Goal: Task Accomplishment & Management: Manage account settings

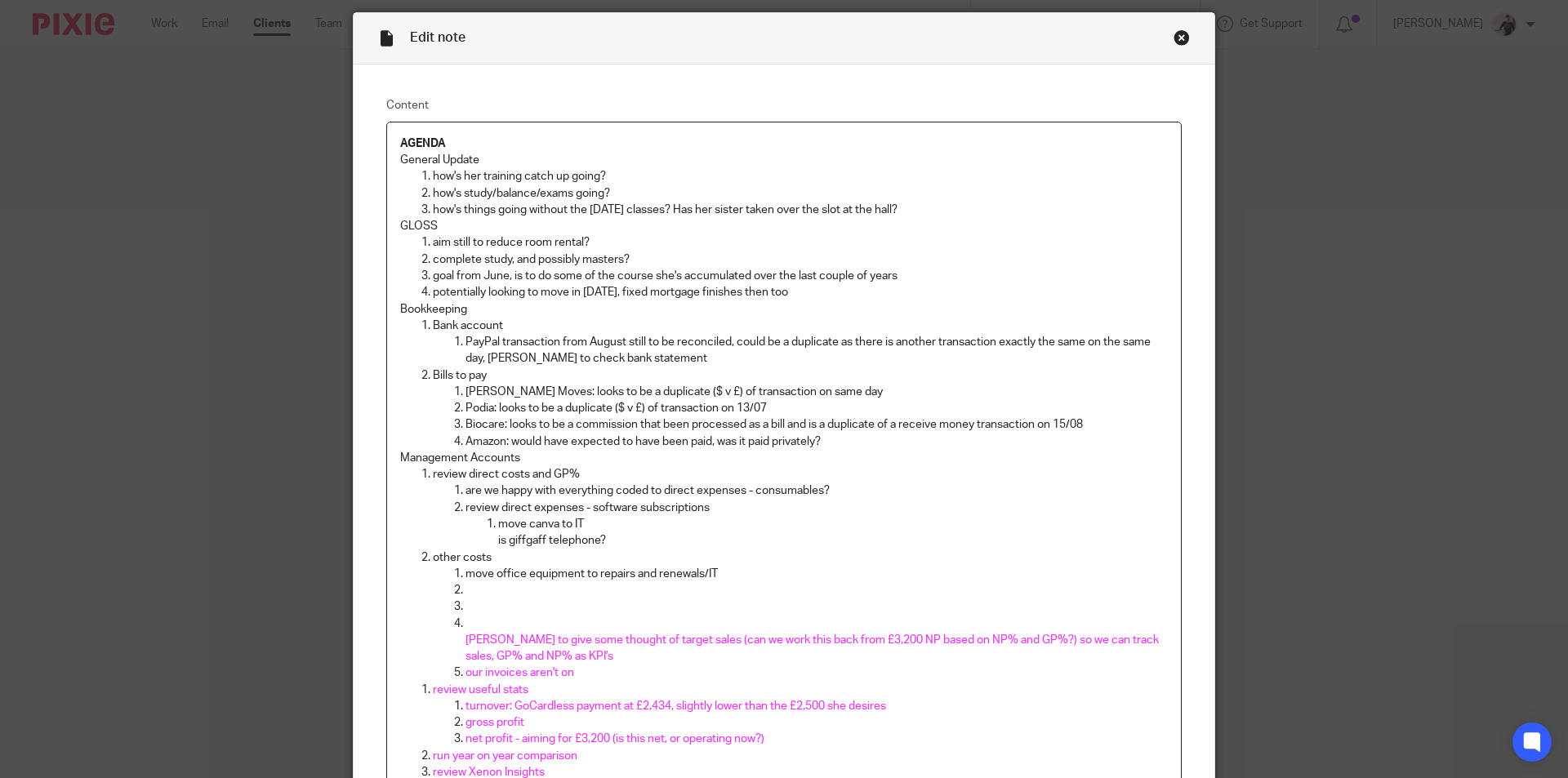
scroll to position [326, 0]
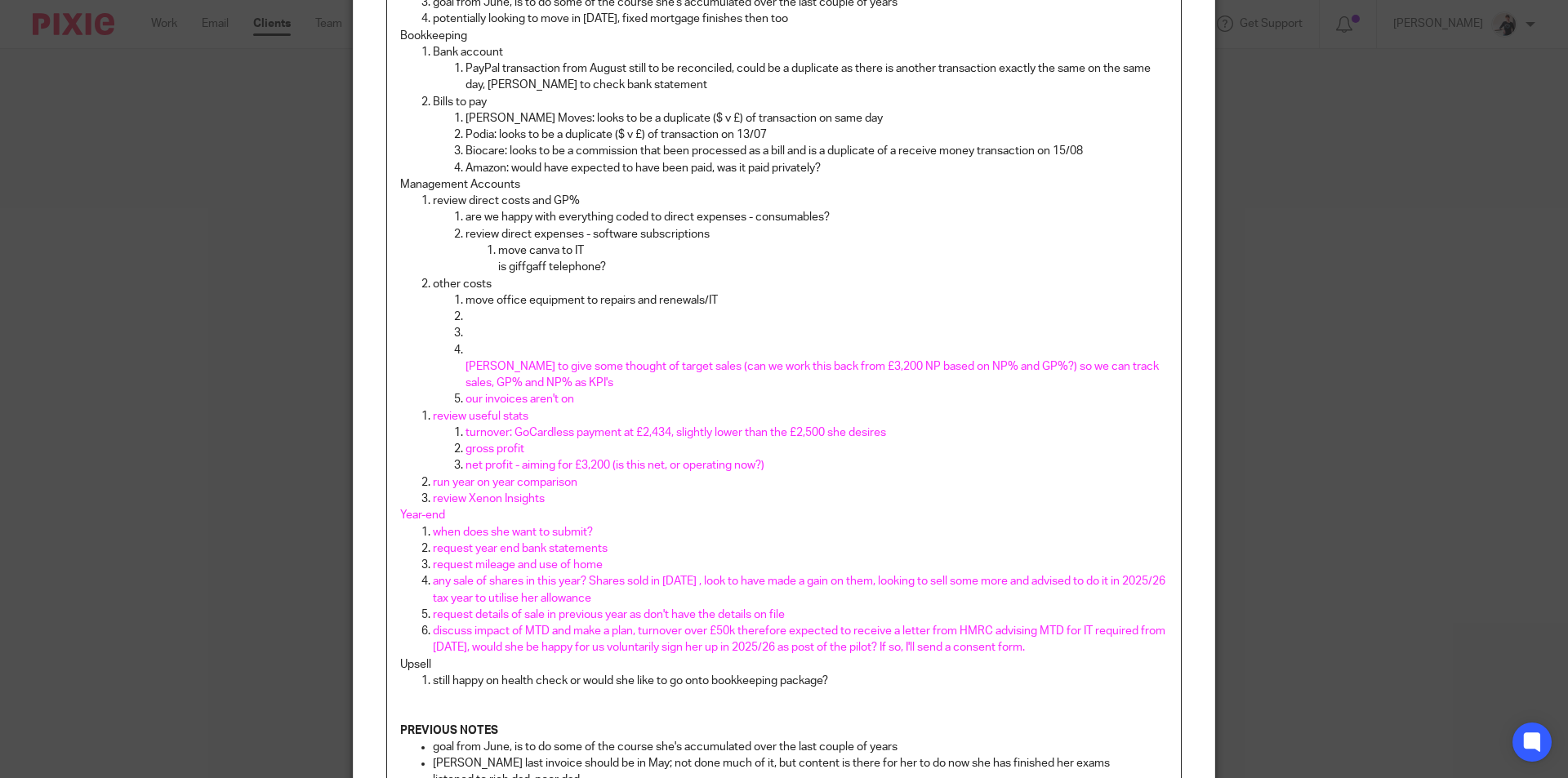
click at [560, 338] on p at bounding box center [816, 333] width 702 height 17
drag, startPoint x: 590, startPoint y: 403, endPoint x: 457, endPoint y: 405, distance: 133.0
click at [465, 405] on li "our invoices aren't on" at bounding box center [816, 399] width 702 height 17
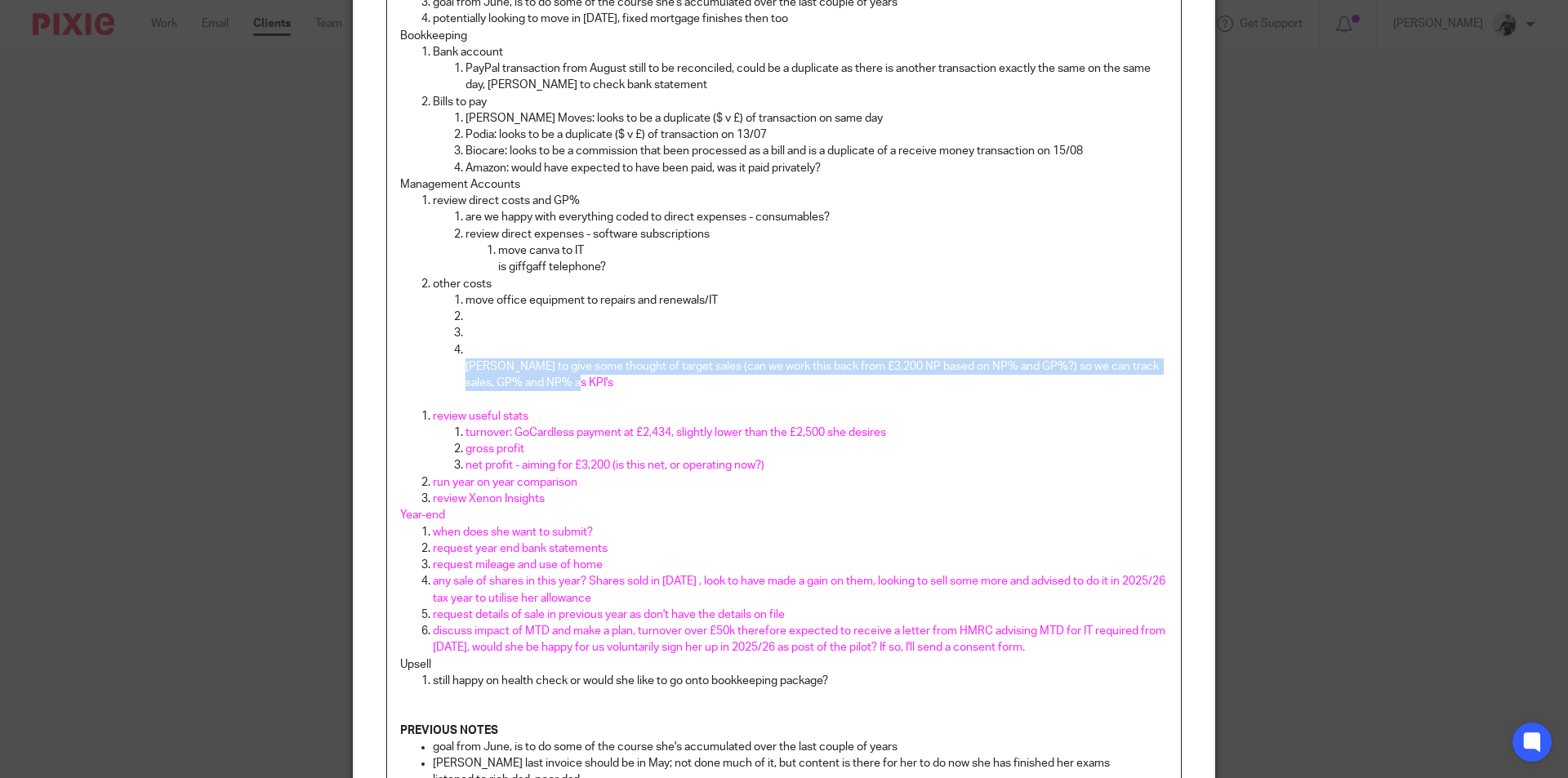
drag, startPoint x: 593, startPoint y: 385, endPoint x: 457, endPoint y: 370, distance: 136.8
click at [457, 370] on ol "move office equipment to repairs and renewals/IT [PERSON_NAME] to give some tho…" at bounding box center [800, 350] width 735 height 116
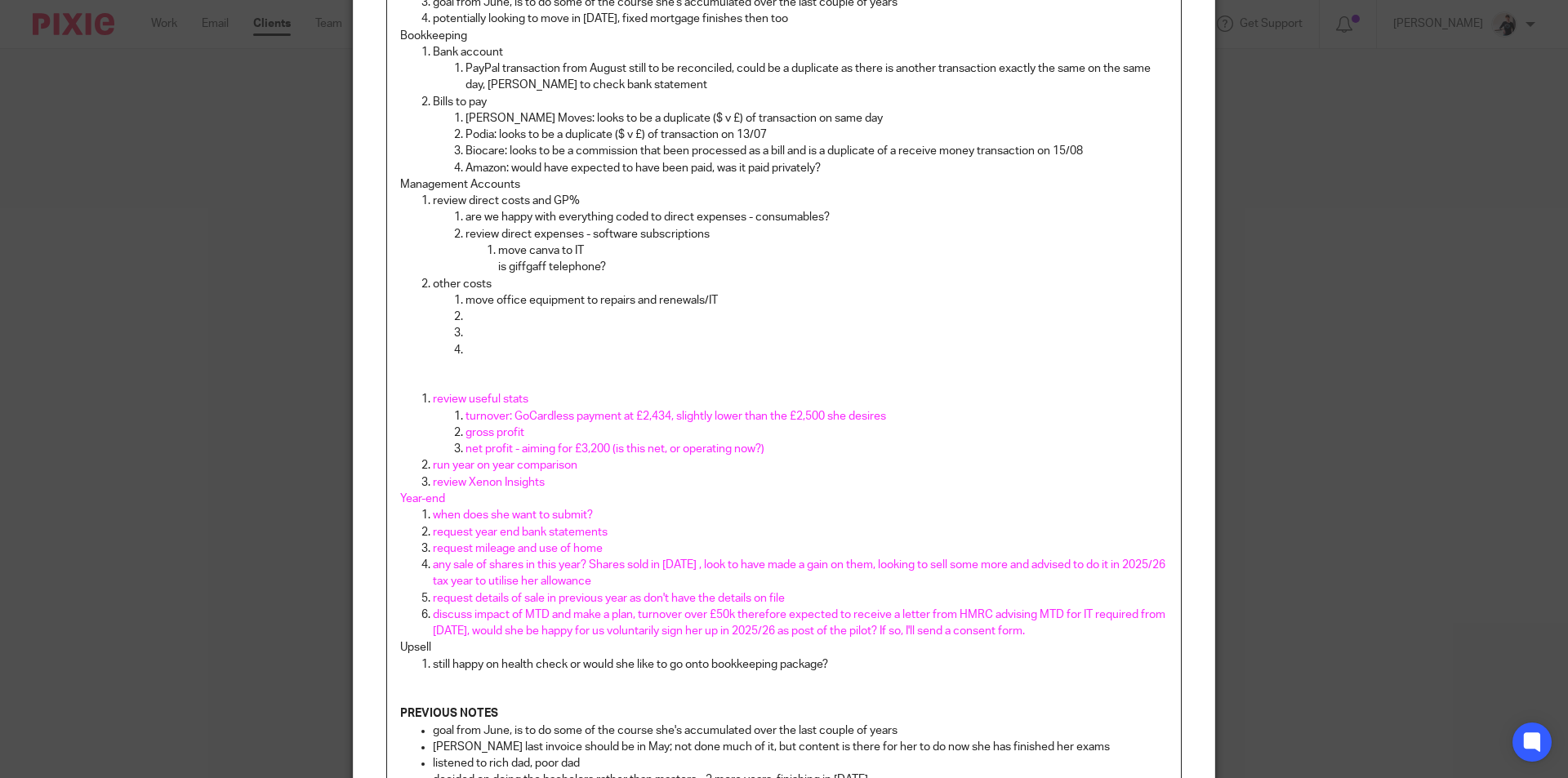
click at [465, 417] on span "turnover: GoCardless payment at £2,434, slightly lower than the £2,500 she desi…" at bounding box center [675, 416] width 421 height 11
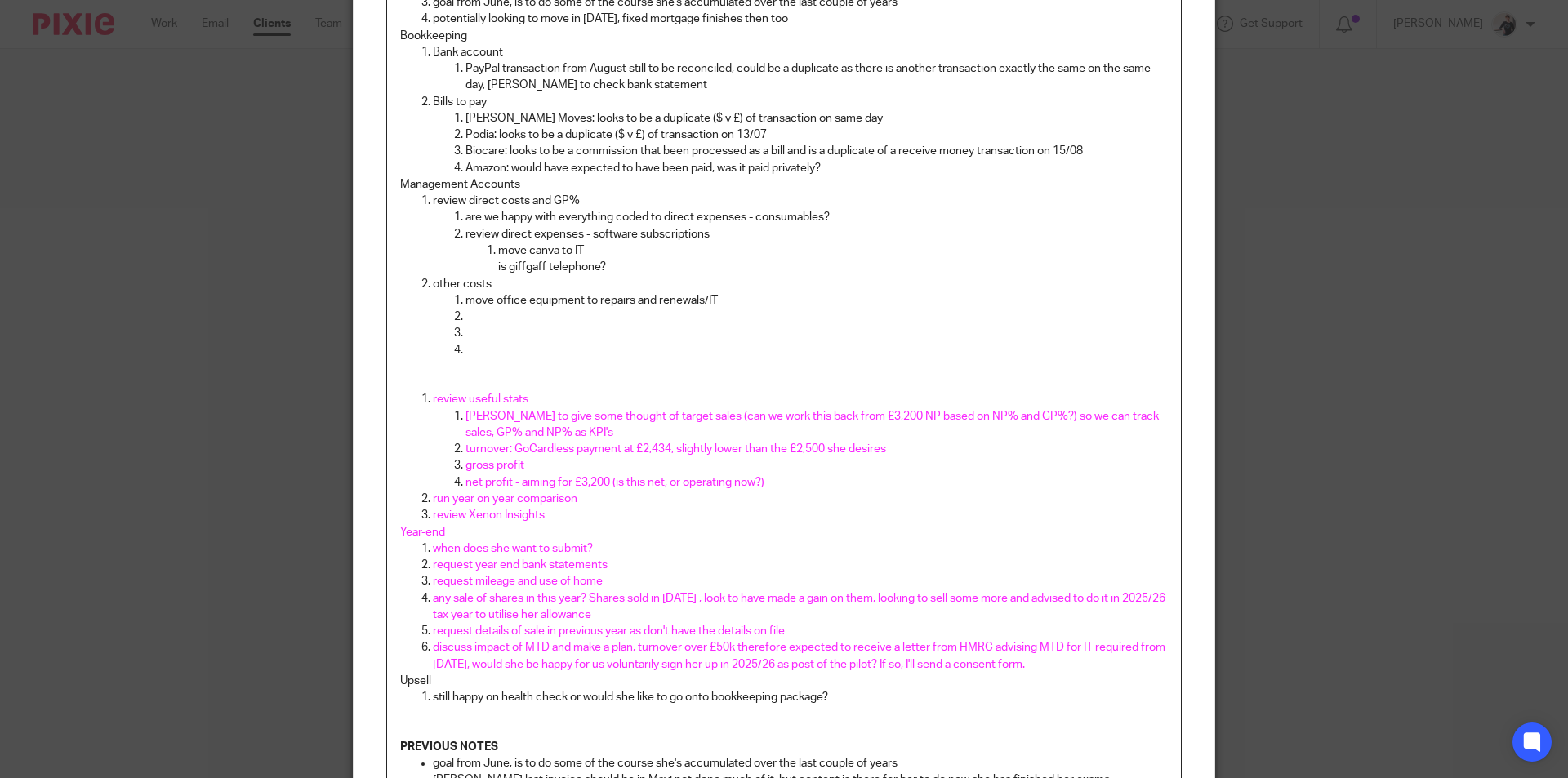
click at [465, 375] on p at bounding box center [816, 383] width 702 height 17
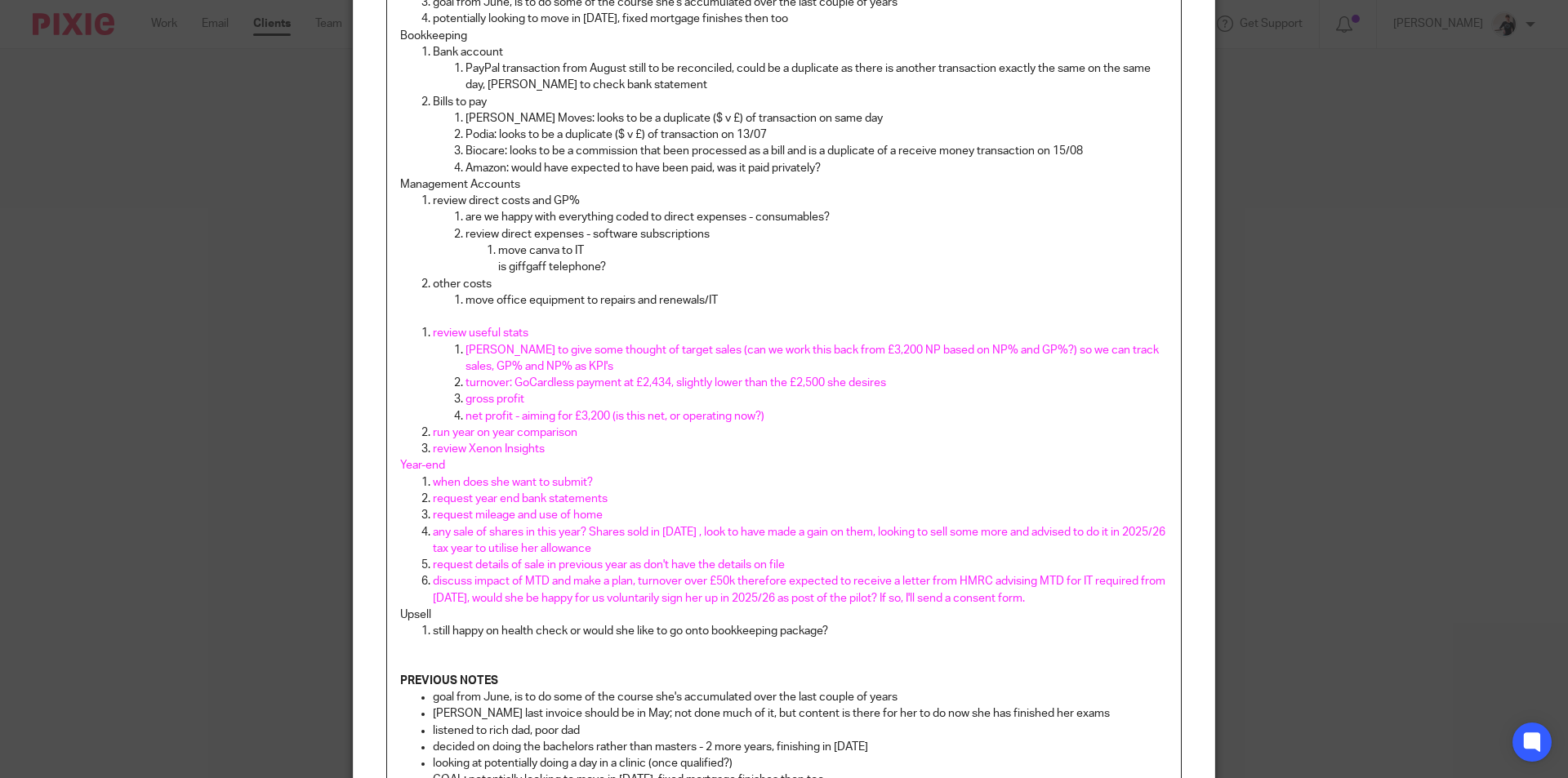
click at [433, 333] on span "review useful stats" at bounding box center [480, 333] width 95 height 11
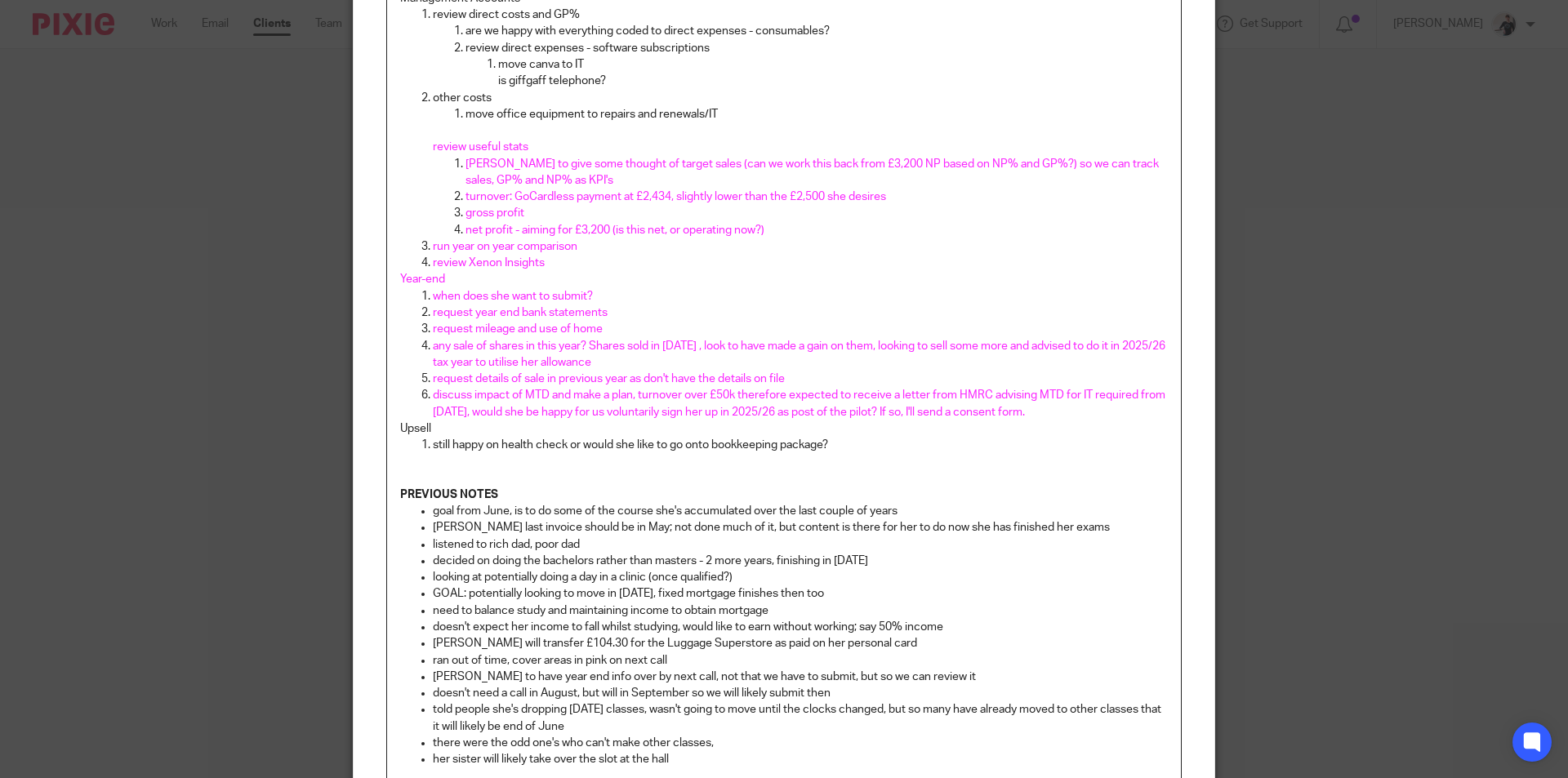
scroll to position [743, 0]
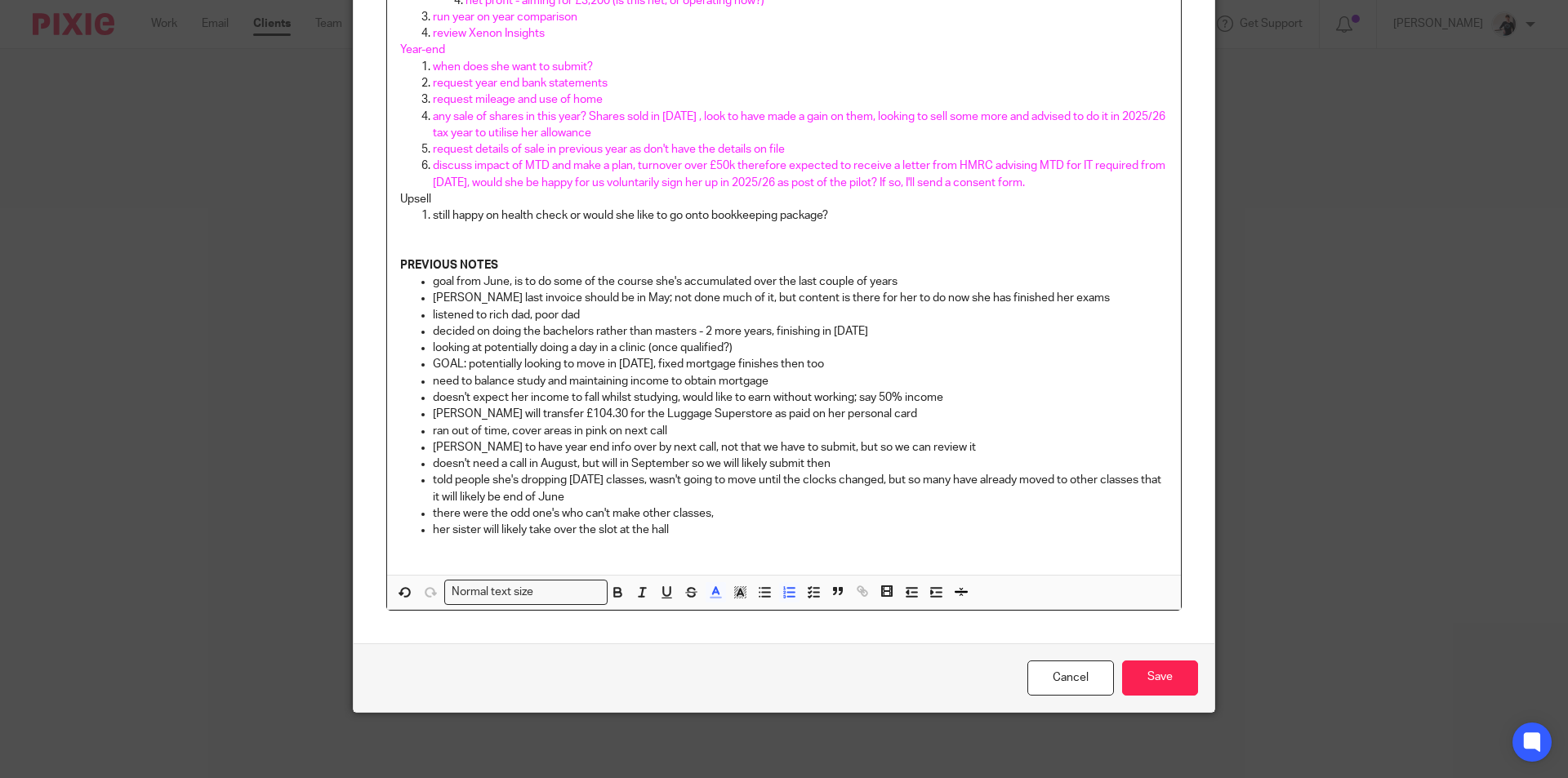
click at [904, 592] on icon "button" at bounding box center [911, 592] width 15 height 15
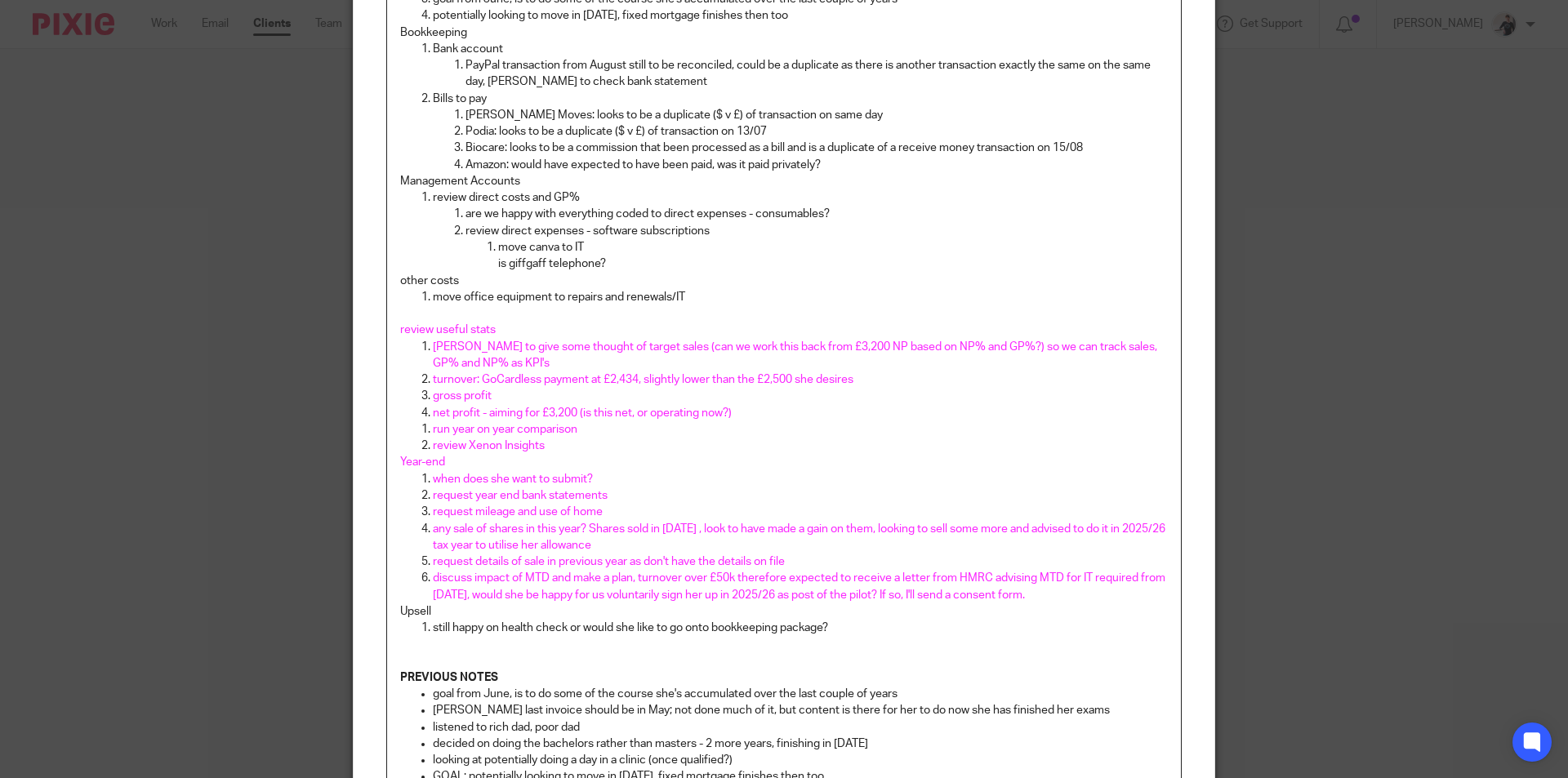
scroll to position [324, 0]
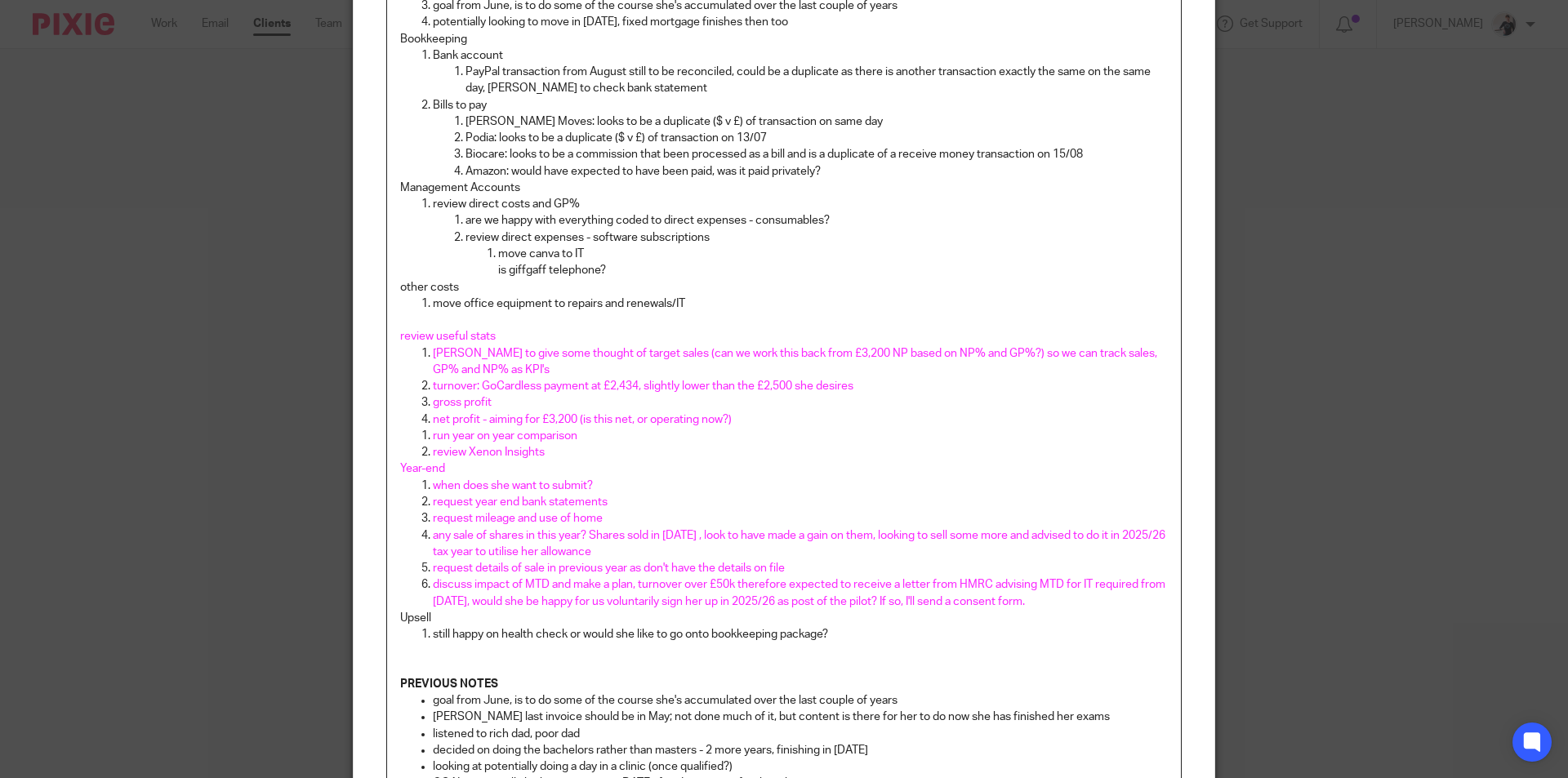
click at [393, 285] on div "AGENDA General Update how's her training catch up going? how's study/balance/ex…" at bounding box center [784, 424] width 794 height 1142
click at [433, 301] on p "move office equipment to repairs and renewals/IT" at bounding box center [800, 304] width 735 height 17
click at [549, 368] on p "[PERSON_NAME] to give some thought of target sales (can we work this back from …" at bounding box center [800, 362] width 735 height 34
click at [433, 305] on p "move office equipment to repairs and renewals/IT" at bounding box center [800, 304] width 735 height 17
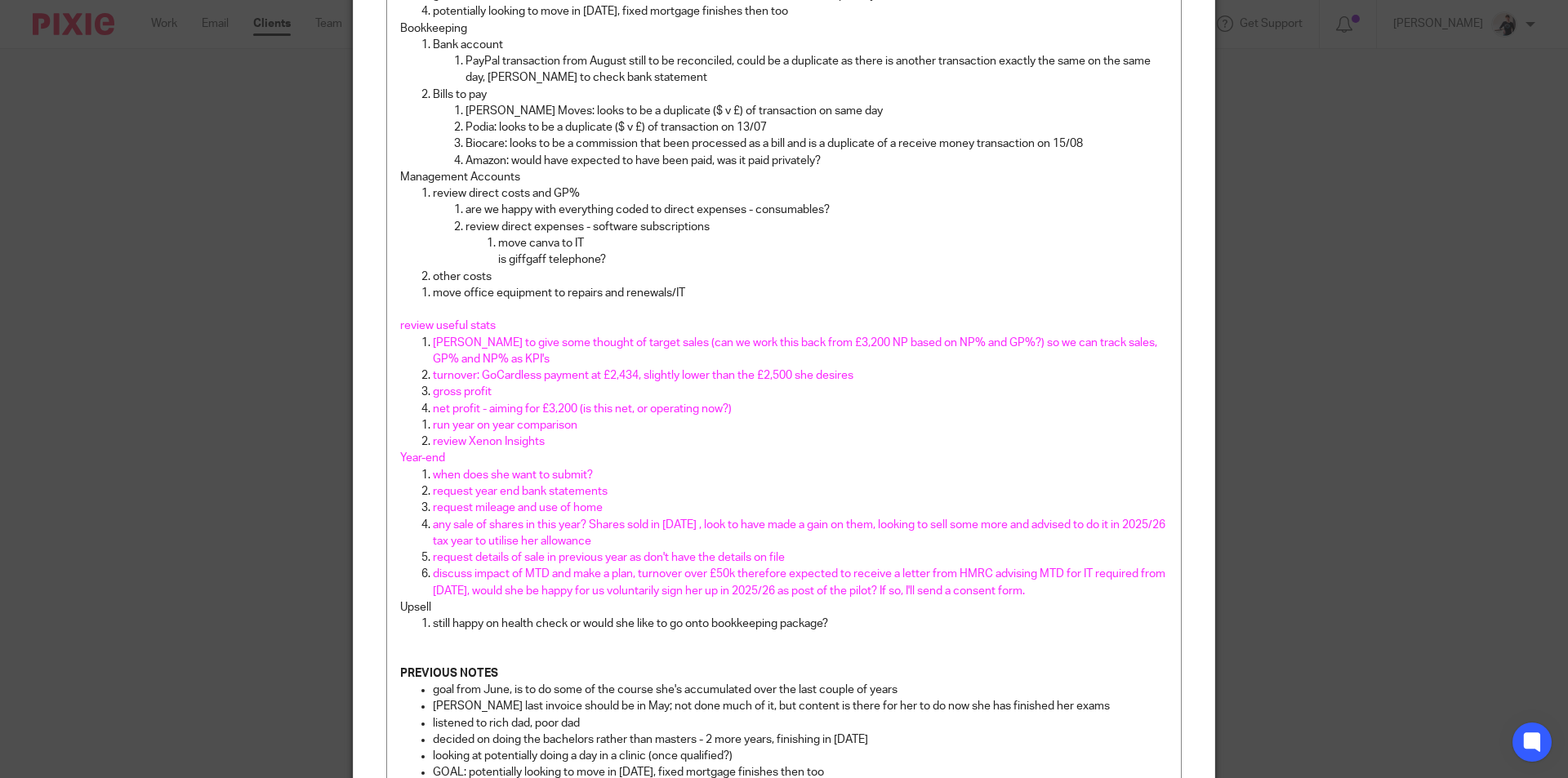
scroll to position [743, 0]
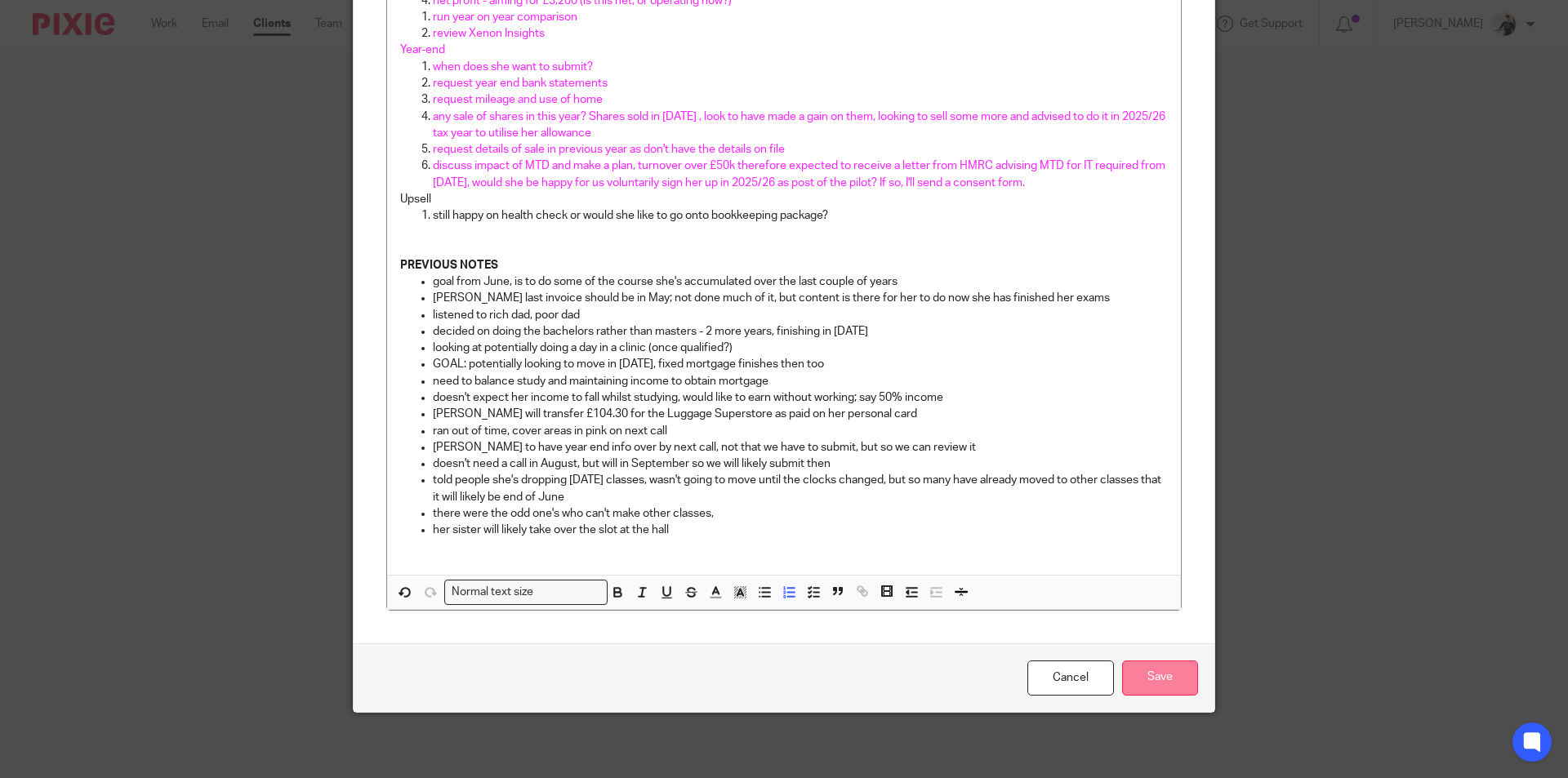
click at [1144, 680] on input "Save" at bounding box center [1159, 678] width 76 height 35
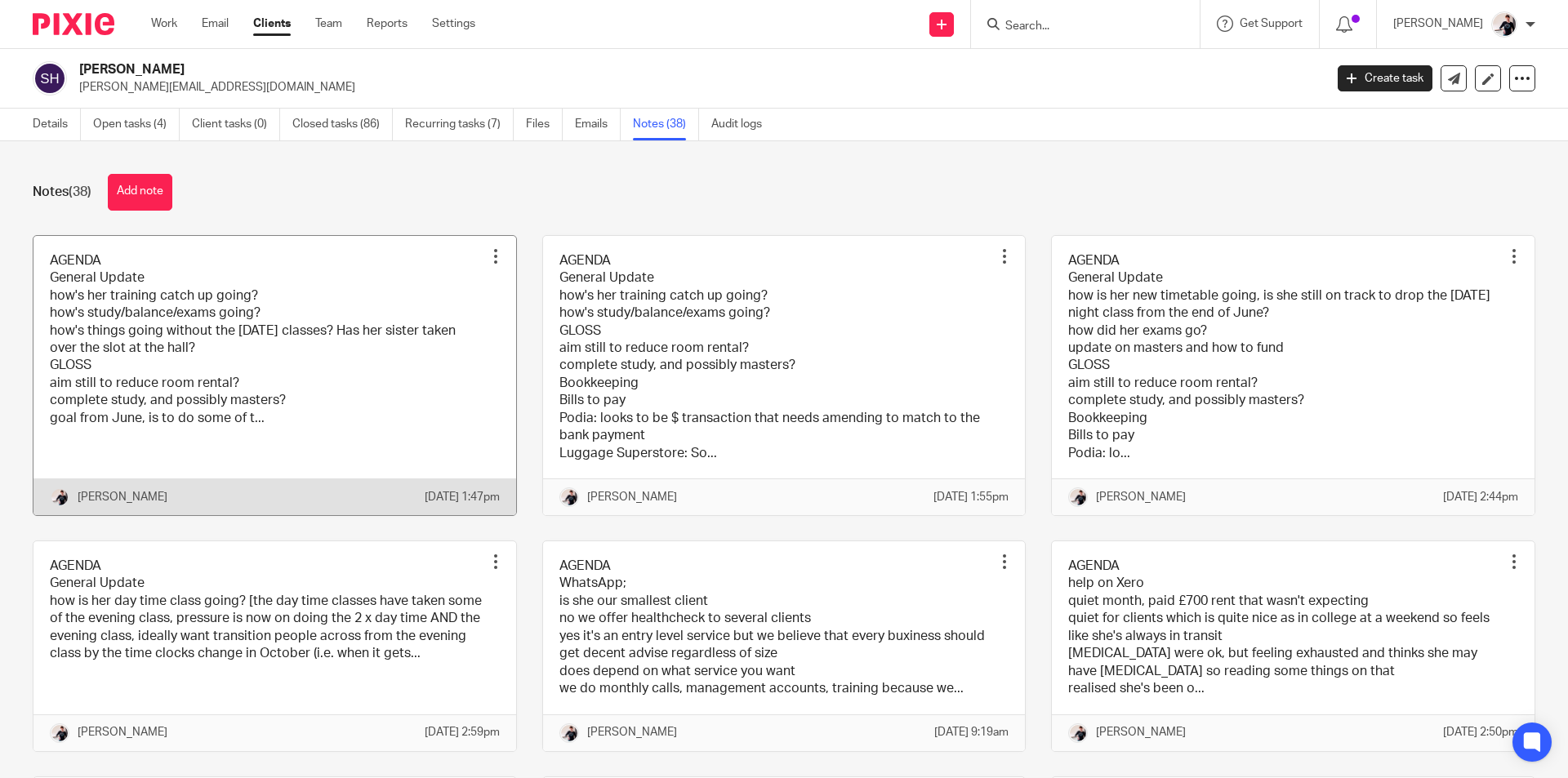
click at [294, 403] on link at bounding box center [274, 375] width 482 height 279
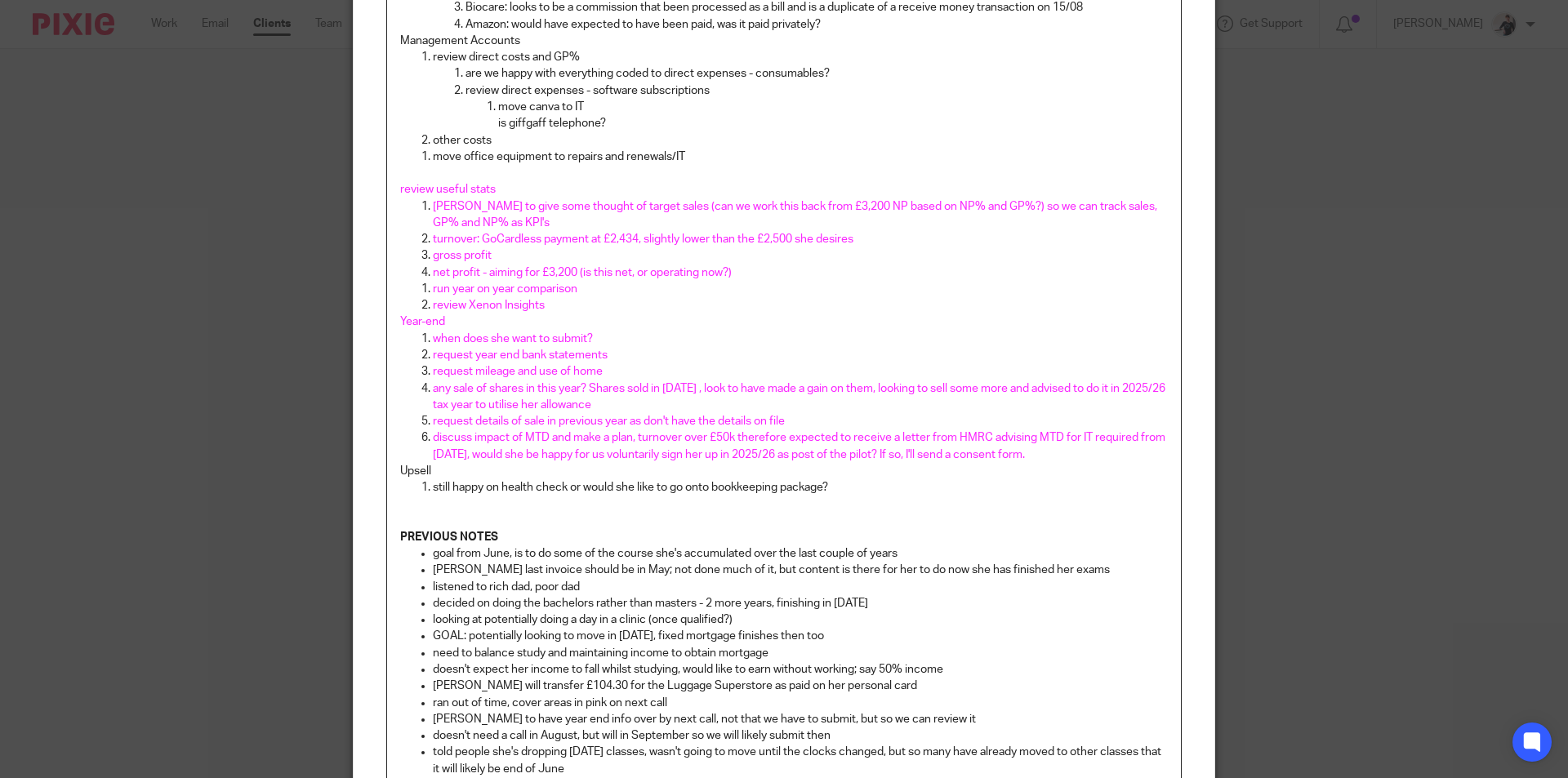
scroll to position [252, 0]
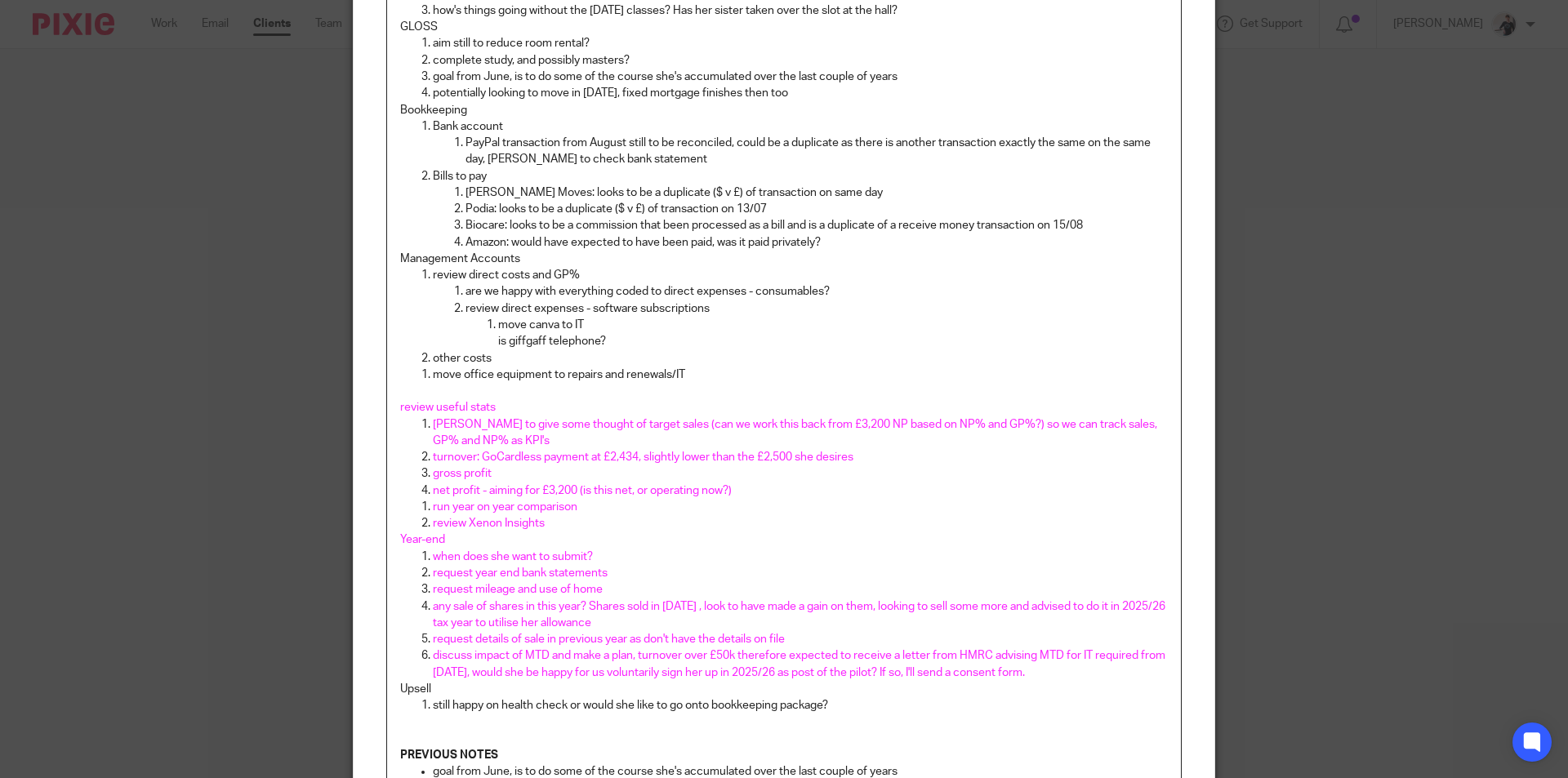
click at [400, 408] on span "review useful stats" at bounding box center [448, 408] width 95 height 11
click at [433, 376] on p "move office equipment to repairs and renewals/IT" at bounding box center [800, 375] width 735 height 17
click at [390, 409] on div "AGENDA General Update how's her training catch up going? how's study/balance/ex…" at bounding box center [784, 494] width 794 height 1142
click at [511, 396] on p at bounding box center [816, 392] width 702 height 17
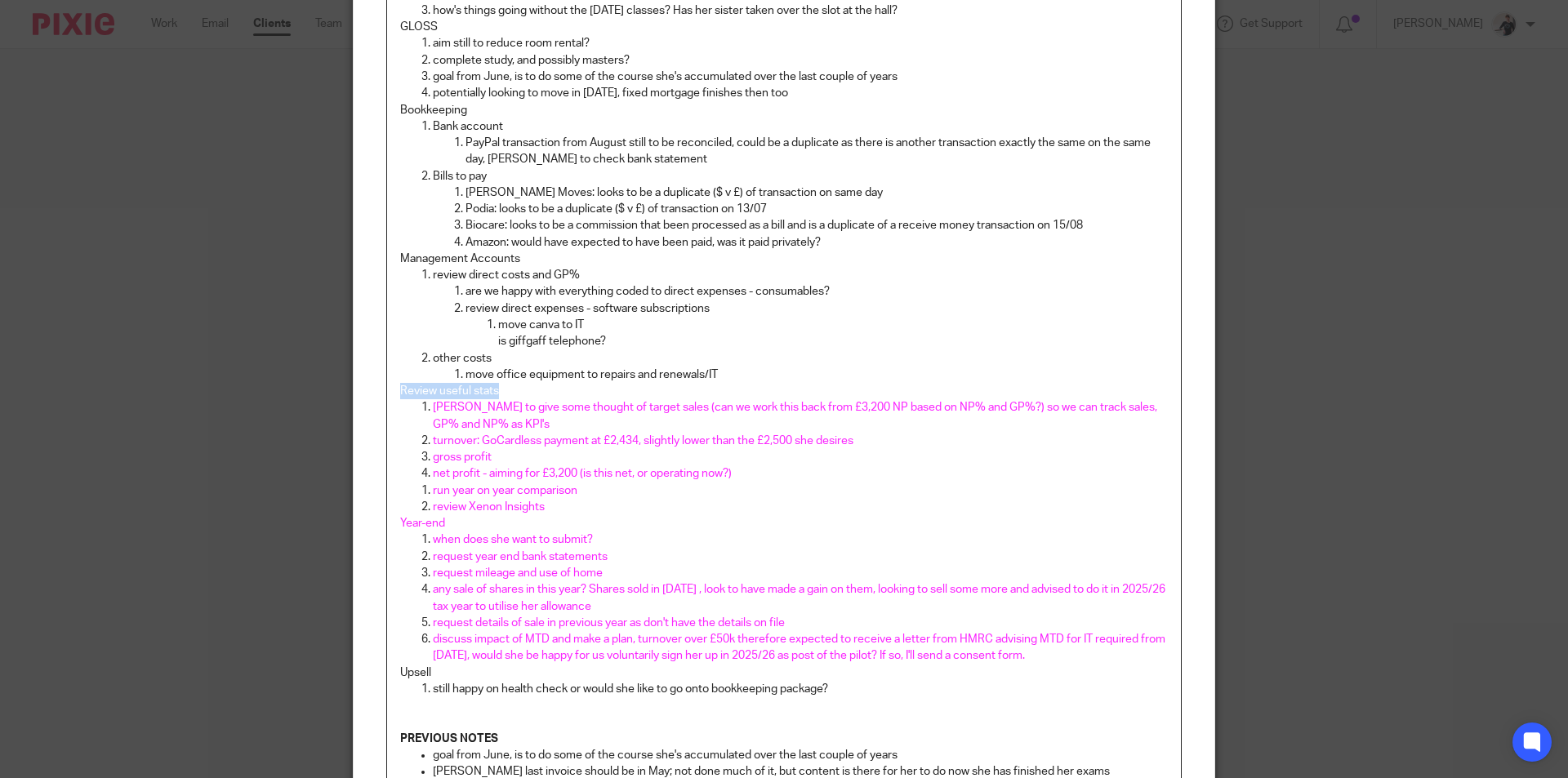
drag, startPoint x: 511, startPoint y: 396, endPoint x: 434, endPoint y: 414, distance: 79.1
click at [368, 395] on div "Content AGENDA General Update how's her training catch up going? how's study/ba…" at bounding box center [784, 492] width 861 height 1252
drag, startPoint x: 553, startPoint y: 503, endPoint x: 421, endPoint y: 508, distance: 132.1
click at [433, 508] on li "review Xenon Insights" at bounding box center [800, 507] width 735 height 17
drag, startPoint x: 576, startPoint y: 489, endPoint x: 424, endPoint y: 493, distance: 152.1
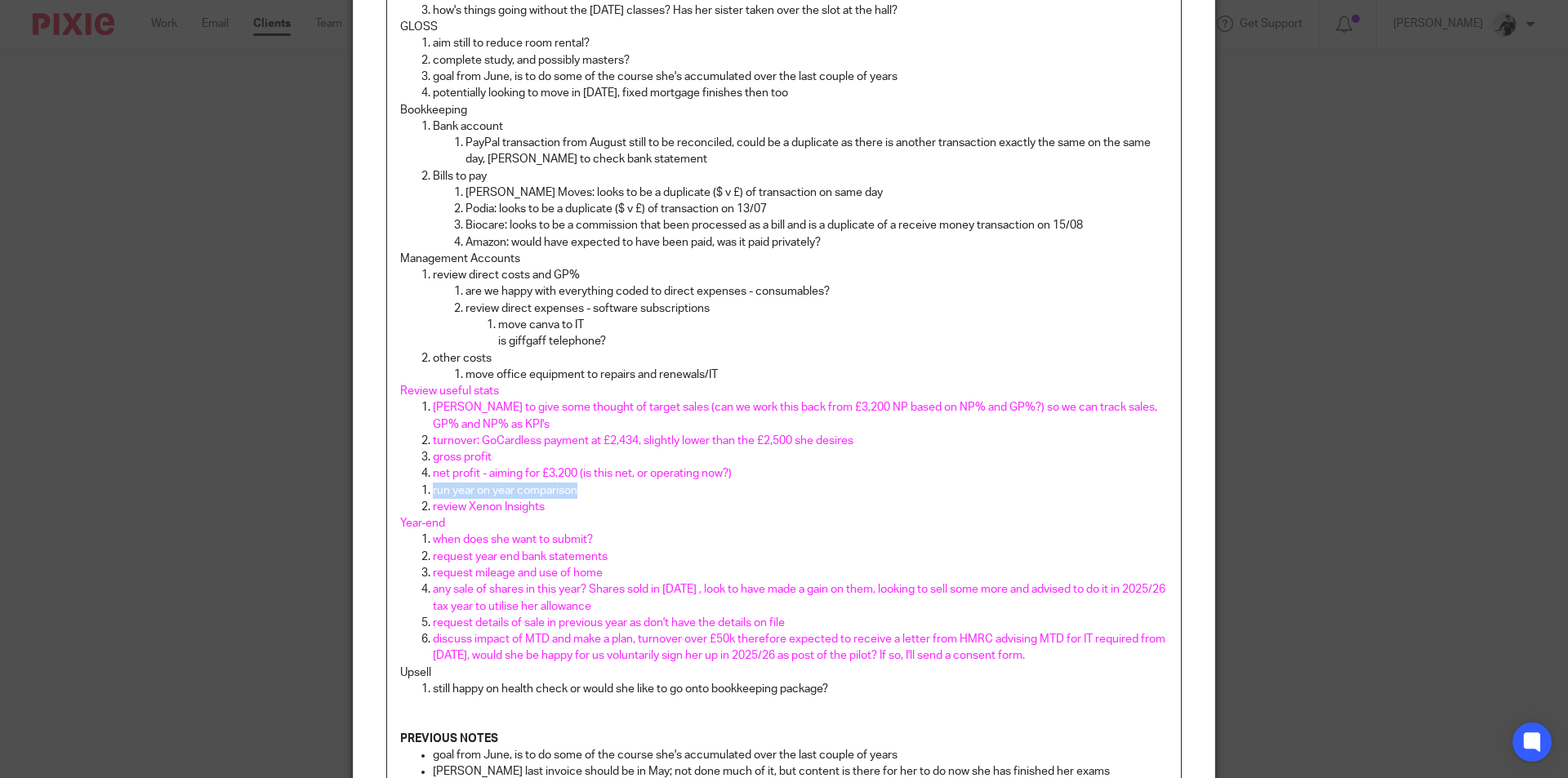
click at [433, 493] on li "run year on year comparison" at bounding box center [800, 491] width 735 height 17
click at [717, 370] on p "move office equipment to repairs and renewals/IT" at bounding box center [816, 375] width 702 height 17
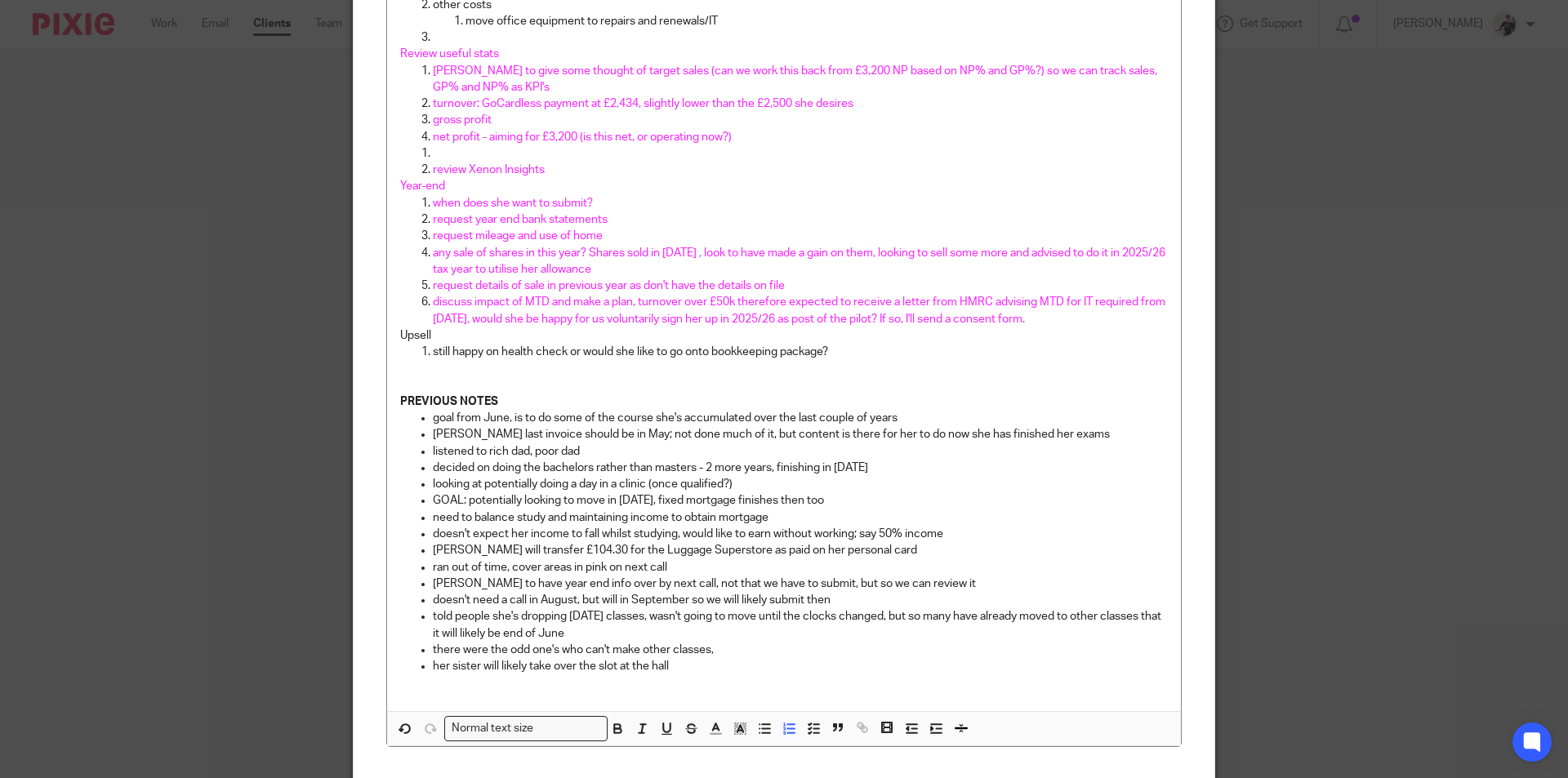
scroll to position [416, 0]
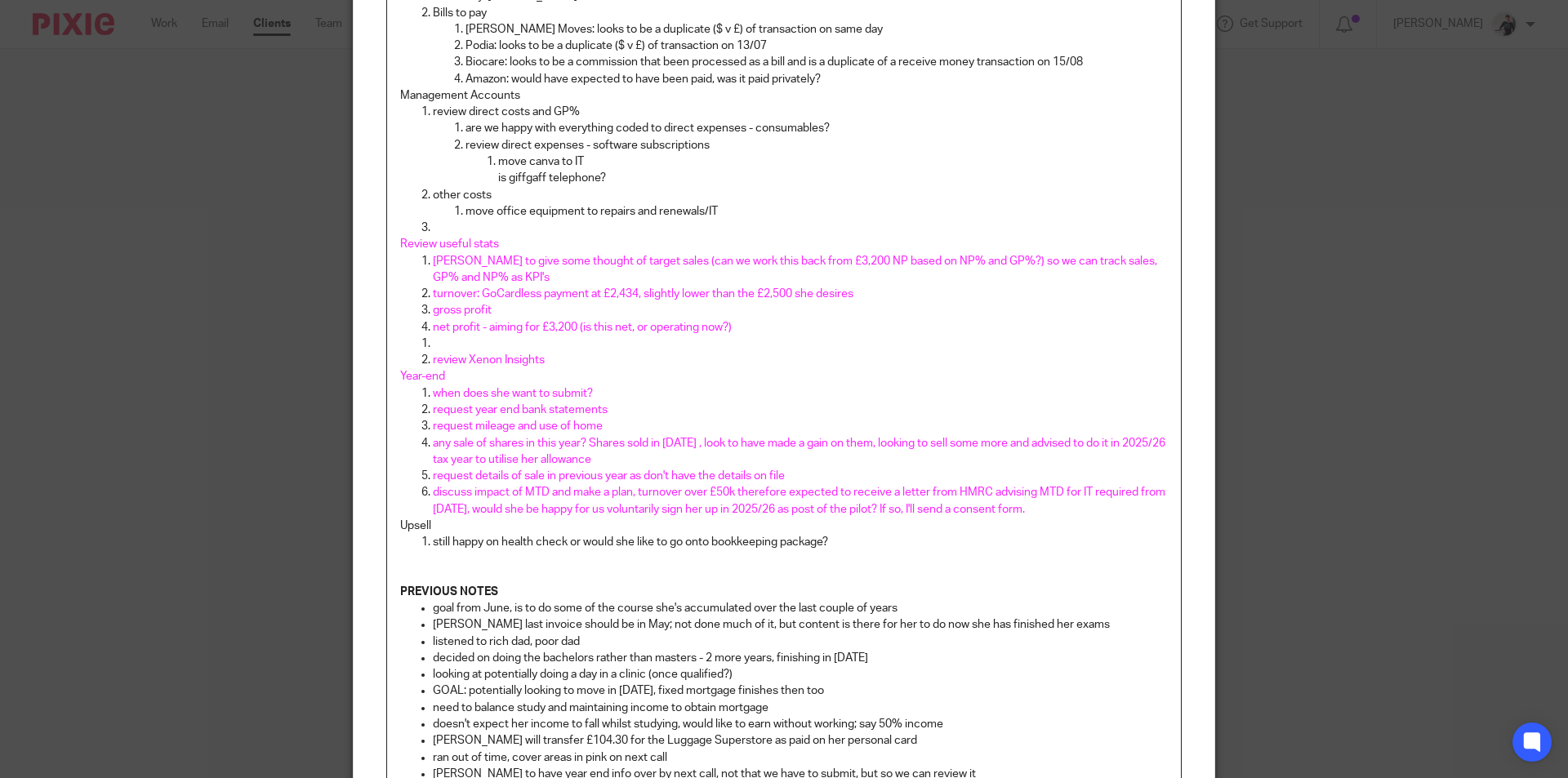
click at [467, 226] on p at bounding box center [800, 228] width 735 height 17
drag, startPoint x: 583, startPoint y: 228, endPoint x: 421, endPoint y: 226, distance: 162.0
click at [433, 226] on li "run year on year comparison" at bounding box center [800, 228] width 735 height 17
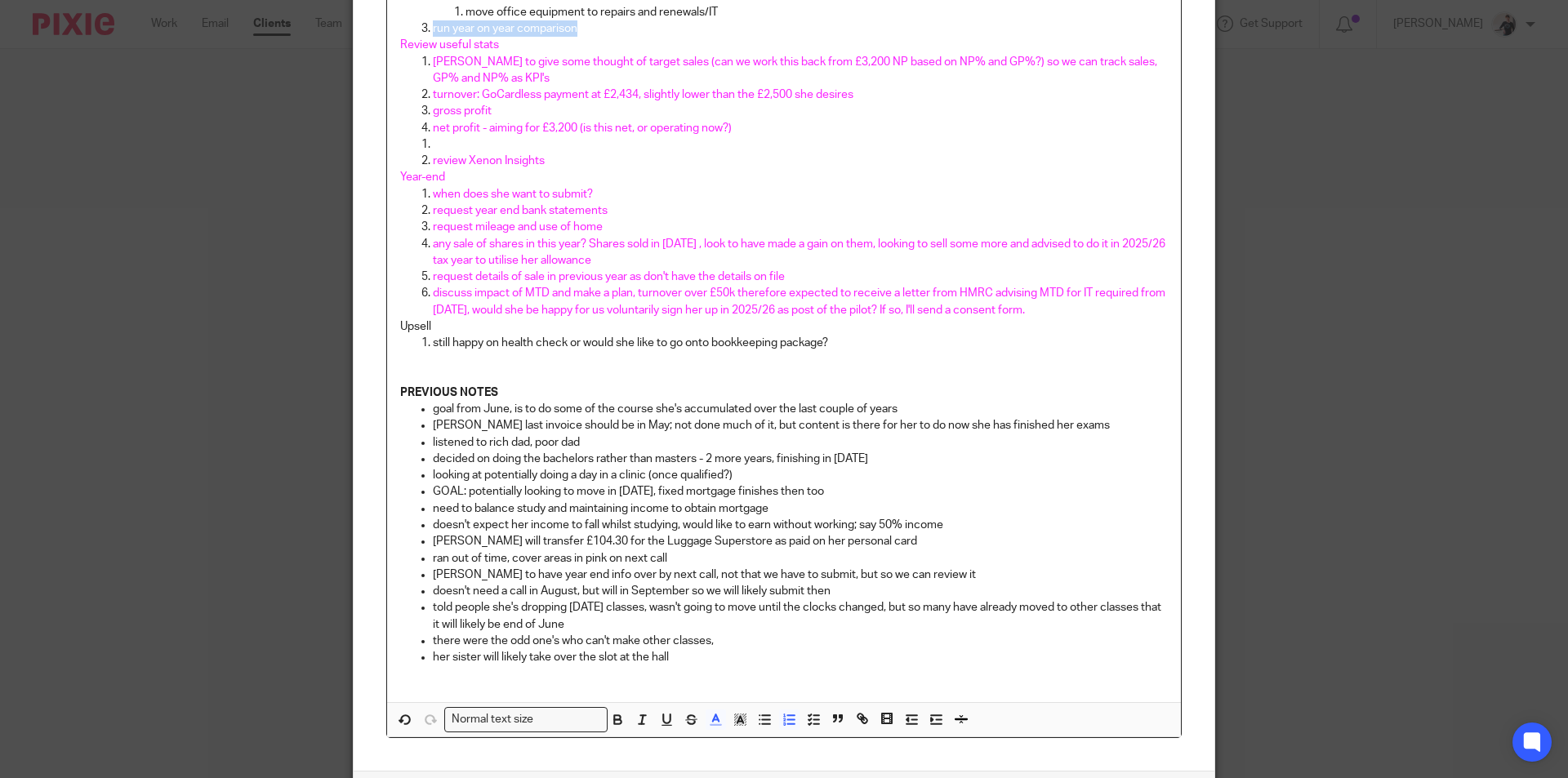
scroll to position [743, 0]
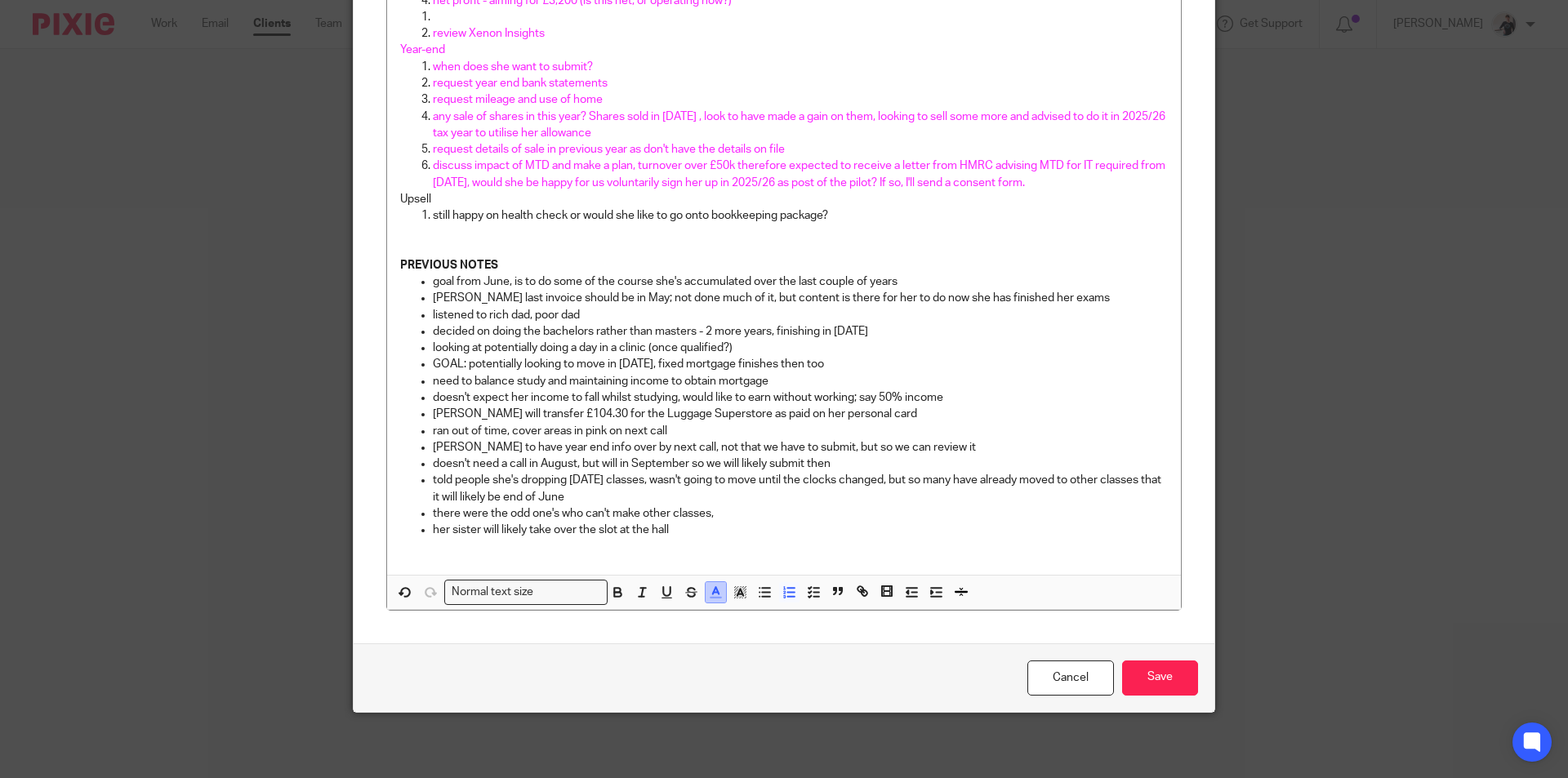
click at [715, 596] on icon "button" at bounding box center [715, 592] width 15 height 15
click at [666, 649] on li "color:#000000" at bounding box center [671, 646] width 12 height 12
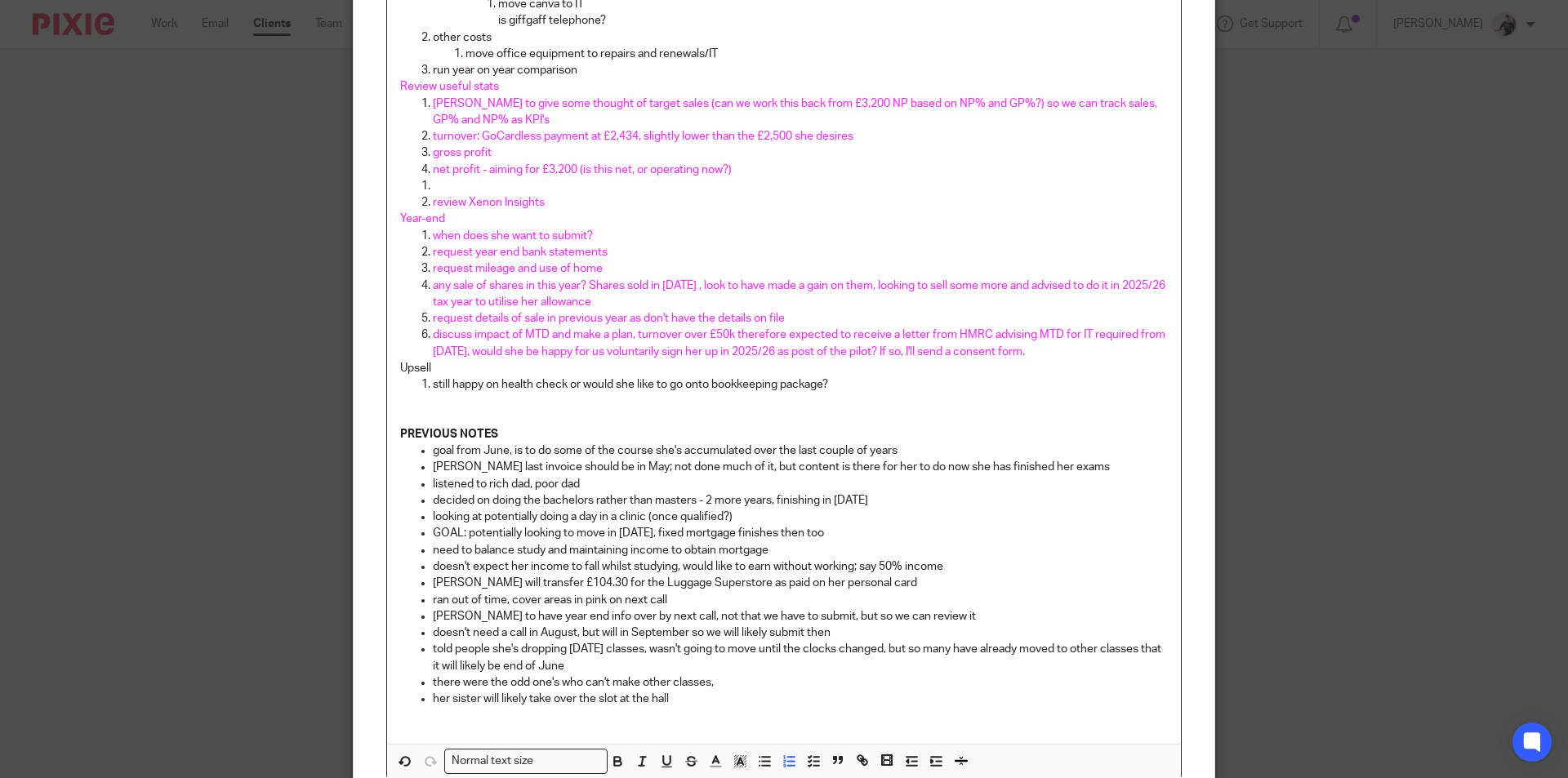
scroll to position [334, 0]
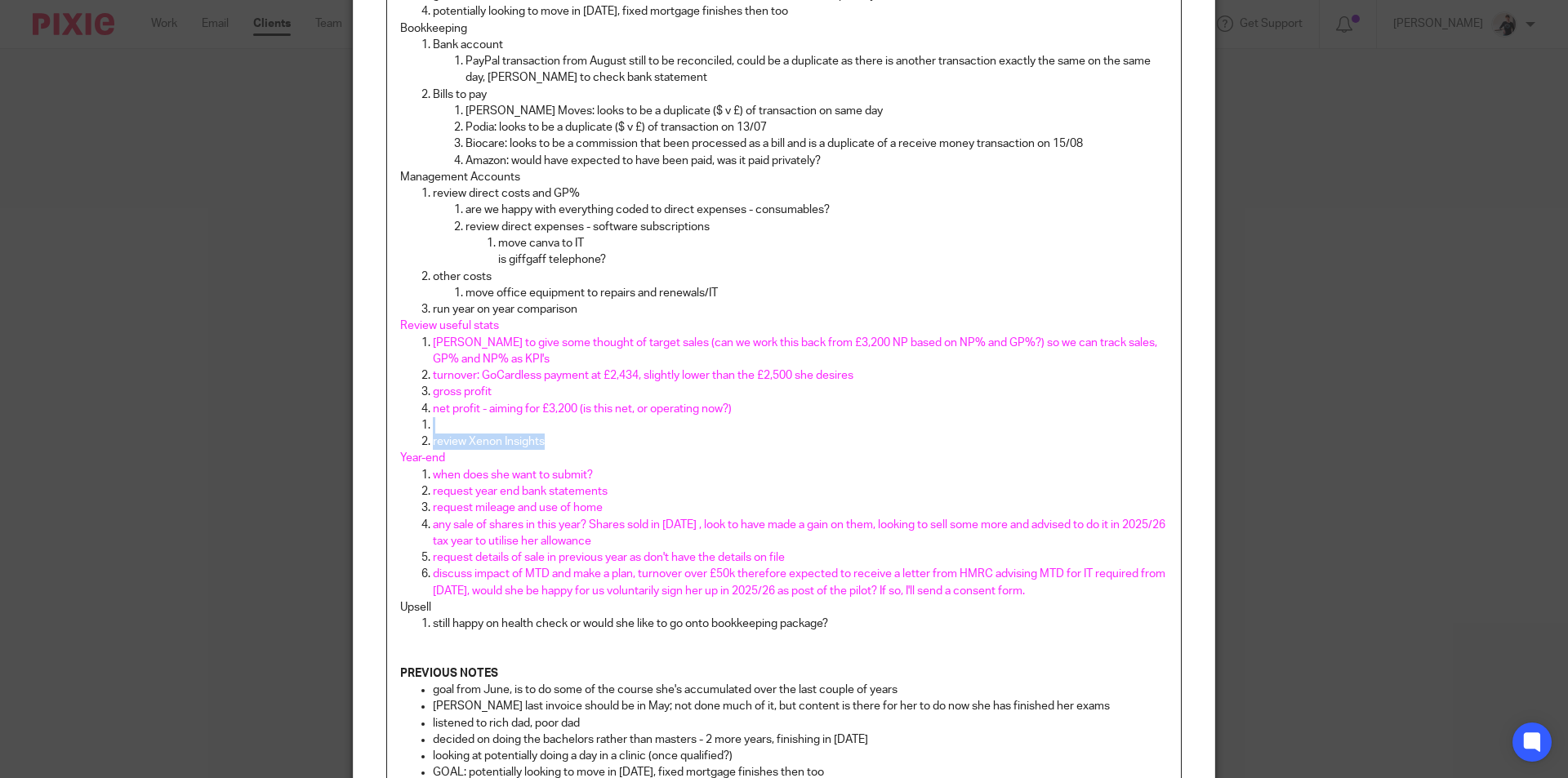
drag, startPoint x: 555, startPoint y: 442, endPoint x: 408, endPoint y: 429, distance: 147.6
click at [408, 429] on ol "review Xenon Insights" at bounding box center [784, 434] width 768 height 34
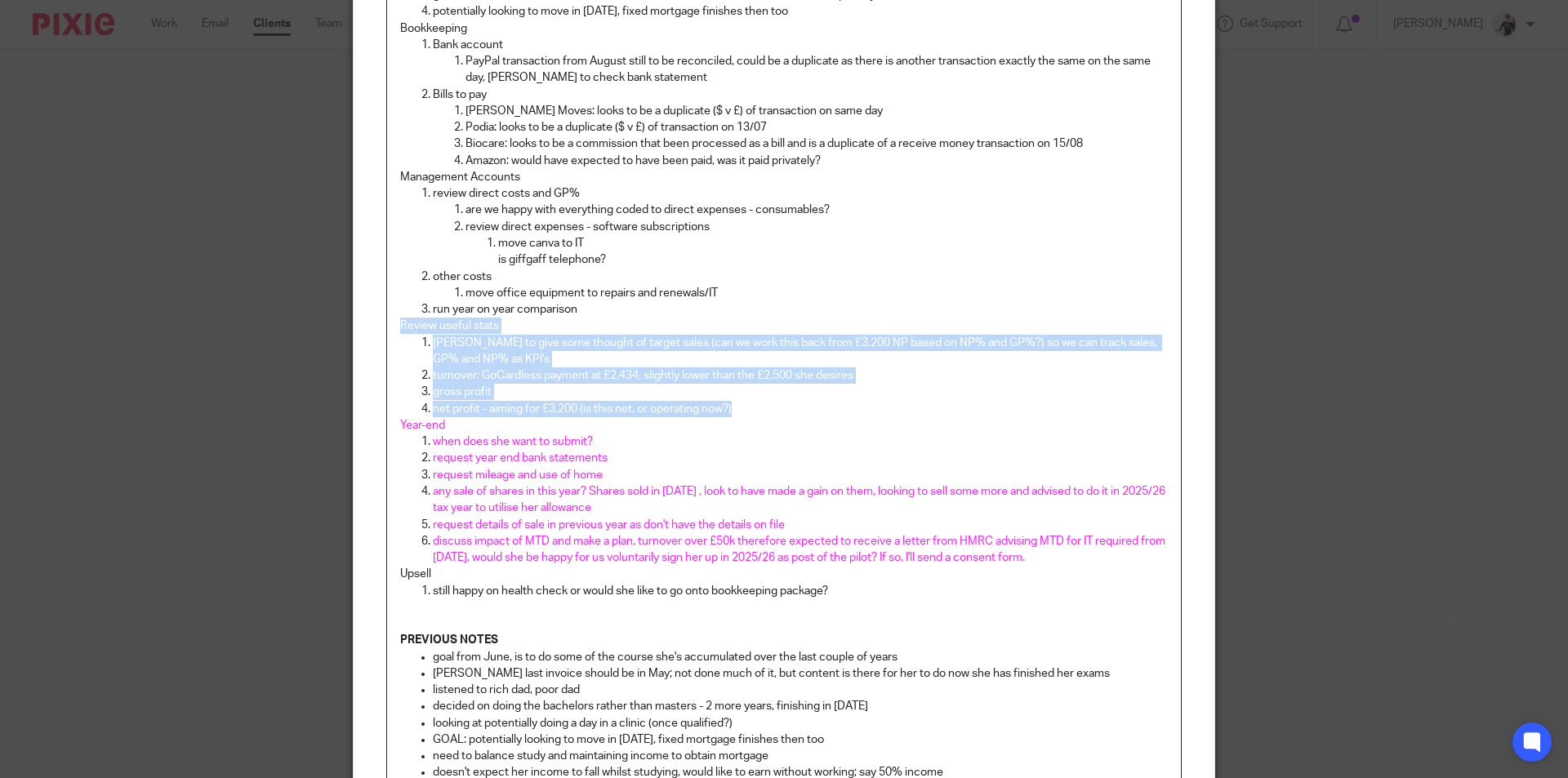
drag, startPoint x: 743, startPoint y: 413, endPoint x: 381, endPoint y: 325, distance: 372.5
click at [387, 325] on div "AGENDA General Update how's her training catch up going? how's study/balance/ex…" at bounding box center [784, 396] width 794 height 1108
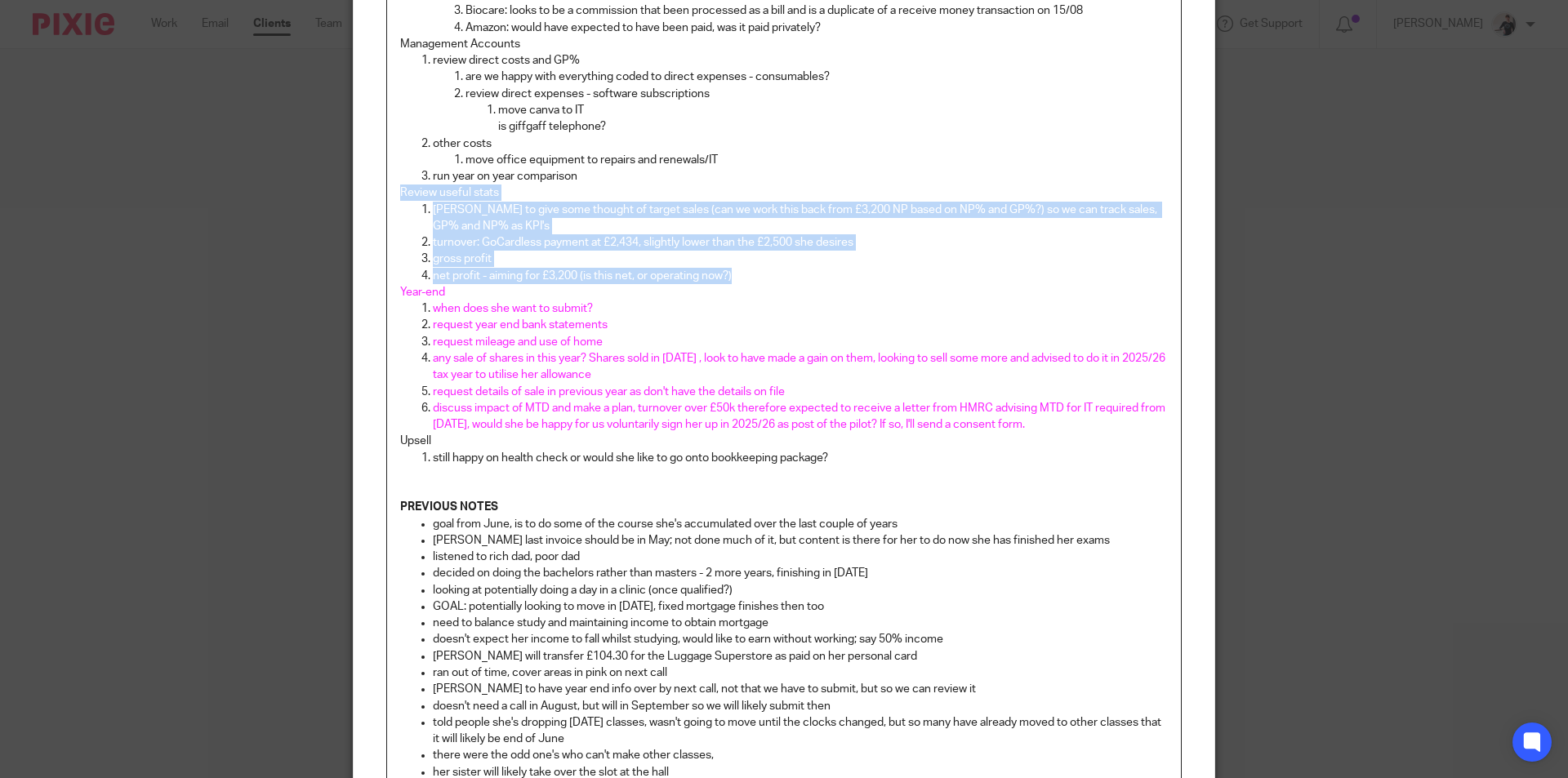
scroll to position [709, 0]
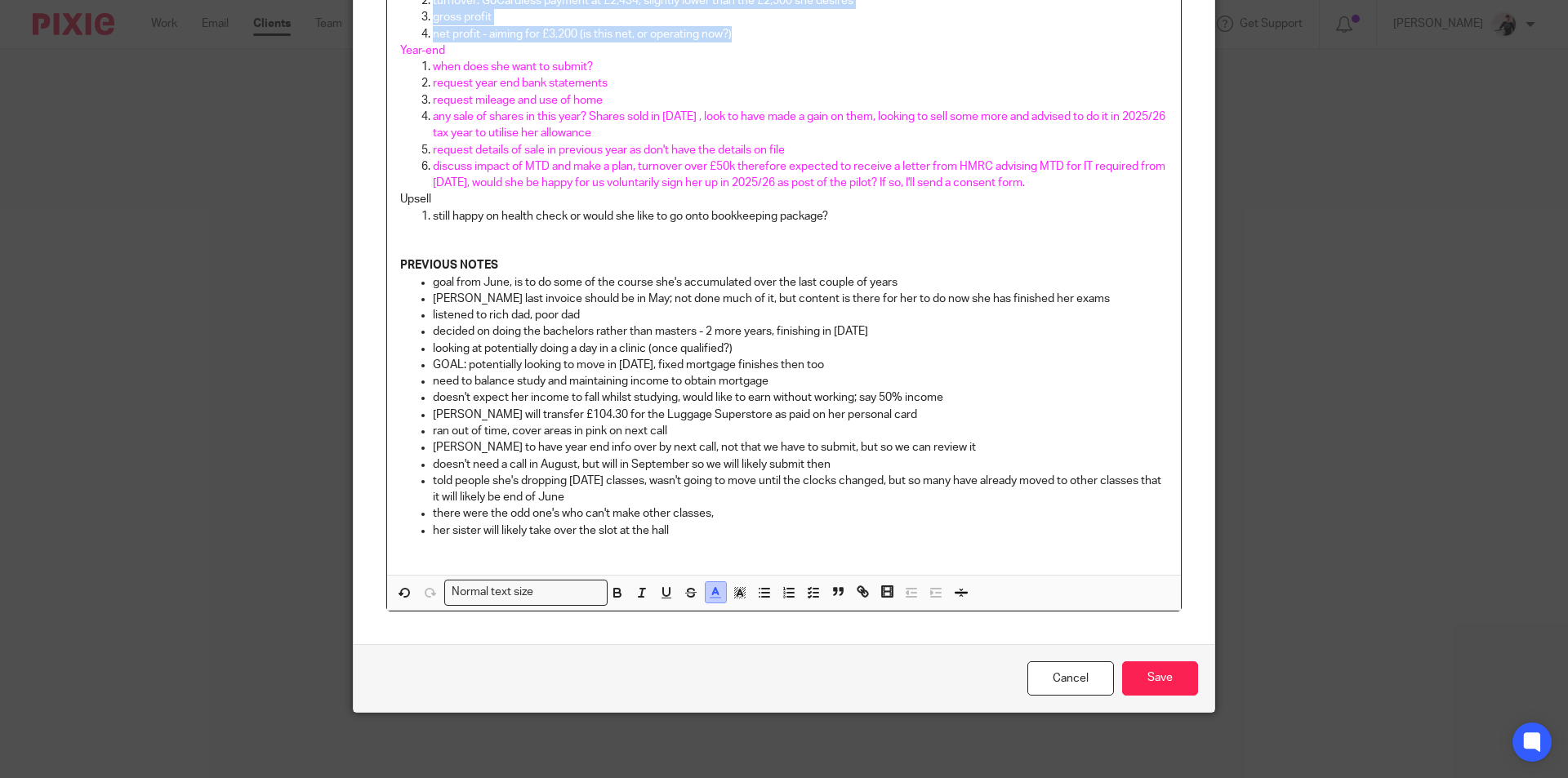
click at [717, 596] on icon "button" at bounding box center [715, 593] width 15 height 15
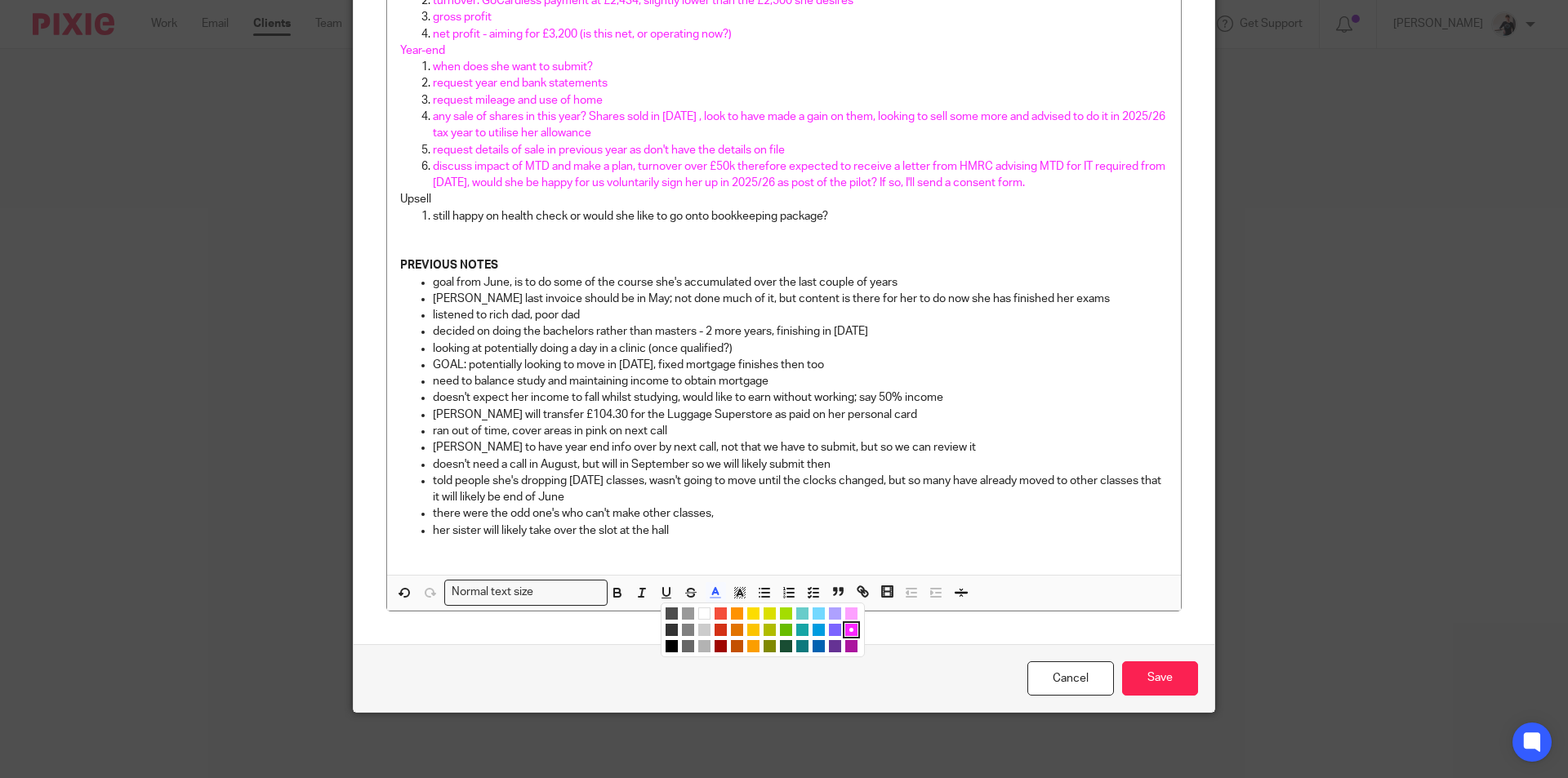
click at [669, 649] on li "color:#000000" at bounding box center [671, 646] width 12 height 12
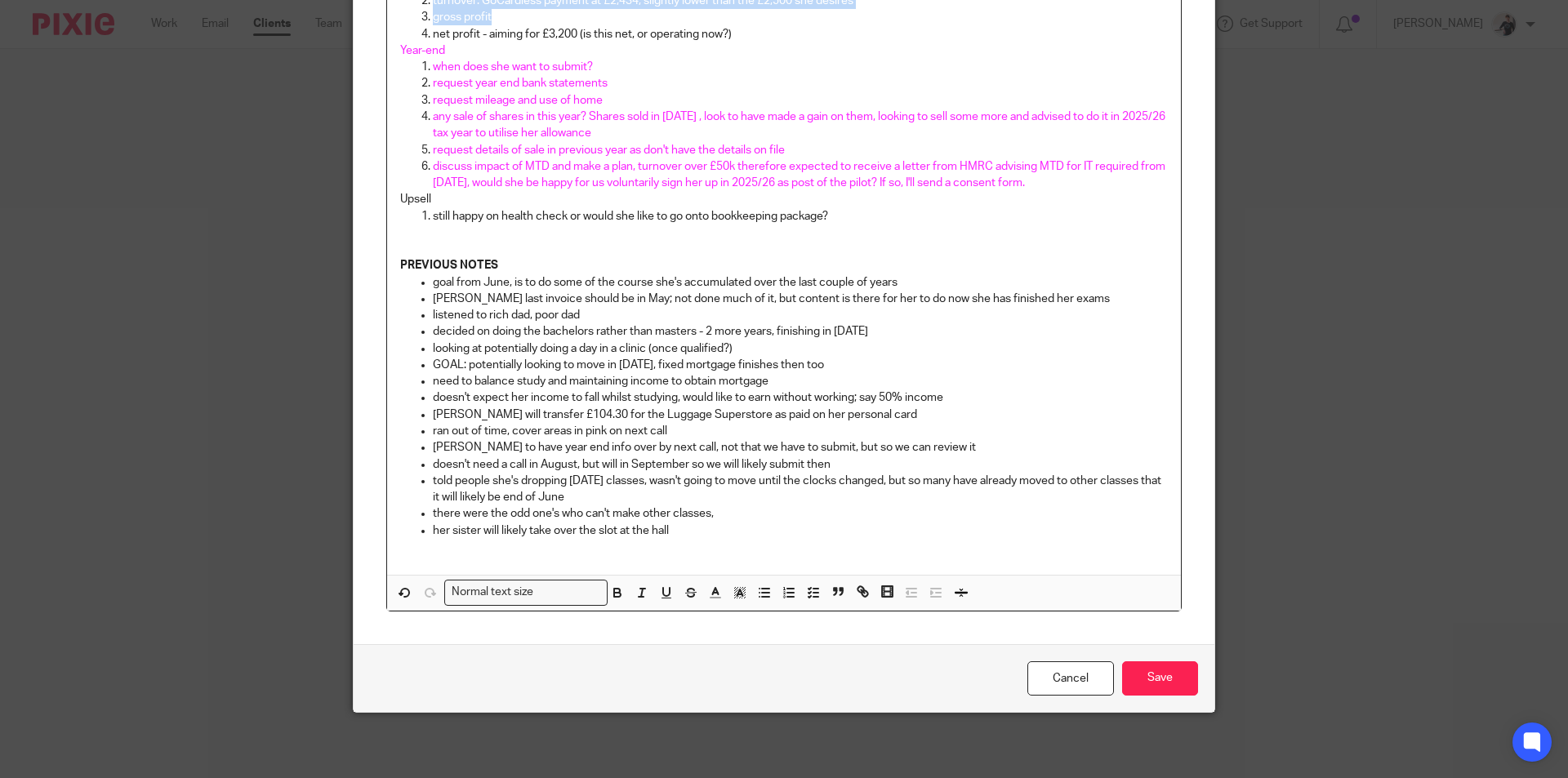
scroll to position [382, 0]
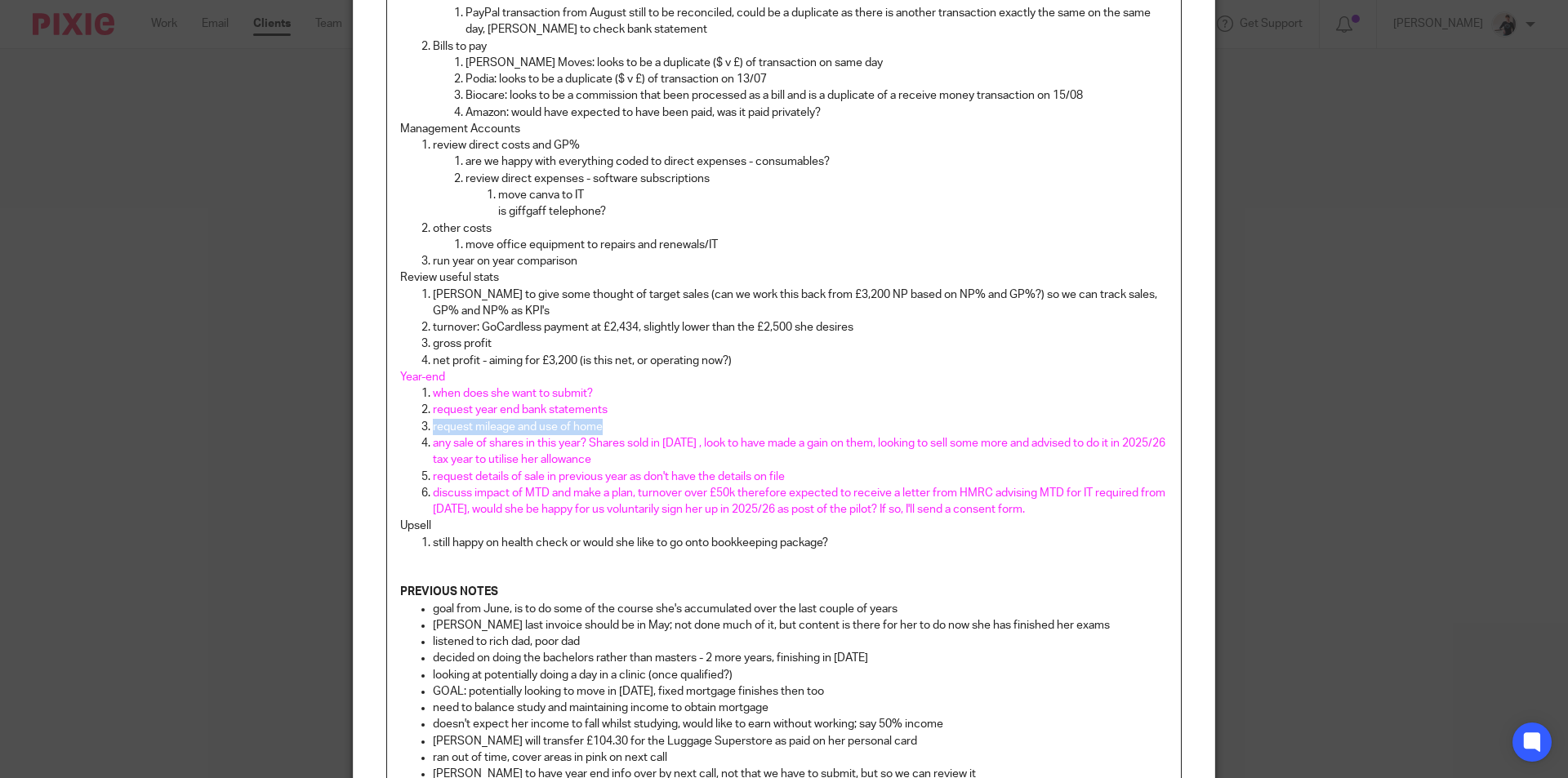
drag, startPoint x: 613, startPoint y: 428, endPoint x: 422, endPoint y: 424, distance: 191.0
click at [433, 424] on li "request mileage and use of home" at bounding box center [800, 427] width 735 height 17
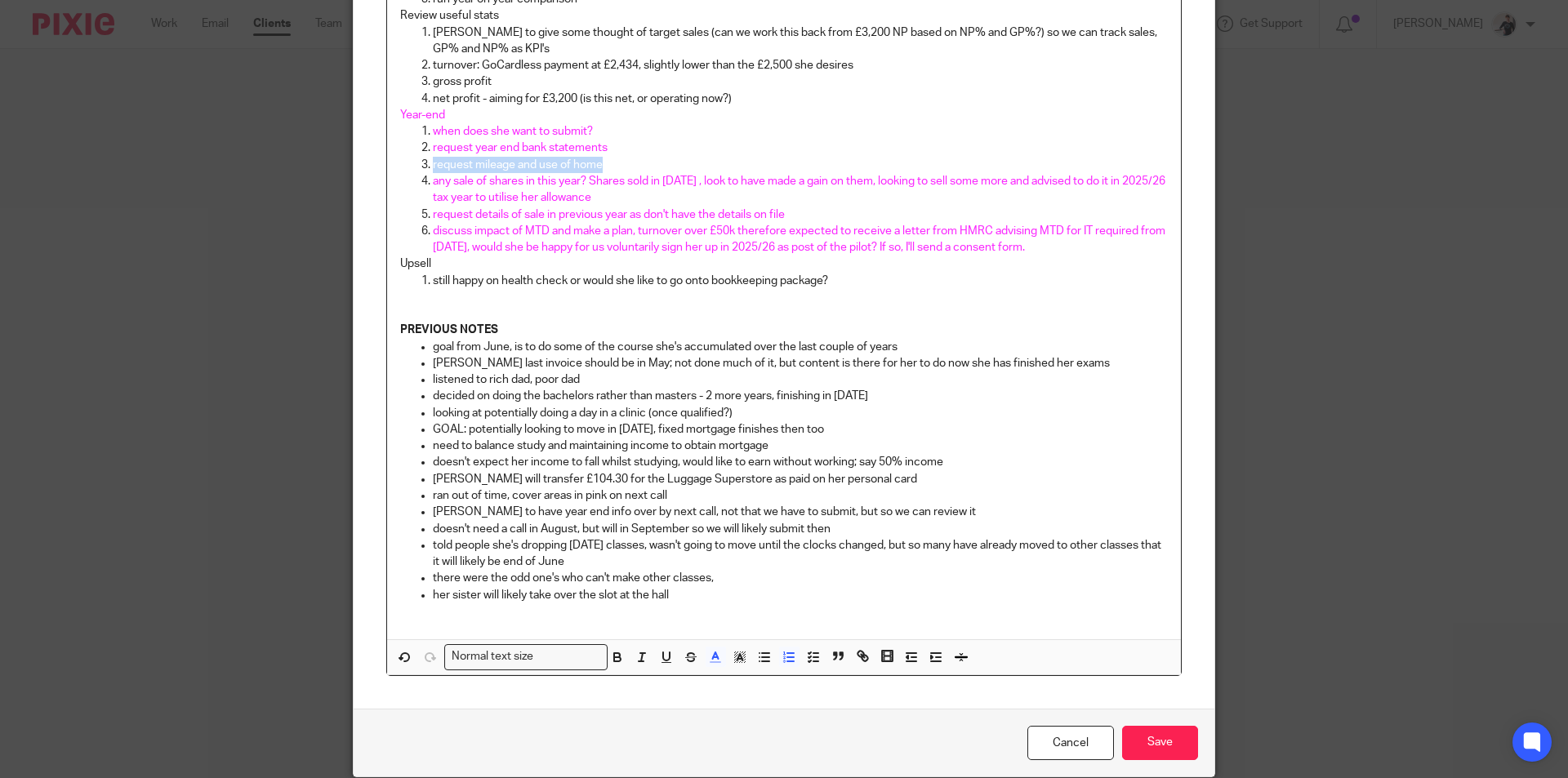
scroll to position [709, 0]
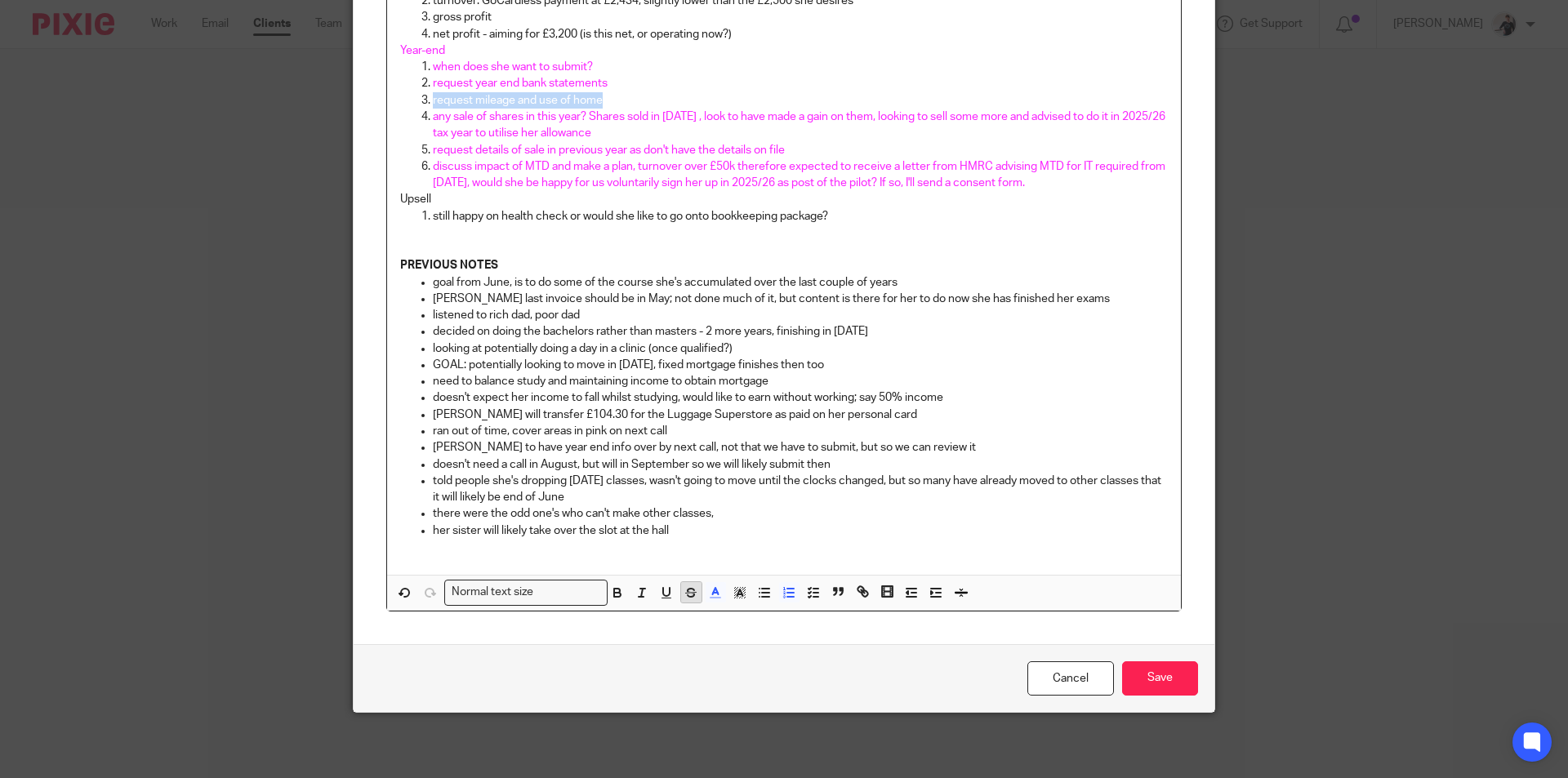
click at [687, 596] on icon "button" at bounding box center [690, 595] width 8 height 4
click at [713, 595] on icon "button" at bounding box center [715, 593] width 15 height 15
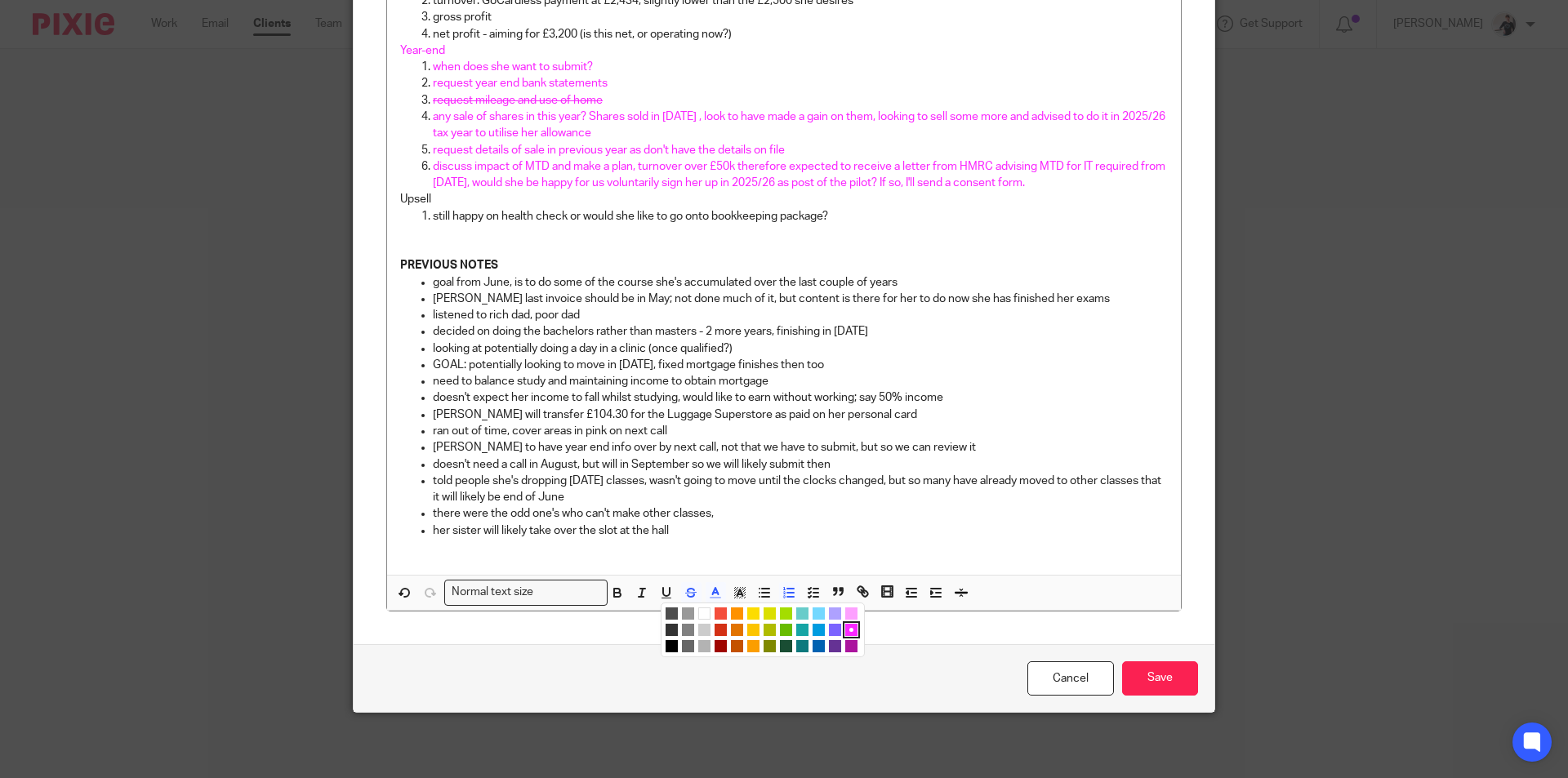
click at [665, 643] on li "color:#000000" at bounding box center [671, 646] width 12 height 12
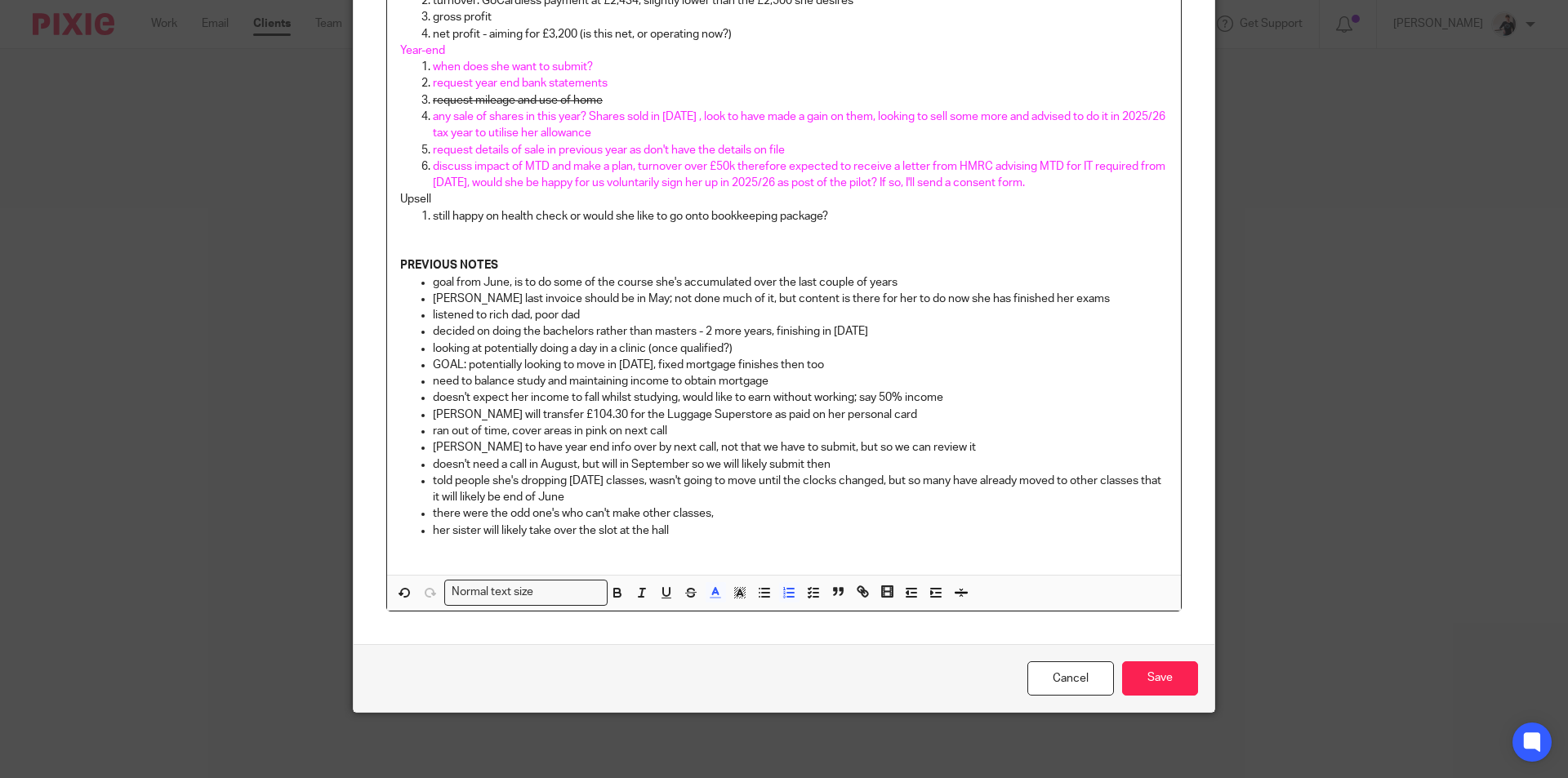
drag, startPoint x: 649, startPoint y: 134, endPoint x: 422, endPoint y: 118, distance: 227.6
click at [433, 118] on li "any sale of shares in this year? Shares sold in July 24 , look to have made a g…" at bounding box center [800, 125] width 735 height 34
click at [684, 598] on icon "button" at bounding box center [691, 593] width 15 height 15
click at [708, 597] on icon "button" at bounding box center [715, 593] width 15 height 15
click at [669, 646] on li "color:#000000" at bounding box center [671, 646] width 12 height 12
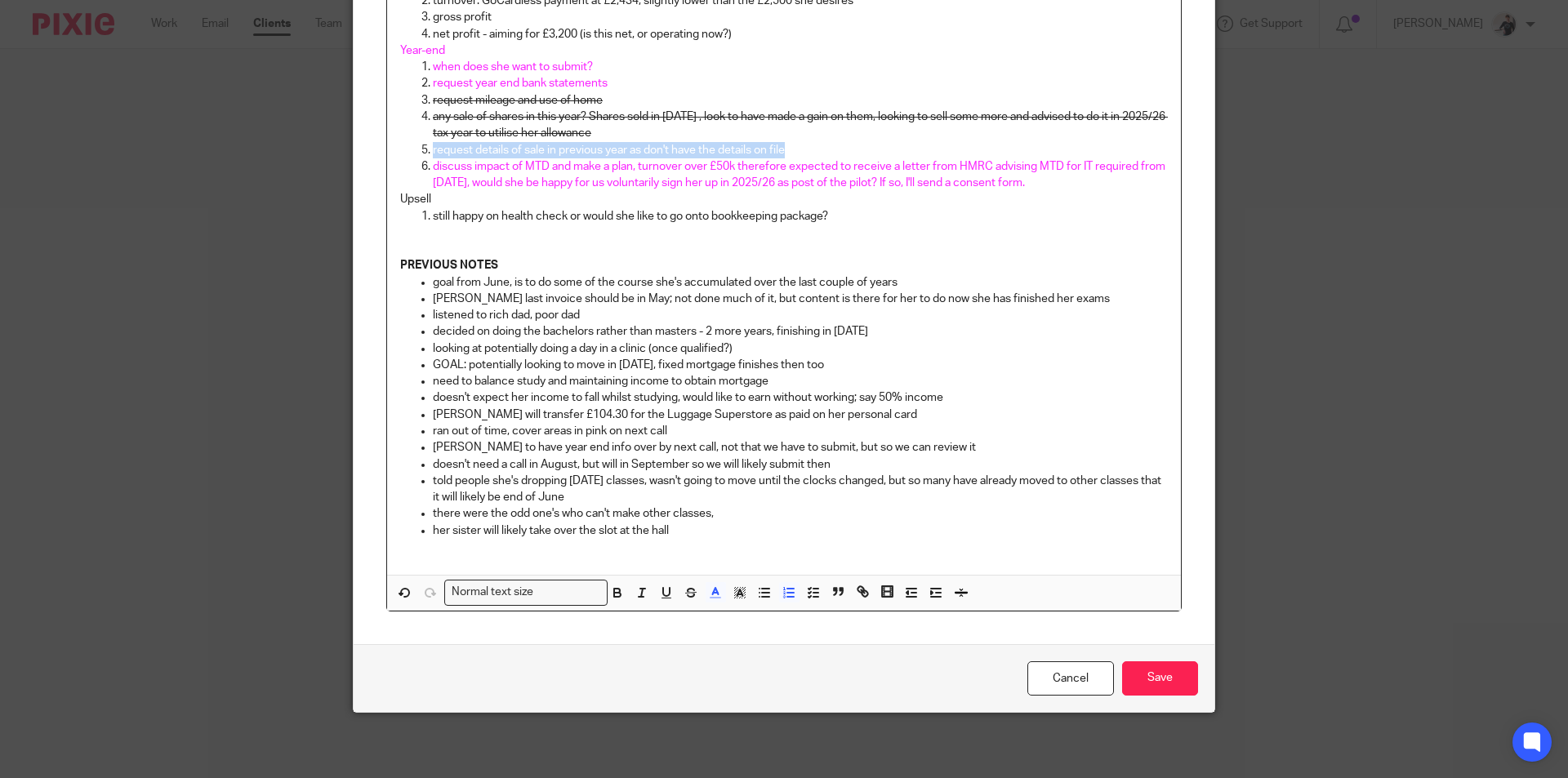
drag, startPoint x: 796, startPoint y: 153, endPoint x: 425, endPoint y: 150, distance: 371.0
click at [433, 150] on li "request details of sale in previous year as don't have the details on file" at bounding box center [800, 150] width 735 height 17
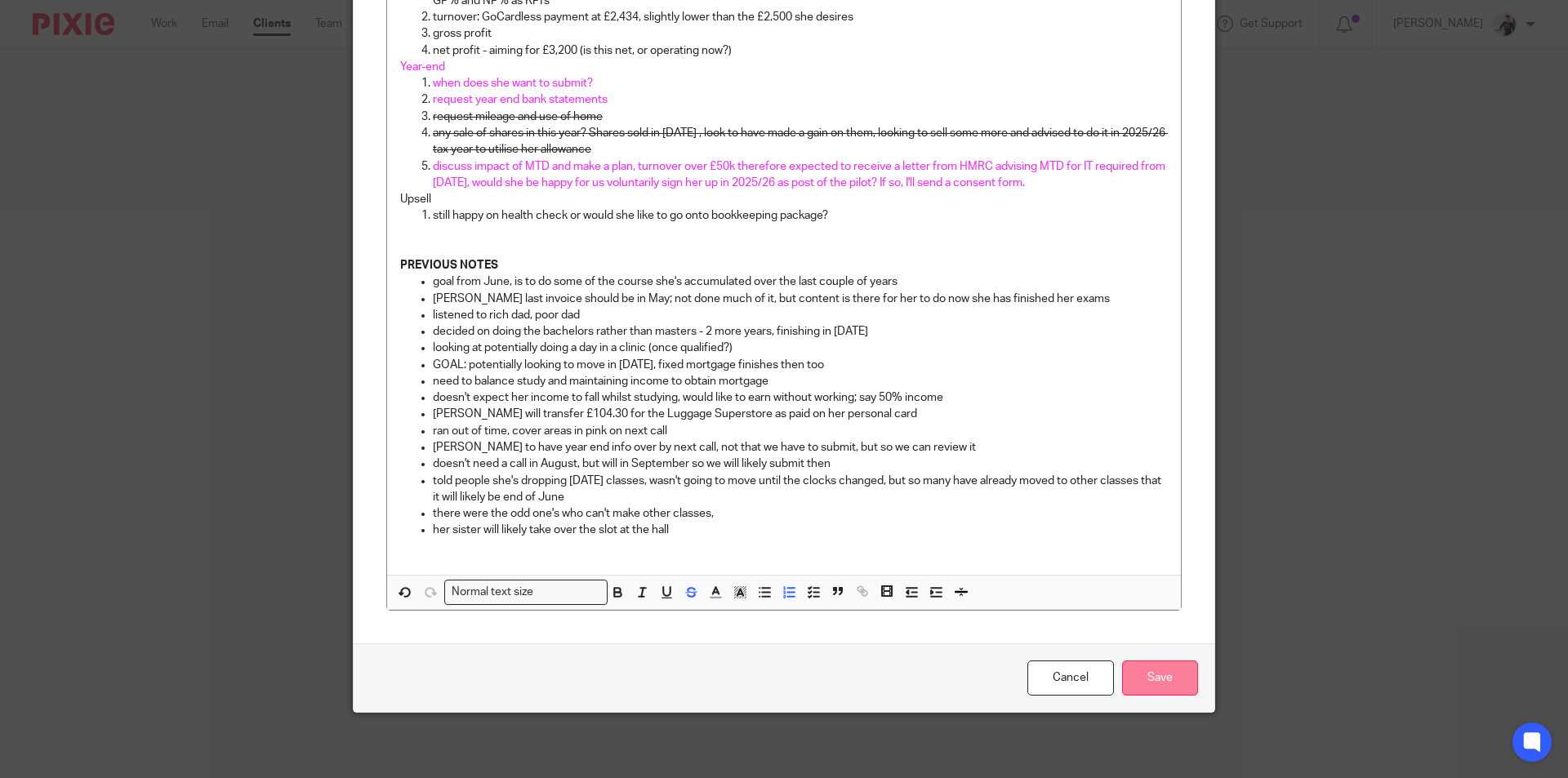
click at [1167, 673] on input "Save" at bounding box center [1159, 678] width 76 height 35
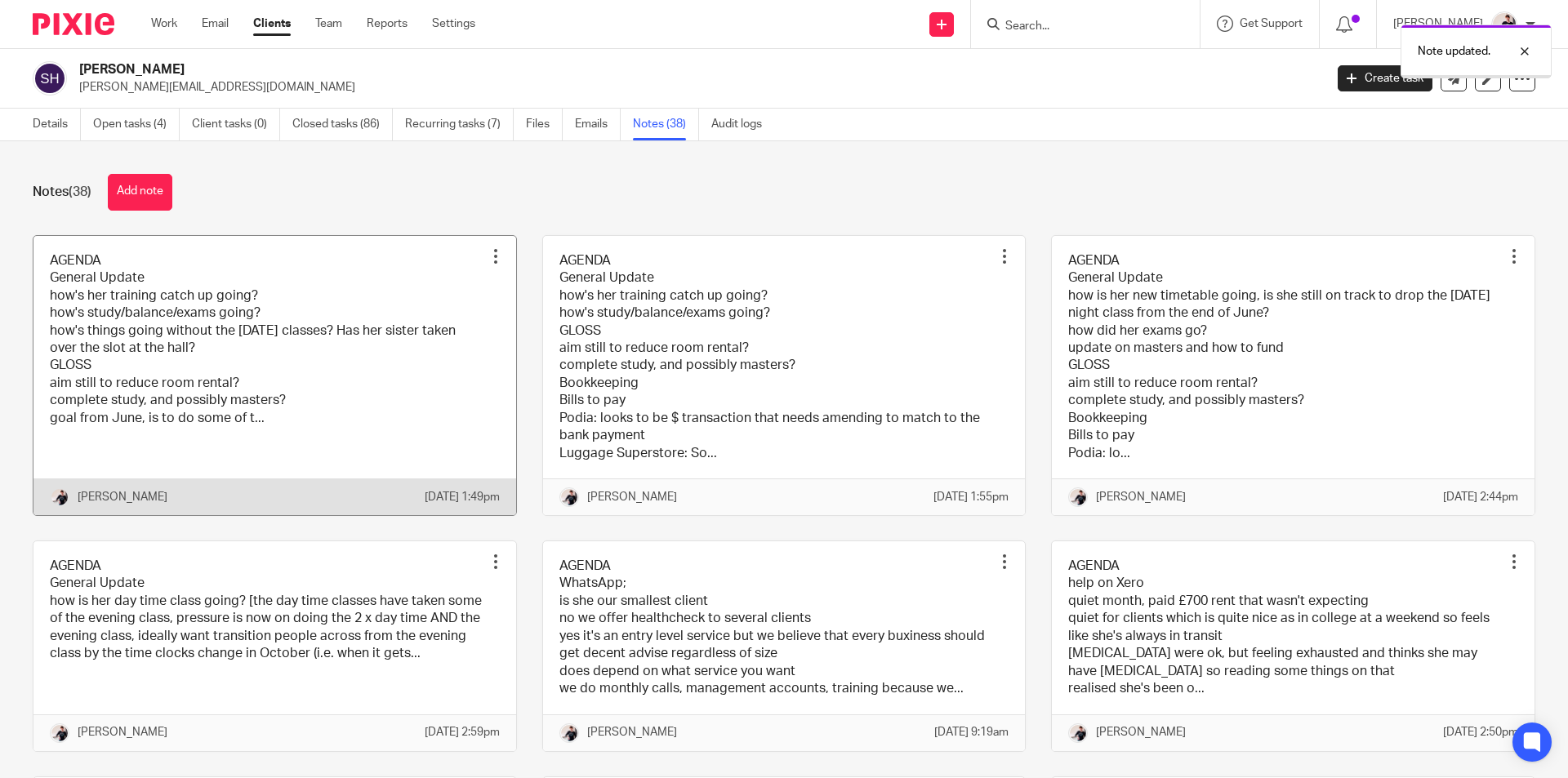
click at [324, 424] on link at bounding box center [274, 375] width 482 height 279
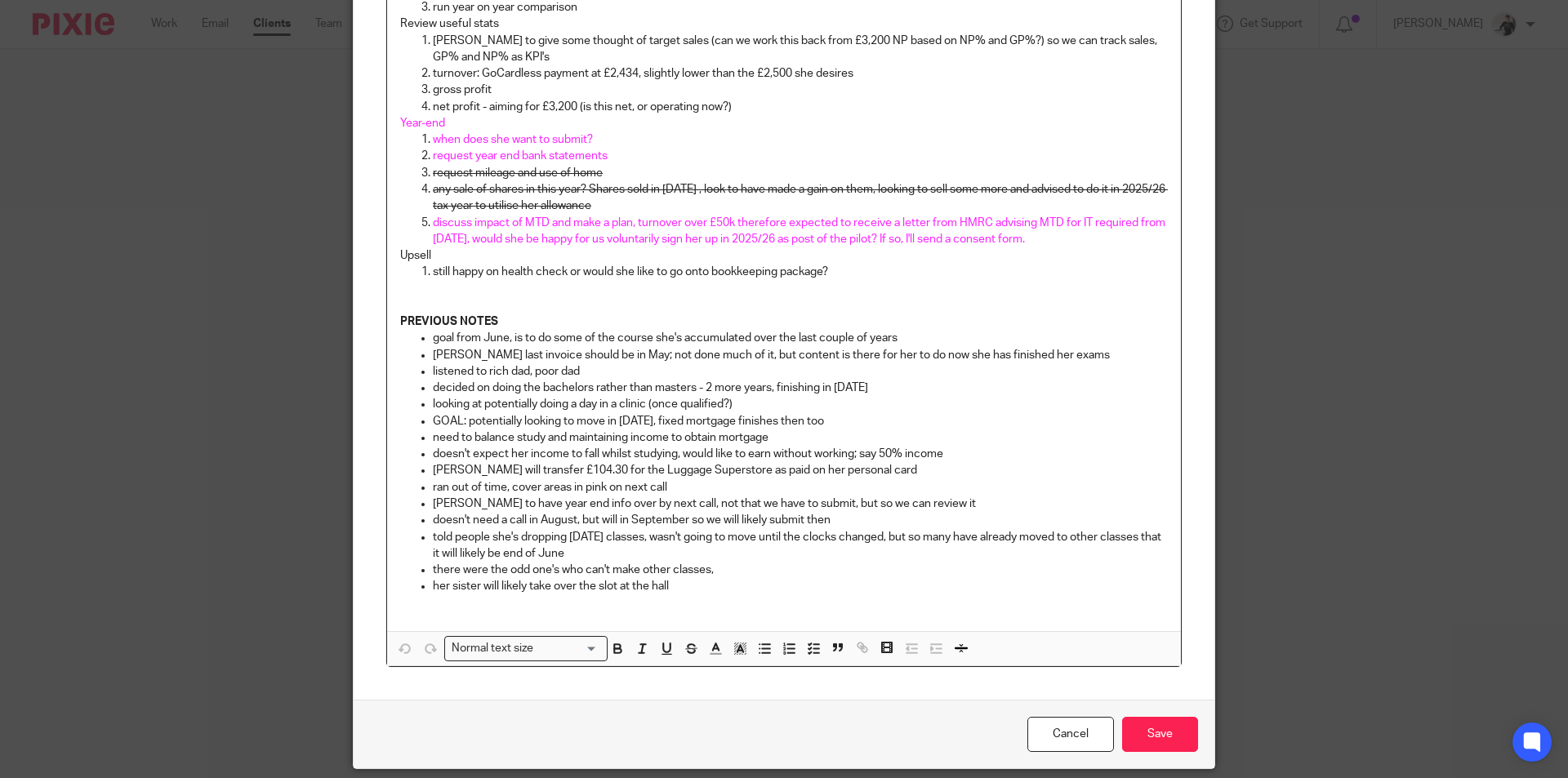
scroll to position [692, 0]
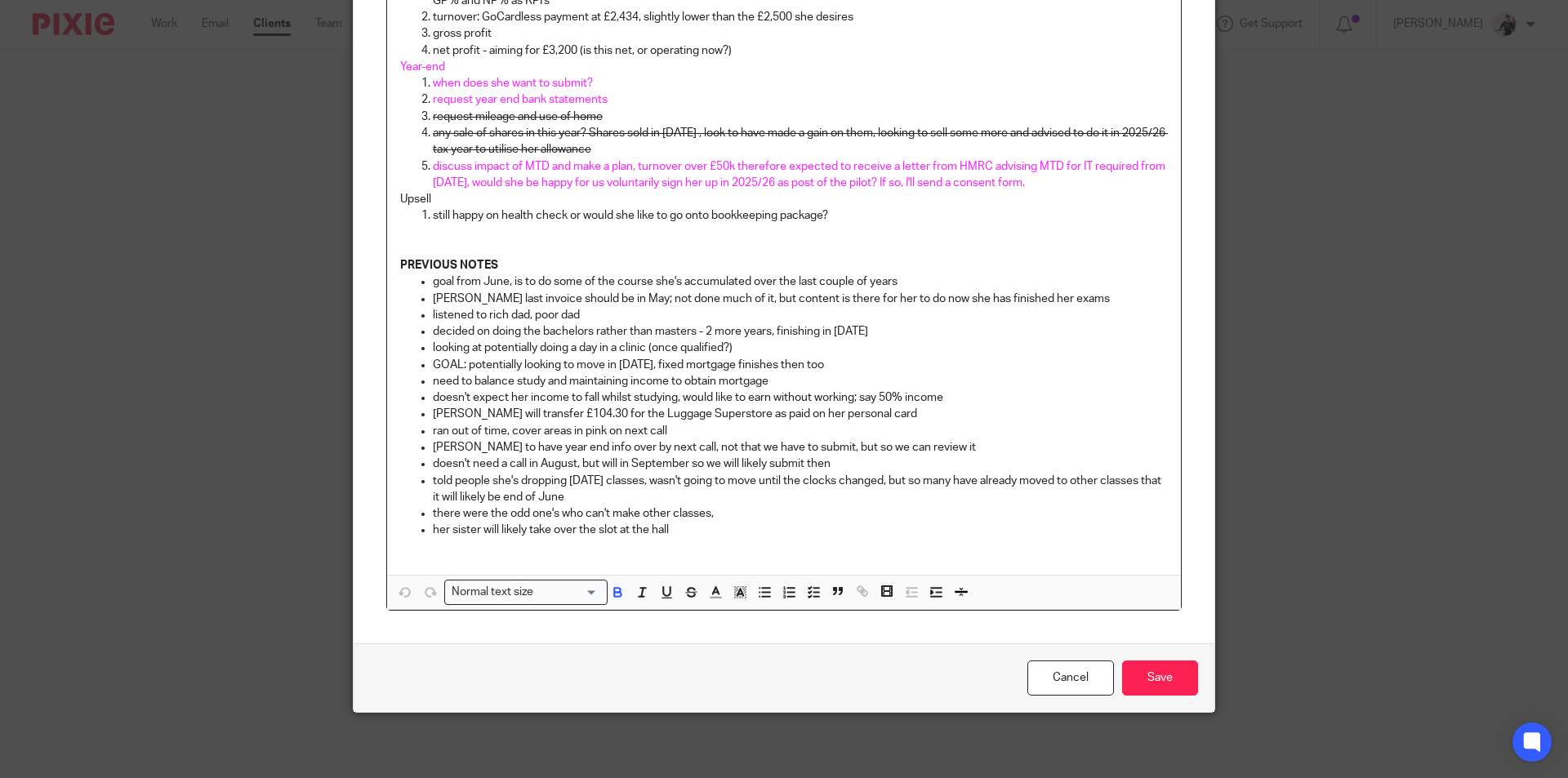
click at [392, 268] on div "AGENDA General Update how's her training catch up going? how's study/balance/ex…" at bounding box center [784, 29] width 794 height 1091
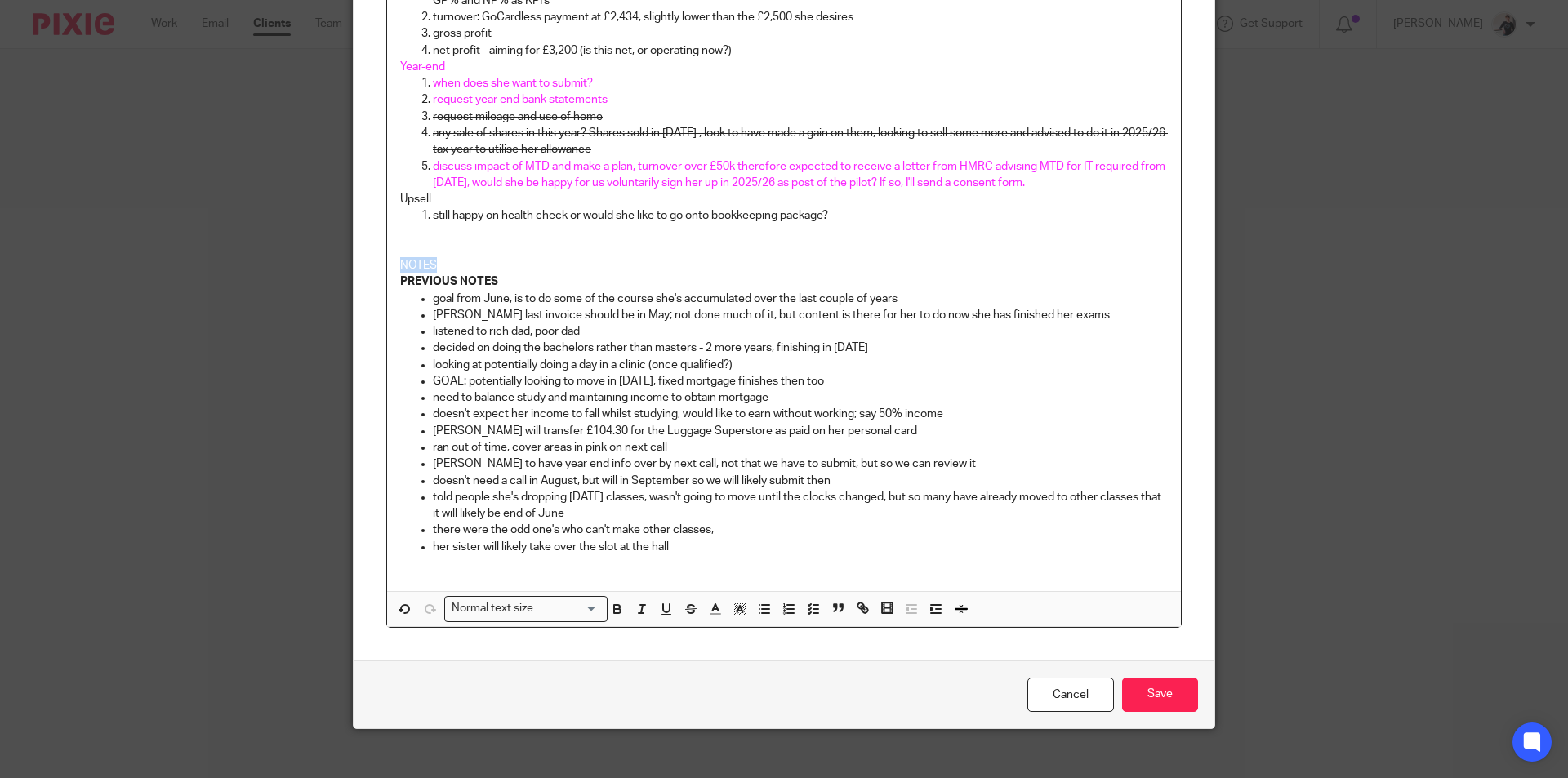
drag, startPoint x: 439, startPoint y: 265, endPoint x: 366, endPoint y: 269, distance: 73.1
click at [366, 269] on div "Content AGENDA General Update how's her training catch up going? how's study/ba…" at bounding box center [784, 43] width 861 height 1235
click at [479, 269] on p "NOTES" at bounding box center [784, 266] width 768 height 17
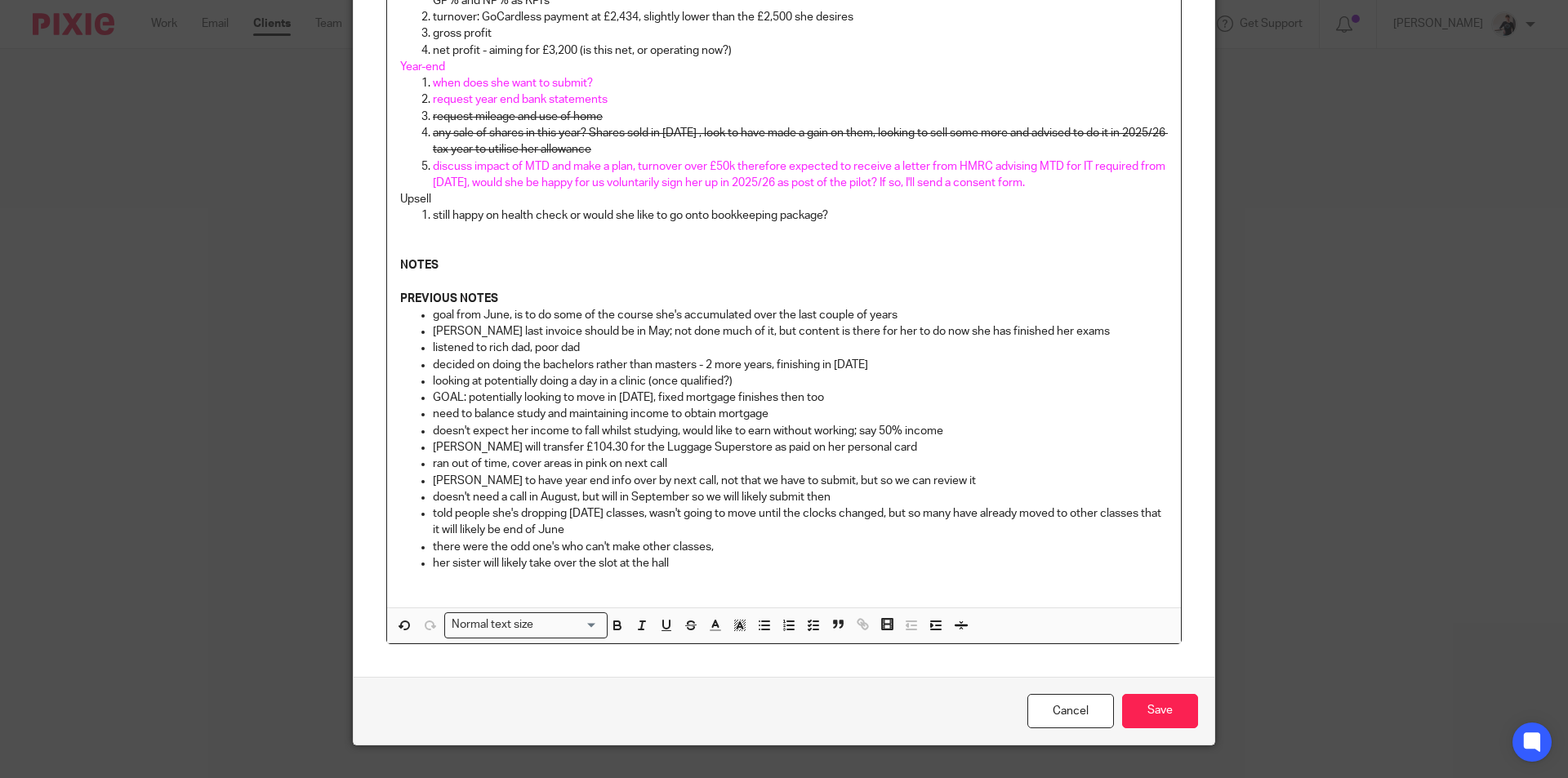
click at [471, 241] on p at bounding box center [784, 249] width 768 height 17
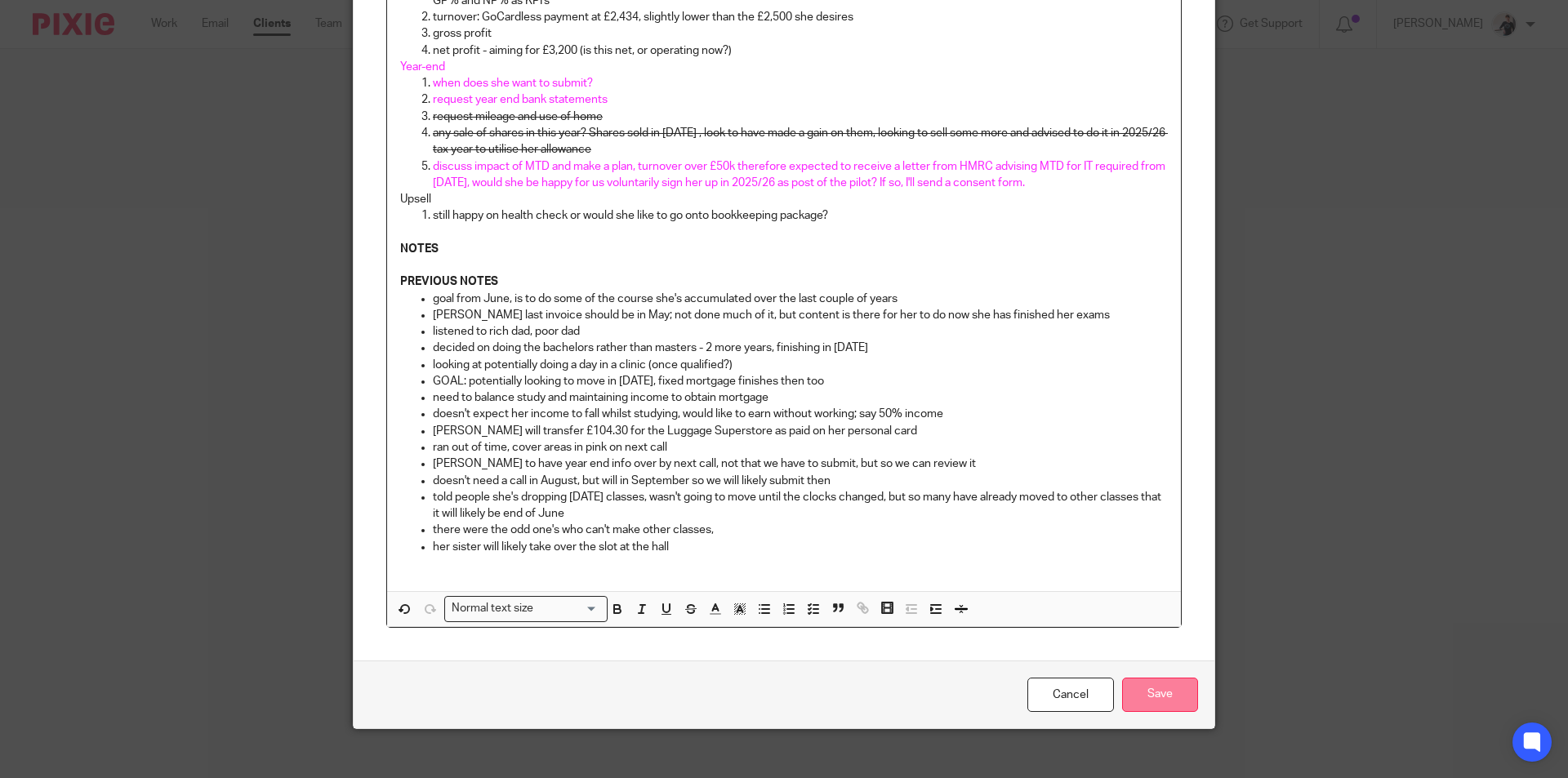
click at [1166, 690] on input "Save" at bounding box center [1159, 696] width 76 height 35
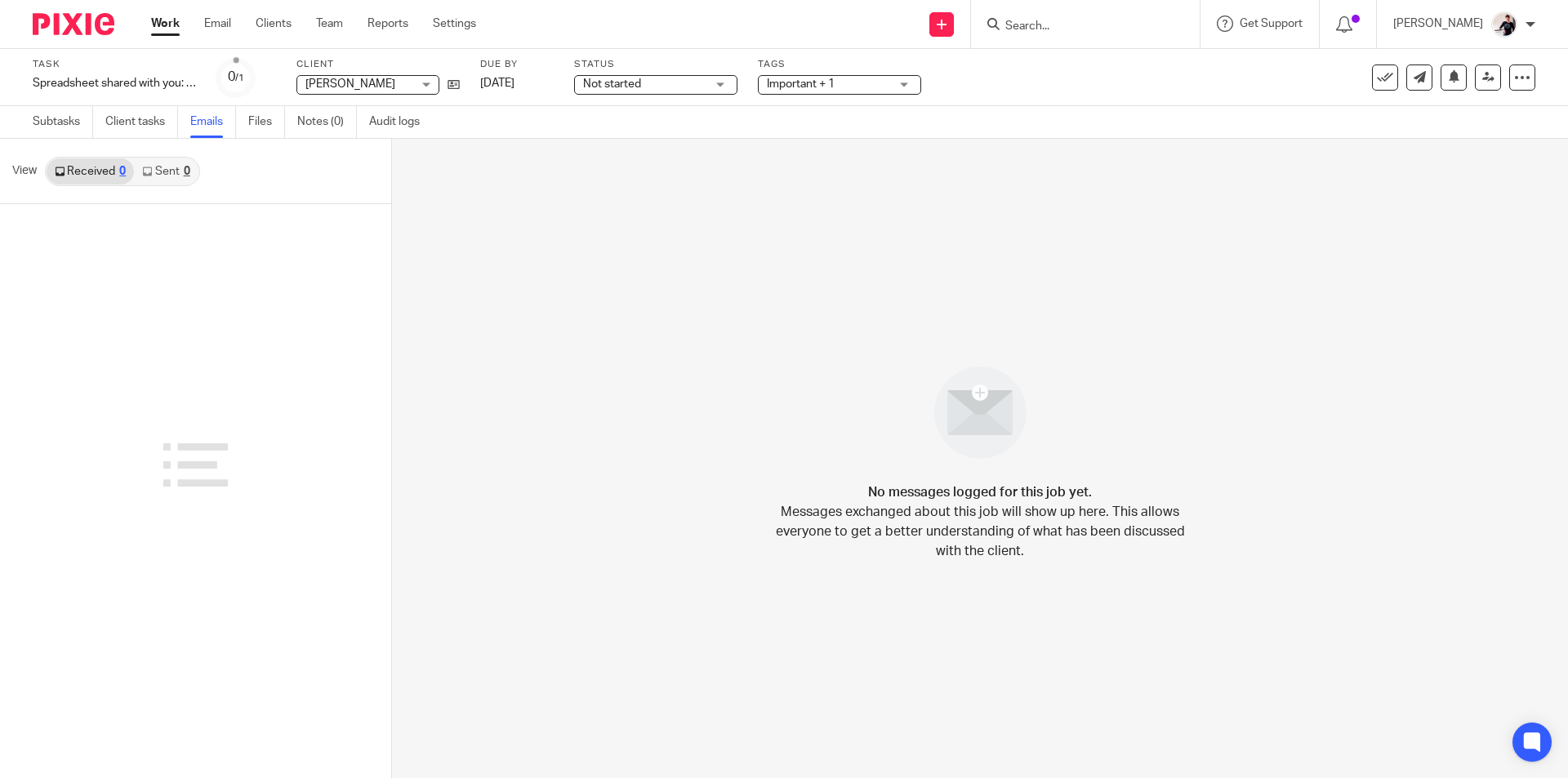
click at [618, 89] on span "Not started" at bounding box center [612, 84] width 58 height 11
click at [620, 145] on span "In progress" at bounding box center [614, 144] width 57 height 11
click at [784, 85] on span "Important + 1" at bounding box center [800, 84] width 68 height 11
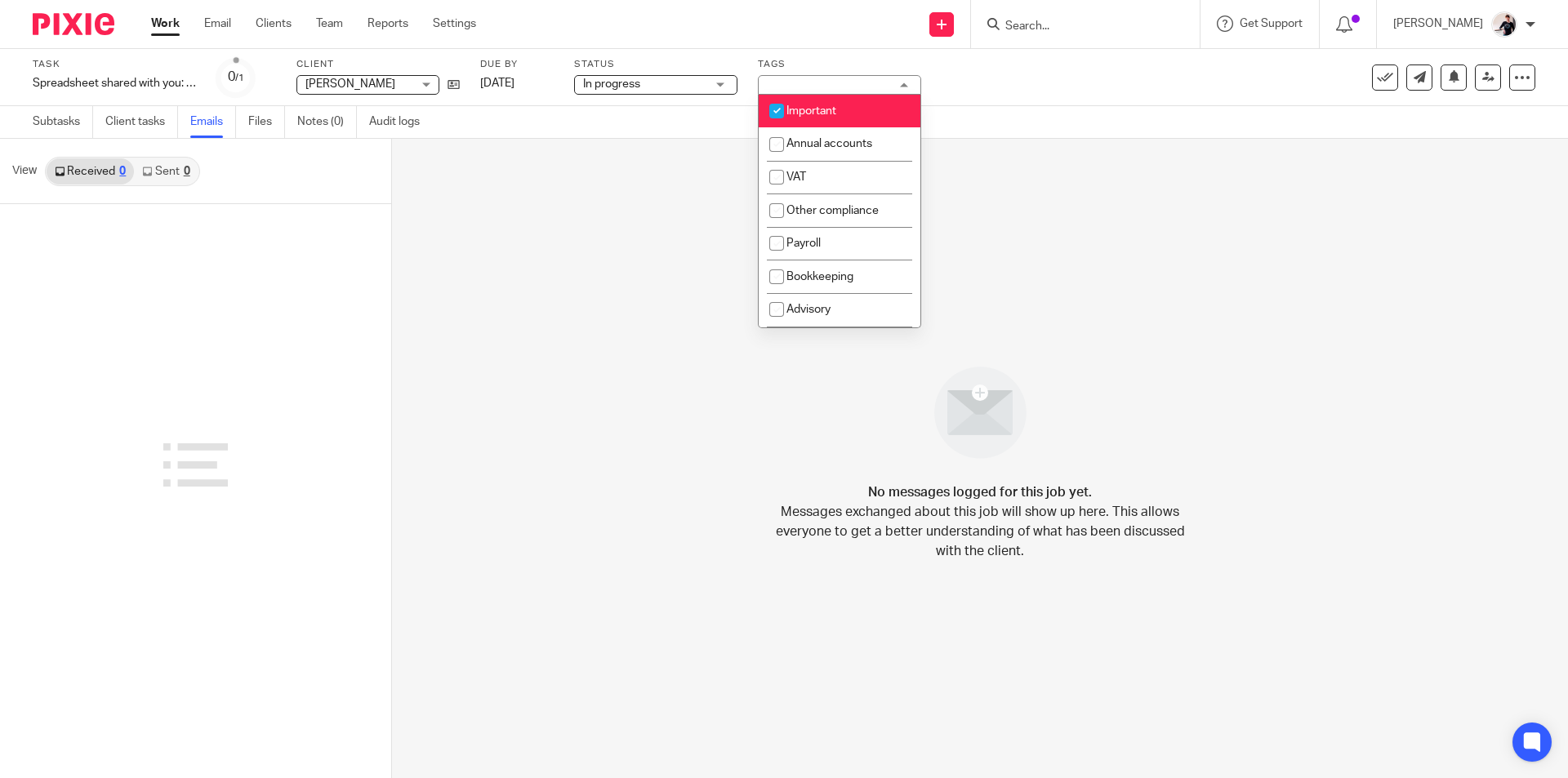
click at [798, 110] on span "Important" at bounding box center [811, 111] width 49 height 11
checkbox input "false"
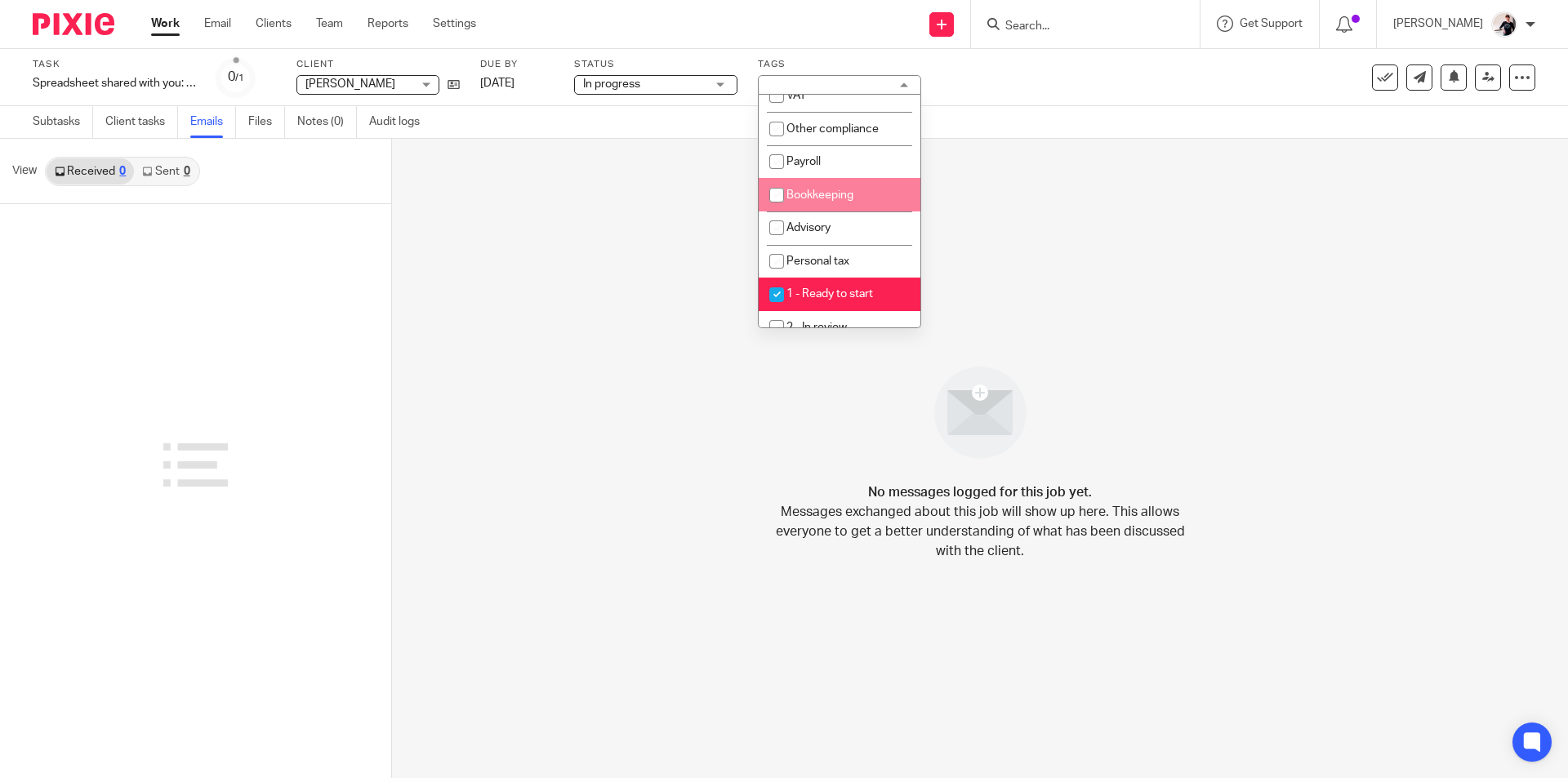
scroll to position [163, 0]
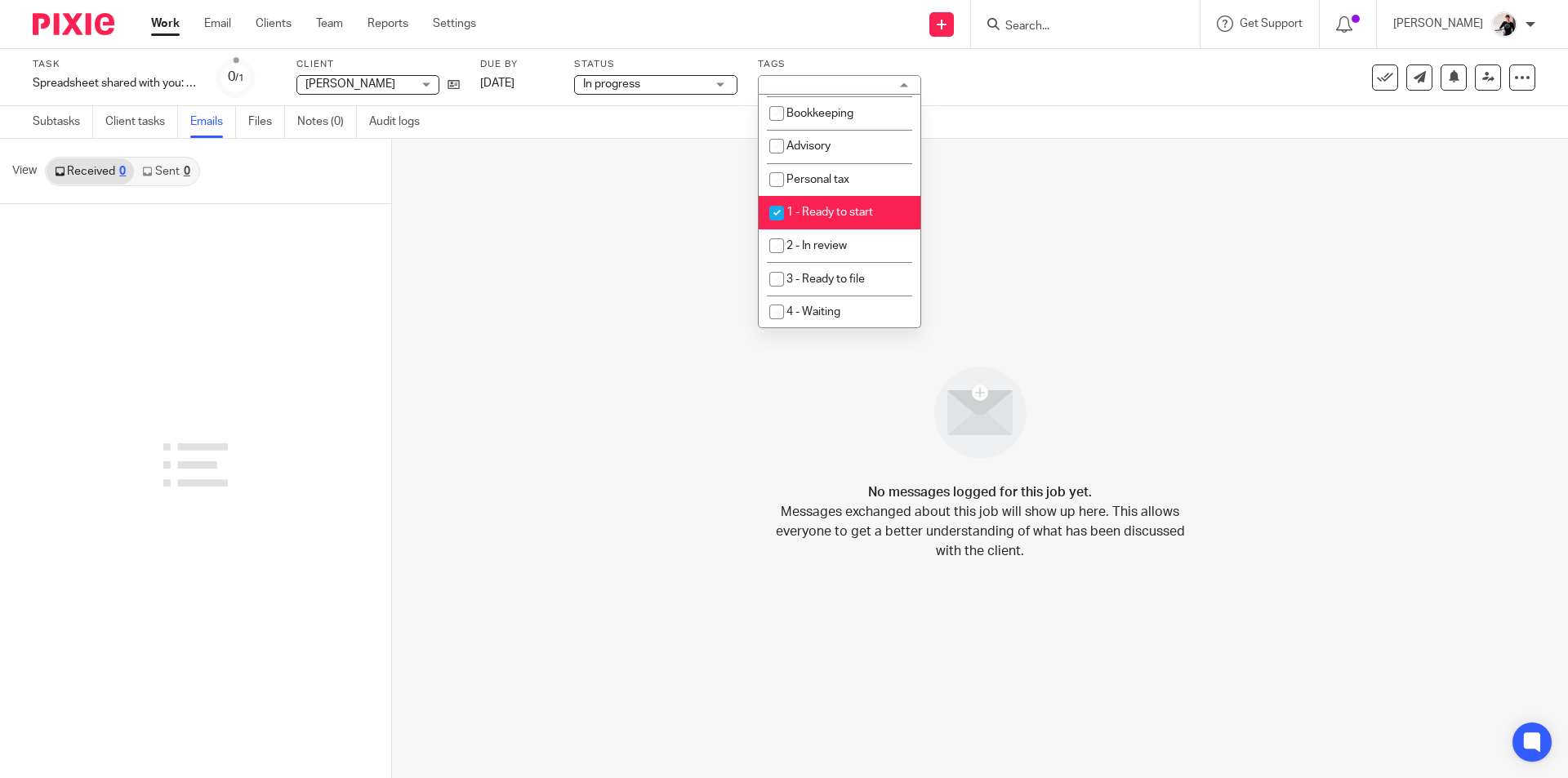
click at [821, 206] on span "1 - Ready to start" at bounding box center [829, 212] width 87 height 11
checkbox input "false"
click at [828, 245] on span "2 - In review" at bounding box center [816, 245] width 61 height 11
checkbox input "true"
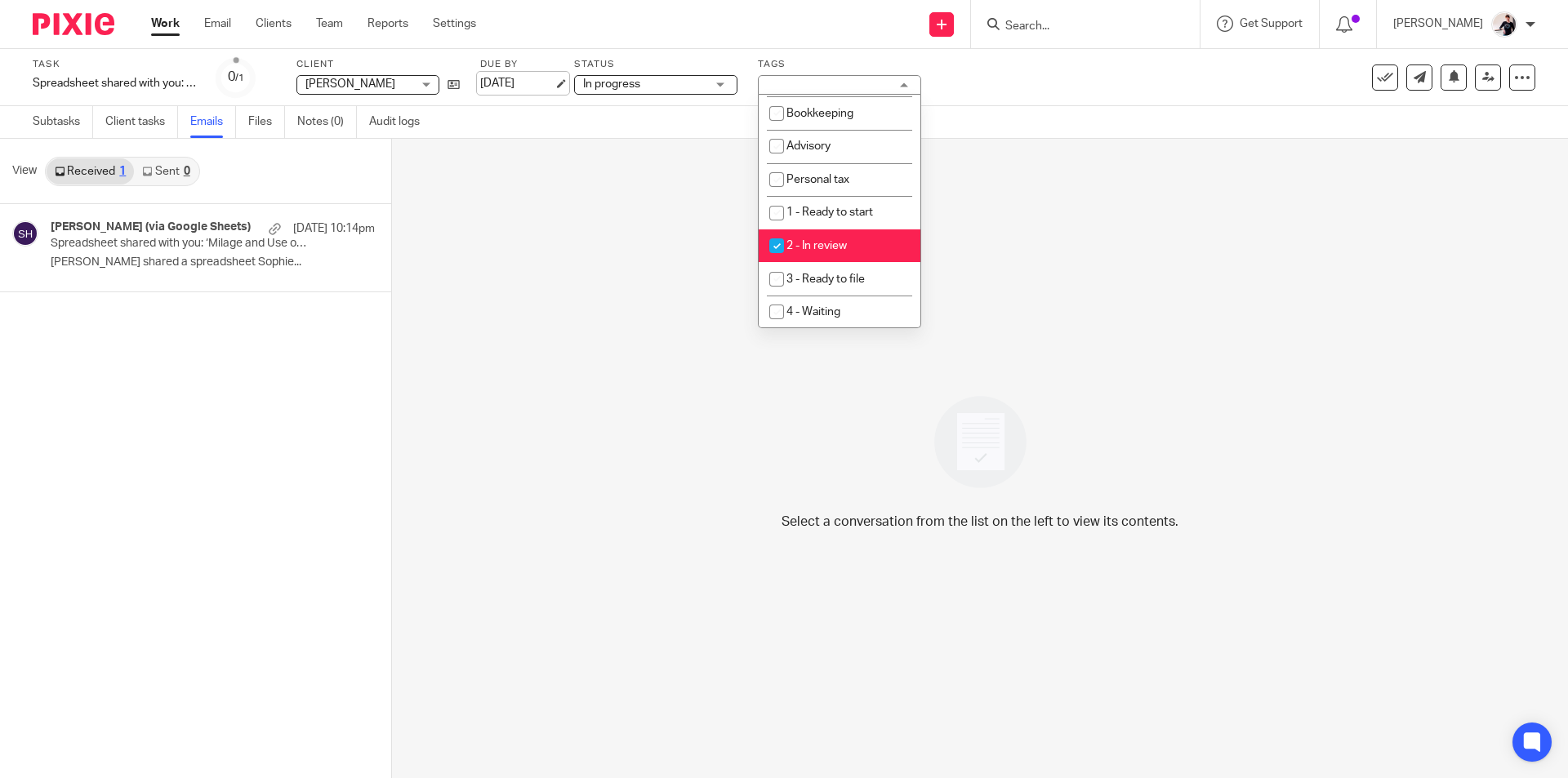
click at [520, 86] on link "[DATE]" at bounding box center [517, 84] width 74 height 17
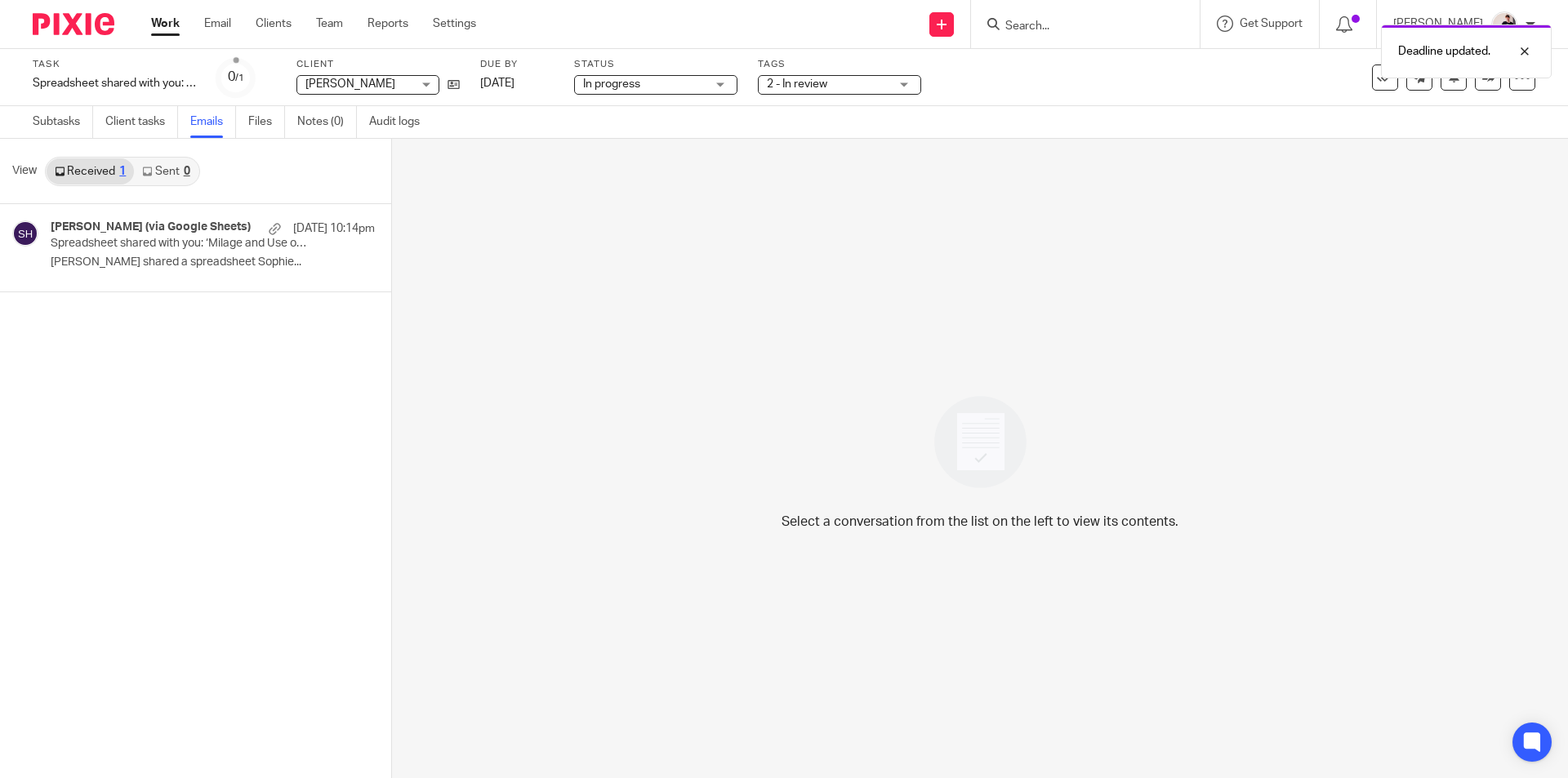
click at [160, 29] on link "Work" at bounding box center [165, 24] width 29 height 17
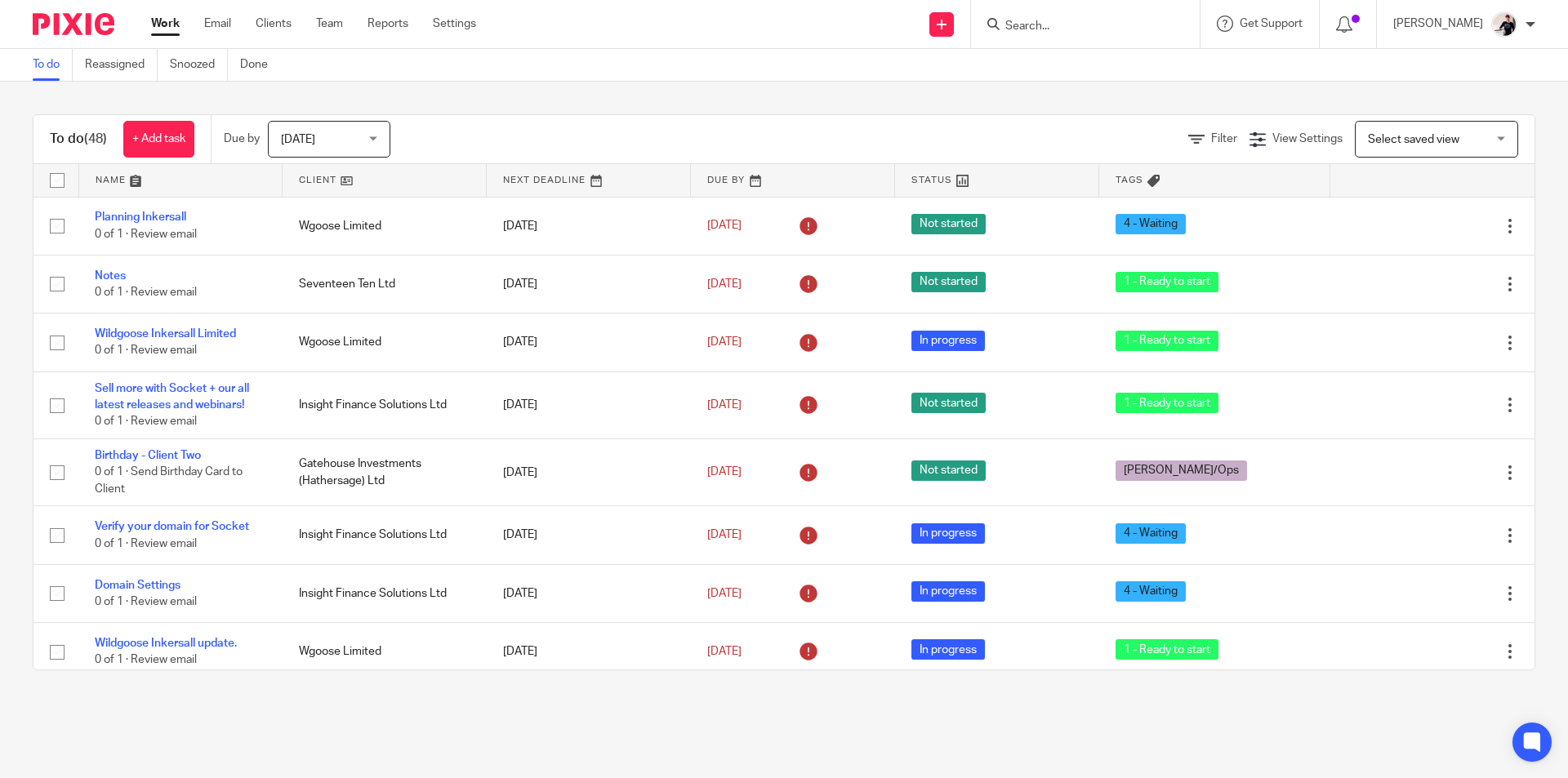
click at [331, 175] on link at bounding box center [384, 180] width 203 height 33
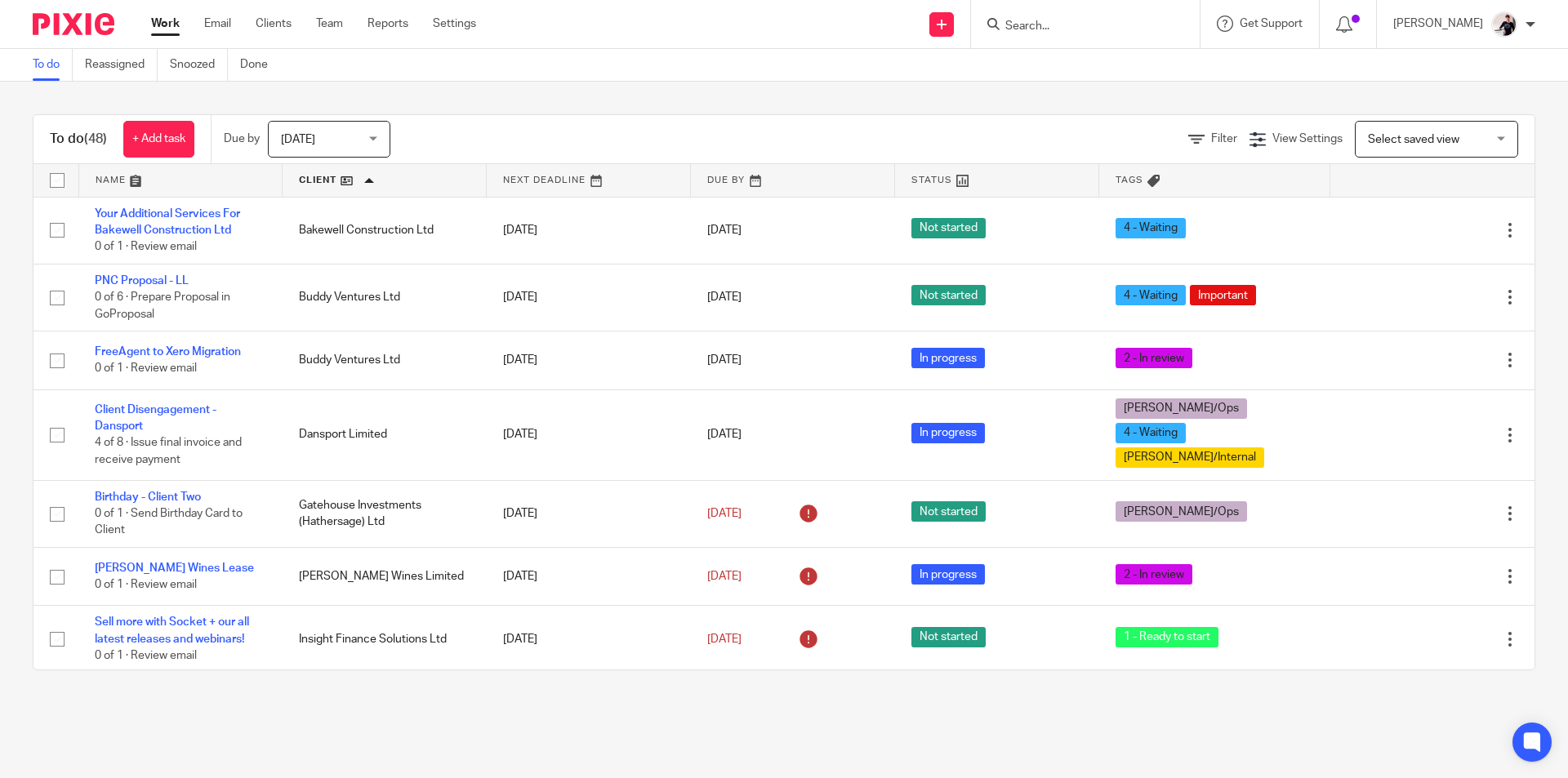
click at [331, 132] on span "[DATE]" at bounding box center [324, 138] width 87 height 35
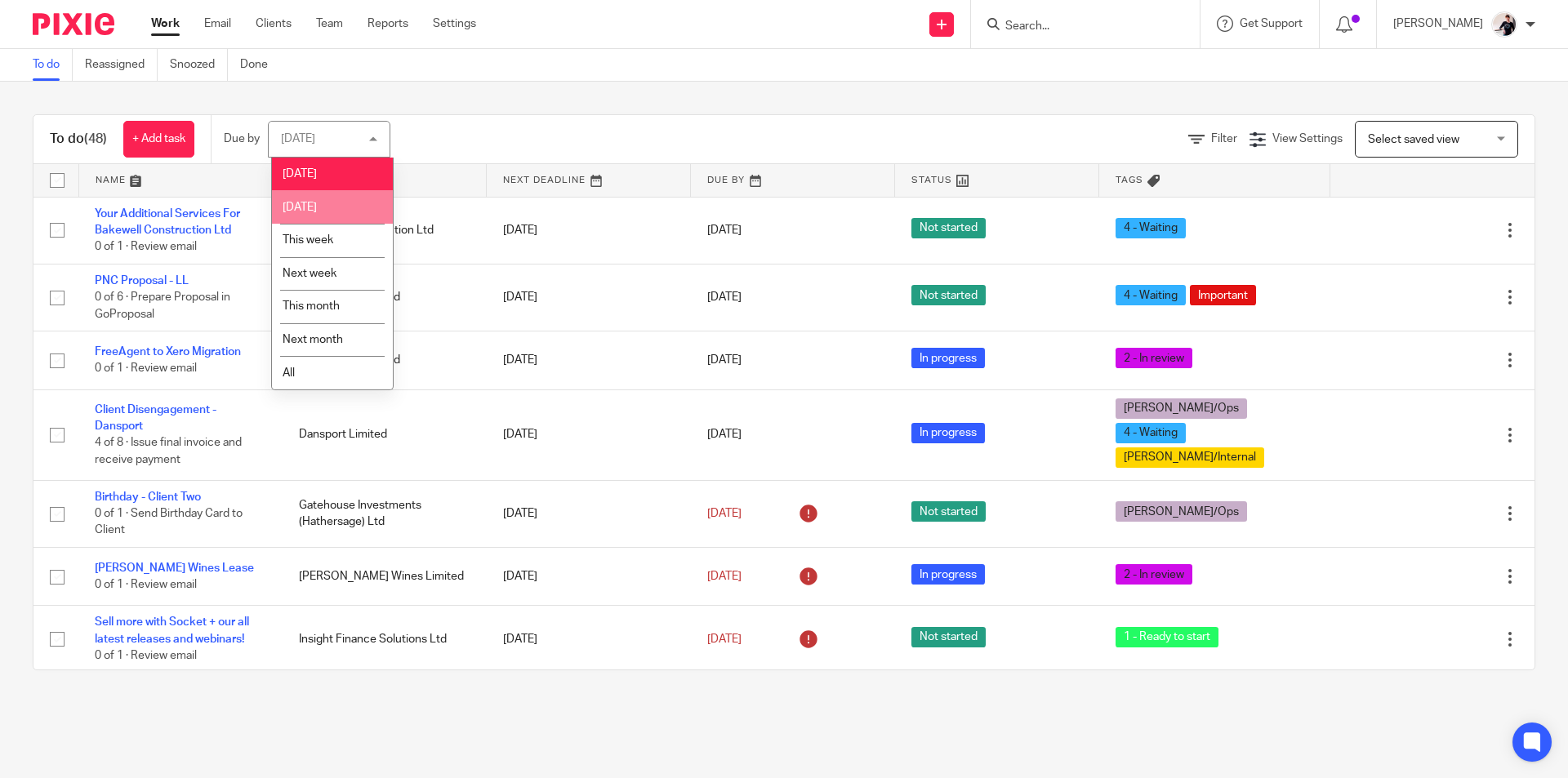
click at [326, 215] on li "[DATE]" at bounding box center [332, 207] width 121 height 34
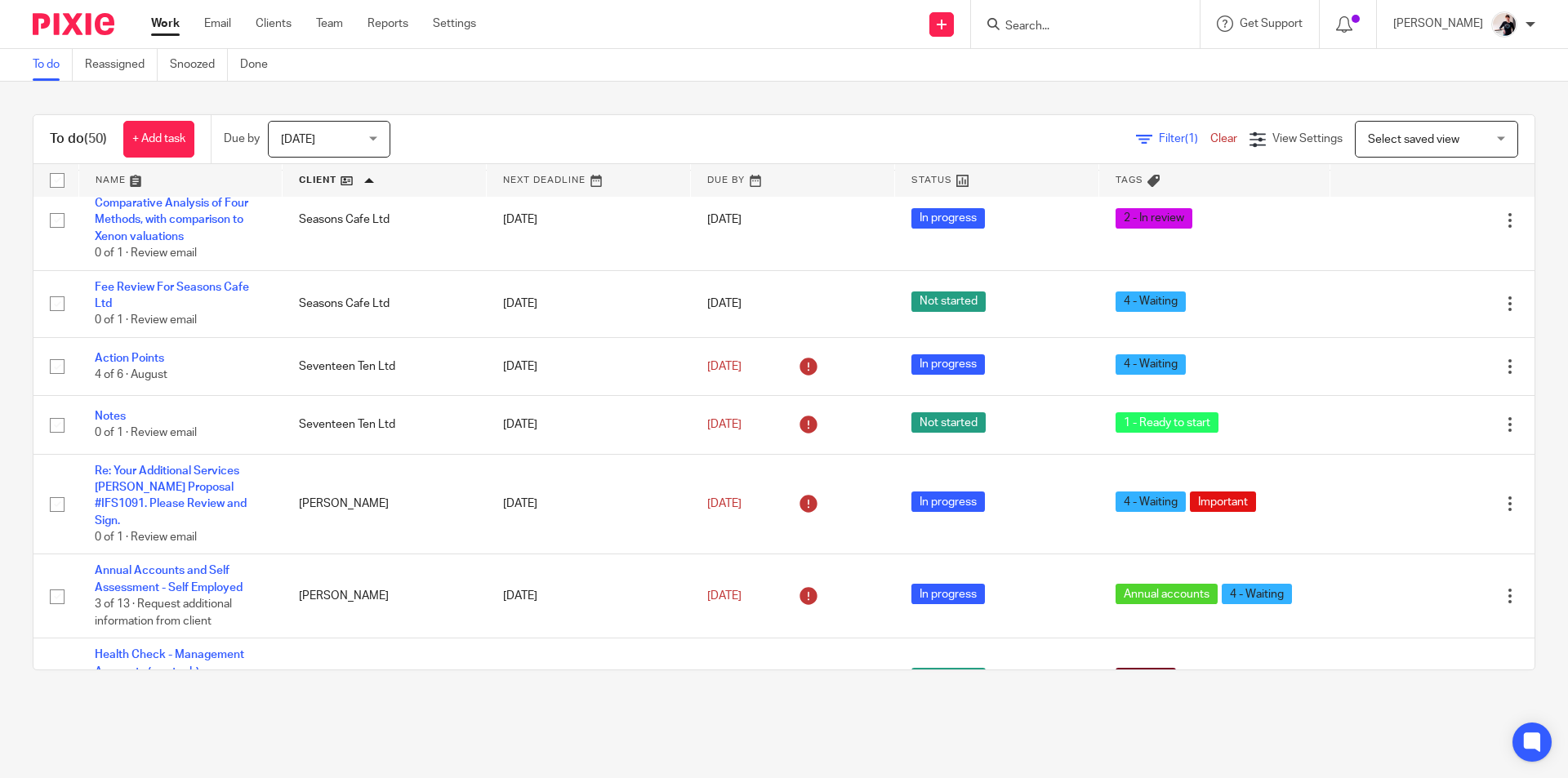
scroll to position [2205, 0]
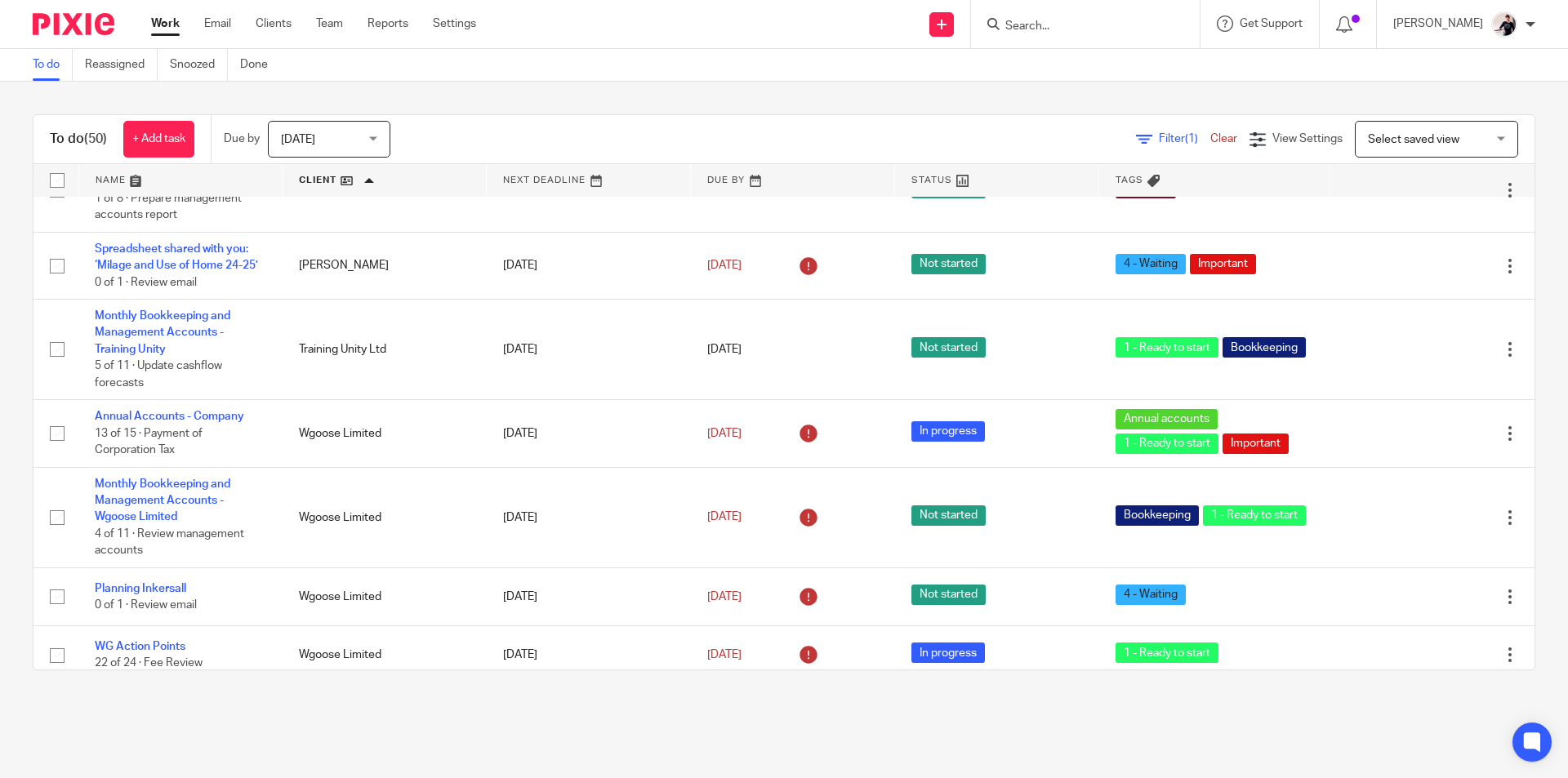
click at [724, 174] on link at bounding box center [793, 180] width 203 height 33
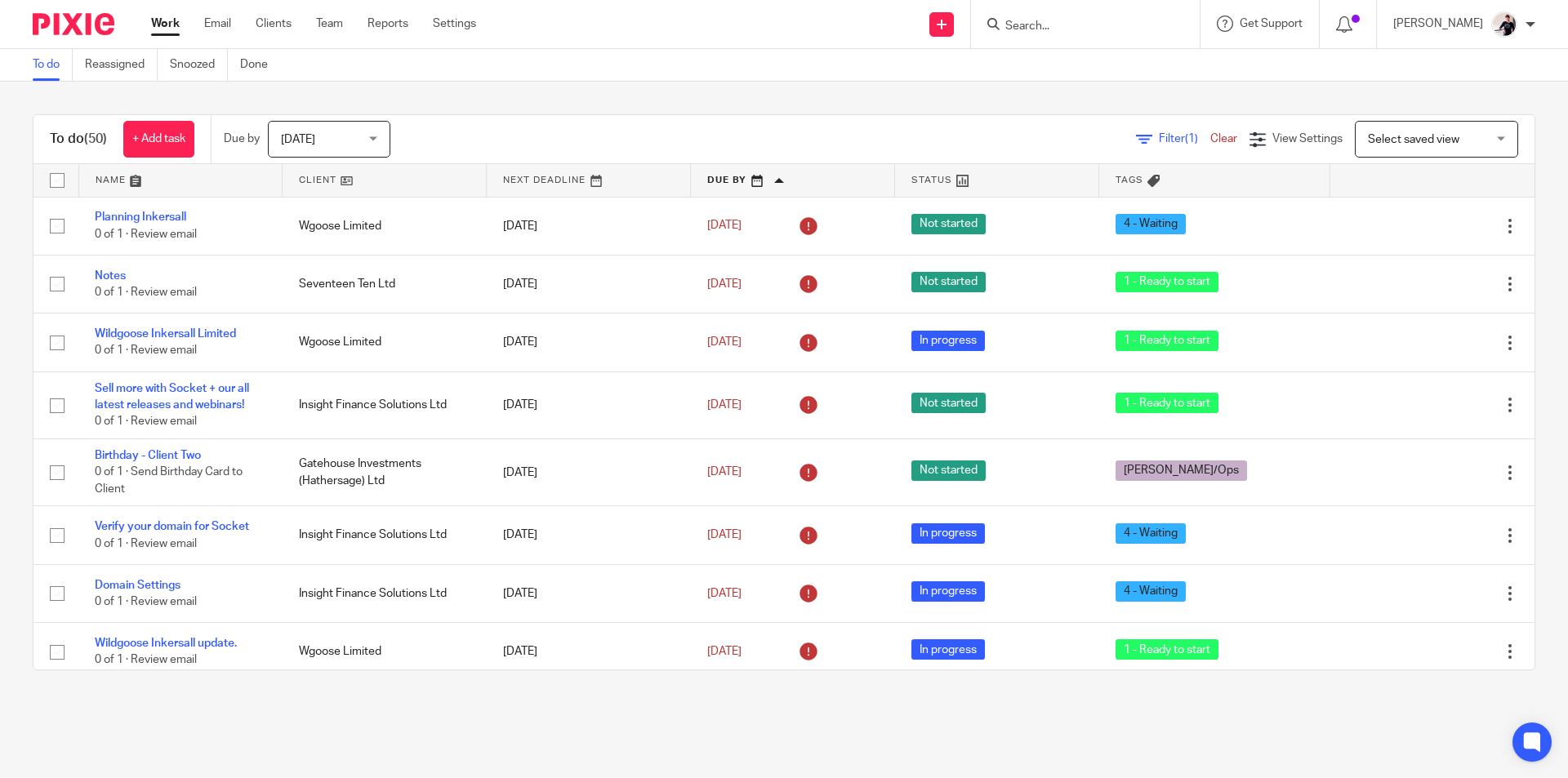
click at [315, 143] on span "[DATE]" at bounding box center [298, 140] width 35 height 11
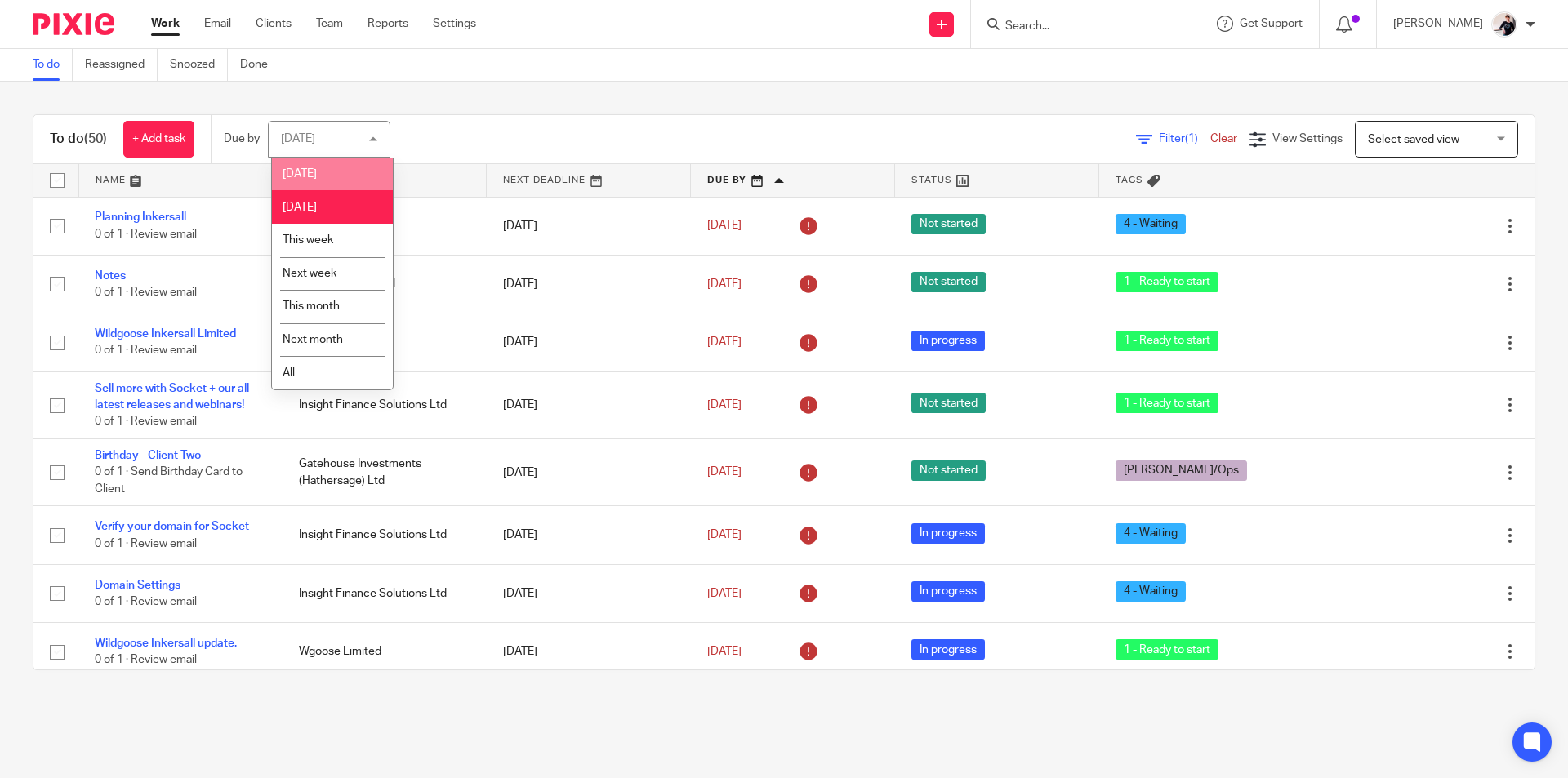
click at [327, 163] on li "Today" at bounding box center [332, 174] width 121 height 34
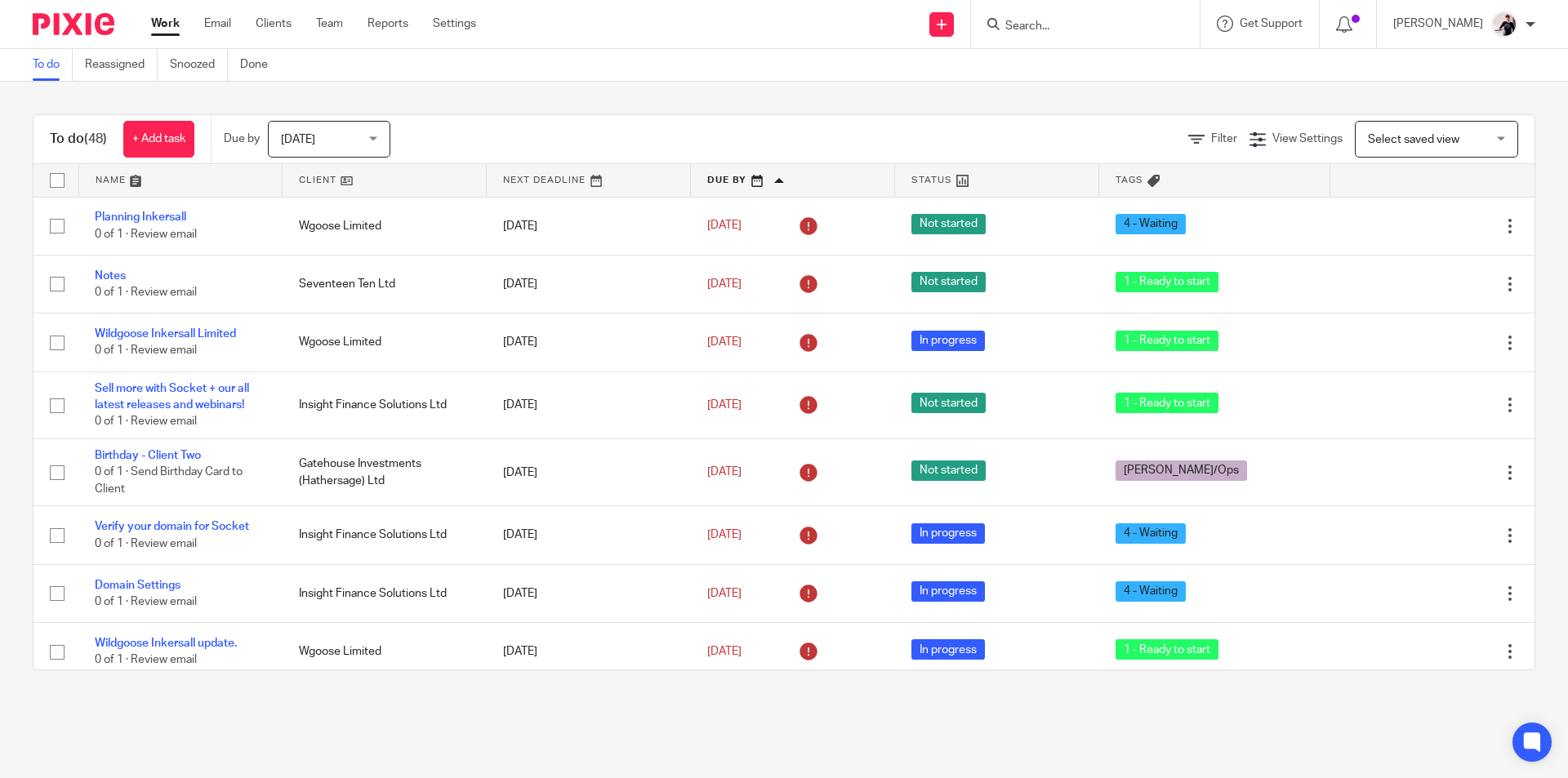
click at [325, 177] on link at bounding box center [384, 180] width 203 height 33
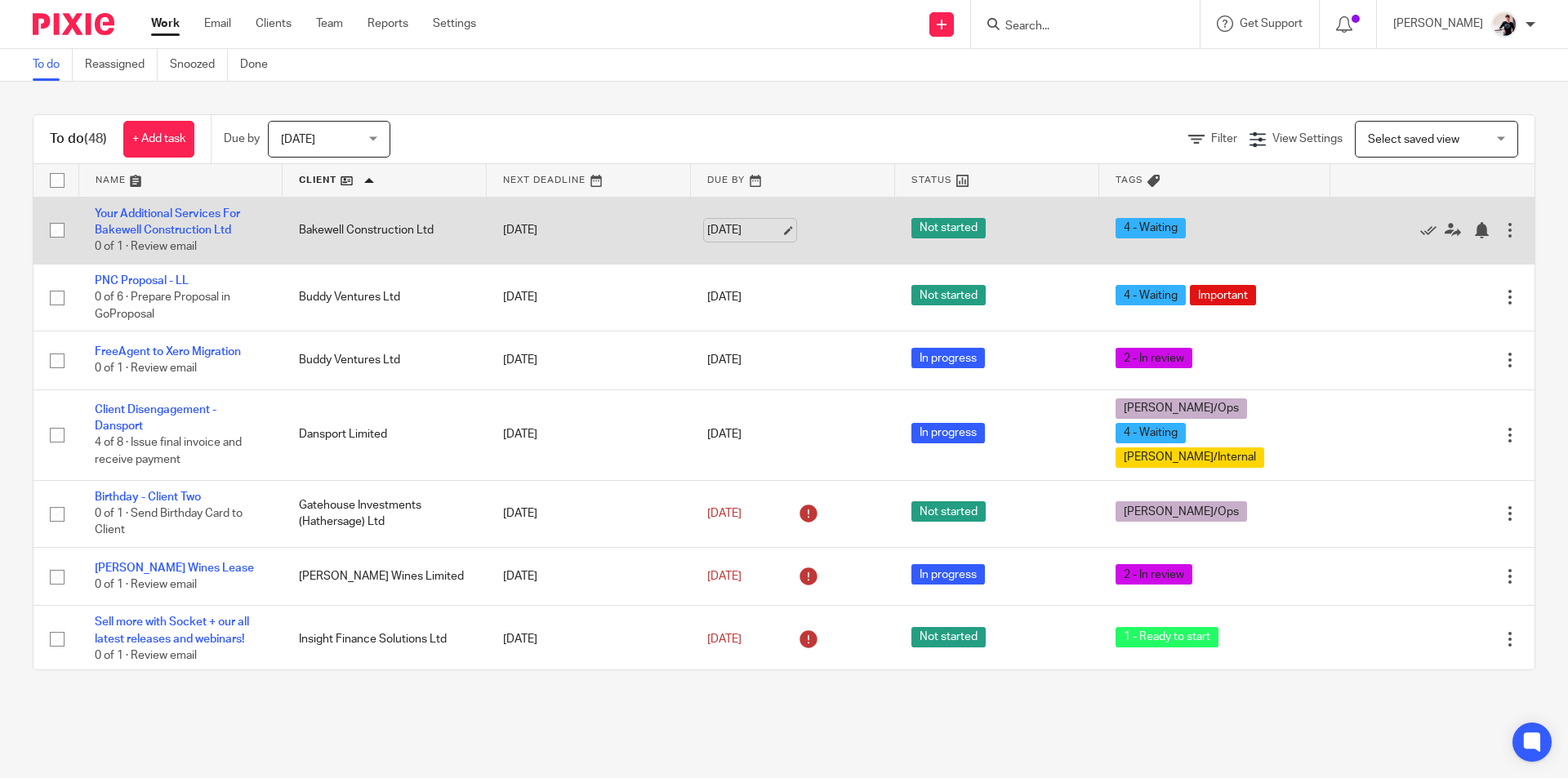
click at [732, 222] on link "[DATE]" at bounding box center [743, 230] width 74 height 17
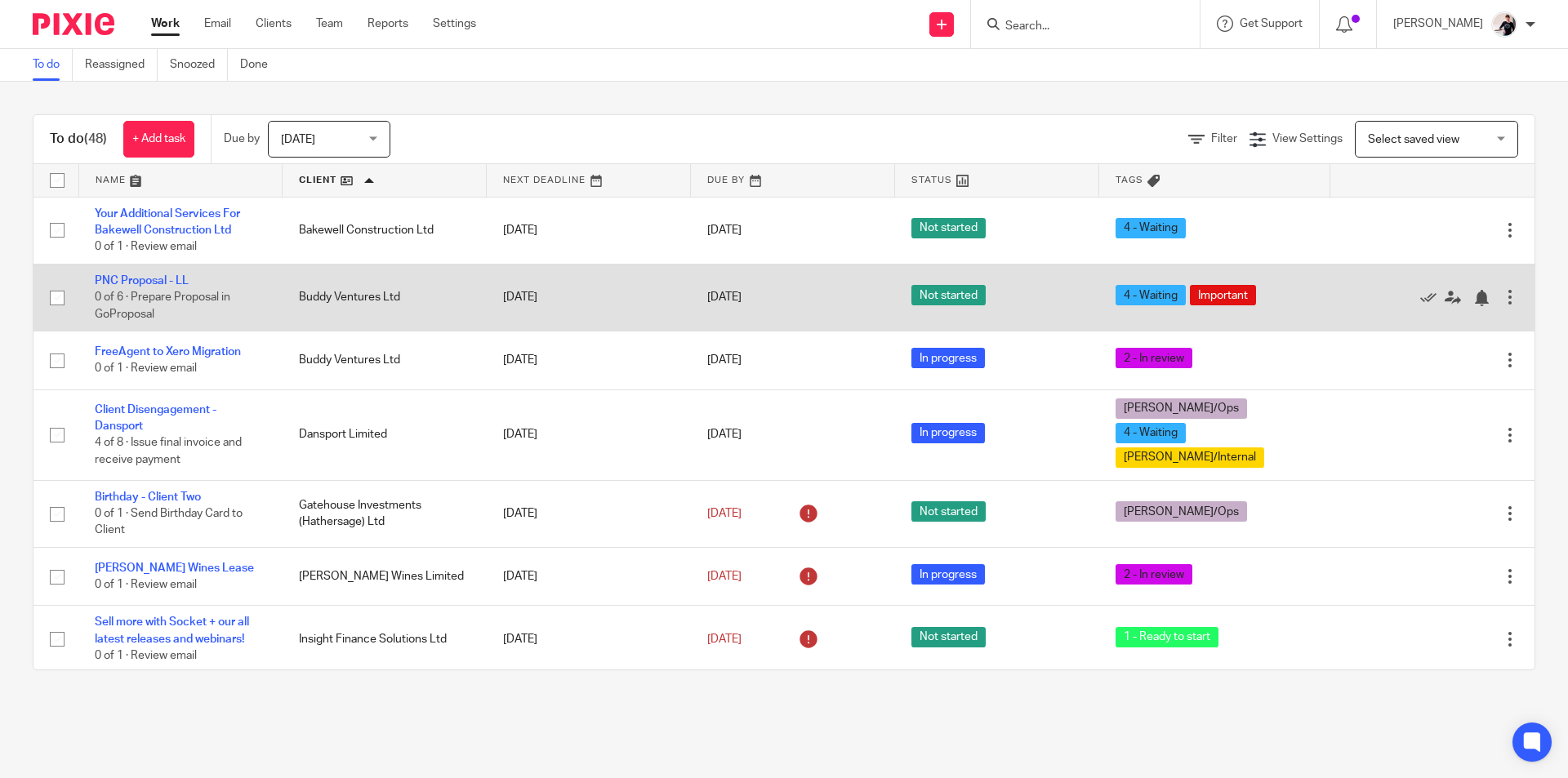
click at [751, 306] on td "[DATE]" at bounding box center [793, 298] width 204 height 67
click at [751, 300] on link "[DATE]" at bounding box center [743, 298] width 74 height 17
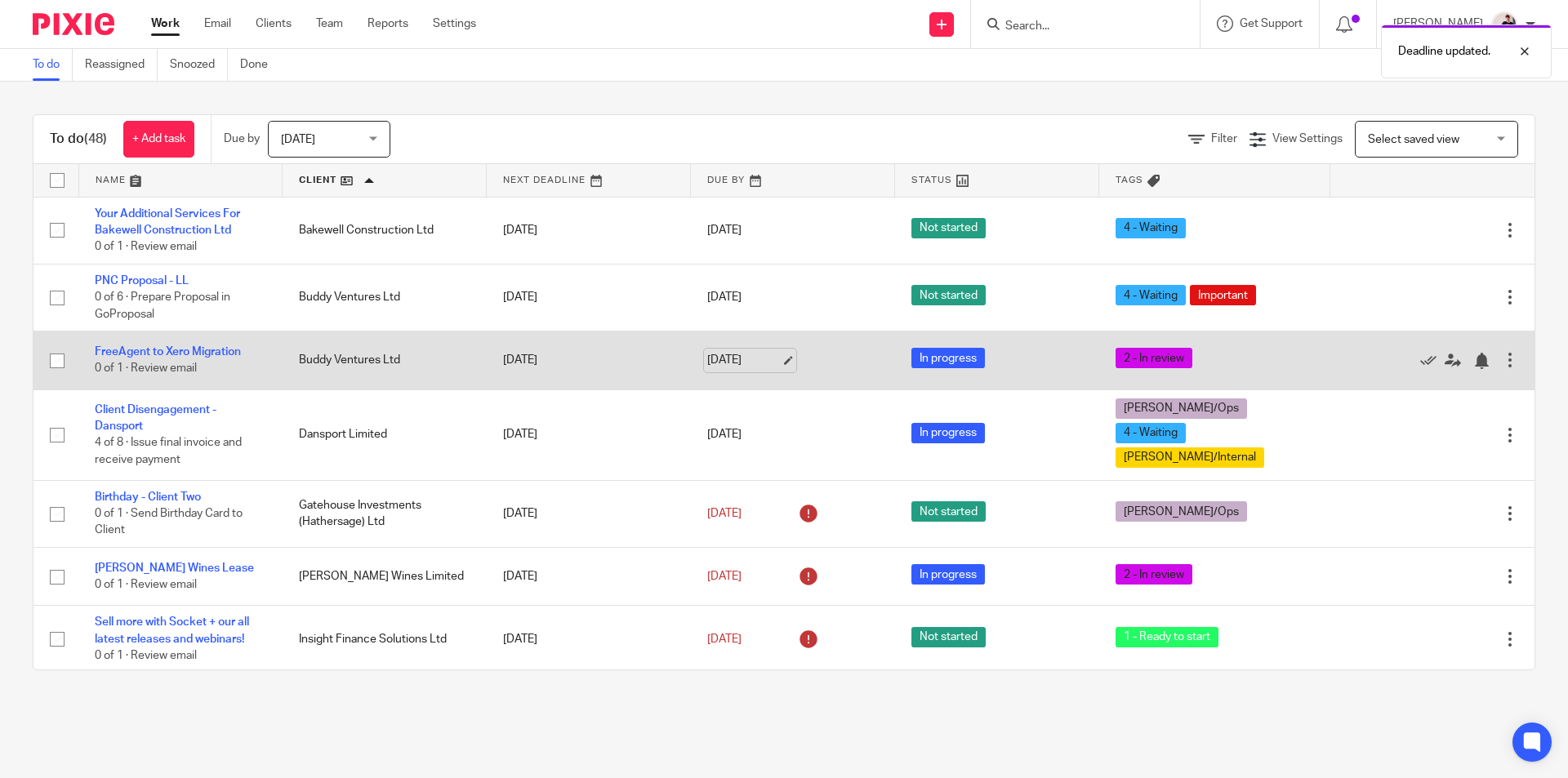
click at [744, 366] on link "[DATE]" at bounding box center [743, 360] width 74 height 17
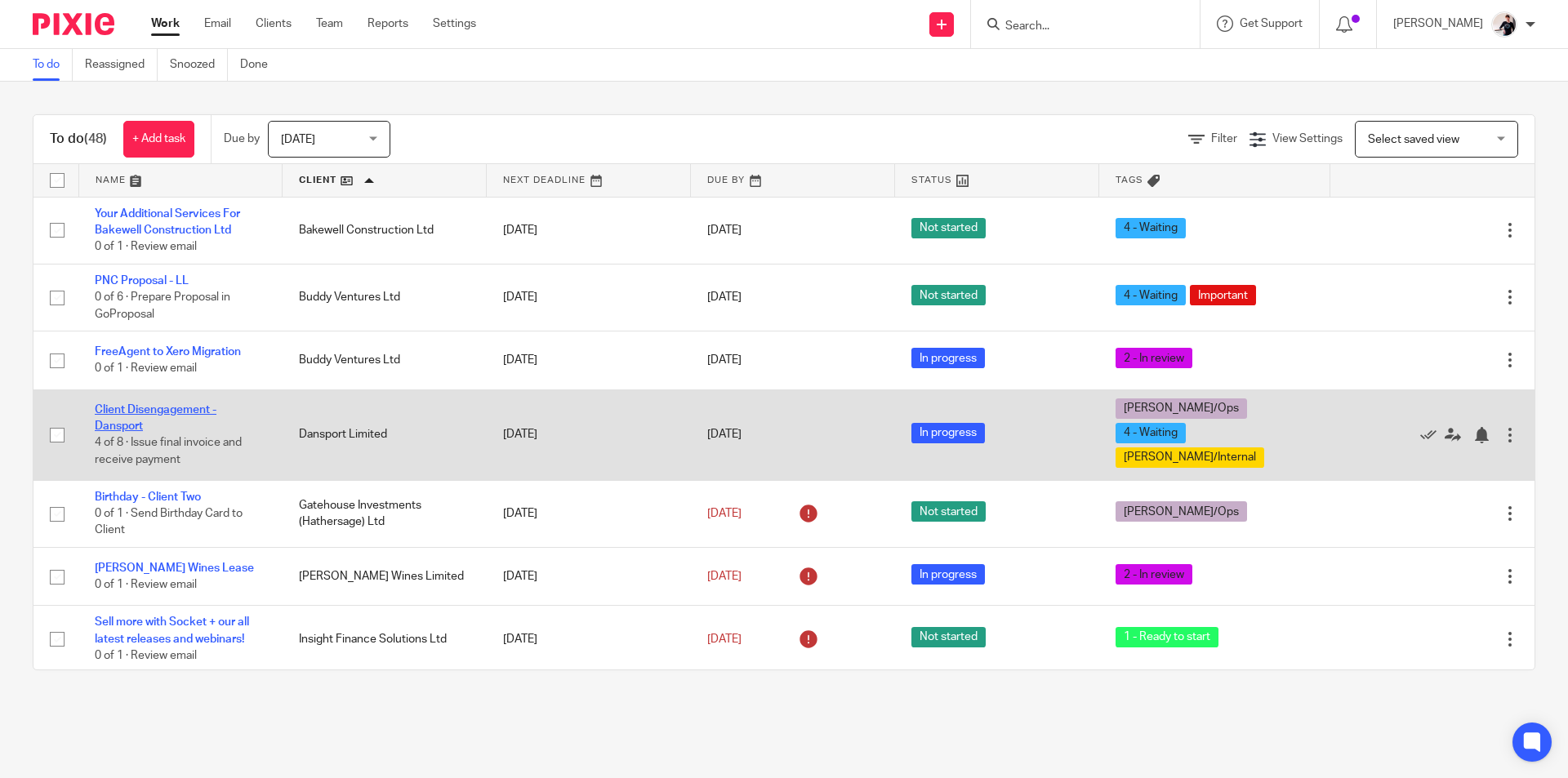
click at [162, 407] on link "Client Disengagement - Dansport" at bounding box center [156, 418] width 121 height 28
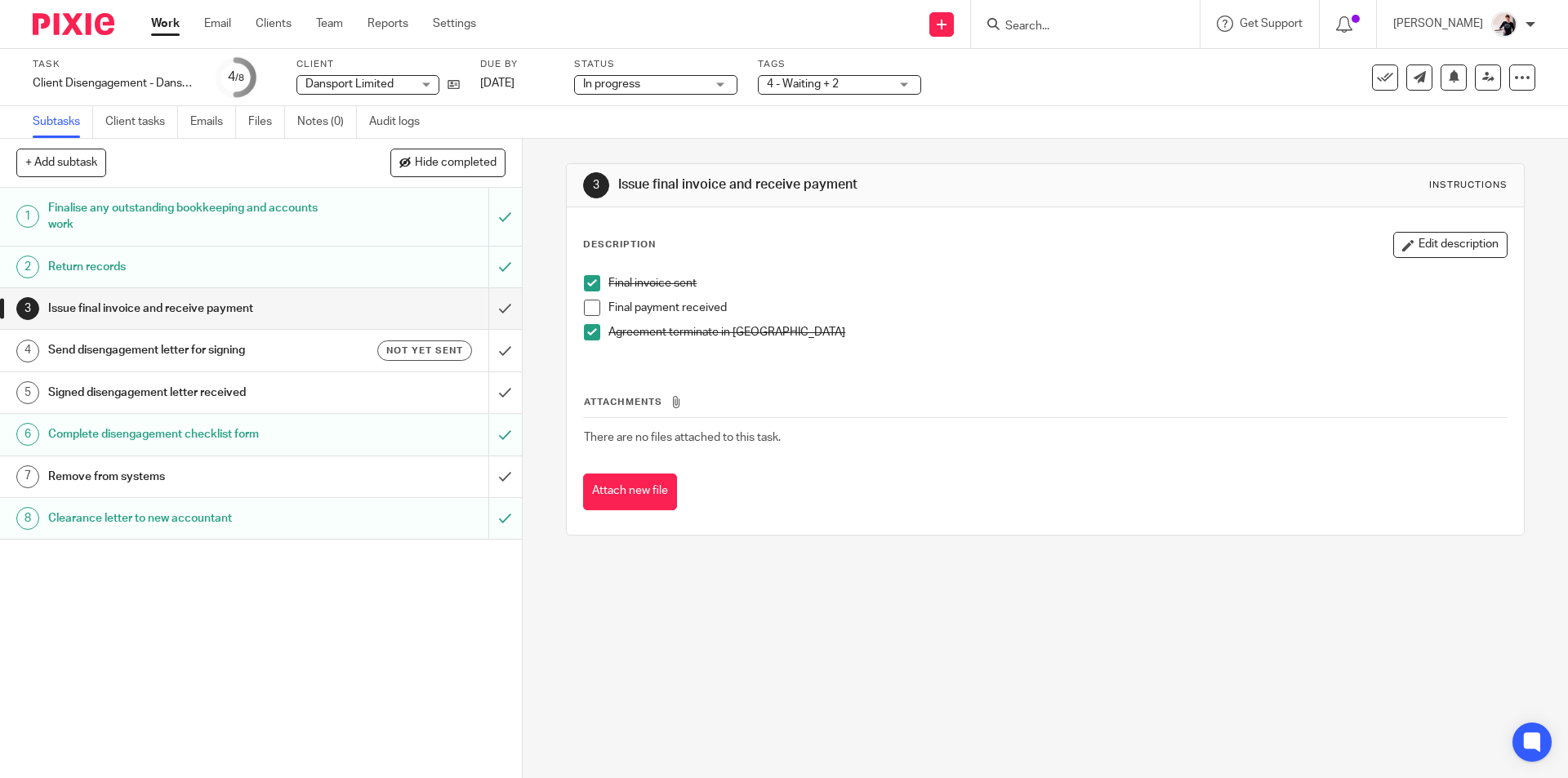
click at [586, 313] on span at bounding box center [592, 308] width 17 height 17
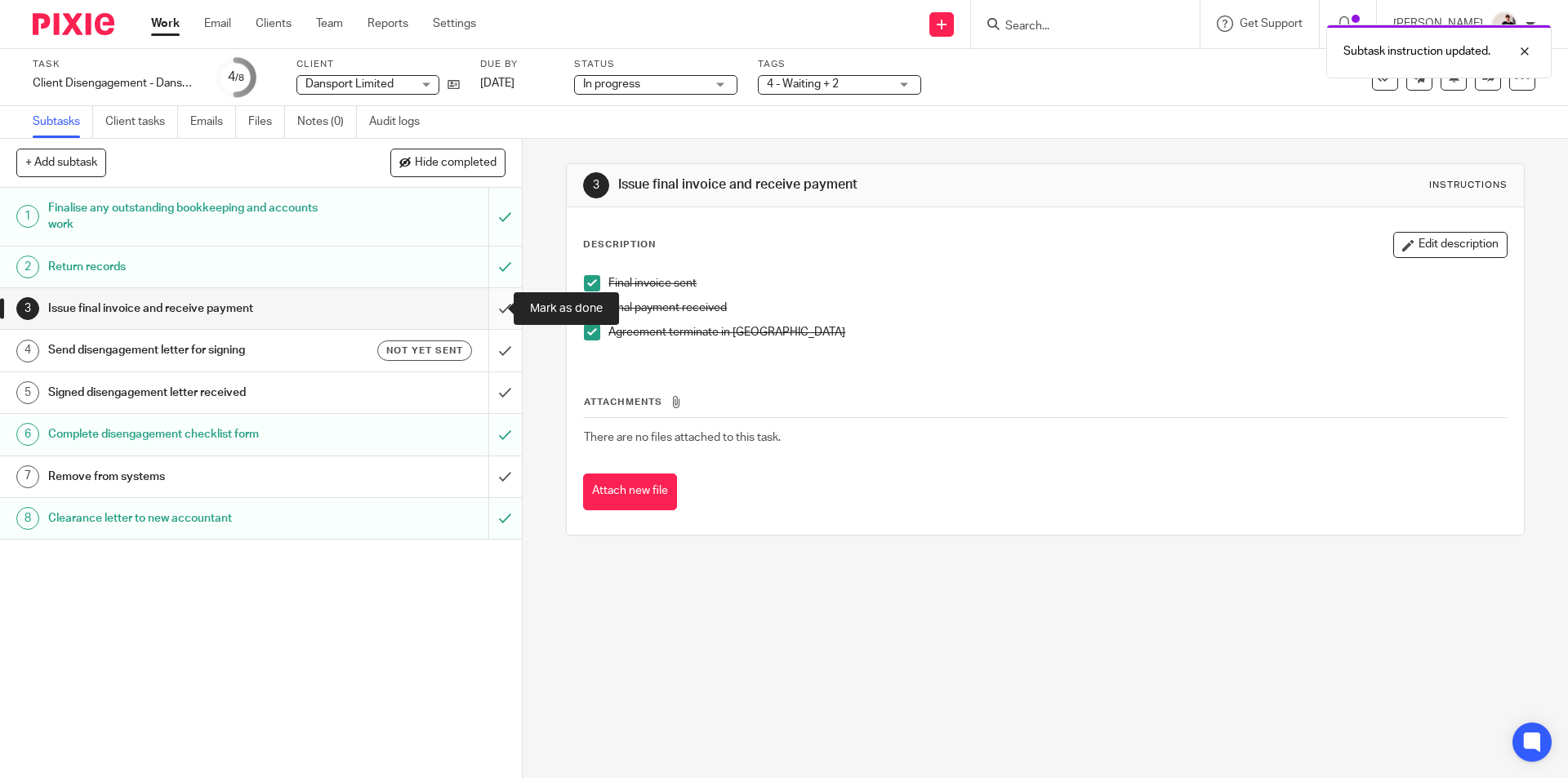
click at [486, 310] on input "submit" at bounding box center [260, 309] width 521 height 41
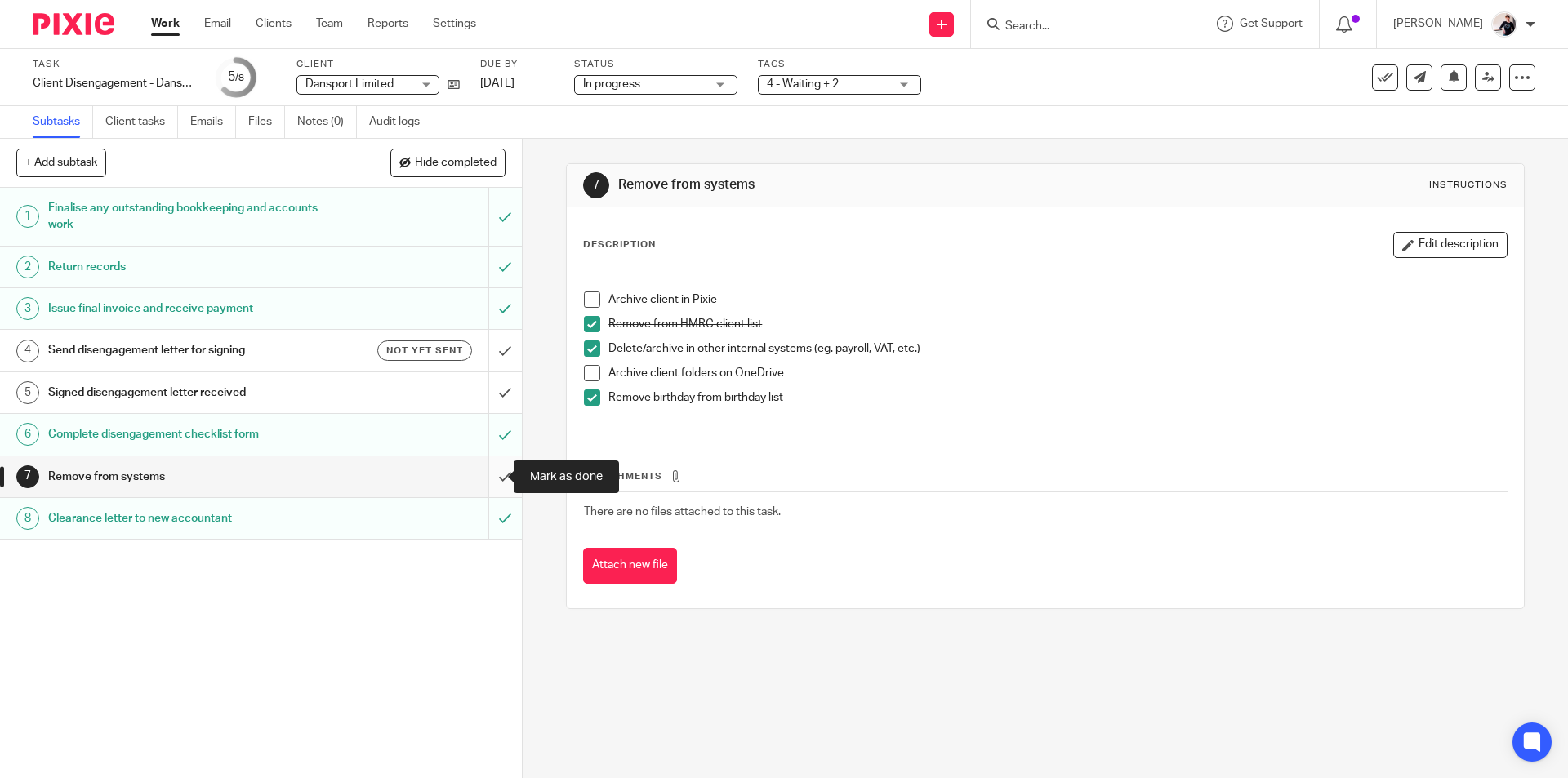
click at [497, 481] on input "submit" at bounding box center [260, 477] width 521 height 41
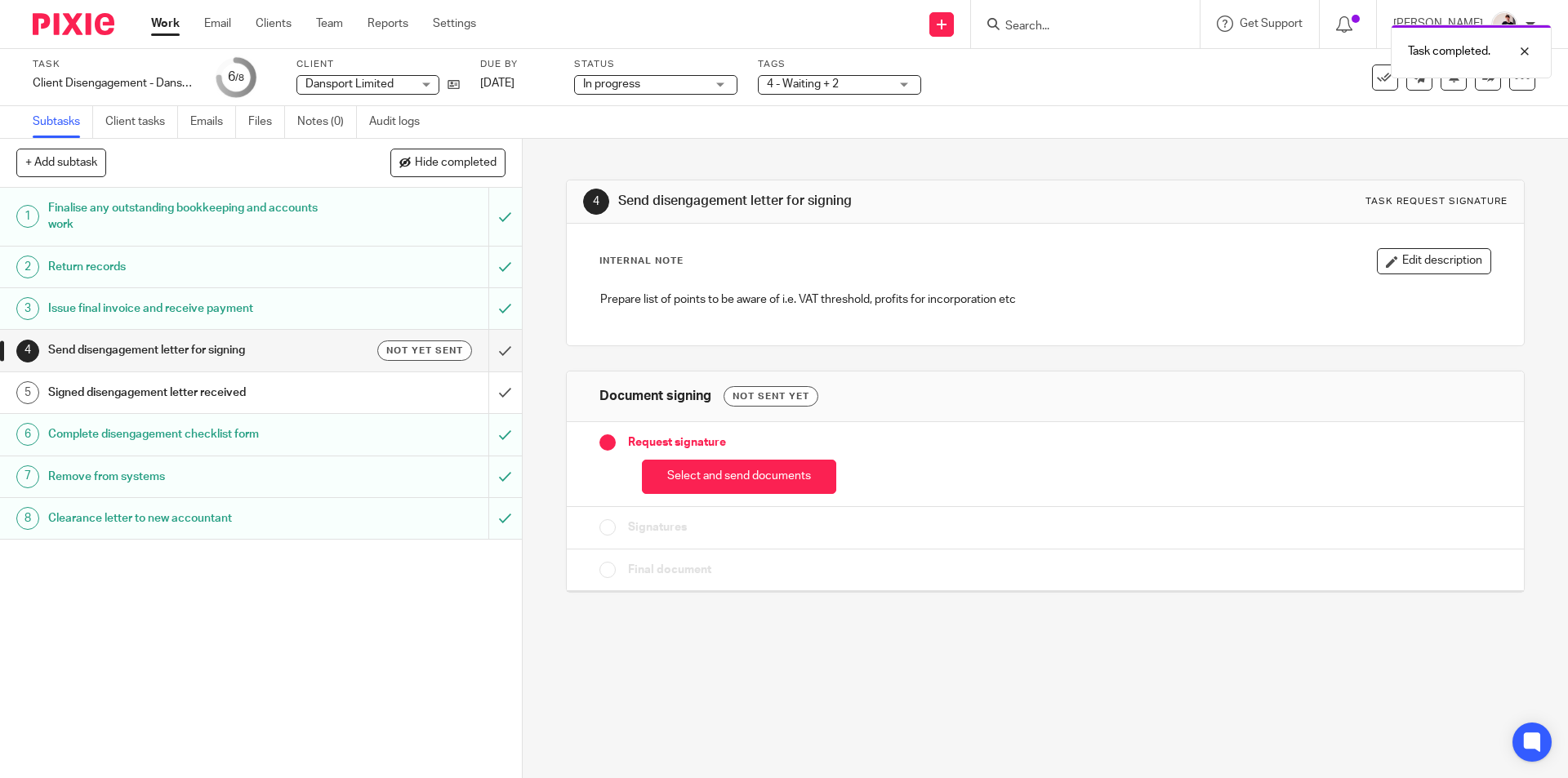
click at [333, 479] on div "Remove from systems" at bounding box center [260, 477] width 423 height 24
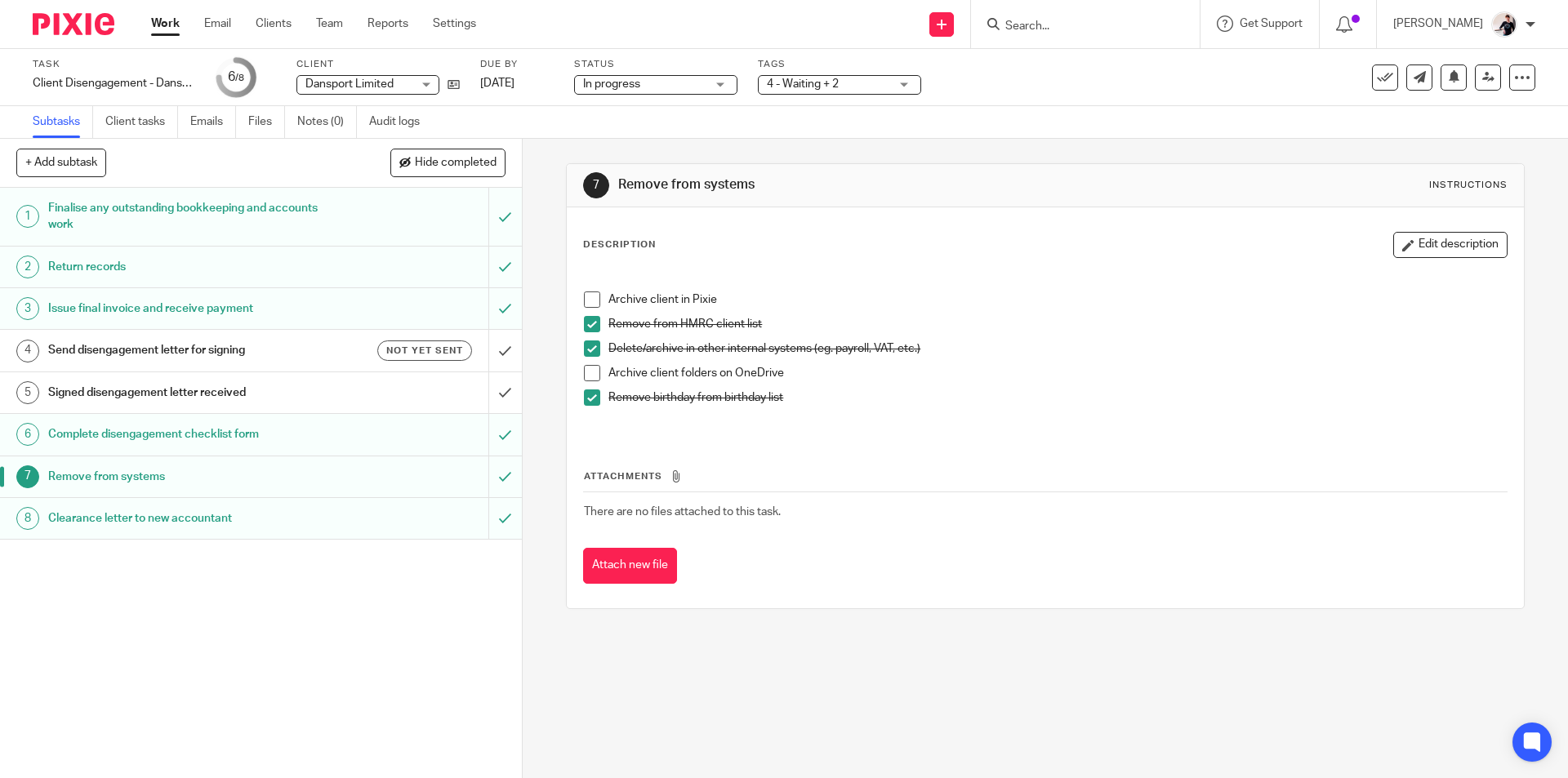
click at [588, 372] on span at bounding box center [592, 373] width 17 height 17
click at [587, 299] on span at bounding box center [592, 300] width 17 height 17
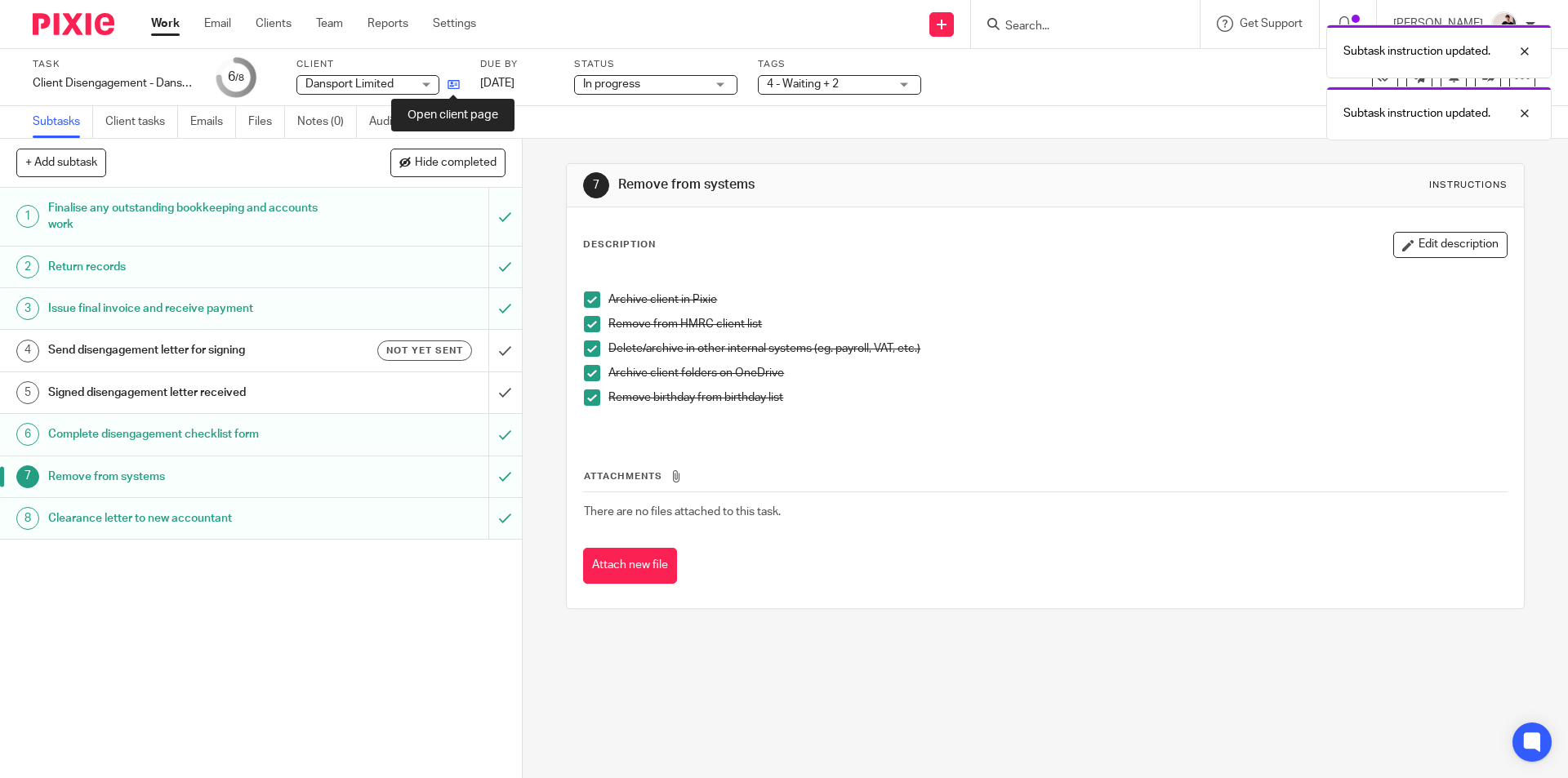
click at [448, 86] on icon at bounding box center [453, 84] width 12 height 12
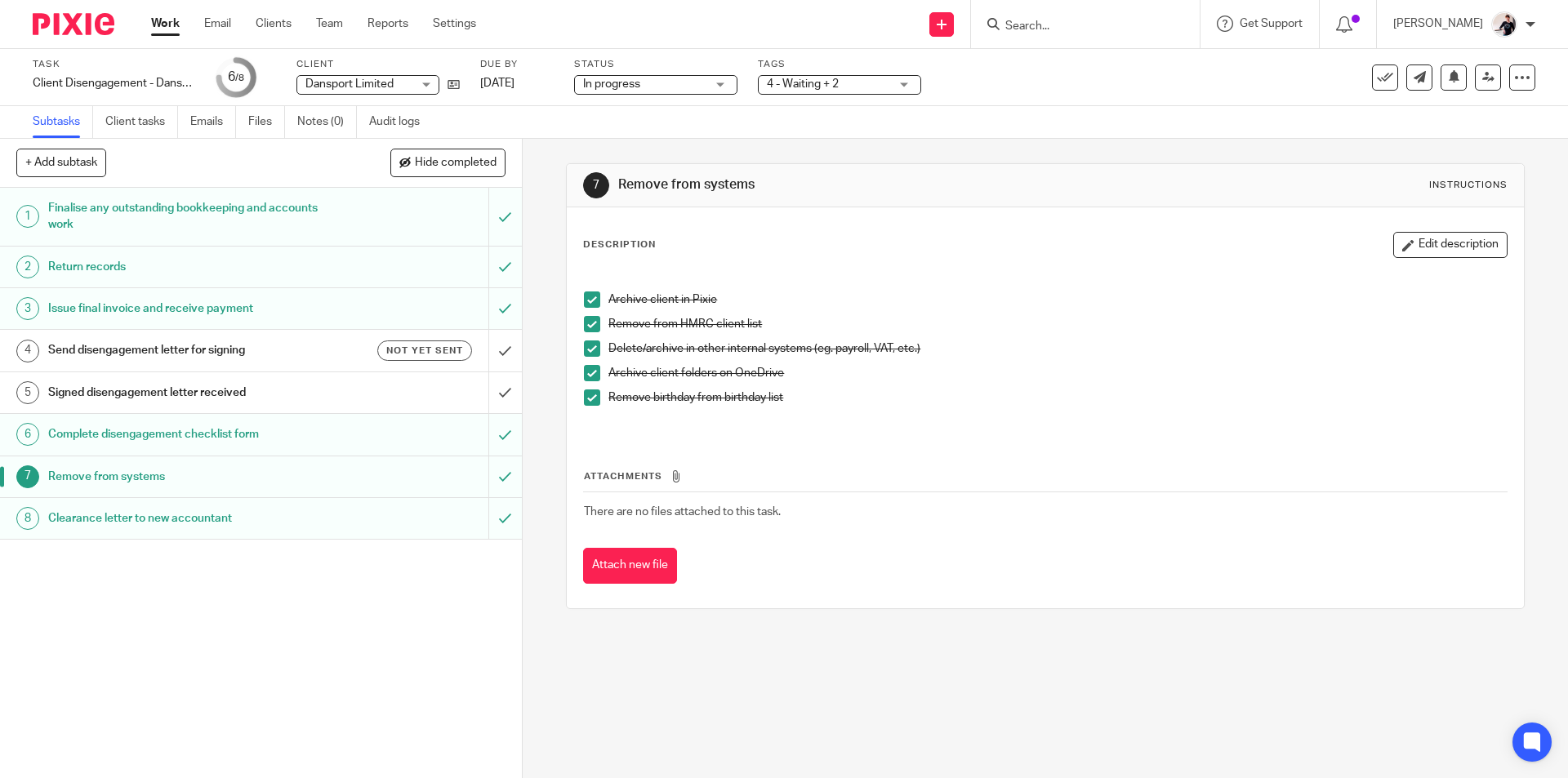
click at [162, 28] on link "Work" at bounding box center [165, 24] width 29 height 17
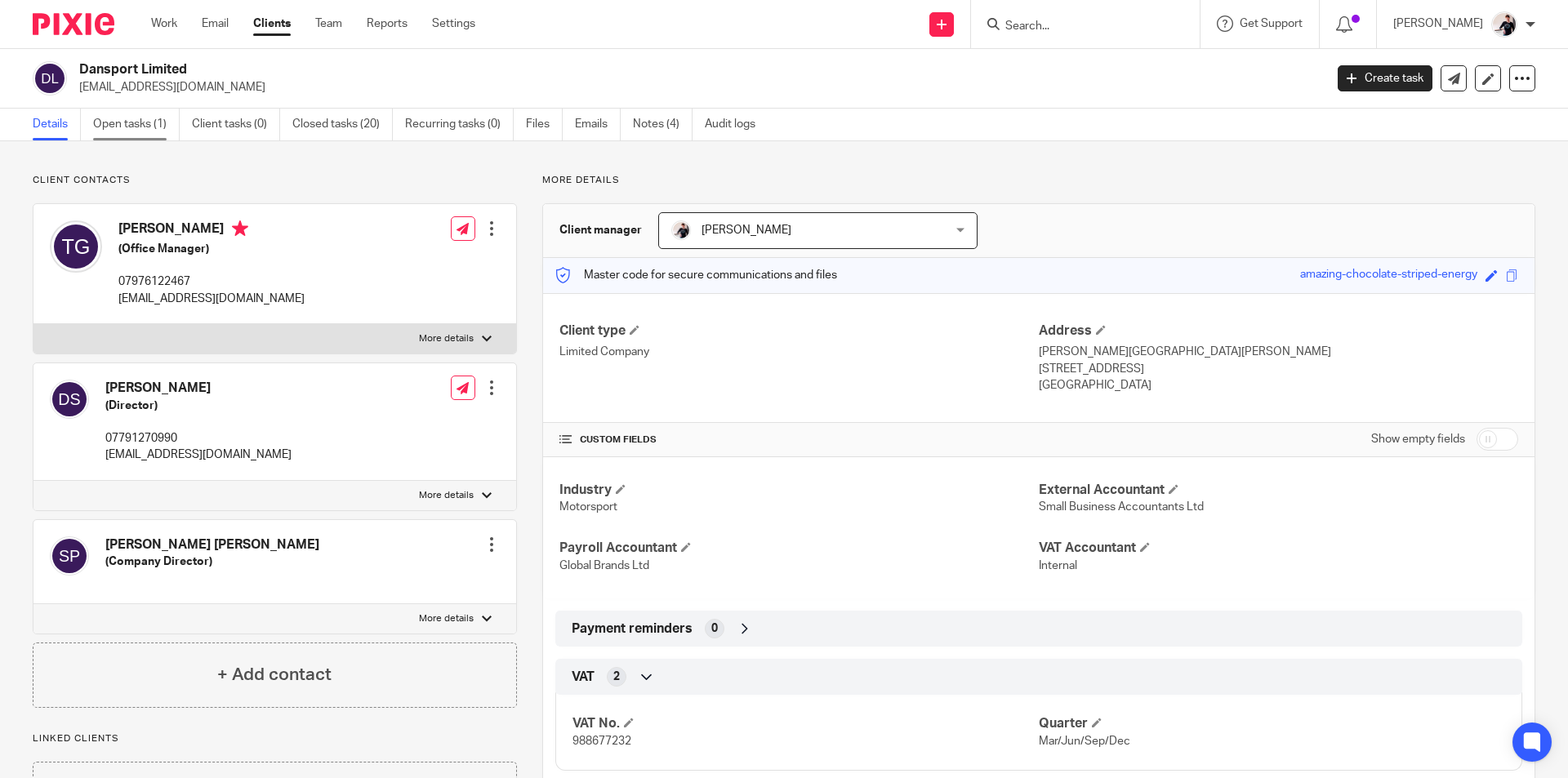
click at [160, 121] on link "Open tasks (1)" at bounding box center [136, 124] width 87 height 32
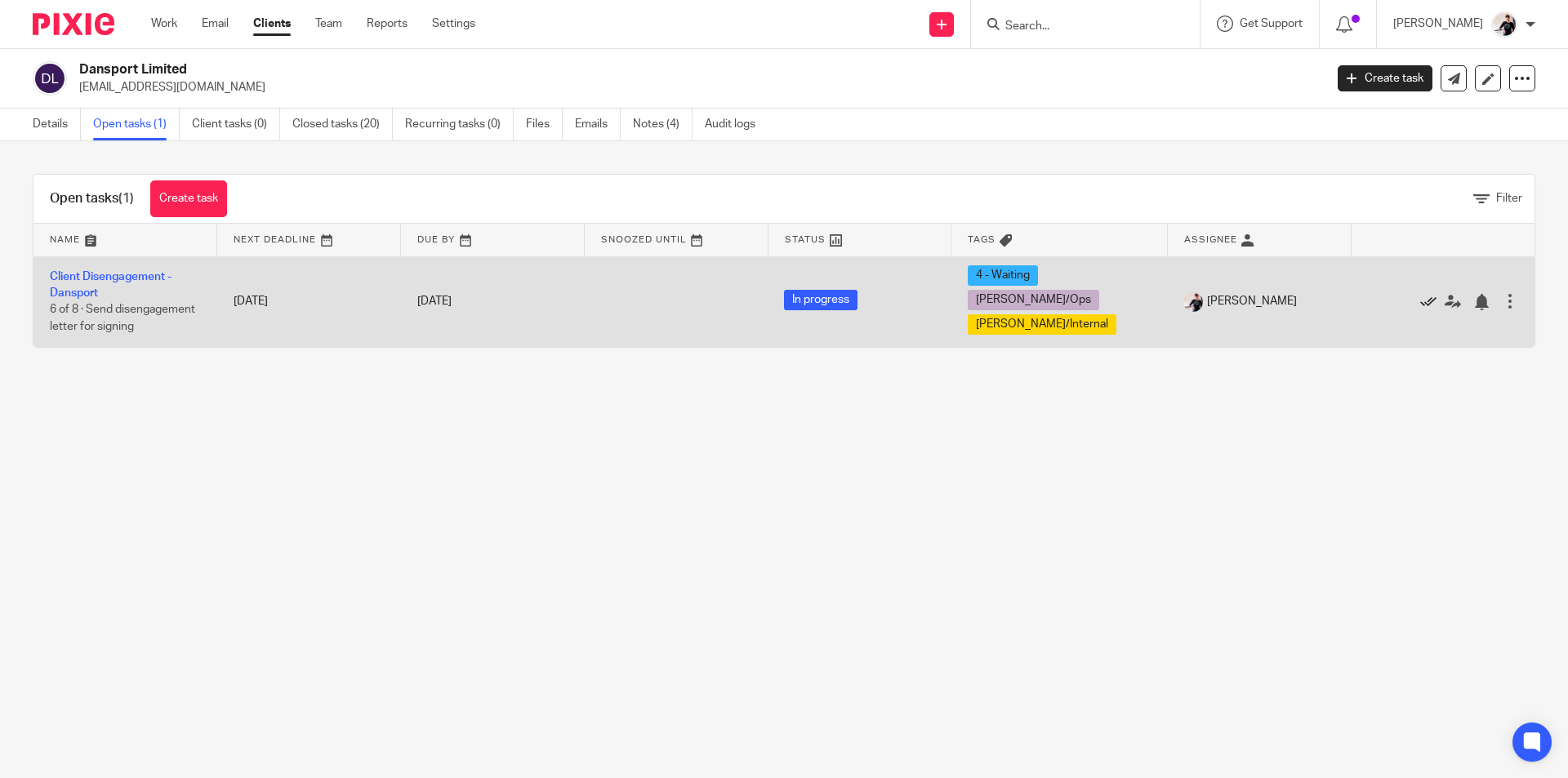
click at [1420, 294] on icon at bounding box center [1428, 302] width 17 height 17
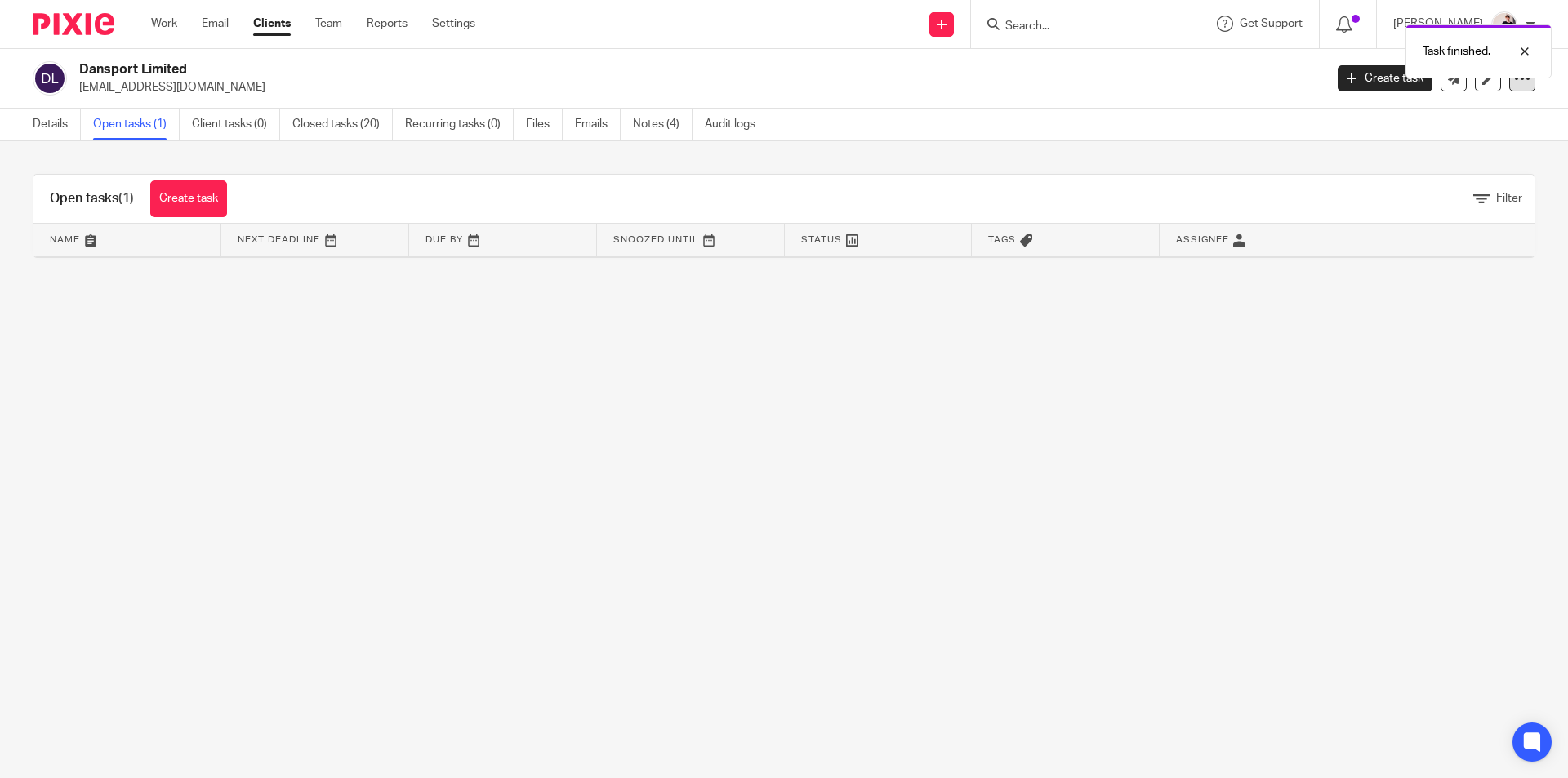
click at [1511, 87] on div at bounding box center [1522, 78] width 26 height 26
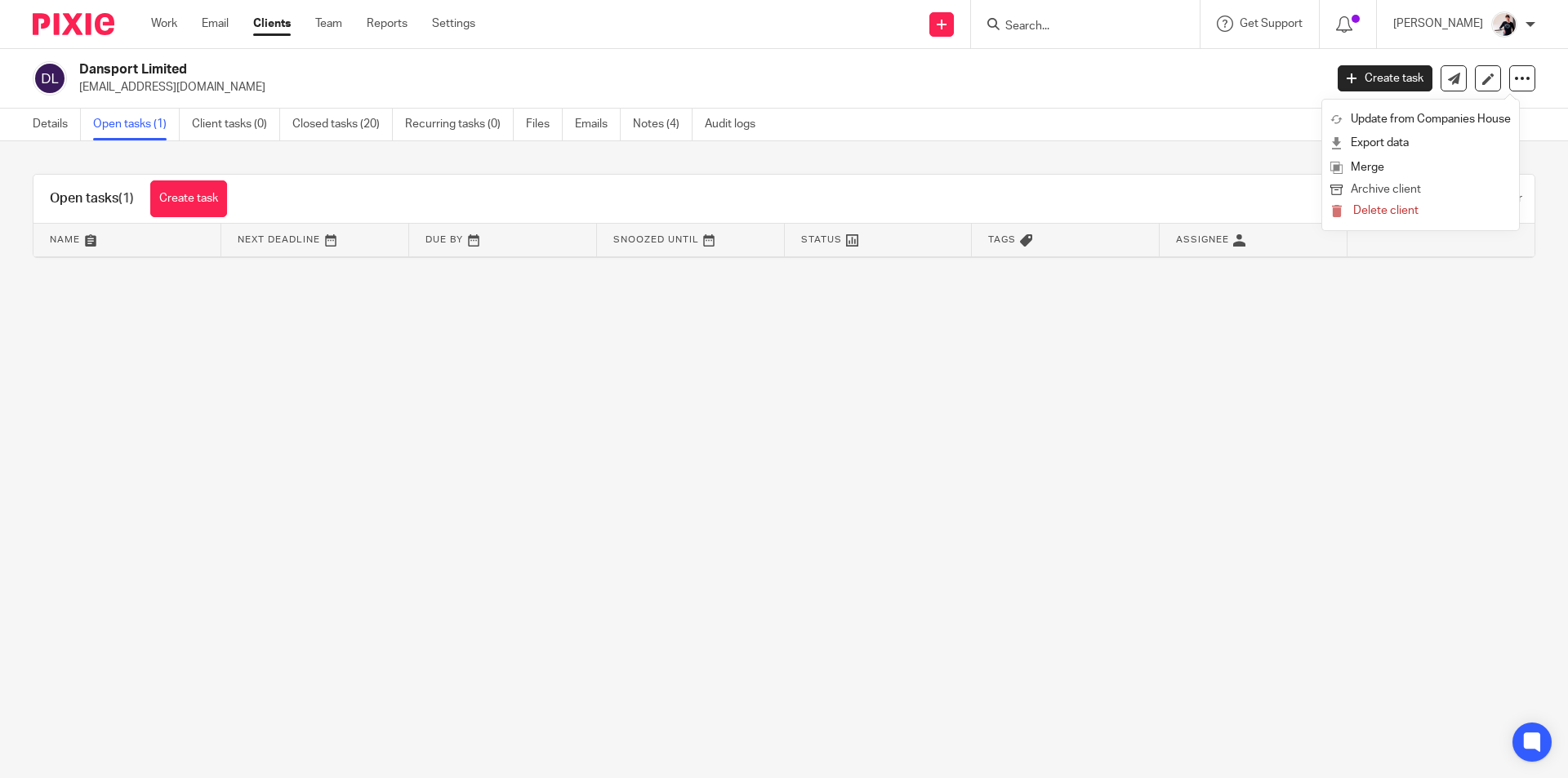
click at [1418, 190] on button "Archive client" at bounding box center [1420, 190] width 180 height 21
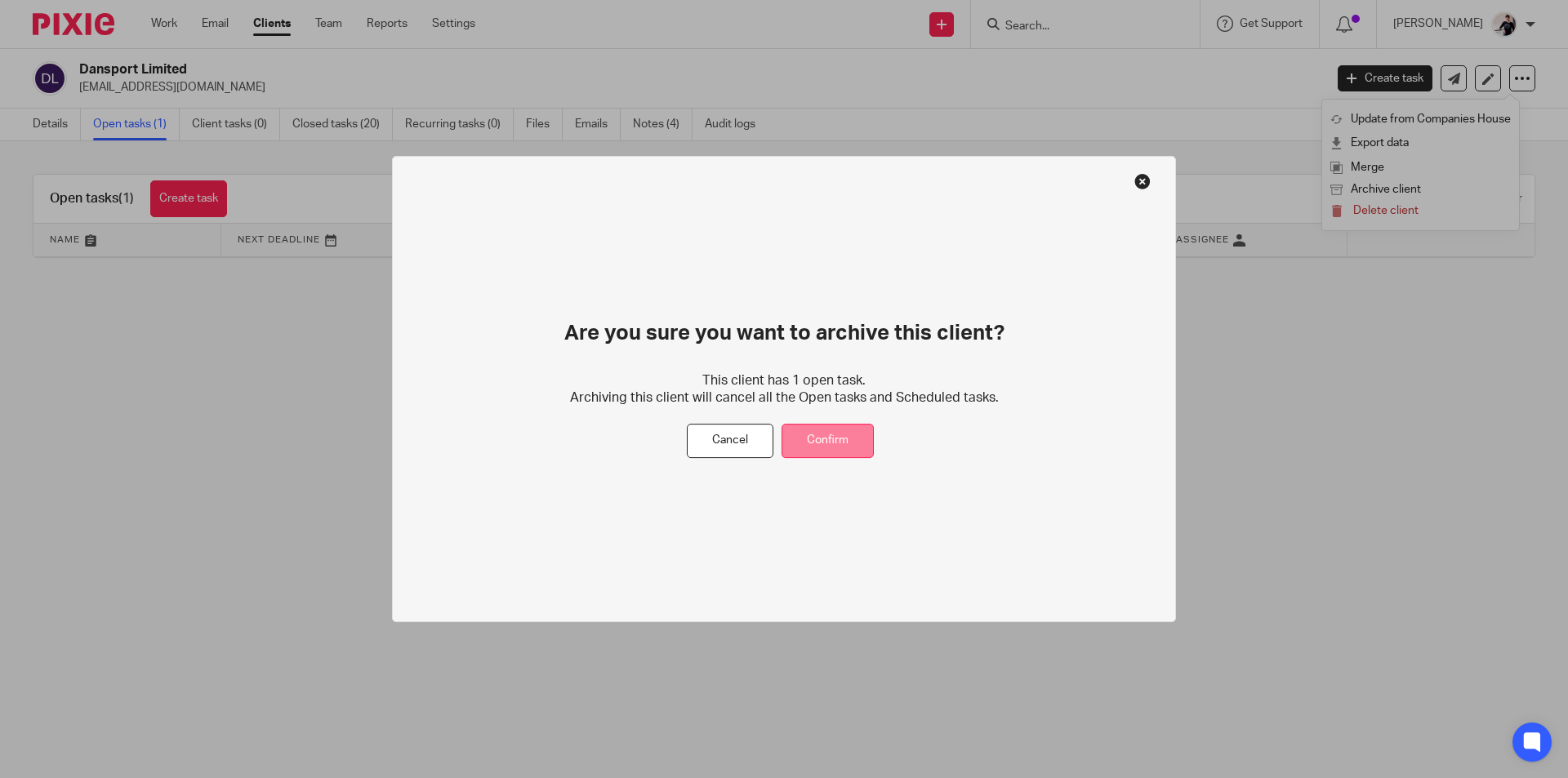
click at [848, 430] on button "Confirm" at bounding box center [827, 441] width 92 height 35
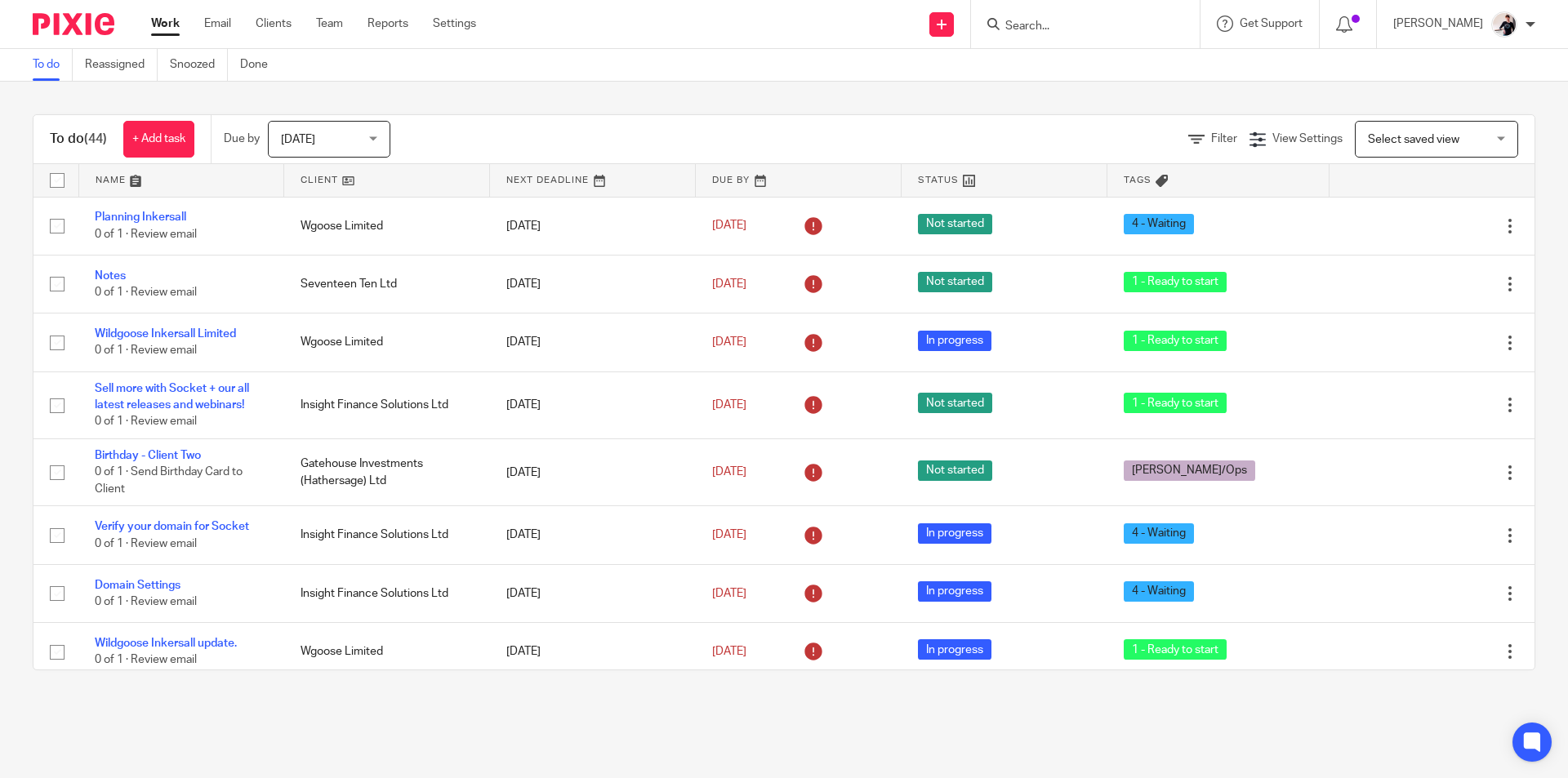
click at [338, 177] on link at bounding box center [387, 180] width 205 height 33
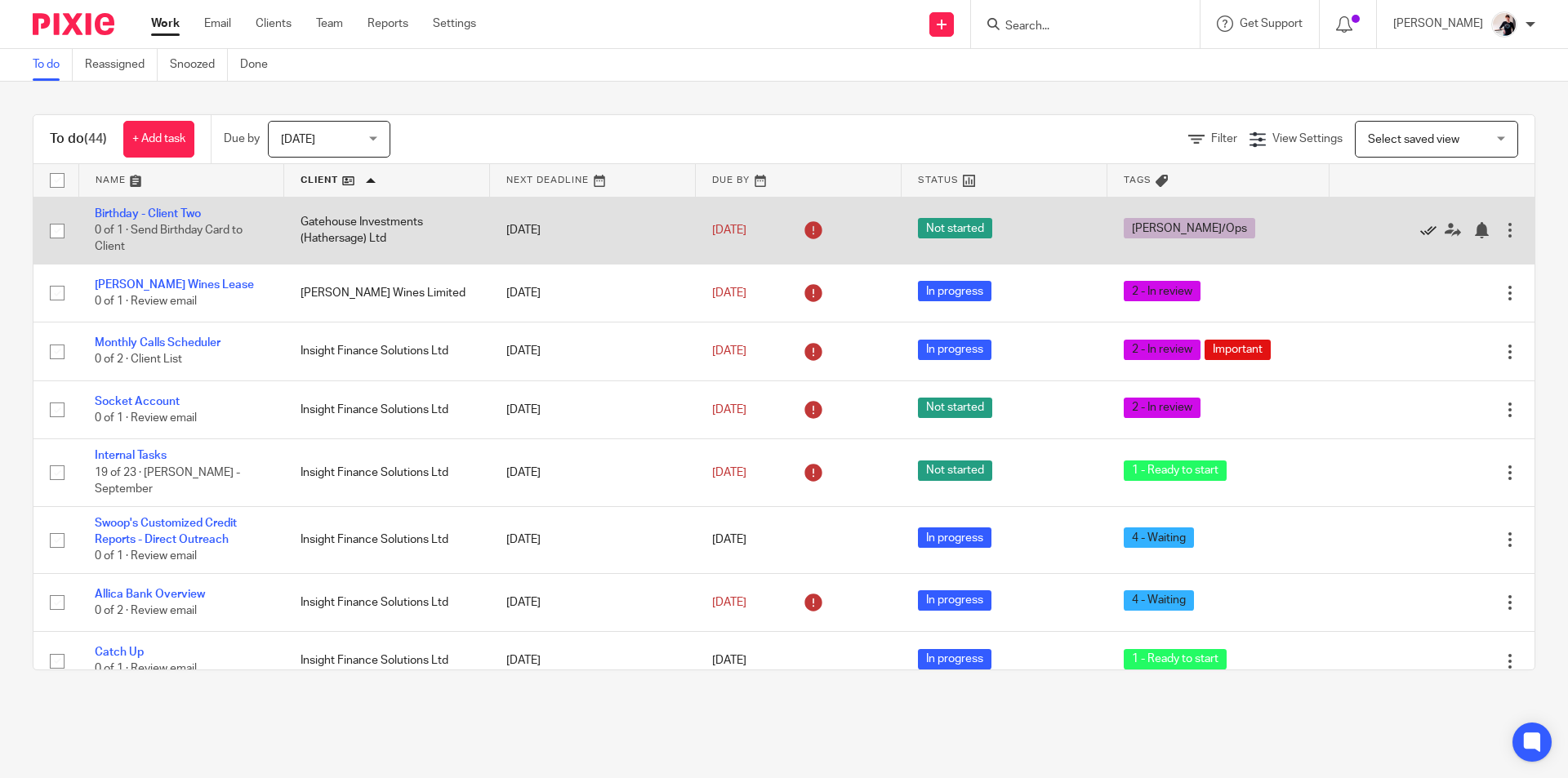
click at [1420, 229] on icon at bounding box center [1428, 230] width 17 height 17
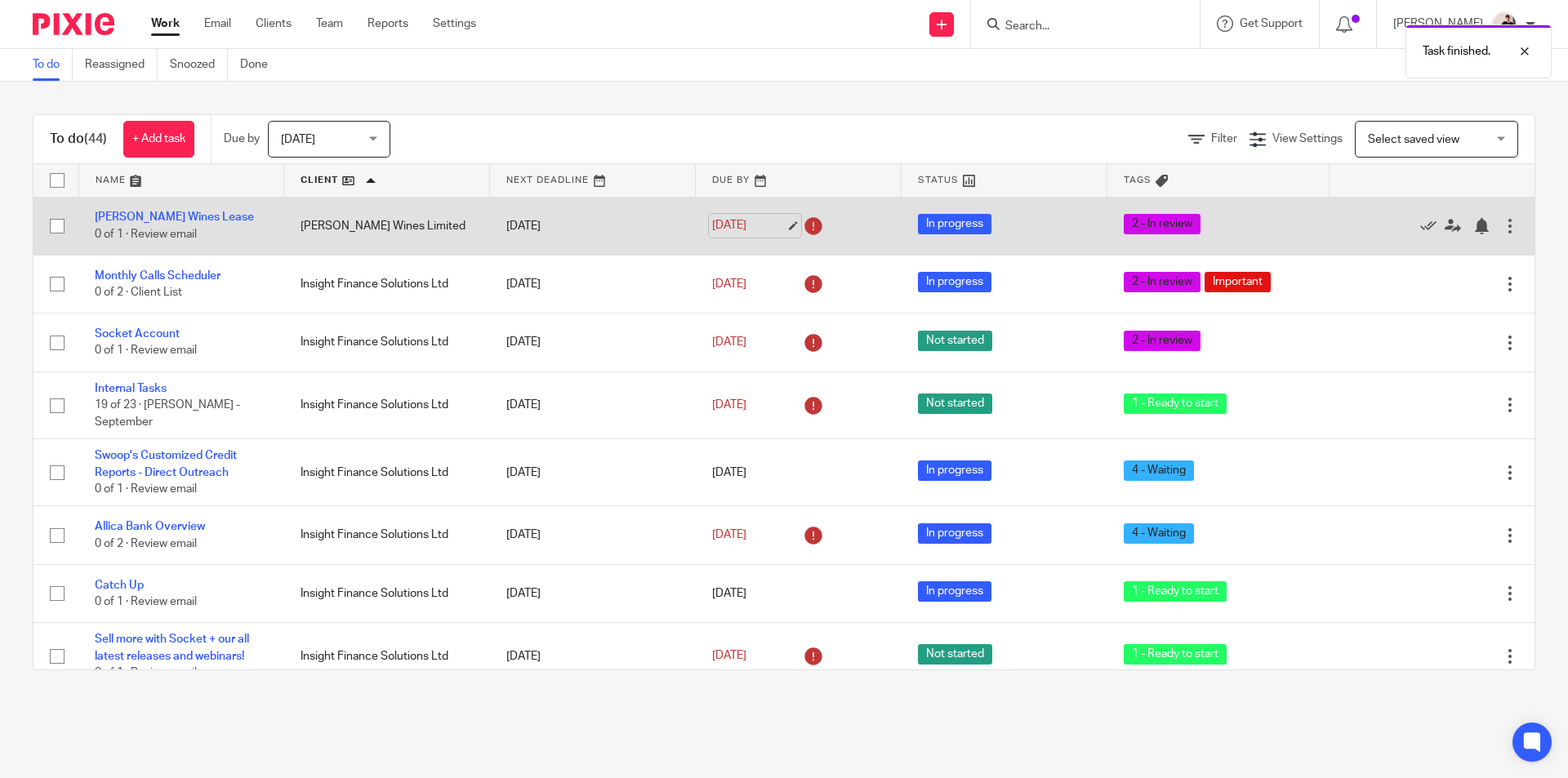
click at [722, 225] on link "[DATE]" at bounding box center [748, 226] width 74 height 17
click at [739, 228] on link "[DATE]" at bounding box center [748, 226] width 74 height 17
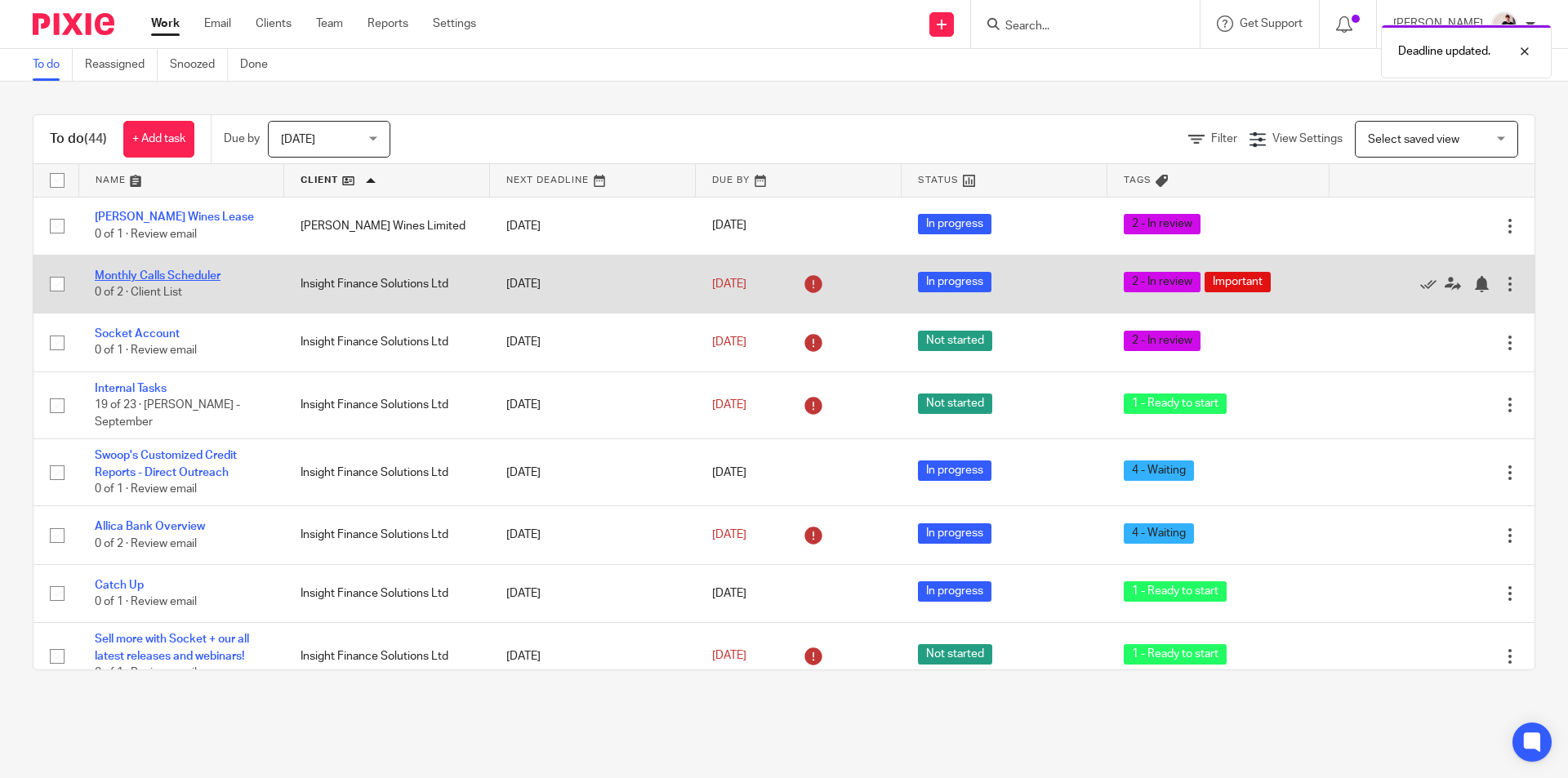
click at [189, 276] on link "Monthly Calls Scheduler" at bounding box center [158, 276] width 126 height 11
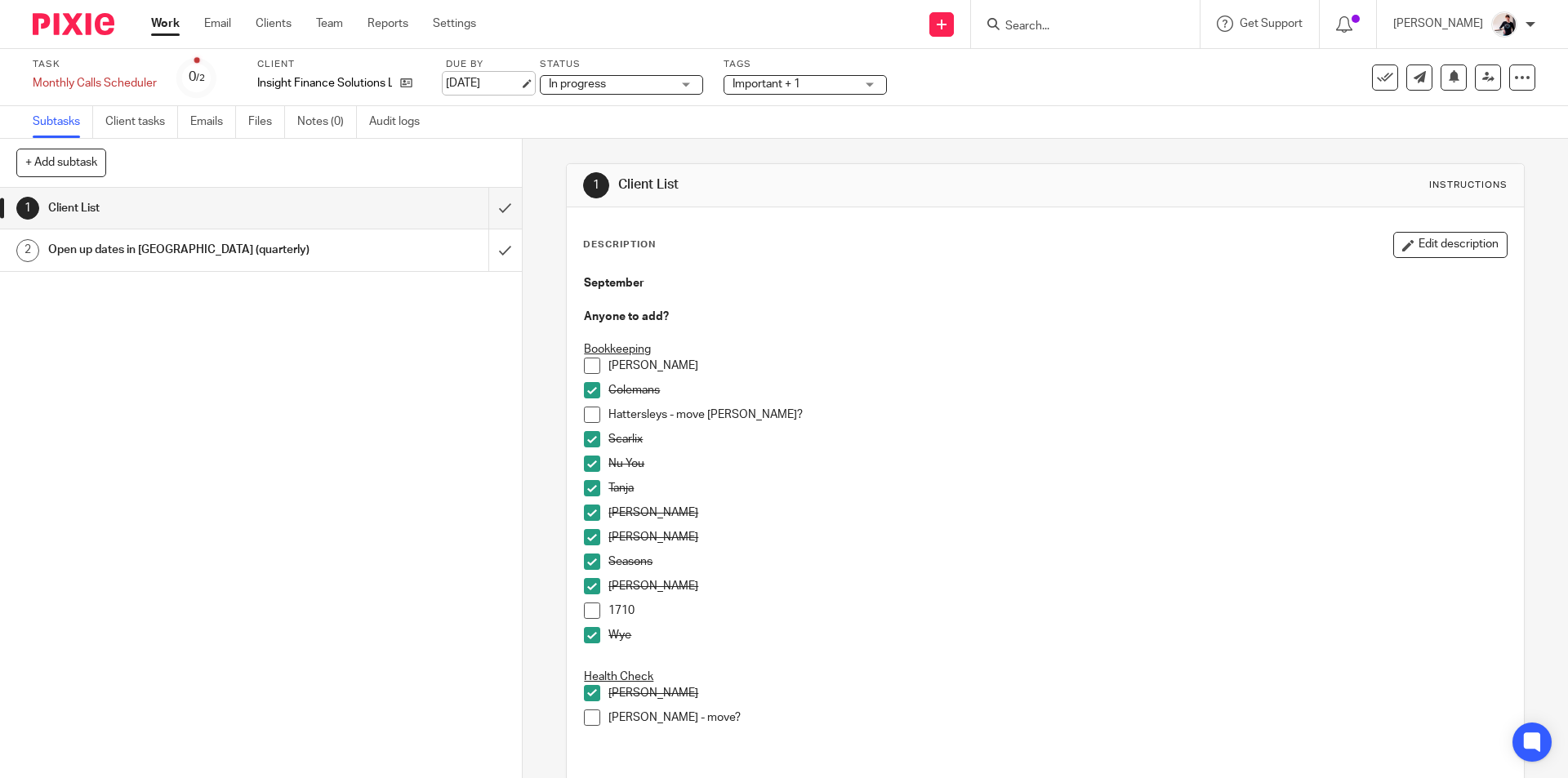
click at [462, 77] on link "[DATE]" at bounding box center [482, 84] width 74 height 17
click at [157, 29] on link "Work" at bounding box center [165, 24] width 29 height 17
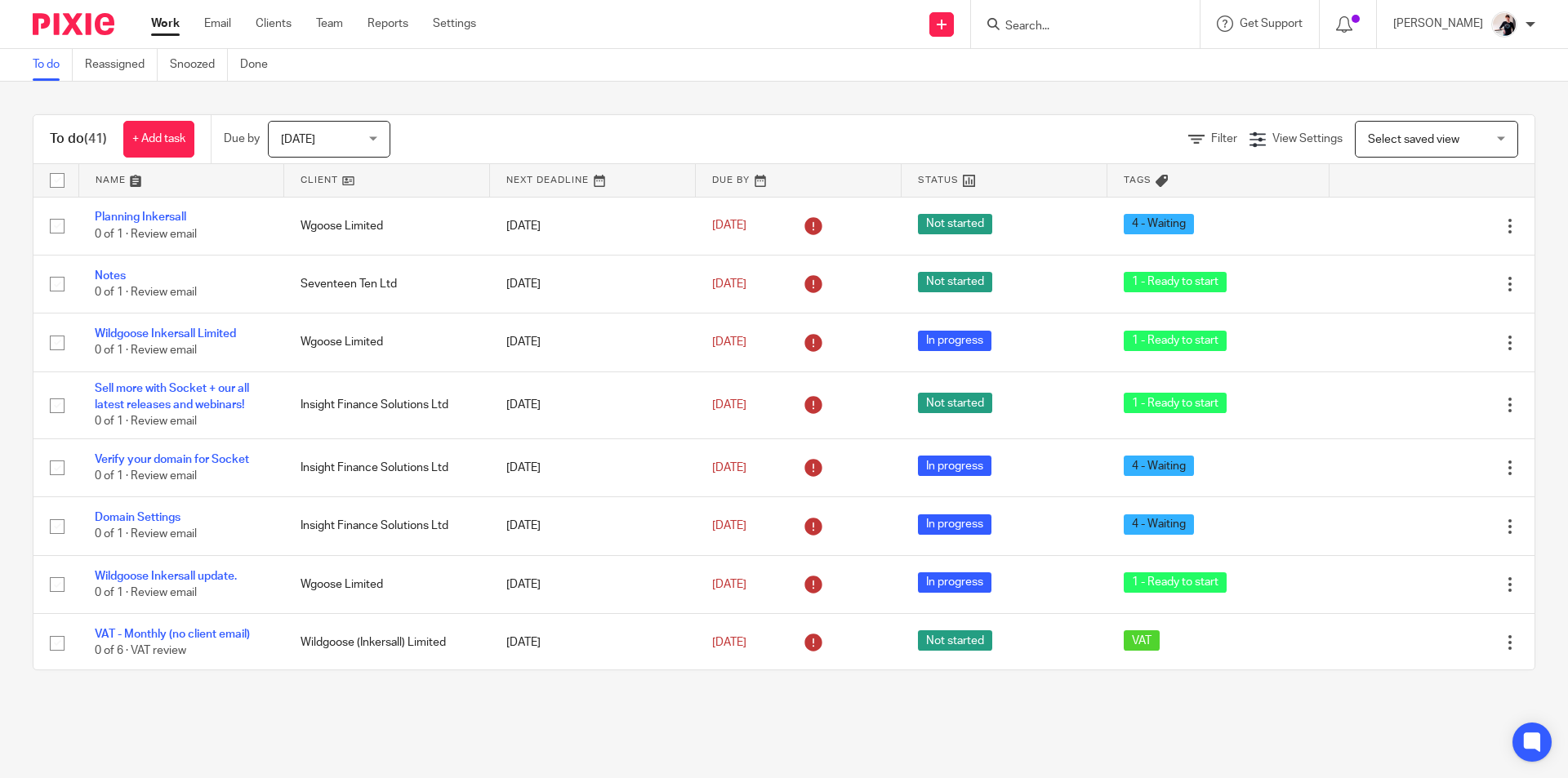
click at [321, 180] on link at bounding box center [387, 180] width 205 height 33
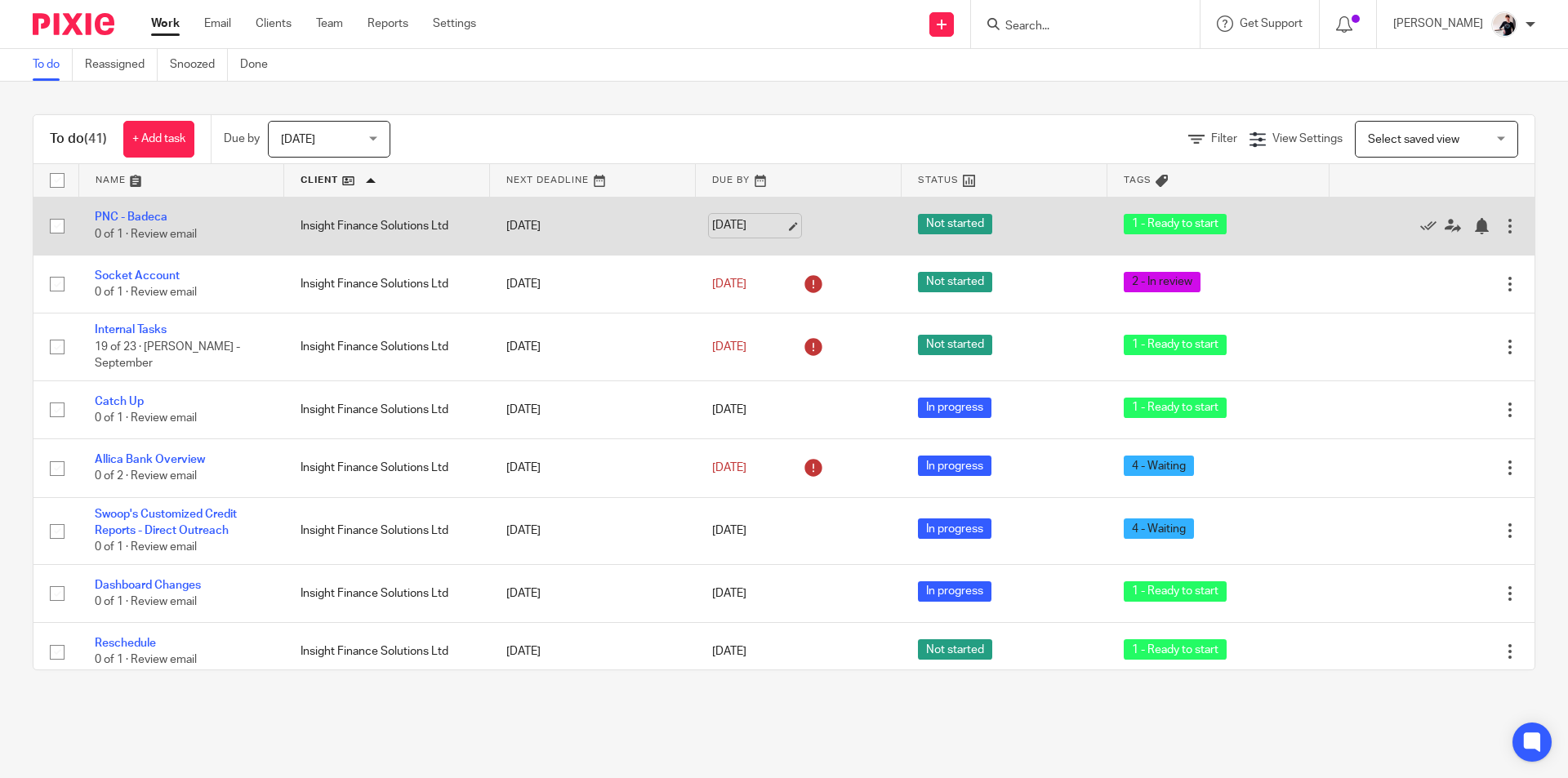
click at [730, 225] on link "[DATE]" at bounding box center [748, 226] width 74 height 17
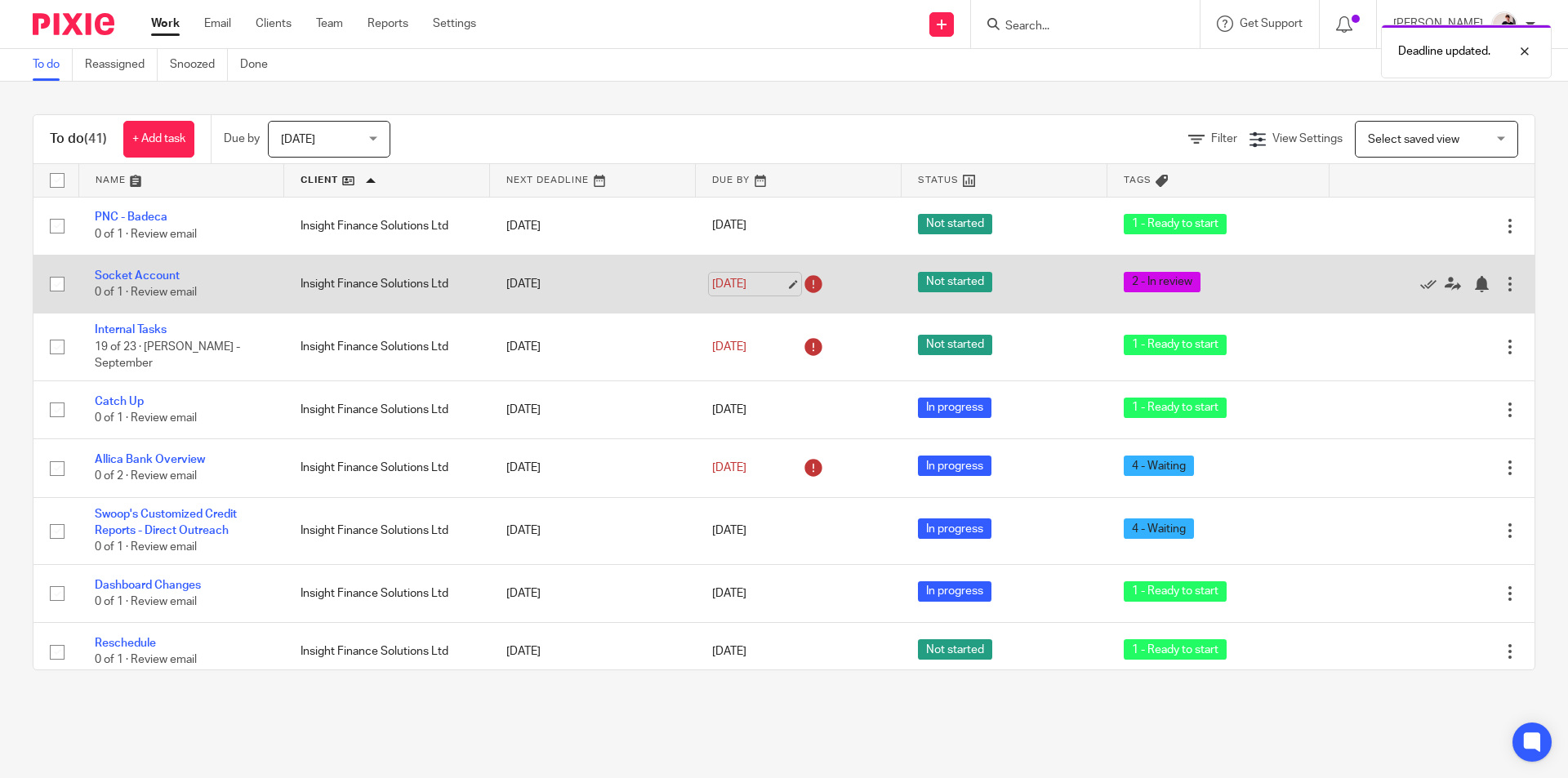
click at [737, 285] on link "[DATE]" at bounding box center [748, 285] width 74 height 17
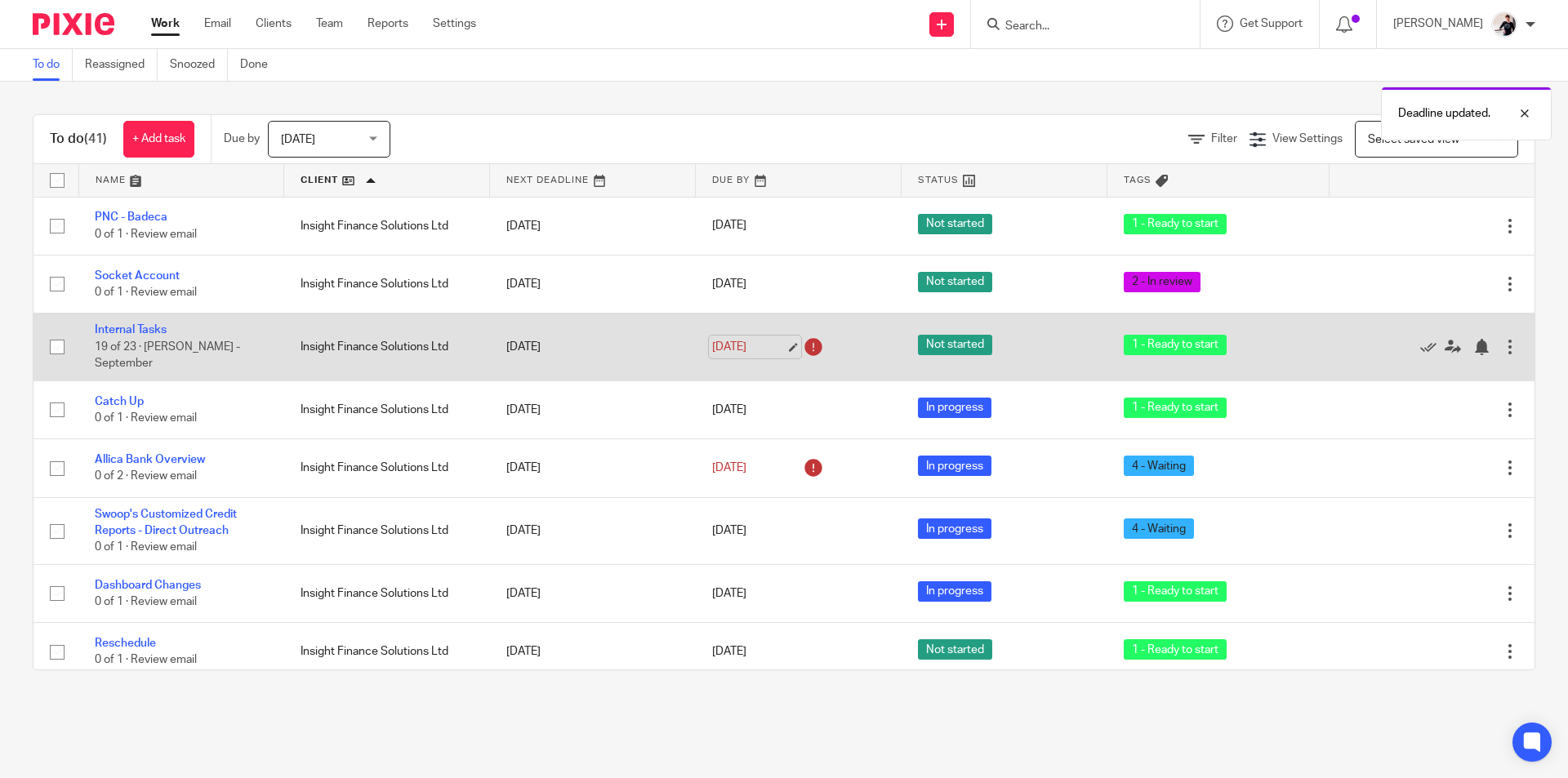
click at [736, 339] on link "[DATE]" at bounding box center [748, 347] width 74 height 17
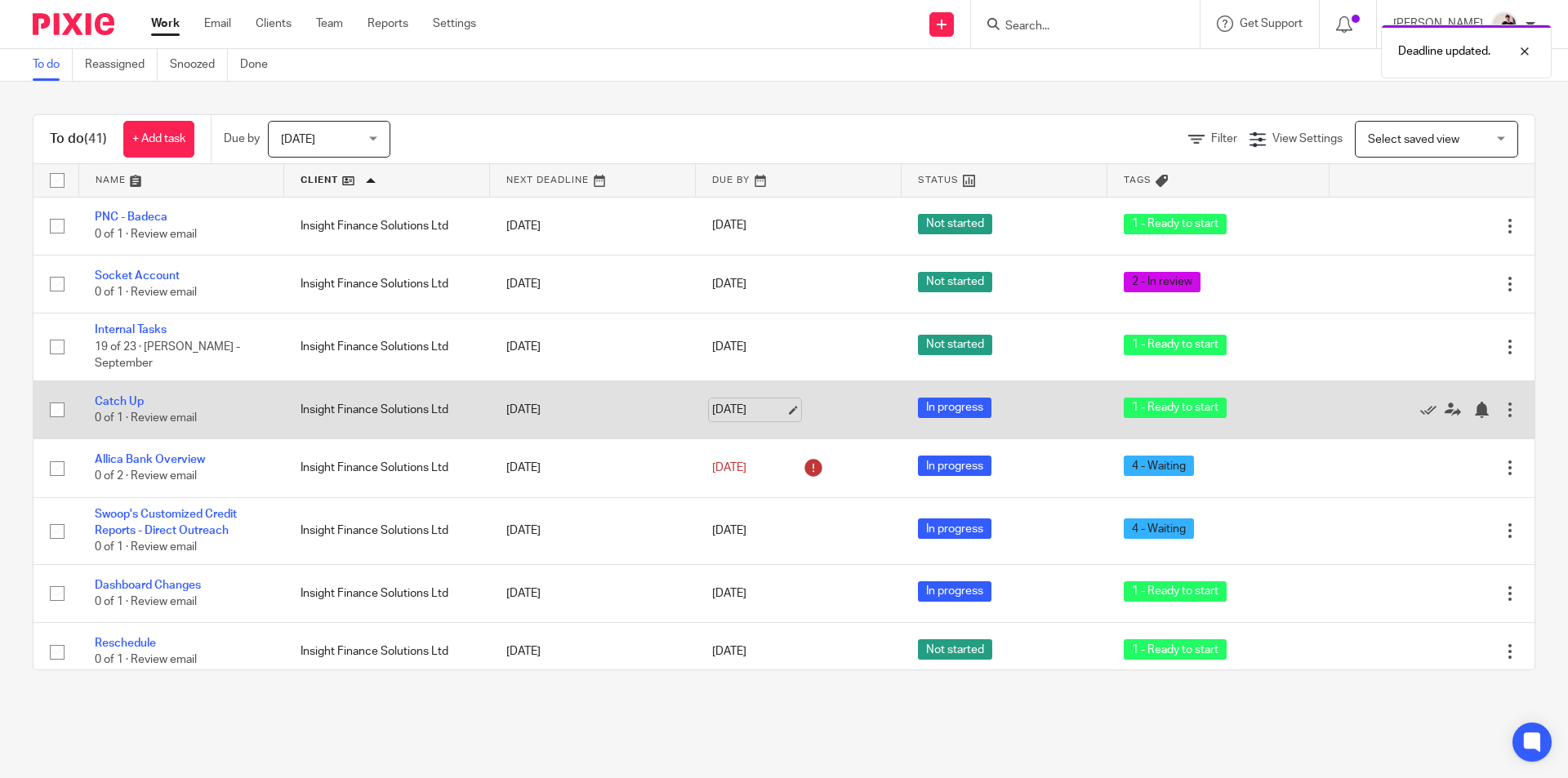
click at [728, 403] on link "16 Sep 2025" at bounding box center [748, 410] width 74 height 17
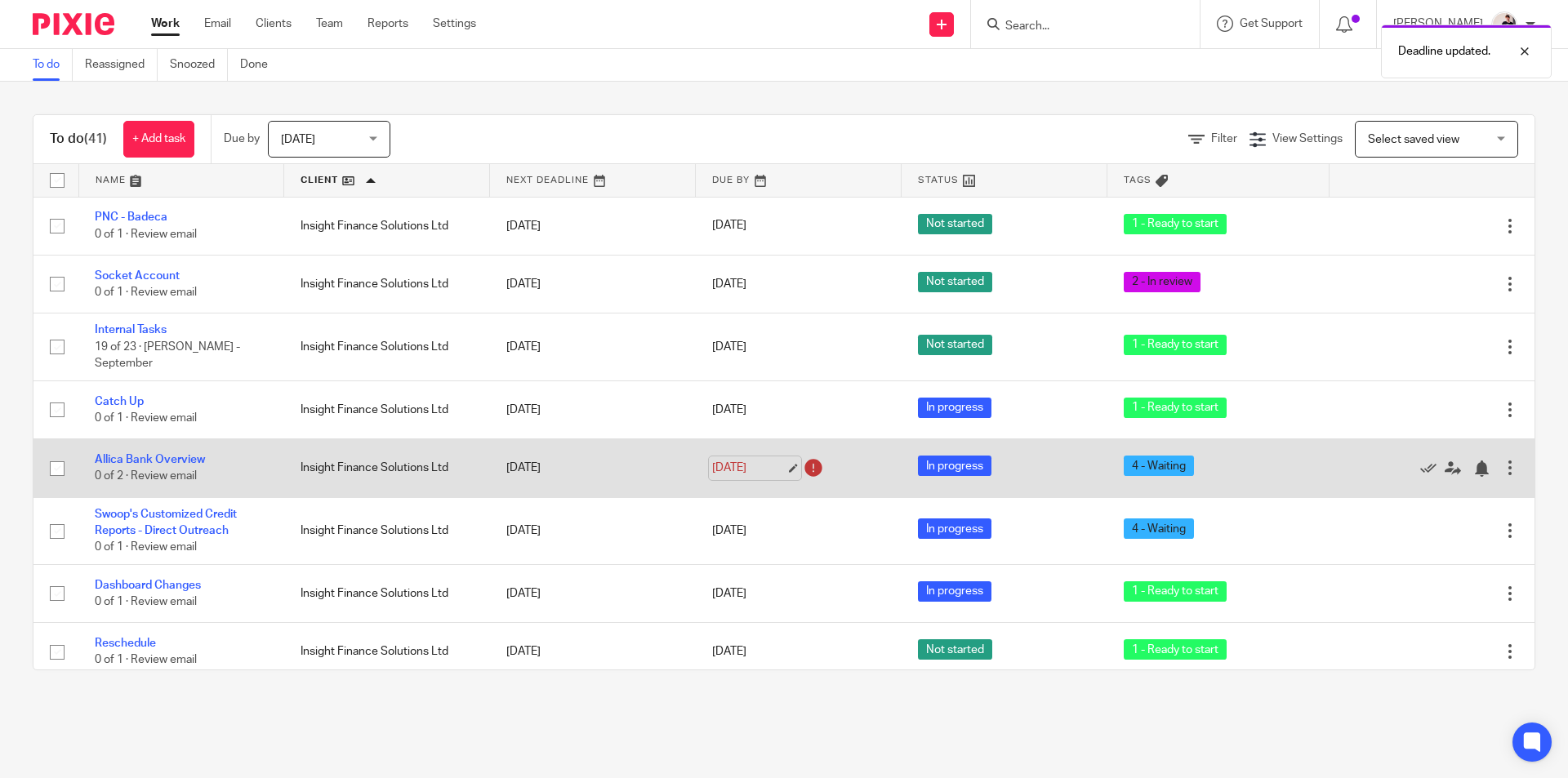
click at [756, 460] on link "[DATE]" at bounding box center [748, 468] width 74 height 17
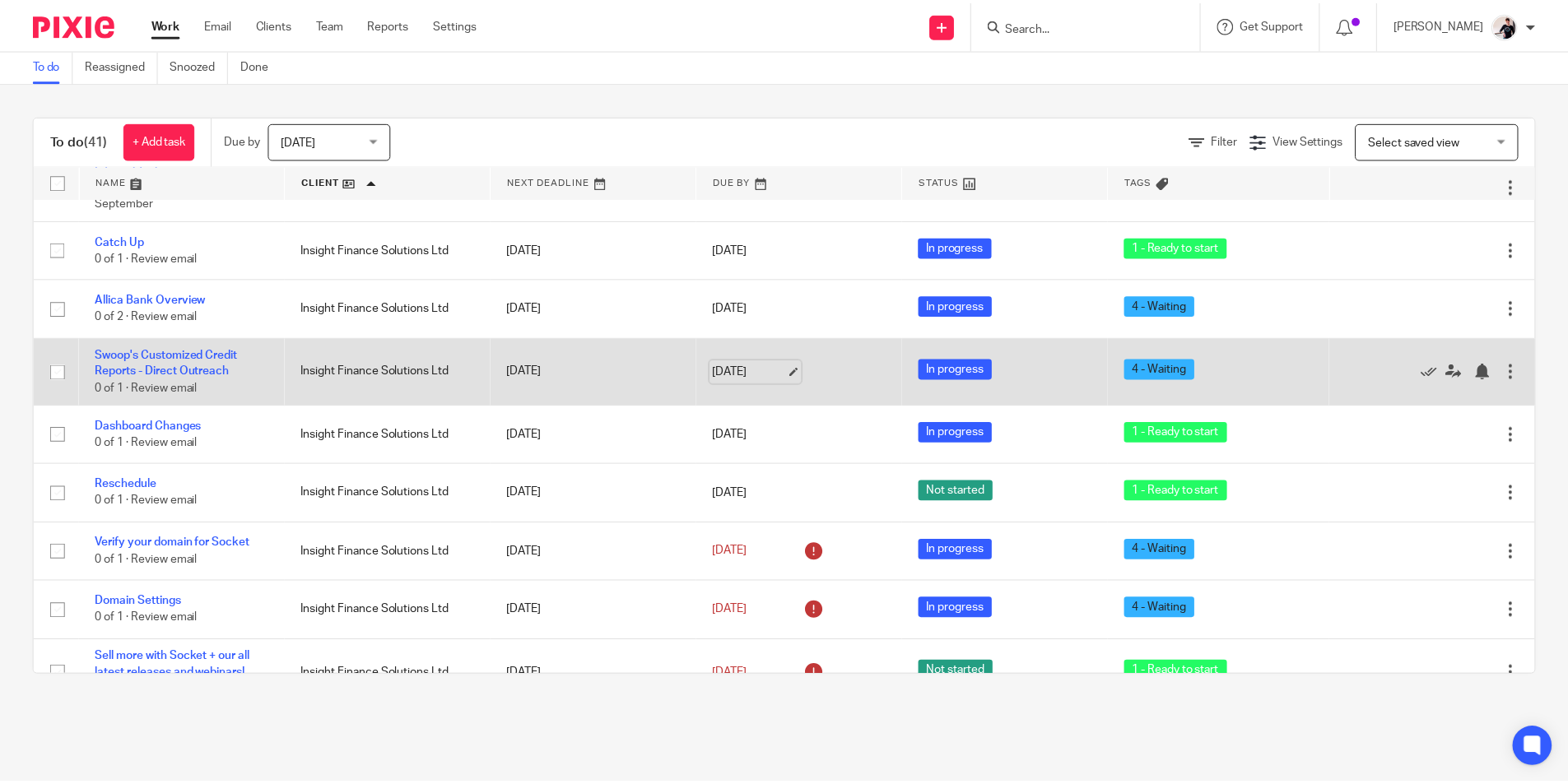
scroll to position [165, 0]
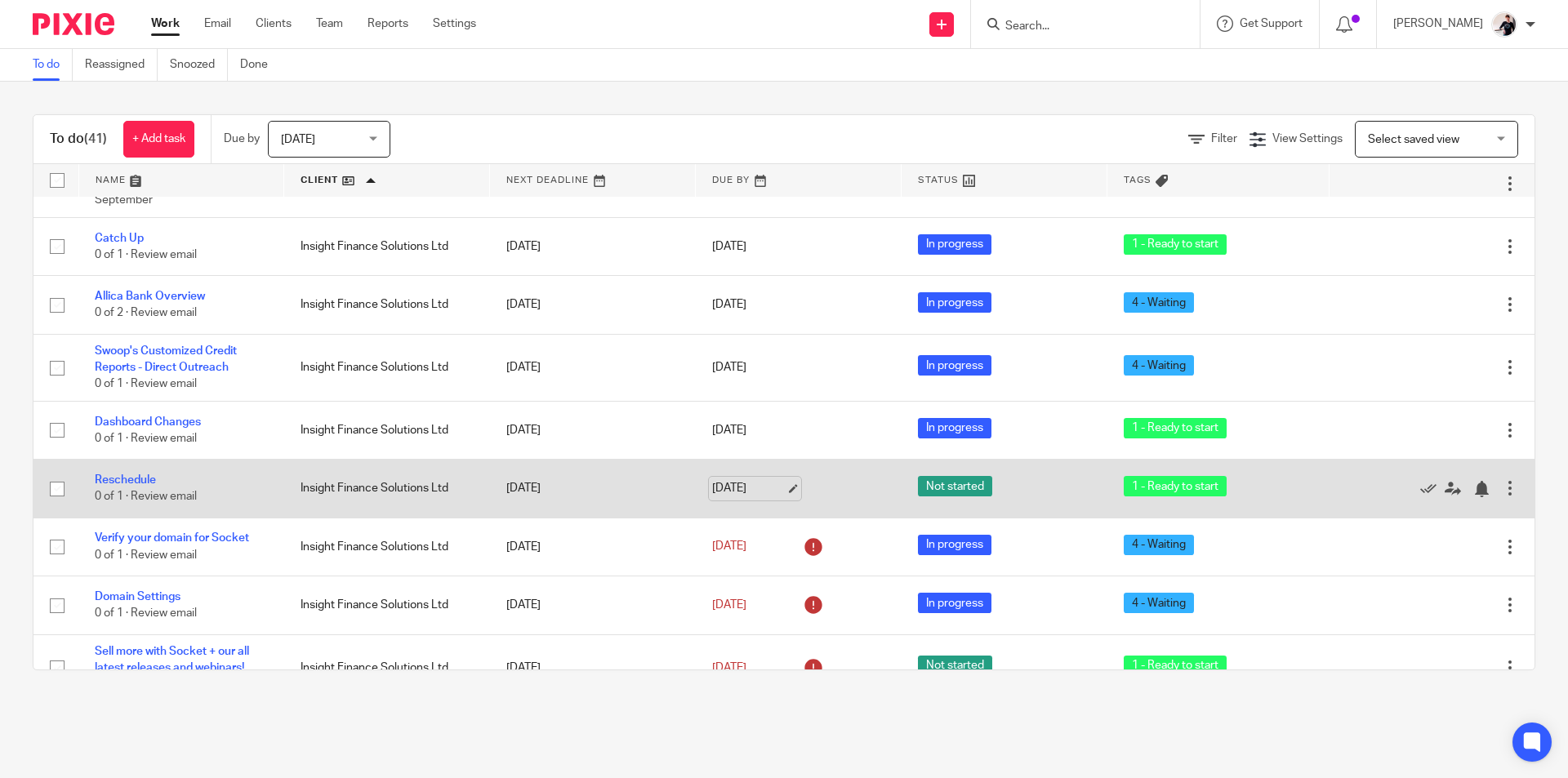
click at [745, 480] on link "[DATE]" at bounding box center [748, 489] width 74 height 17
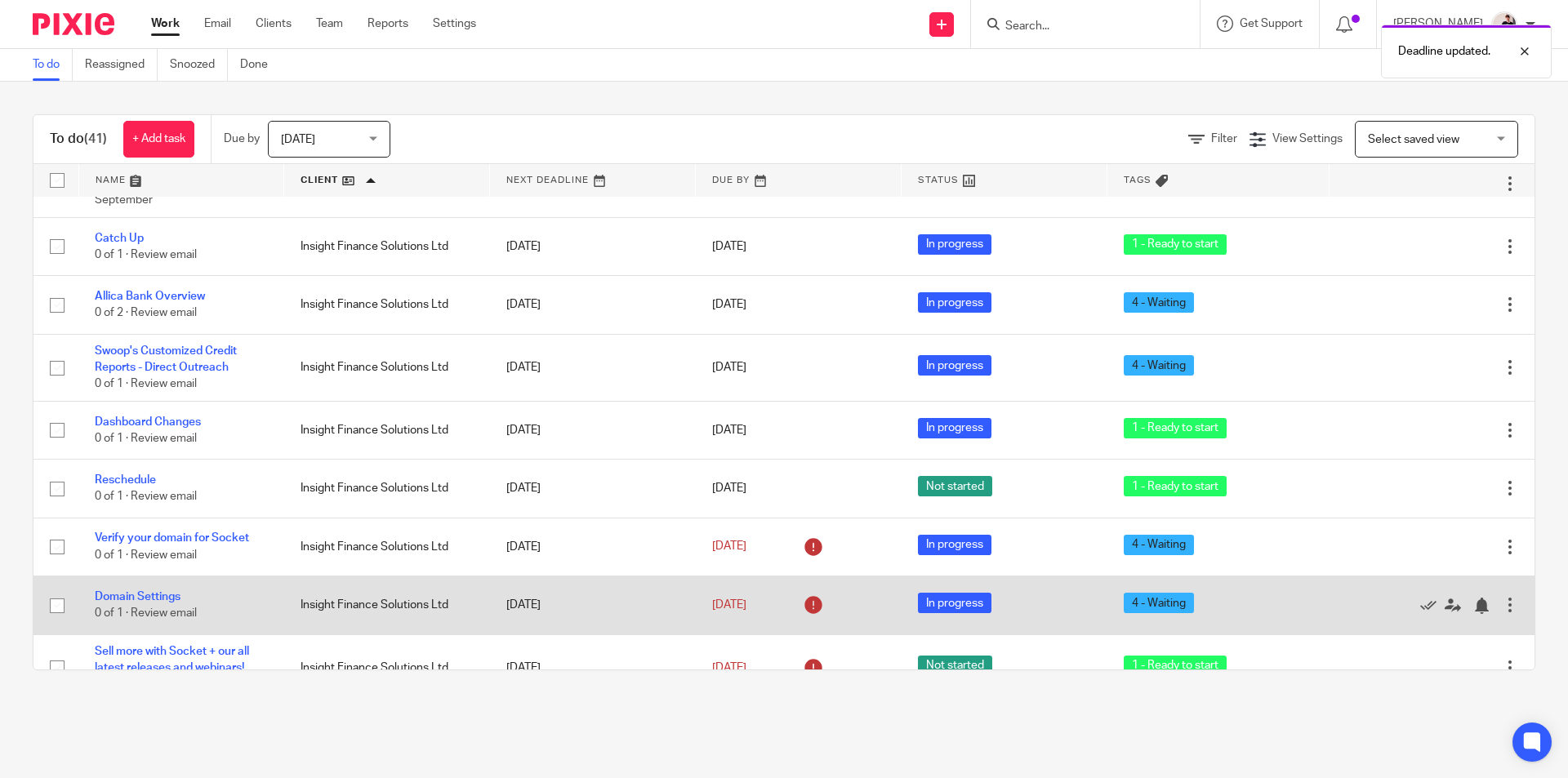
scroll to position [326, 0]
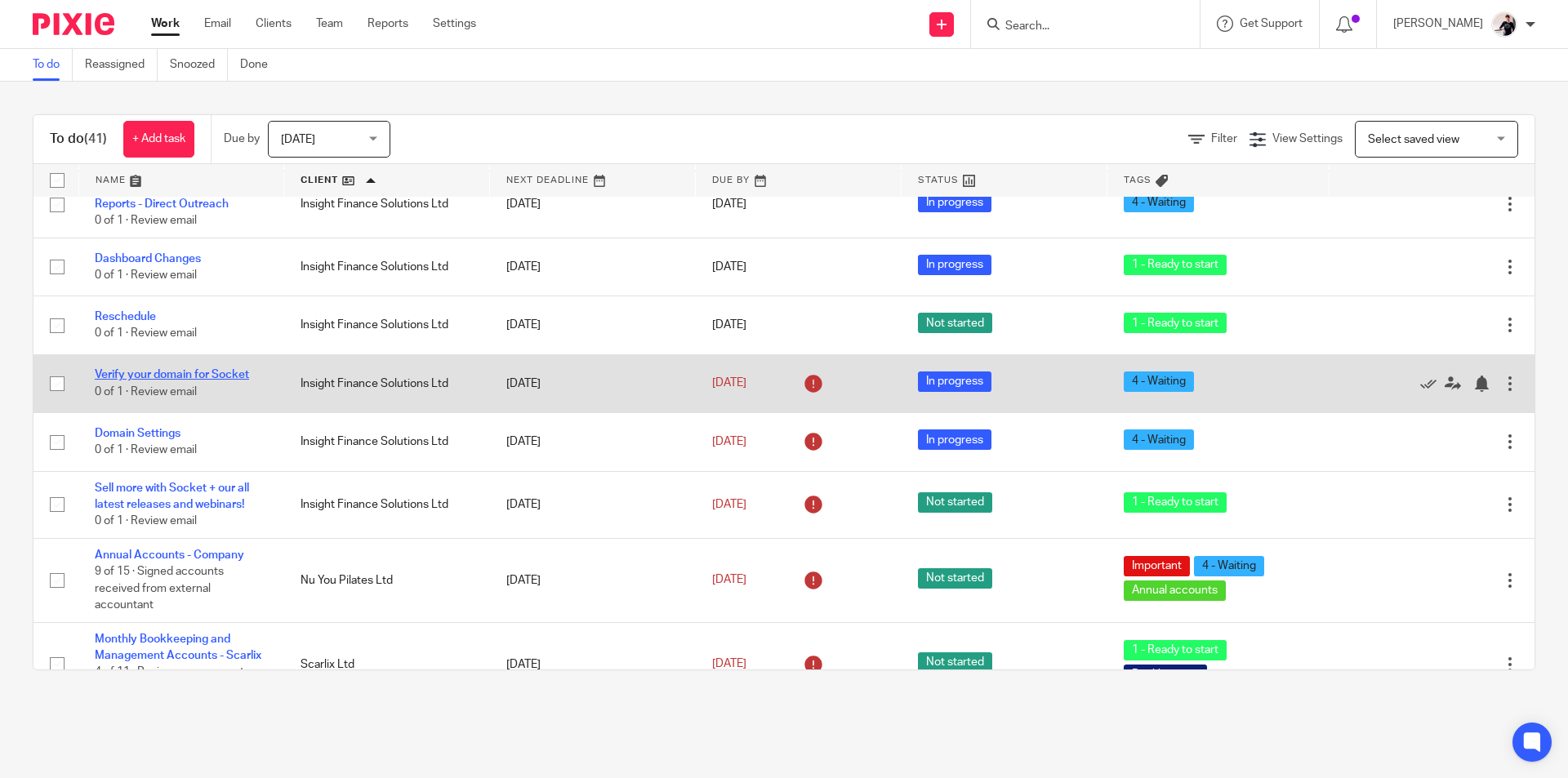
click at [167, 369] on link "Verify your domain for Socket" at bounding box center [172, 375] width 154 height 11
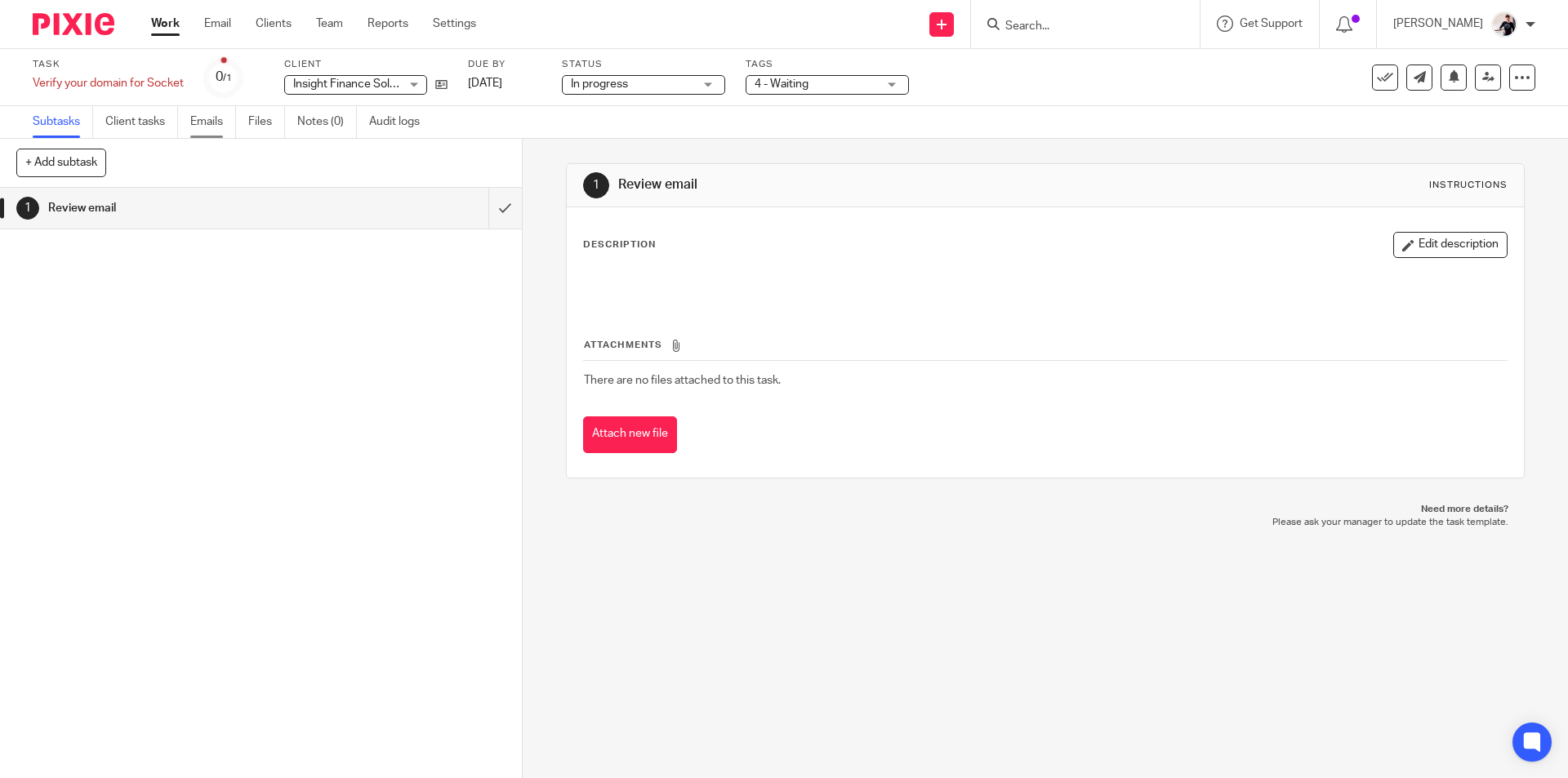
click at [219, 132] on link "Emails" at bounding box center [213, 122] width 46 height 32
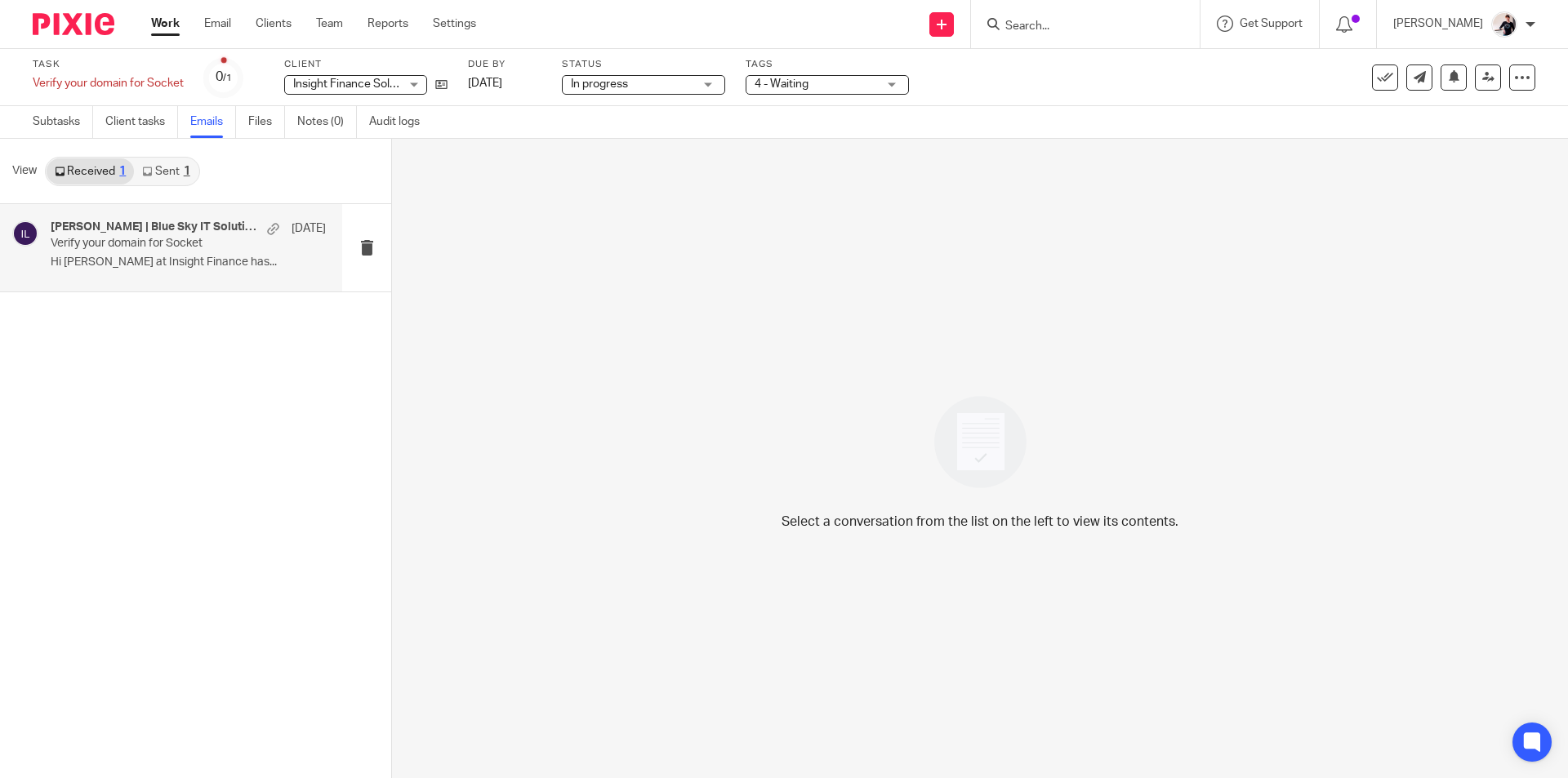
click at [185, 266] on p "Hi [PERSON_NAME] at Insight Finance has..." at bounding box center [187, 262] width 275 height 14
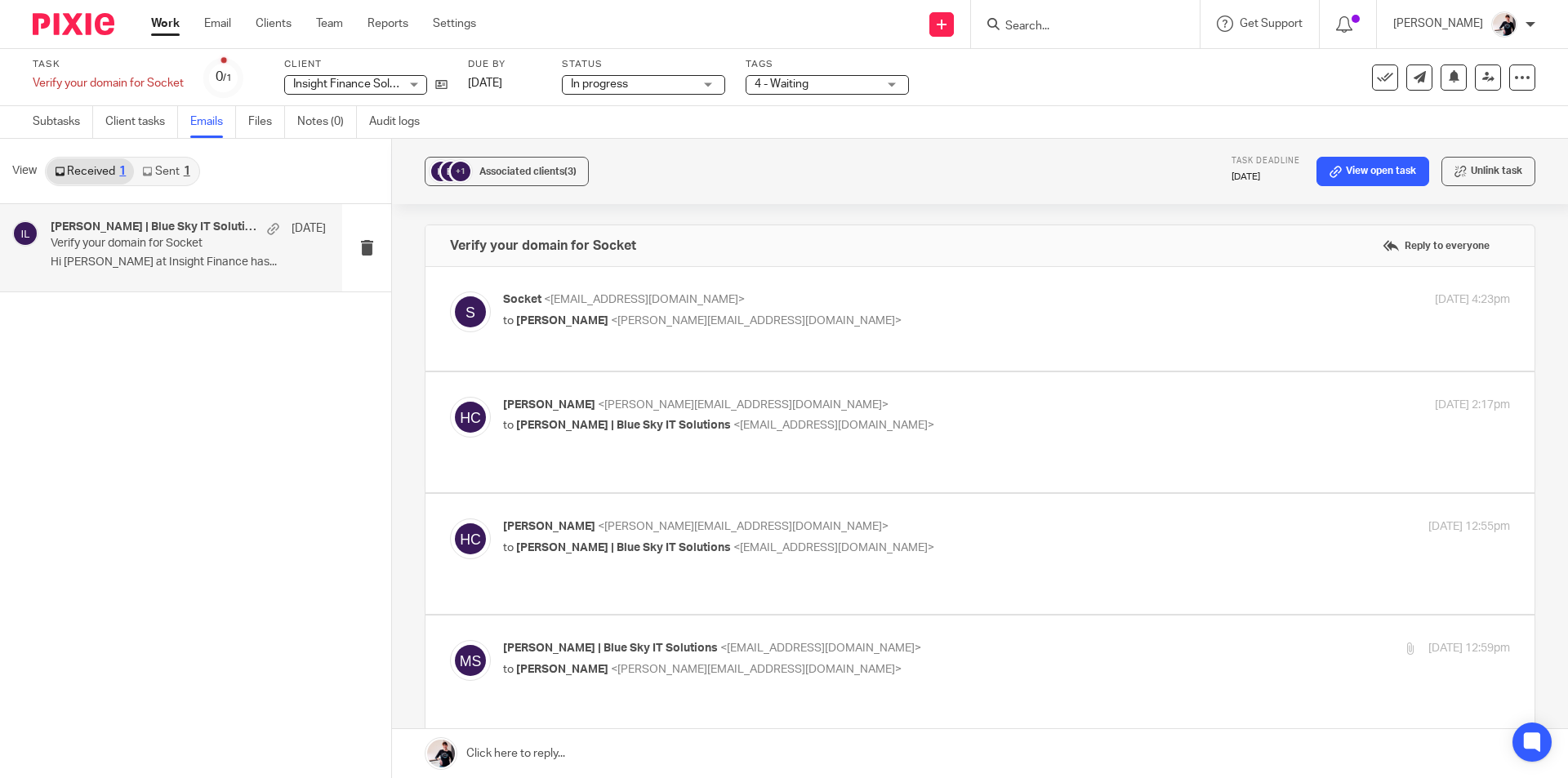
click at [551, 757] on link at bounding box center [979, 754] width 1176 height 49
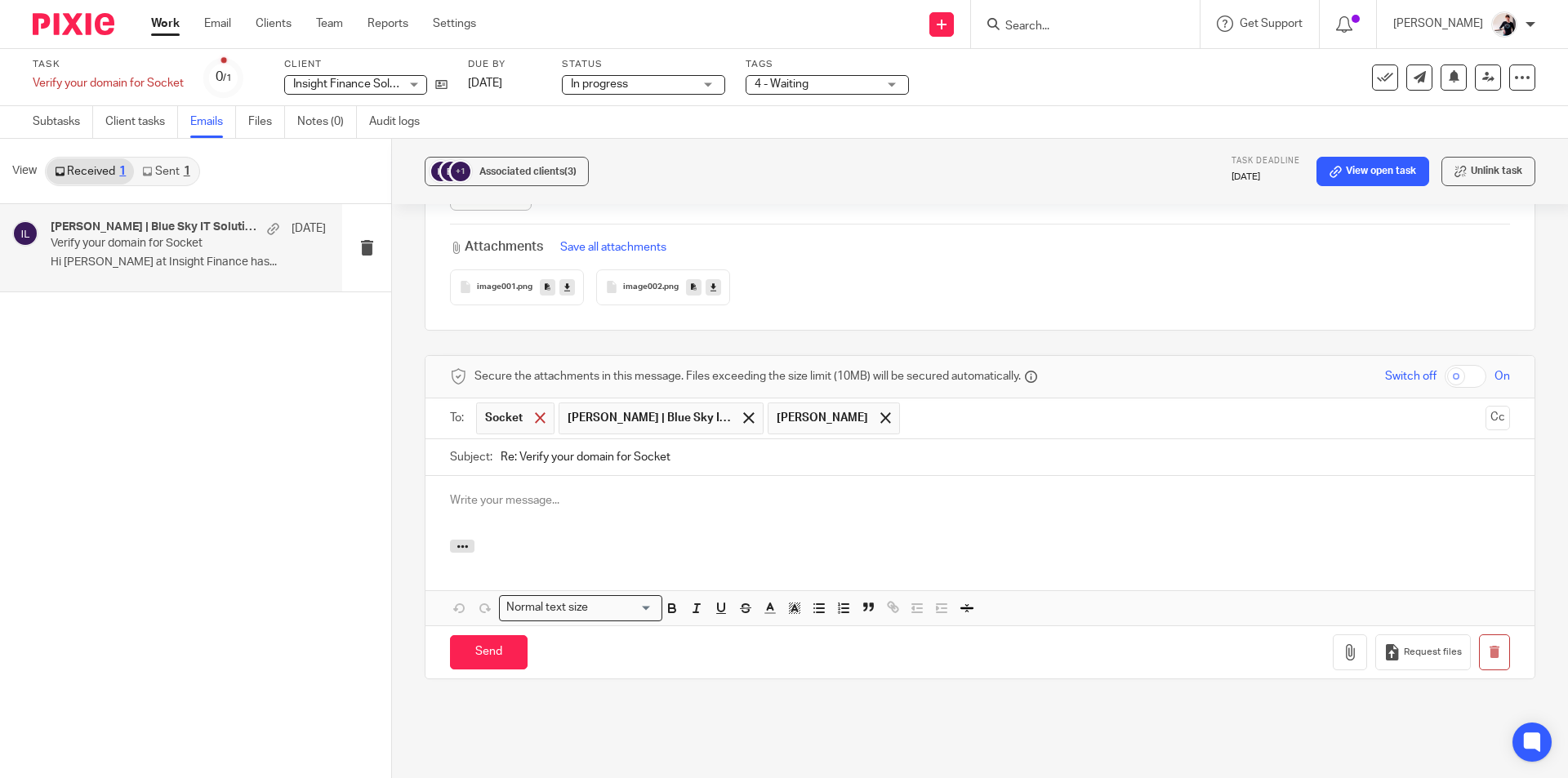
click at [535, 412] on span at bounding box center [539, 417] width 10 height 10
click at [793, 406] on div at bounding box center [802, 418] width 19 height 24
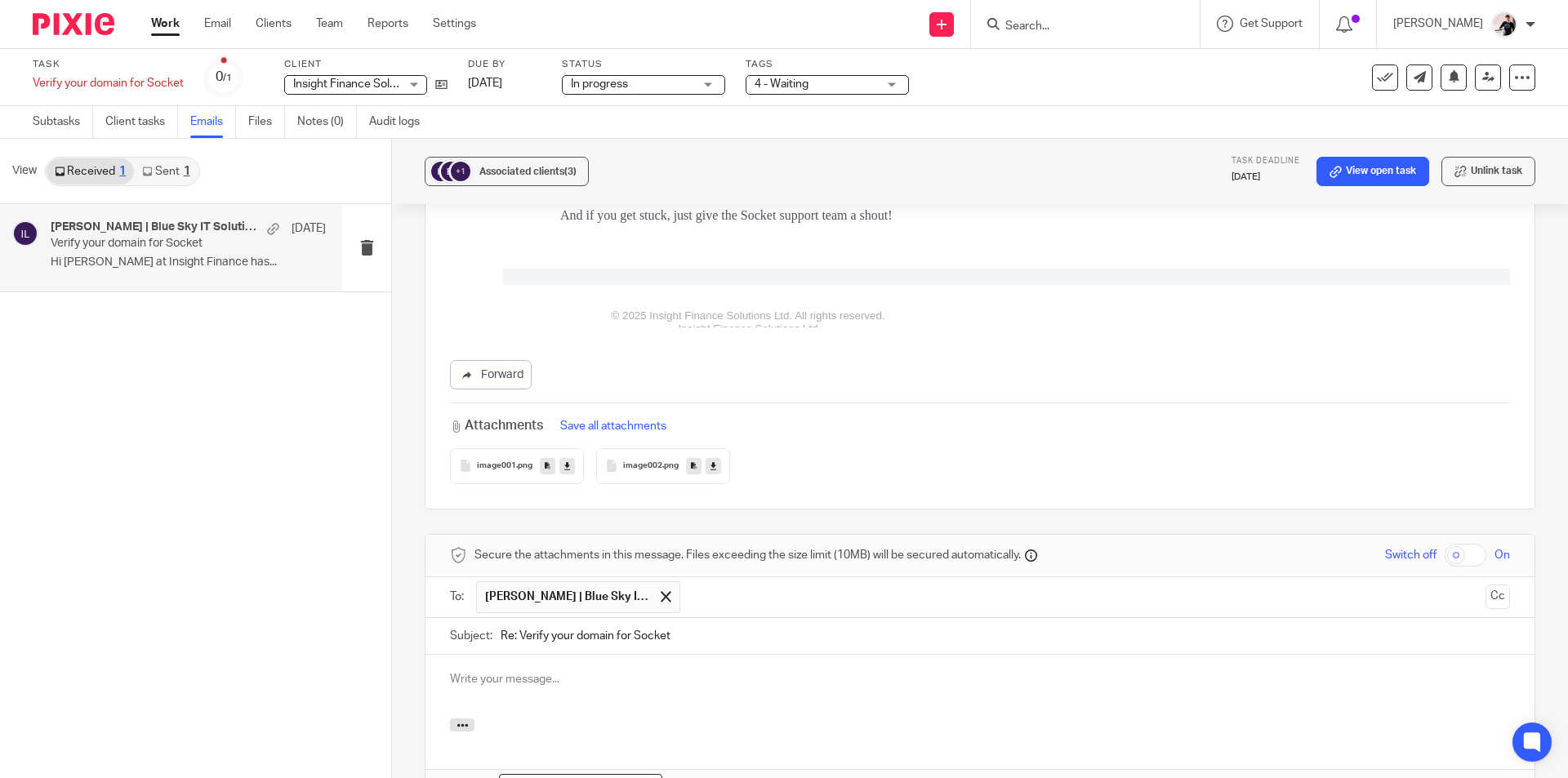
scroll to position [2813, 0]
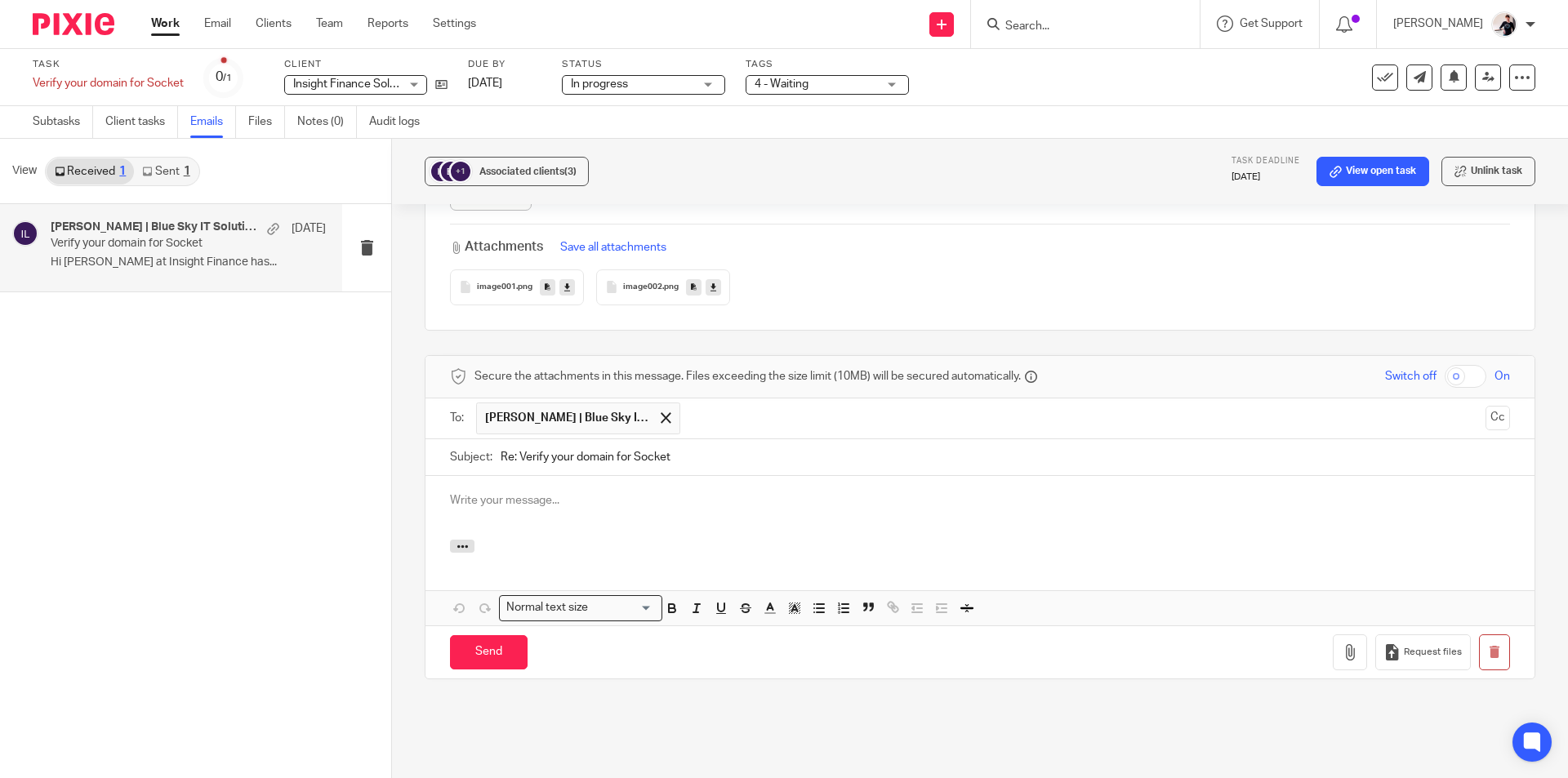
click at [538, 476] on div at bounding box center [979, 507] width 1109 height 63
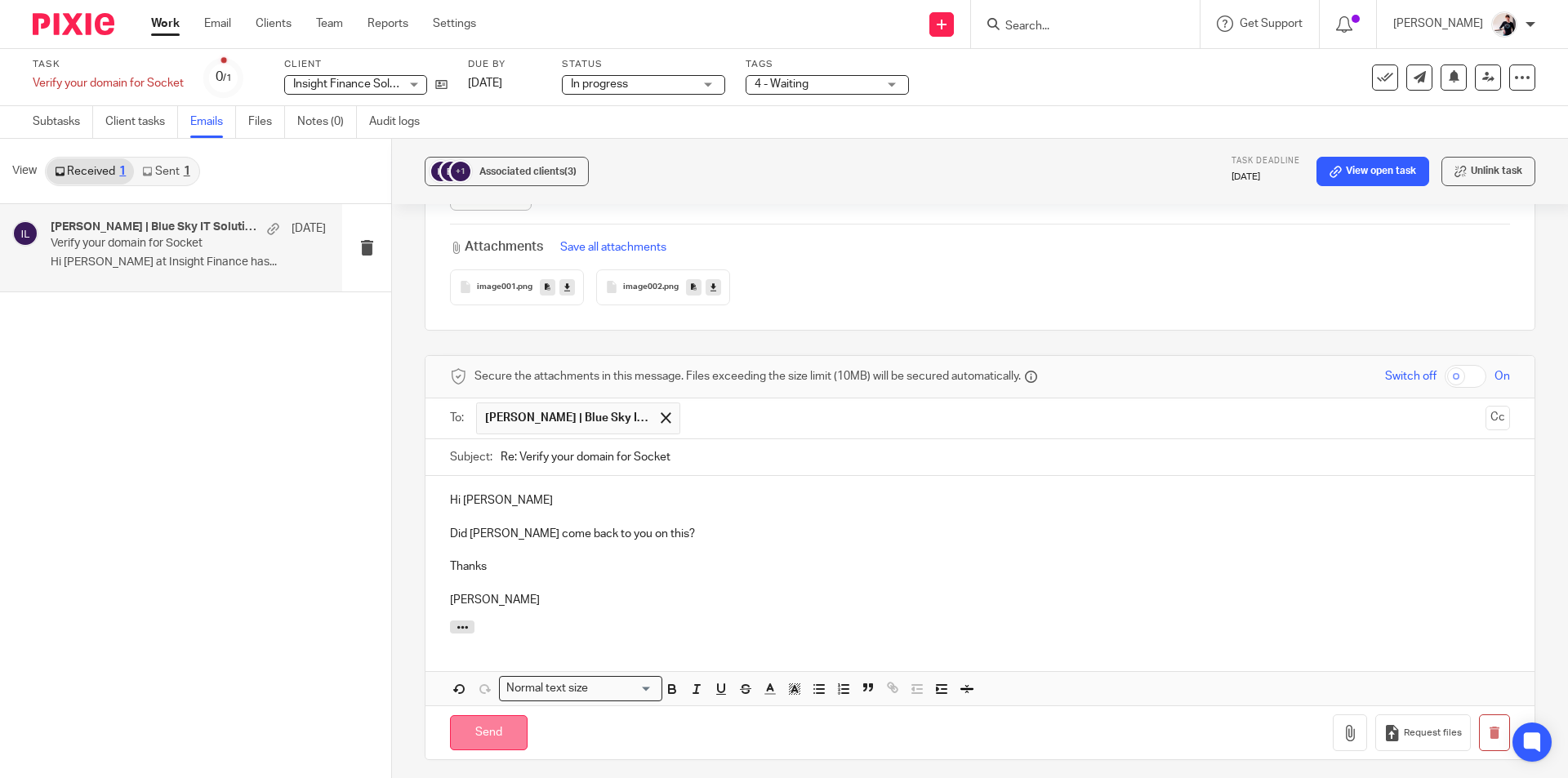
click at [487, 715] on input "Send" at bounding box center [488, 733] width 77 height 35
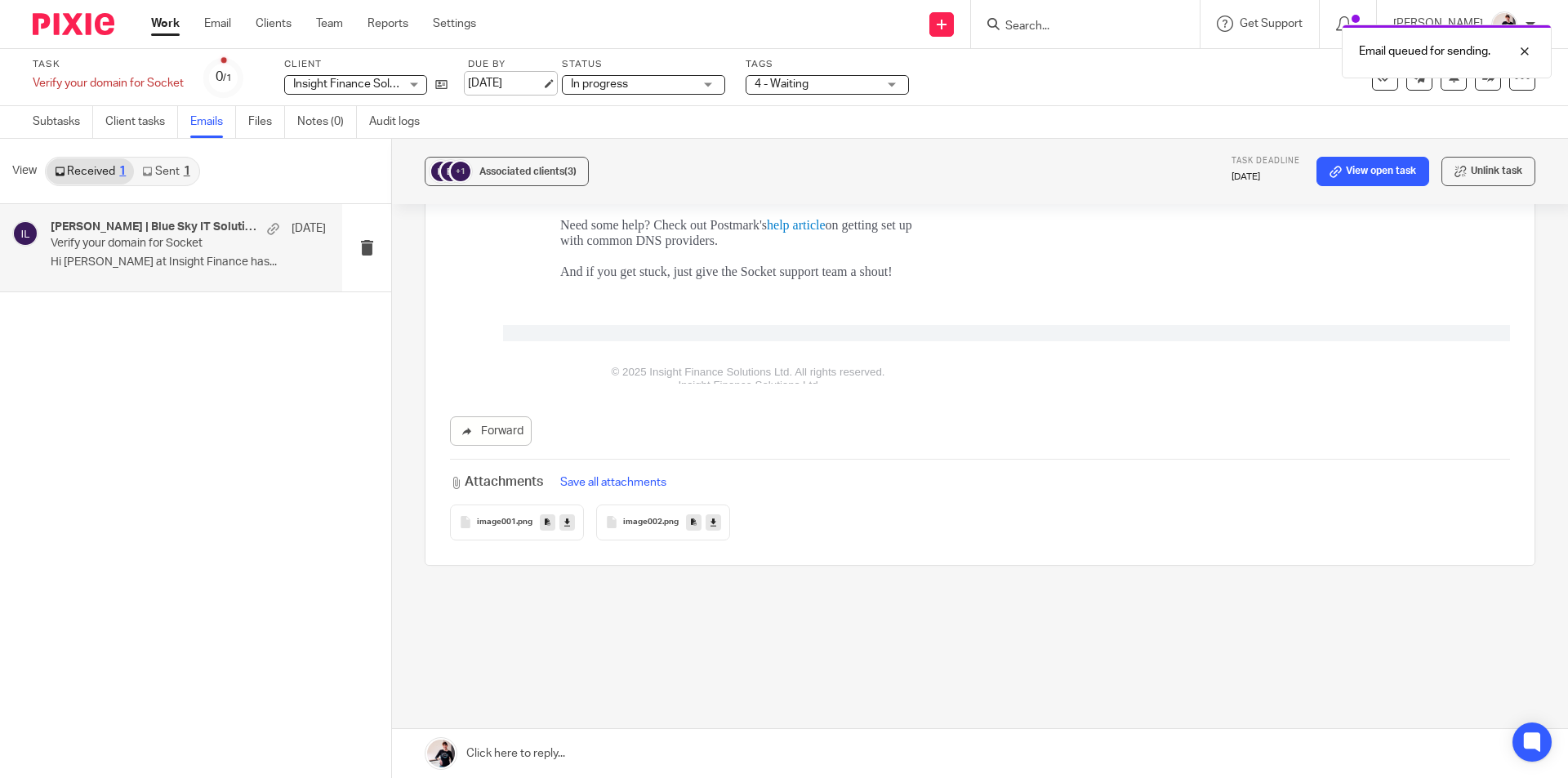
scroll to position [2527, 0]
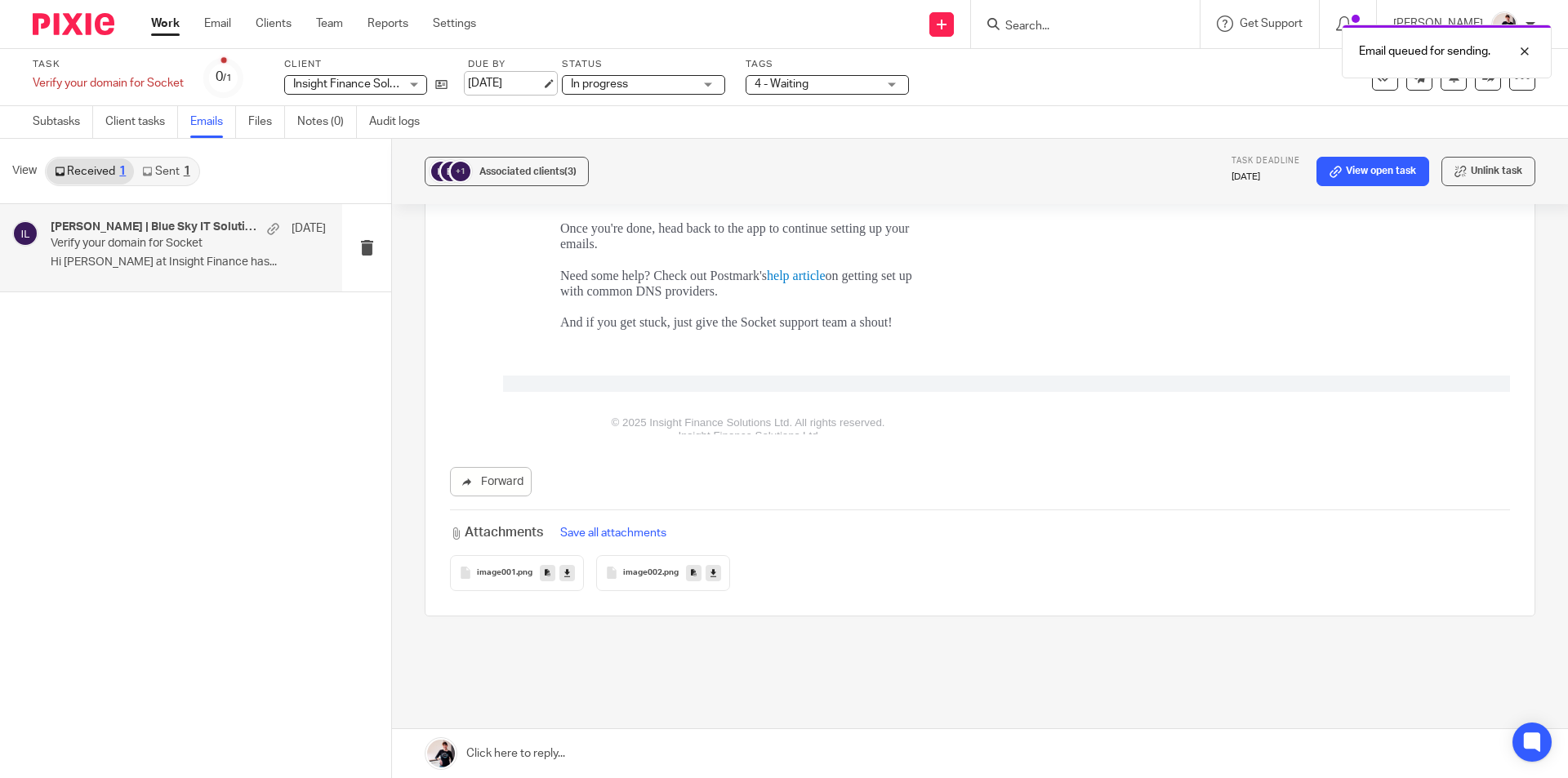
click at [500, 86] on link "[DATE]" at bounding box center [505, 84] width 74 height 17
click at [175, 29] on link "Work" at bounding box center [165, 24] width 29 height 17
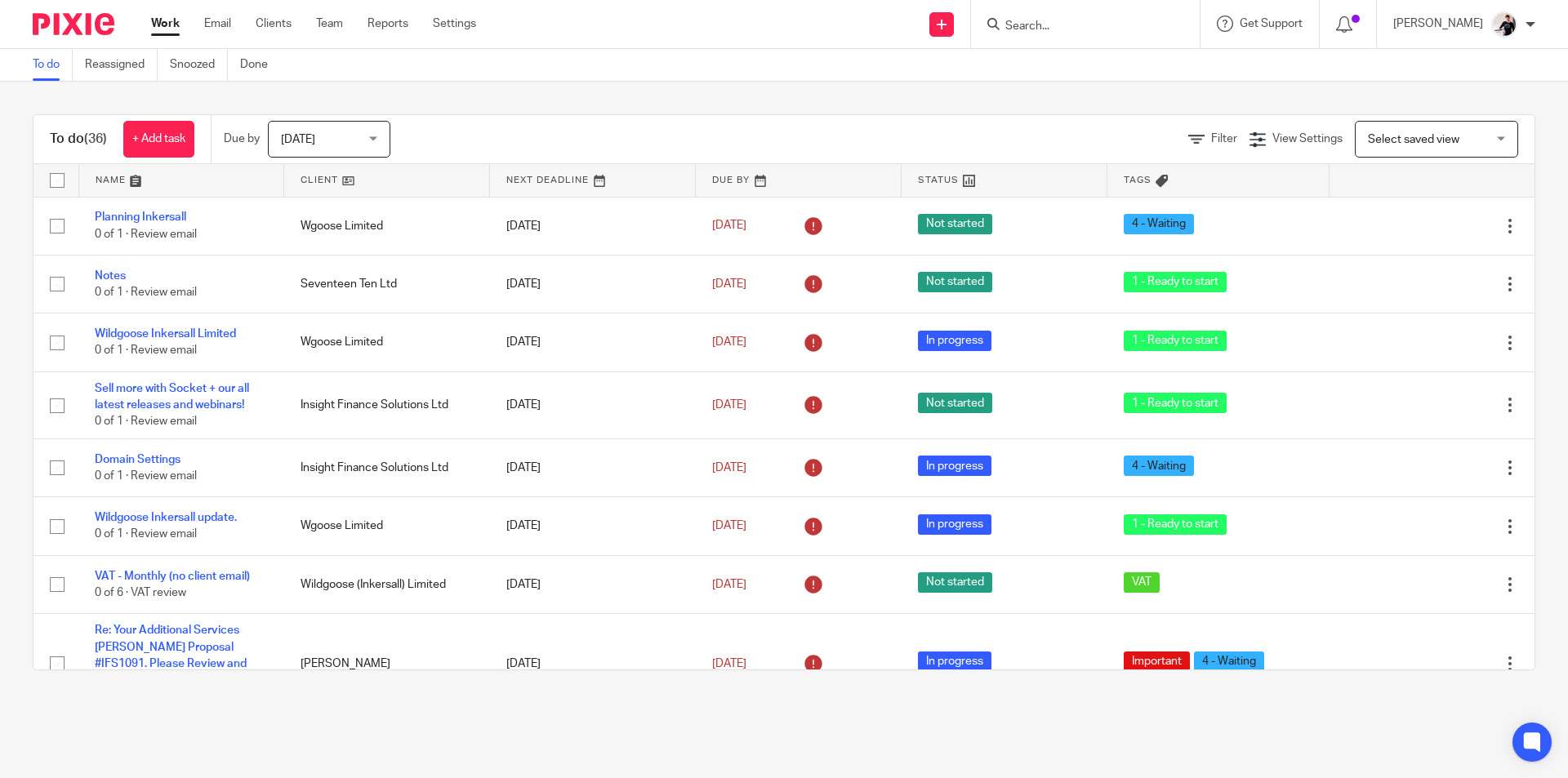
click at [336, 184] on link at bounding box center [387, 180] width 205 height 33
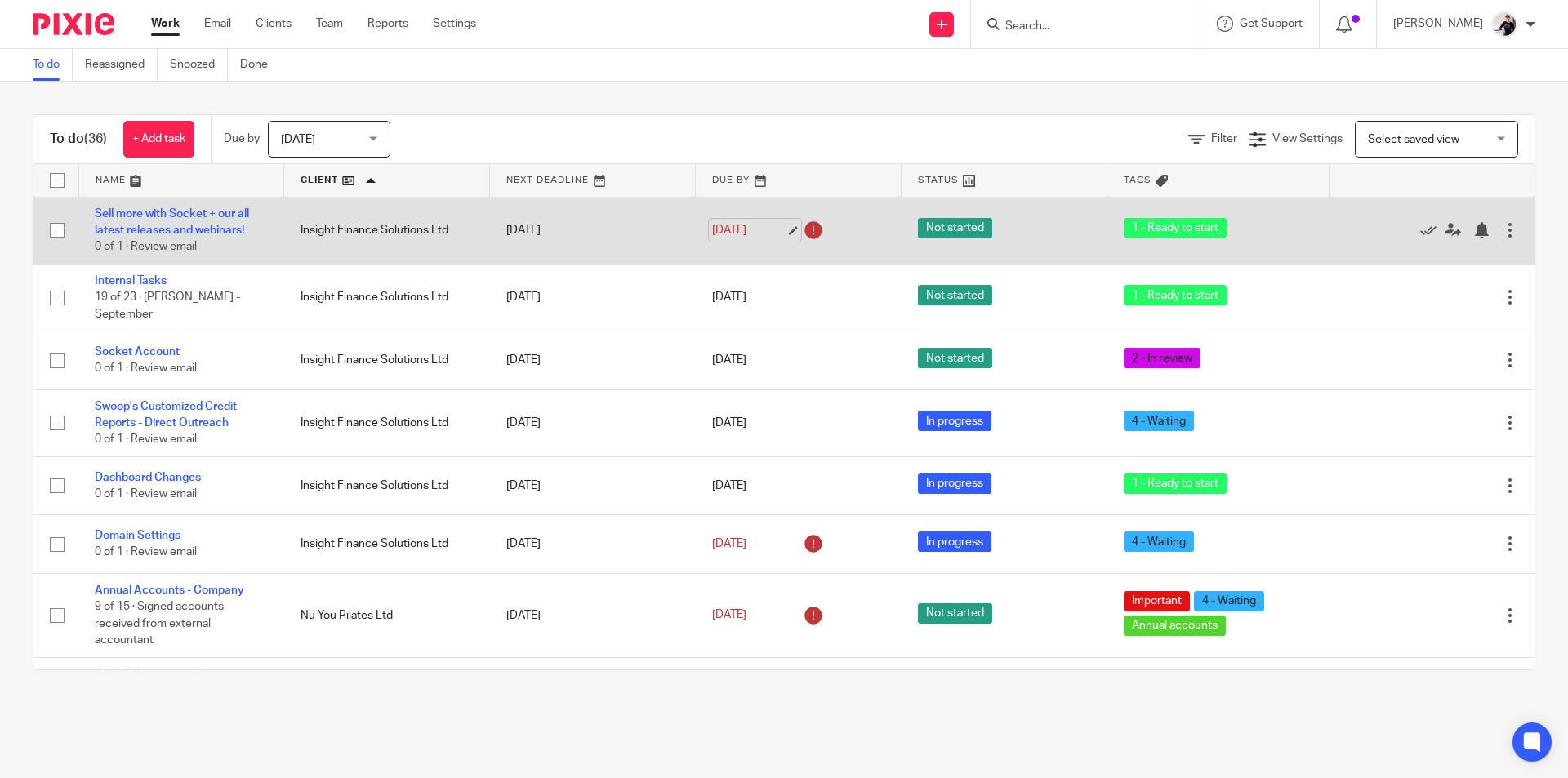
click at [740, 234] on link "[DATE]" at bounding box center [748, 230] width 74 height 17
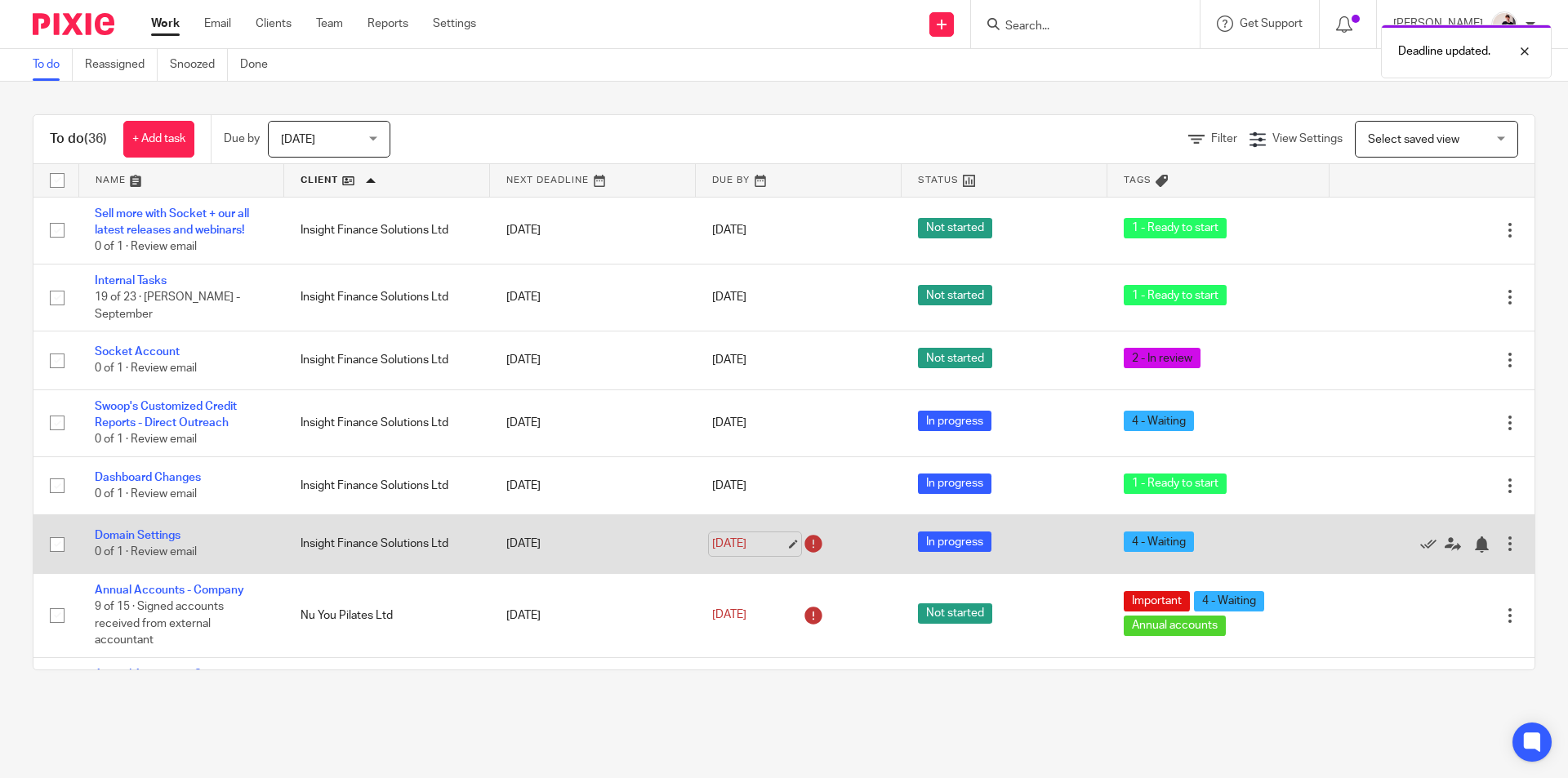
click at [742, 535] on link "[DATE]" at bounding box center [748, 544] width 74 height 17
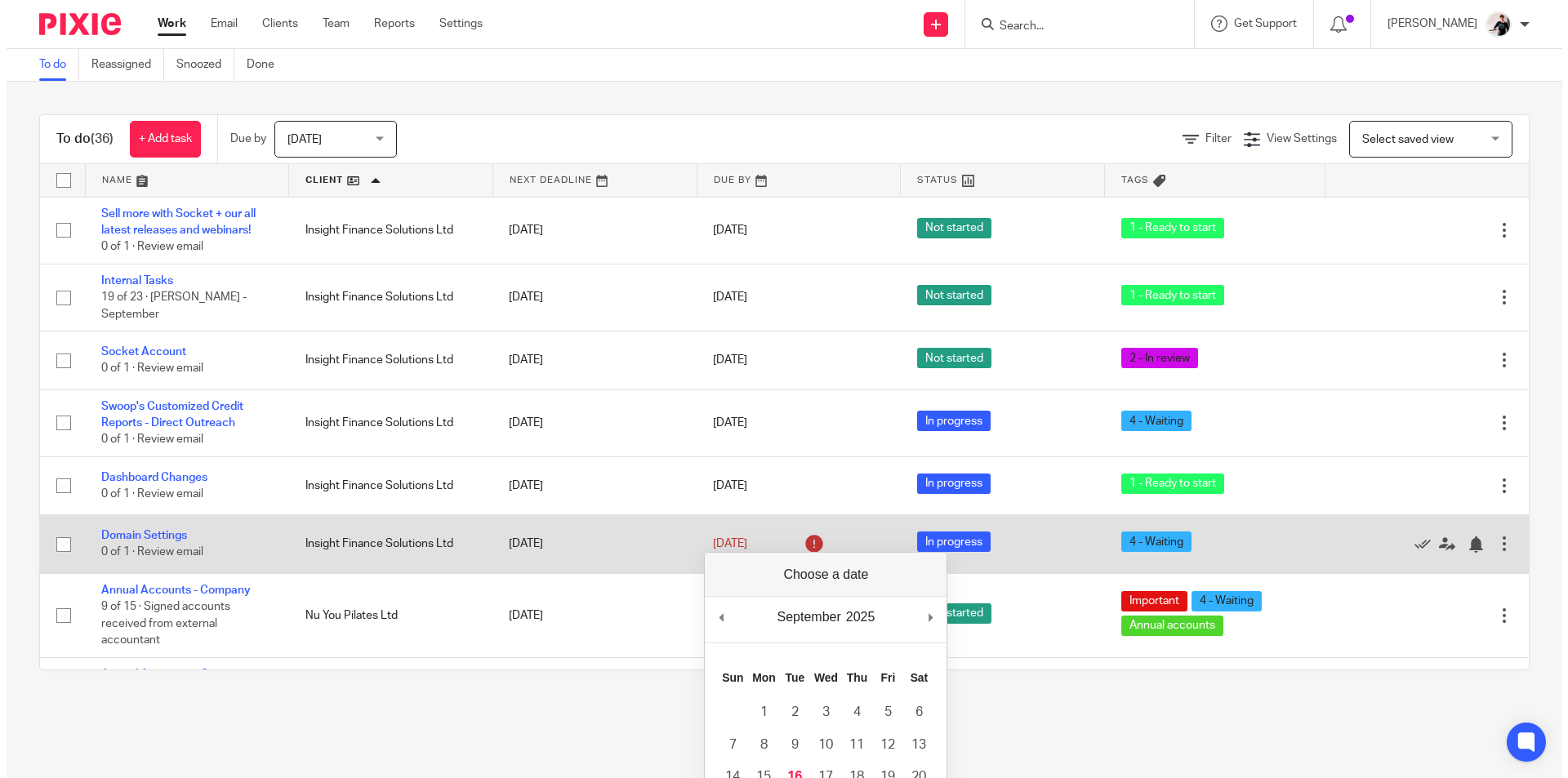
scroll to position [245, 0]
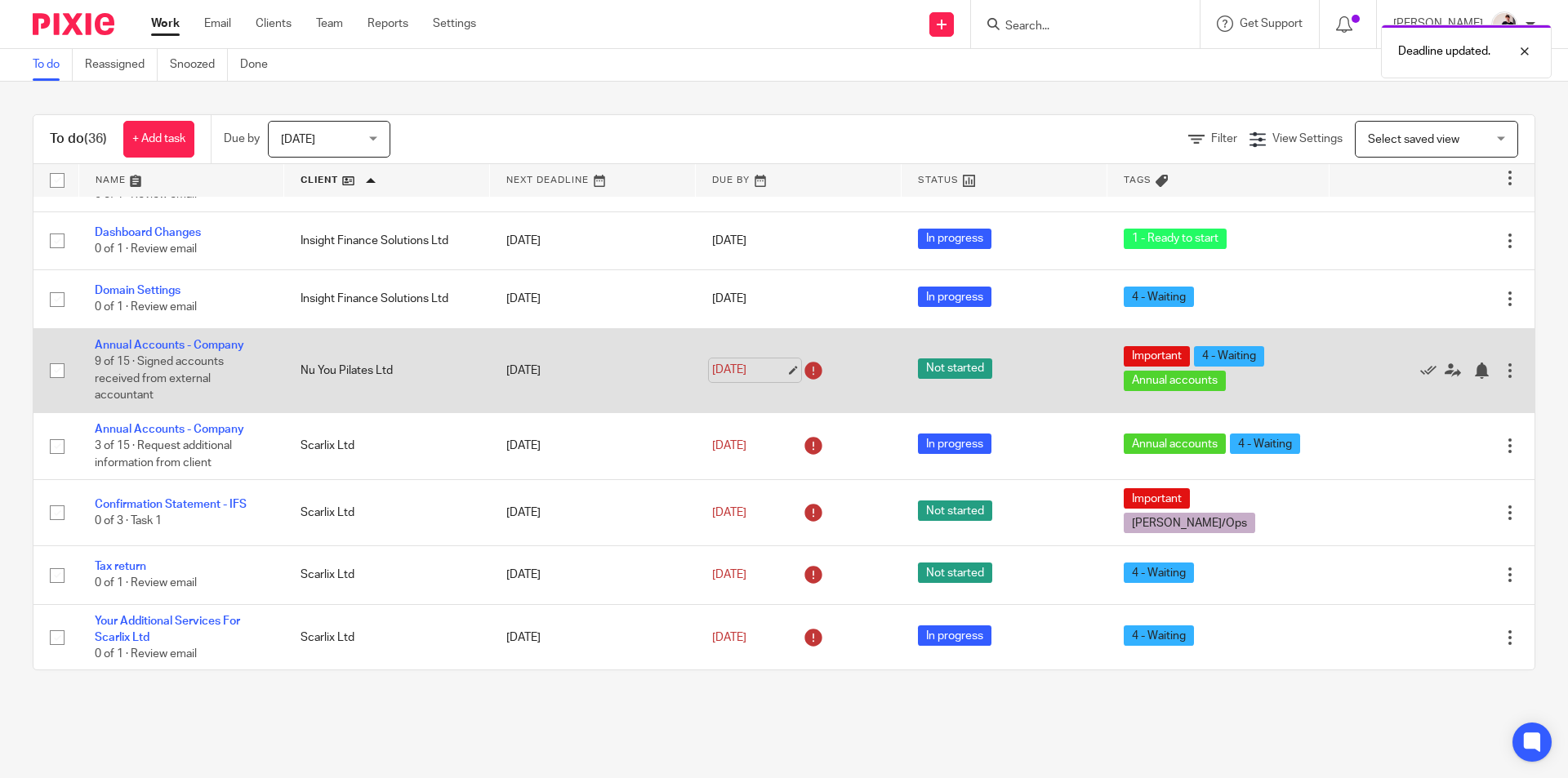
click at [743, 362] on link "[DATE]" at bounding box center [748, 370] width 74 height 17
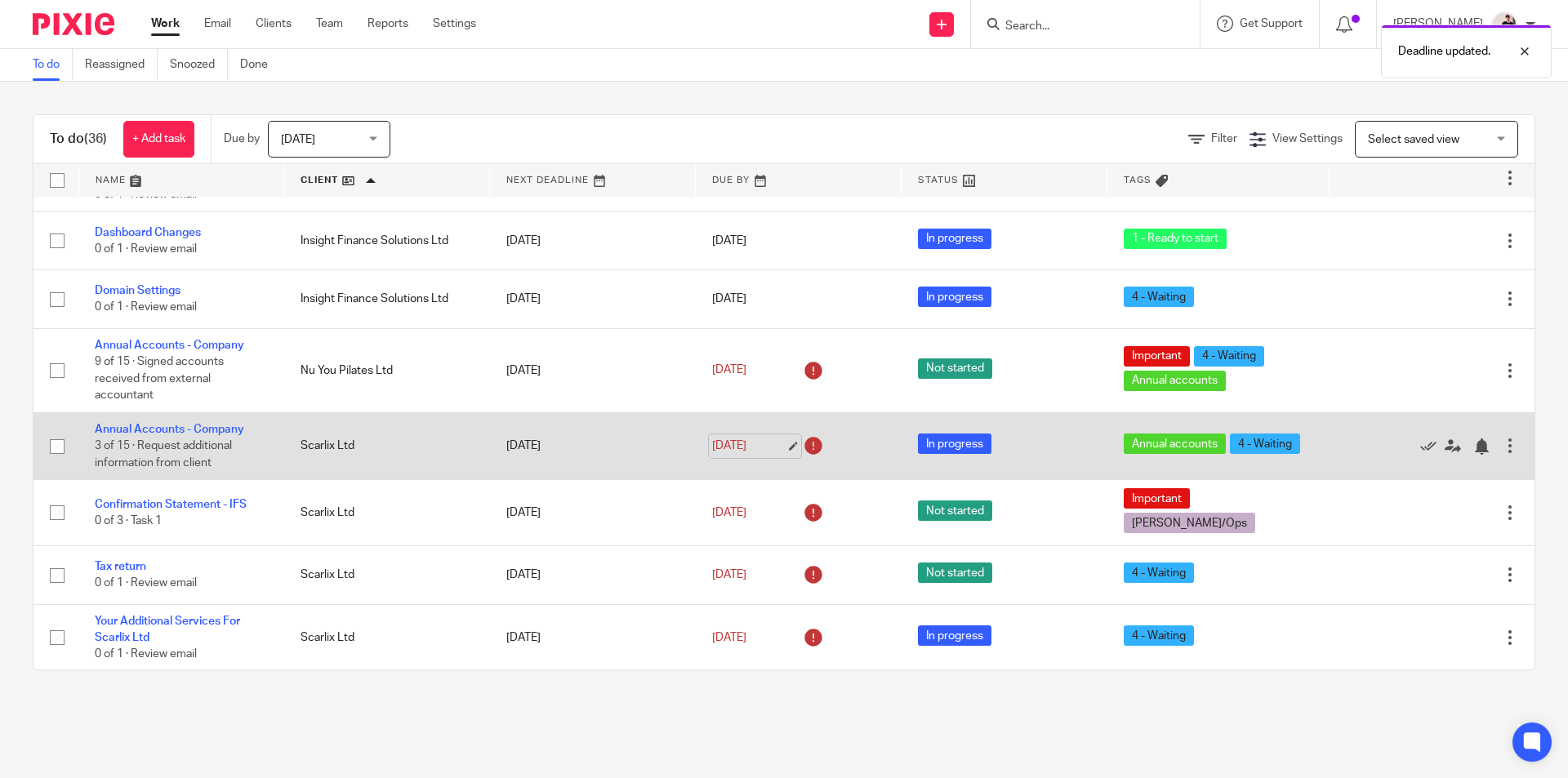
click at [745, 438] on link "[DATE]" at bounding box center [748, 446] width 74 height 17
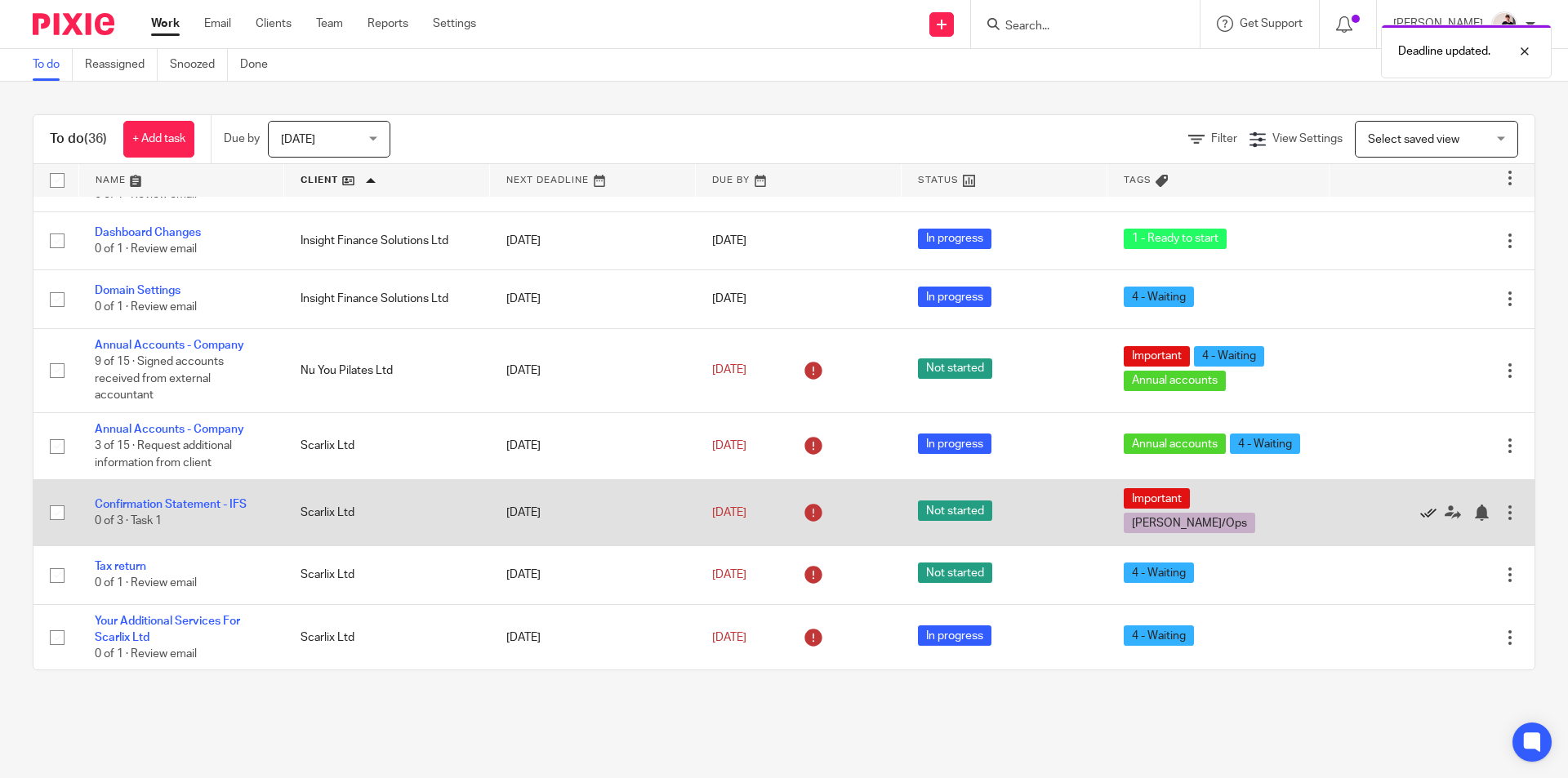
click at [1420, 505] on icon at bounding box center [1428, 513] width 17 height 17
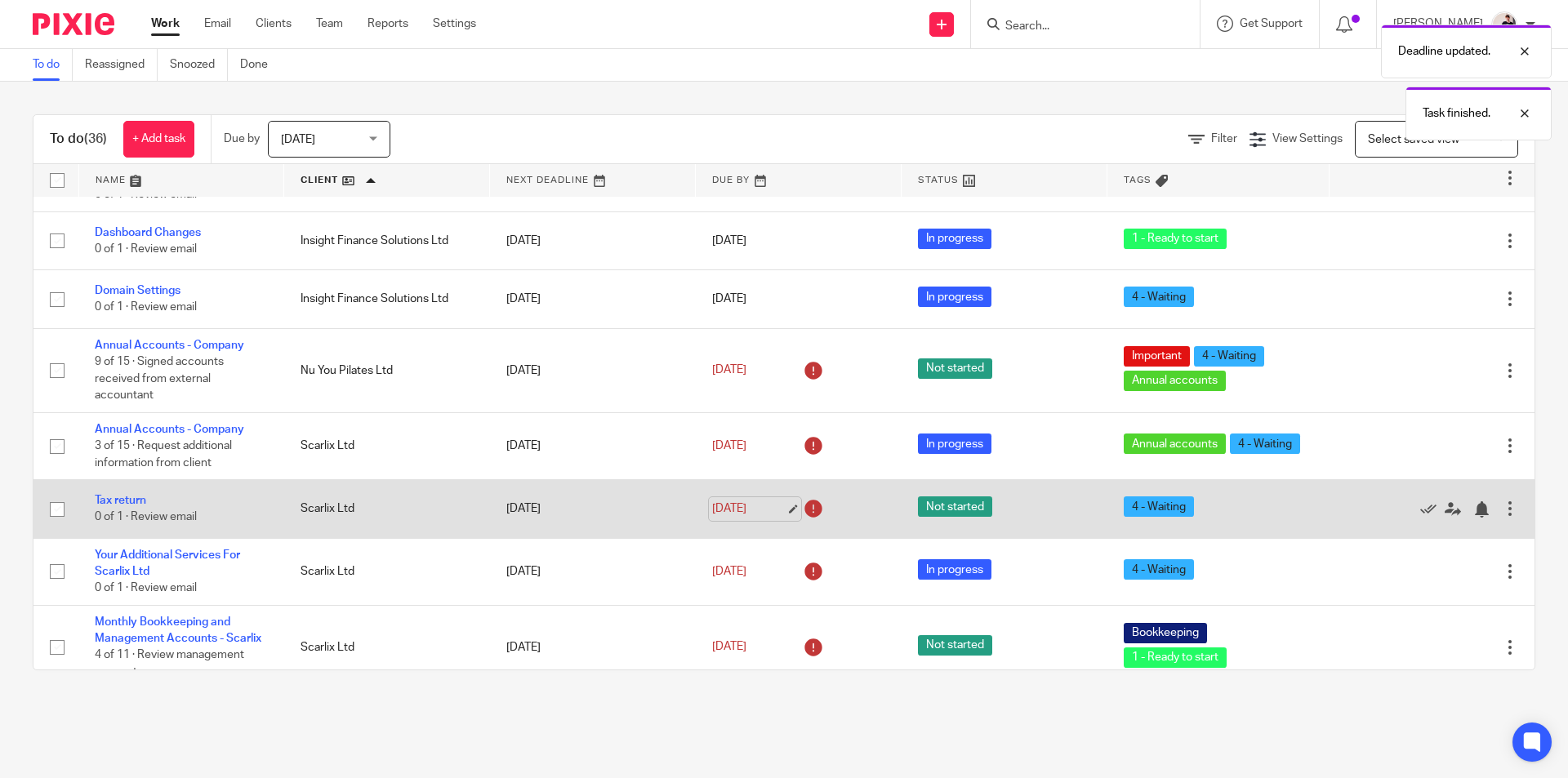
click at [751, 501] on link "[DATE]" at bounding box center [748, 509] width 74 height 17
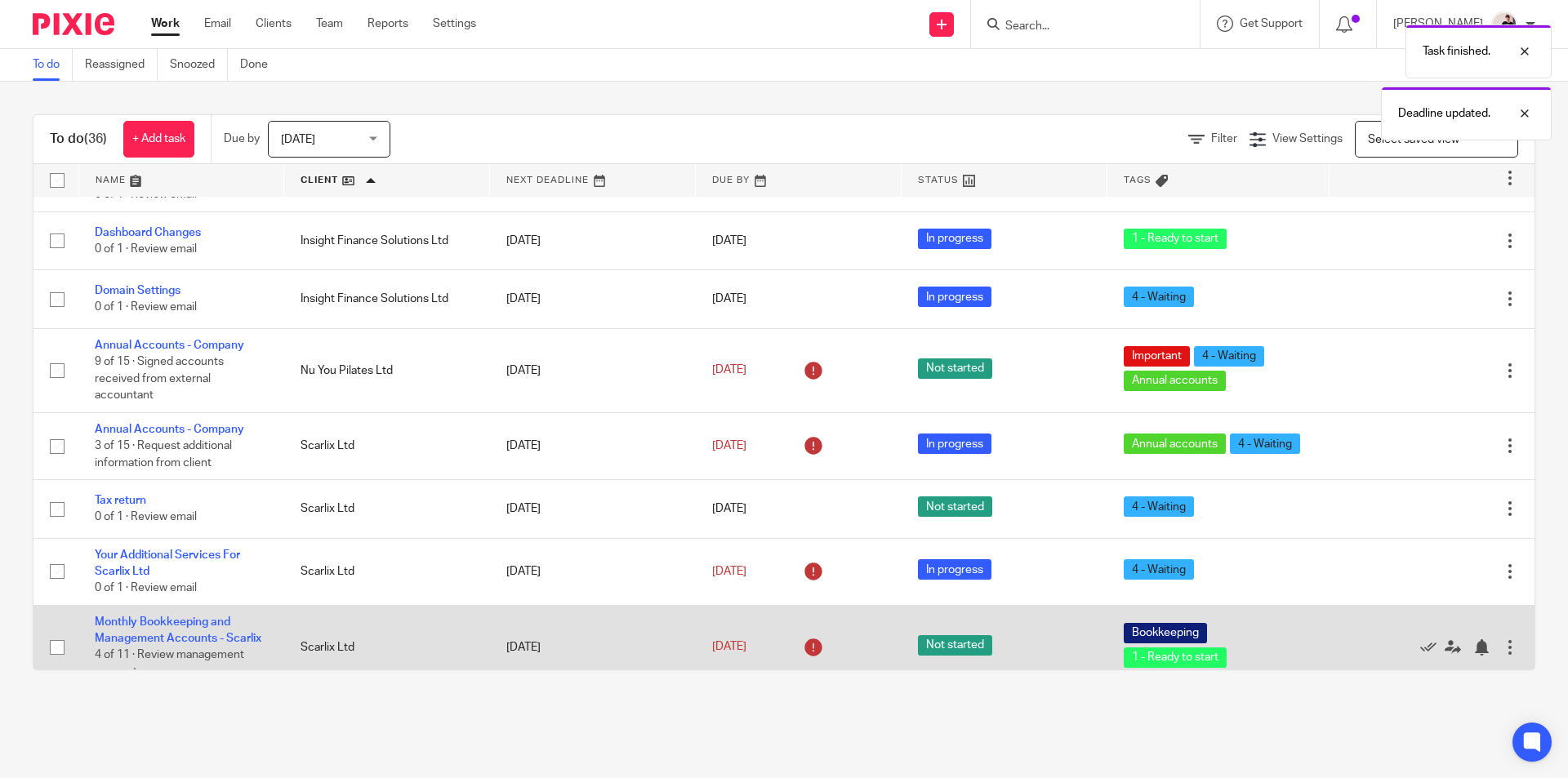
scroll to position [409, 0]
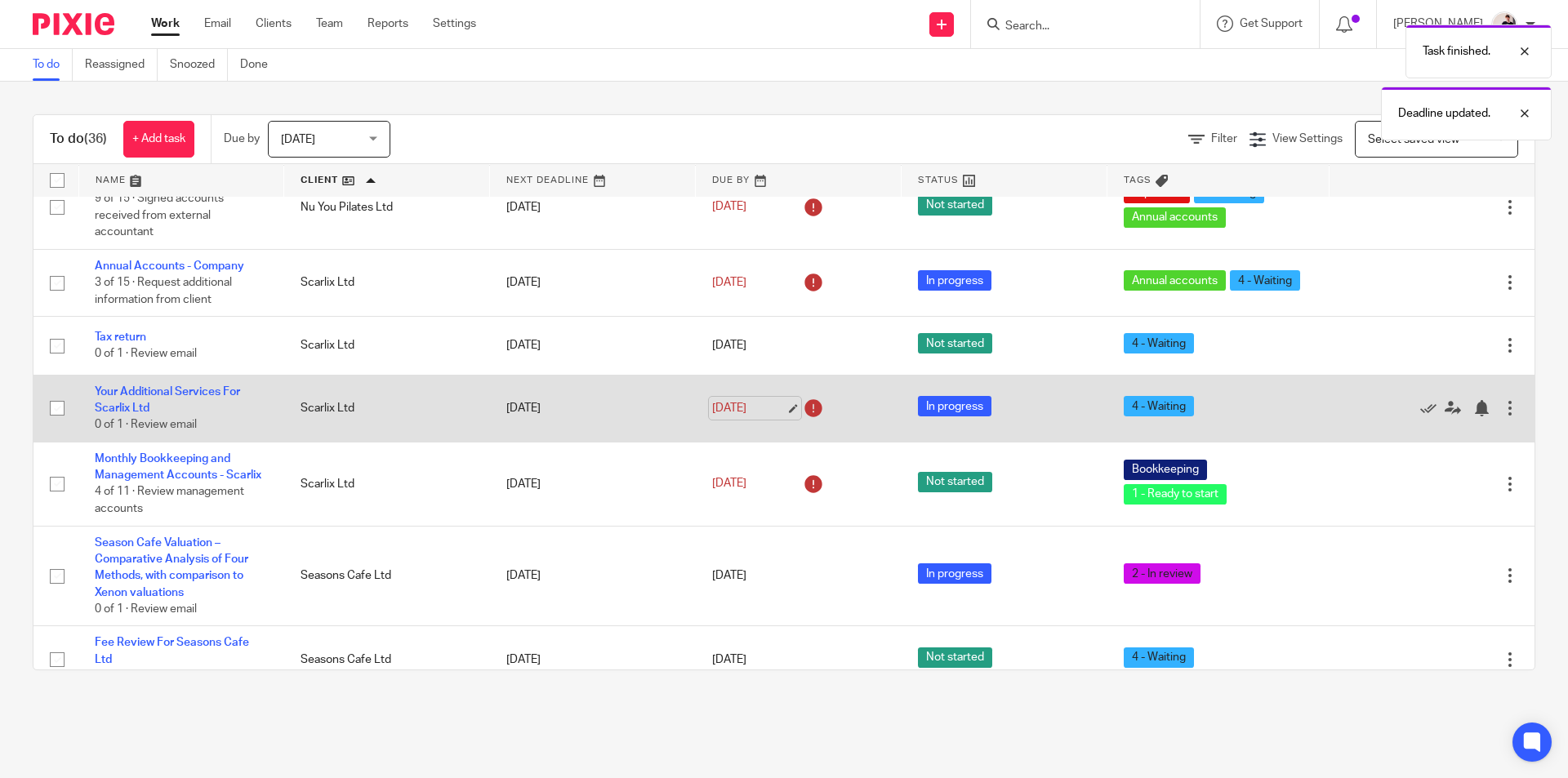
click at [750, 402] on link "[DATE]" at bounding box center [748, 409] width 74 height 17
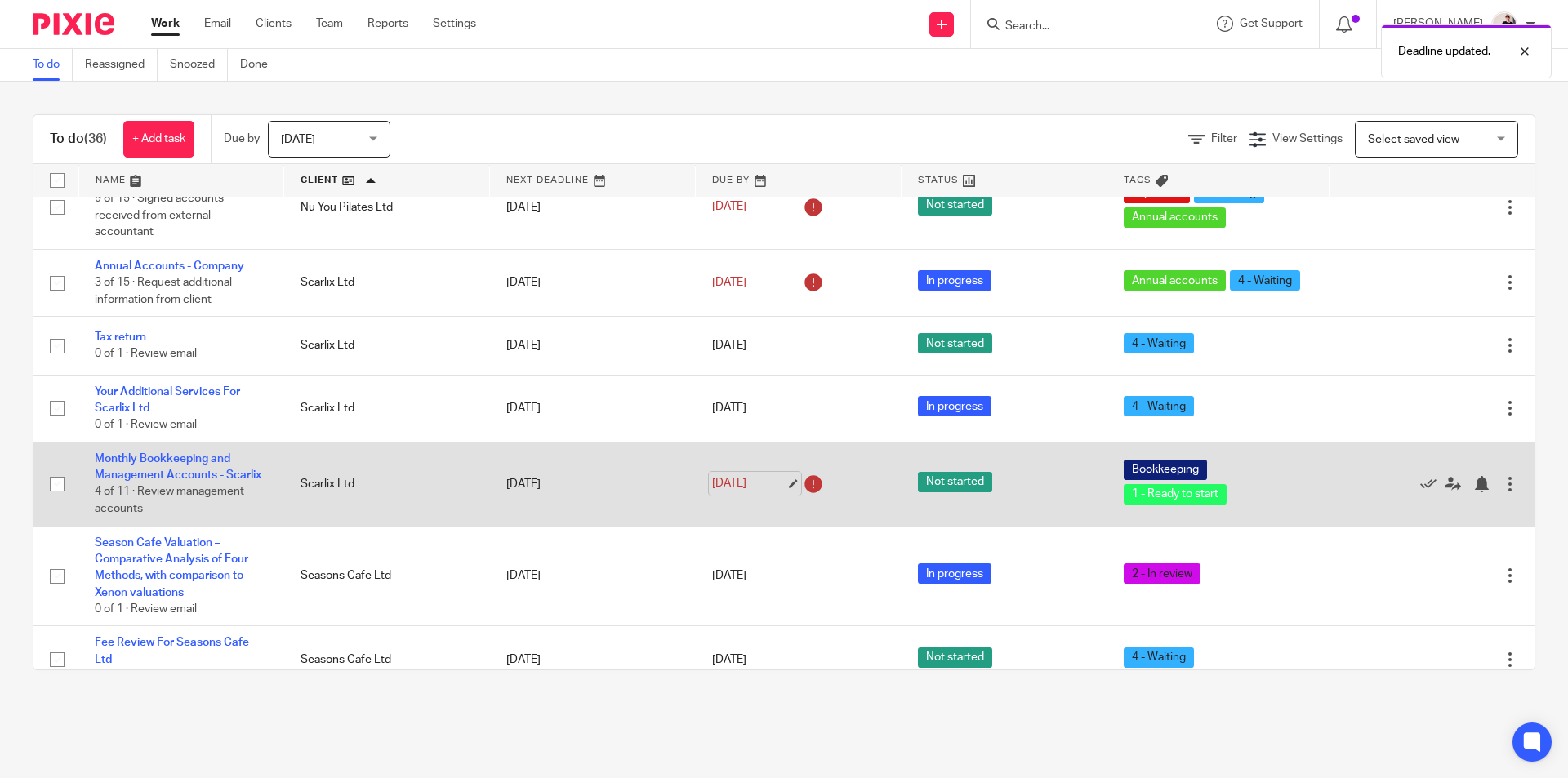
click at [740, 475] on link "[DATE]" at bounding box center [748, 483] width 74 height 17
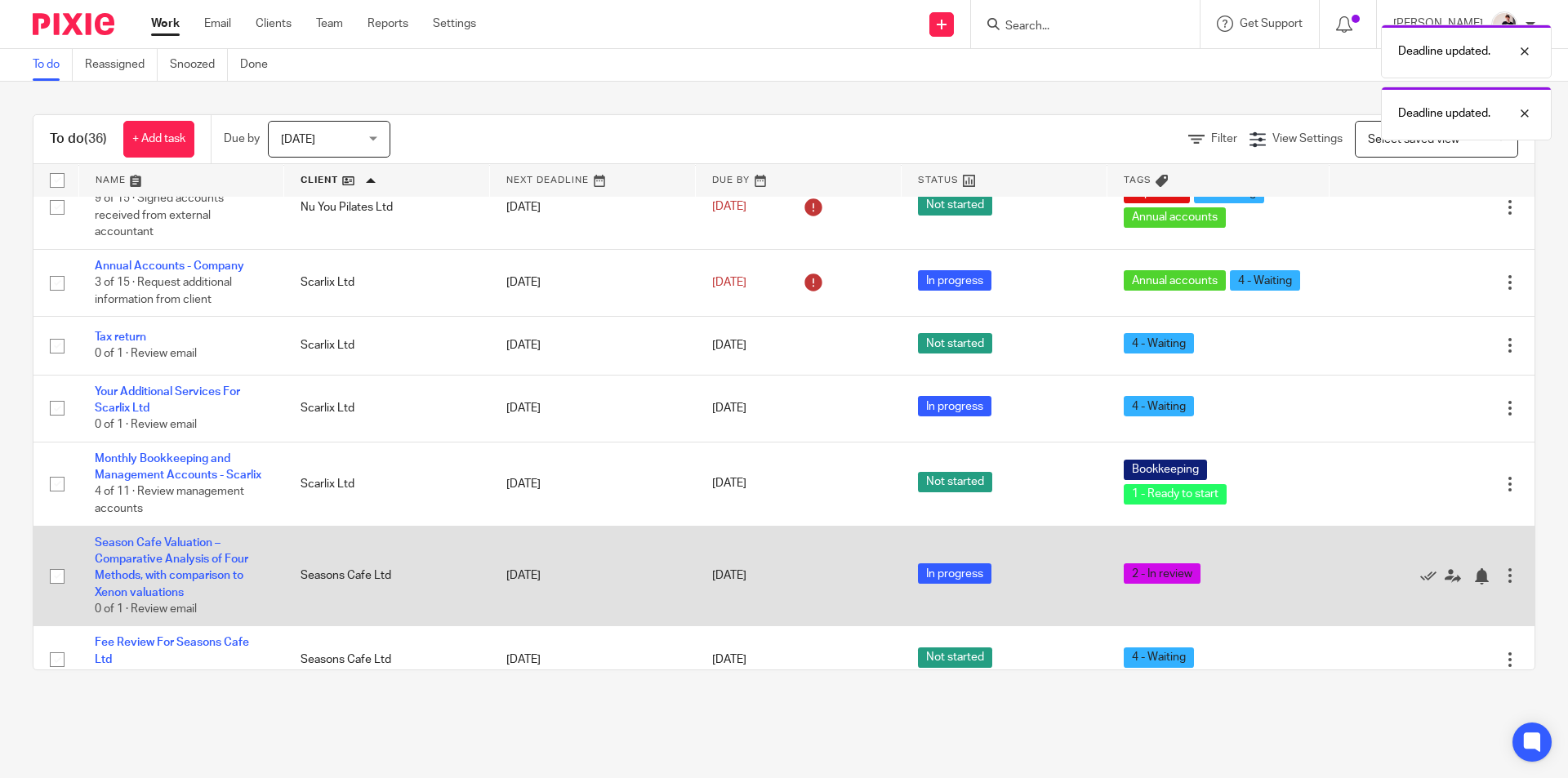
scroll to position [572, 0]
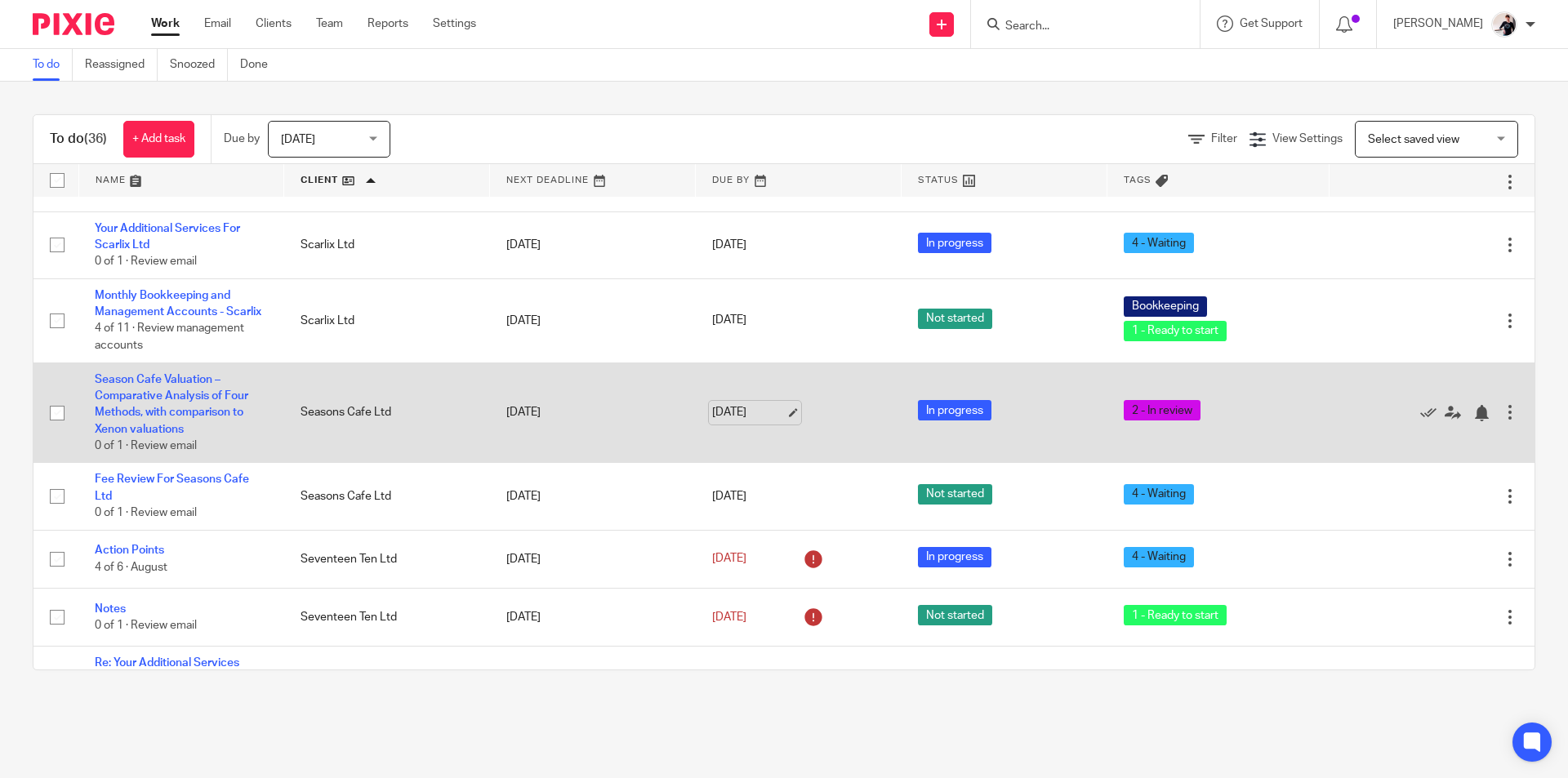
click at [741, 404] on link "[DATE]" at bounding box center [748, 412] width 74 height 17
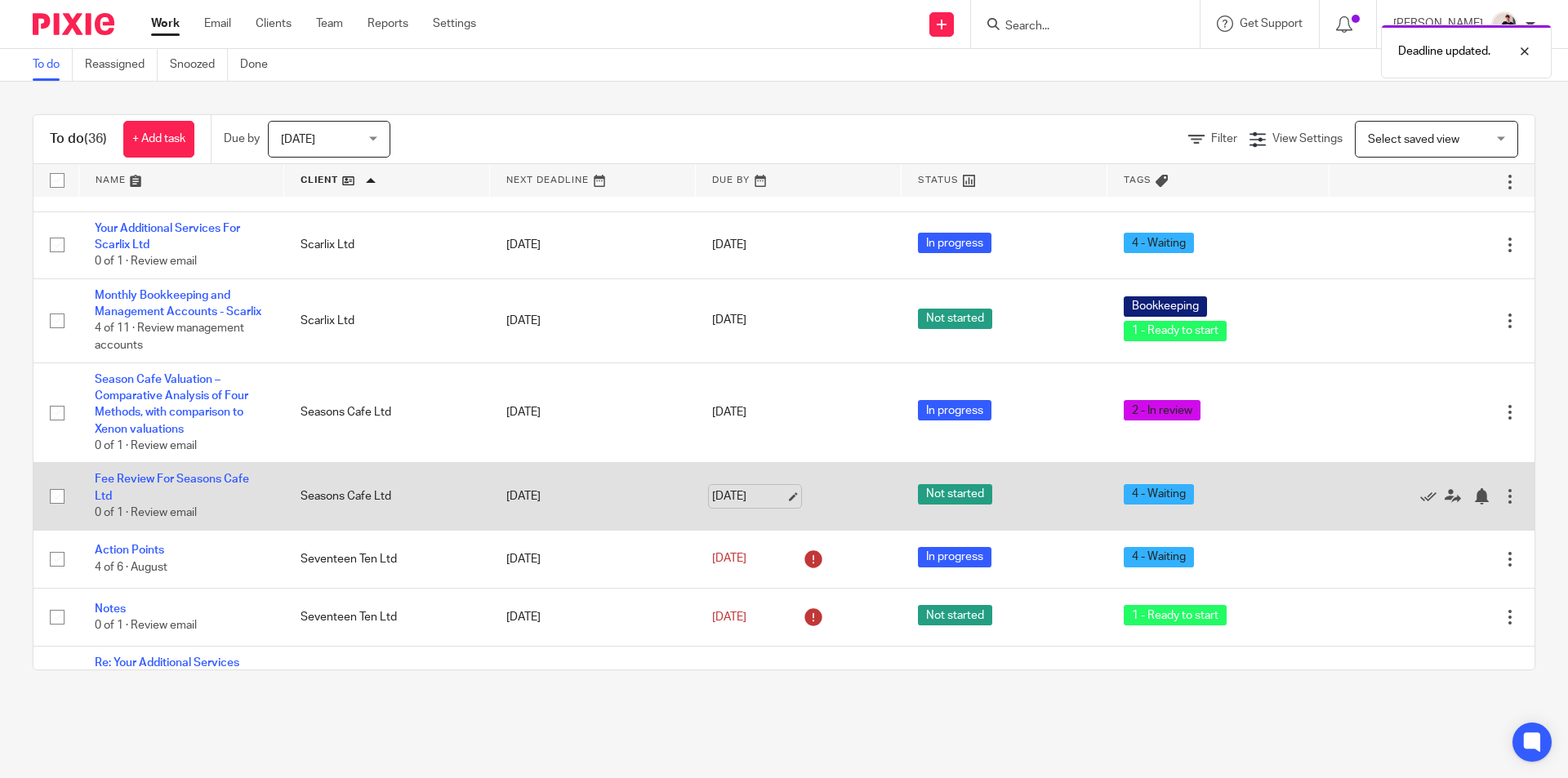
click at [737, 488] on link "[DATE]" at bounding box center [748, 496] width 74 height 17
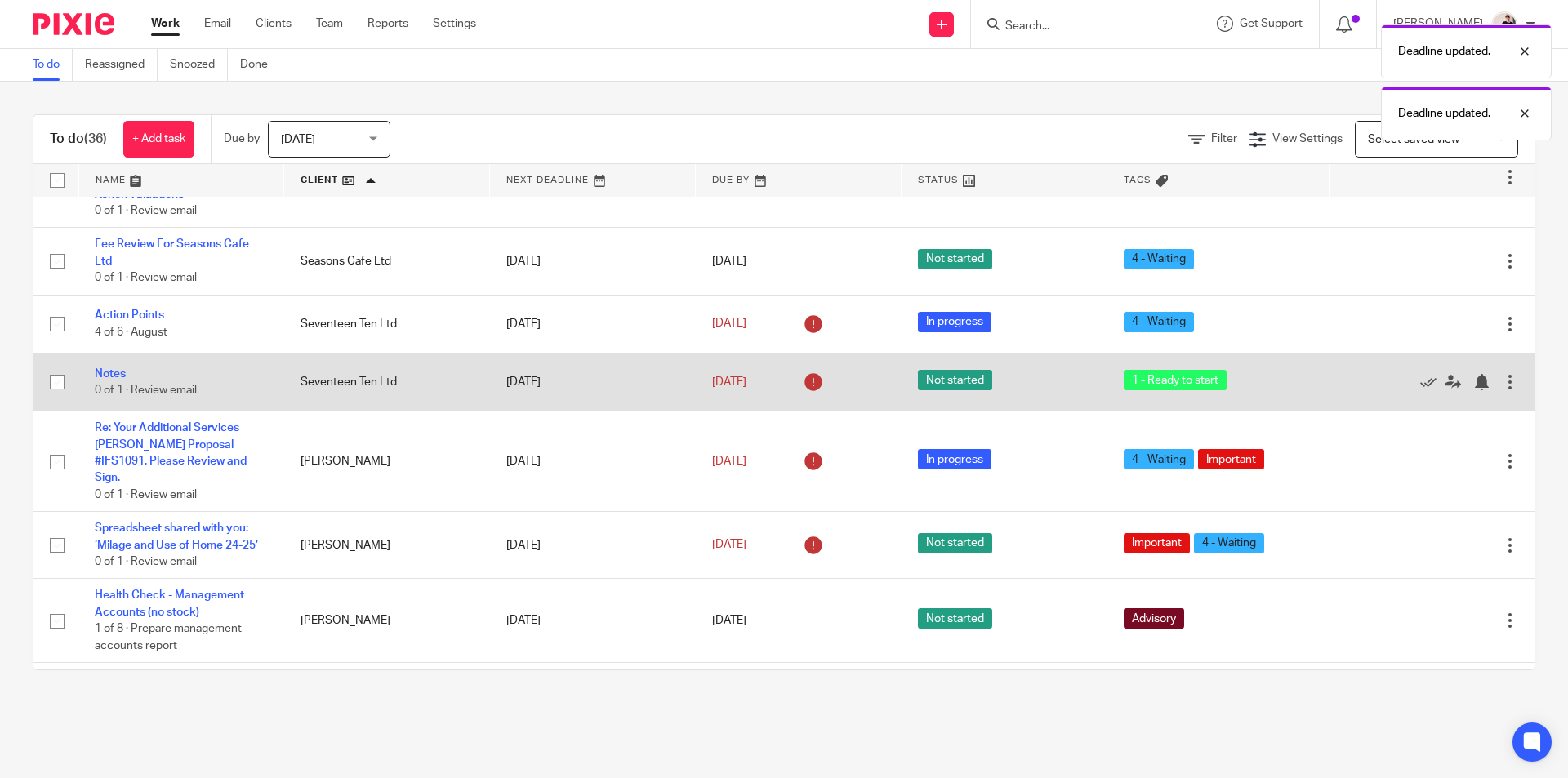
scroll to position [816, 0]
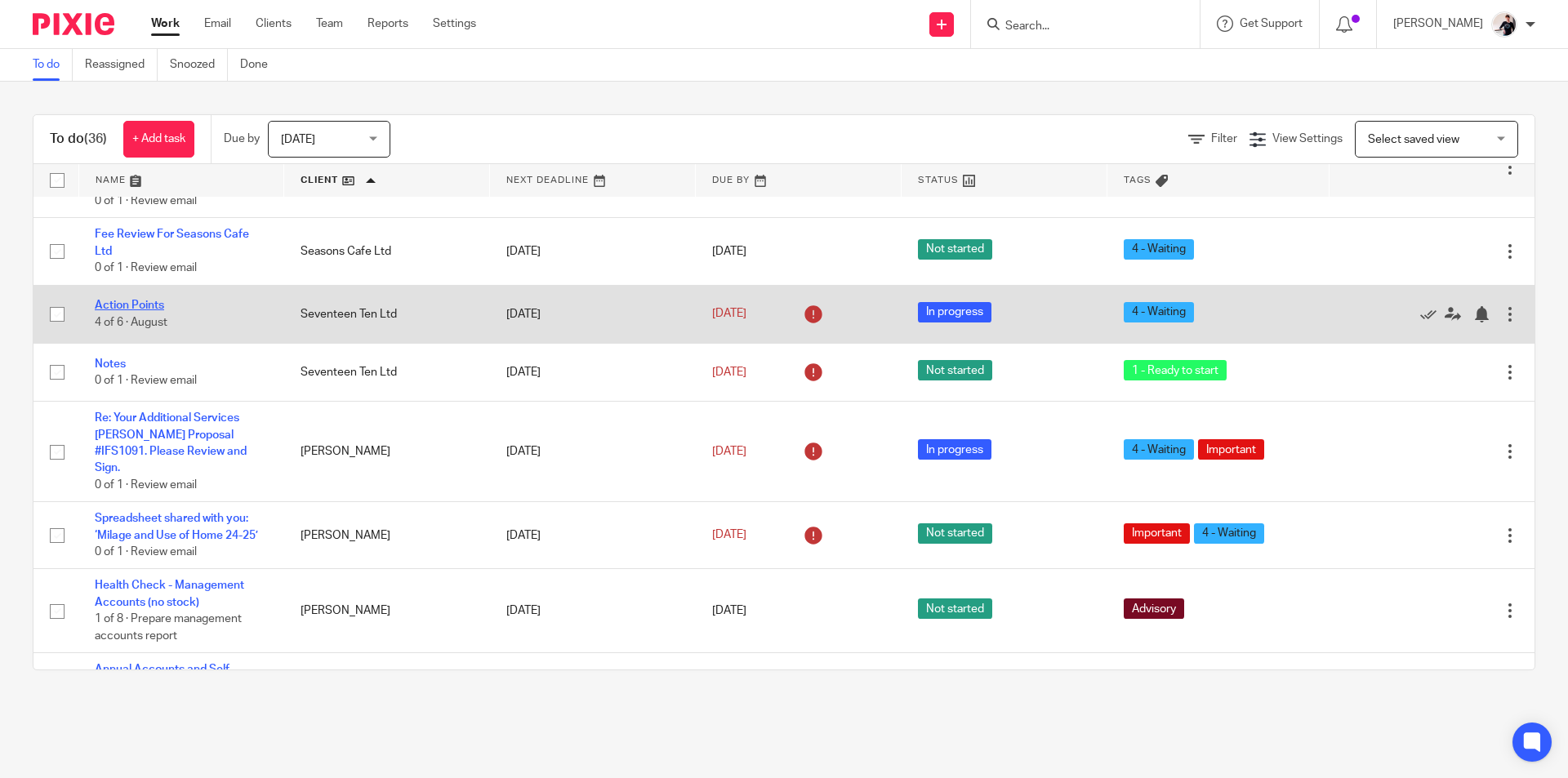
click at [147, 299] on link "Action Points" at bounding box center [130, 305] width 69 height 11
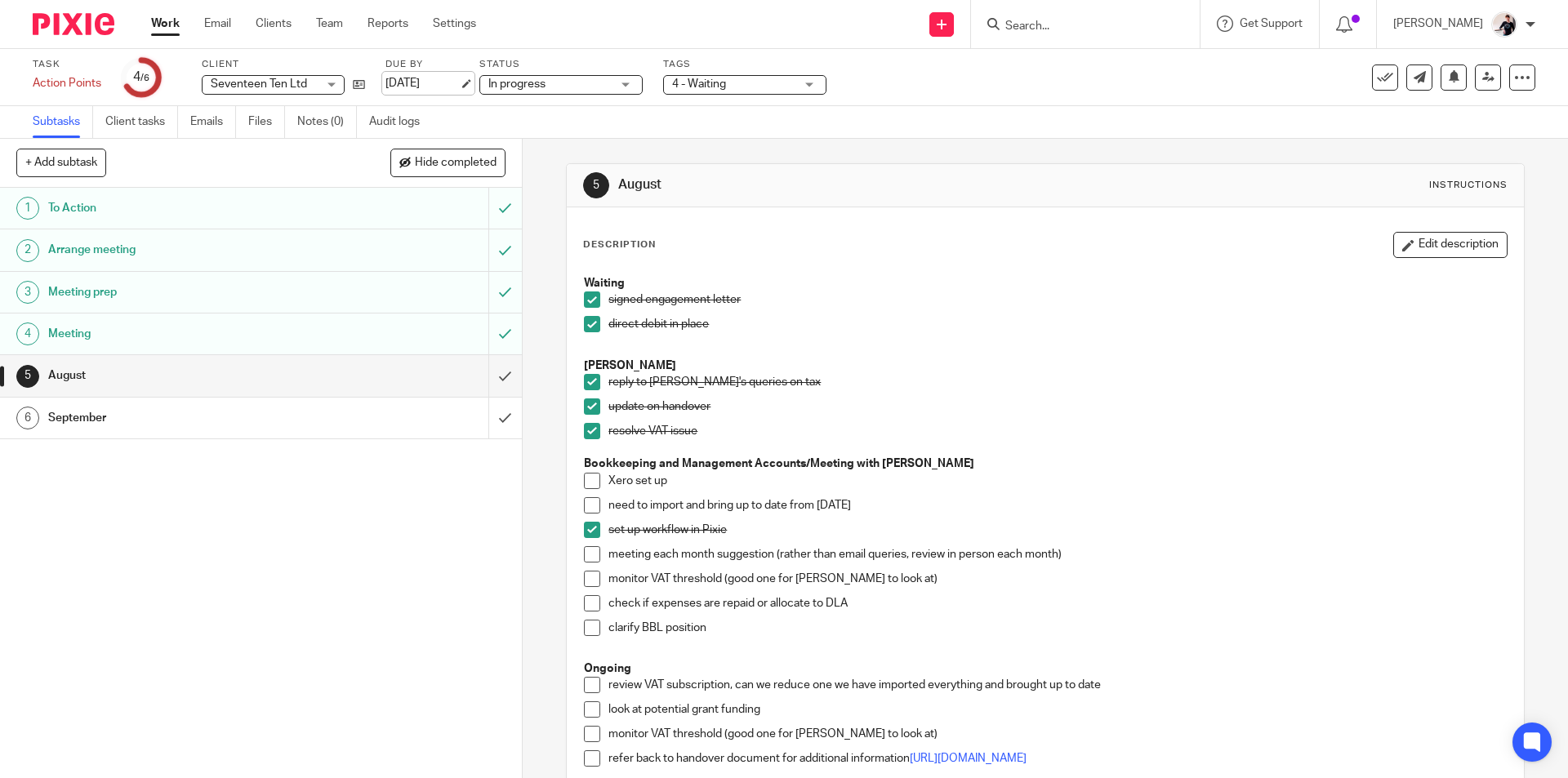
click at [438, 84] on link "[DATE]" at bounding box center [422, 84] width 74 height 17
click at [163, 25] on link "Work" at bounding box center [165, 24] width 29 height 17
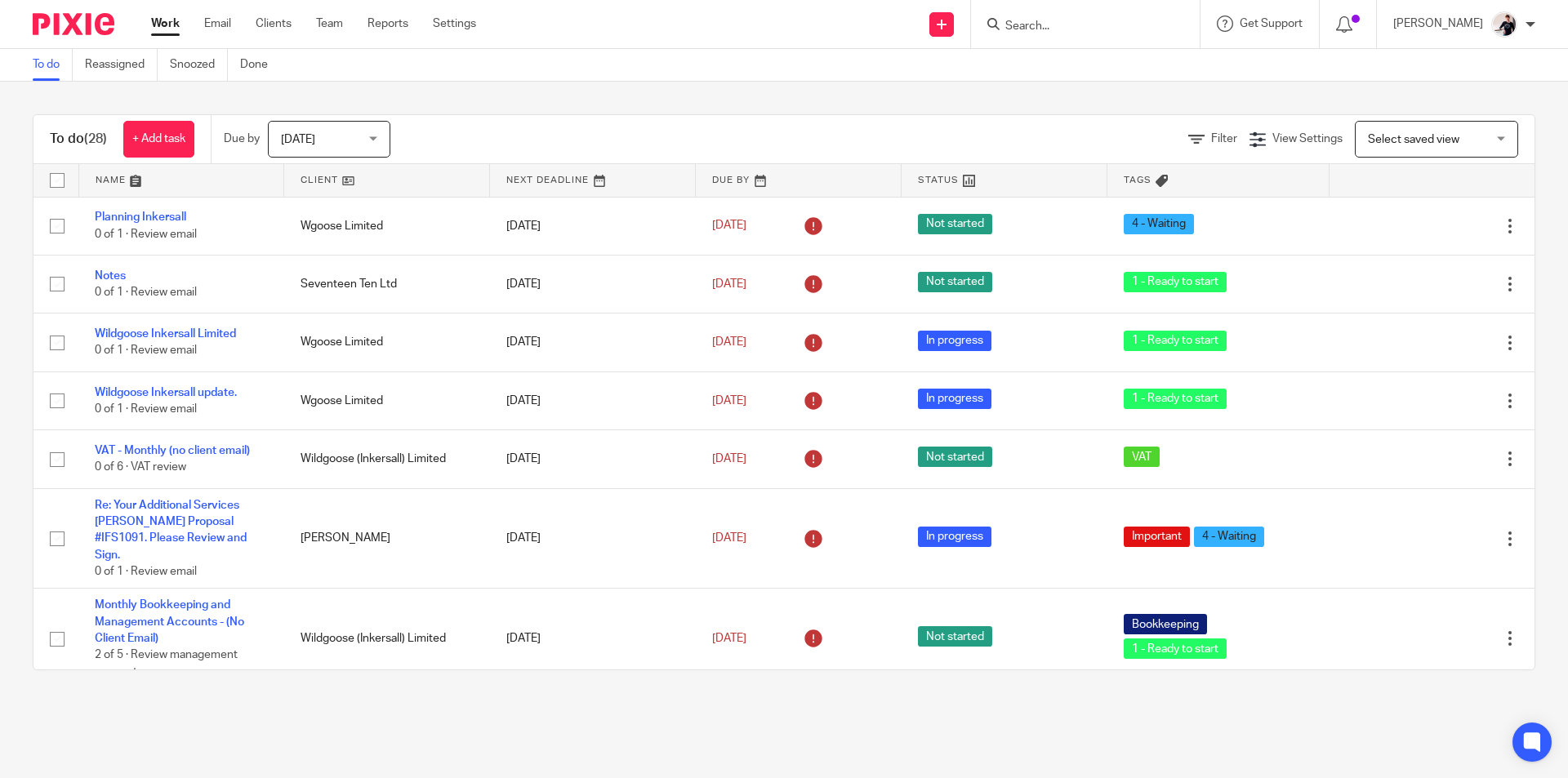
click at [327, 181] on link at bounding box center [387, 180] width 205 height 33
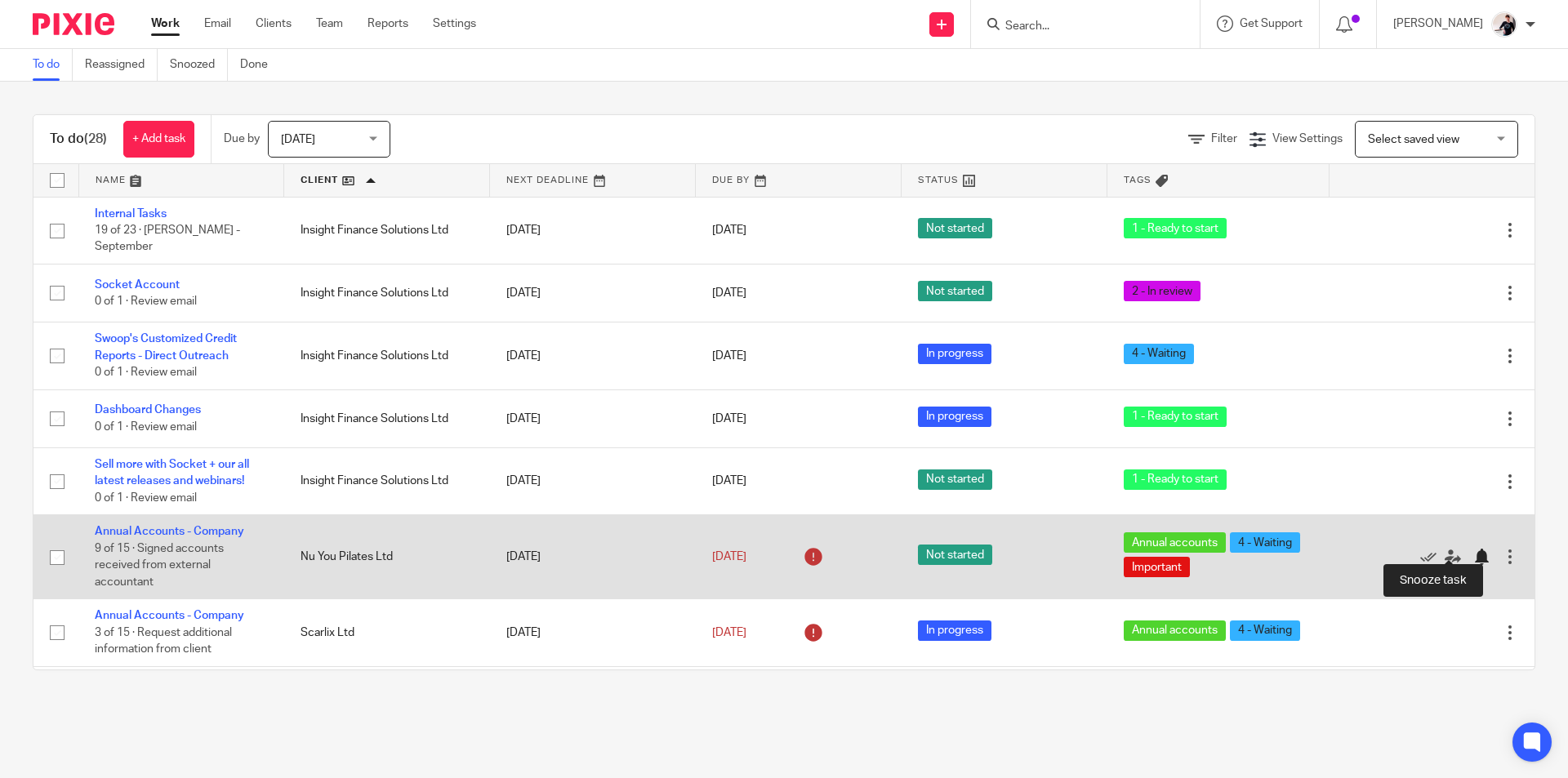
click at [1473, 549] on div at bounding box center [1481, 557] width 17 height 17
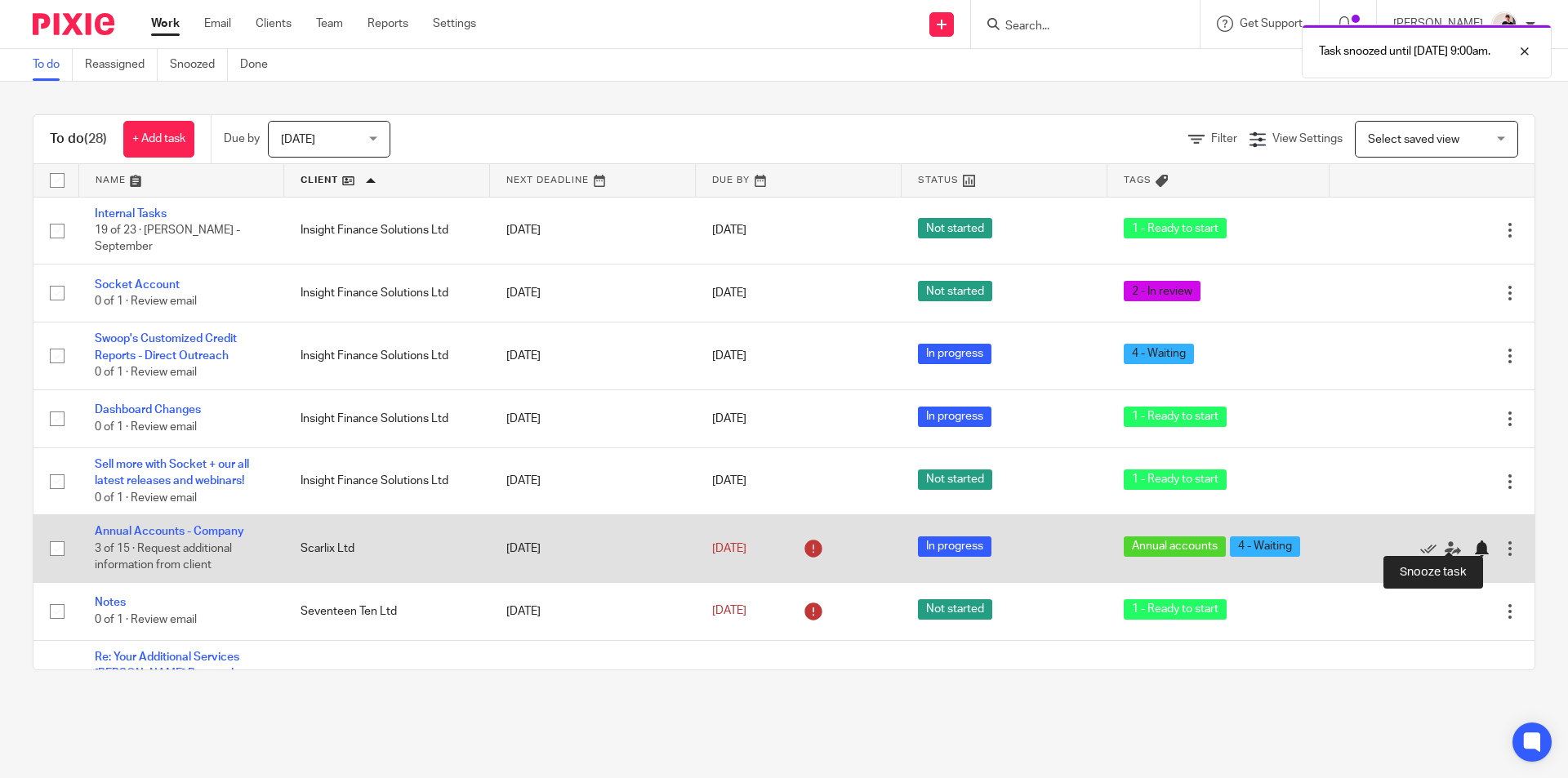
click at [1473, 540] on div at bounding box center [1481, 549] width 17 height 17
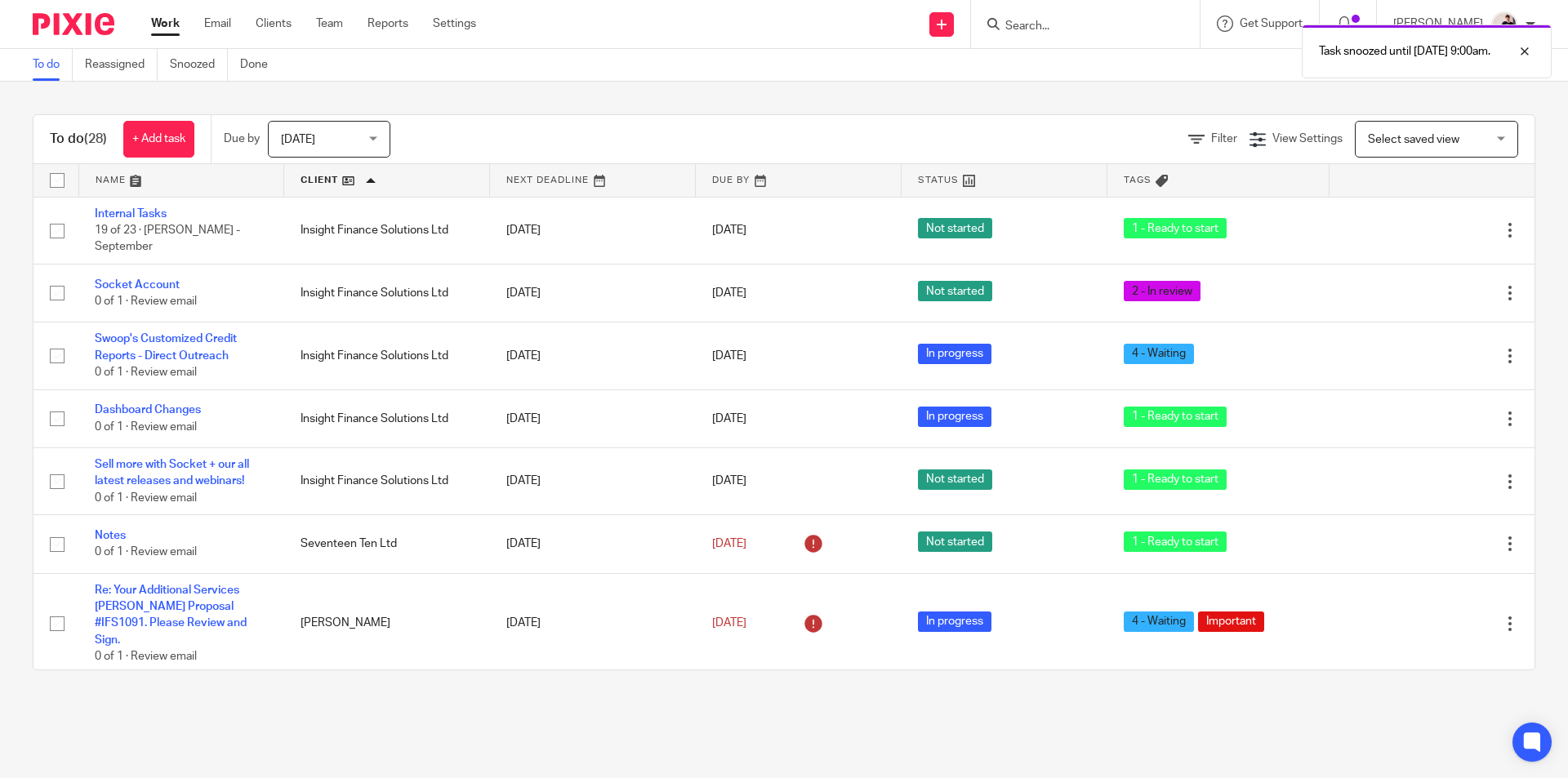
click at [1045, 27] on div "Task snoozed until 23 Sep 2025 9:00am." at bounding box center [1167, 48] width 768 height 63
click at [1052, 30] on div "Task snoozed until 23 Sep 2025 9:00am." at bounding box center [1167, 48] width 768 height 63
click at [1077, 26] on input "Search" at bounding box center [1077, 27] width 147 height 15
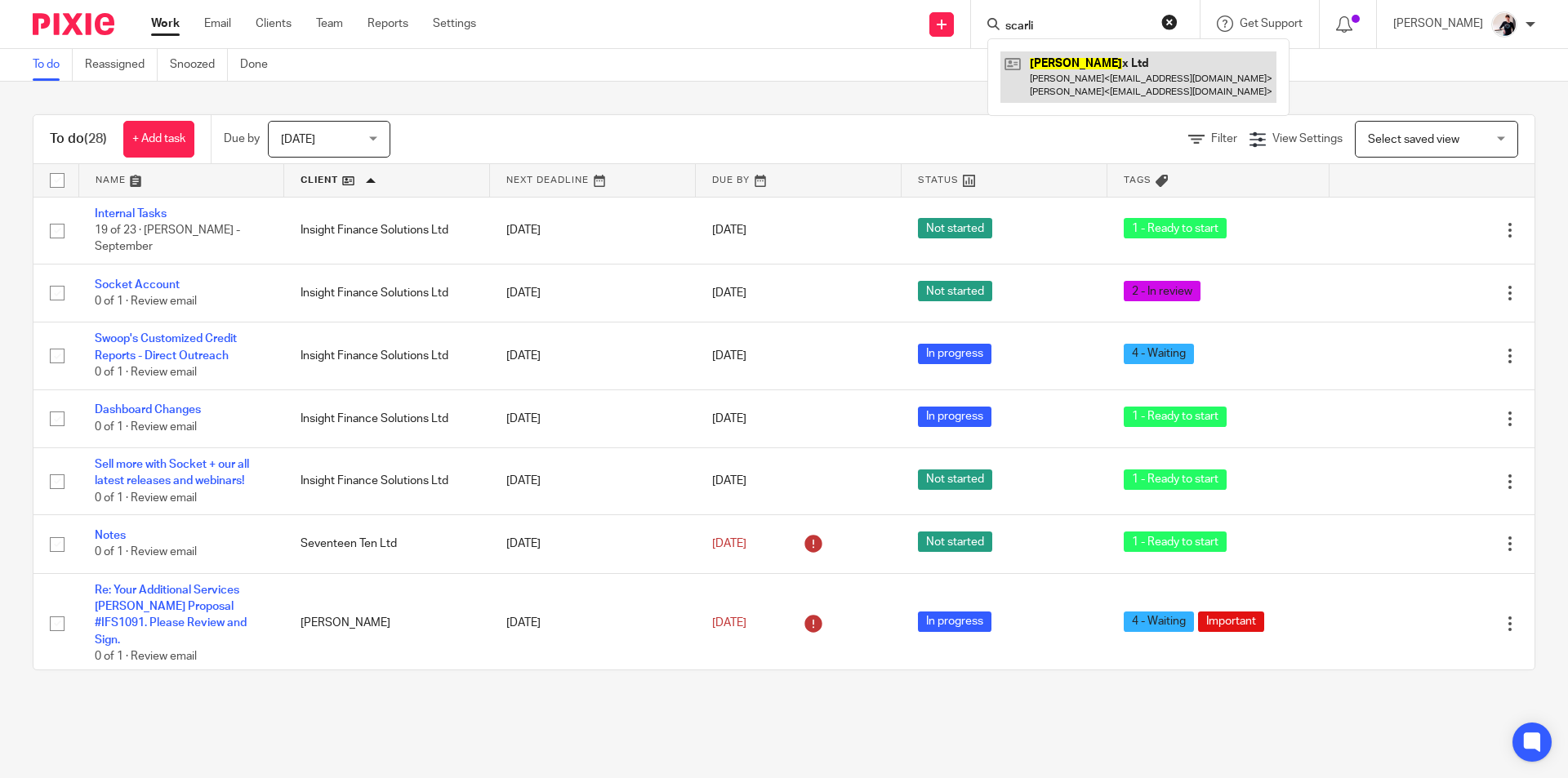
type input "scarli"
click at [1072, 64] on link at bounding box center [1138, 76] width 276 height 50
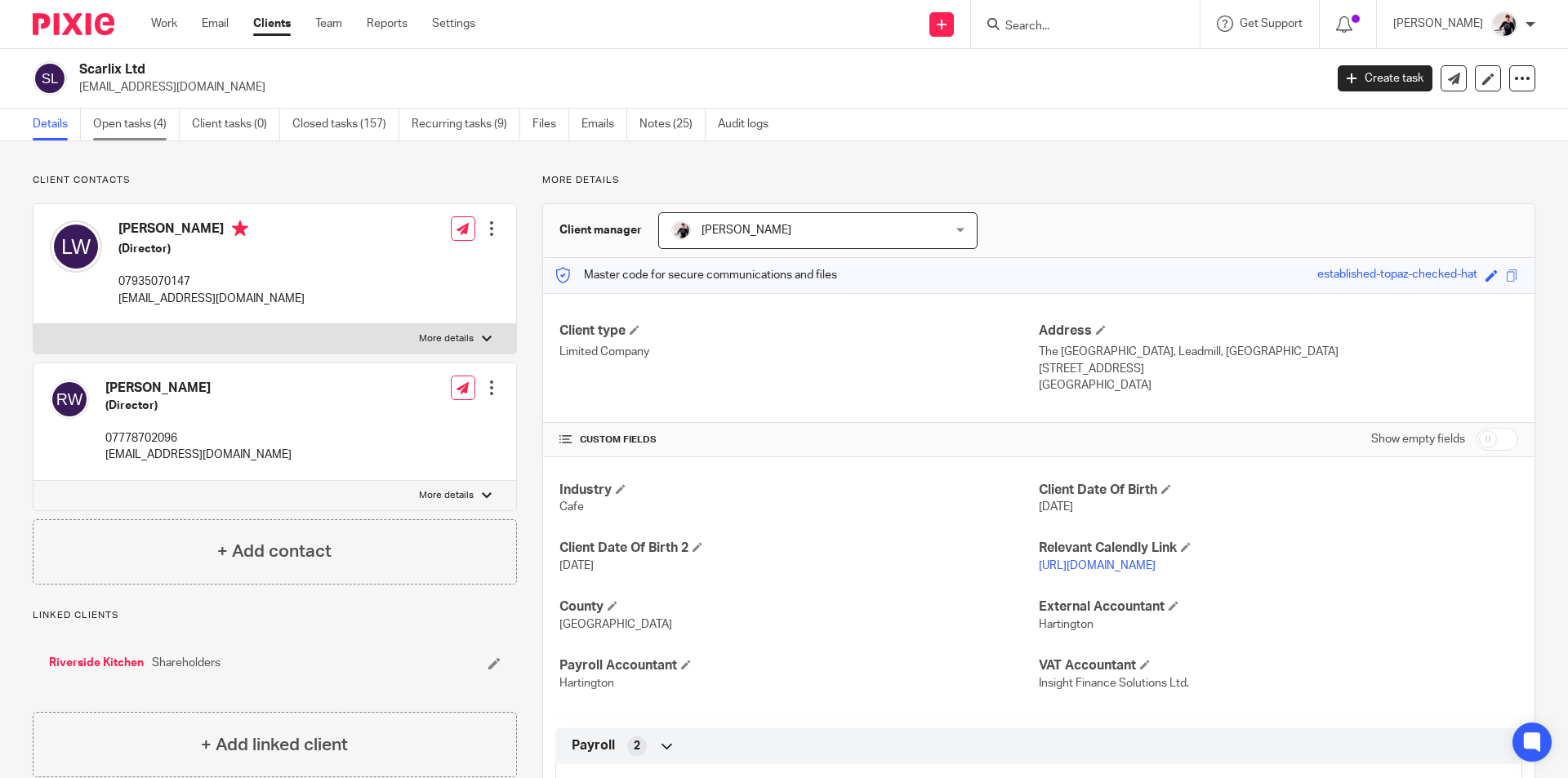
click at [131, 124] on link "Open tasks (4)" at bounding box center [136, 124] width 87 height 32
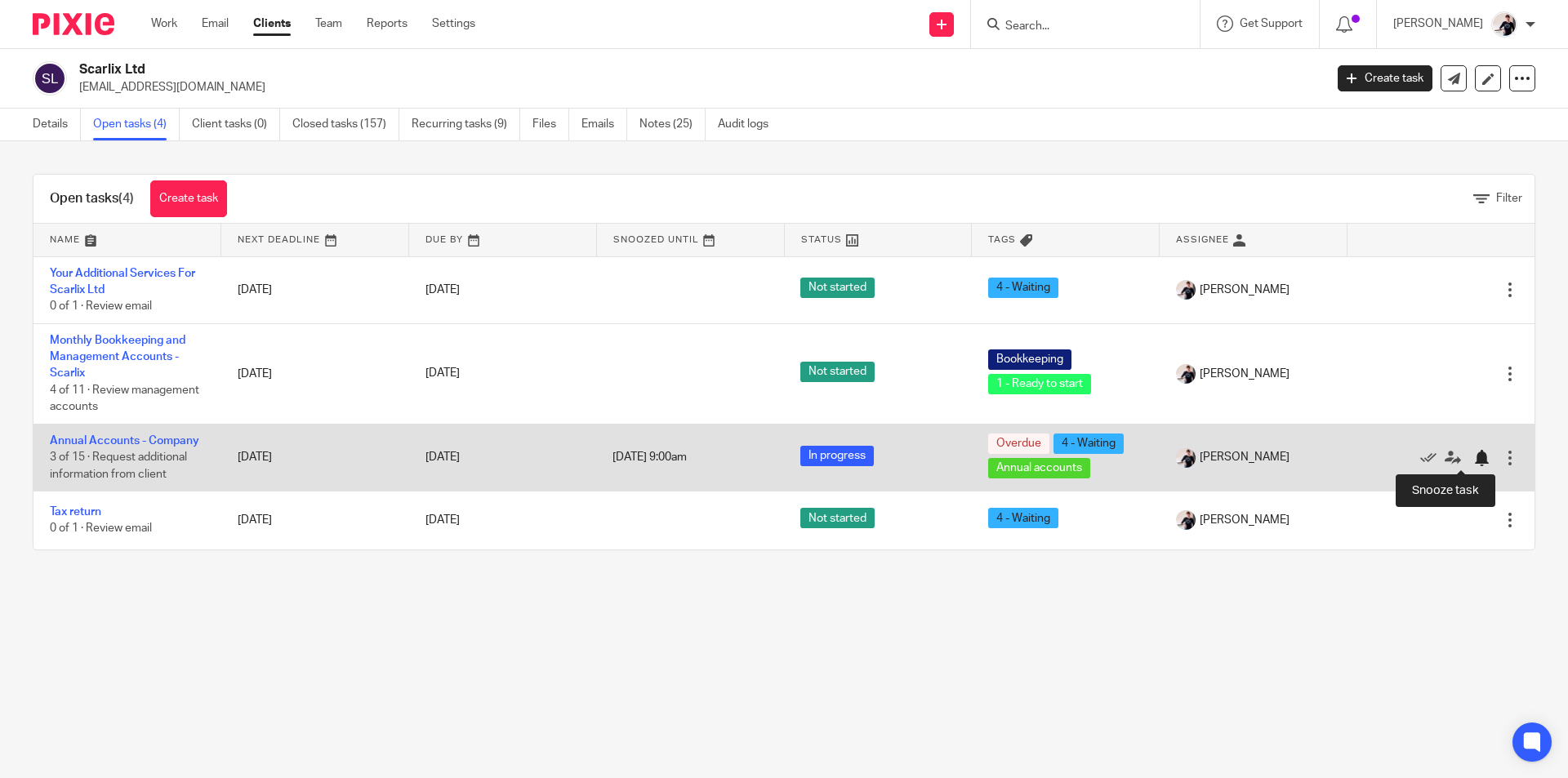
click at [1473, 456] on div at bounding box center [1481, 458] width 17 height 17
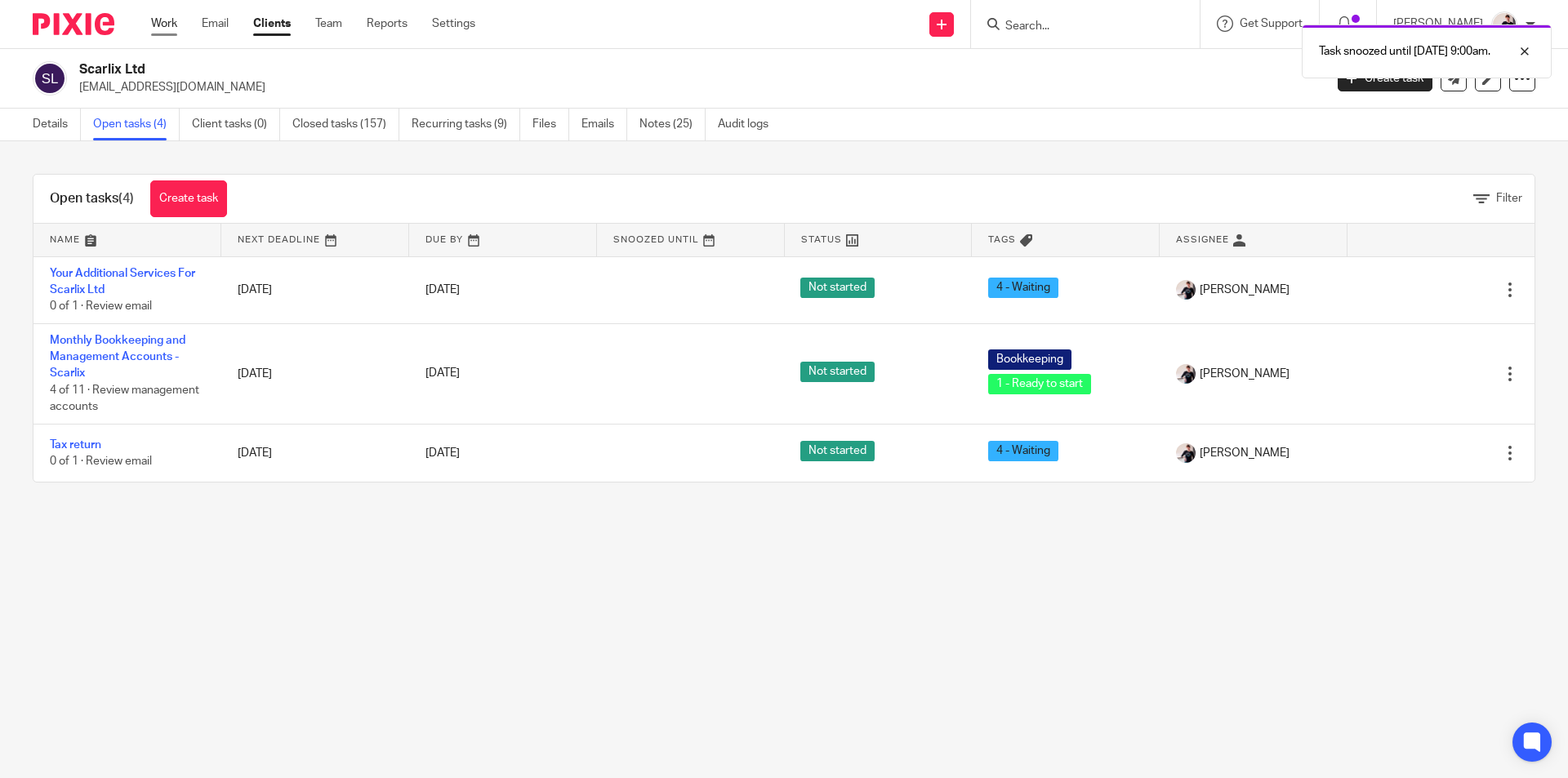
click at [165, 19] on link "Work" at bounding box center [164, 24] width 26 height 17
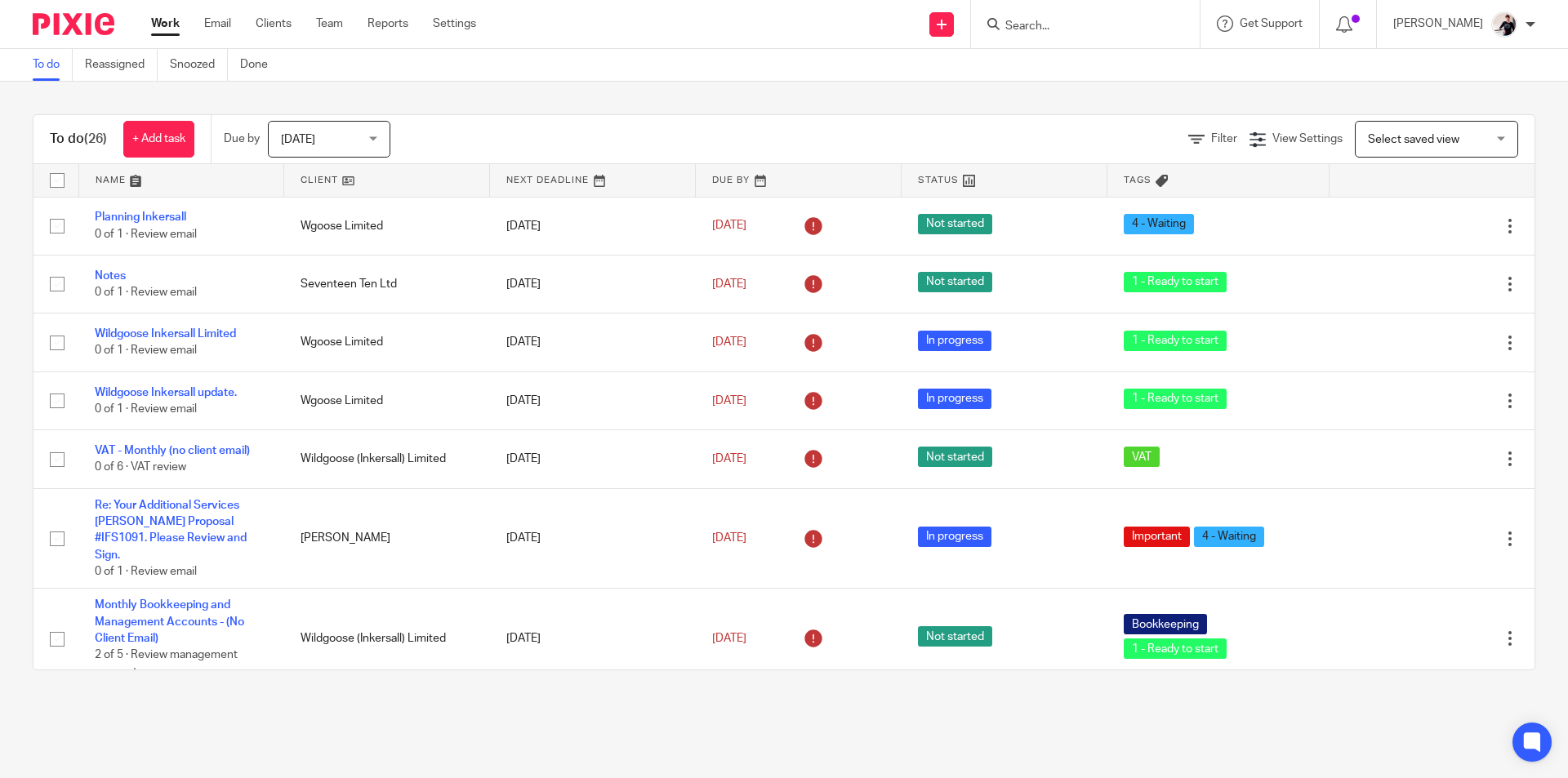
click at [331, 178] on link at bounding box center [387, 180] width 205 height 33
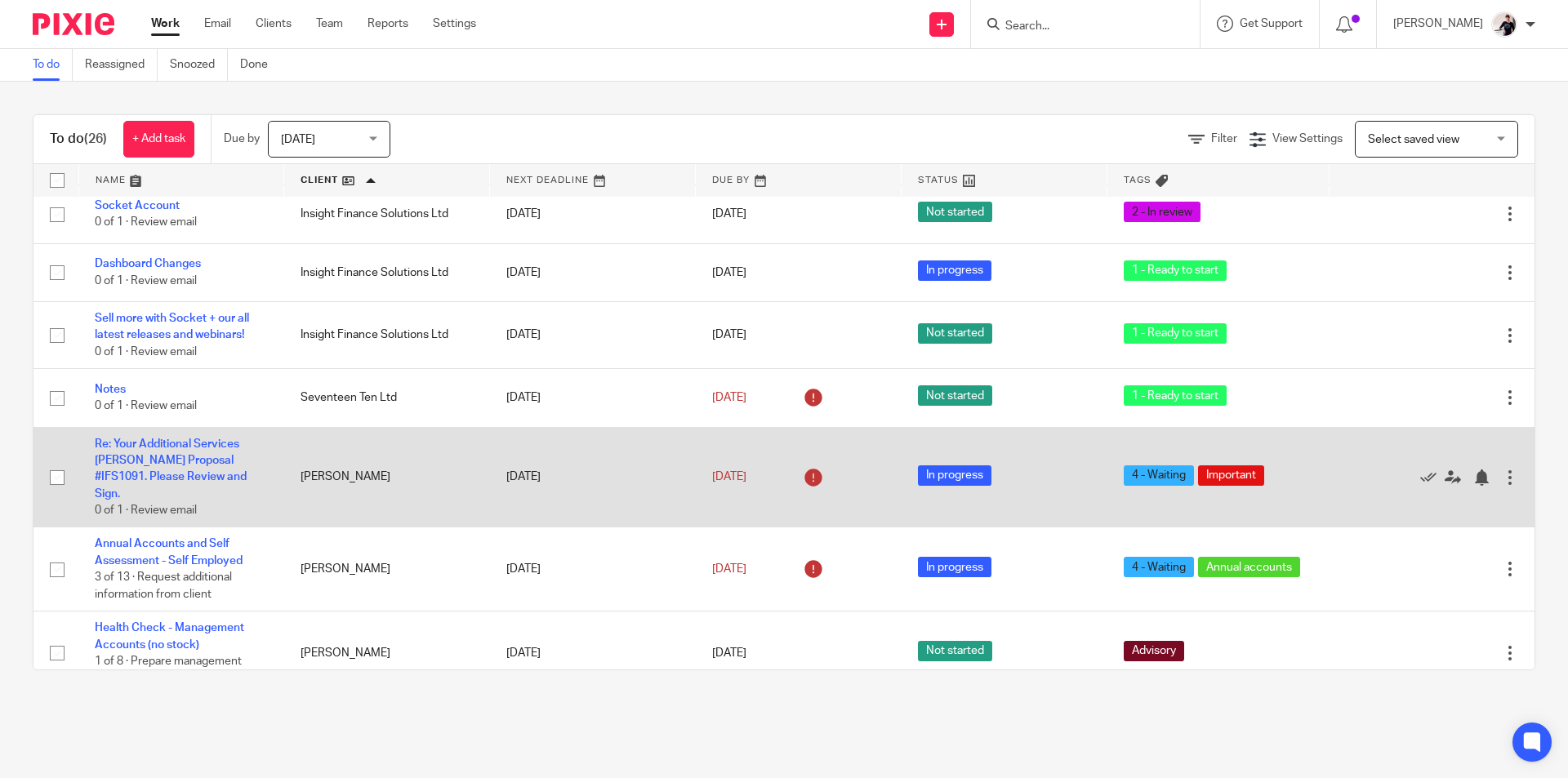
scroll to position [245, 0]
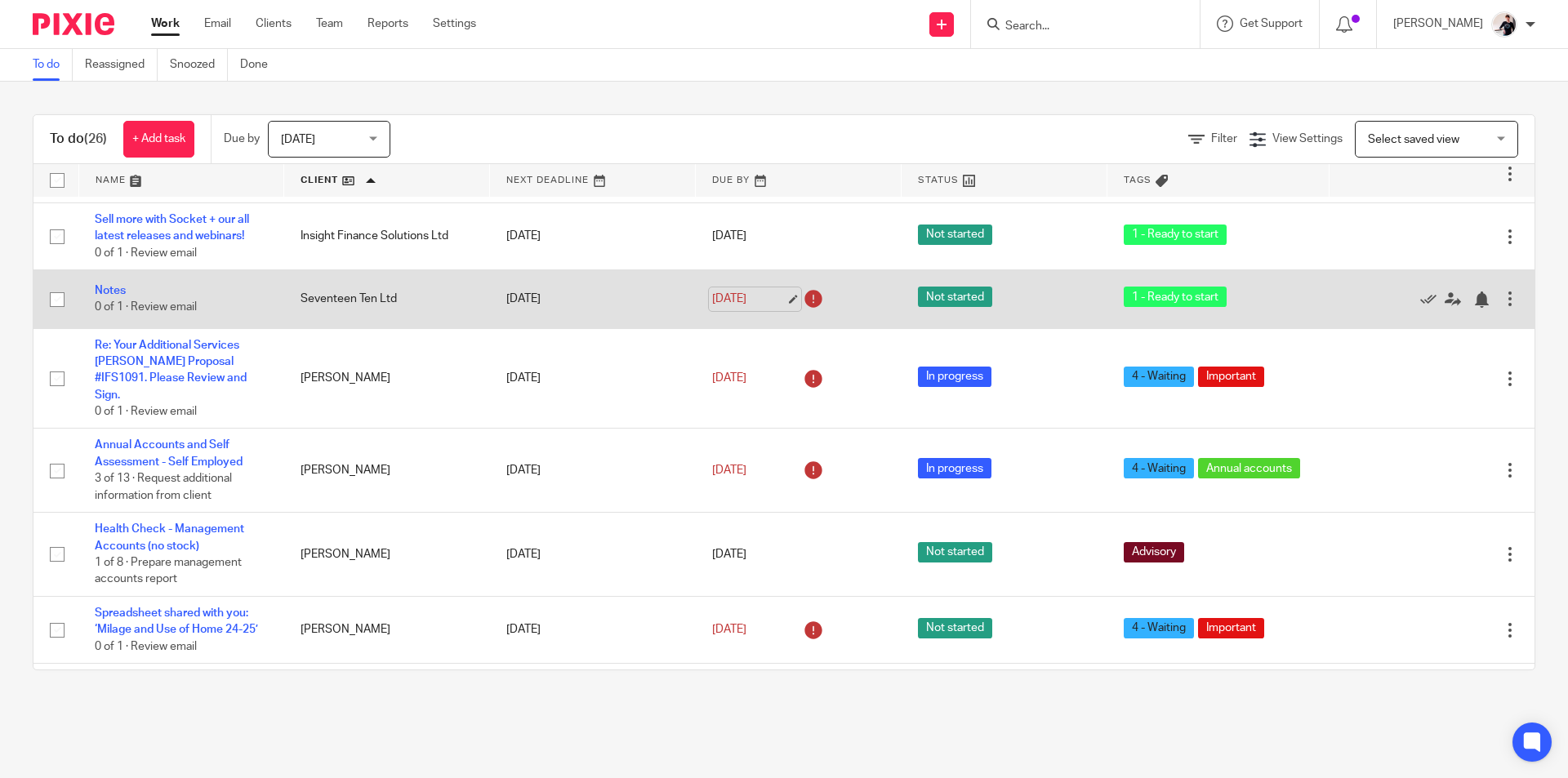
click at [729, 291] on link "15 Sep 2025" at bounding box center [748, 299] width 74 height 17
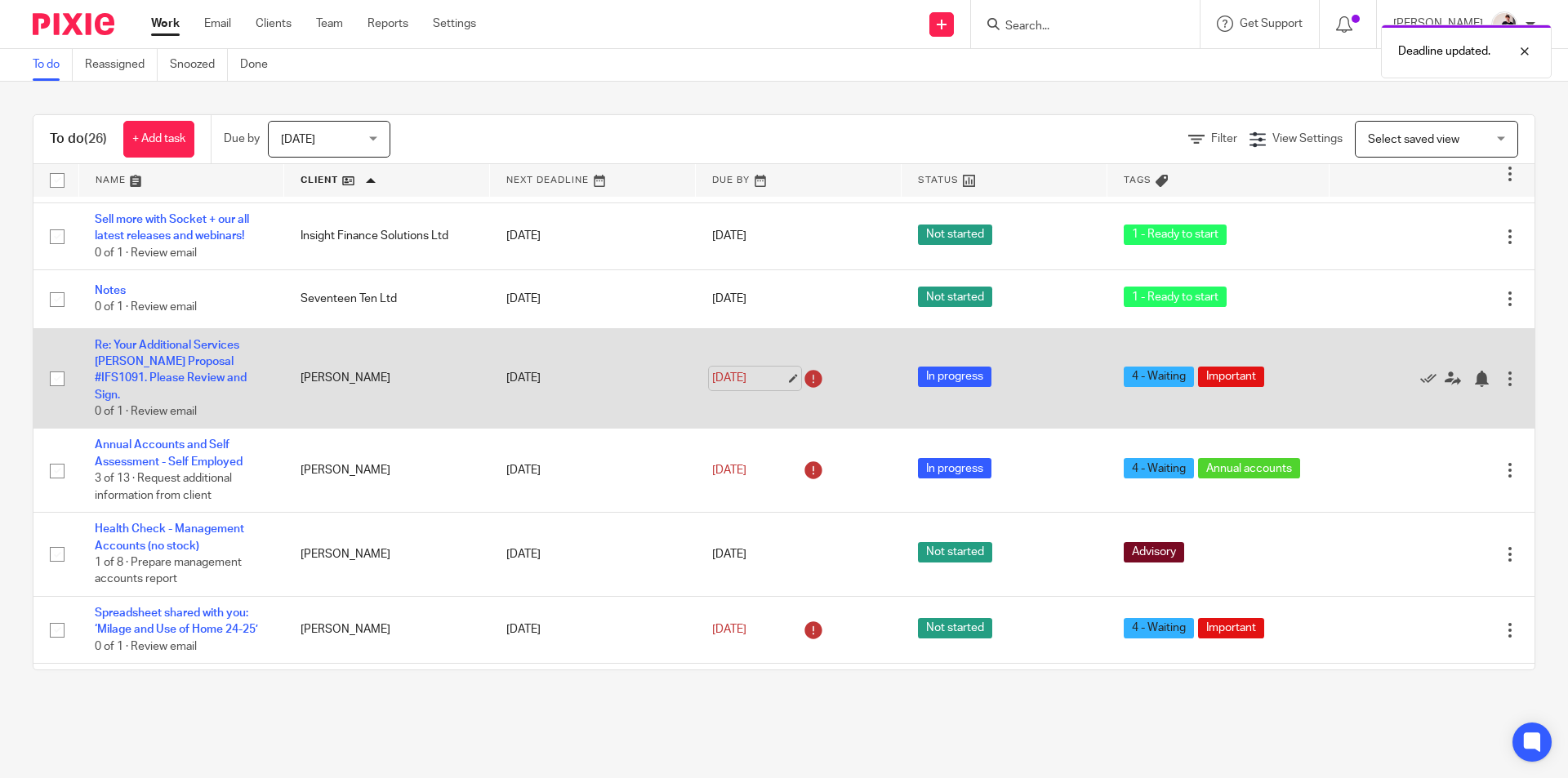
click at [750, 371] on link "15 Sep 2025" at bounding box center [748, 379] width 74 height 17
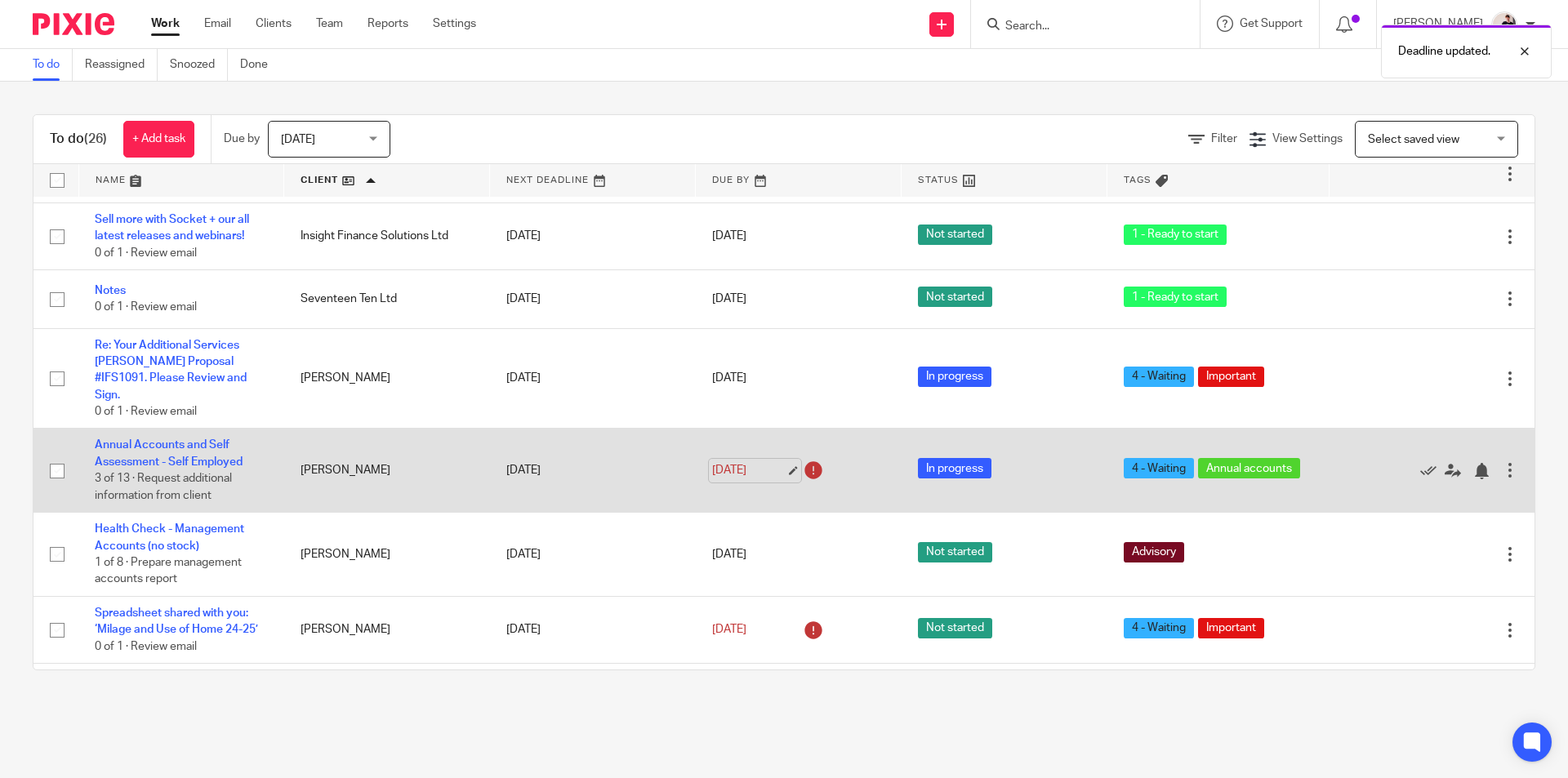
click at [750, 462] on link "15 Sep 2025" at bounding box center [748, 470] width 74 height 17
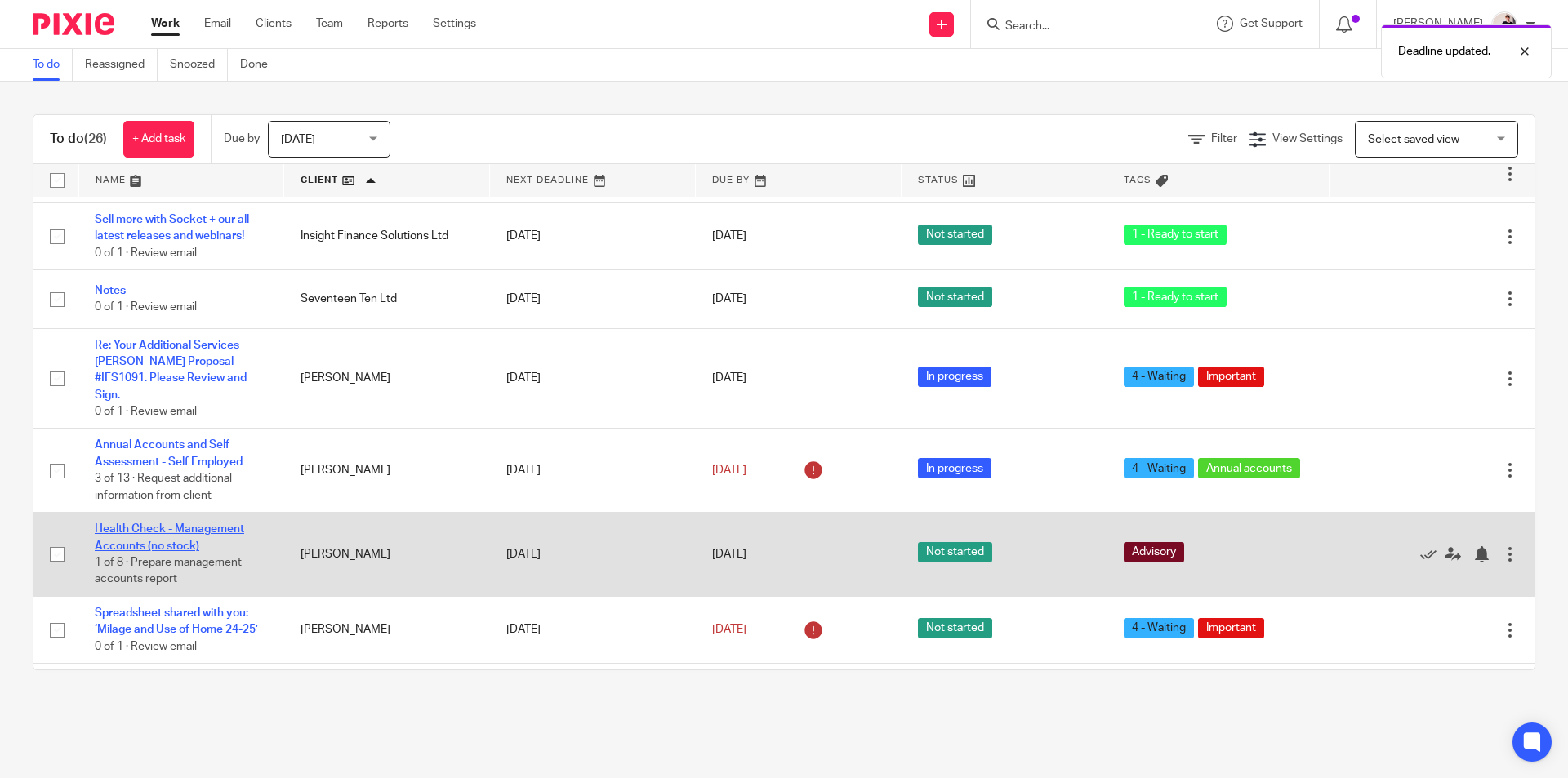
click at [227, 523] on link "Health Check - Management Accounts (no stock)" at bounding box center [170, 537] width 149 height 28
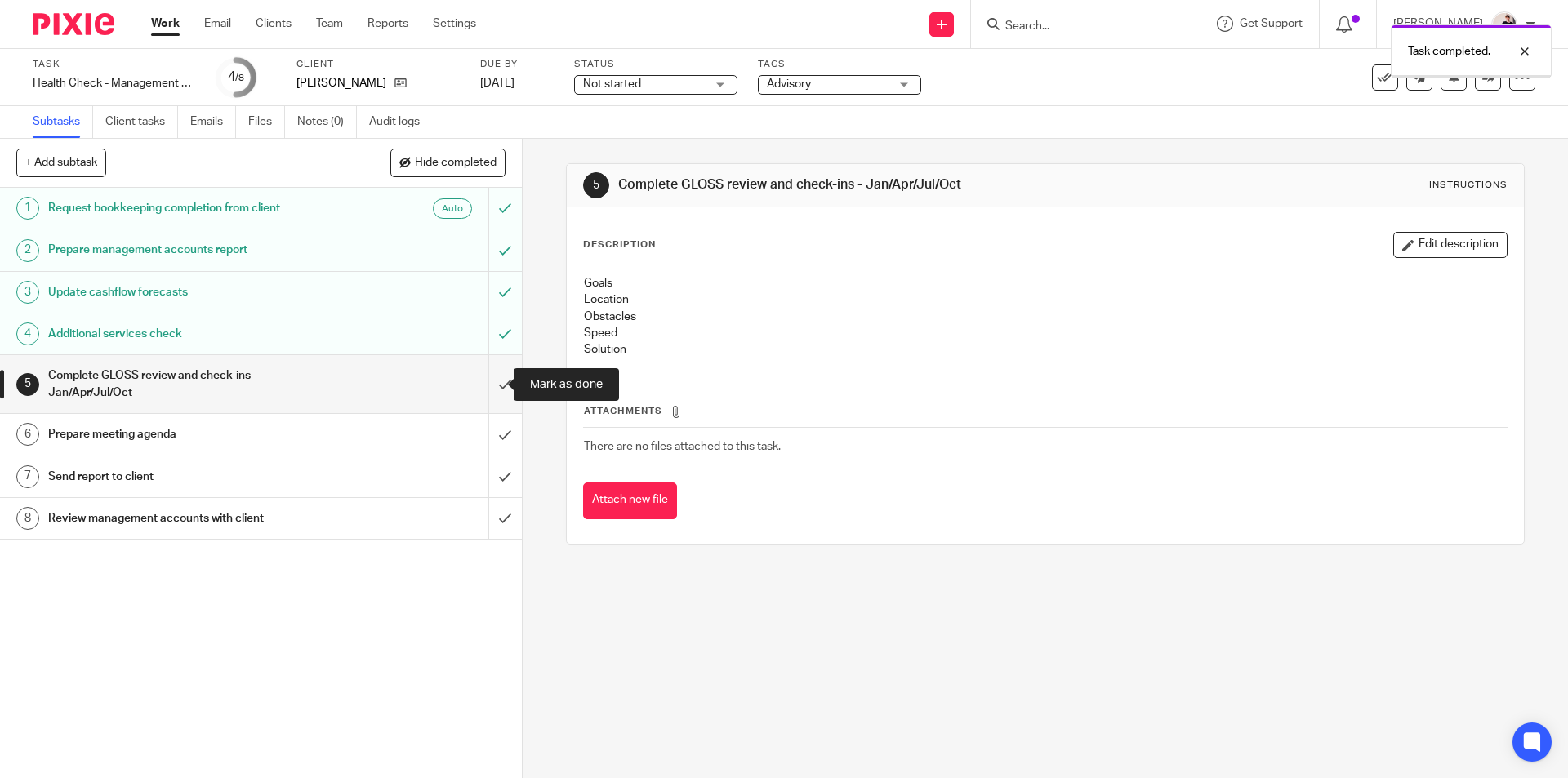
click at [490, 382] on input "submit" at bounding box center [260, 384] width 521 height 58
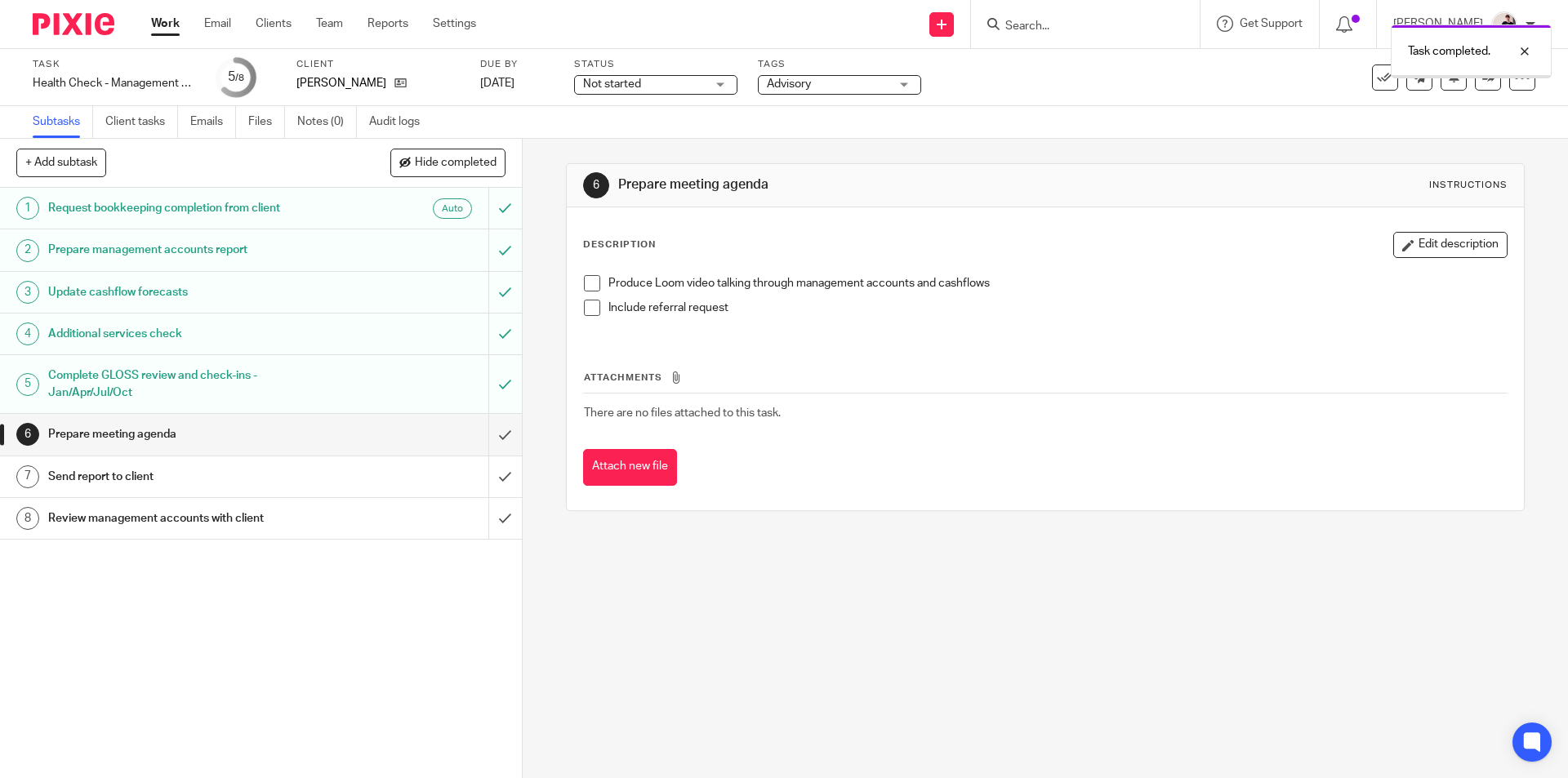
click at [488, 434] on input "submit" at bounding box center [260, 435] width 521 height 41
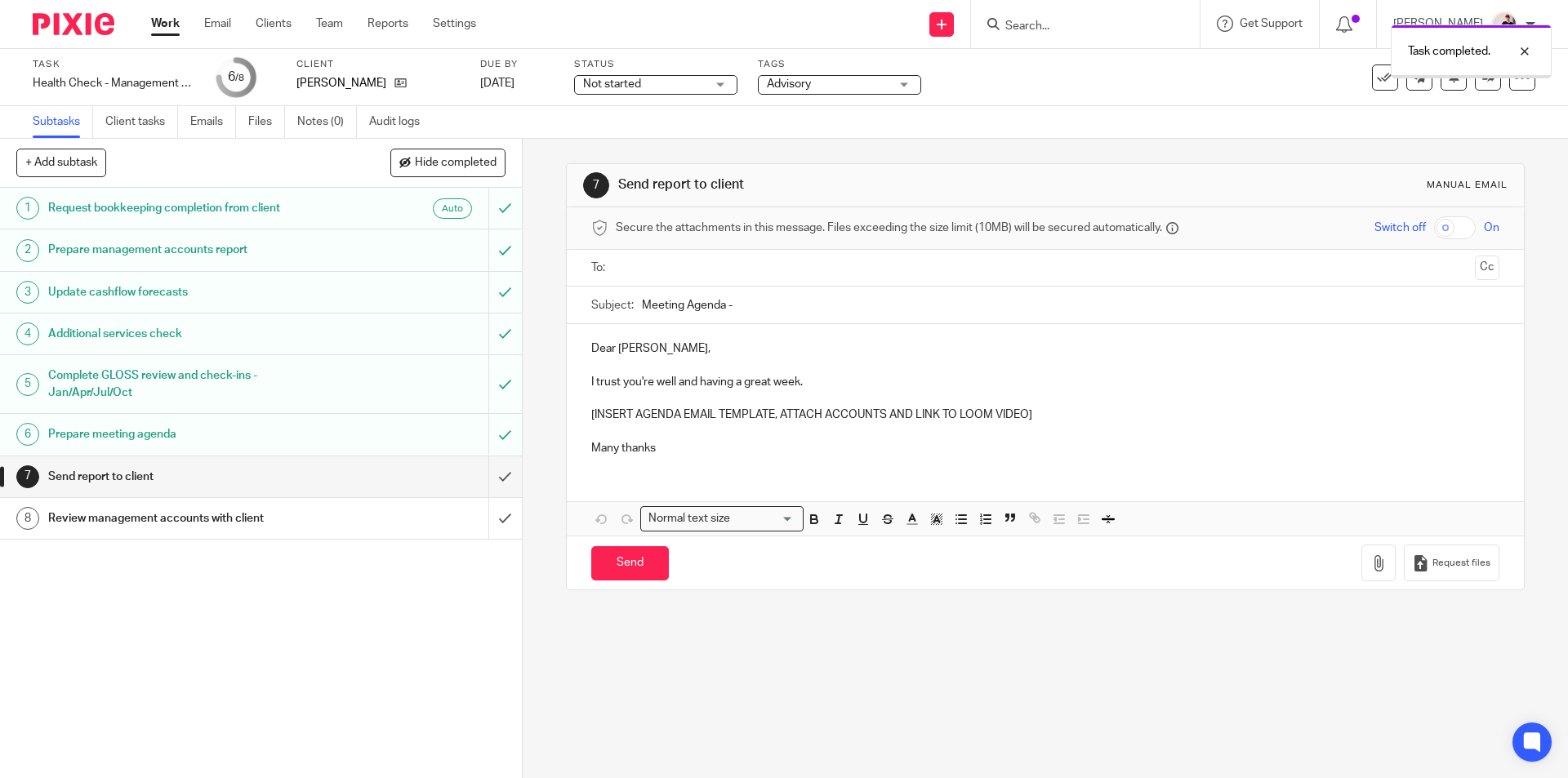
click at [610, 89] on span "Not started" at bounding box center [612, 84] width 58 height 11
click at [621, 151] on li "In progress" at bounding box center [655, 145] width 161 height 34
click at [837, 76] on div "Task completed." at bounding box center [1167, 48] width 768 height 63
click at [836, 83] on span "Advisory" at bounding box center [827, 84] width 122 height 17
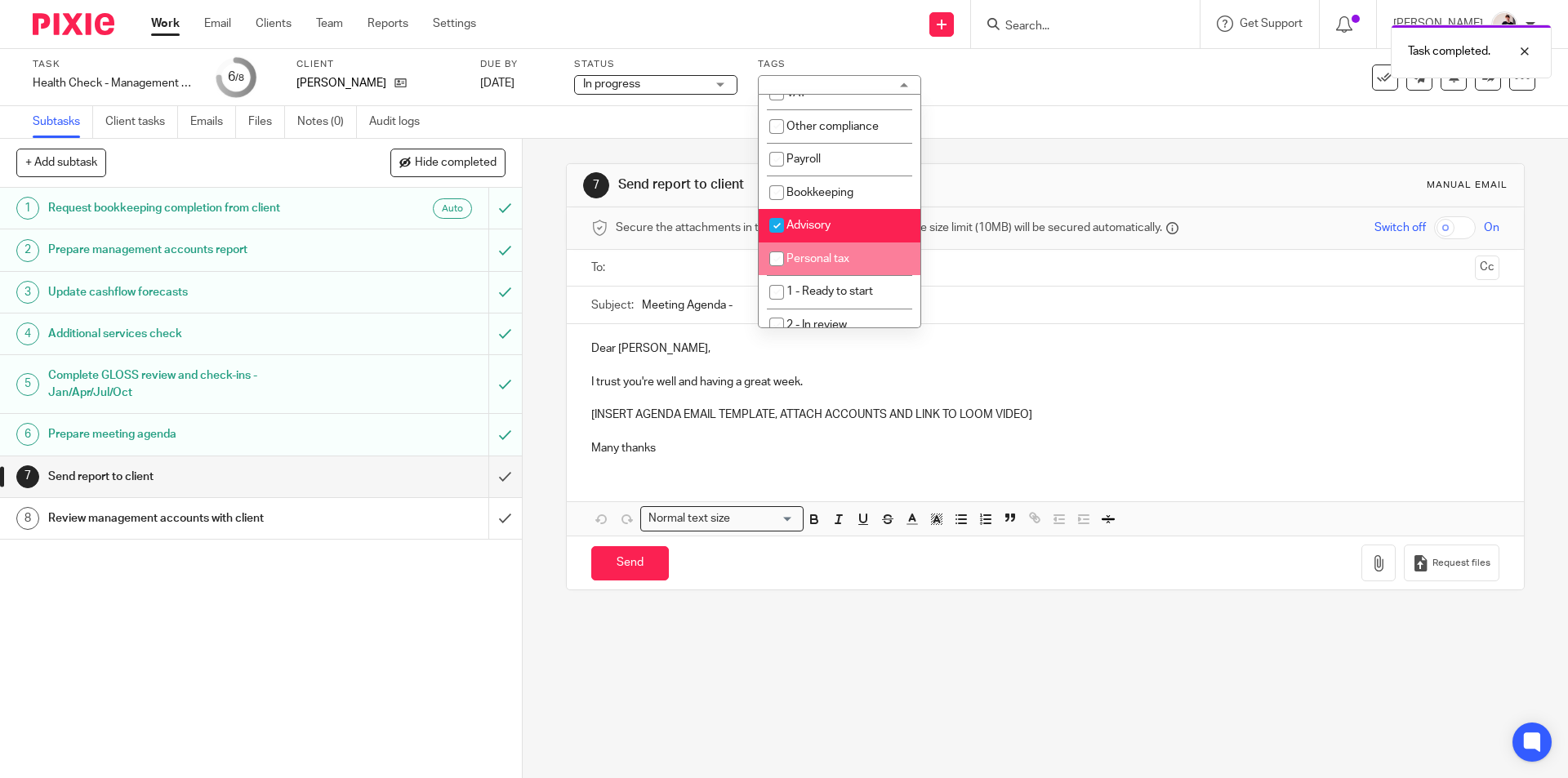
scroll to position [163, 0]
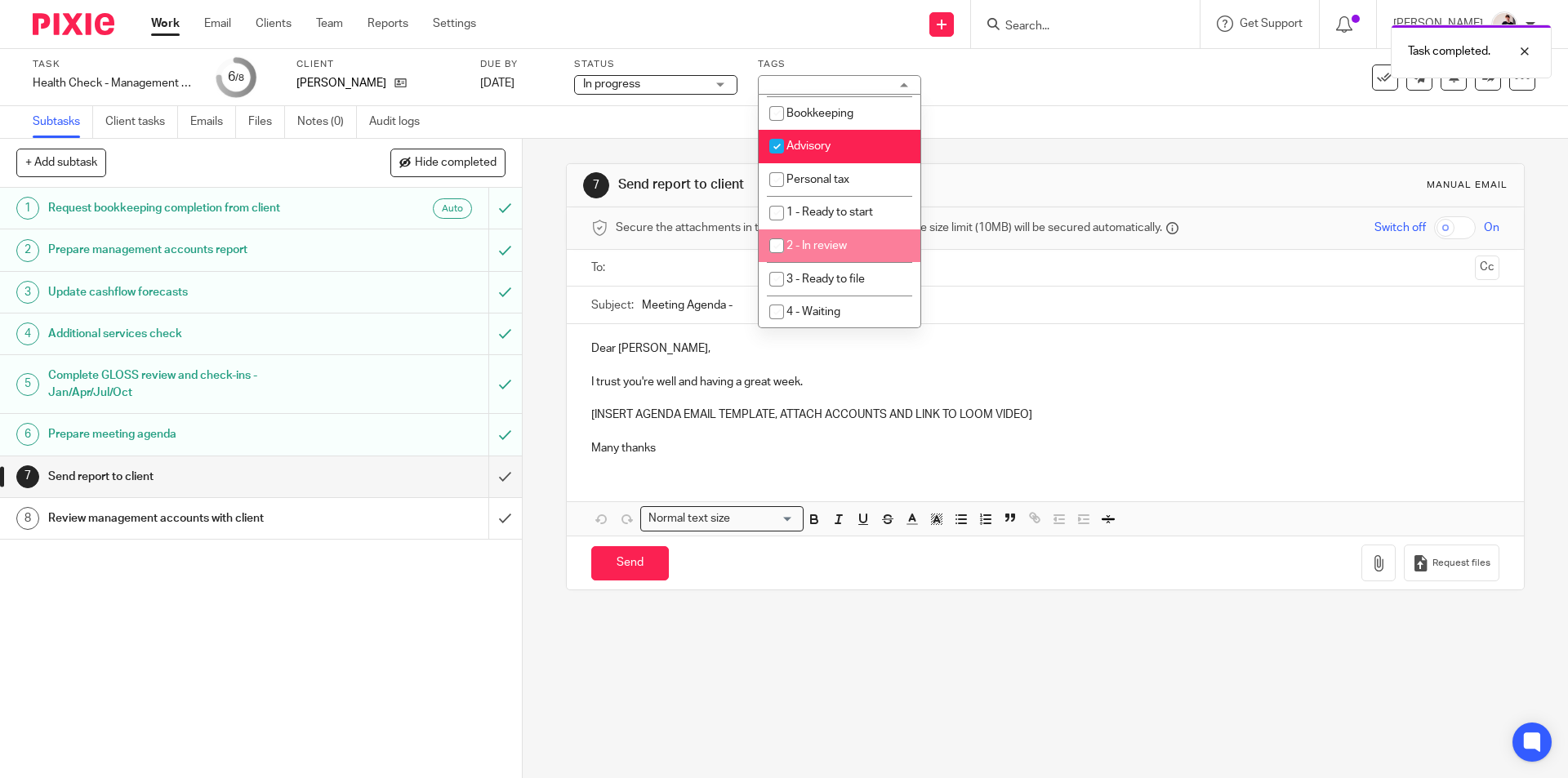
click at [875, 244] on li "2 - In review" at bounding box center [839, 246] width 161 height 34
checkbox input "true"
click at [527, 85] on link "[DATE]" at bounding box center [517, 84] width 74 height 17
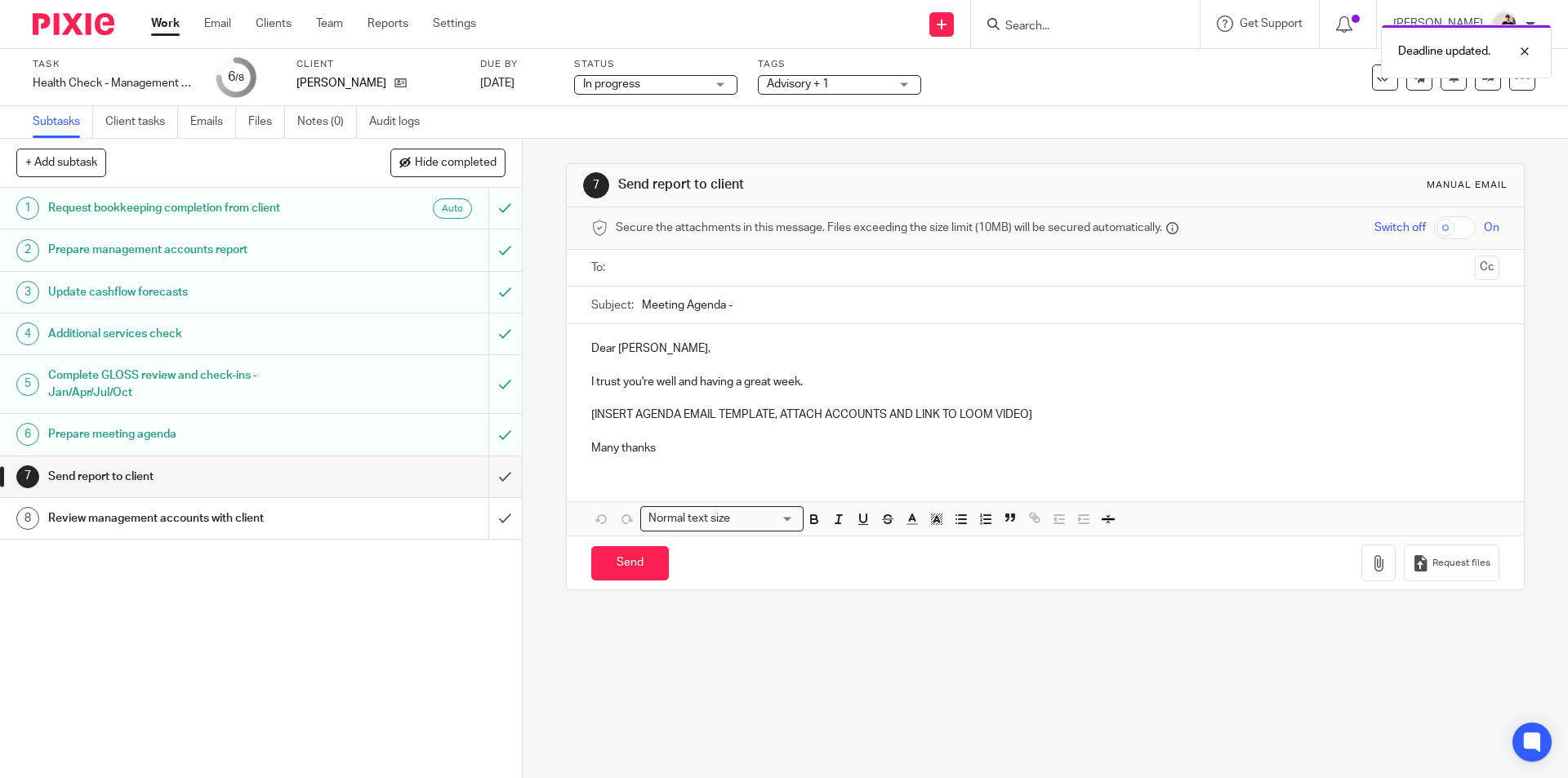
click at [166, 26] on link "Work" at bounding box center [165, 24] width 29 height 17
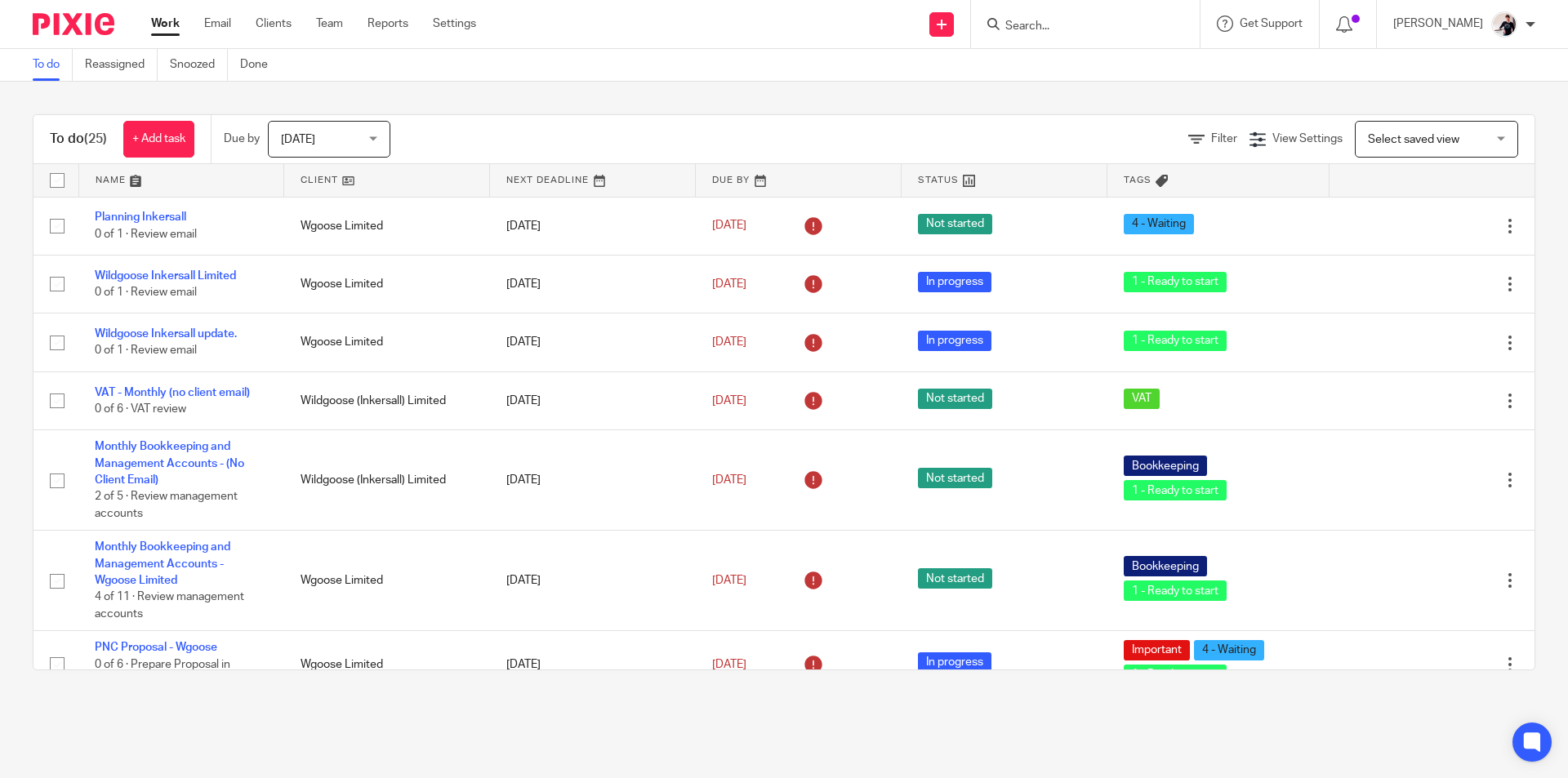
click at [322, 176] on link at bounding box center [387, 180] width 205 height 33
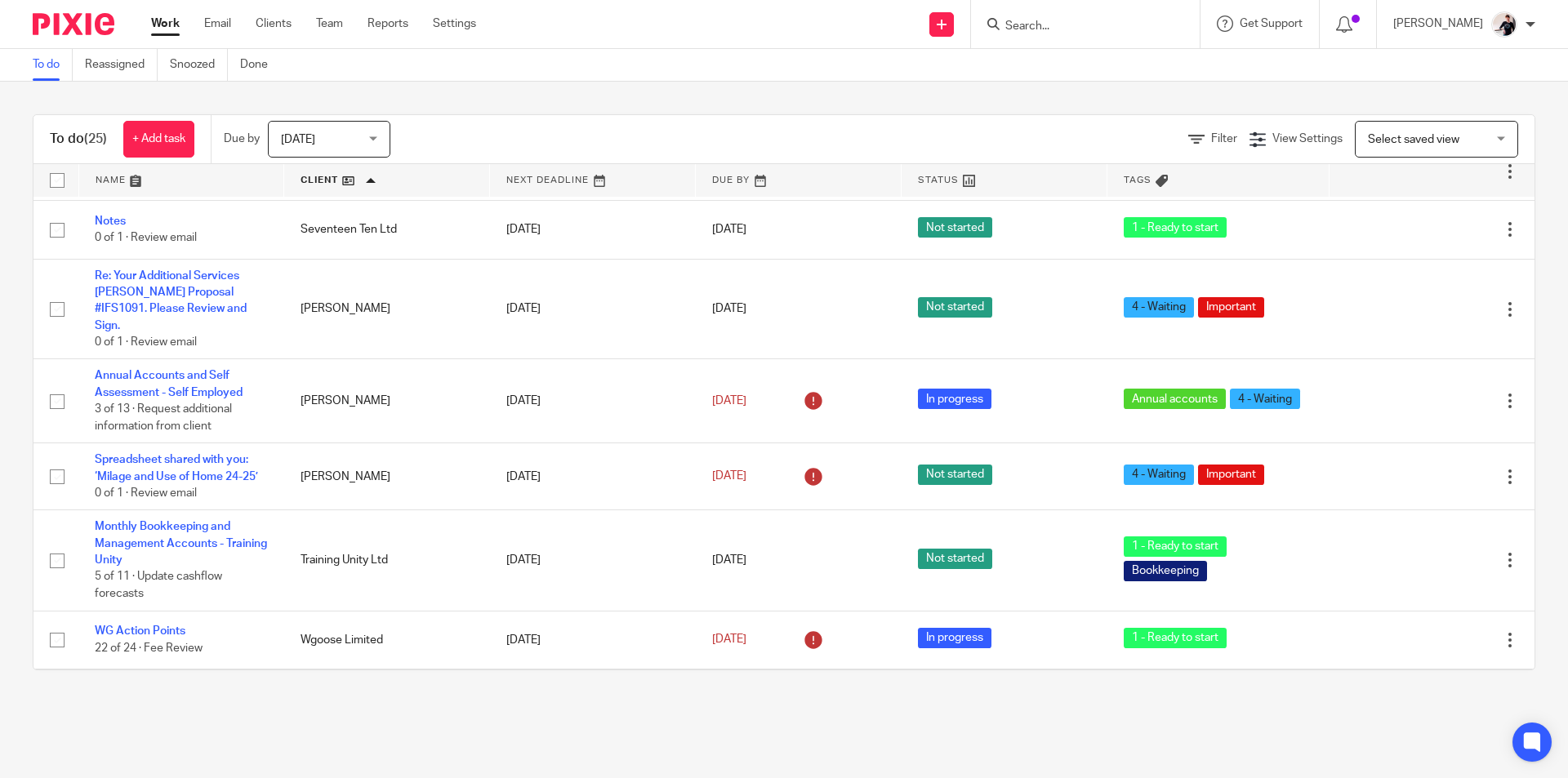
scroll to position [326, 0]
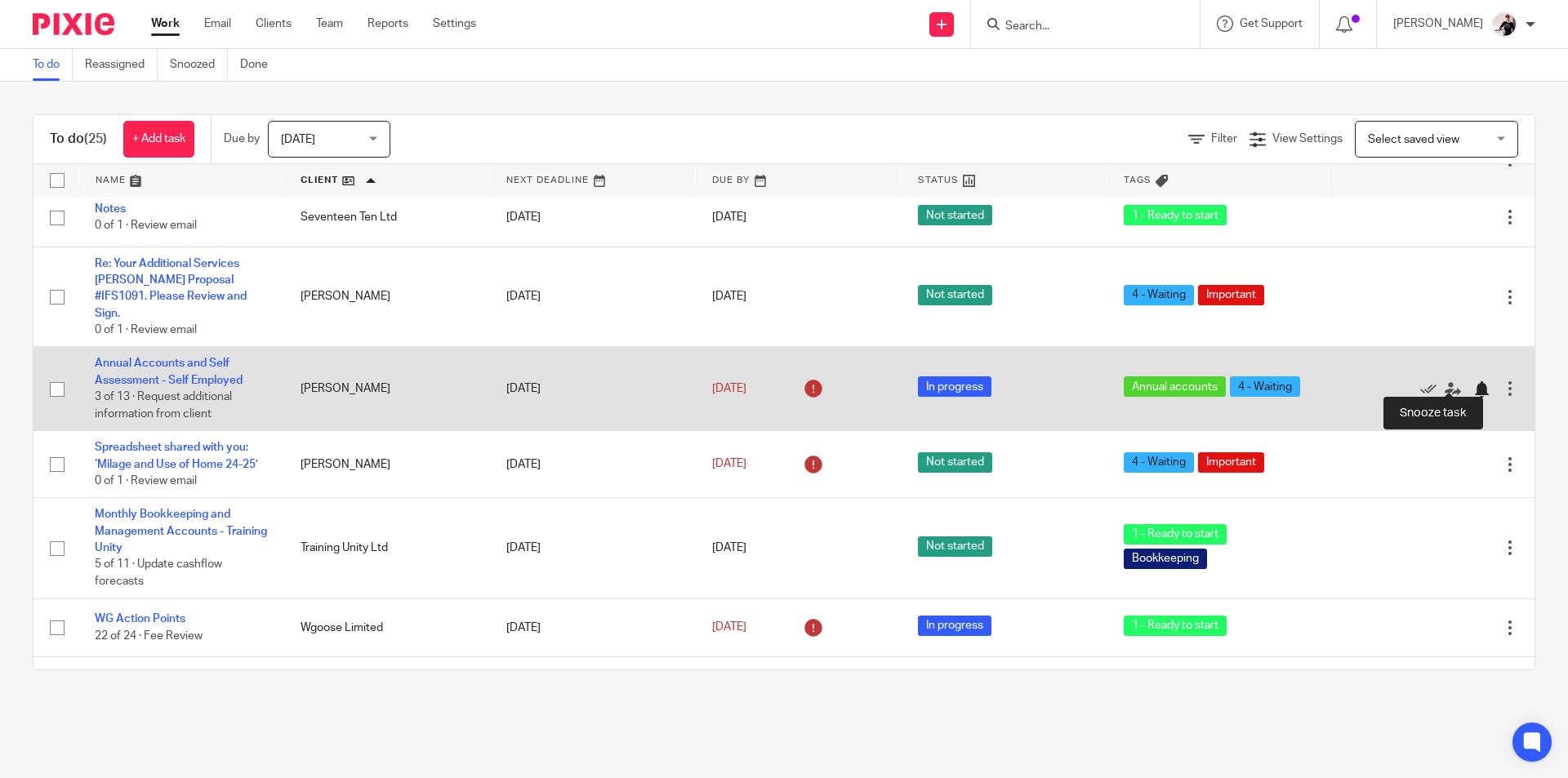
click at [1473, 383] on div at bounding box center [1481, 390] width 17 height 17
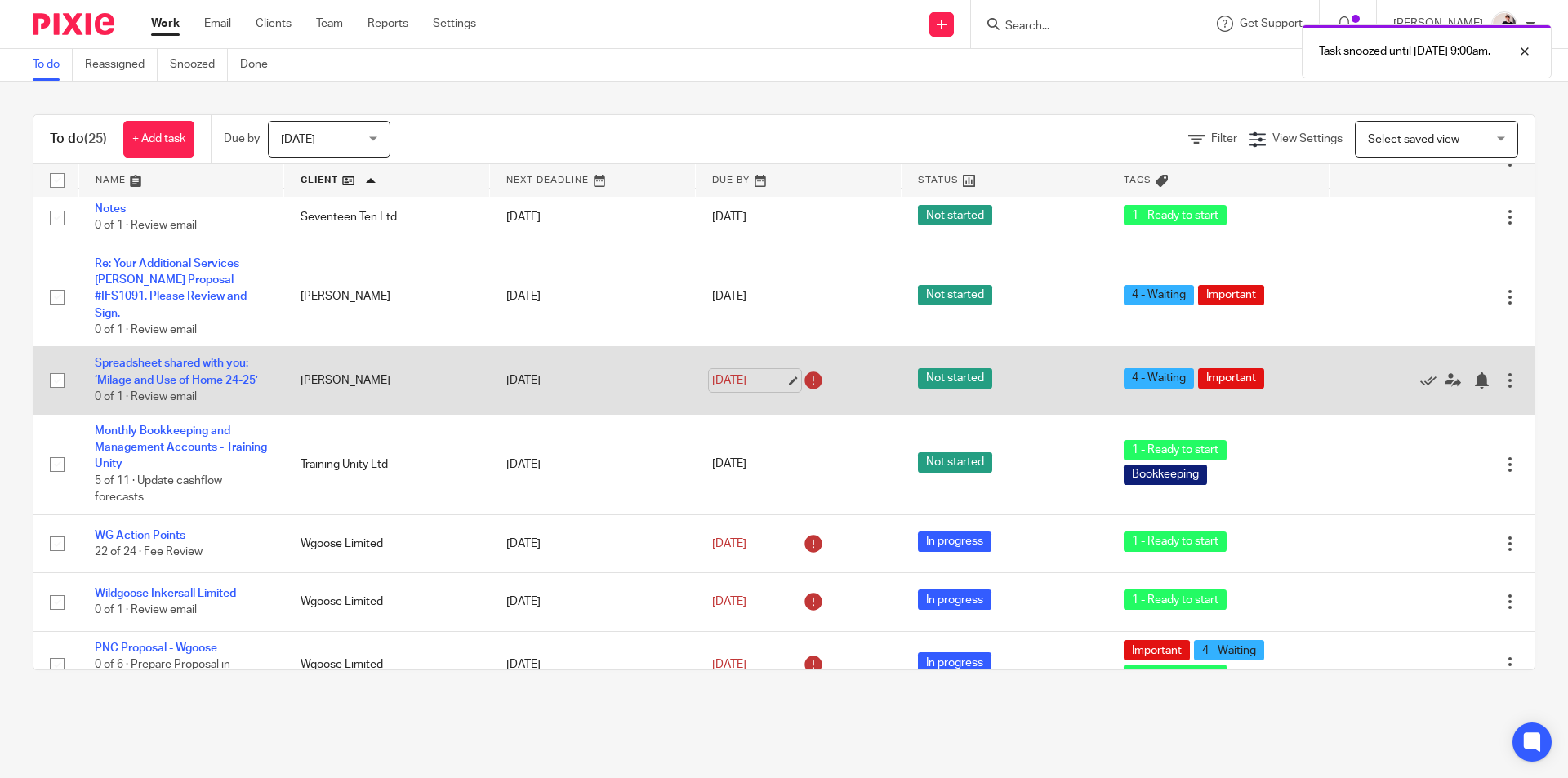
click at [728, 372] on link "[DATE]" at bounding box center [748, 381] width 74 height 17
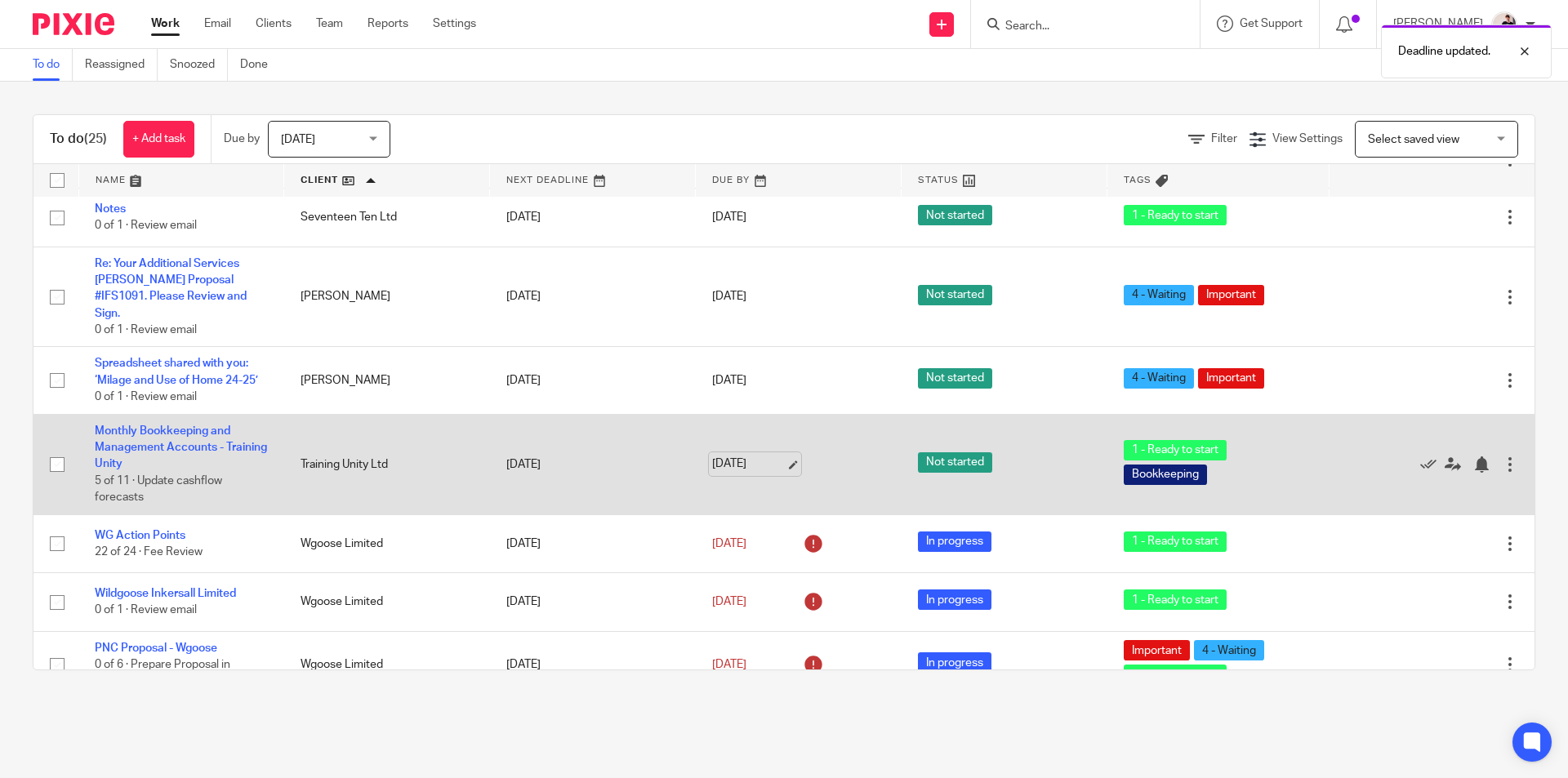
click at [717, 455] on link "16 Sep 2025" at bounding box center [748, 464] width 74 height 17
click at [130, 438] on link "Monthly Bookkeeping and Management Accounts - Training Unity" at bounding box center [181, 448] width 173 height 45
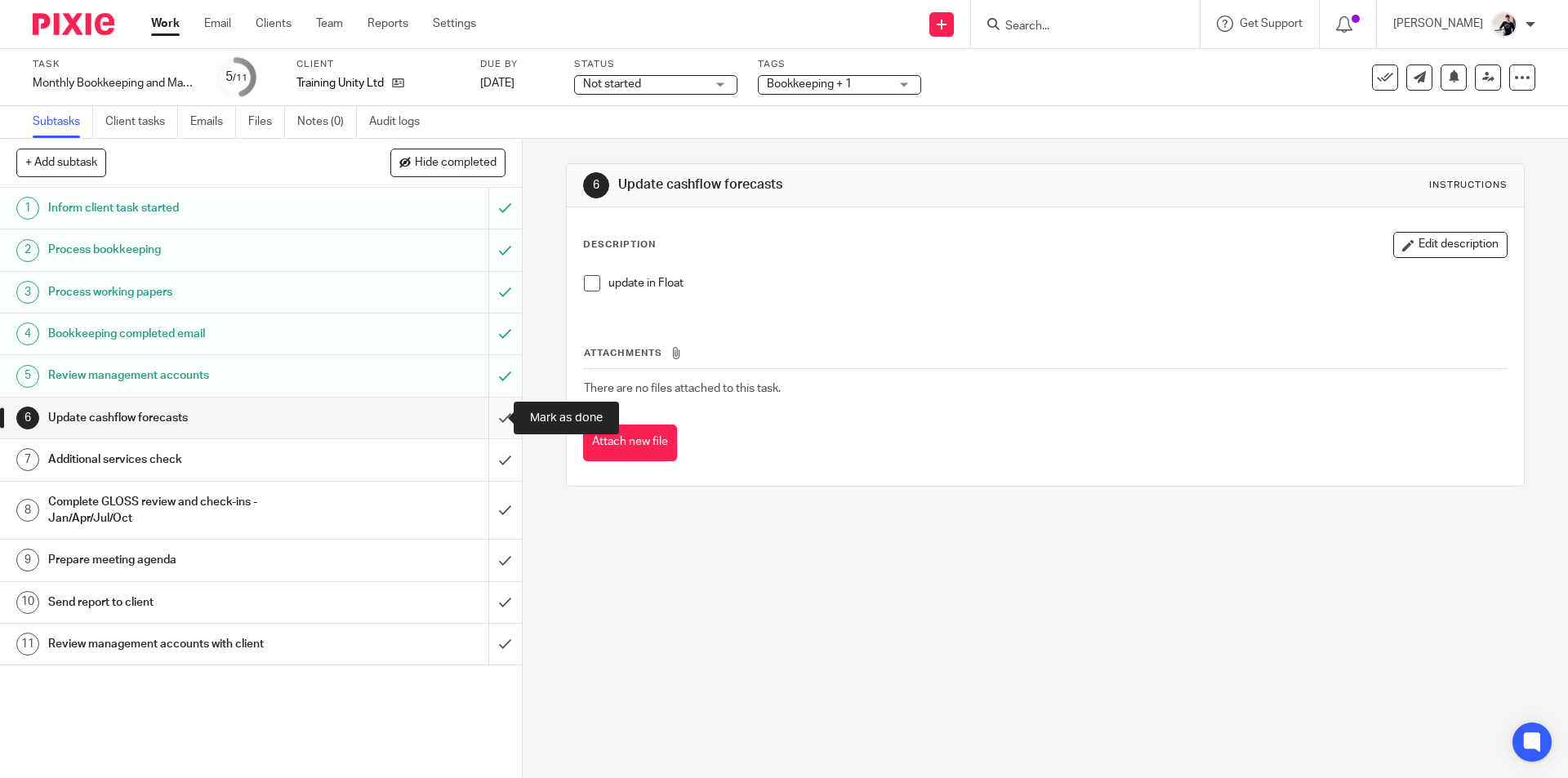
click at [485, 417] on input "submit" at bounding box center [260, 418] width 521 height 41
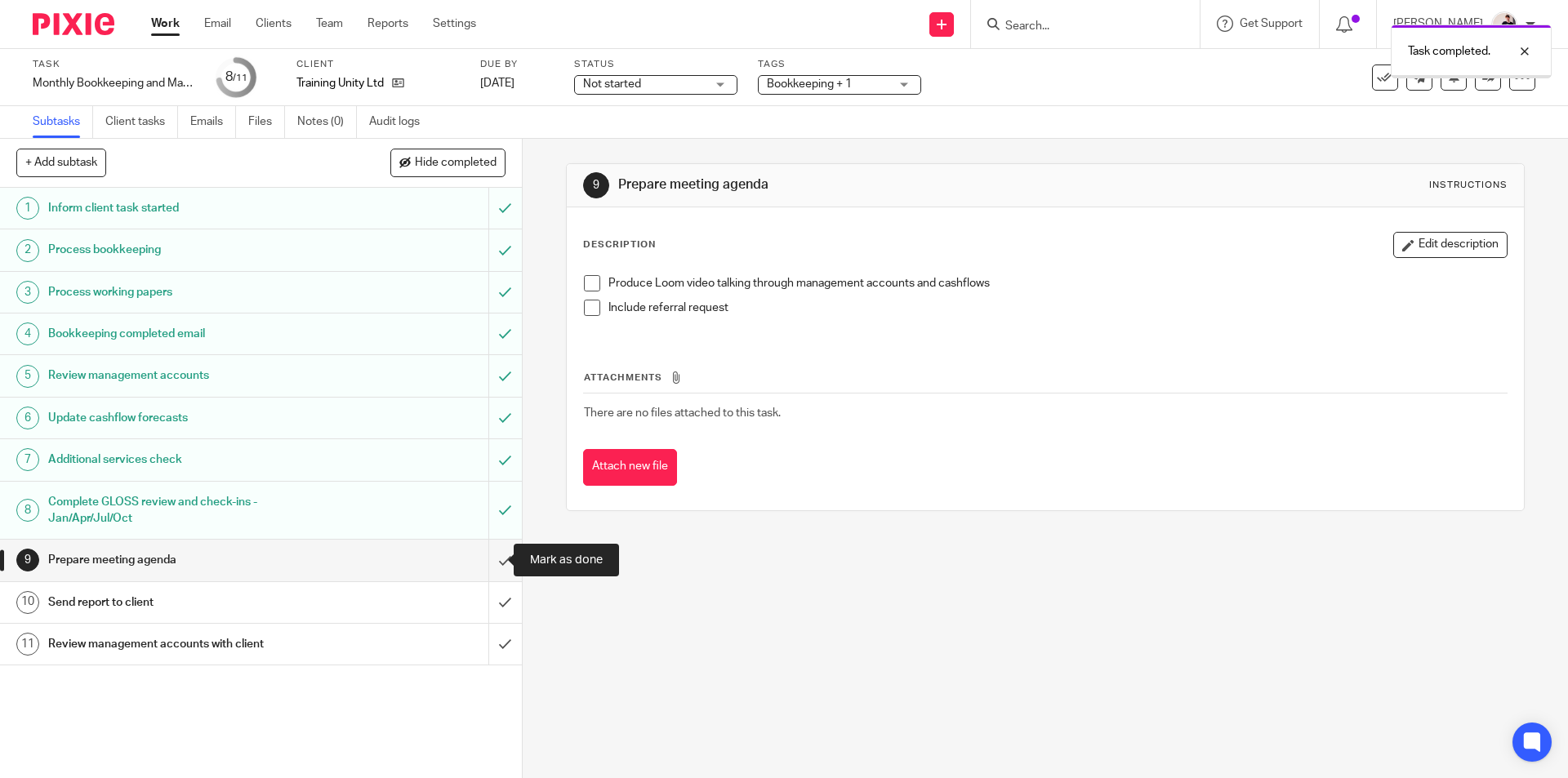
click at [494, 564] on input "submit" at bounding box center [260, 561] width 521 height 41
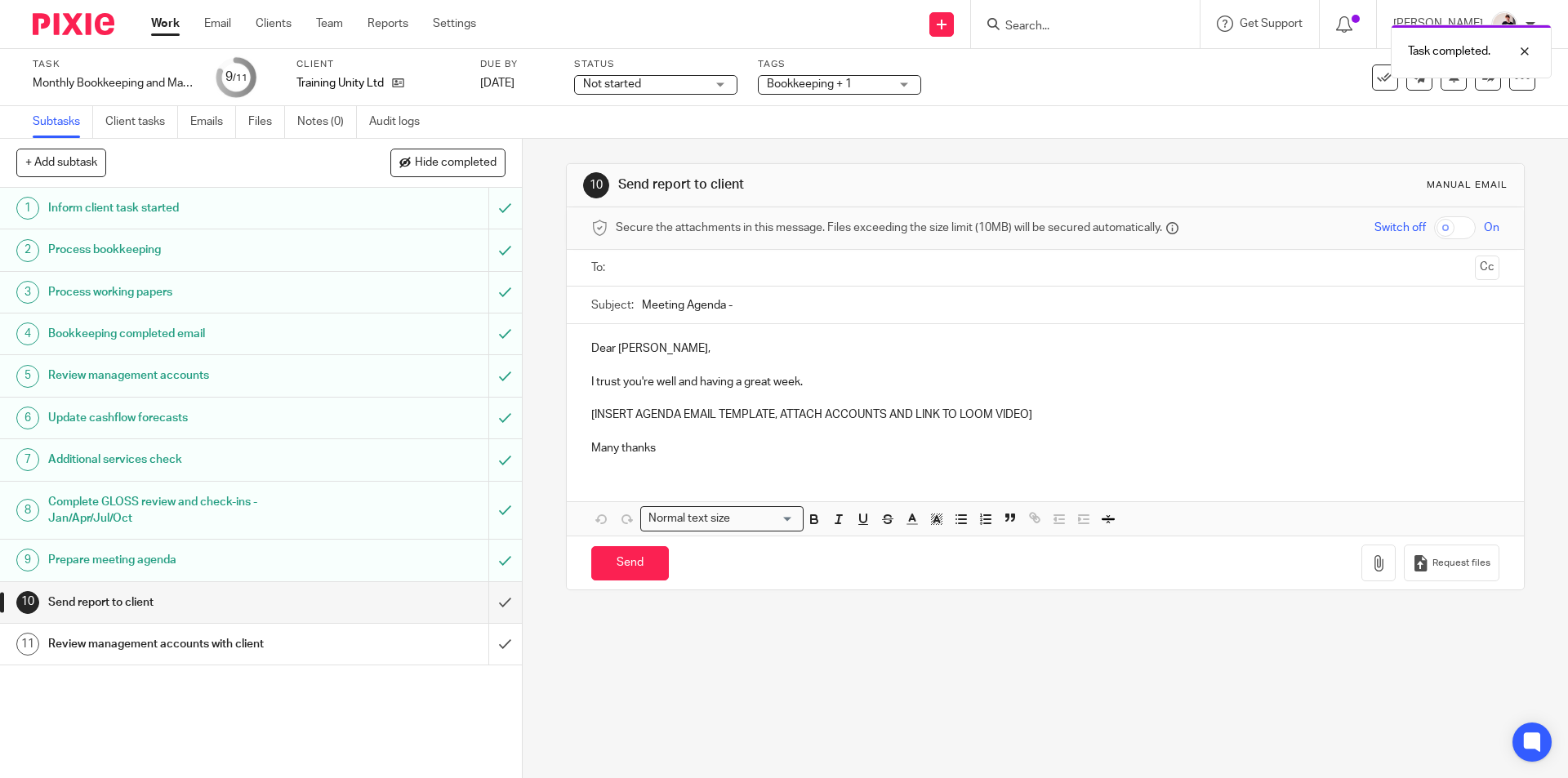
click at [161, 30] on link "Work" at bounding box center [165, 24] width 29 height 17
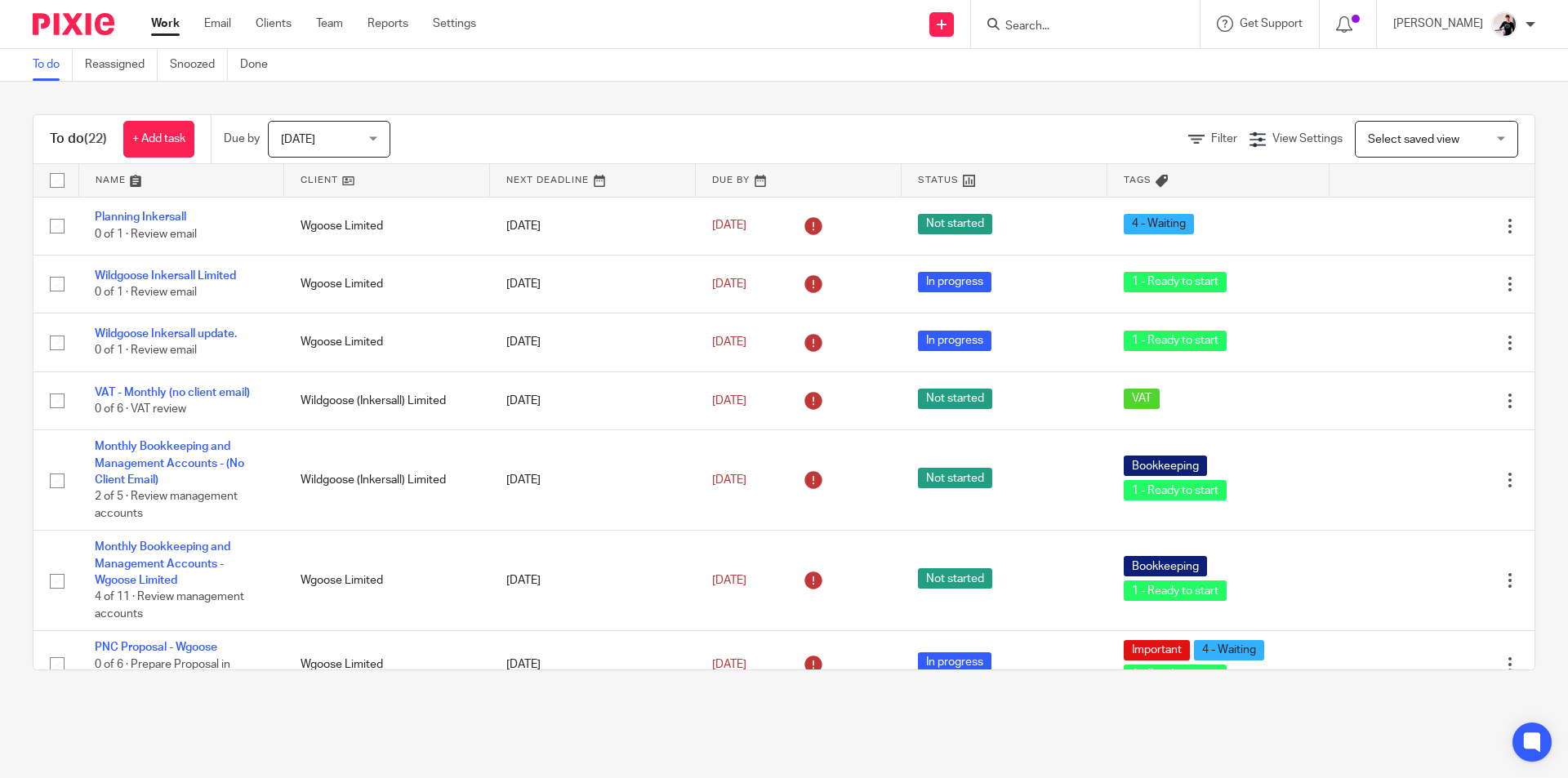
click at [325, 182] on link at bounding box center [387, 180] width 205 height 33
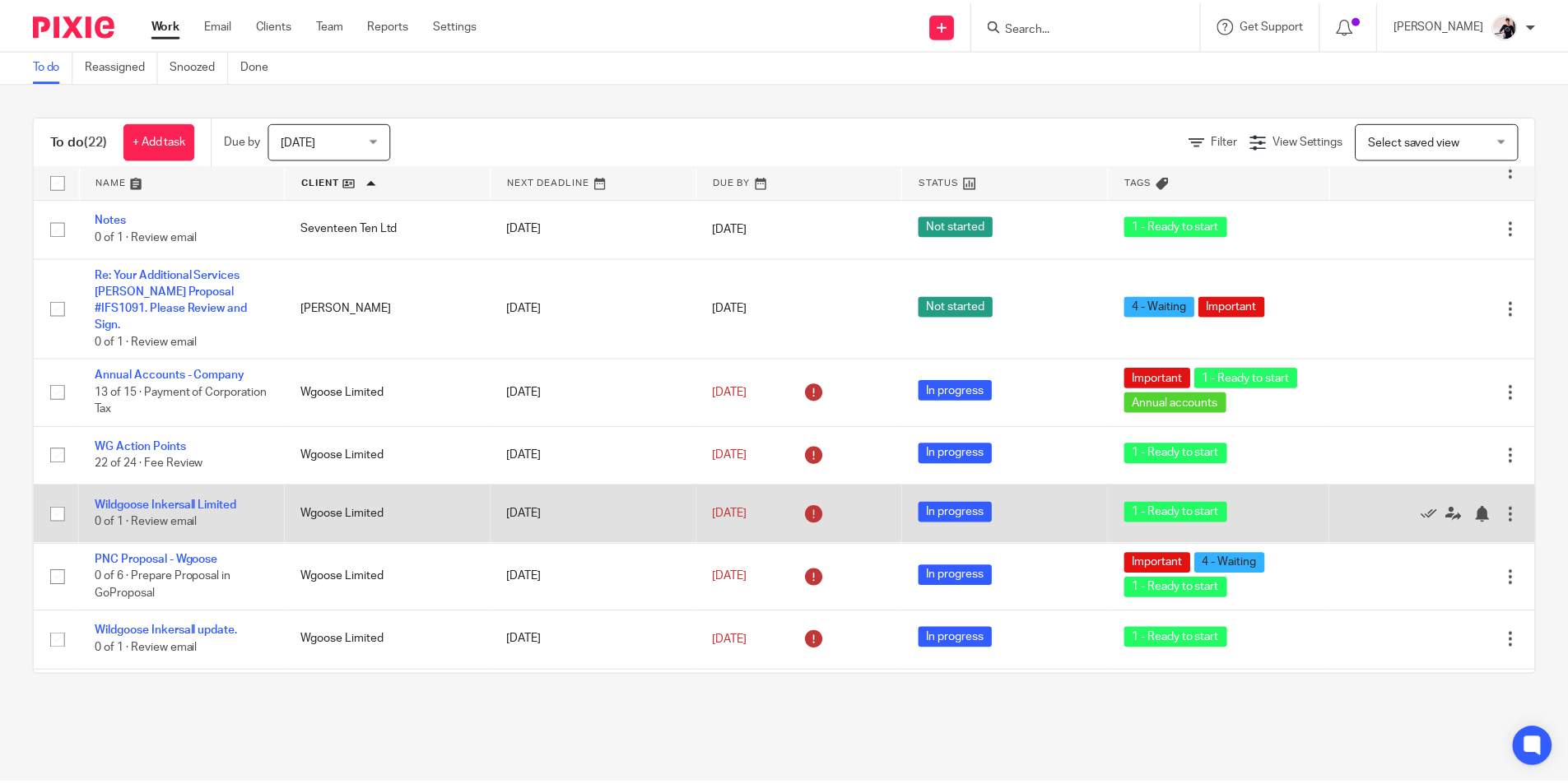
scroll to position [412, 0]
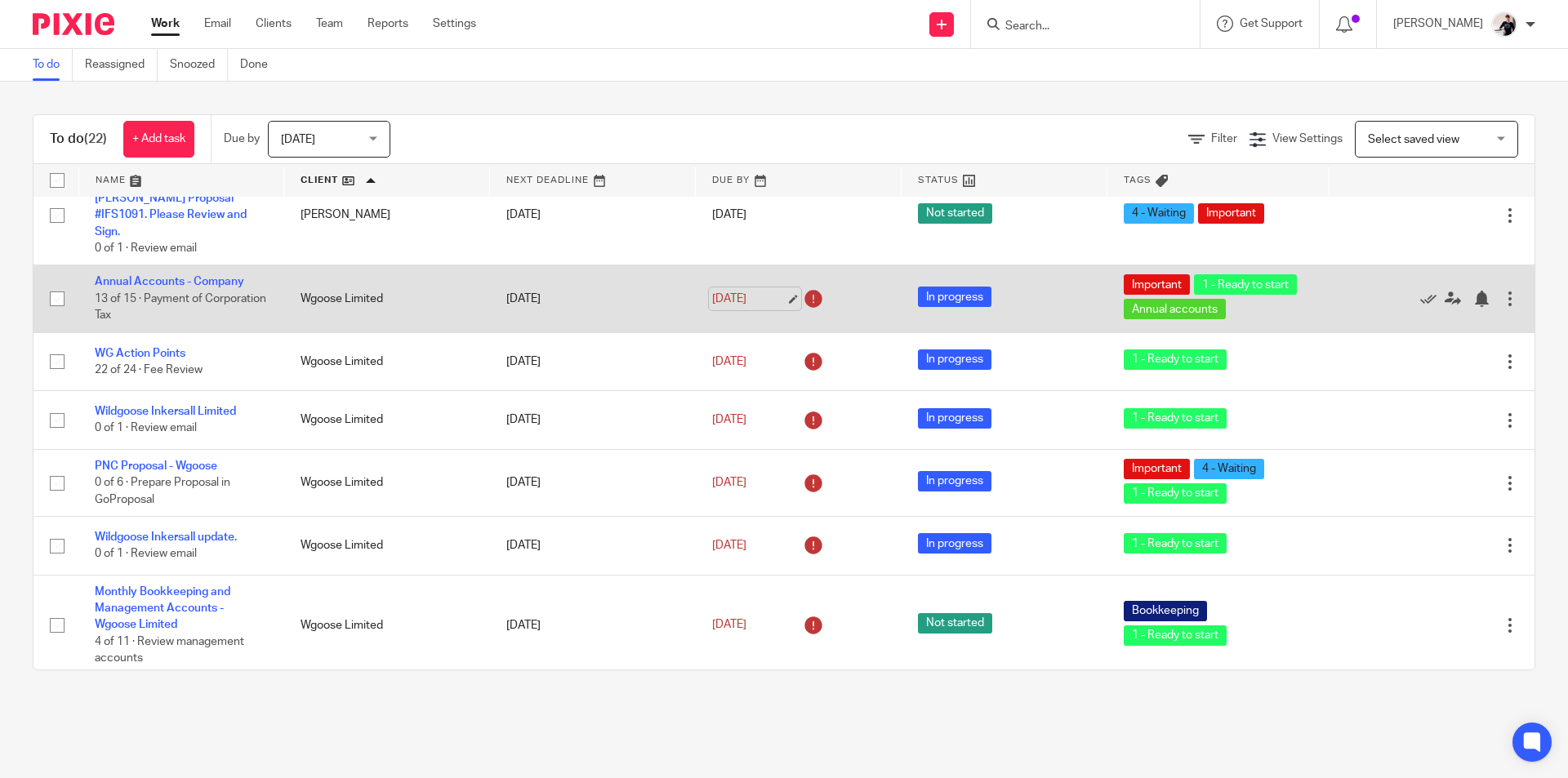
click at [737, 302] on link "[DATE]" at bounding box center [748, 299] width 74 height 17
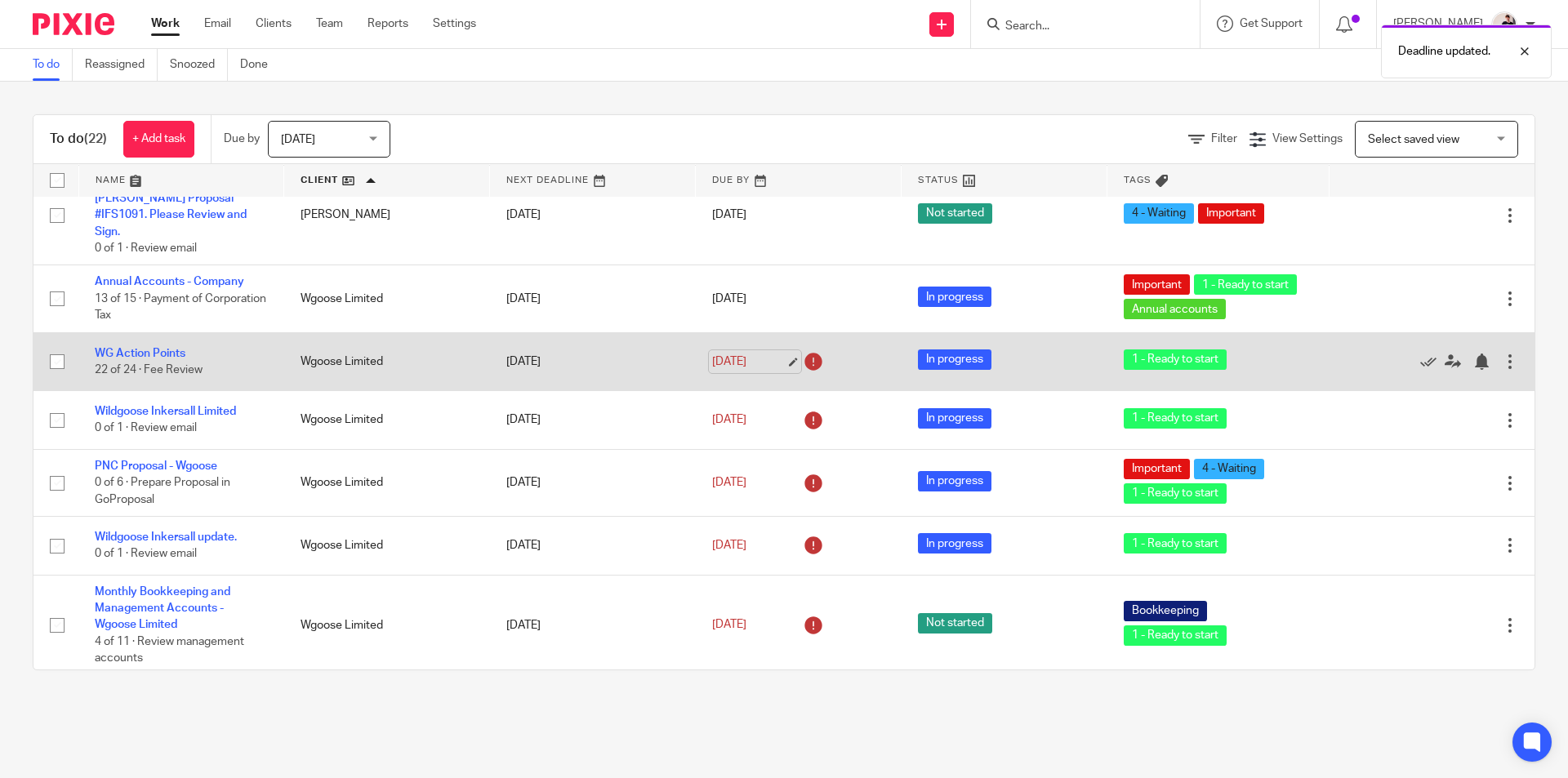
click at [760, 370] on link "15 Sep 2025" at bounding box center [748, 362] width 74 height 17
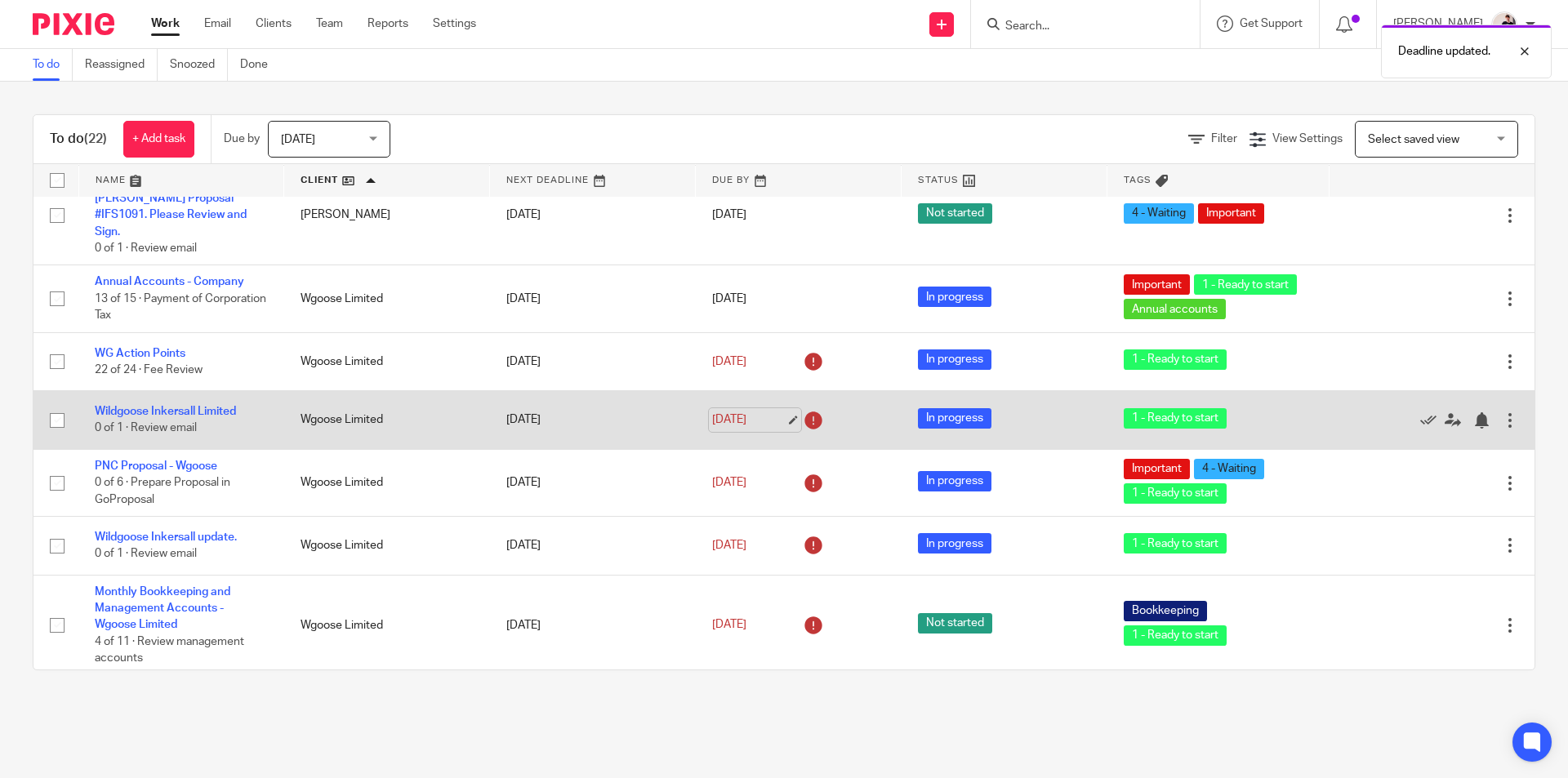
click at [728, 429] on link "15 Sep 2025" at bounding box center [748, 420] width 74 height 17
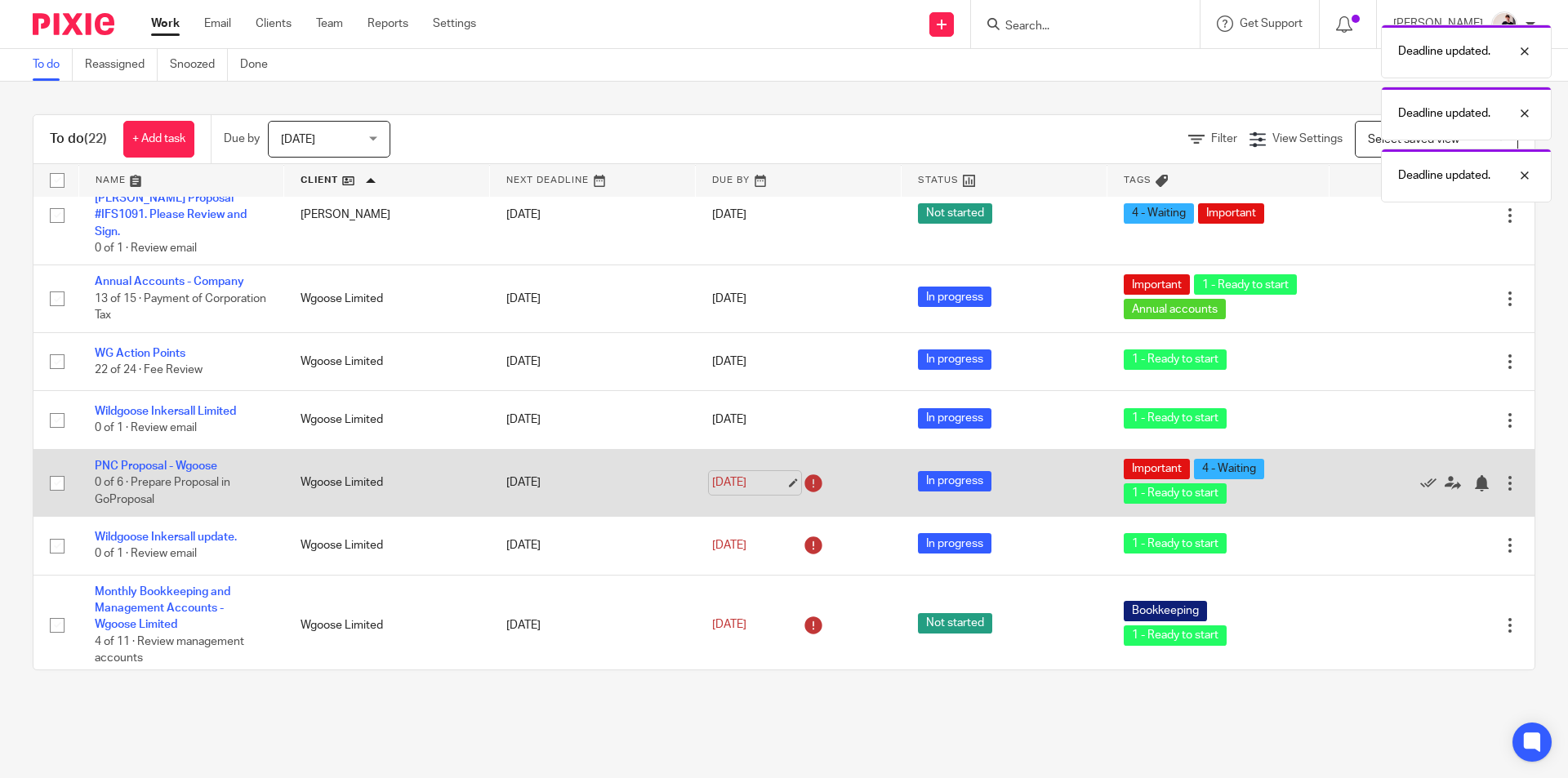
click at [742, 492] on link "15 Sep 2025" at bounding box center [748, 483] width 74 height 17
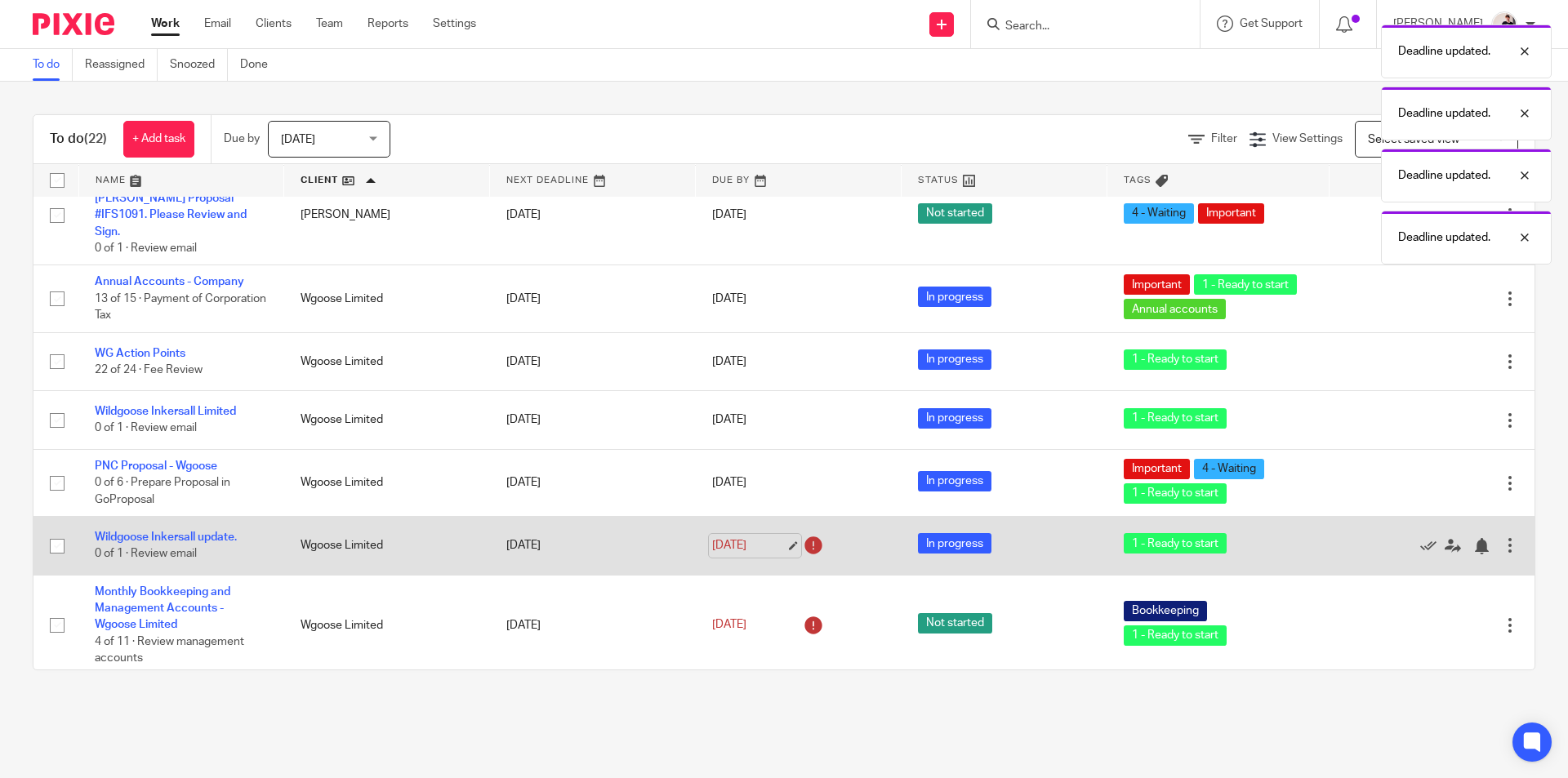
click at [741, 554] on link "15 Sep 2025" at bounding box center [748, 546] width 74 height 17
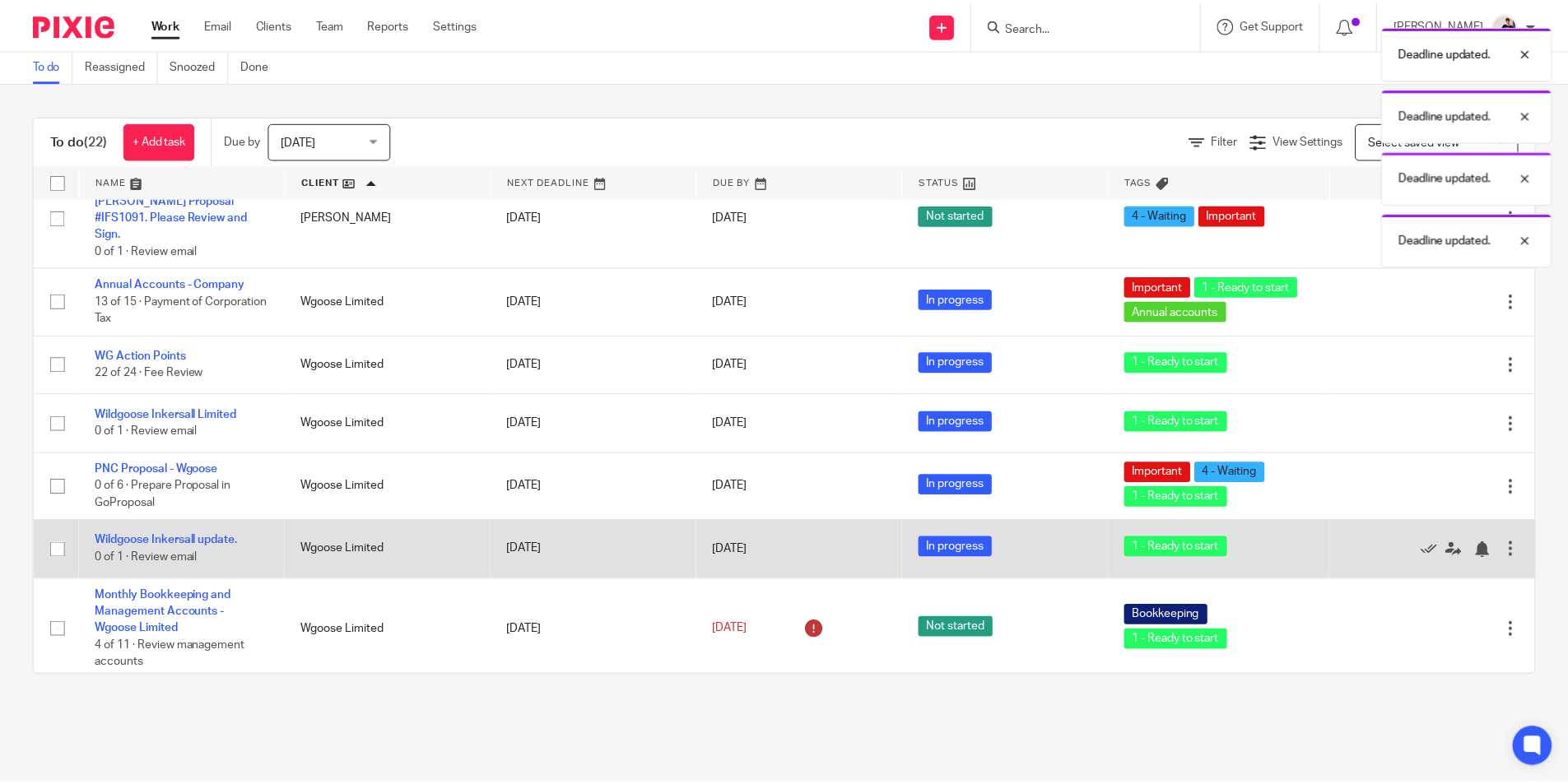
scroll to position [494, 0]
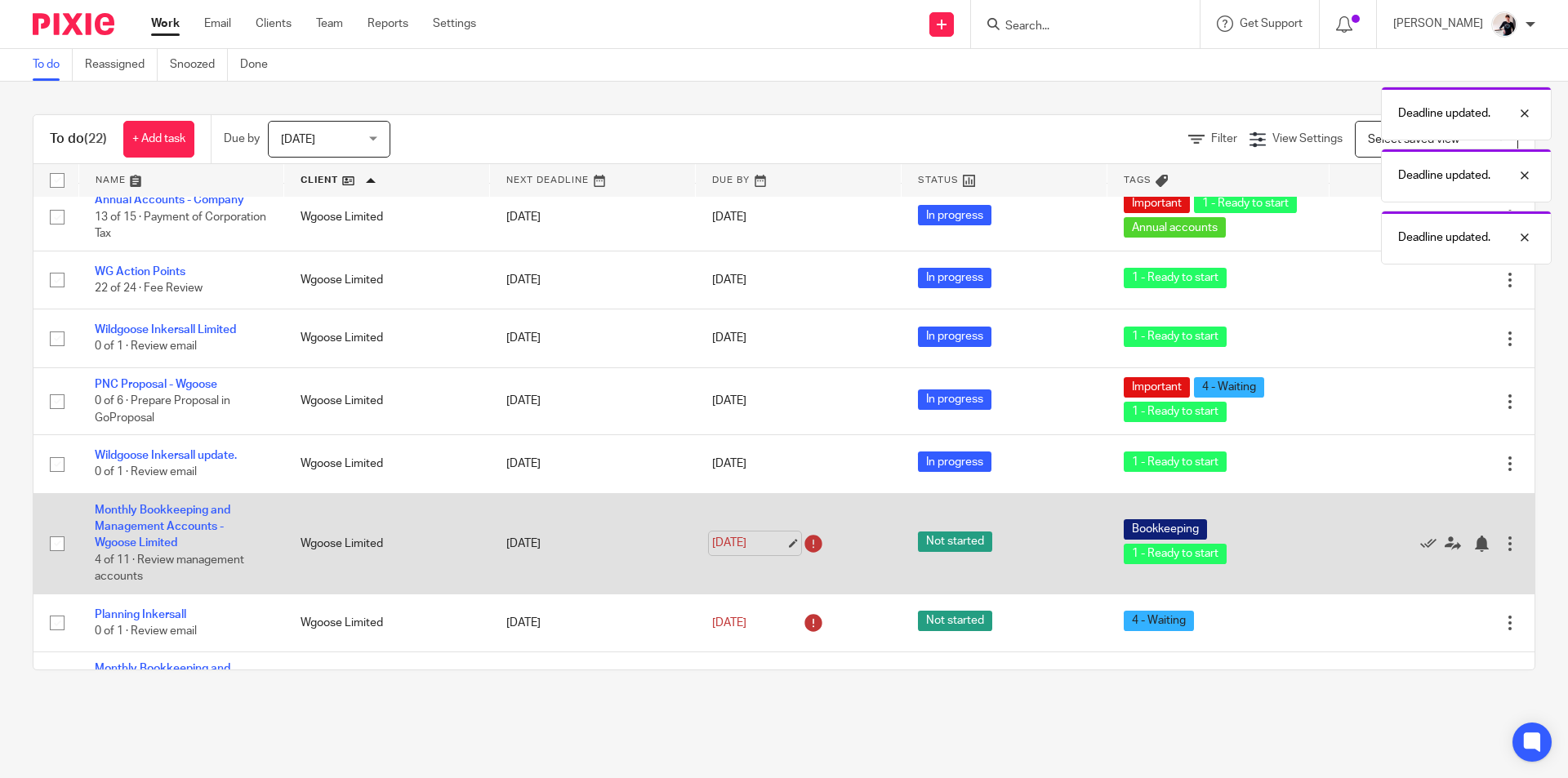
click at [729, 552] on link "15 Sep 2025" at bounding box center [748, 543] width 74 height 17
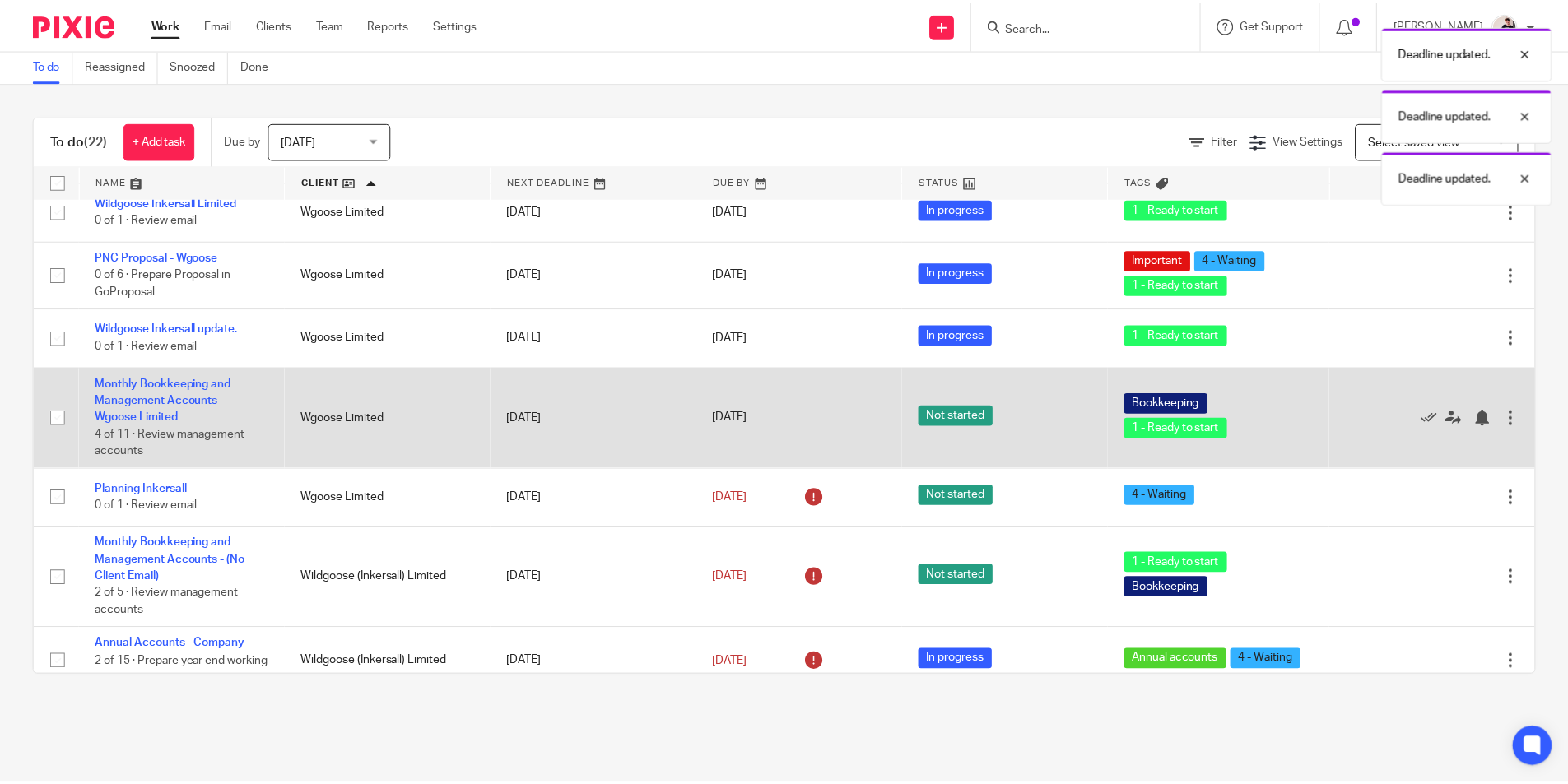
scroll to position [741, 0]
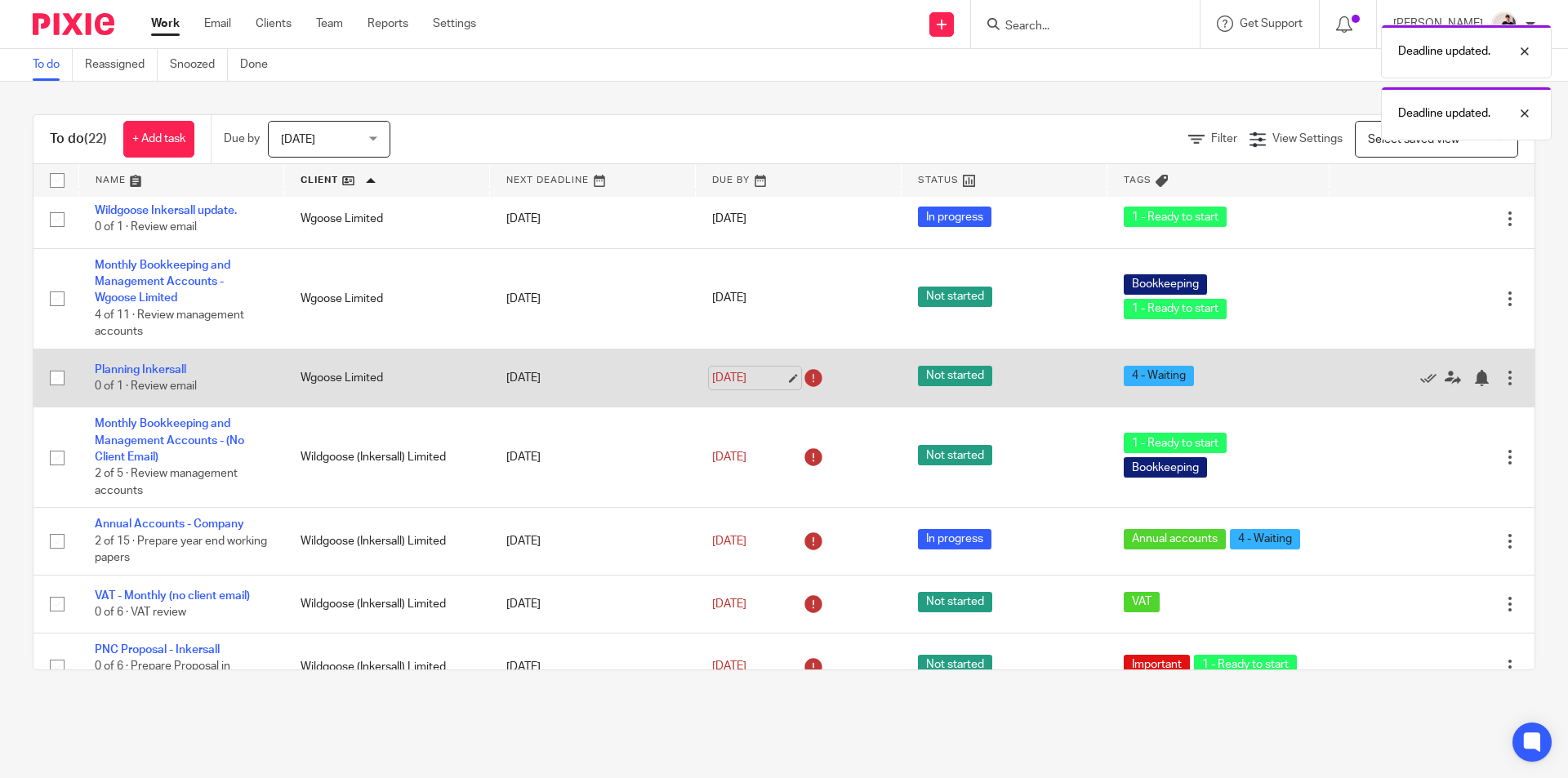
click at [715, 387] on link "15 Sep 2025" at bounding box center [748, 379] width 74 height 17
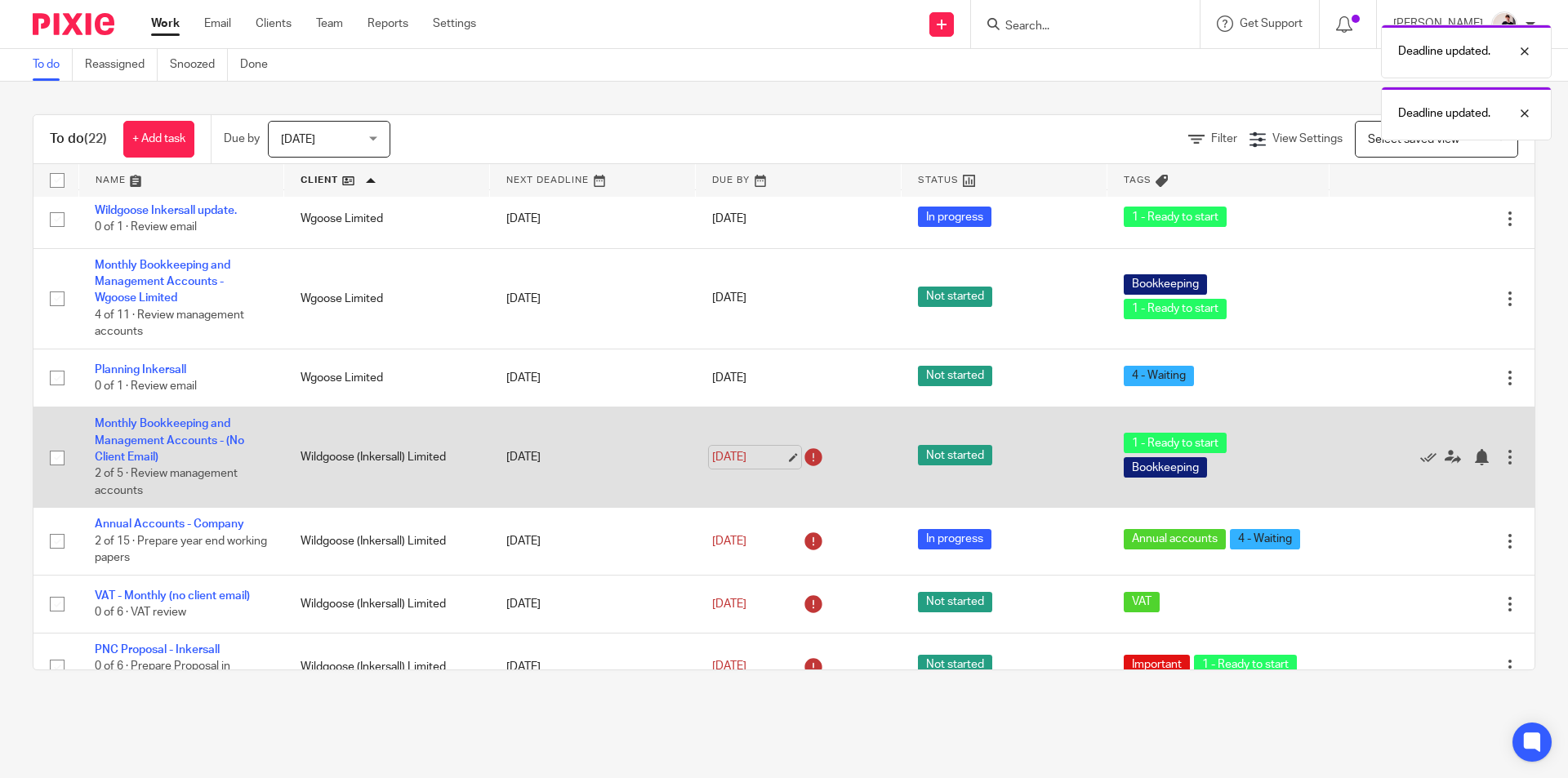
click at [752, 466] on link "15 Sep 2025" at bounding box center [748, 457] width 74 height 17
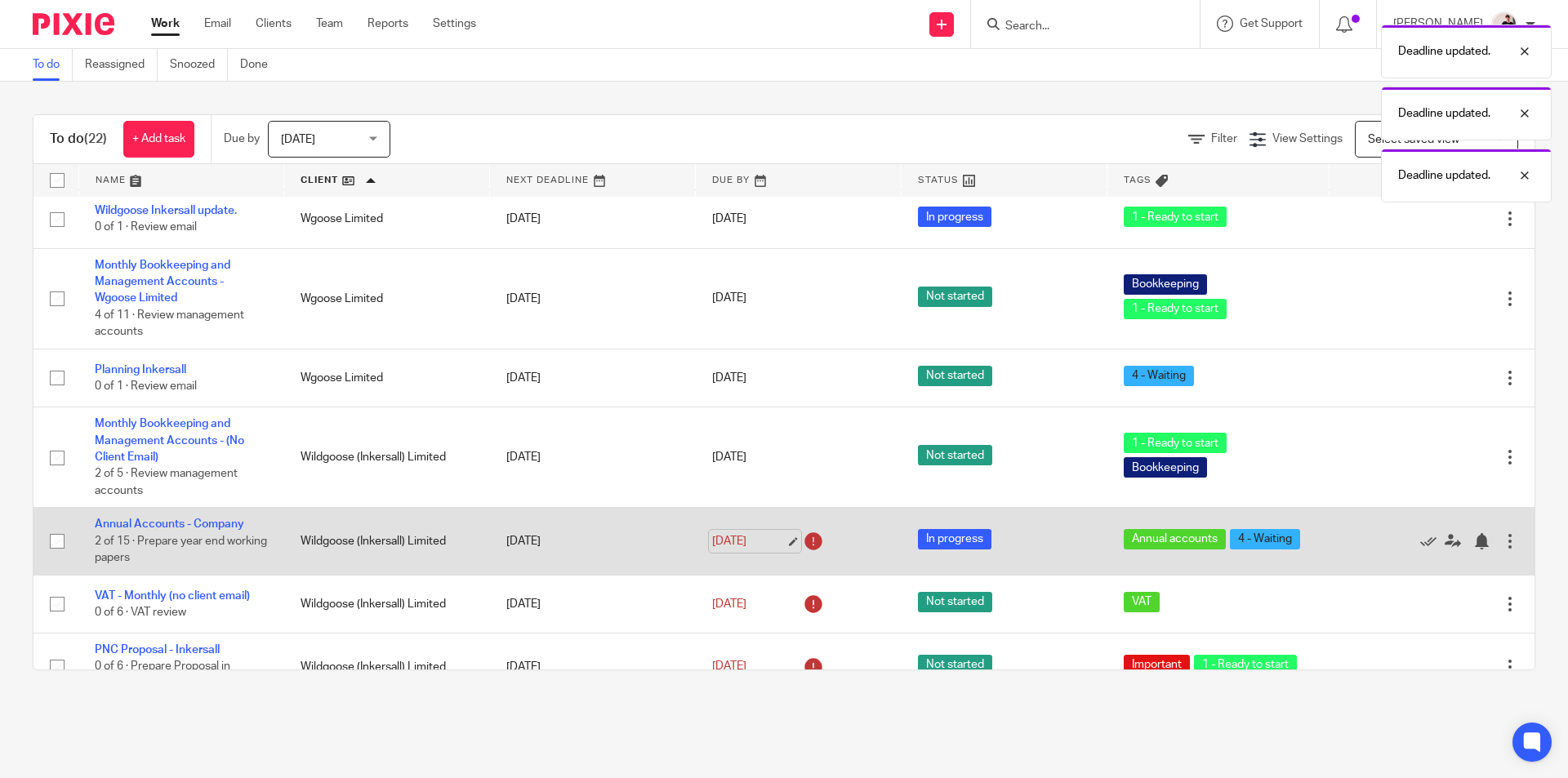
click at [734, 550] on link "15 Sep 2025" at bounding box center [748, 542] width 74 height 17
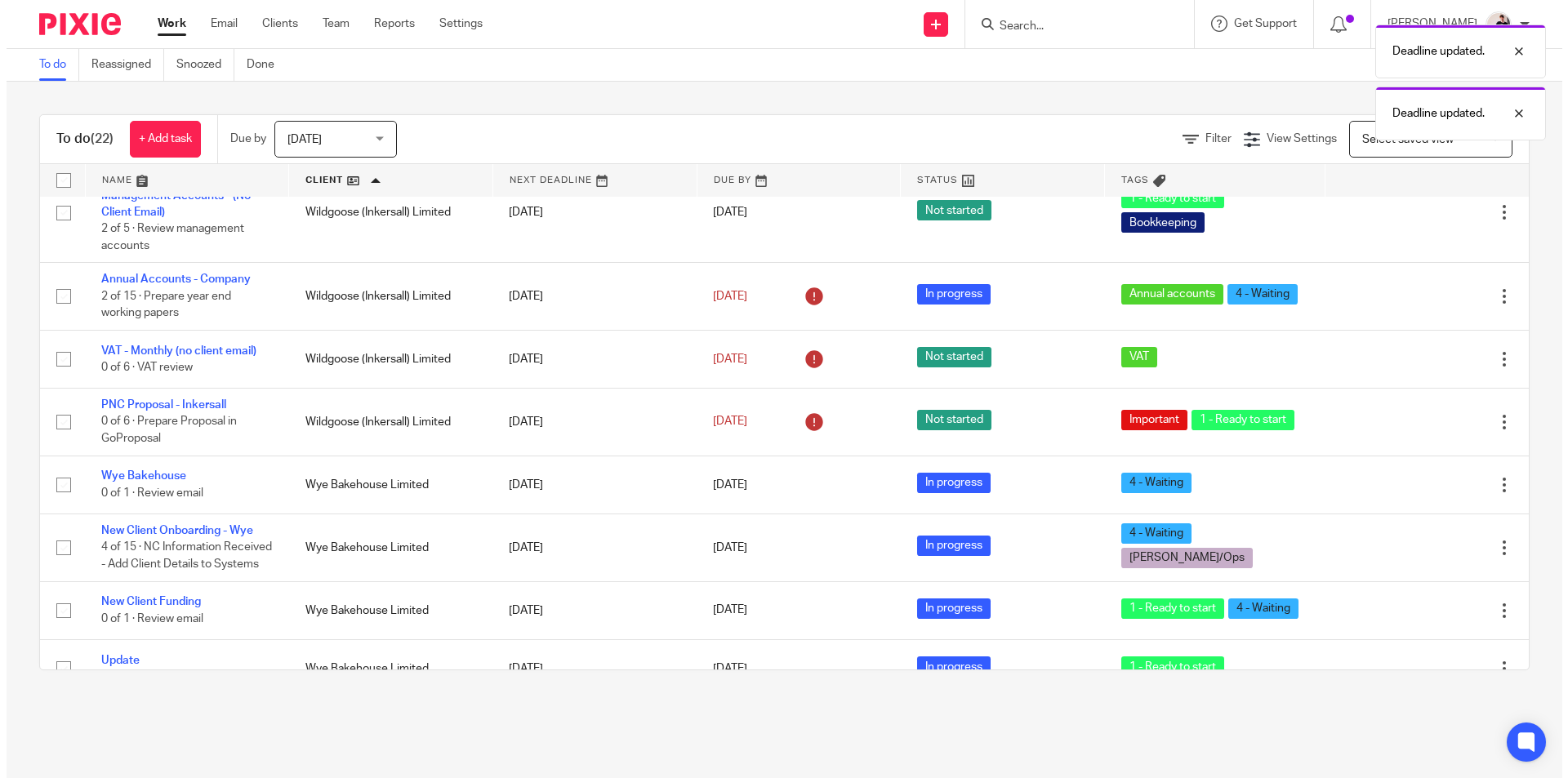
scroll to position [0, 0]
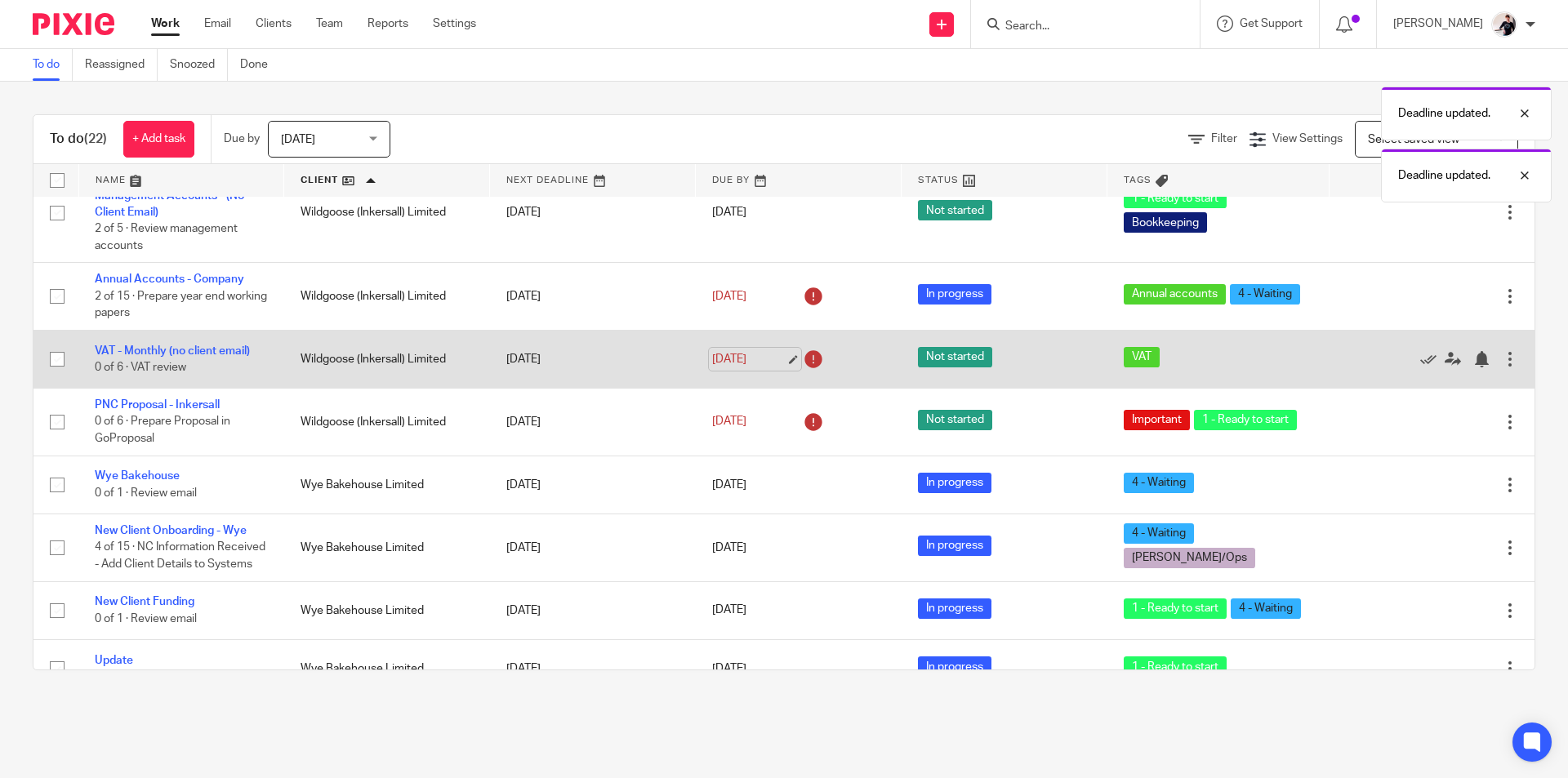
click at [751, 368] on link "[DATE]" at bounding box center [748, 359] width 74 height 17
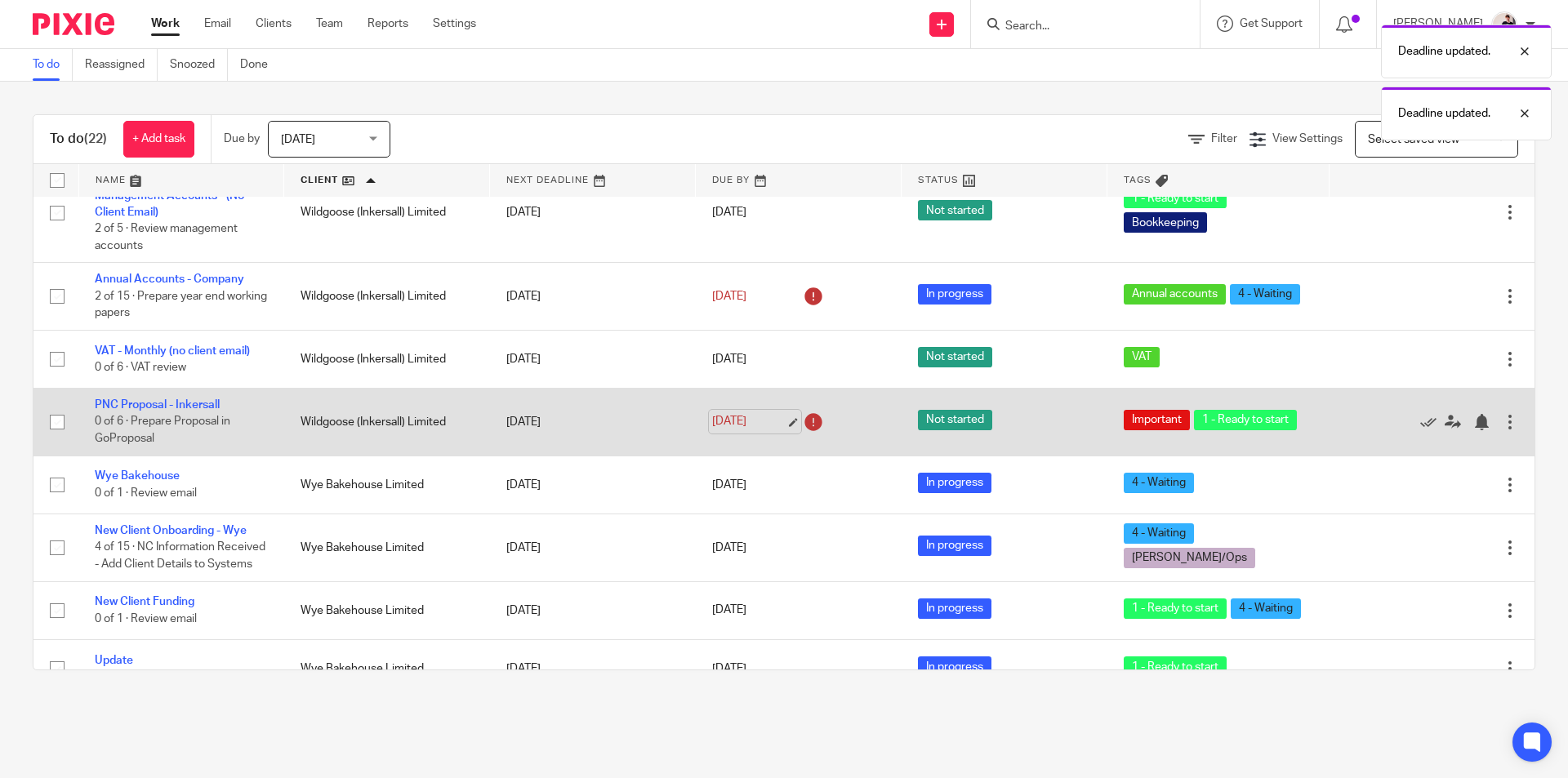
click at [717, 430] on link "[DATE]" at bounding box center [748, 422] width 74 height 17
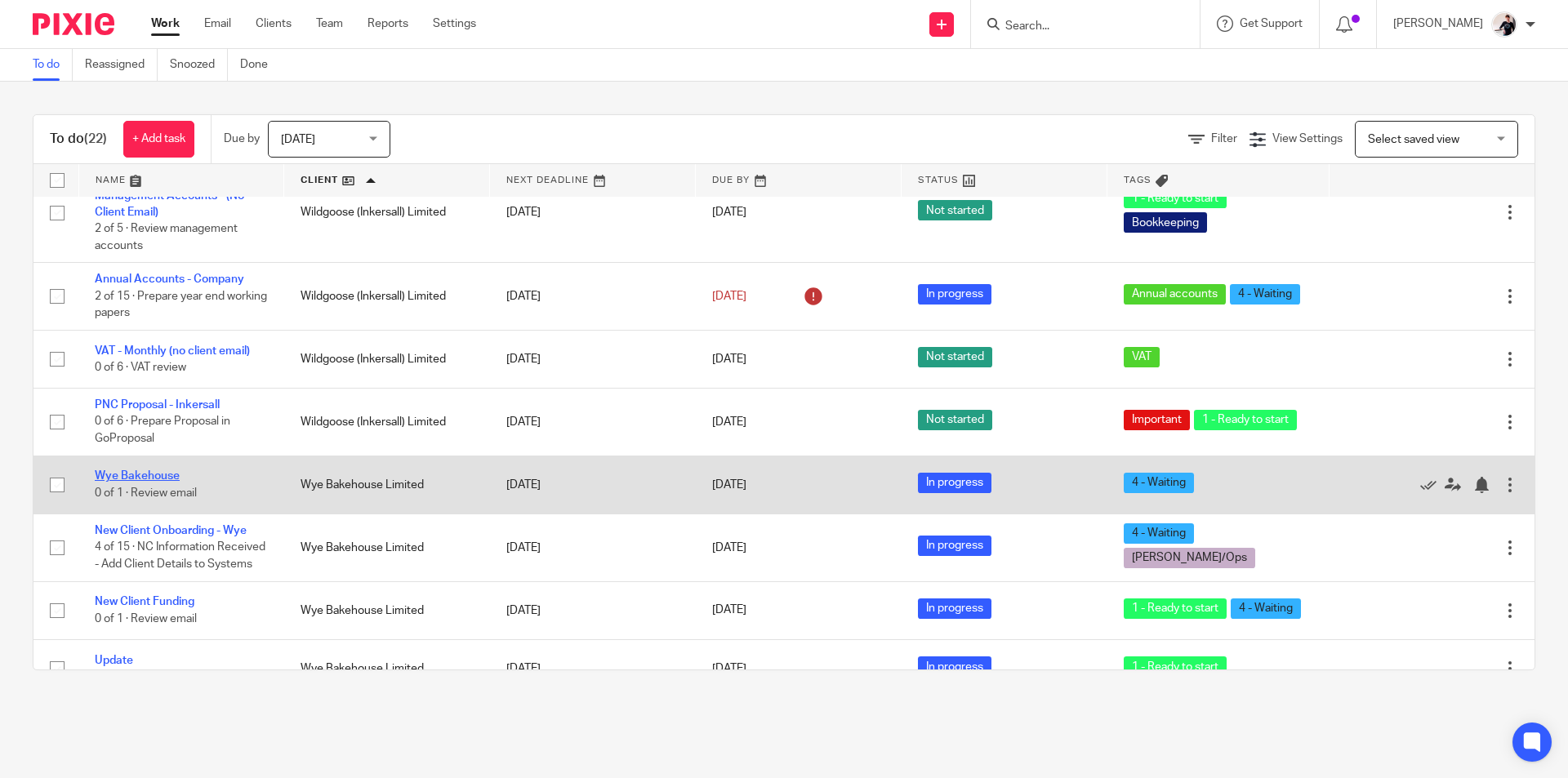
click at [147, 481] on link "Wye Bakehouse" at bounding box center [137, 476] width 85 height 11
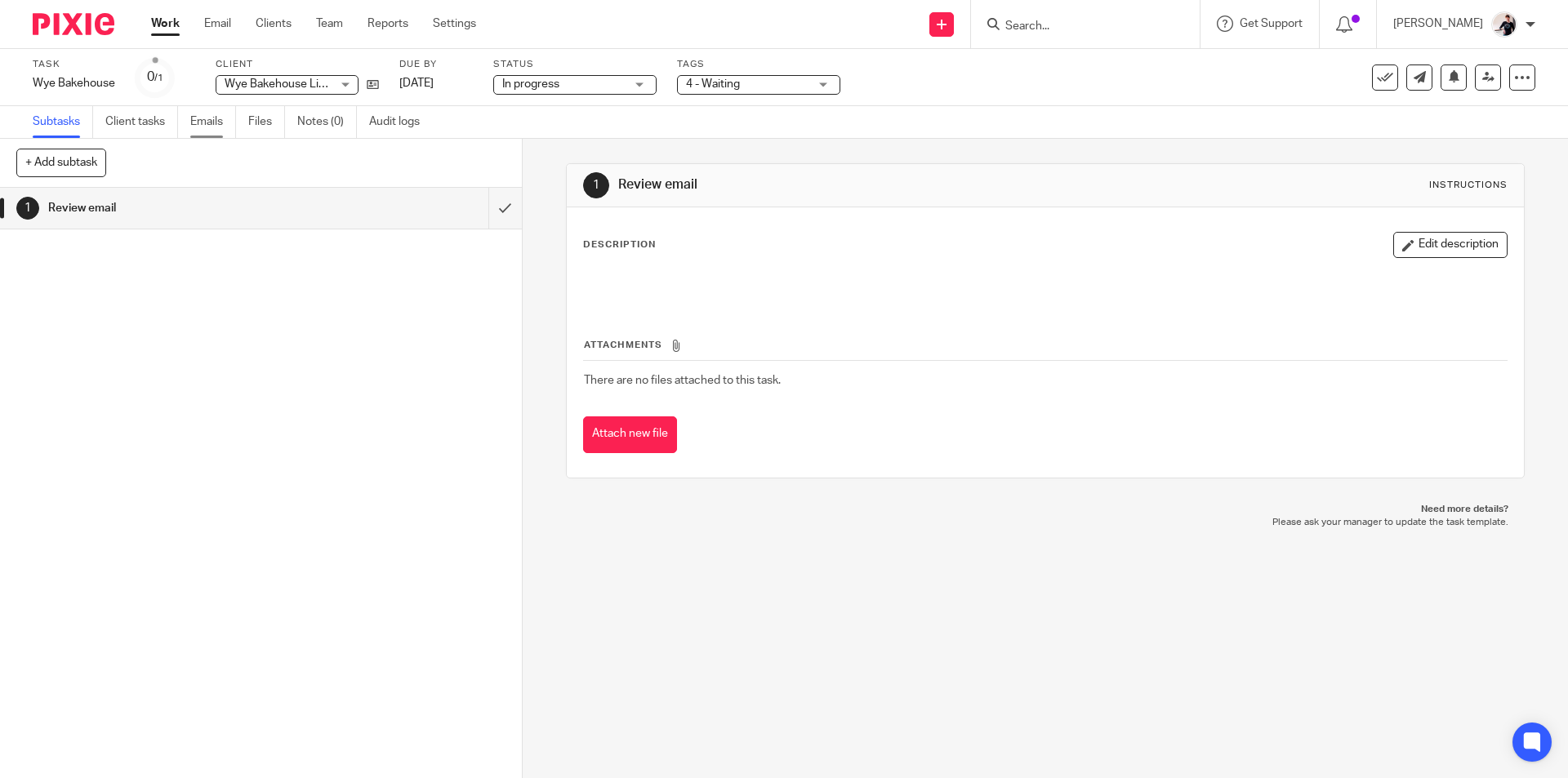
click at [215, 126] on link "Emails" at bounding box center [213, 122] width 46 height 32
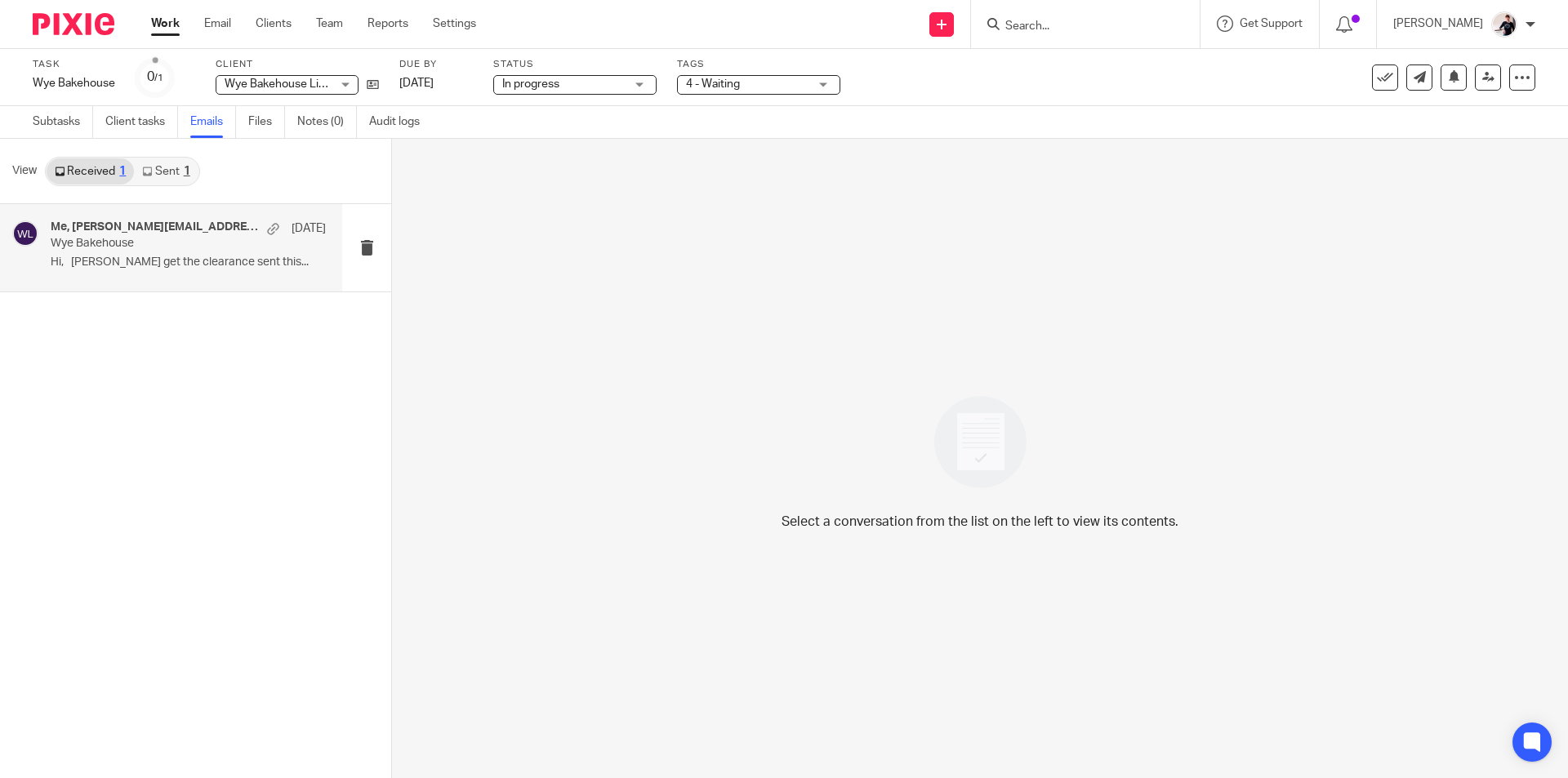
click at [184, 259] on p "Hi, [PERSON_NAME] get the clearance sent this..." at bounding box center [187, 262] width 275 height 14
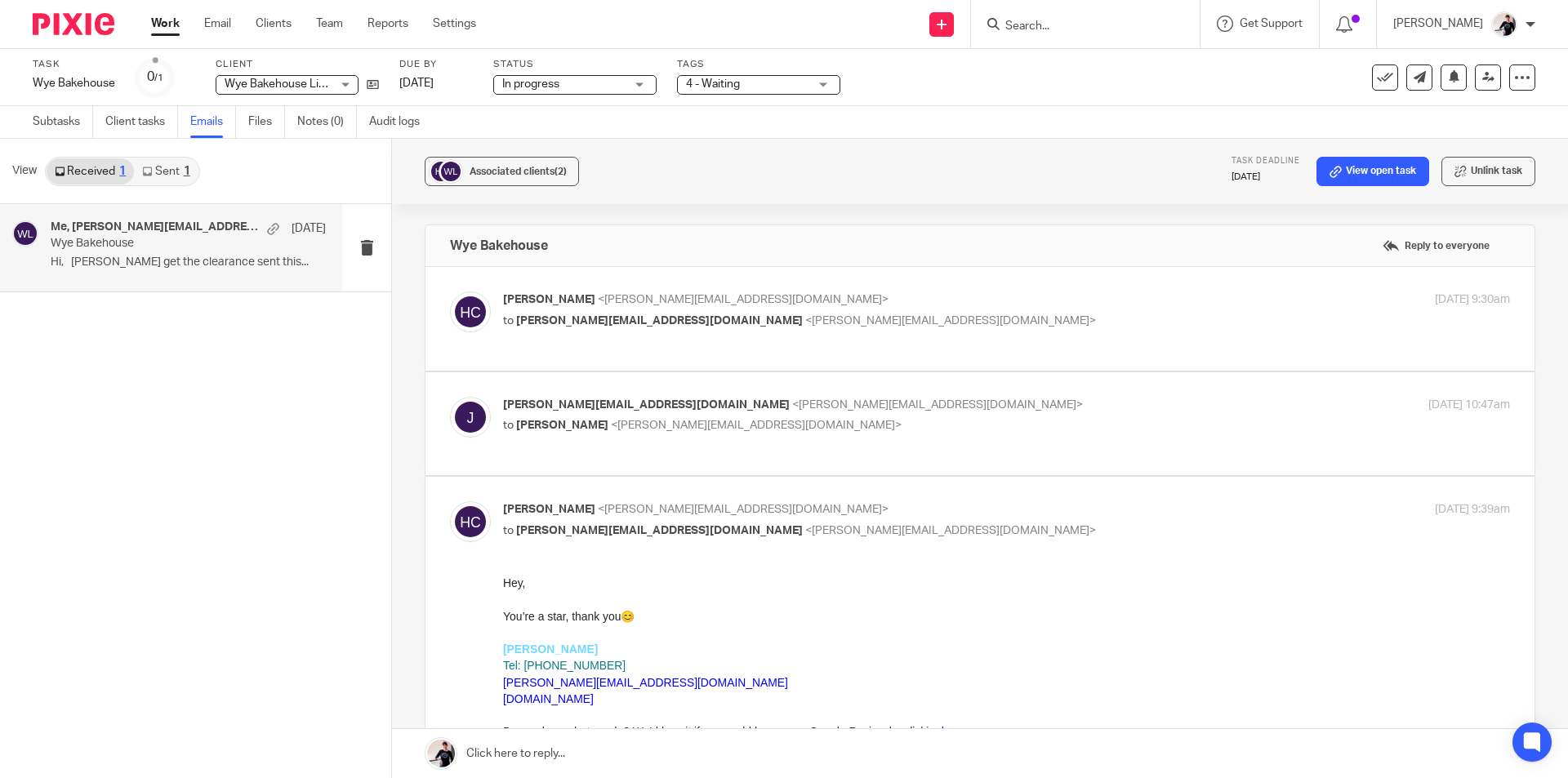
click at [632, 757] on link at bounding box center [979, 754] width 1176 height 49
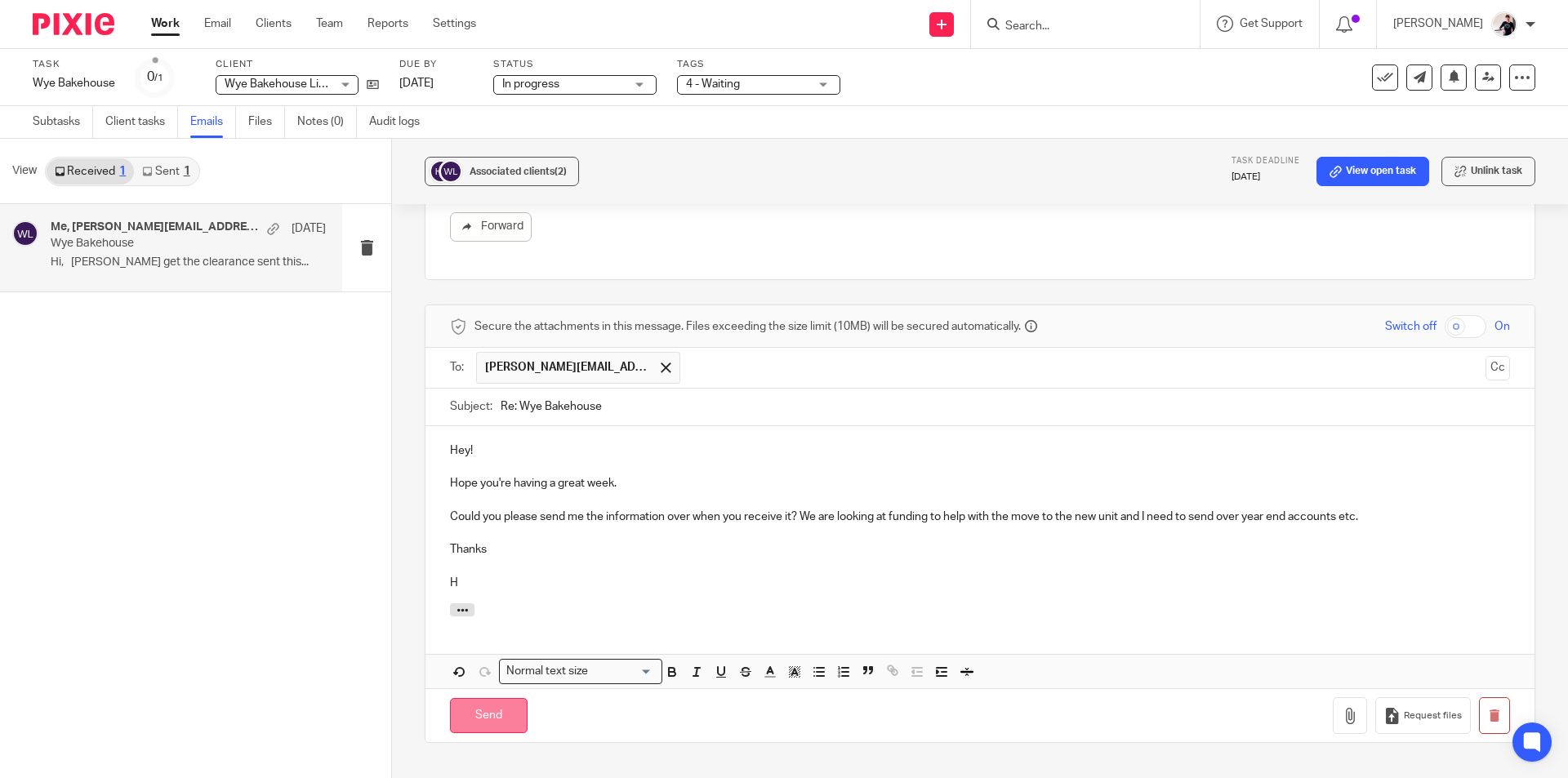
click at [507, 715] on input "Send" at bounding box center [488, 715] width 77 height 35
click at [465, 165] on button "Associated clients (2)" at bounding box center [501, 172] width 154 height 30
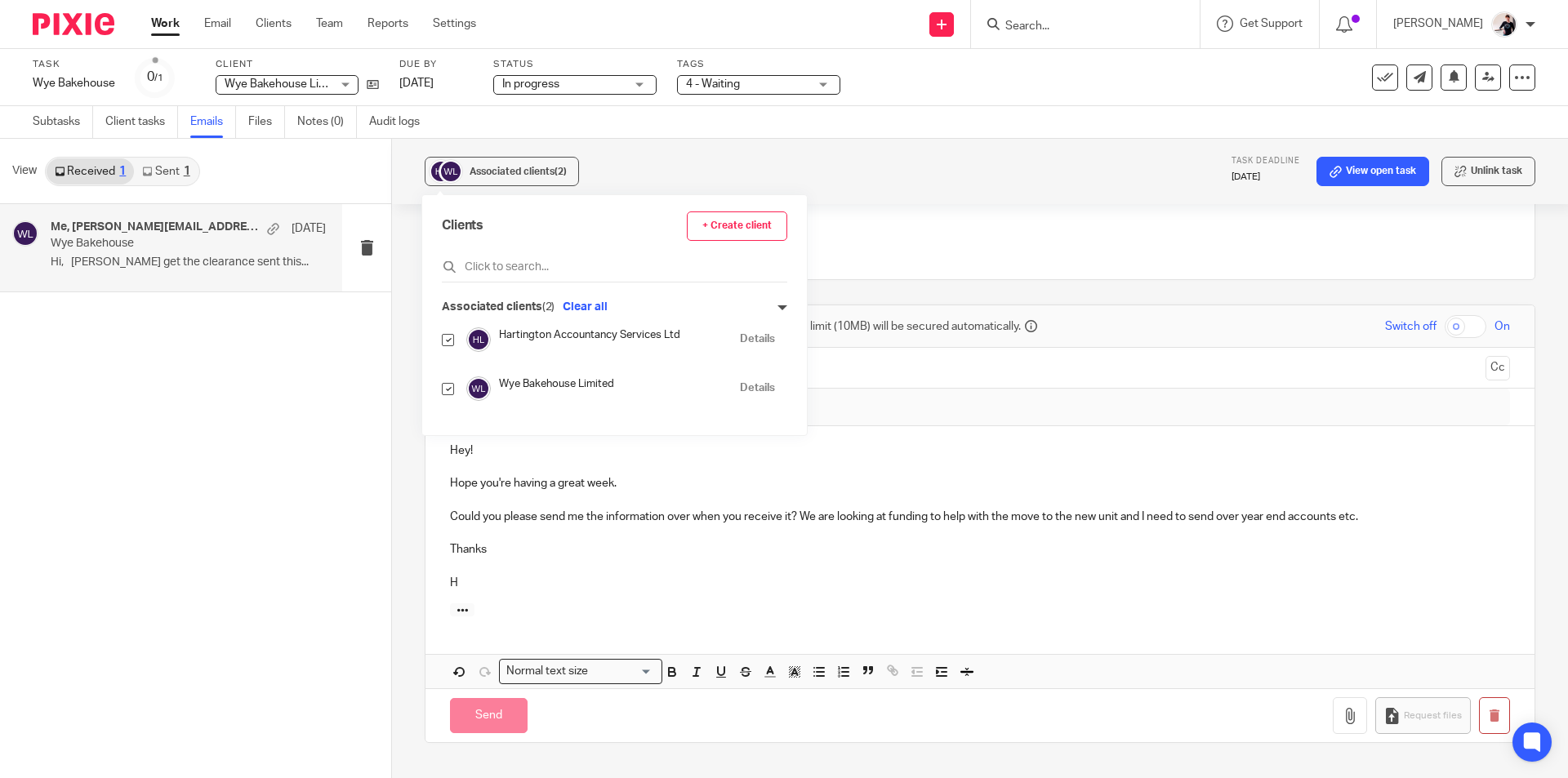
click at [444, 340] on input "checkbox" at bounding box center [448, 340] width 12 height 12
checkbox input "false"
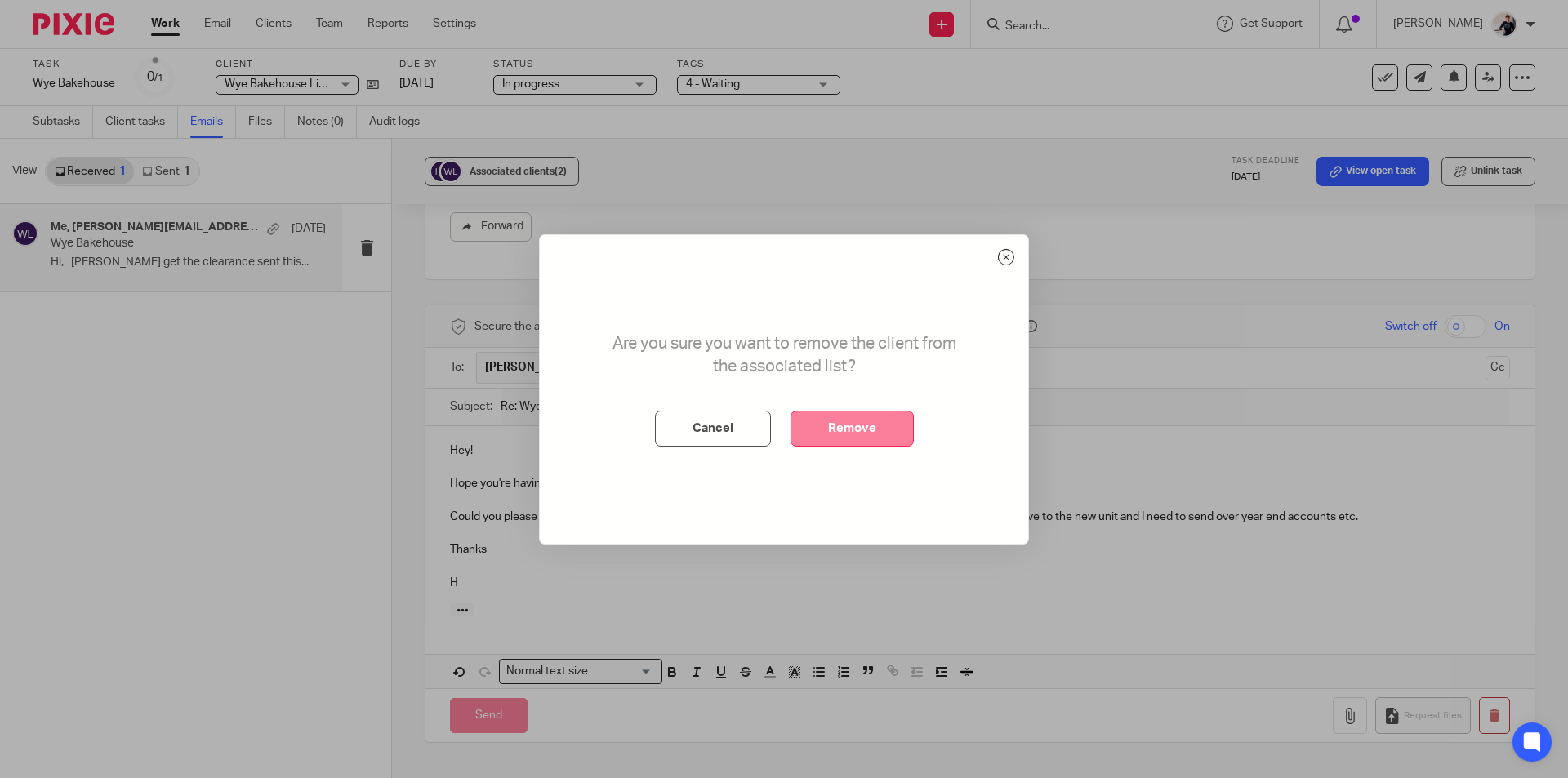
click at [809, 427] on button "Remove" at bounding box center [852, 428] width 123 height 36
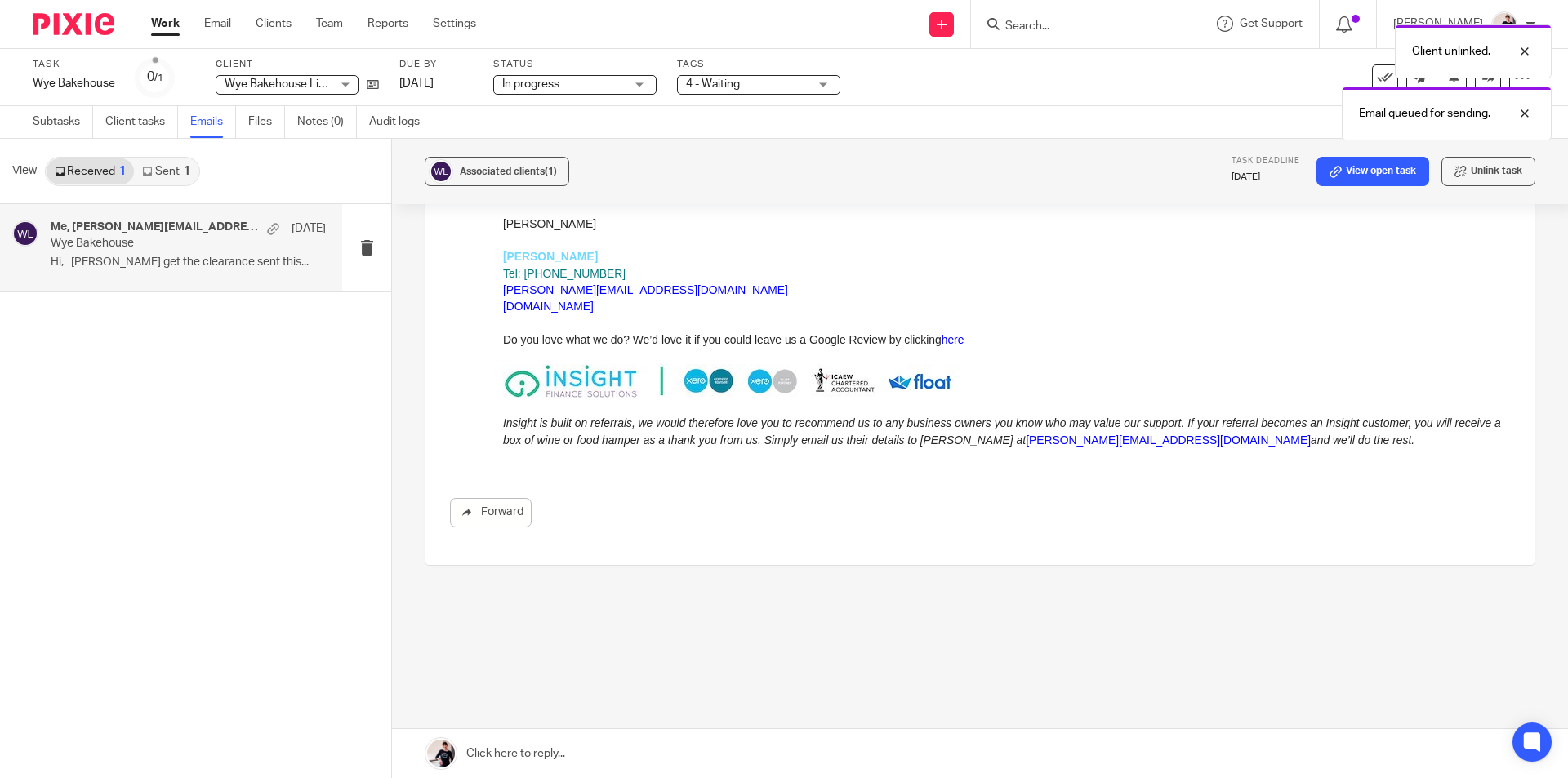
scroll to position [1196, 0]
click at [459, 87] on link "[DATE]" at bounding box center [436, 84] width 74 height 17
click at [171, 30] on link "Work" at bounding box center [165, 24] width 29 height 17
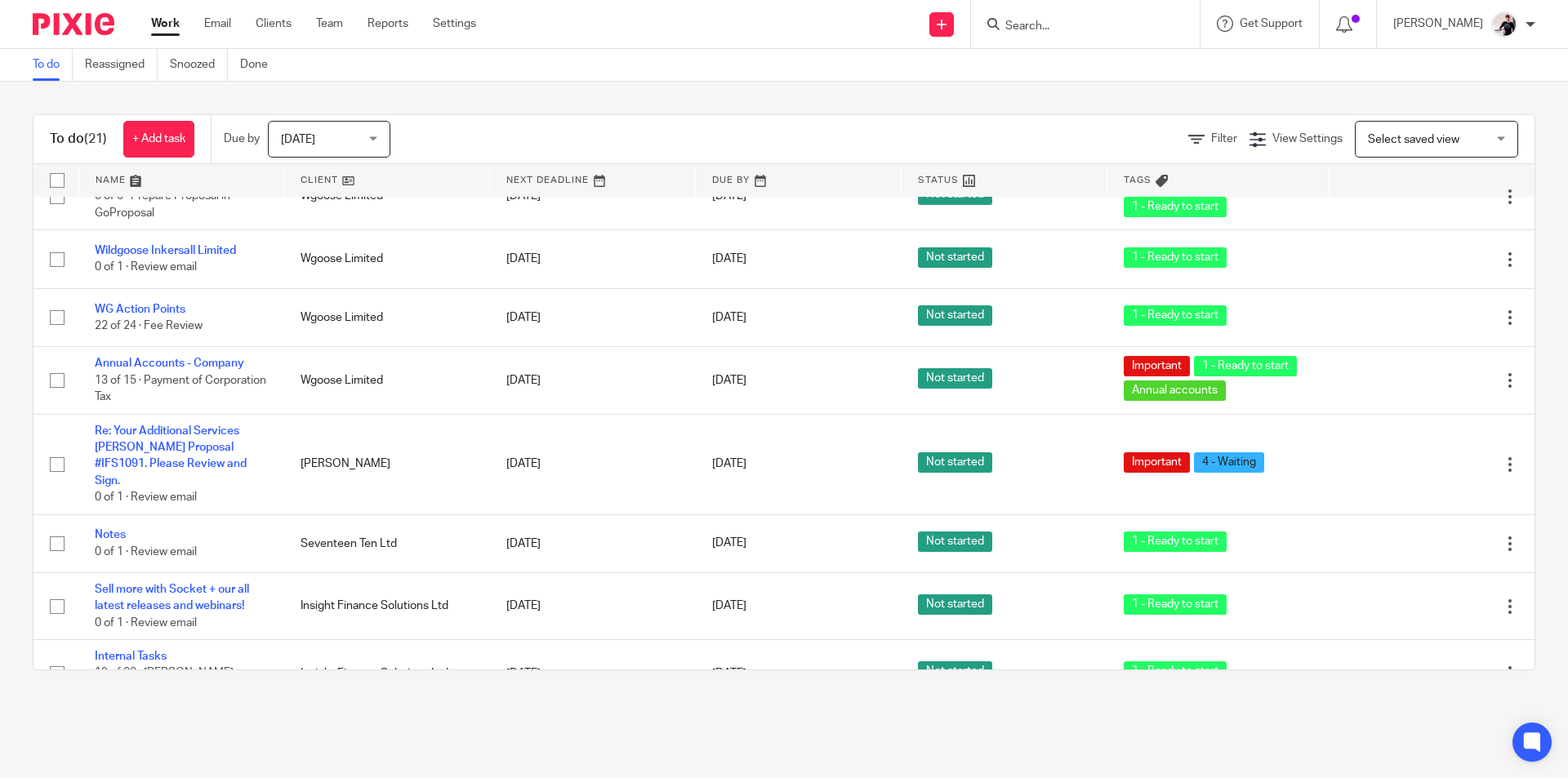
scroll to position [572, 0]
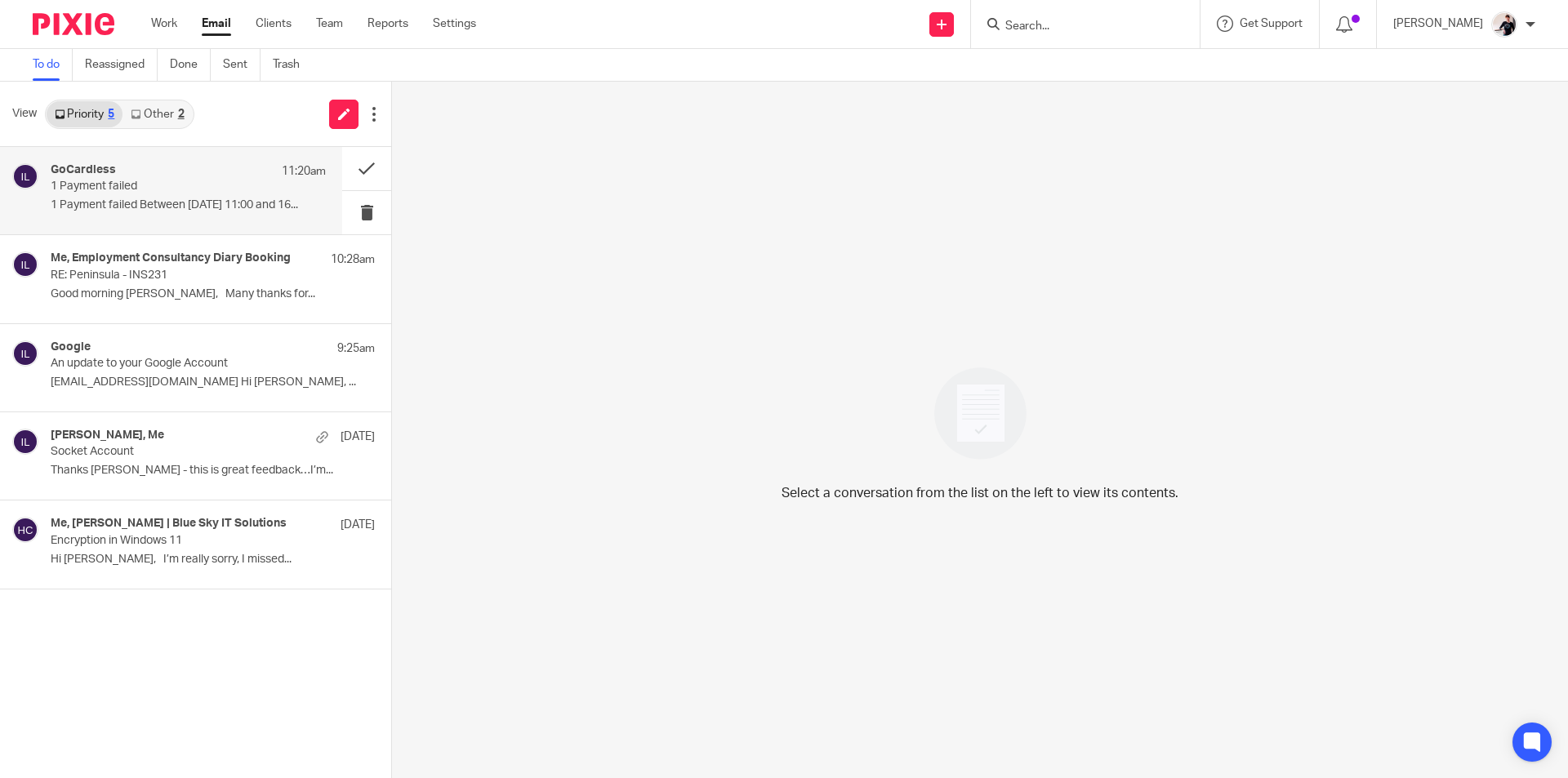
click at [190, 192] on p "1 Payment failed" at bounding box center [160, 187] width 220 height 14
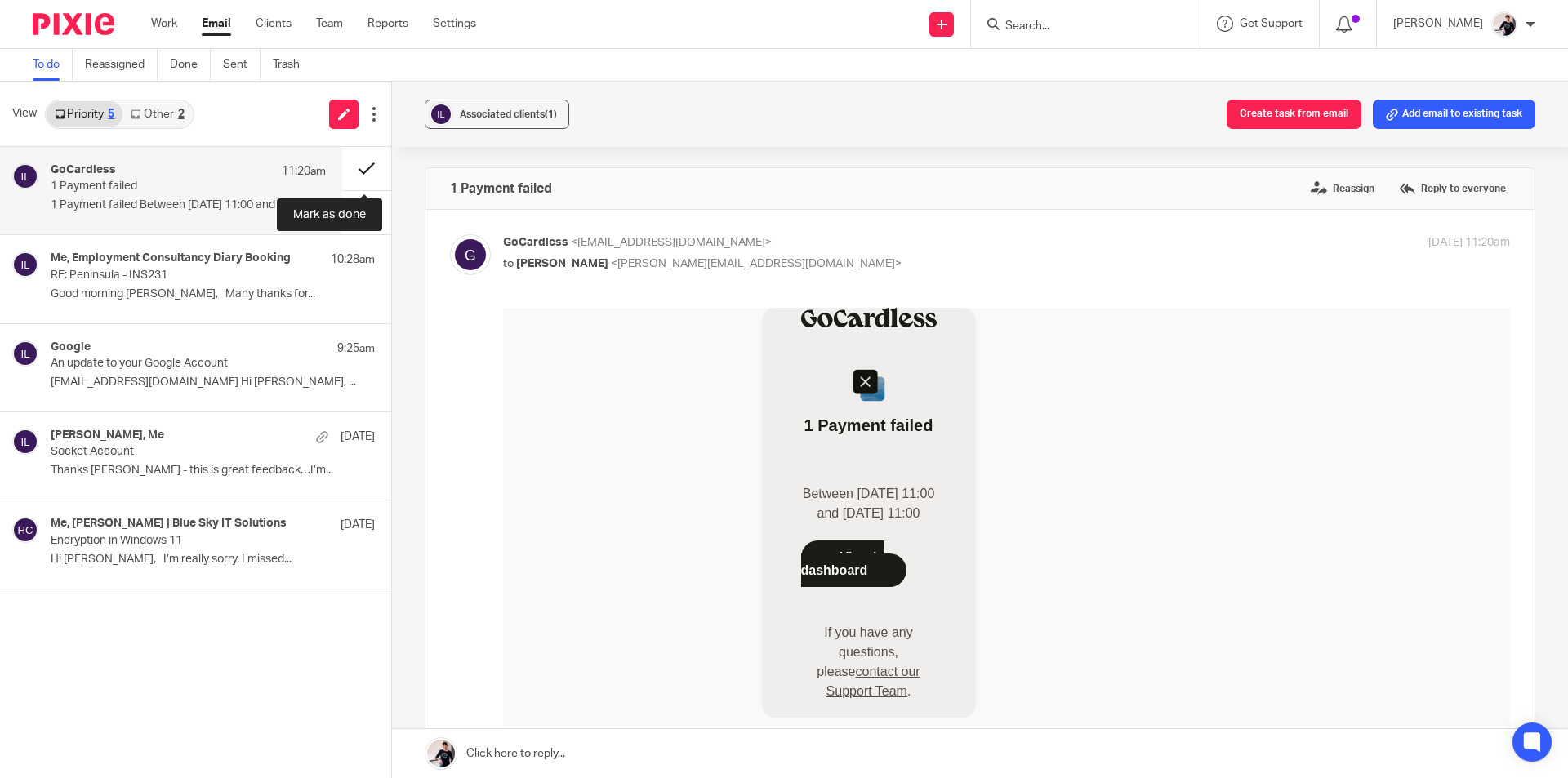
click at [354, 171] on button at bounding box center [367, 169] width 49 height 43
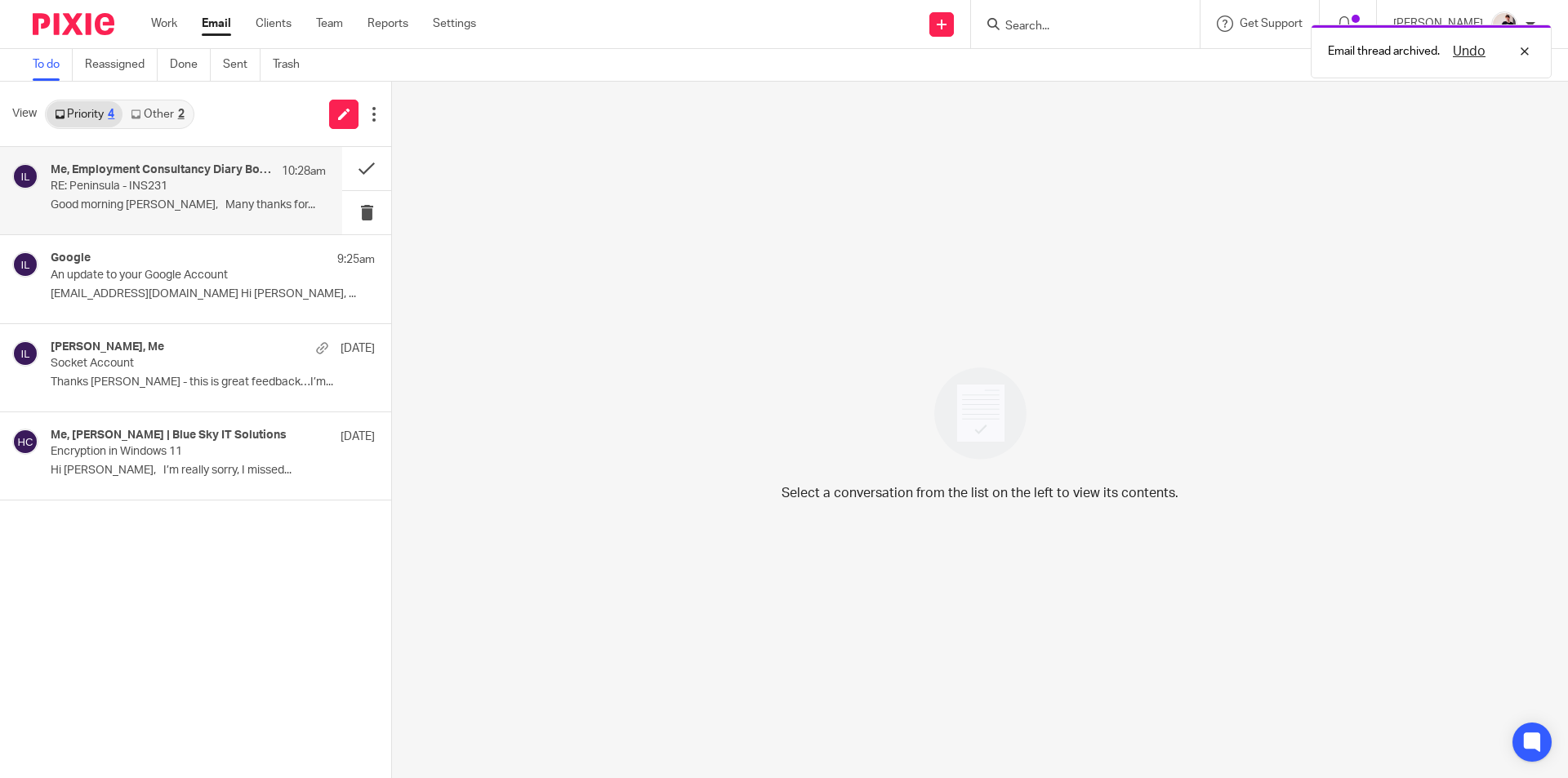
click at [145, 191] on p "RE: Peninsula - INS231" at bounding box center [160, 187] width 220 height 14
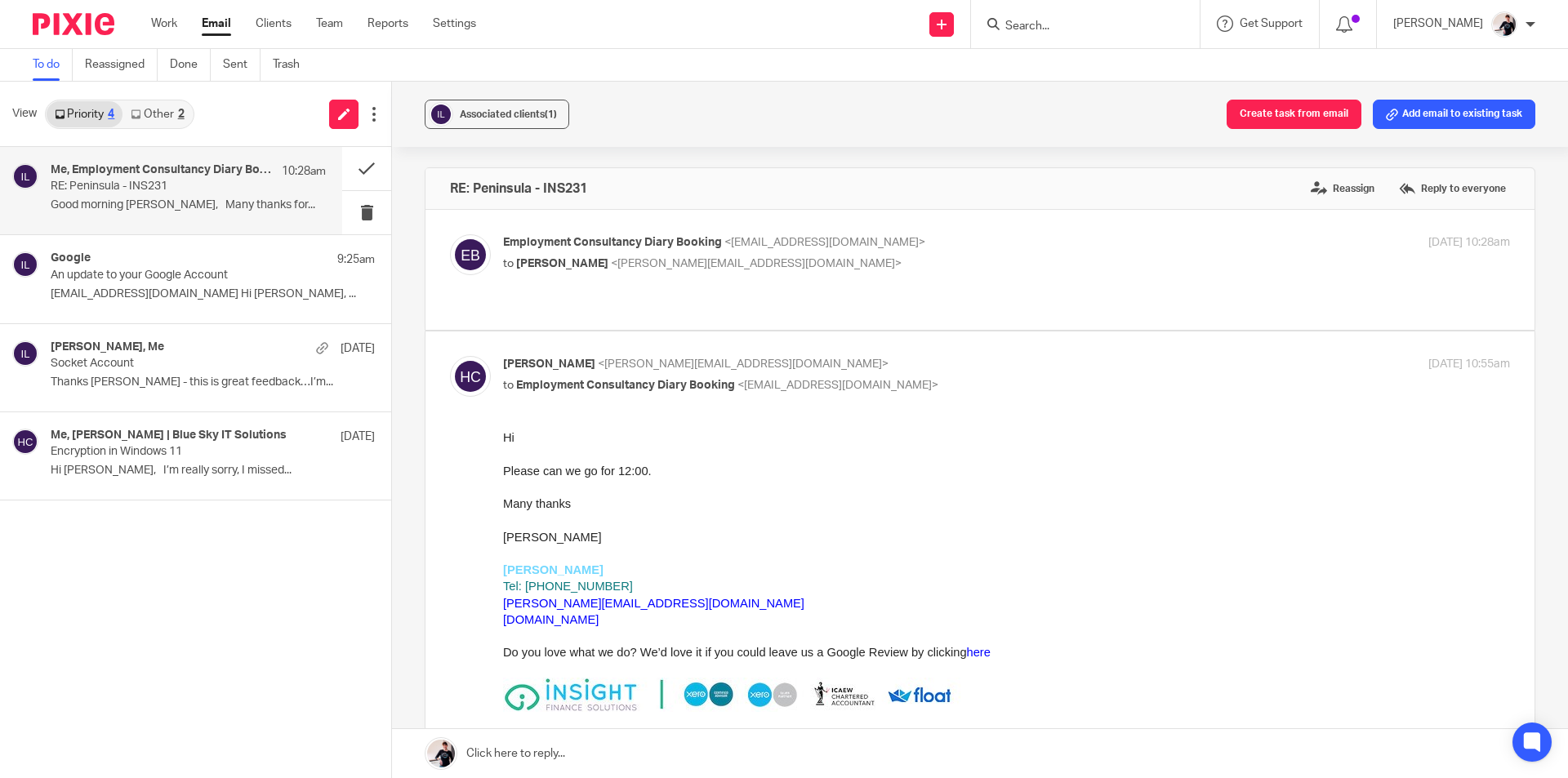
drag, startPoint x: 162, startPoint y: 118, endPoint x: 200, endPoint y: 137, distance: 42.5
click at [162, 118] on link "Other 2" at bounding box center [157, 115] width 69 height 26
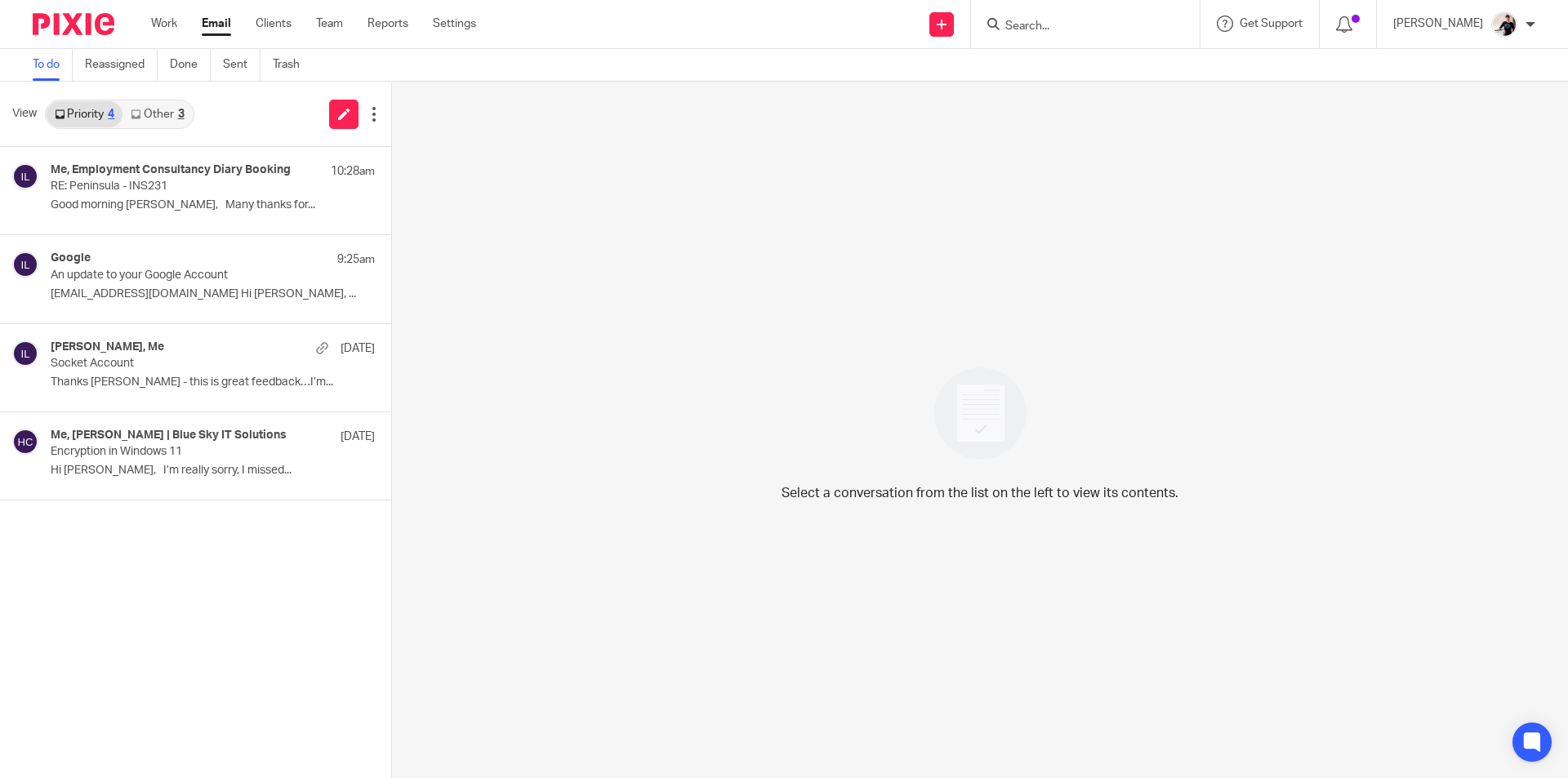
click at [163, 108] on link "Other 3" at bounding box center [157, 115] width 69 height 26
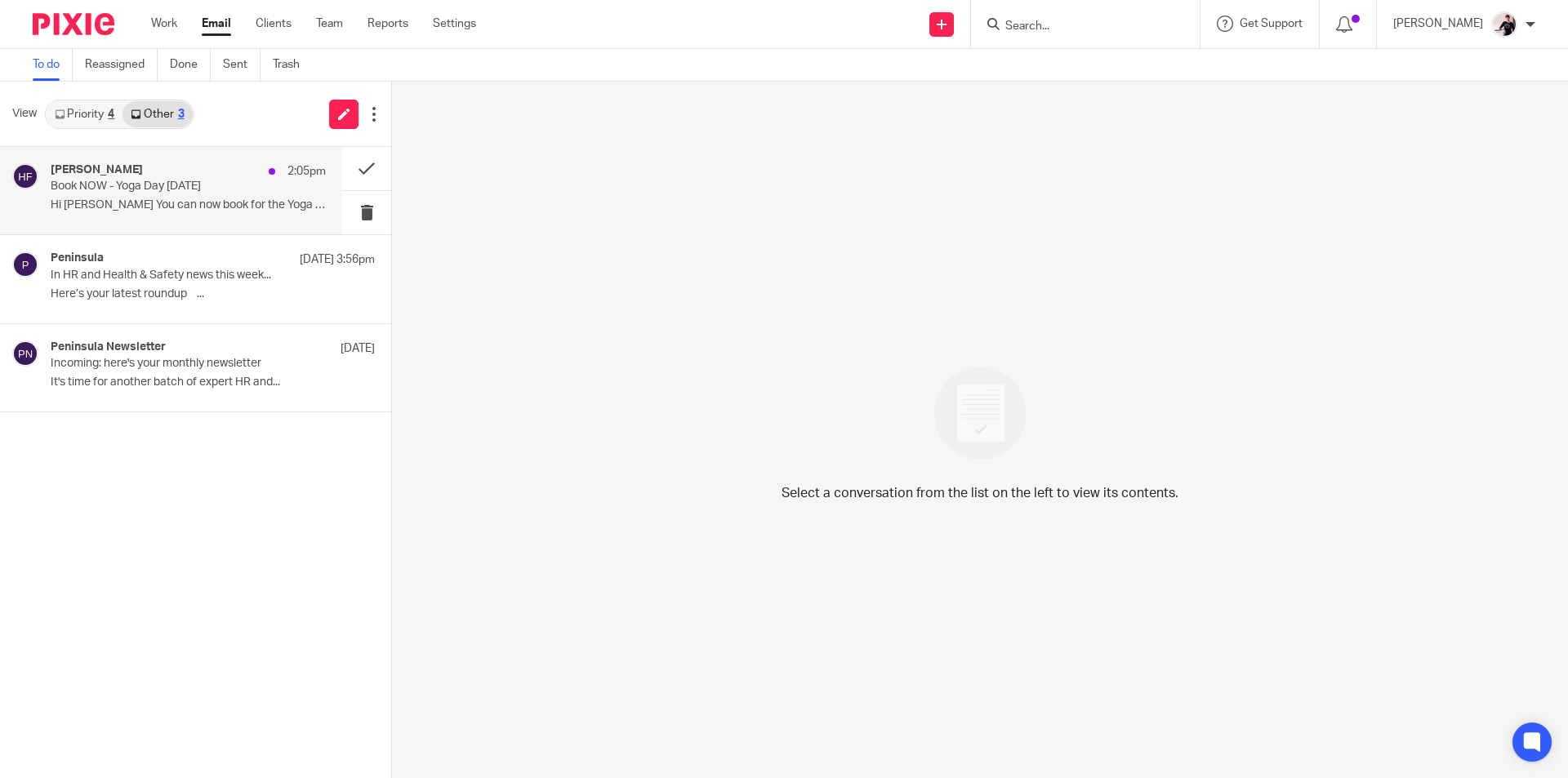
click at [112, 189] on p "Book NOW - Yoga Day [DATE]" at bounding box center [160, 187] width 220 height 14
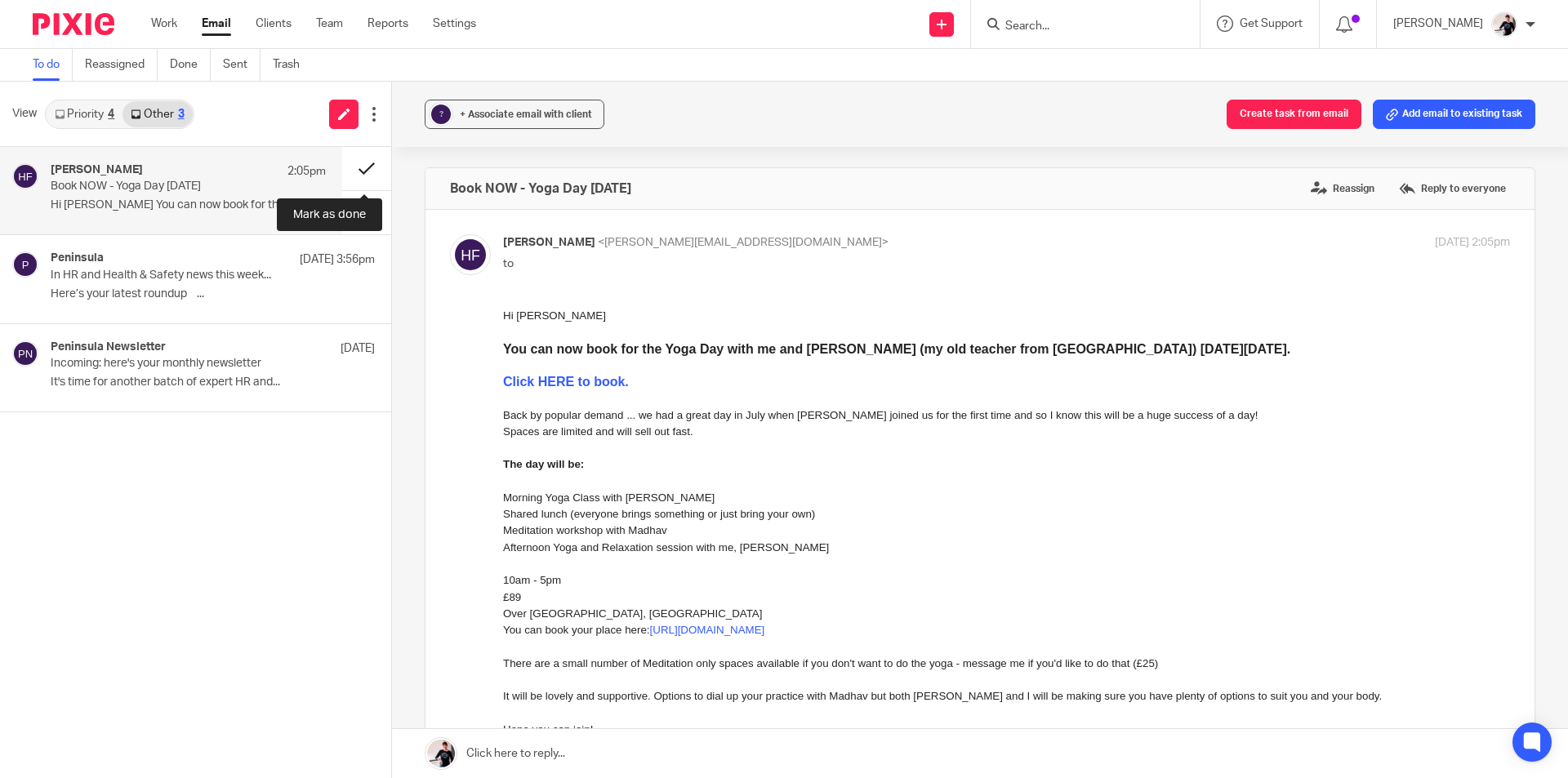
click at [373, 170] on button at bounding box center [367, 169] width 49 height 43
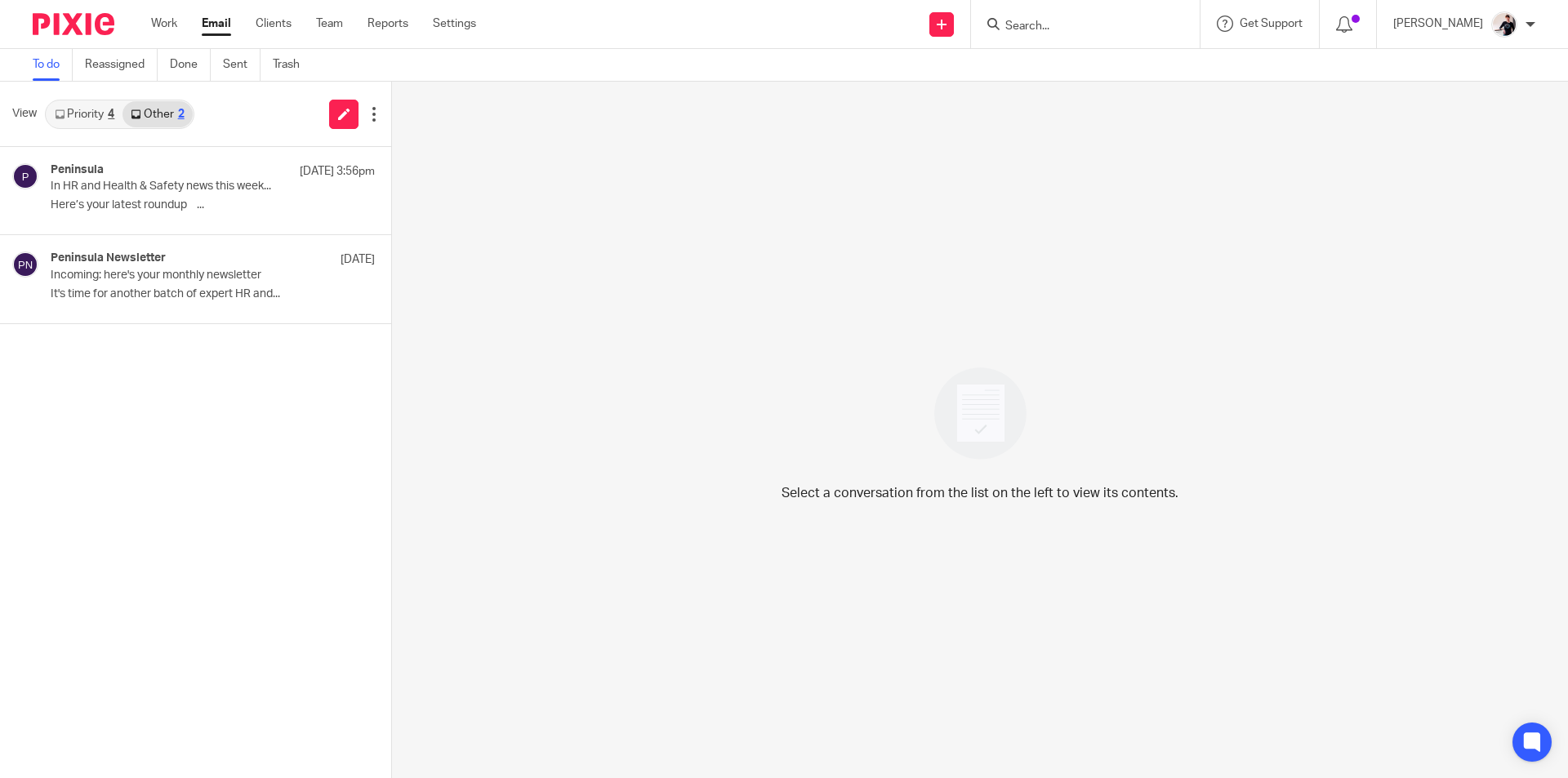
click at [91, 102] on link "Priority 4" at bounding box center [84, 115] width 76 height 26
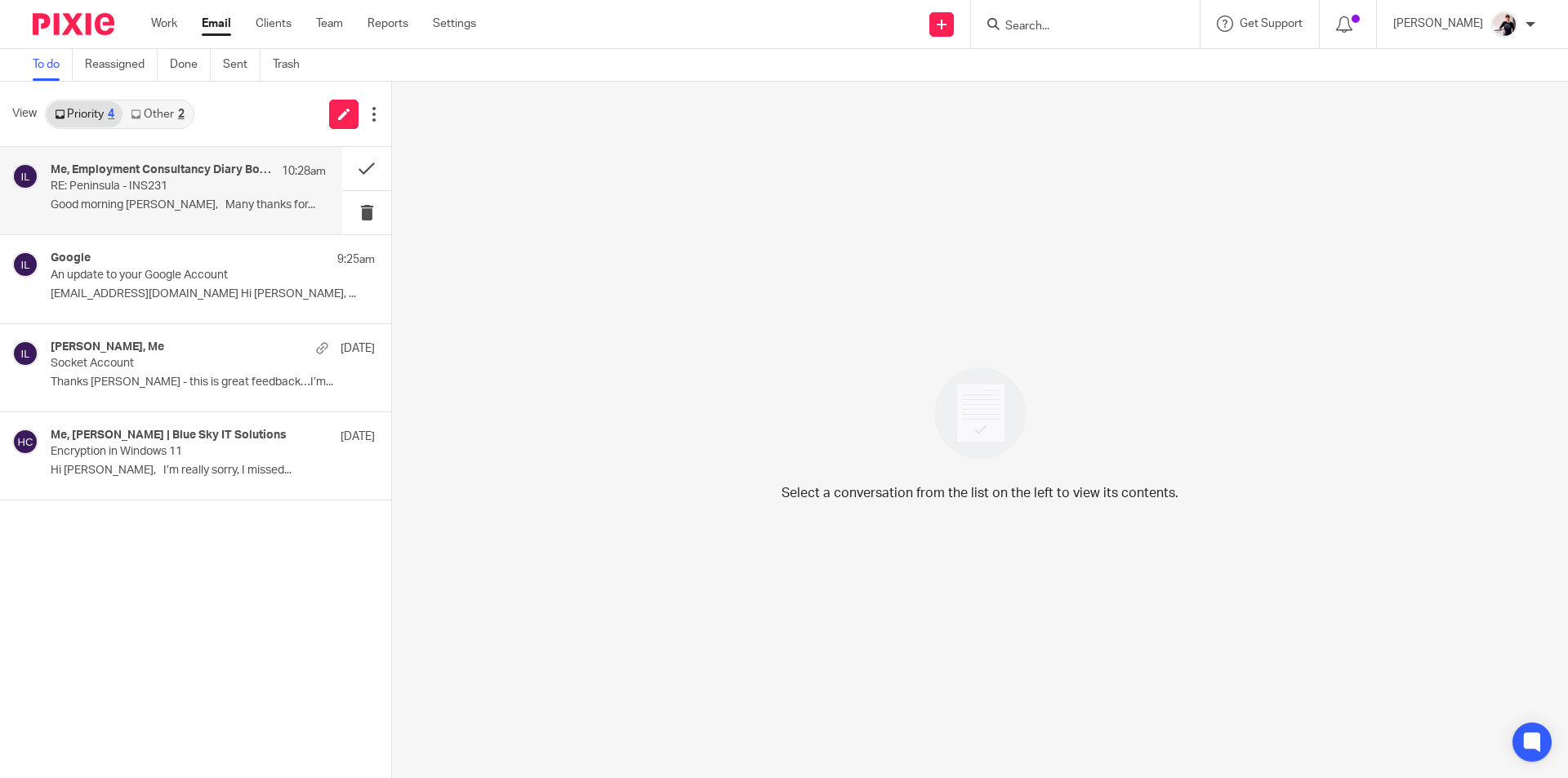
click at [134, 186] on p "RE: Peninsula - INS231" at bounding box center [160, 187] width 220 height 14
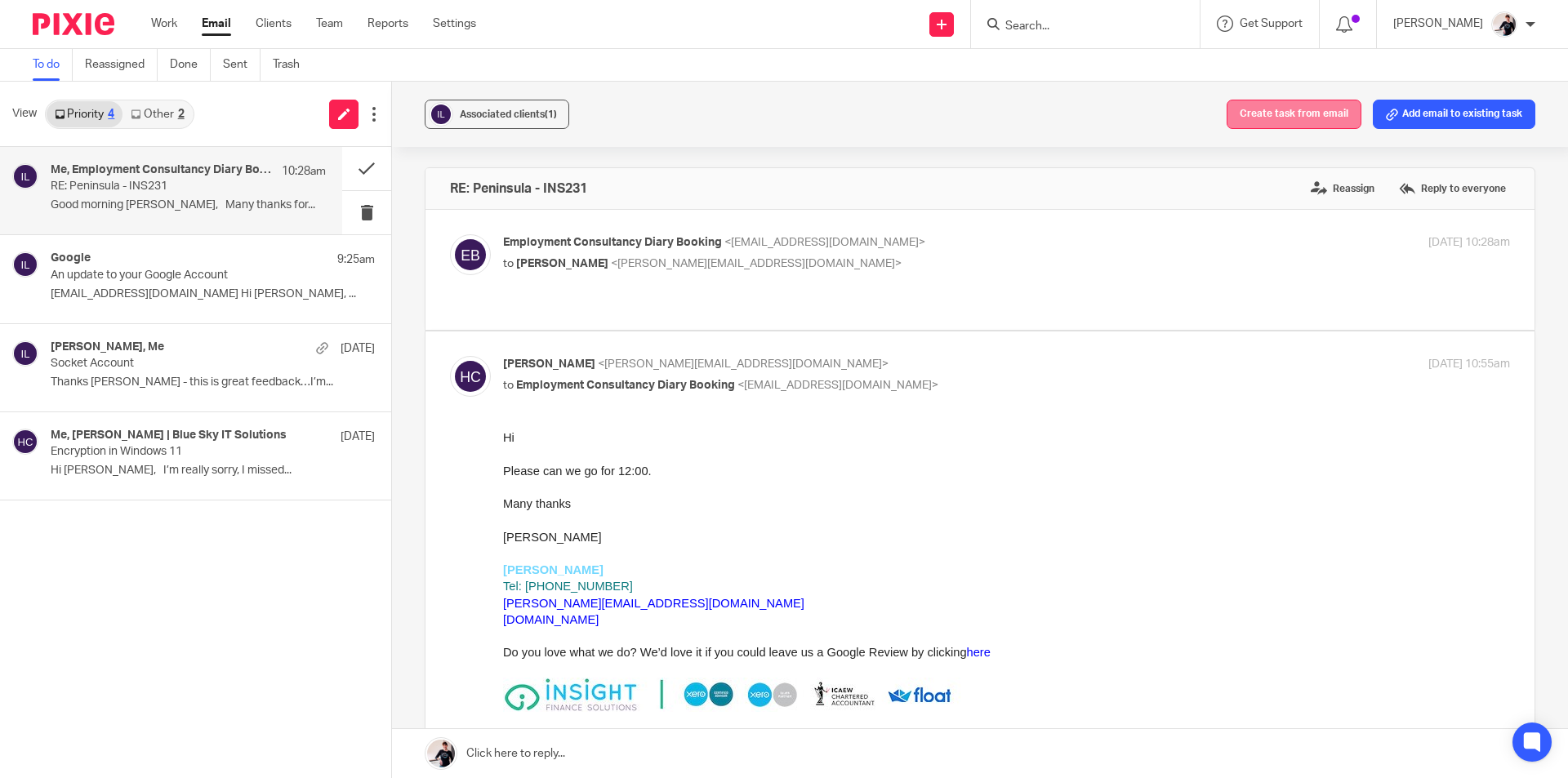
click at [1269, 118] on button "Create task from email" at bounding box center [1294, 115] width 134 height 30
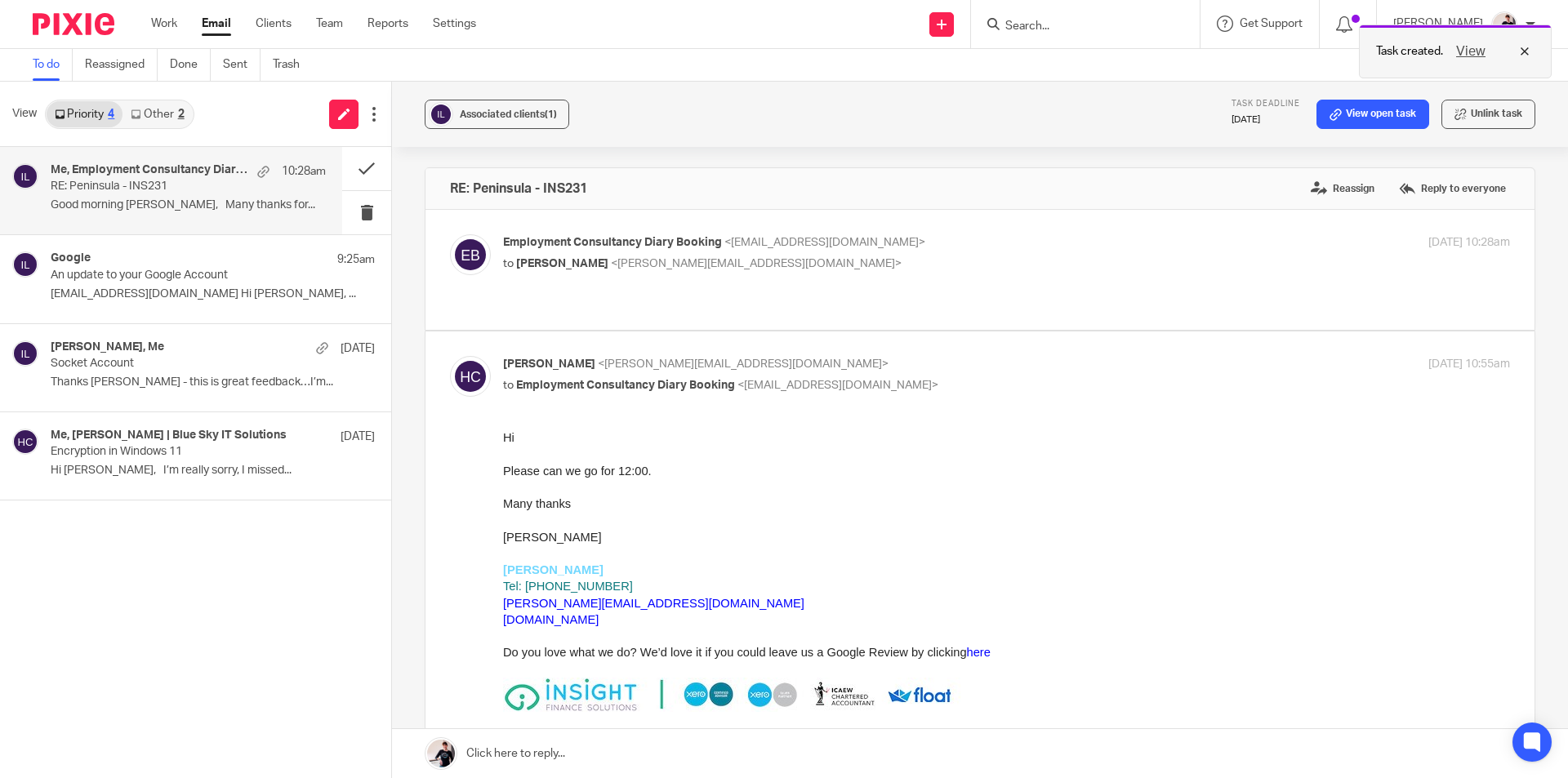
click at [1471, 54] on button "View" at bounding box center [1471, 51] width 39 height 20
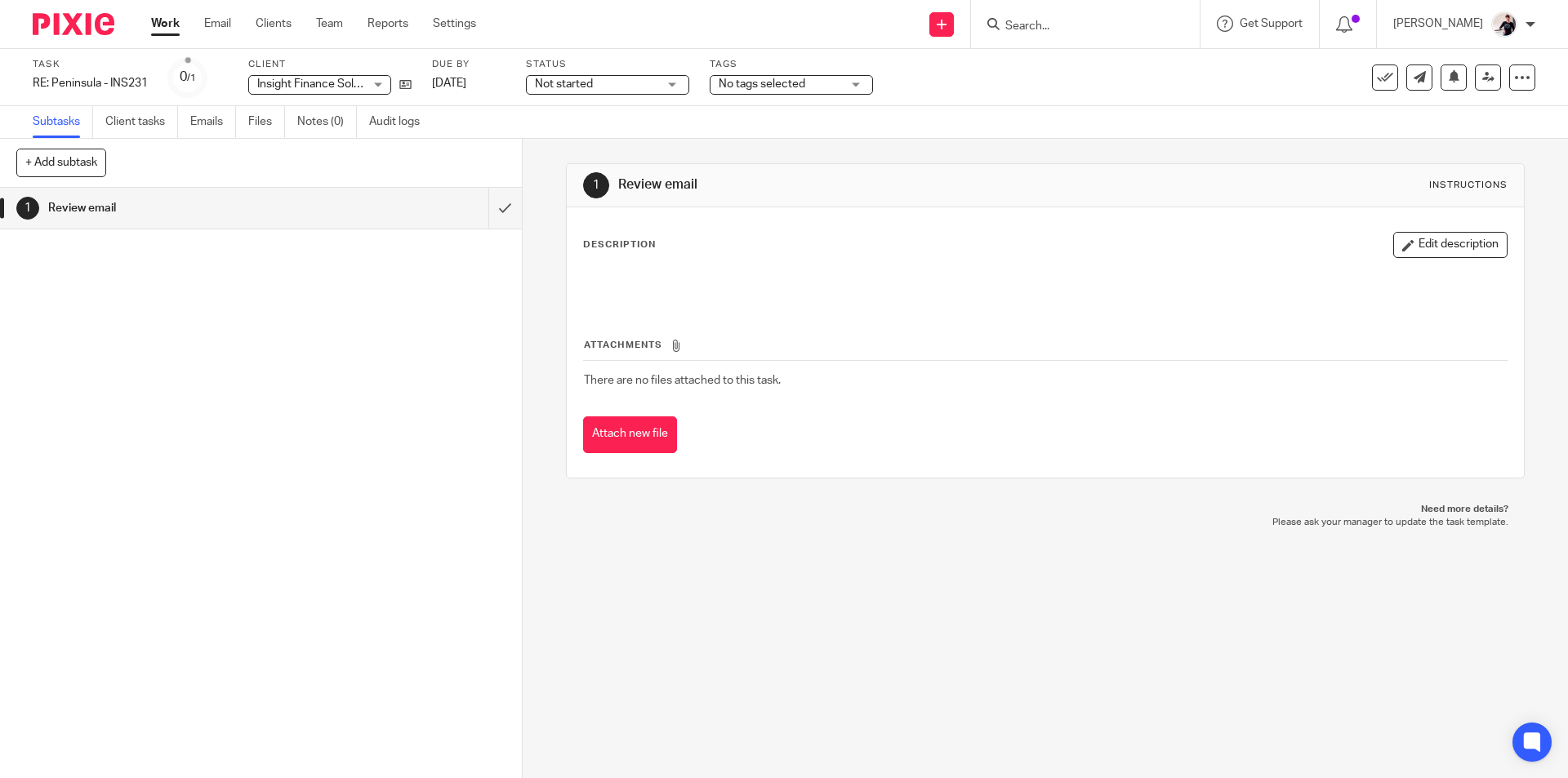
click at [754, 78] on span "No tags selected" at bounding box center [761, 84] width 87 height 11
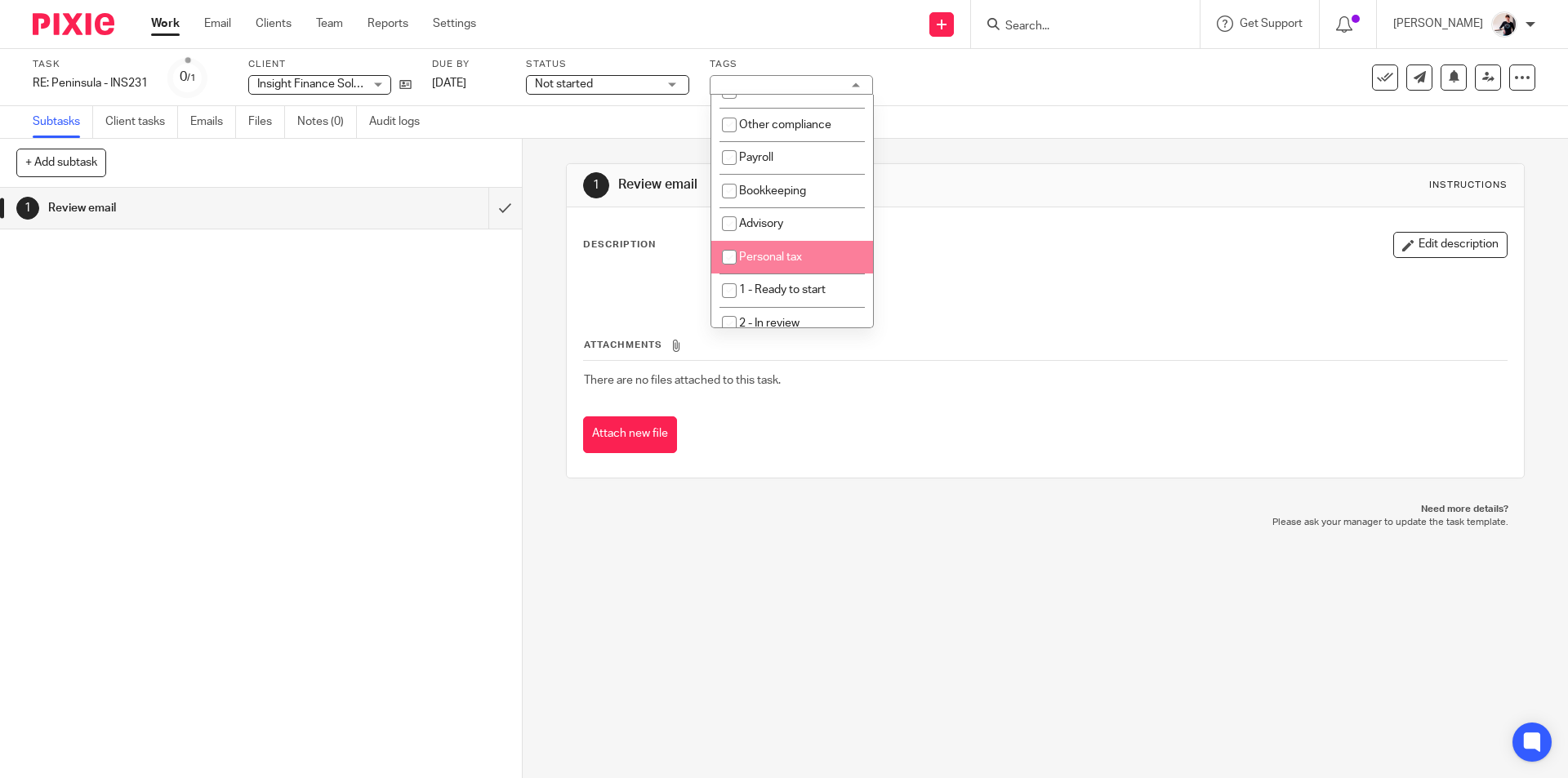
scroll to position [163, 0]
click at [819, 218] on li "1 - Ready to start" at bounding box center [791, 213] width 161 height 34
checkbox input "true"
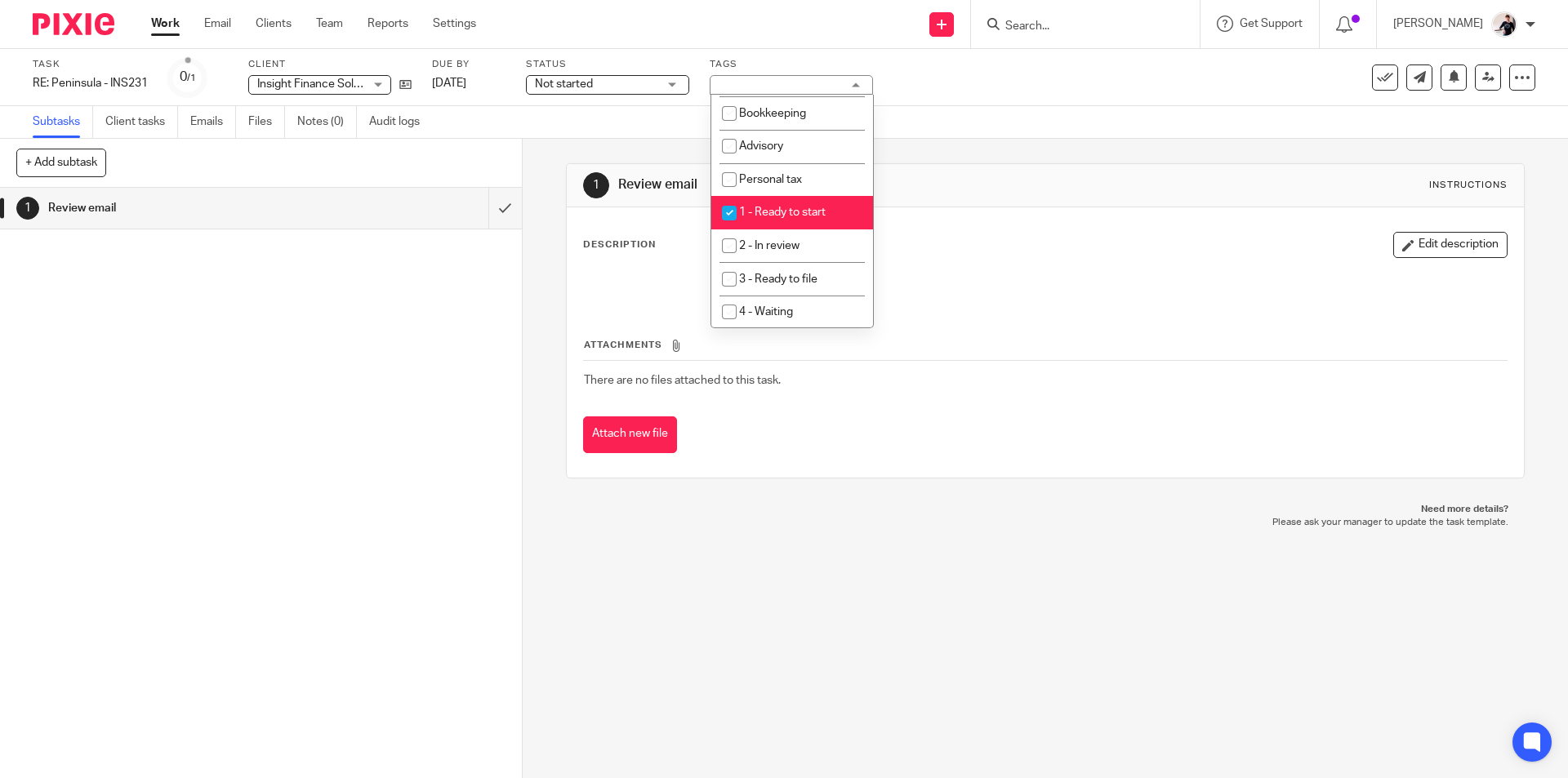
click at [626, 82] on span "Not started" at bounding box center [595, 84] width 122 height 17
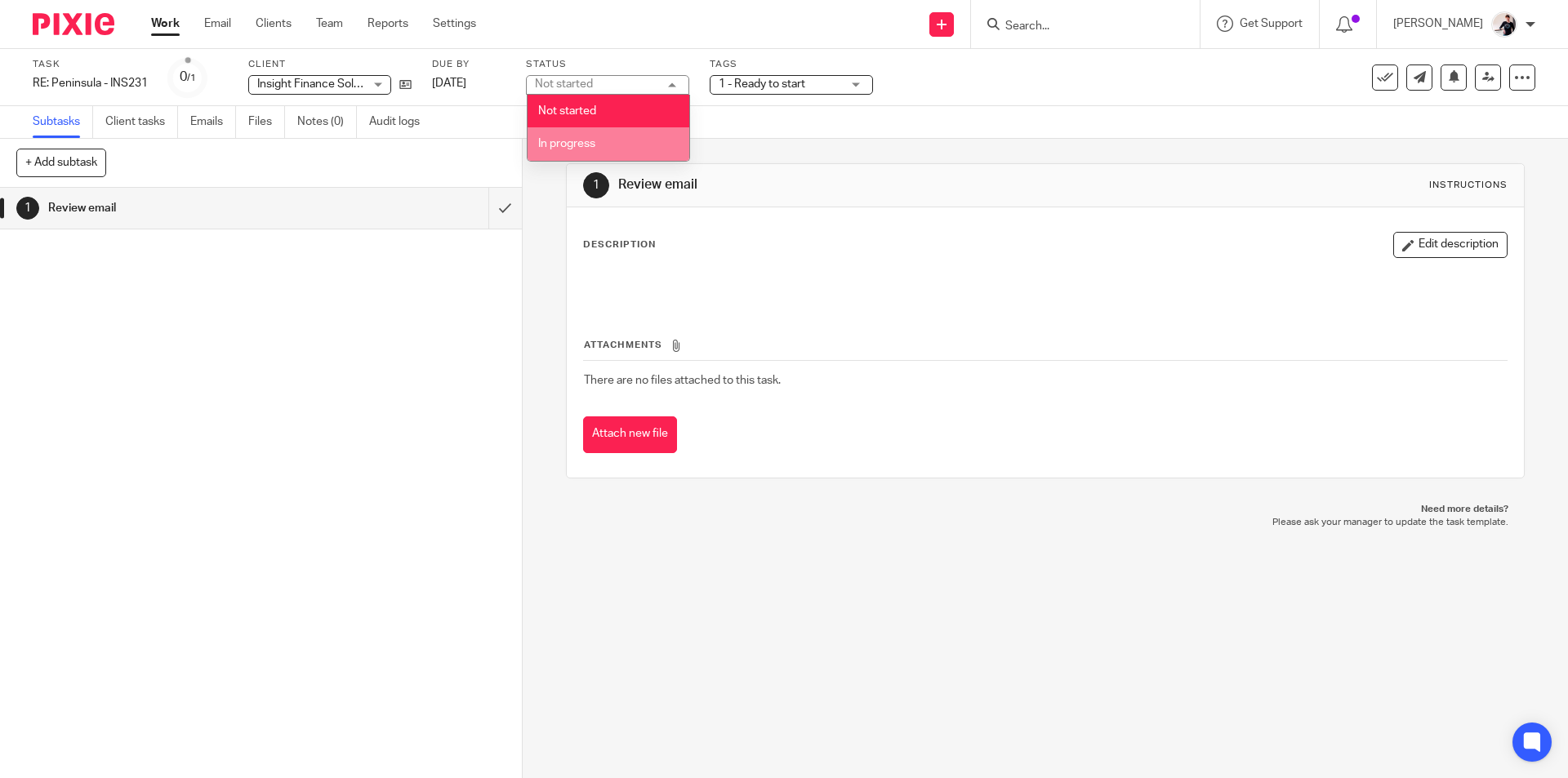
click at [622, 138] on li "In progress" at bounding box center [607, 145] width 161 height 34
click at [484, 86] on link "[DATE]" at bounding box center [468, 84] width 74 height 17
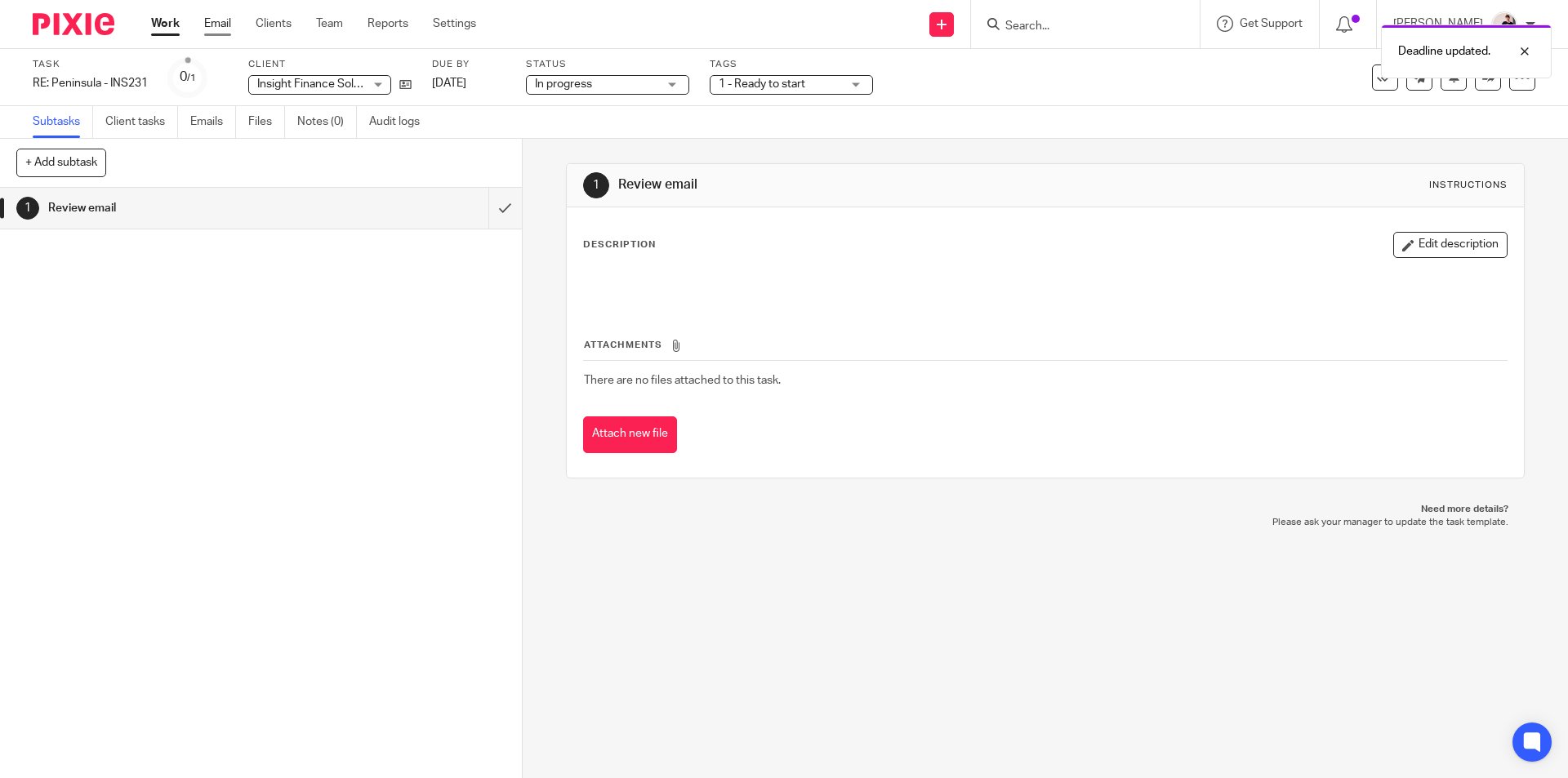
click at [213, 22] on link "Email" at bounding box center [217, 24] width 27 height 17
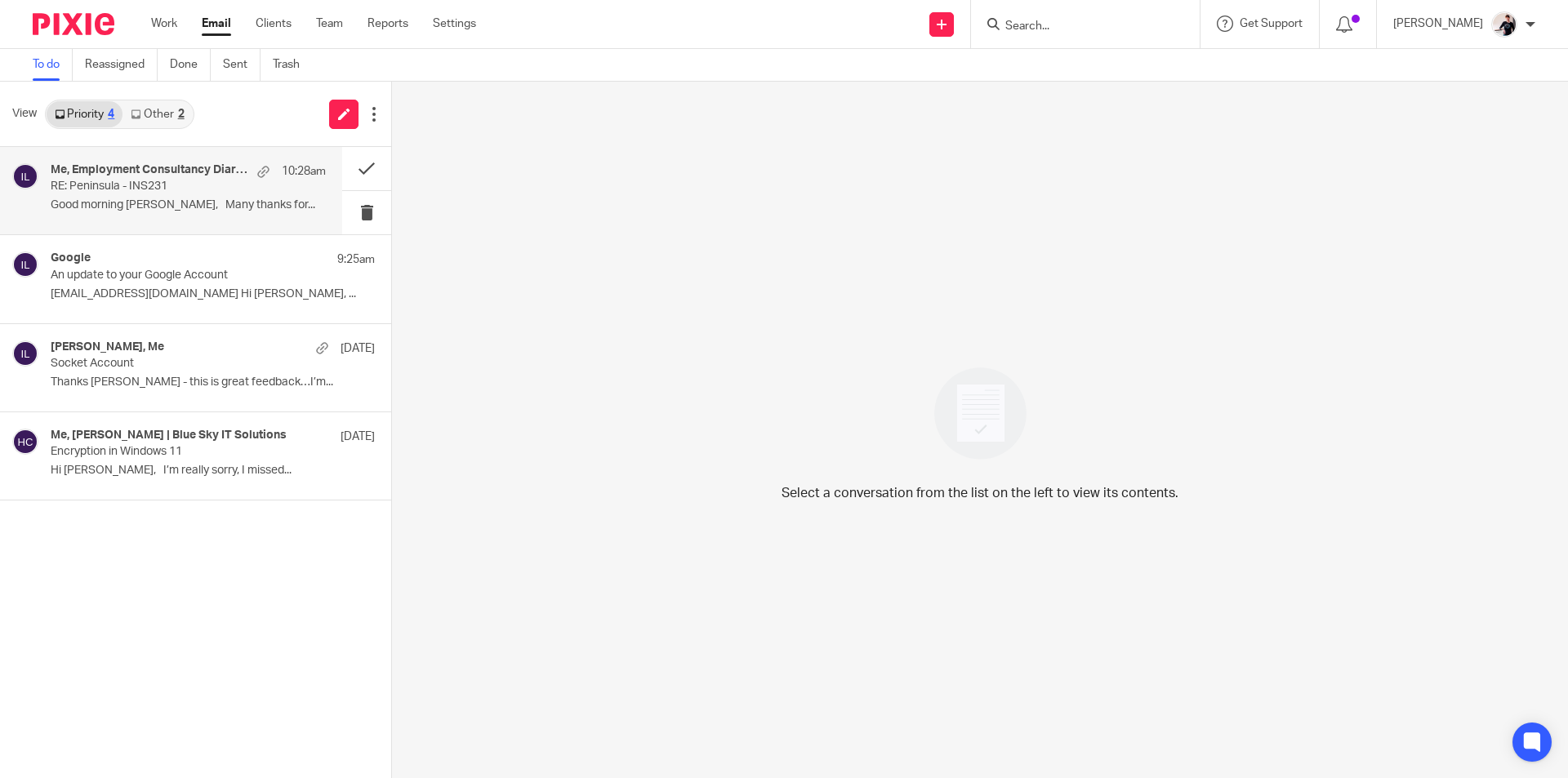
click at [167, 203] on p "Good morning Helen, Many thanks for..." at bounding box center [187, 205] width 275 height 14
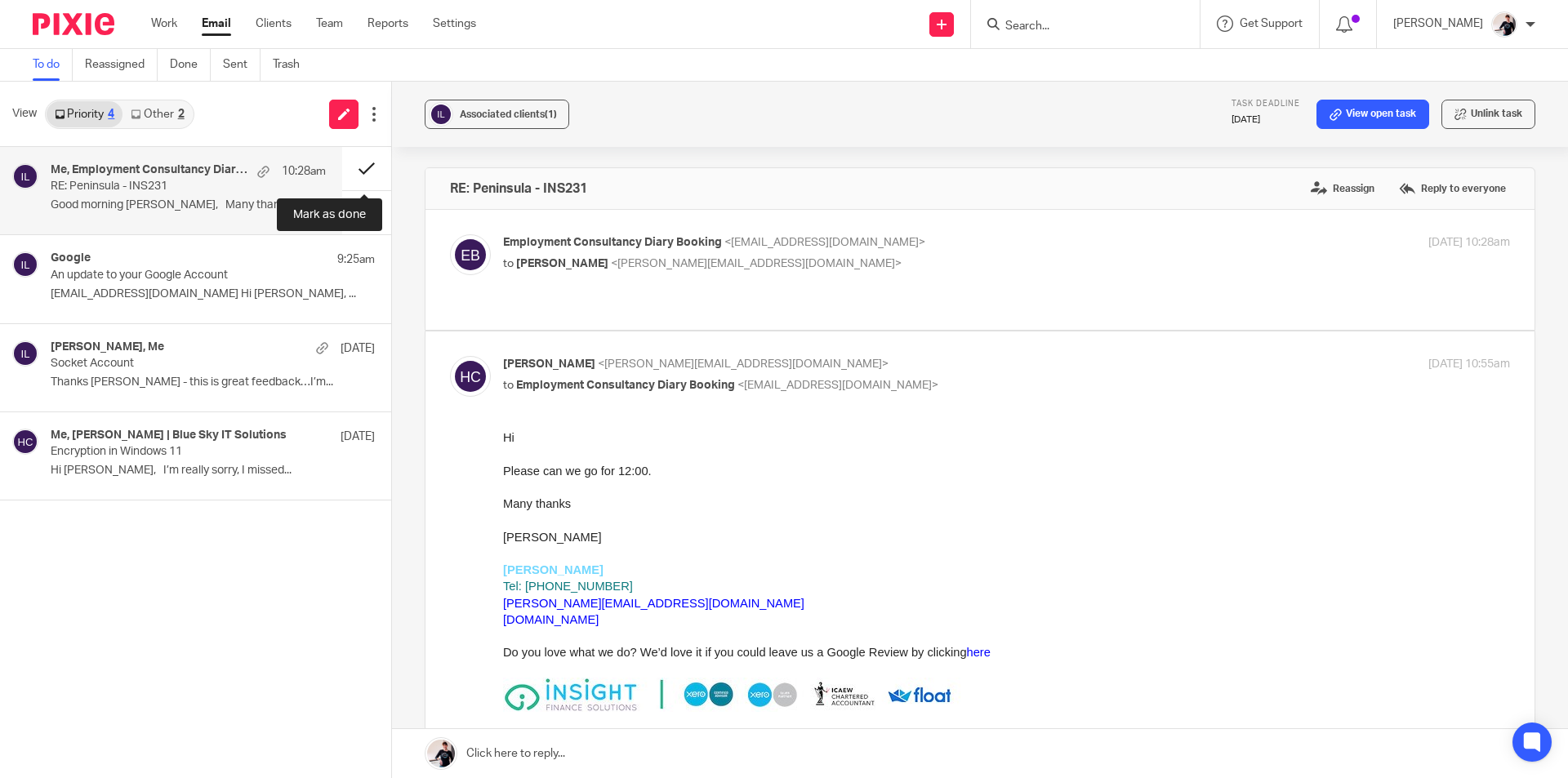
click at [371, 170] on button at bounding box center [367, 169] width 49 height 43
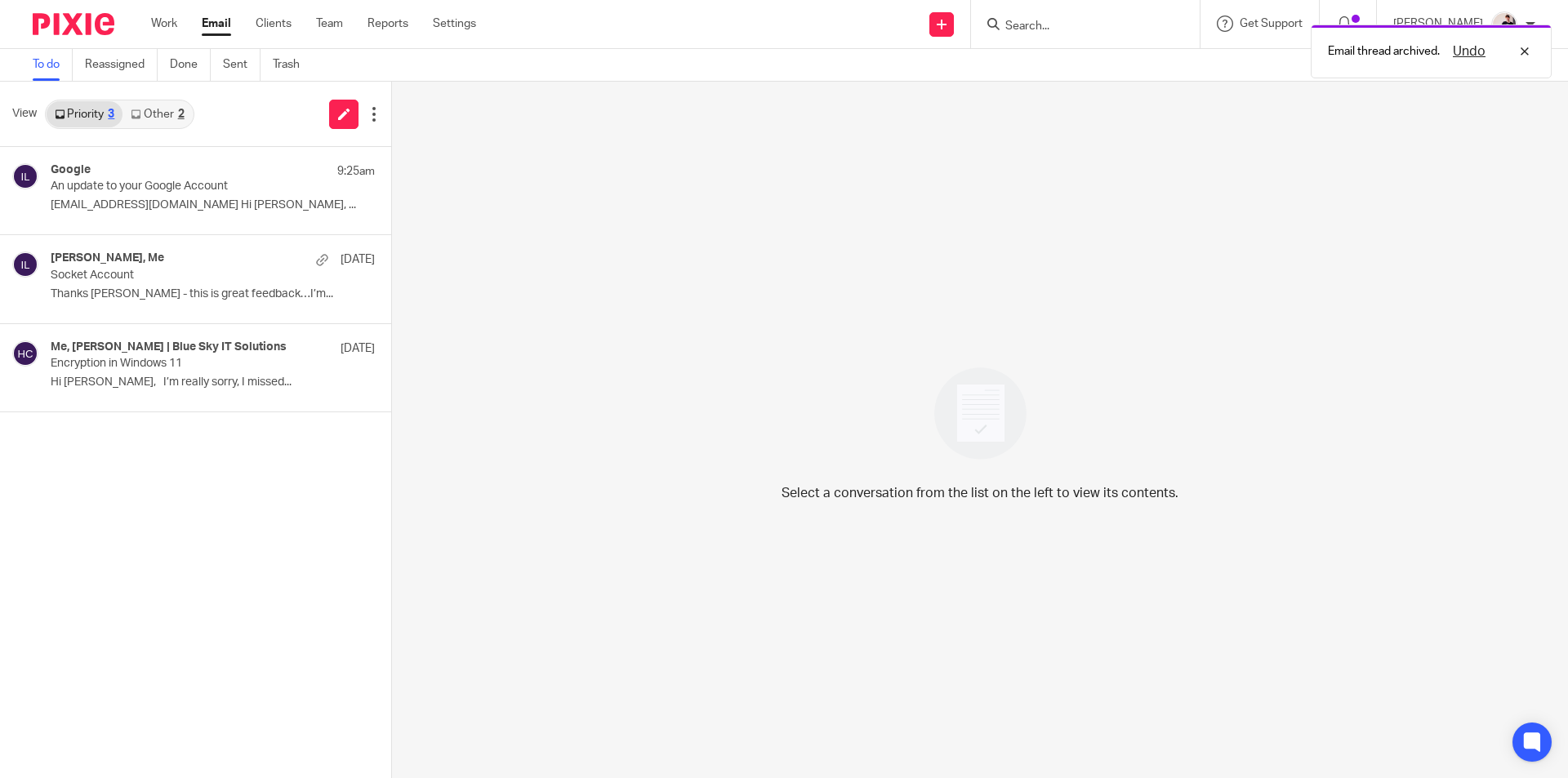
click at [174, 115] on link "Other 2" at bounding box center [157, 115] width 69 height 26
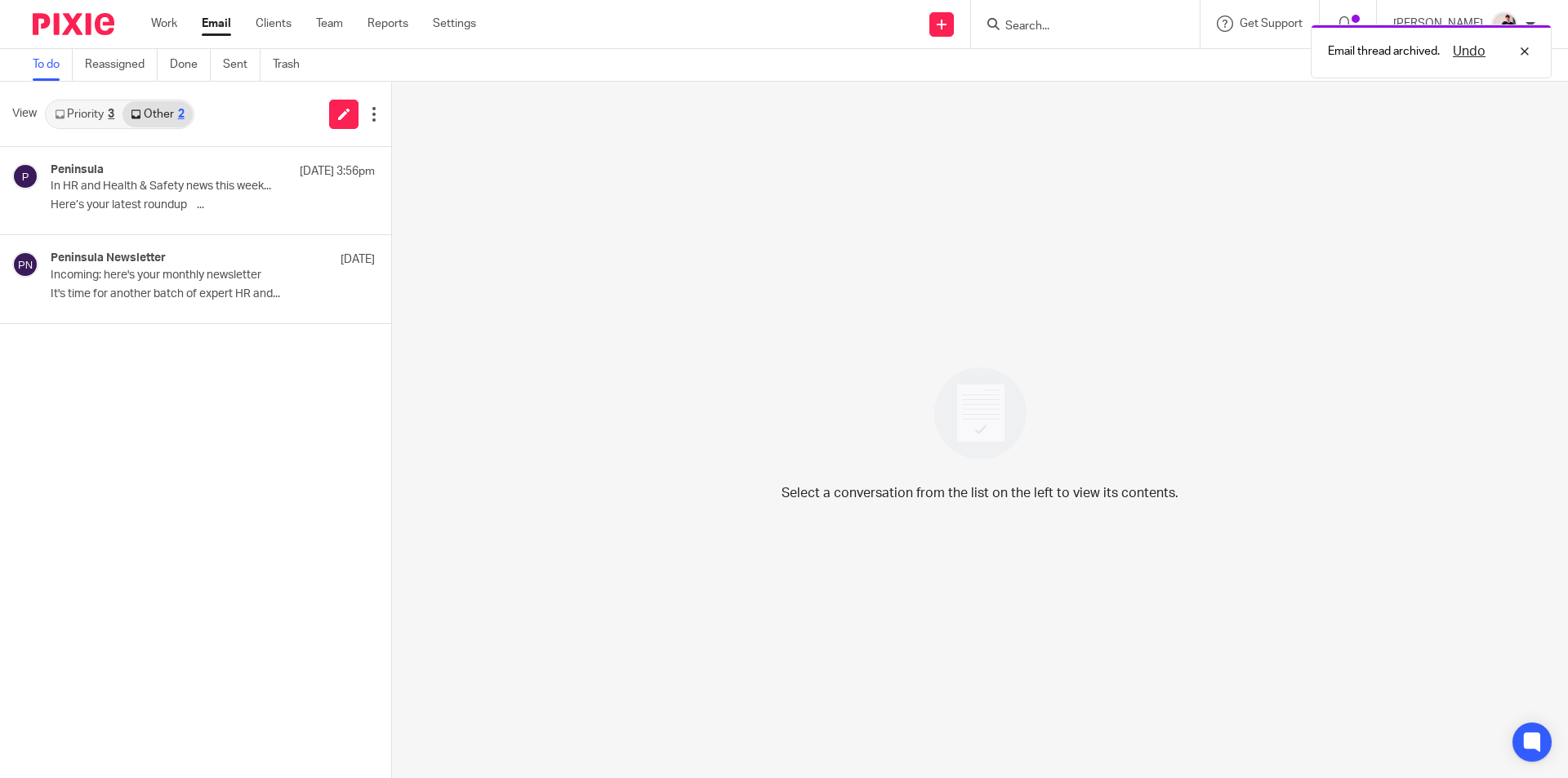
click at [82, 115] on link "Priority 3" at bounding box center [84, 115] width 76 height 26
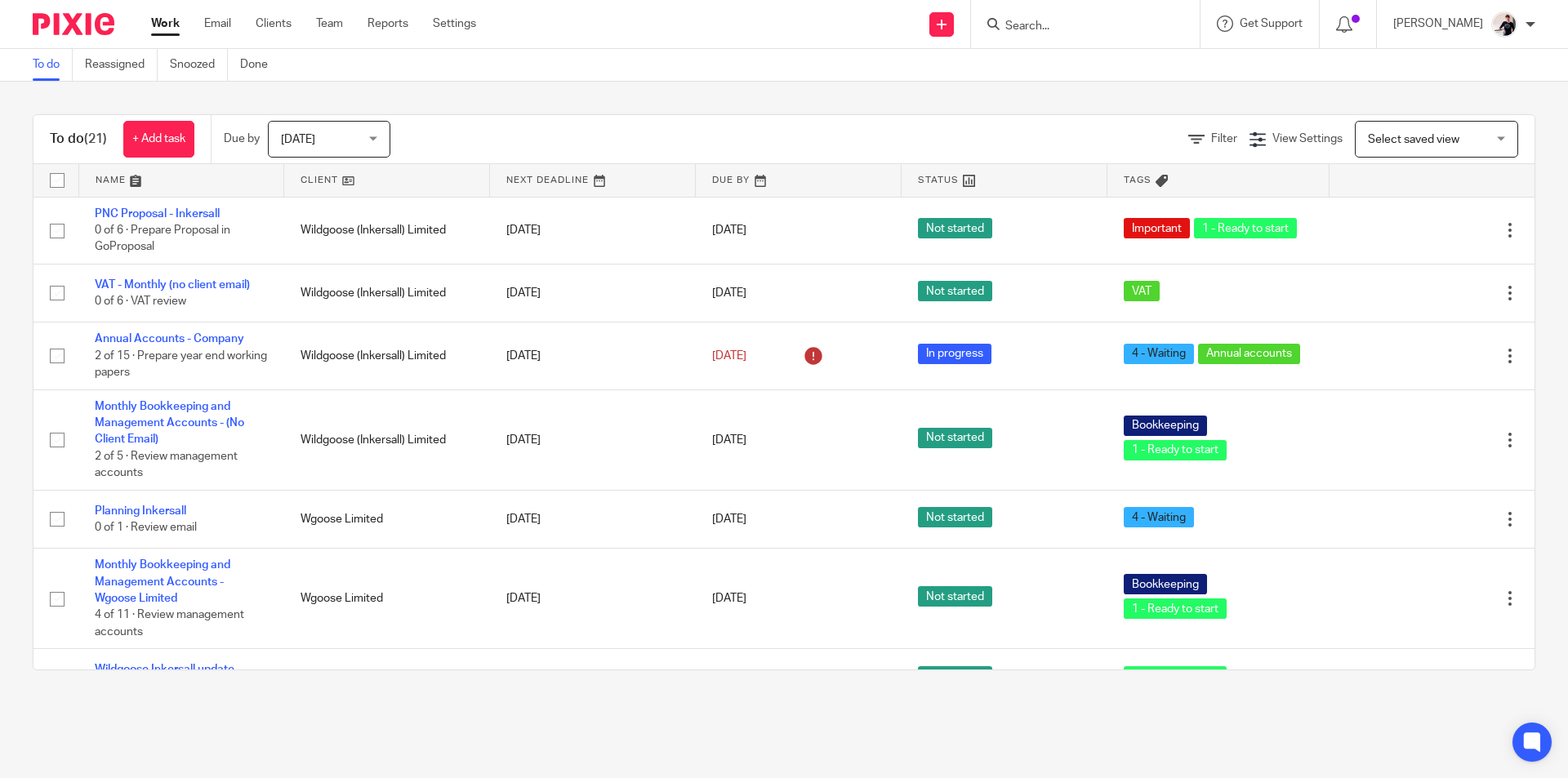
click at [309, 170] on link at bounding box center [387, 180] width 205 height 33
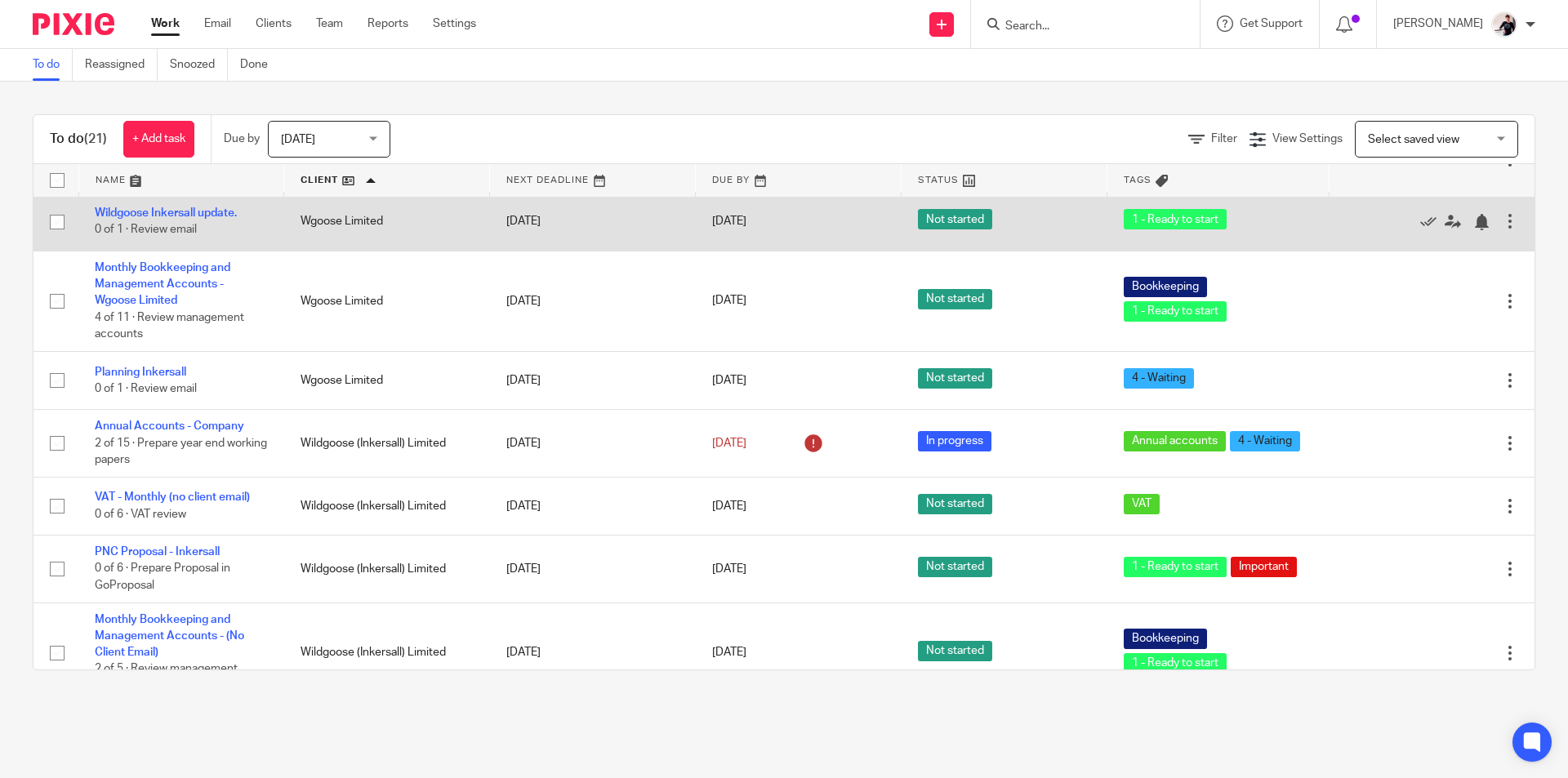
scroll to position [989, 0]
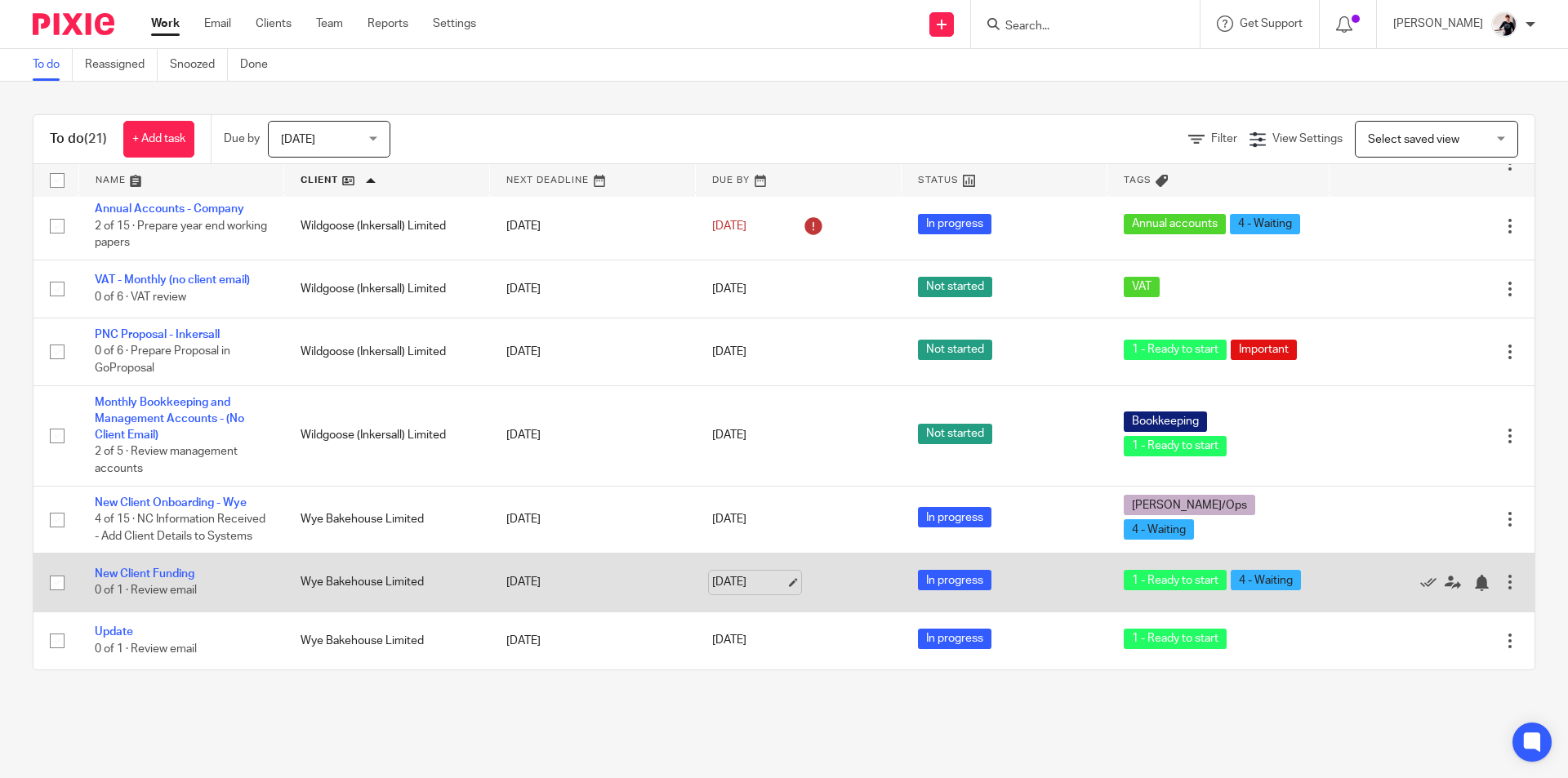
click at [729, 582] on link "[DATE]" at bounding box center [748, 582] width 74 height 17
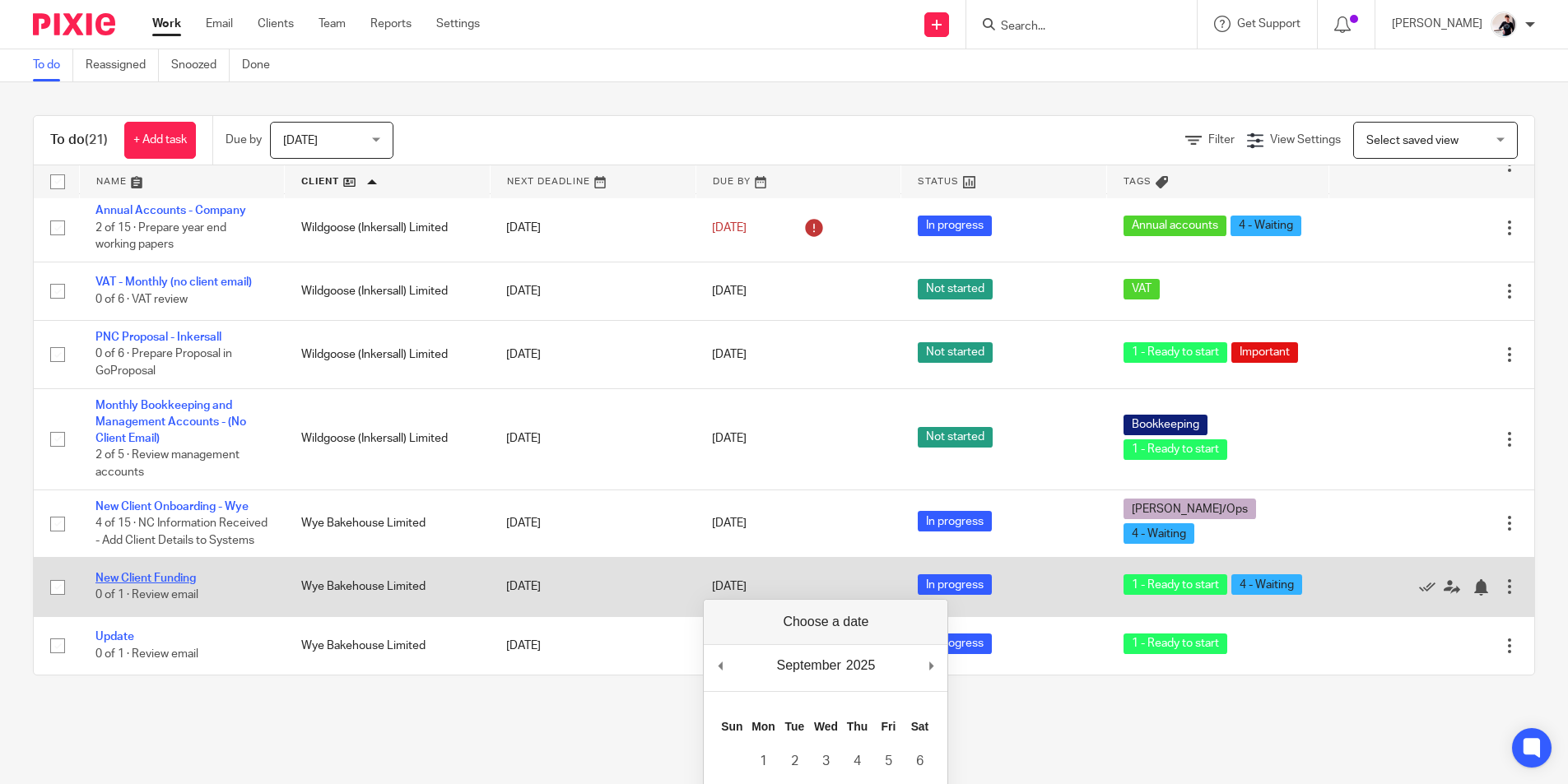
click at [187, 578] on link "New Client Funding" at bounding box center [146, 578] width 101 height 11
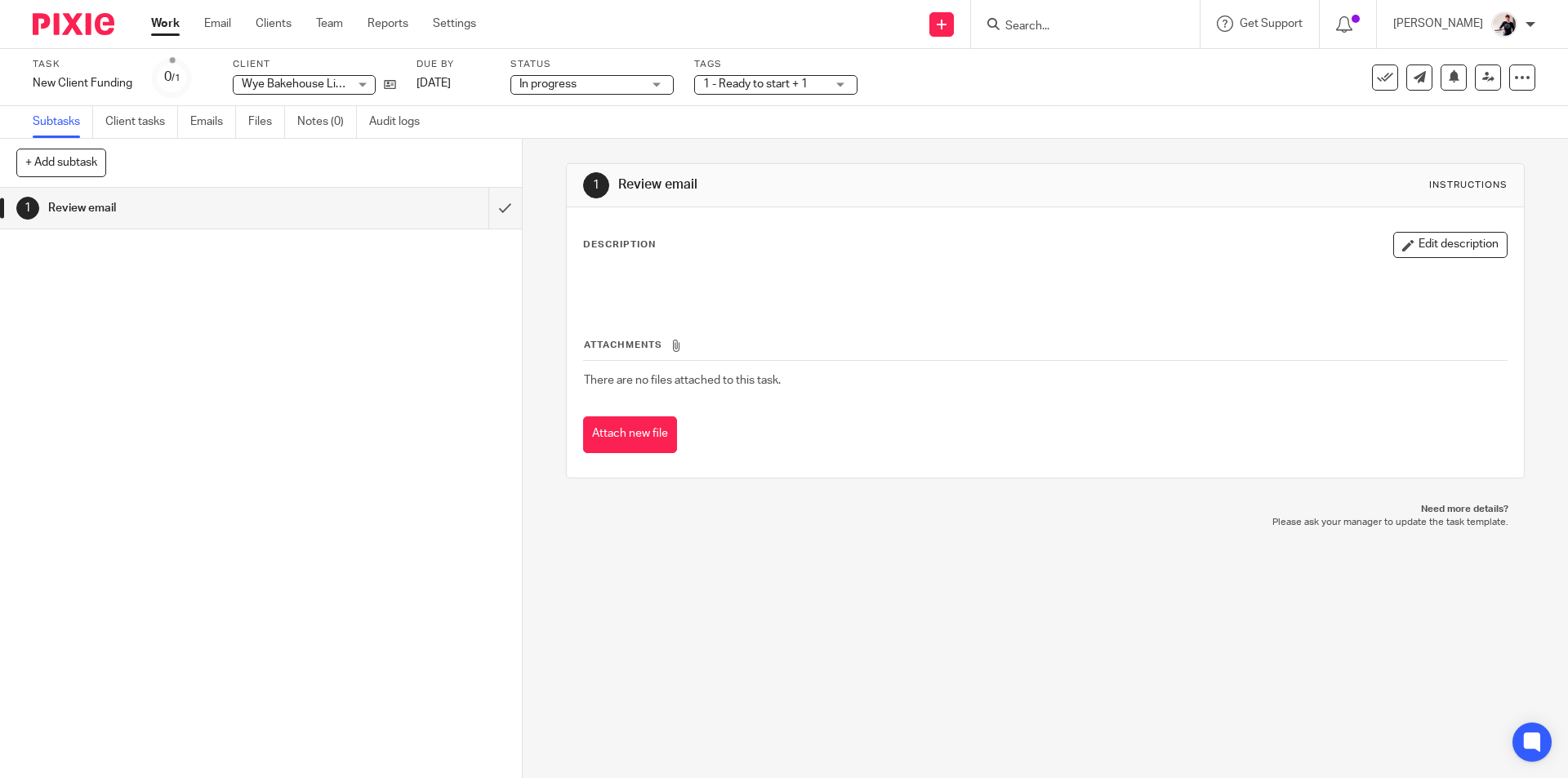
click at [730, 85] on span "1 - Ready to start + 1" at bounding box center [756, 84] width 104 height 11
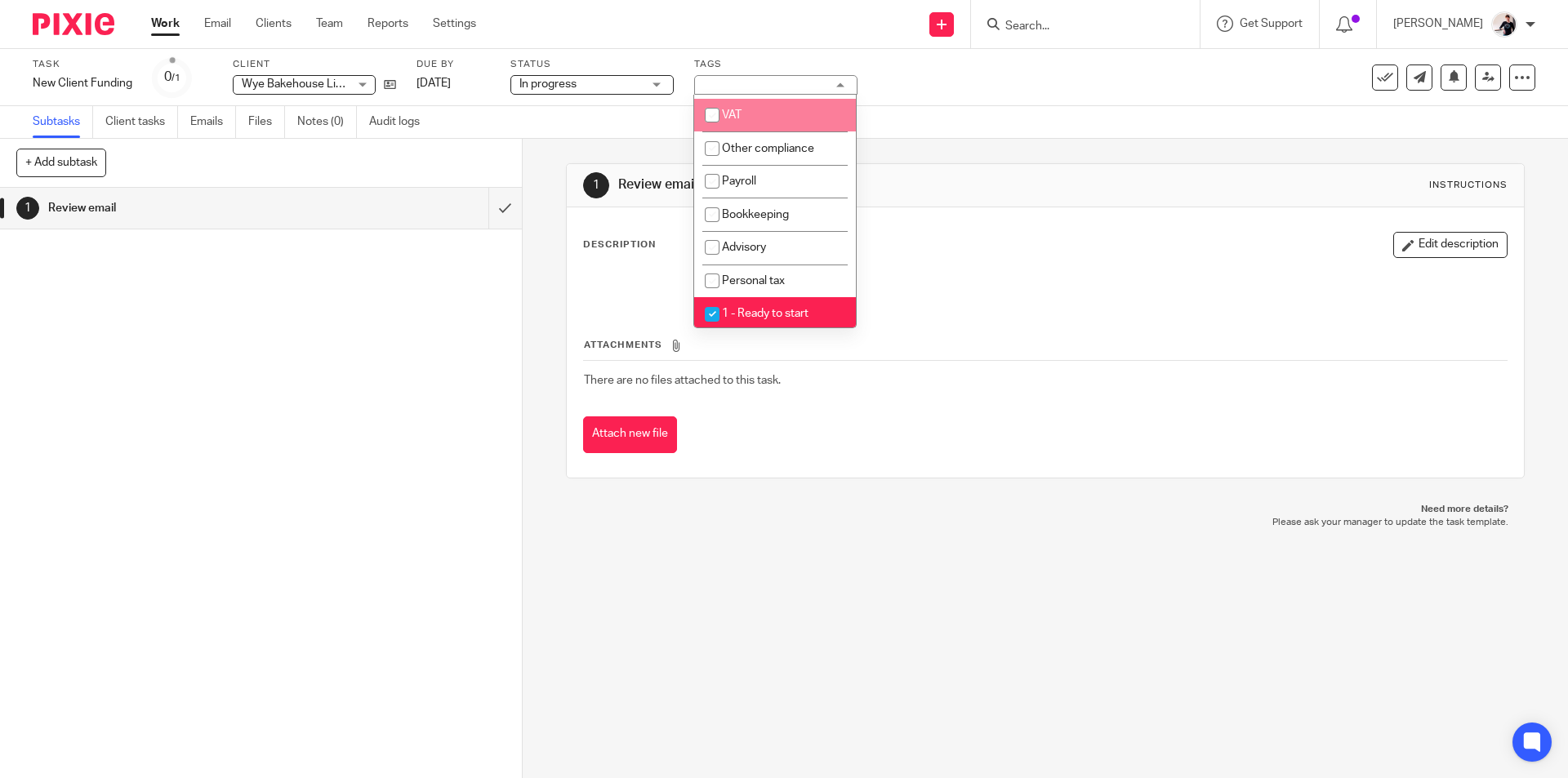
scroll to position [245, 0]
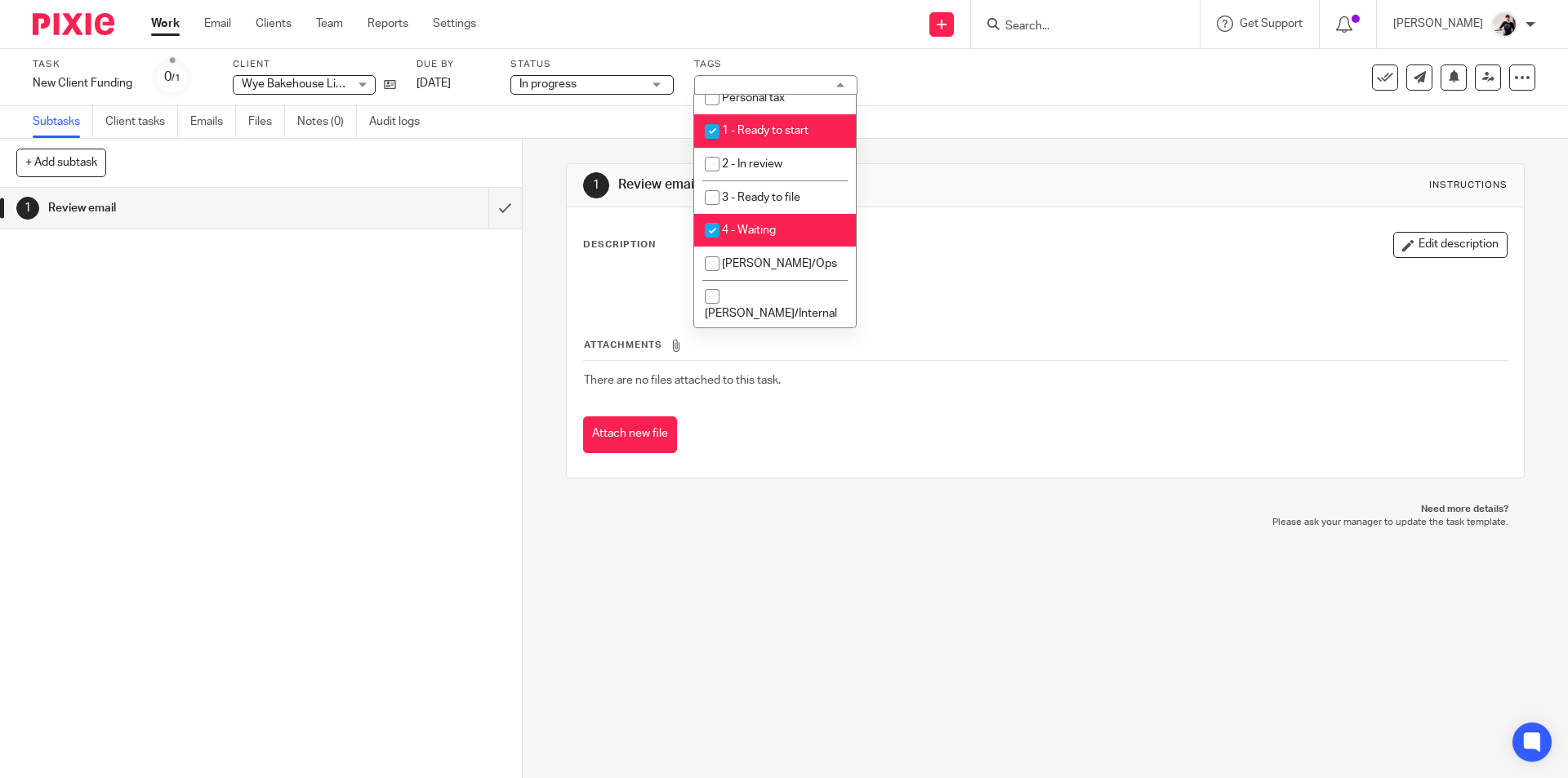
click at [781, 130] on span "1 - Ready to start" at bounding box center [765, 131] width 87 height 11
checkbox input "false"
click at [215, 118] on link "Emails" at bounding box center [213, 122] width 46 height 32
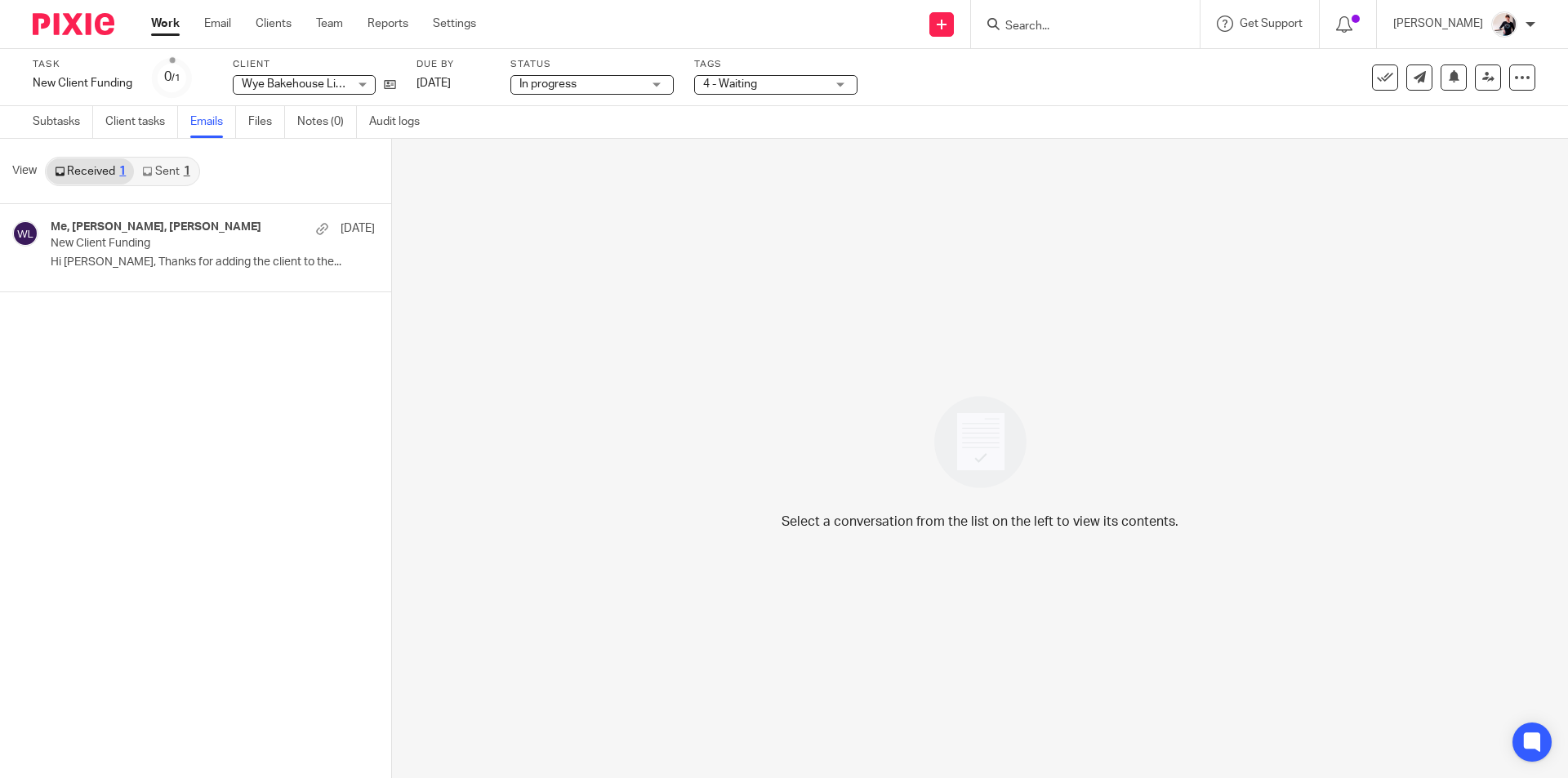
click at [116, 244] on p "New Client Funding" at bounding box center [180, 243] width 259 height 14
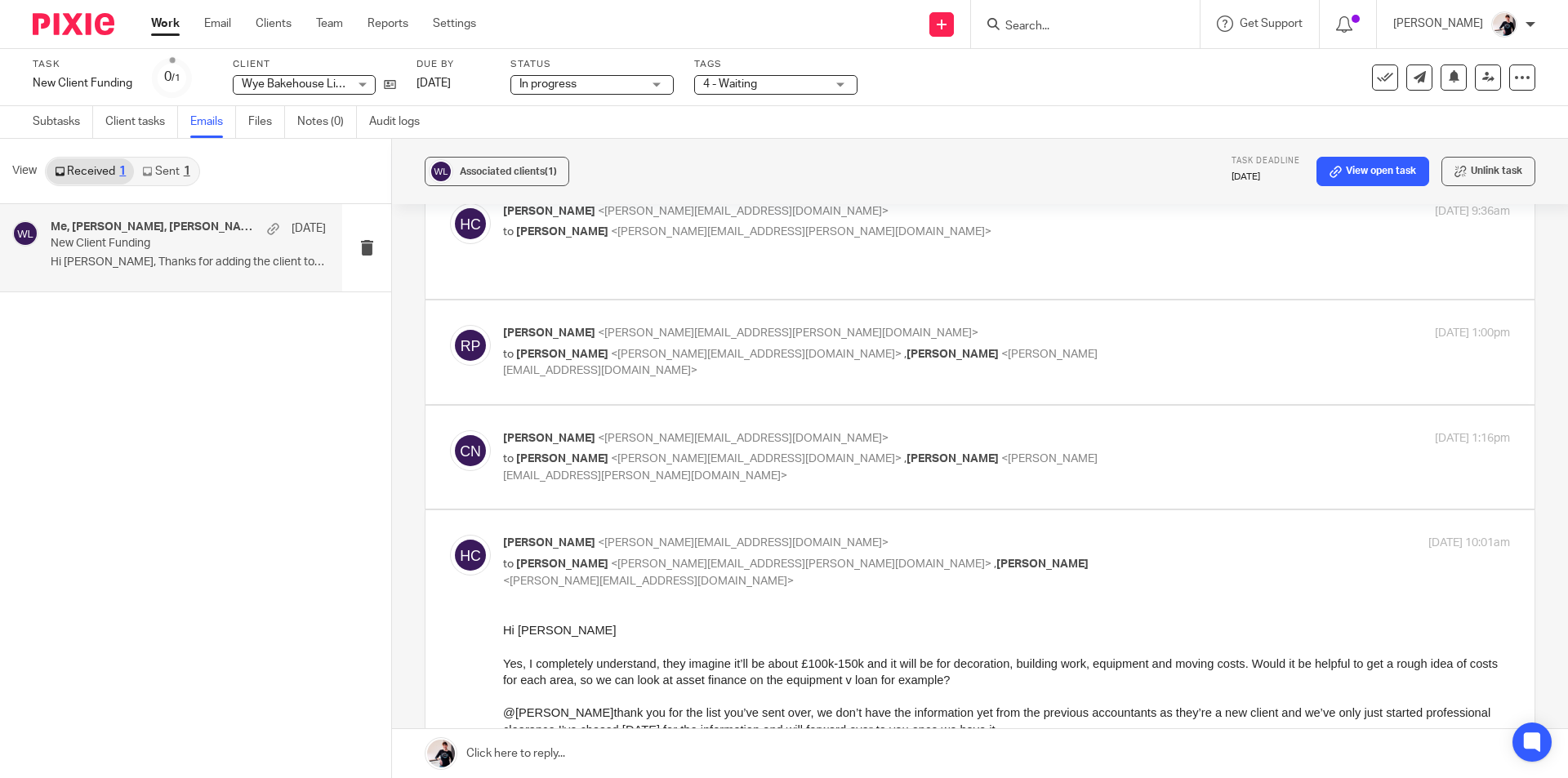
scroll to position [326, 0]
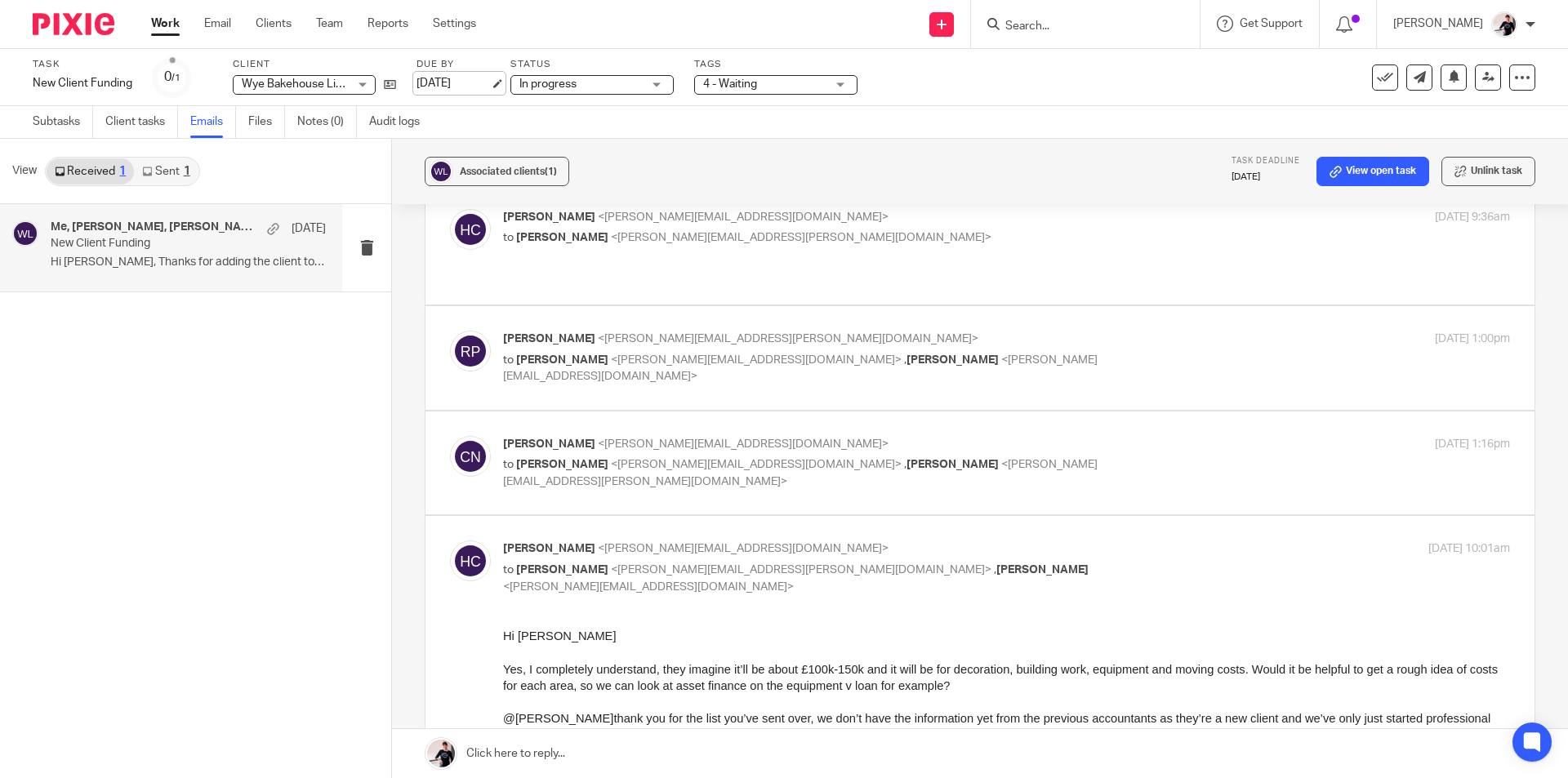
click at [457, 82] on link "[DATE]" at bounding box center [452, 84] width 74 height 17
click at [170, 29] on link "Work" at bounding box center [165, 24] width 29 height 17
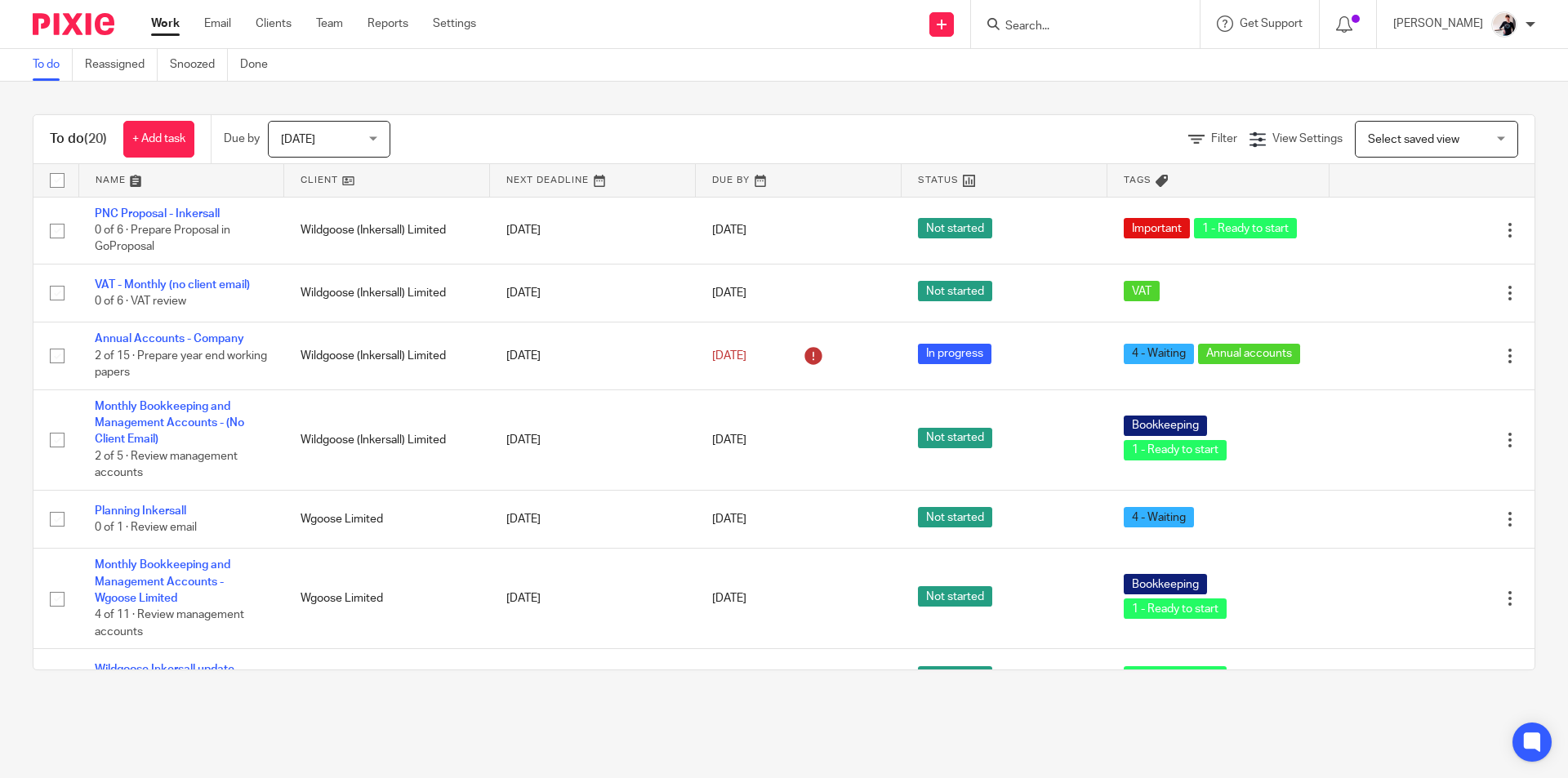
click at [318, 181] on link at bounding box center [387, 180] width 205 height 33
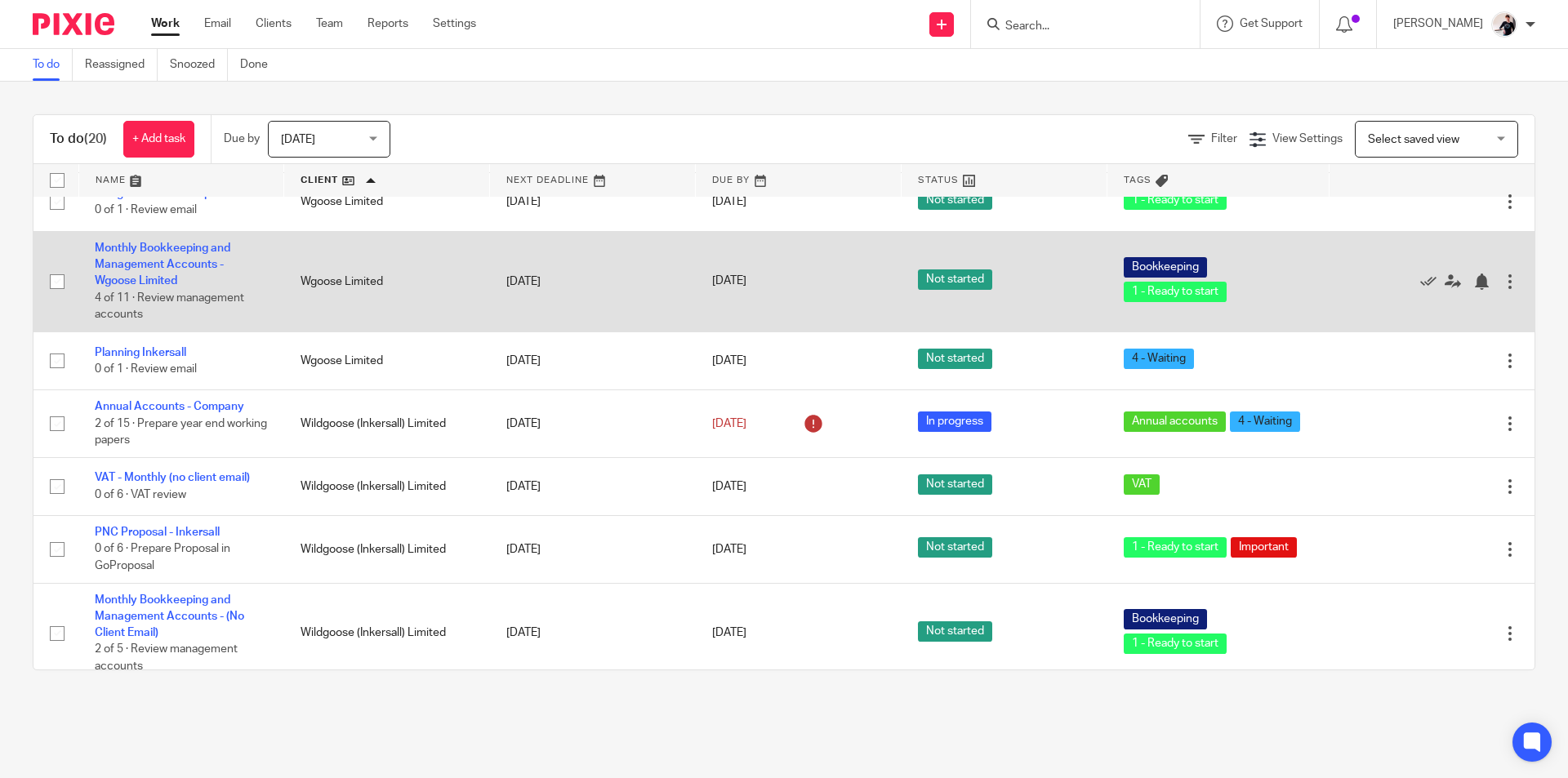
scroll to position [923, 0]
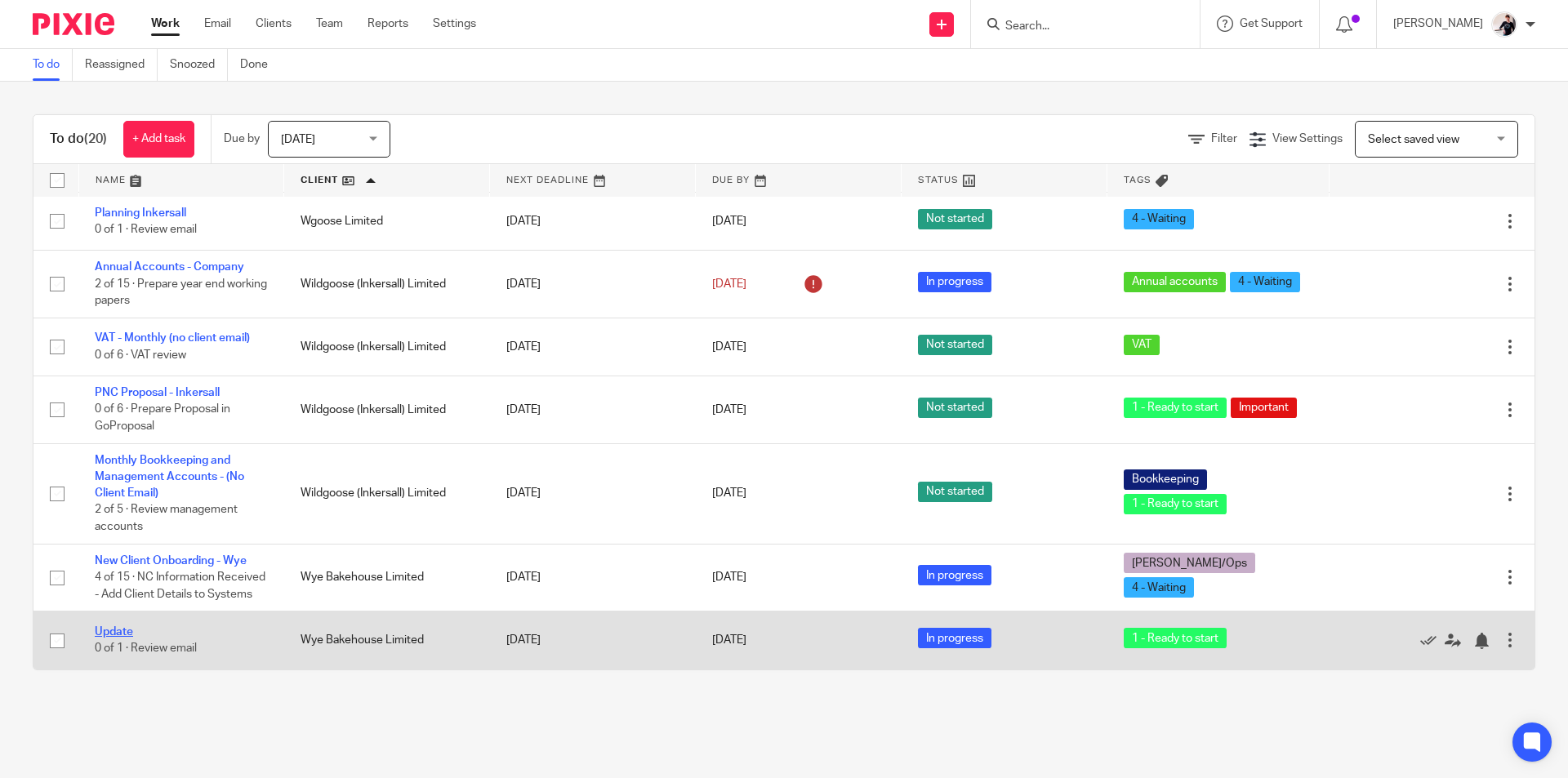
click at [112, 632] on link "Update" at bounding box center [114, 632] width 38 height 11
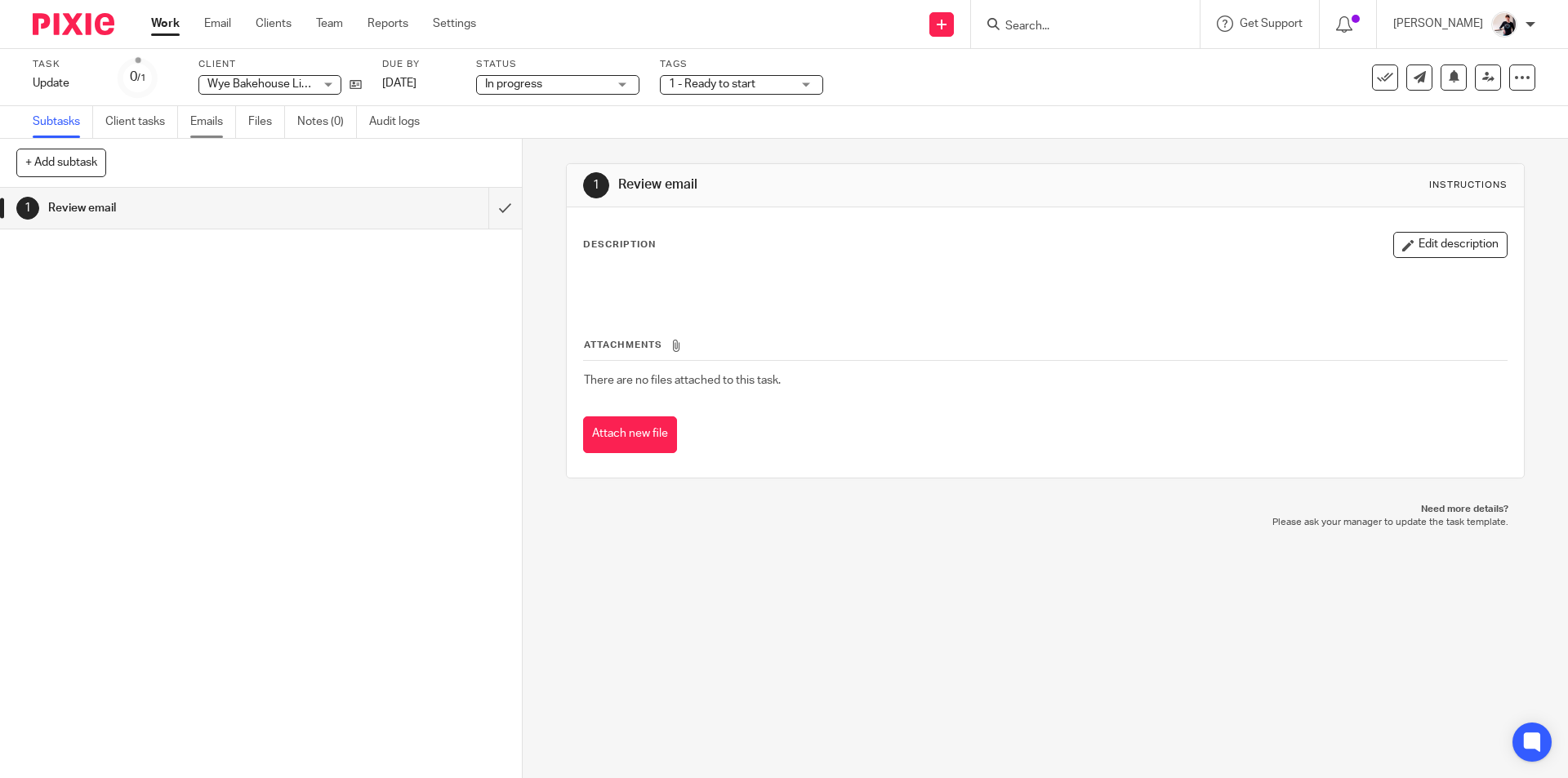
click at [219, 118] on link "Emails" at bounding box center [213, 122] width 46 height 32
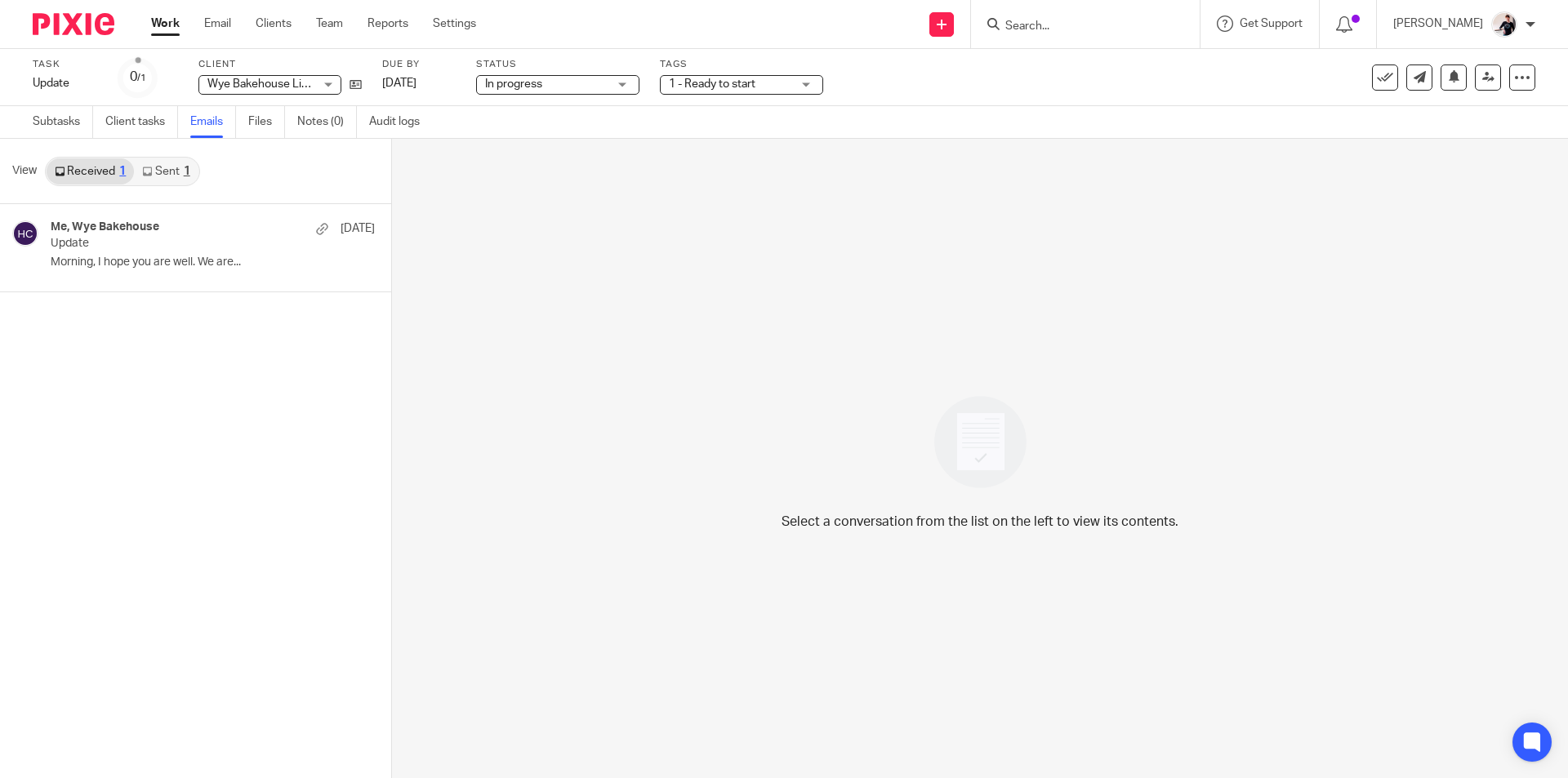
click at [750, 85] on span "1 - Ready to start" at bounding box center [712, 84] width 87 height 11
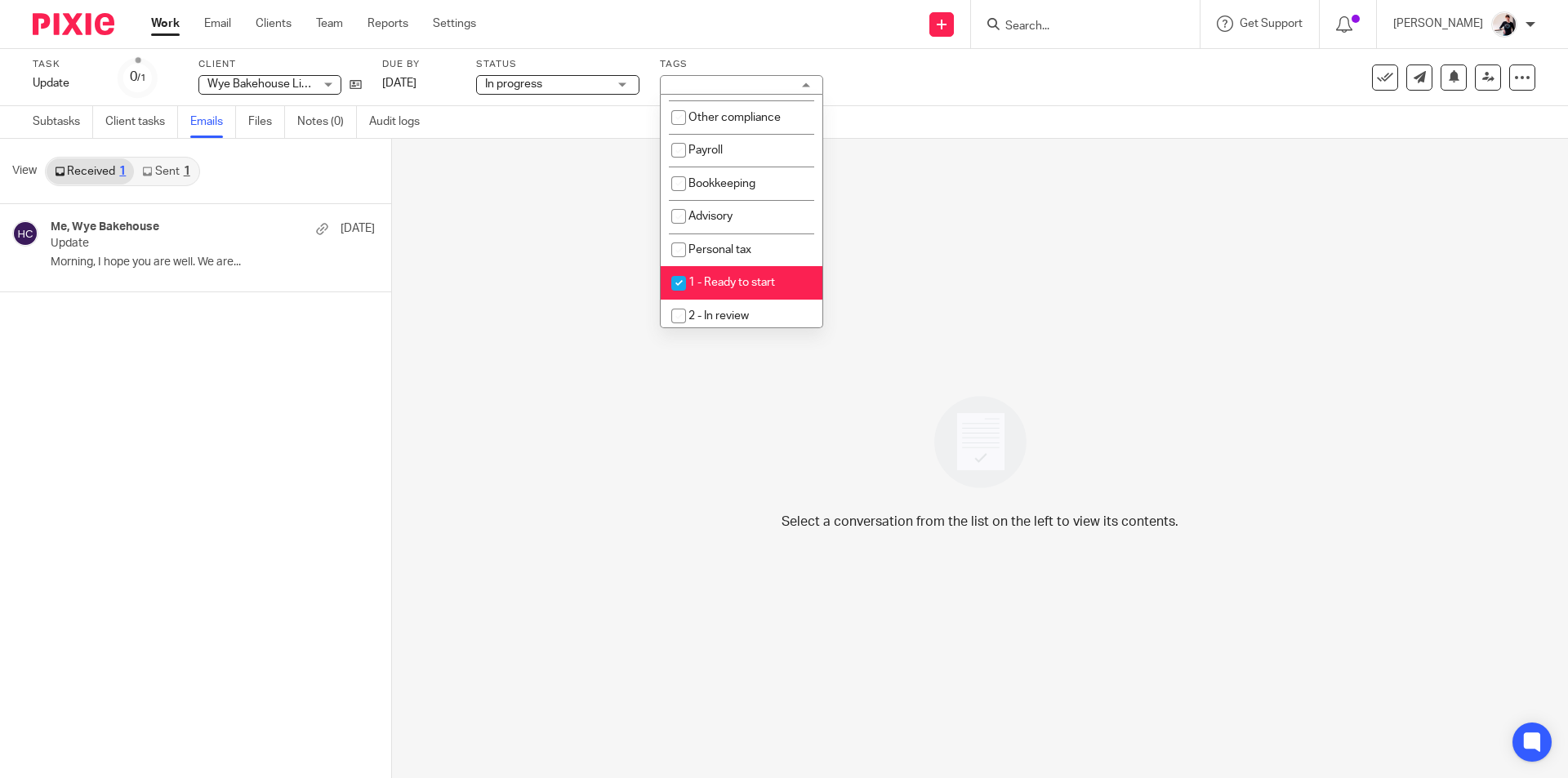
scroll to position [163, 0]
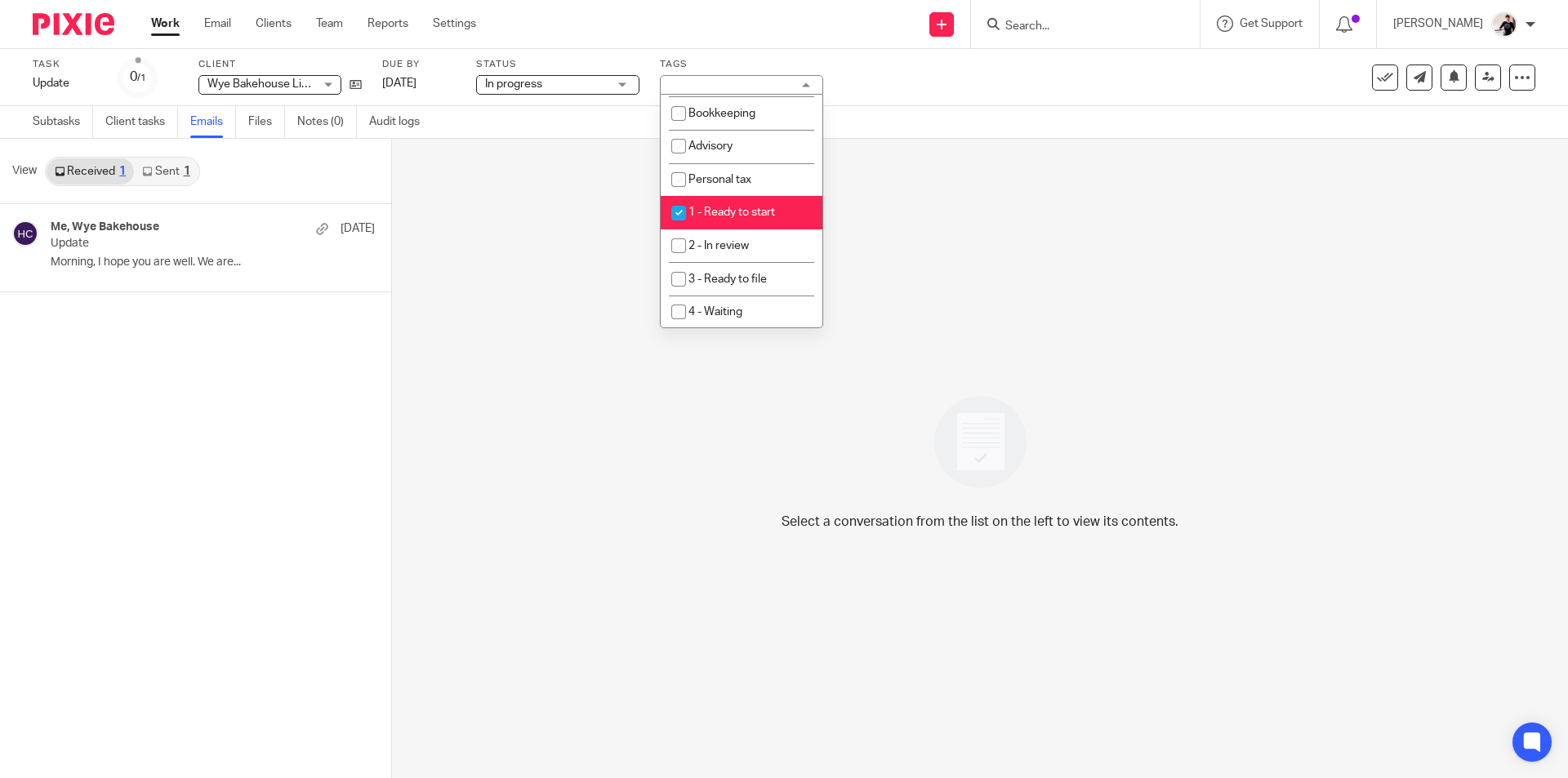
click at [758, 206] on span "1 - Ready to start" at bounding box center [731, 212] width 87 height 11
checkbox input "false"
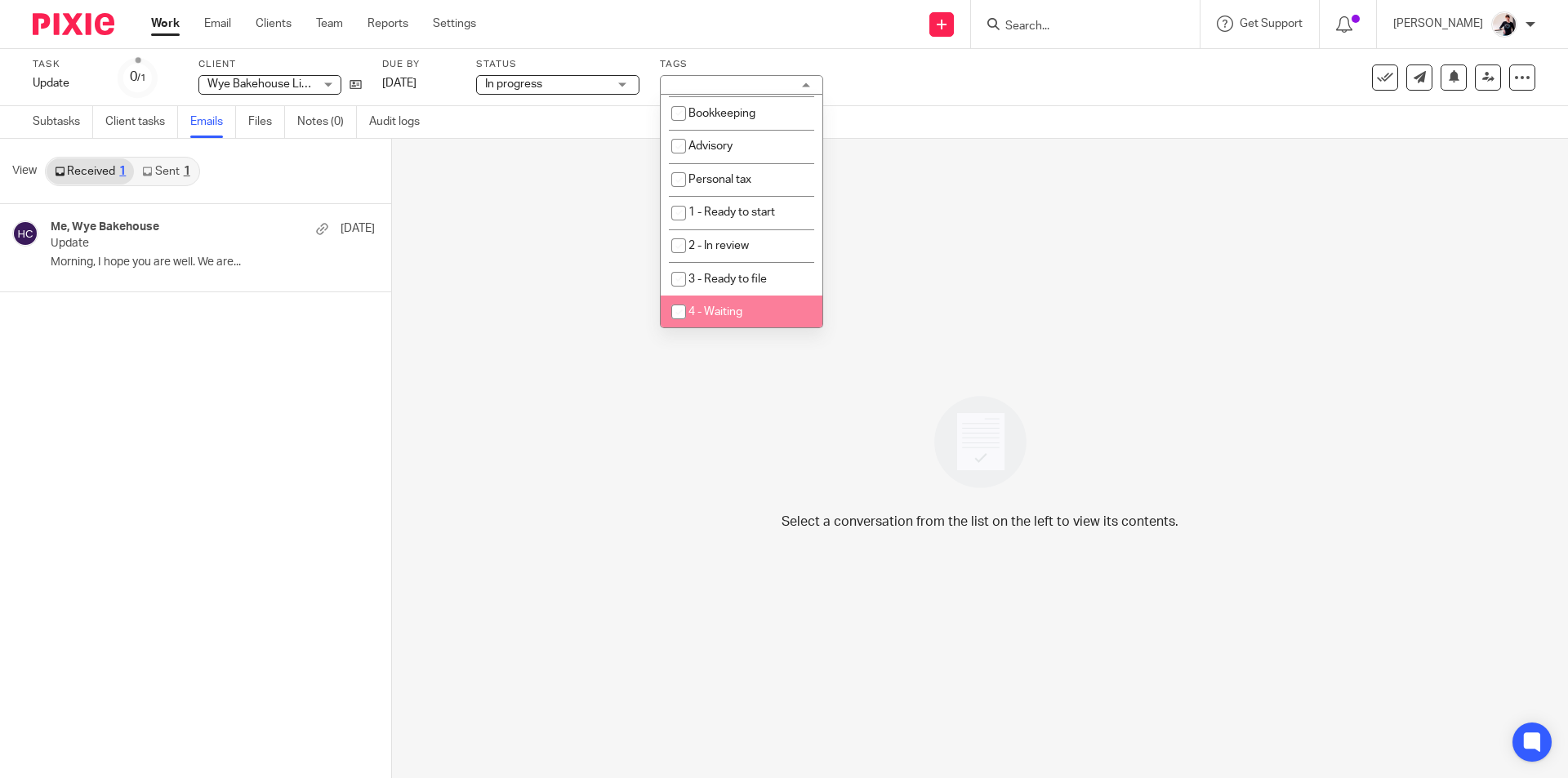
click at [756, 311] on li "4 - Waiting" at bounding box center [741, 313] width 161 height 34
checkbox input "true"
click at [436, 80] on link "[DATE]" at bounding box center [419, 84] width 74 height 17
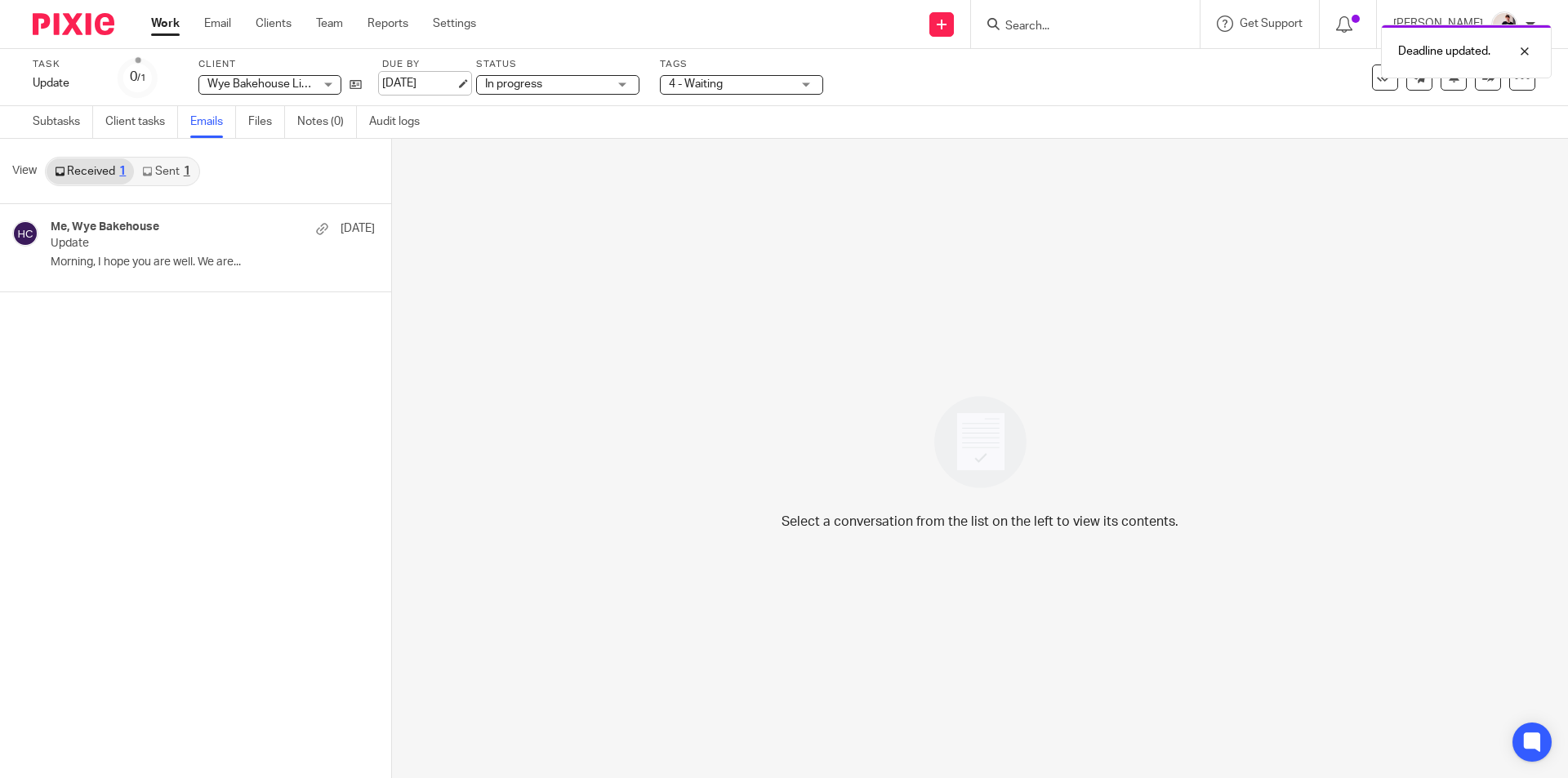
click at [428, 87] on link "29 Sep 2025" at bounding box center [419, 84] width 74 height 17
click at [166, 24] on link "Work" at bounding box center [165, 24] width 29 height 17
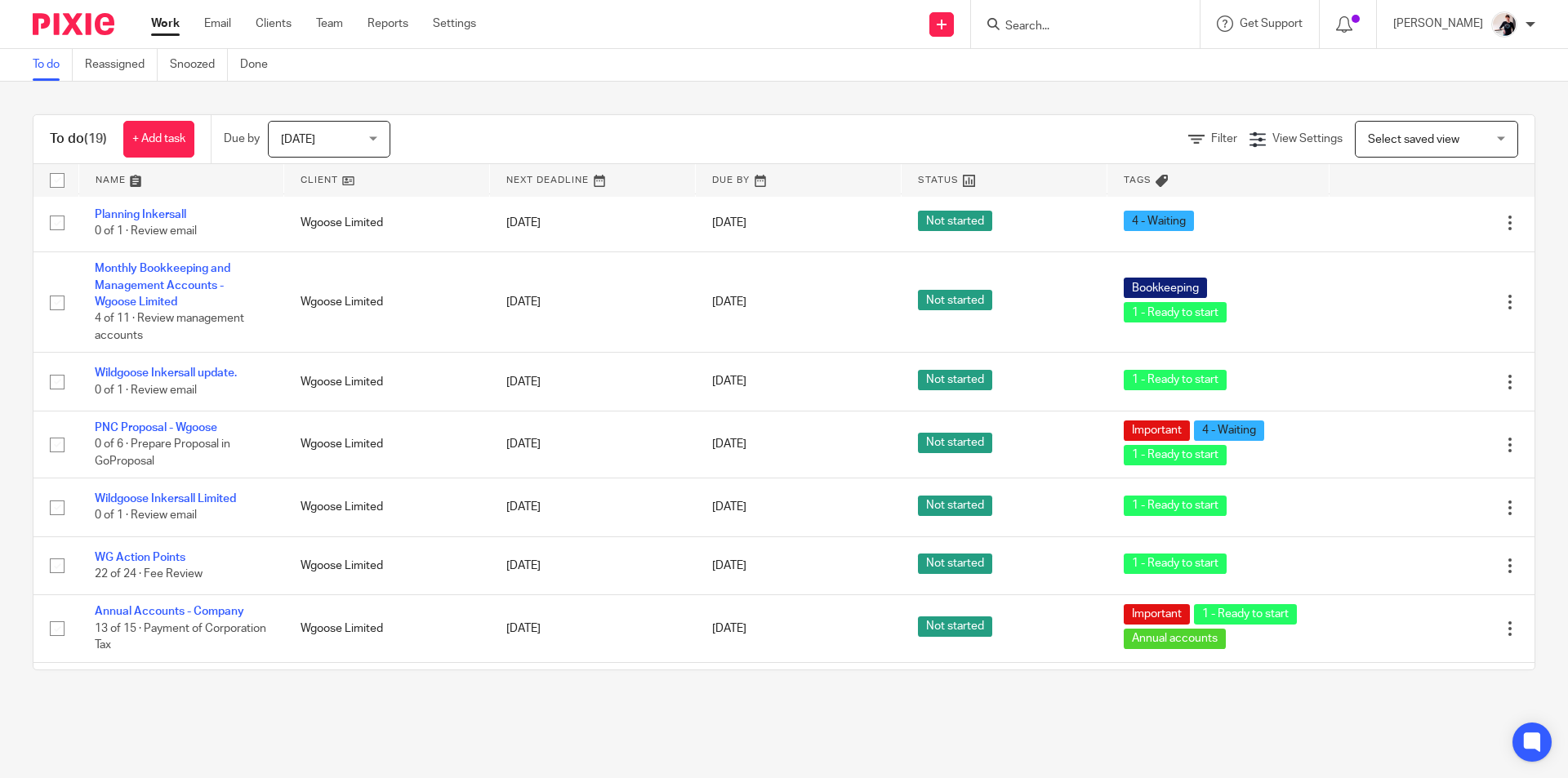
scroll to position [572, 0]
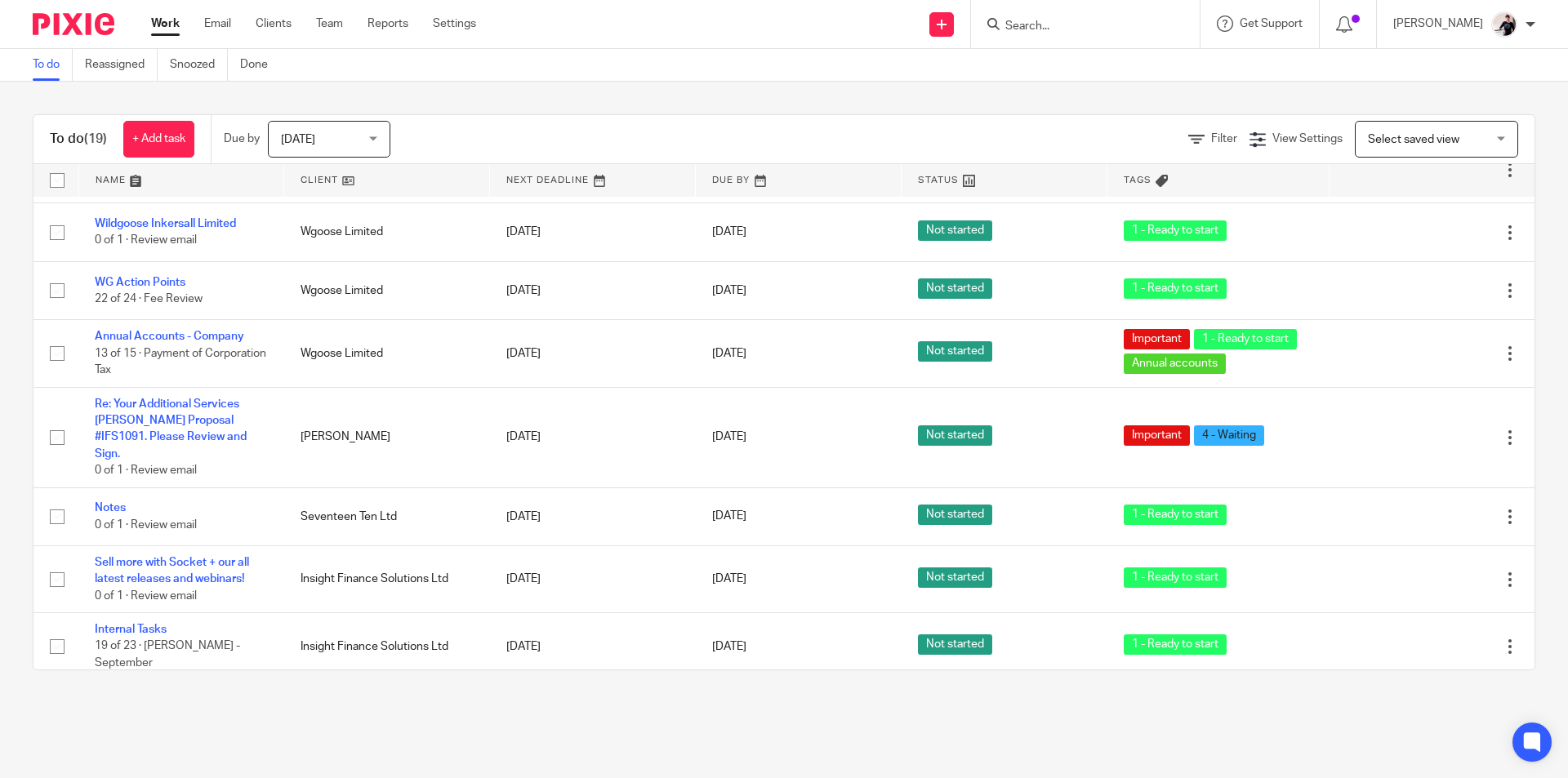
click at [316, 182] on link at bounding box center [387, 180] width 205 height 33
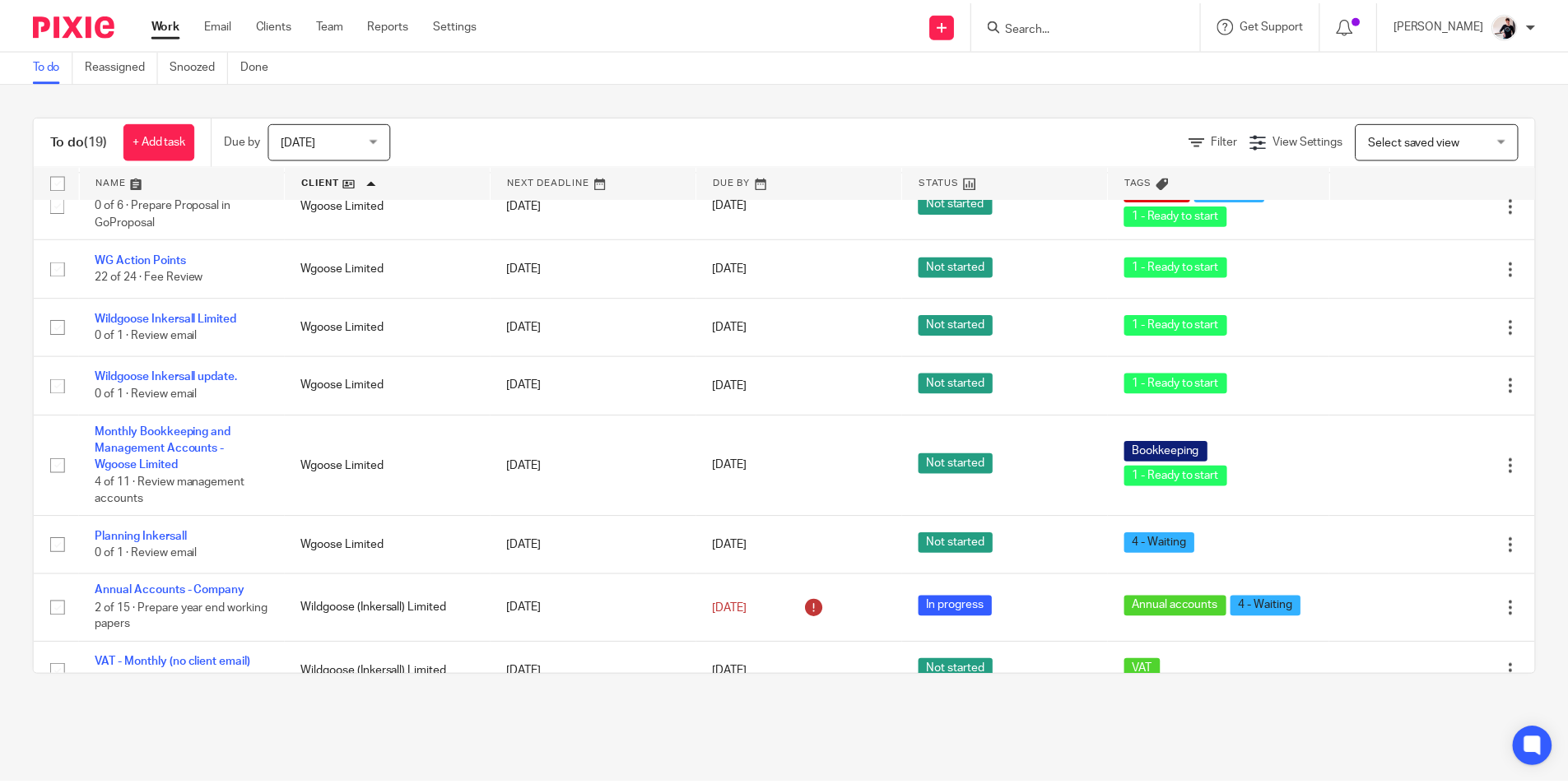
scroll to position [870, 0]
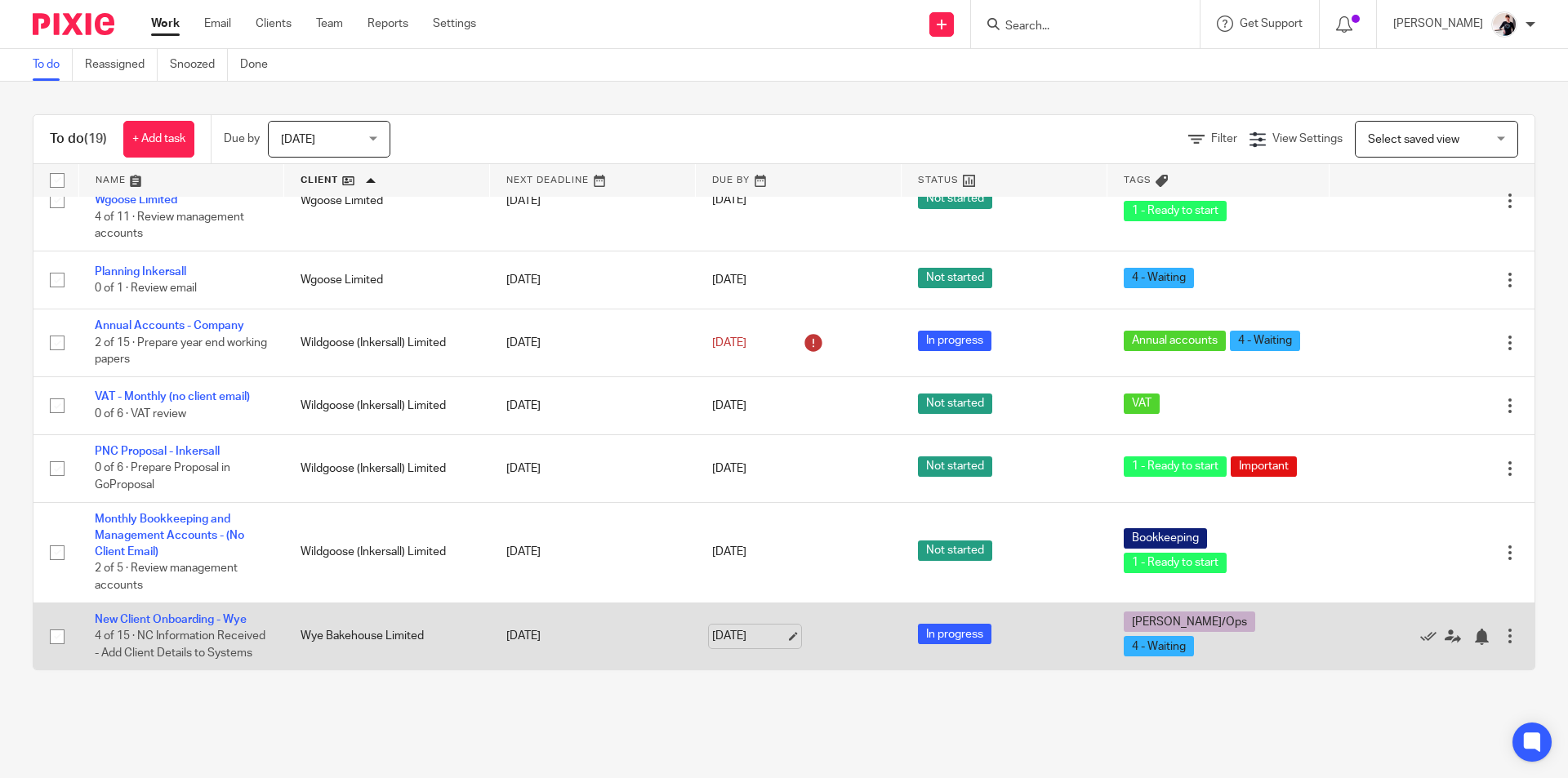
click at [755, 632] on link "16 Sep 2025" at bounding box center [748, 636] width 74 height 17
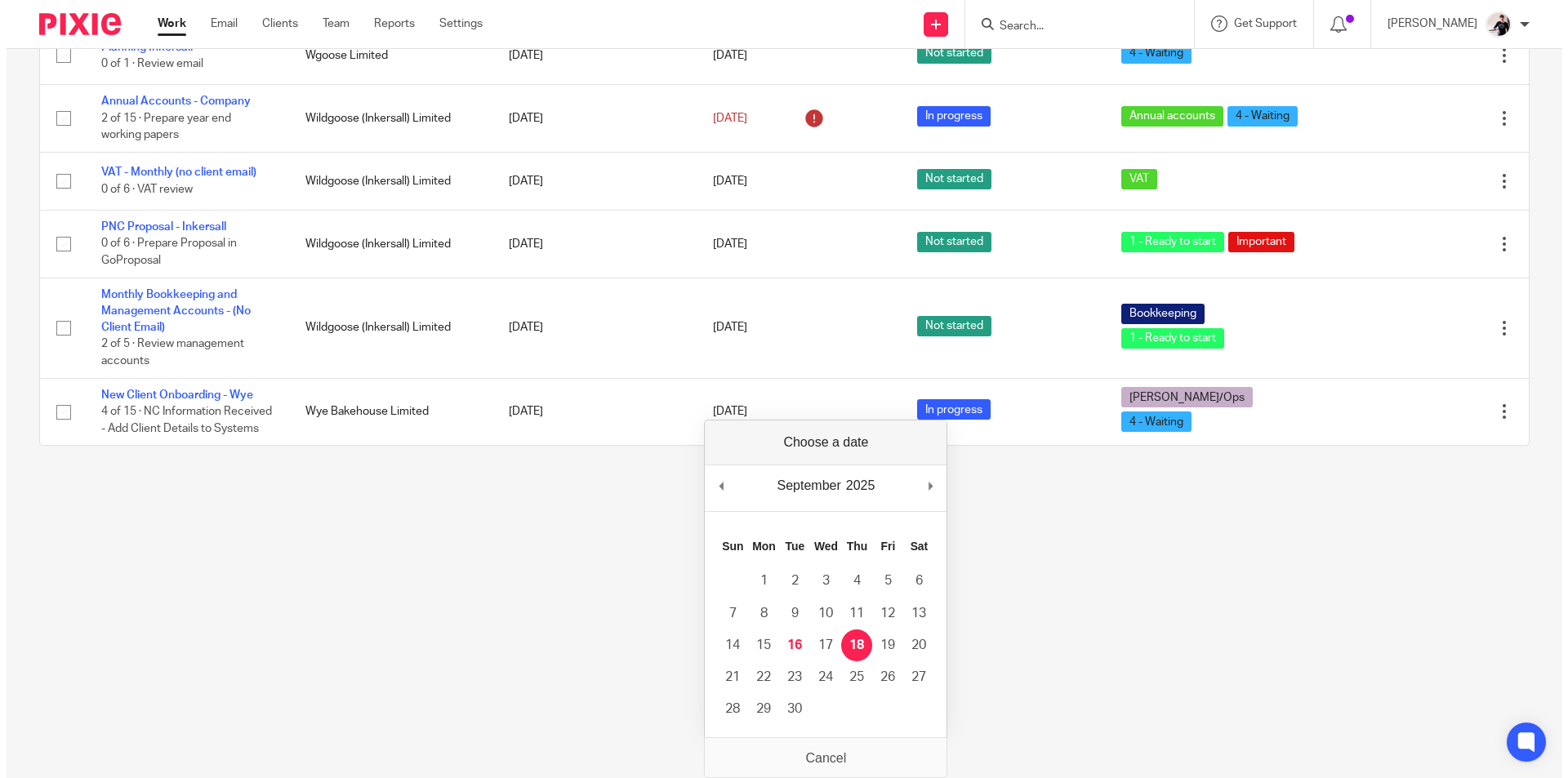
scroll to position [0, 0]
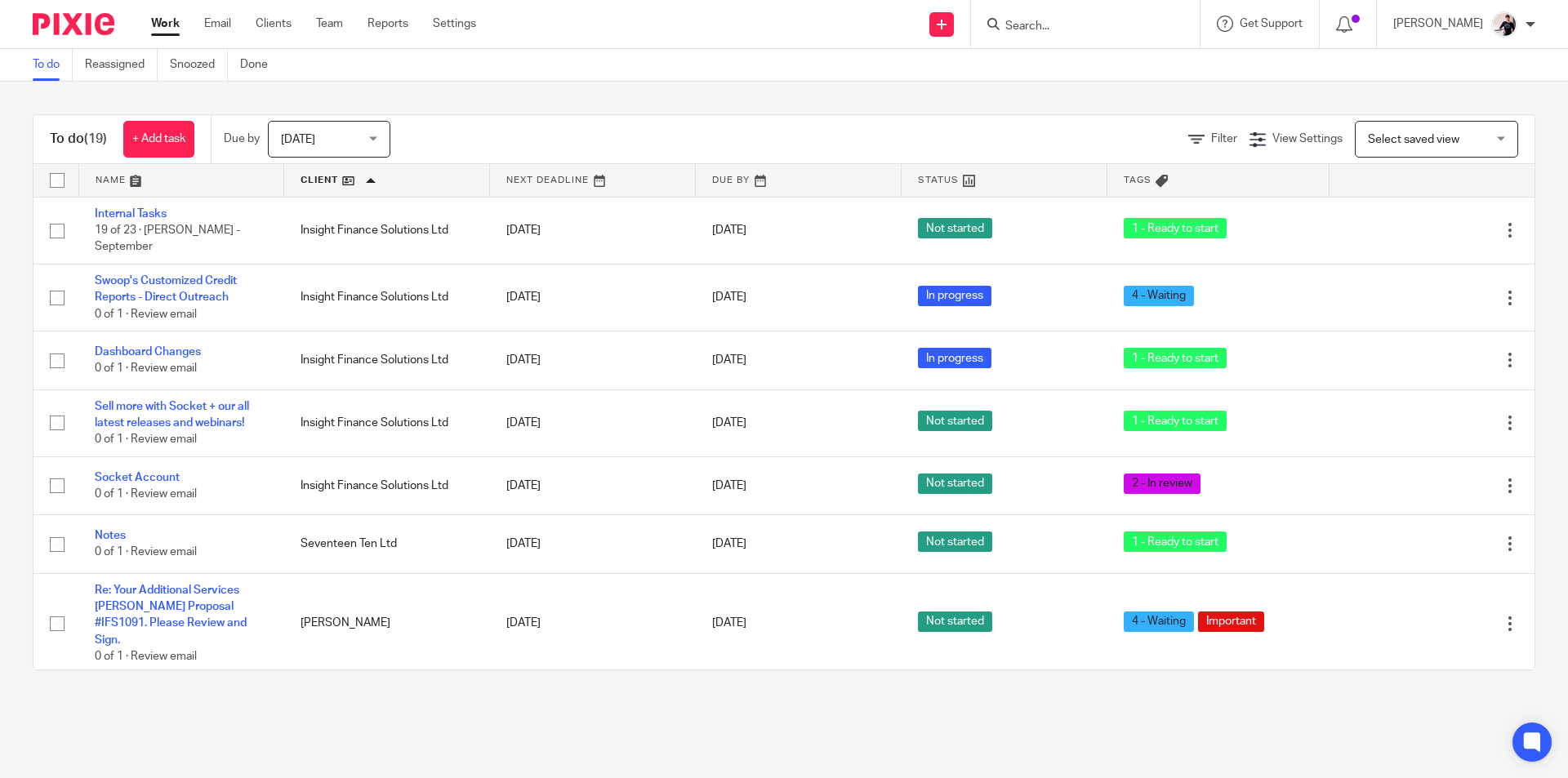
click at [1056, 25] on input "Search" at bounding box center [1077, 27] width 147 height 15
type input "training"
click at [1070, 81] on link at bounding box center [1126, 76] width 253 height 50
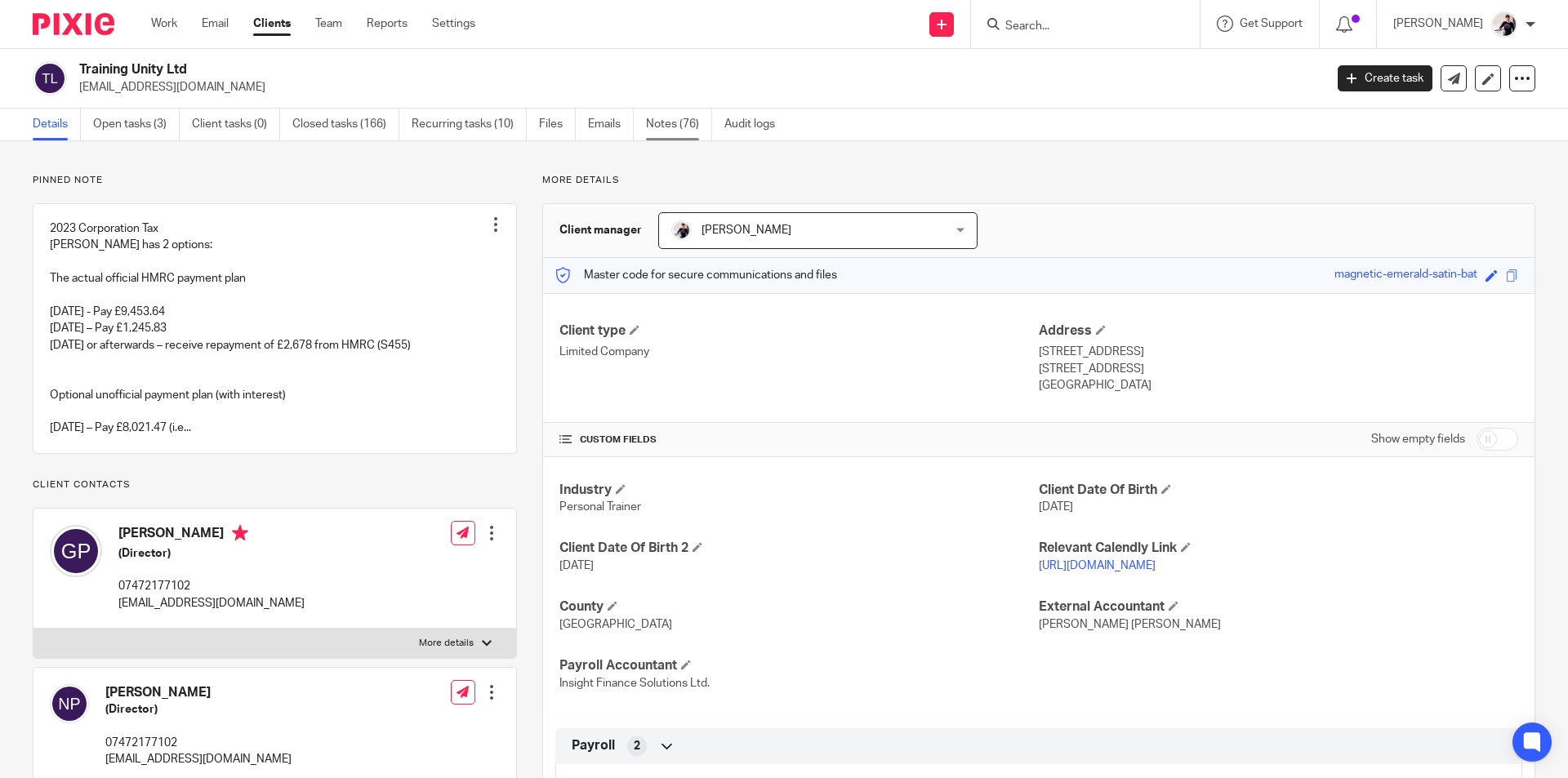
click at [679, 130] on link "Notes (76)" at bounding box center [678, 124] width 66 height 32
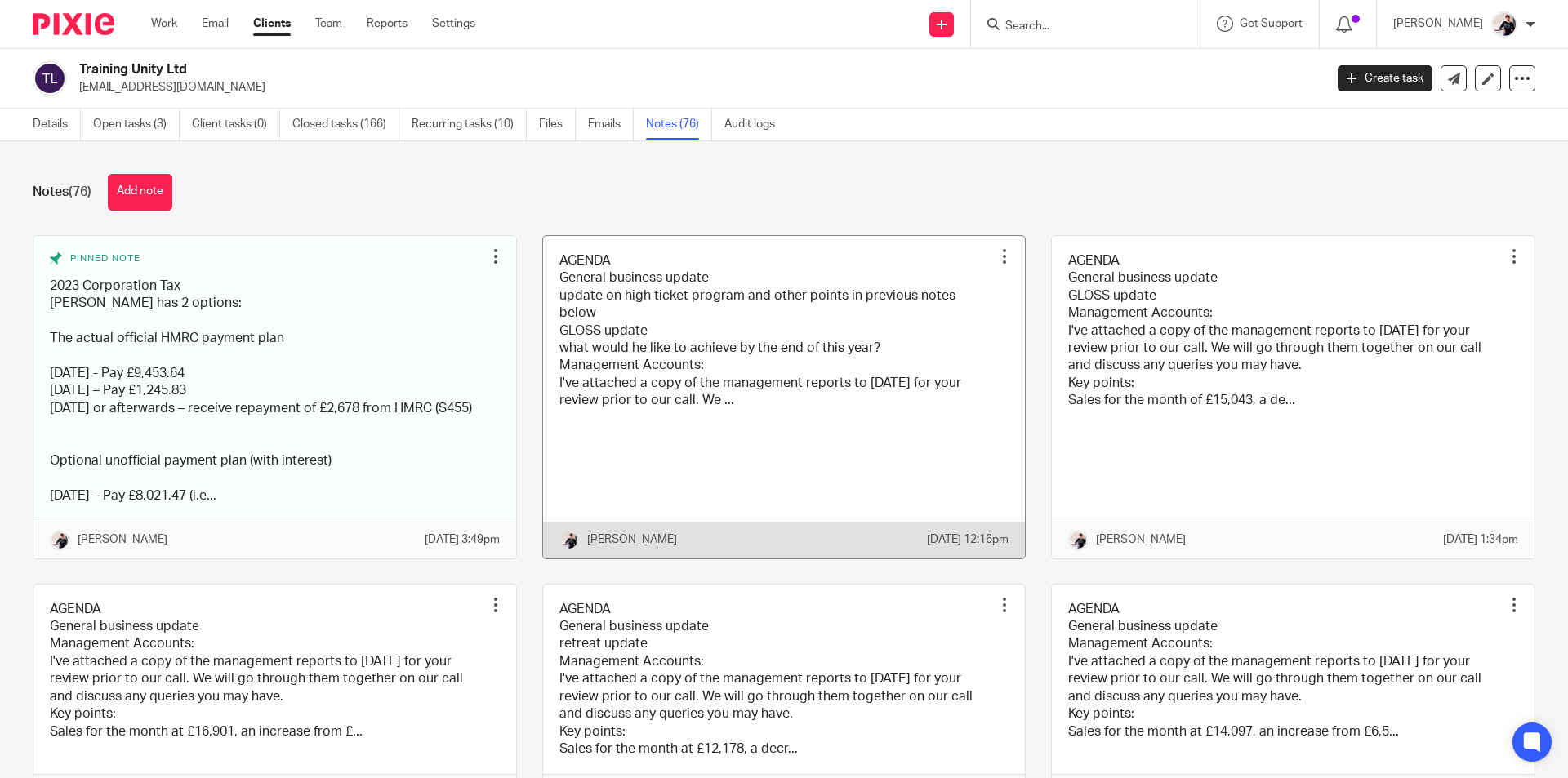
click at [740, 315] on link at bounding box center [784, 397] width 482 height 323
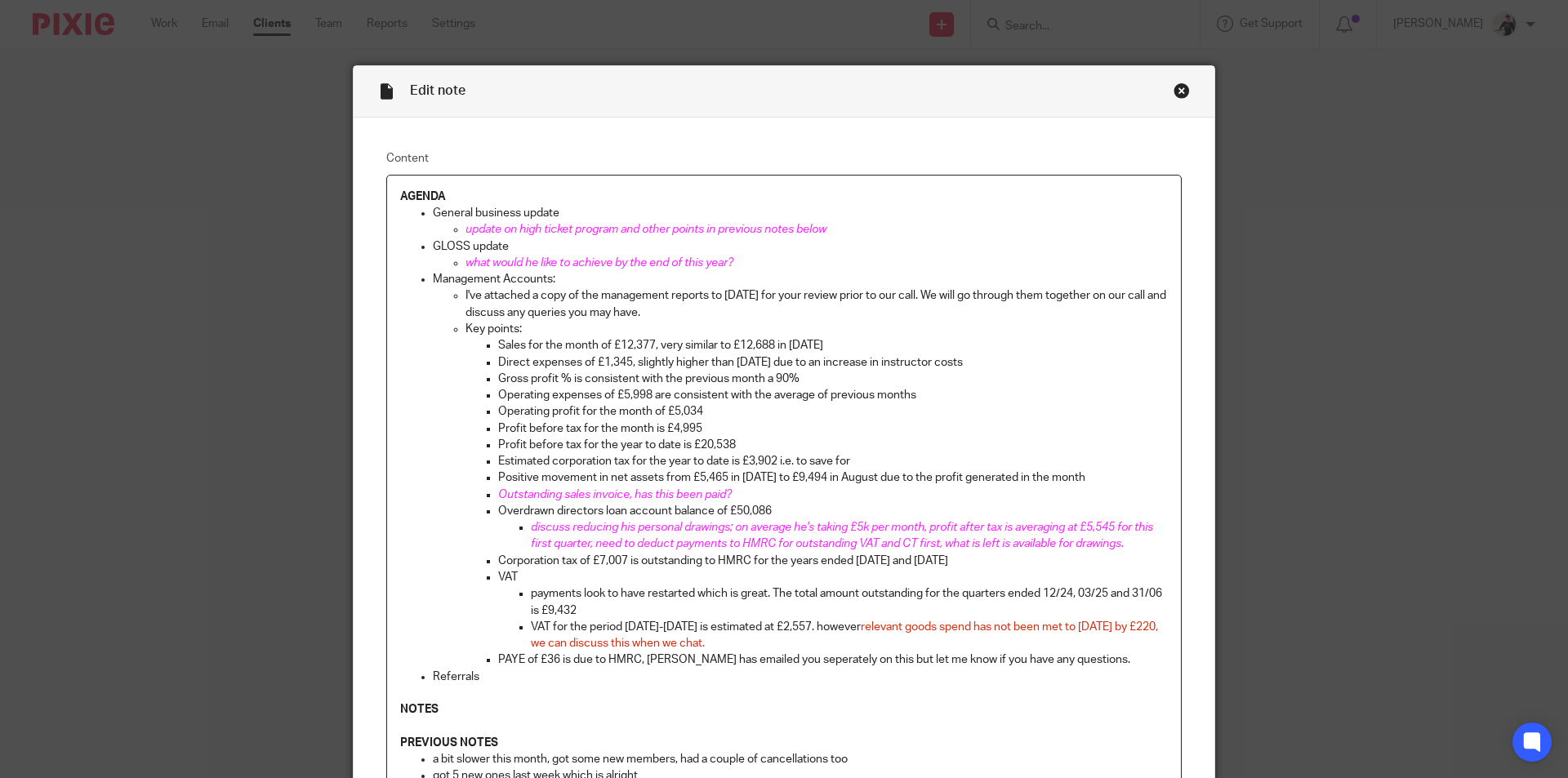
click at [853, 237] on p "update on high ticket program and other points in previous notes below" at bounding box center [816, 229] width 702 height 17
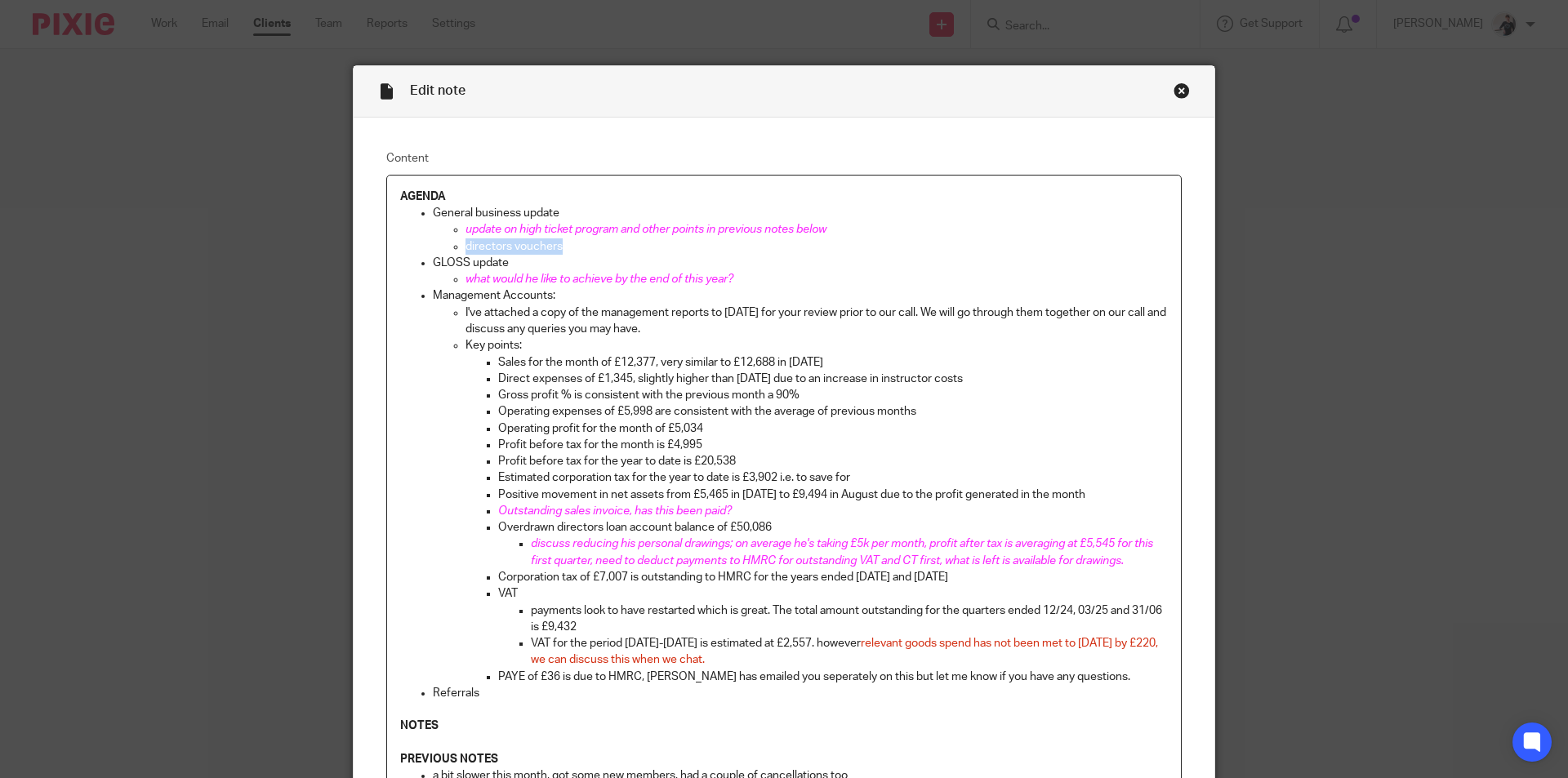
drag, startPoint x: 564, startPoint y: 250, endPoint x: 459, endPoint y: 252, distance: 105.0
click at [465, 252] on p "directors vouchers" at bounding box center [816, 247] width 702 height 17
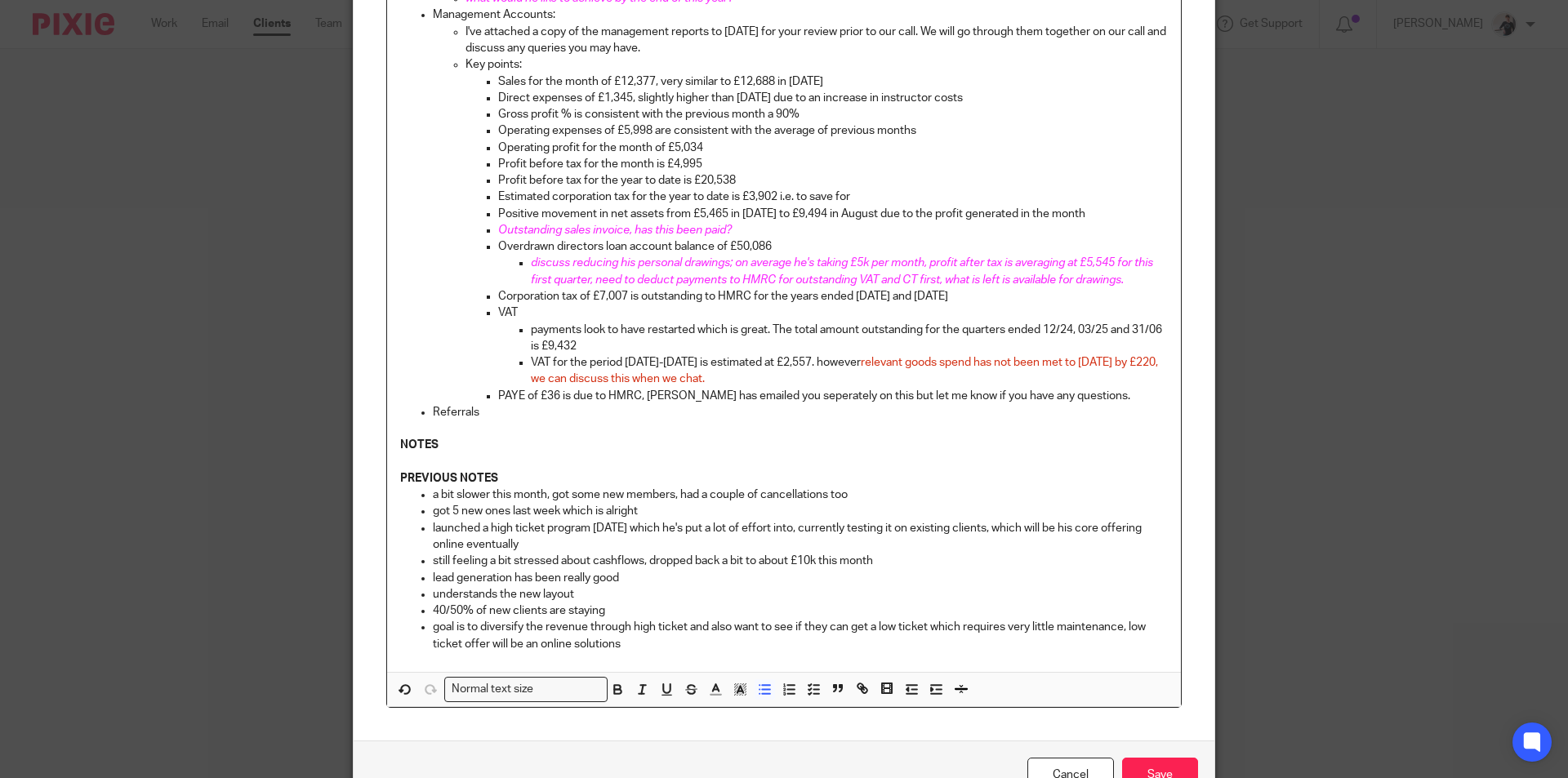
scroll to position [378, 0]
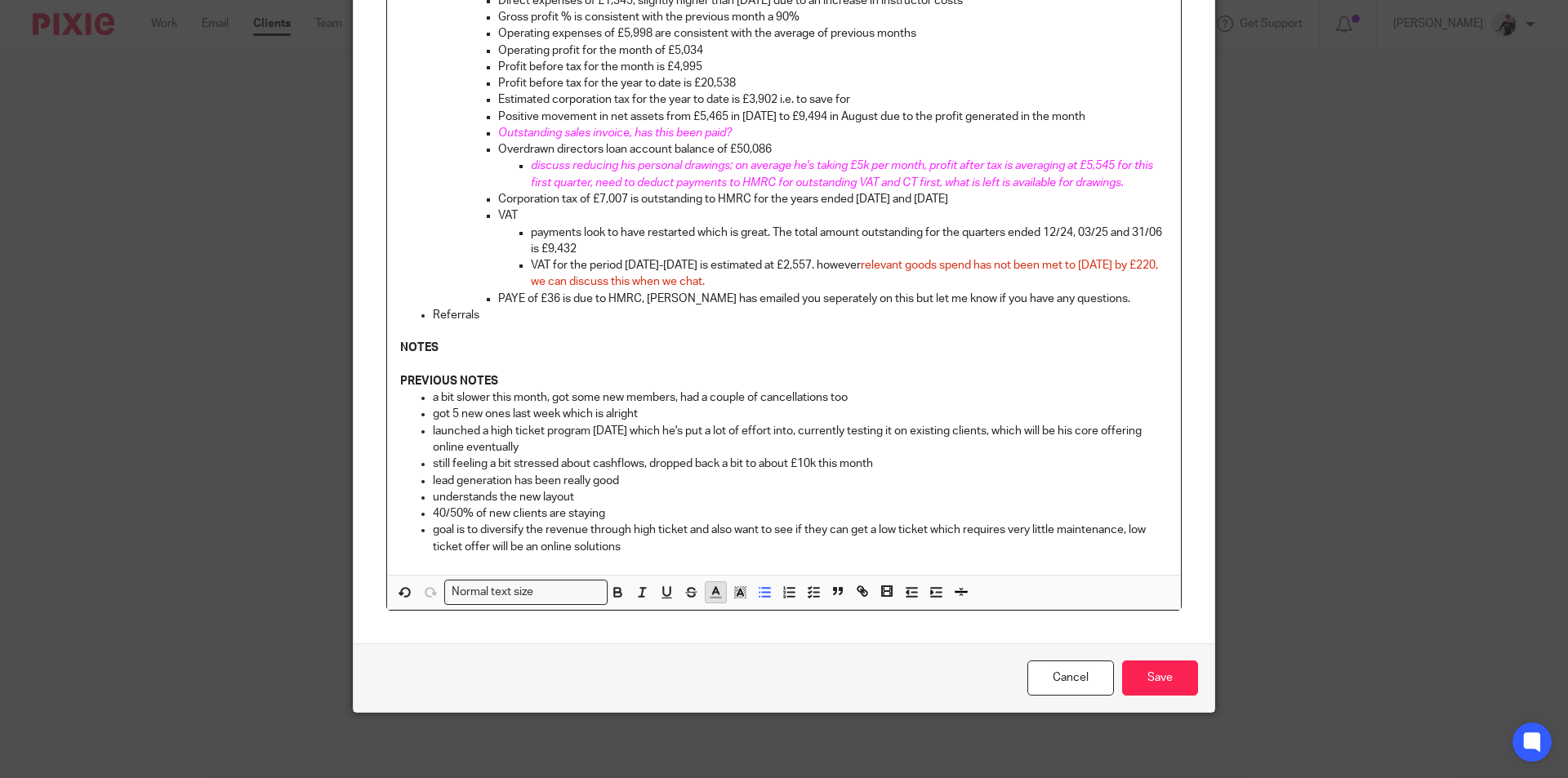
click at [708, 595] on icon "button" at bounding box center [715, 592] width 15 height 15
click at [849, 629] on li "color:#FA28FF" at bounding box center [851, 630] width 12 height 12
click at [638, 593] on icon "button" at bounding box center [642, 592] width 15 height 15
click at [1150, 681] on input "Save" at bounding box center [1159, 678] width 76 height 35
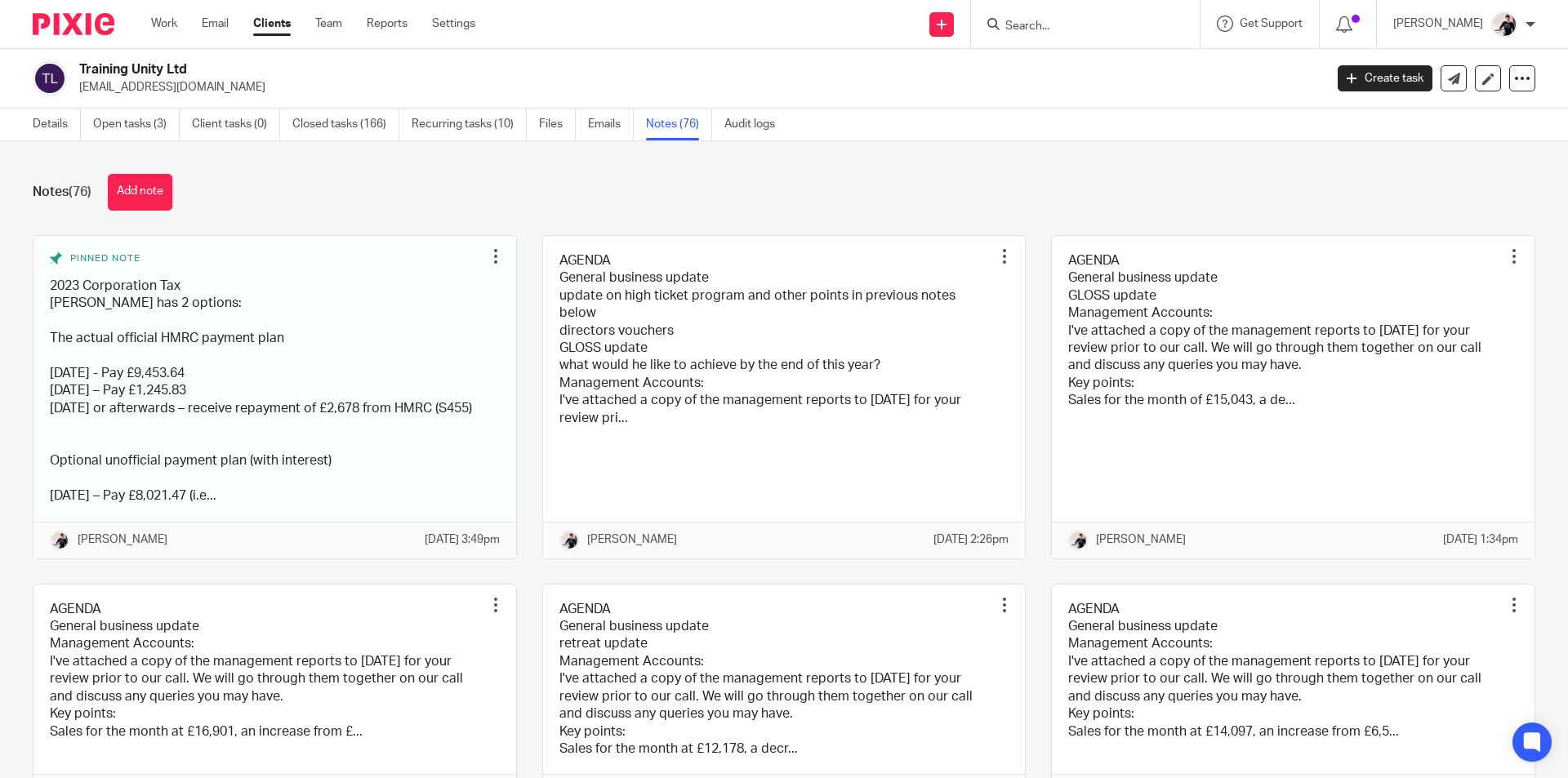
click at [1047, 29] on div "Note updated." at bounding box center [1167, 48] width 768 height 63
click at [1047, 20] on input "Search" at bounding box center [1077, 27] width 147 height 15
type input "bakewell"
click at [1083, 69] on link at bounding box center [1138, 70] width 276 height 37
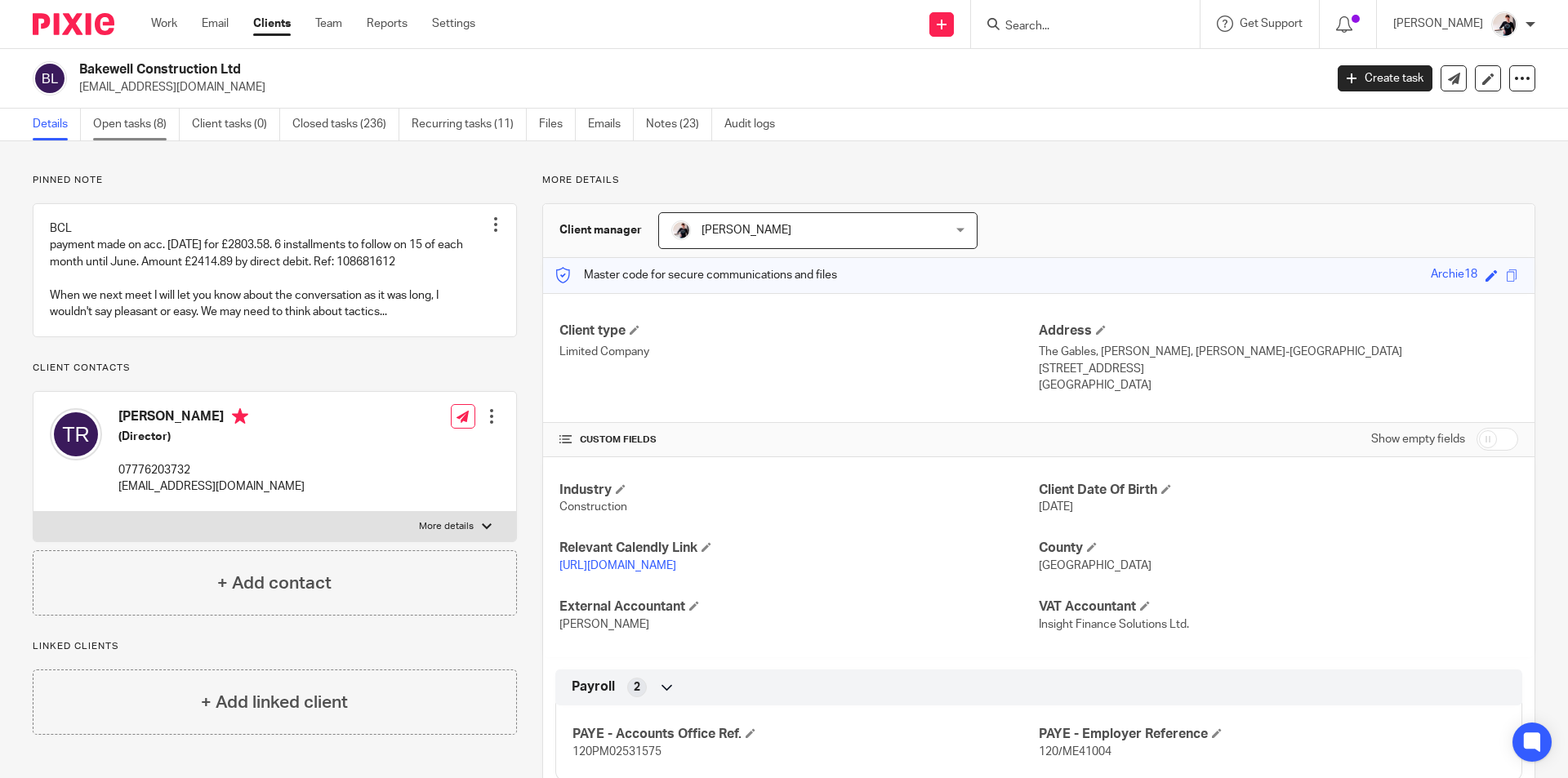
click at [126, 132] on link "Open tasks (8)" at bounding box center [136, 124] width 87 height 32
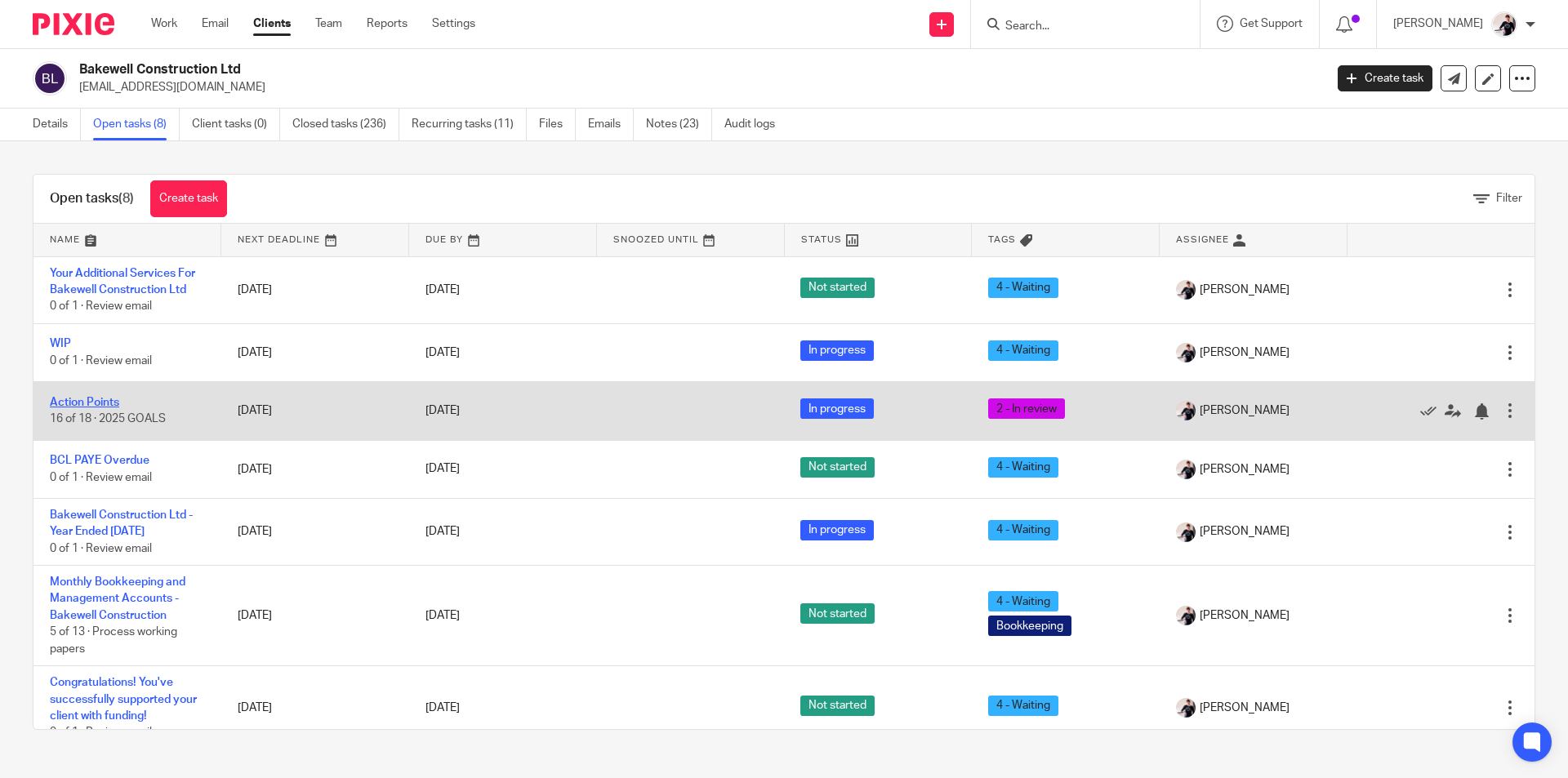
click at [103, 404] on link "Action Points" at bounding box center [84, 402] width 69 height 11
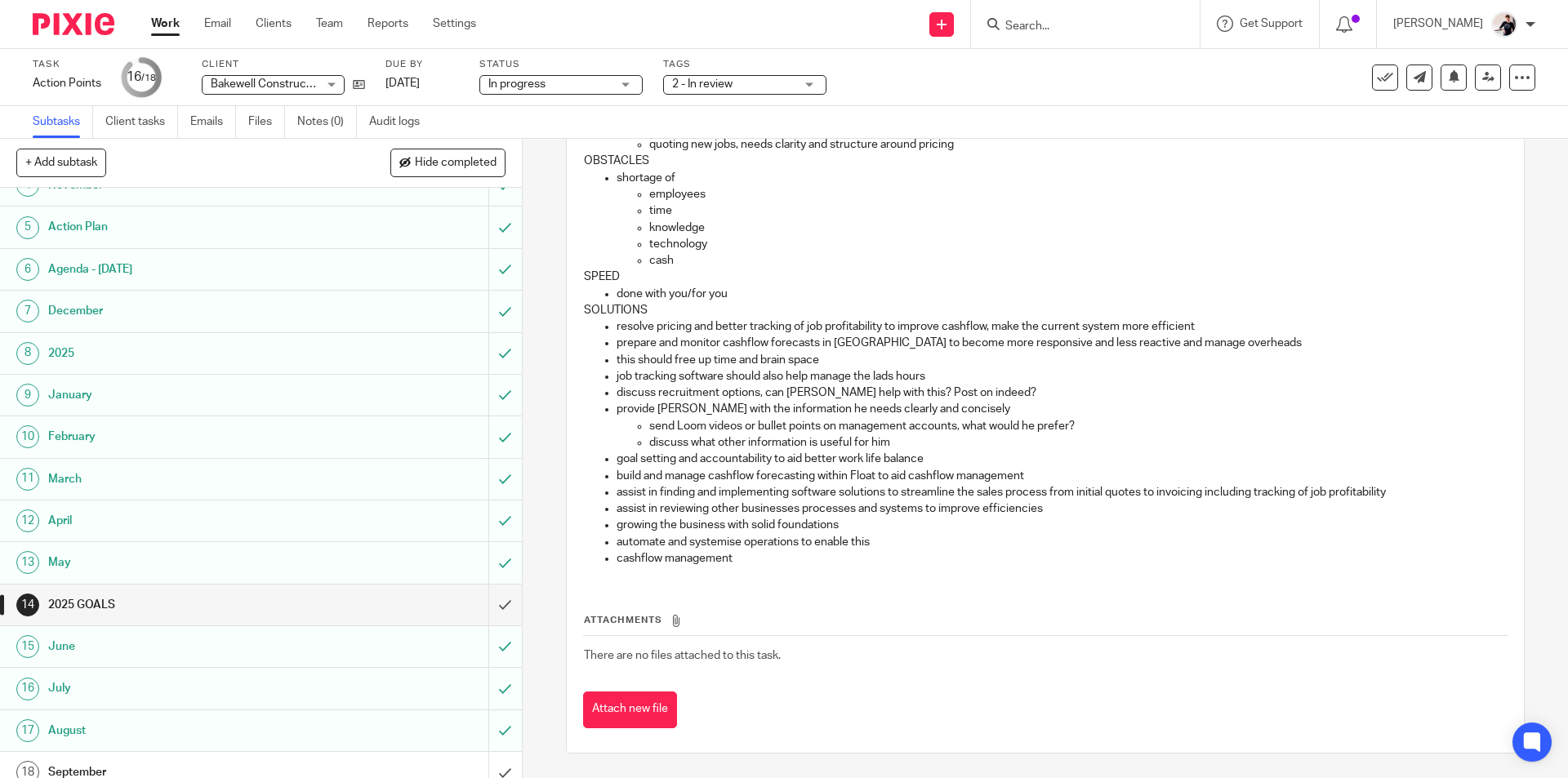
scroll to position [164, 0]
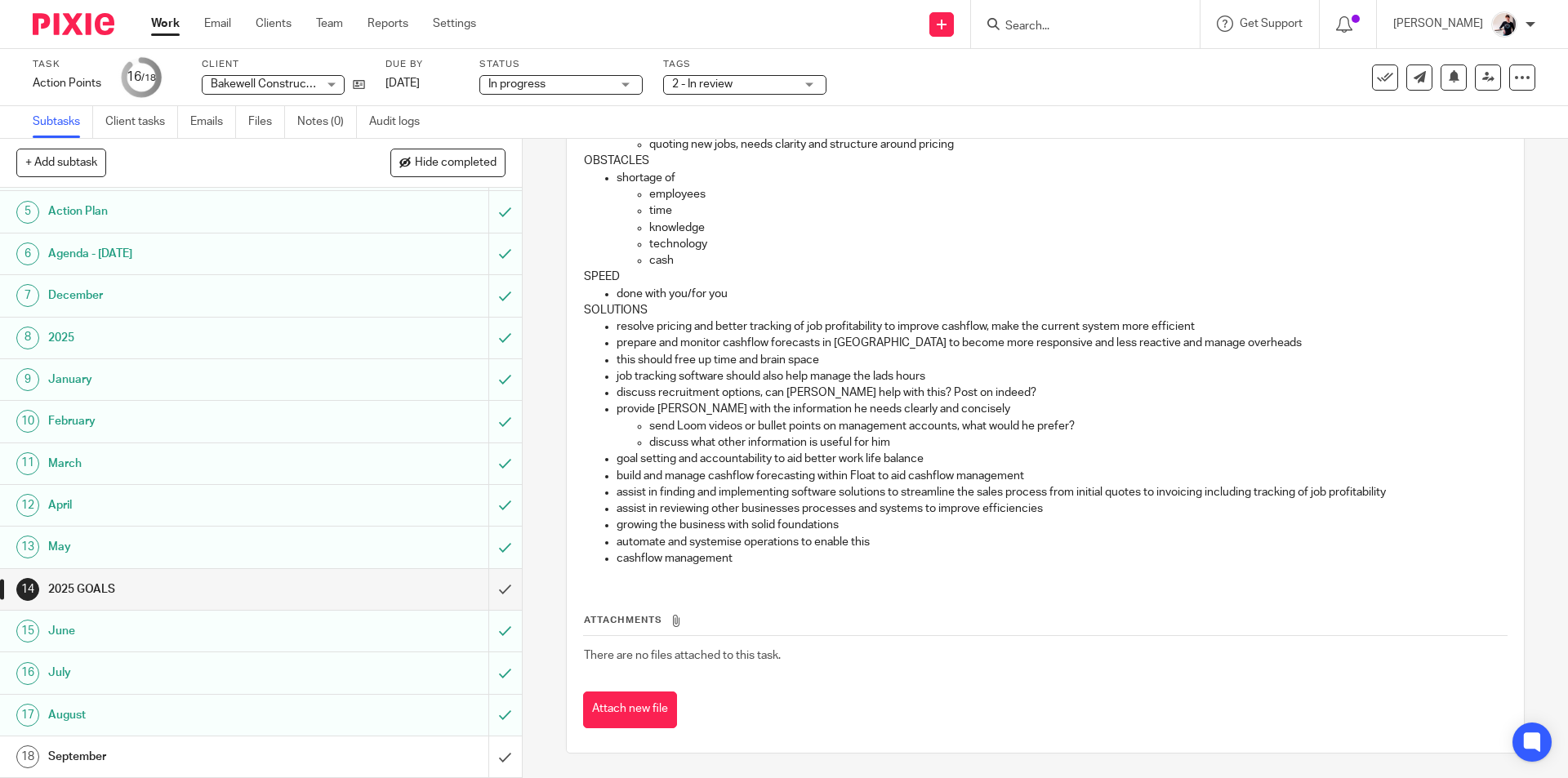
click at [254, 757] on h1 "September" at bounding box center [189, 757] width 283 height 24
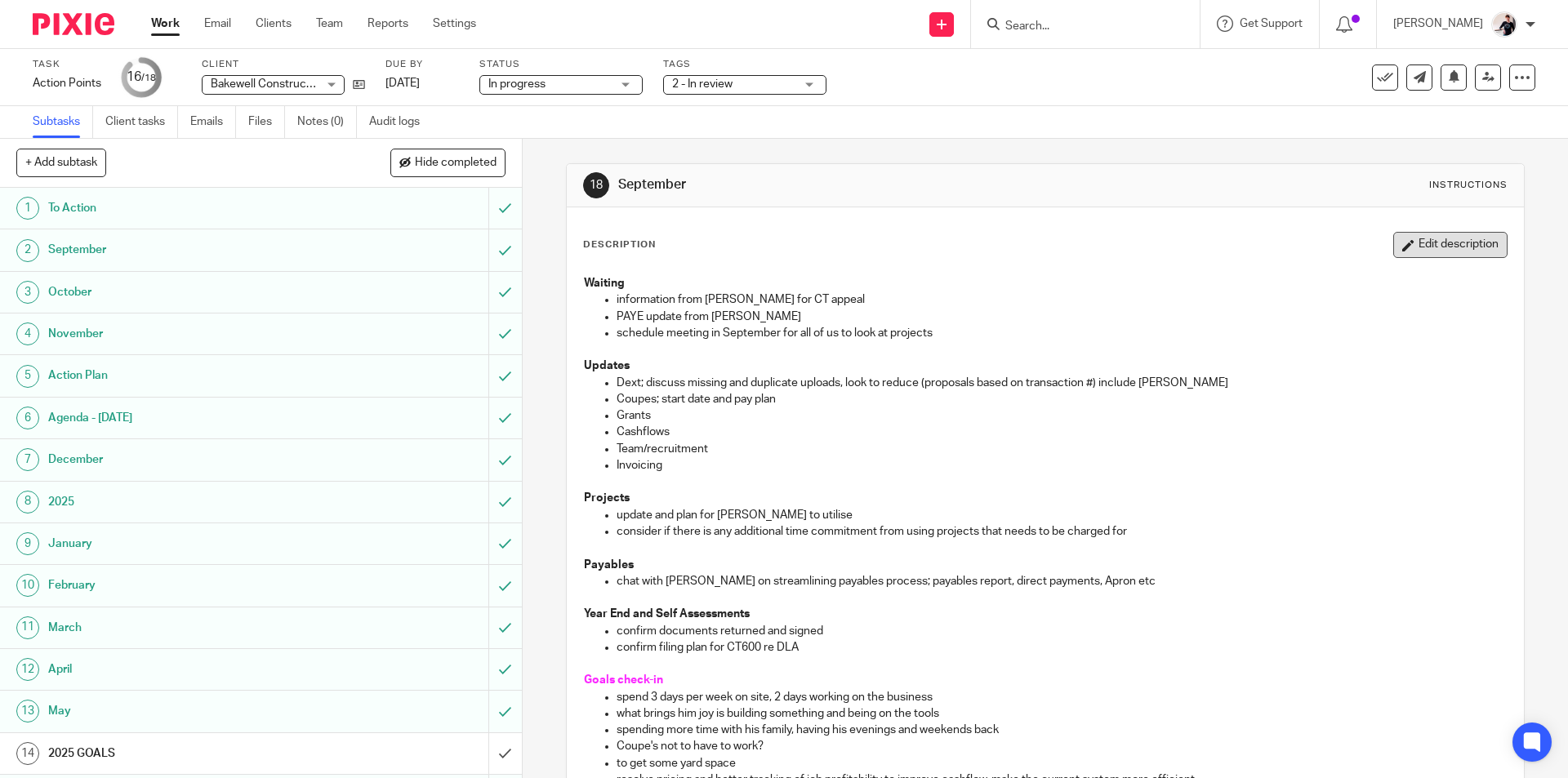
click at [1409, 242] on button "Edit description" at bounding box center [1450, 245] width 115 height 26
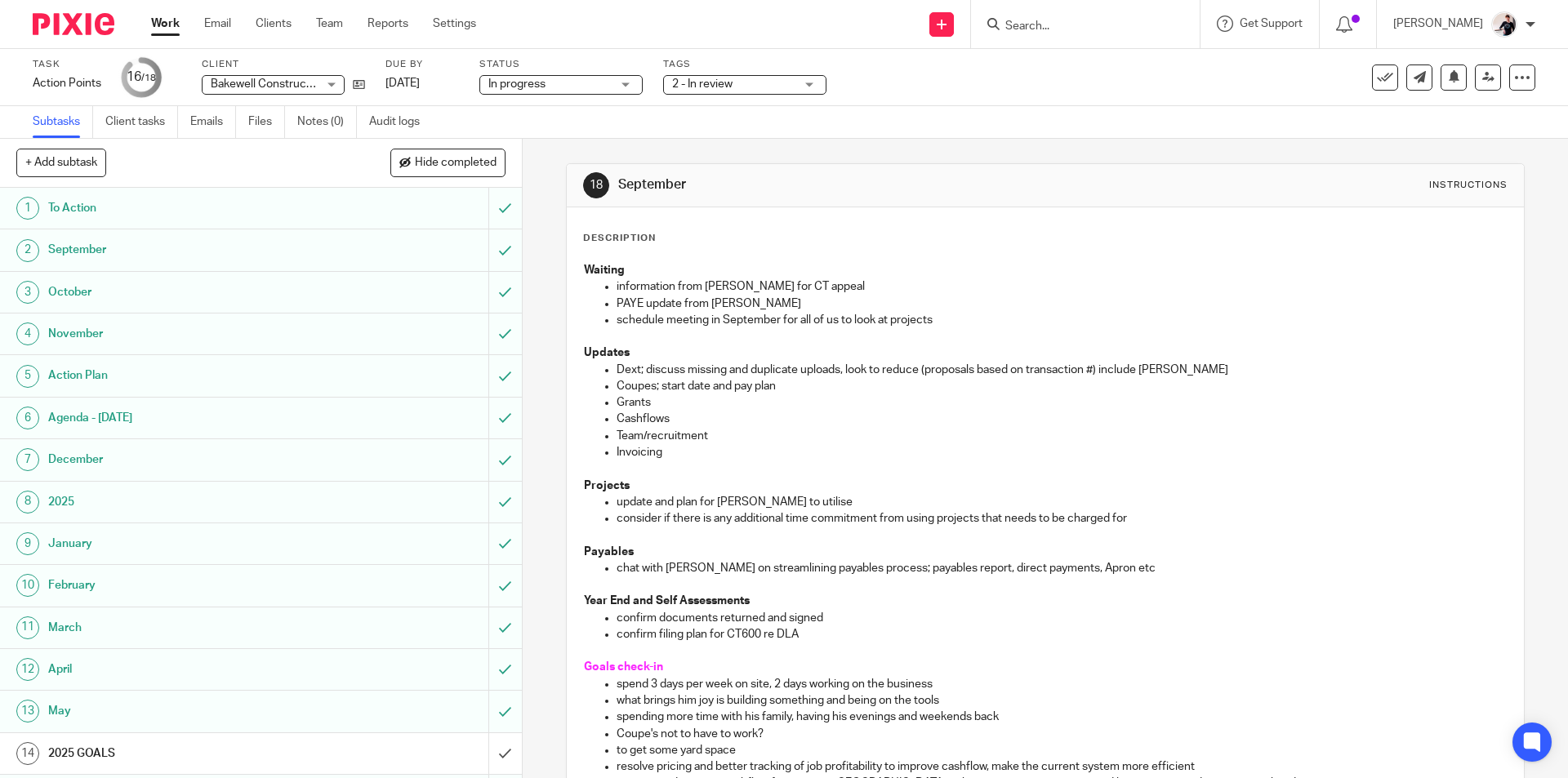
click at [661, 450] on p "Invoicing" at bounding box center [1061, 452] width 889 height 17
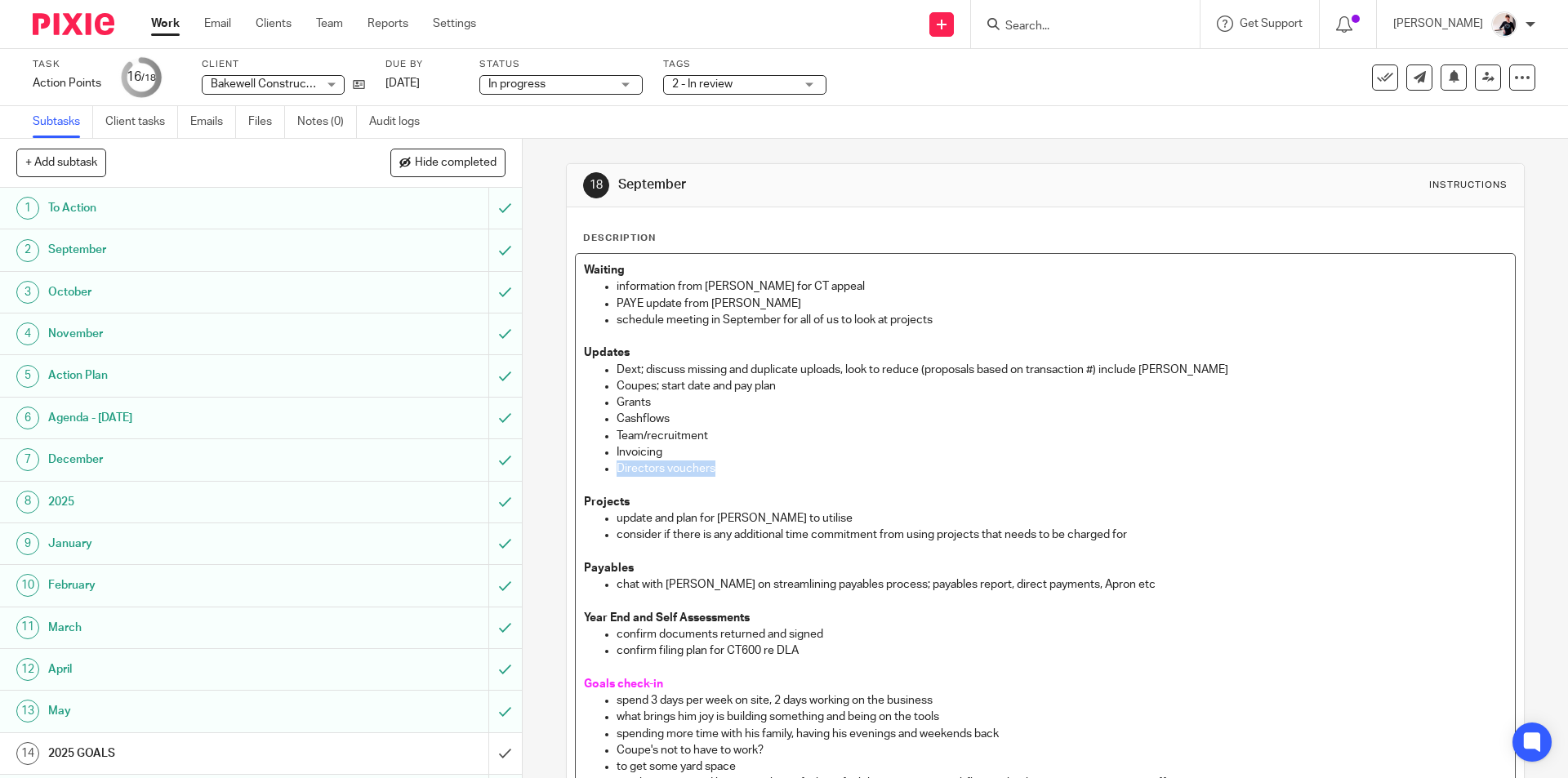
drag, startPoint x: 733, startPoint y: 471, endPoint x: 608, endPoint y: 472, distance: 125.0
click at [608, 472] on ul "Dext; discuss missing and duplicate uploads, look to reduce (proposals based on…" at bounding box center [1045, 420] width 922 height 116
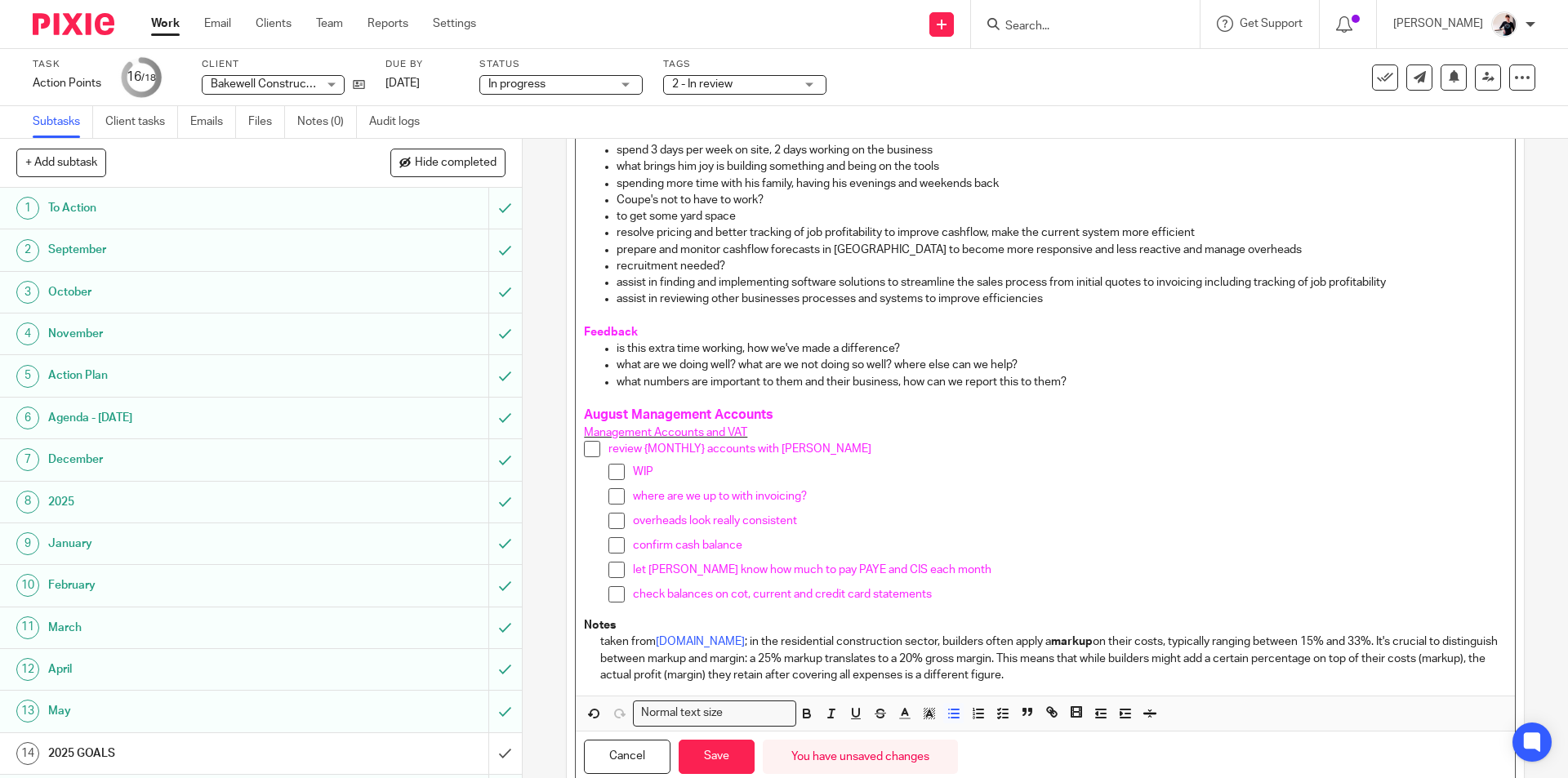
scroll to position [605, 0]
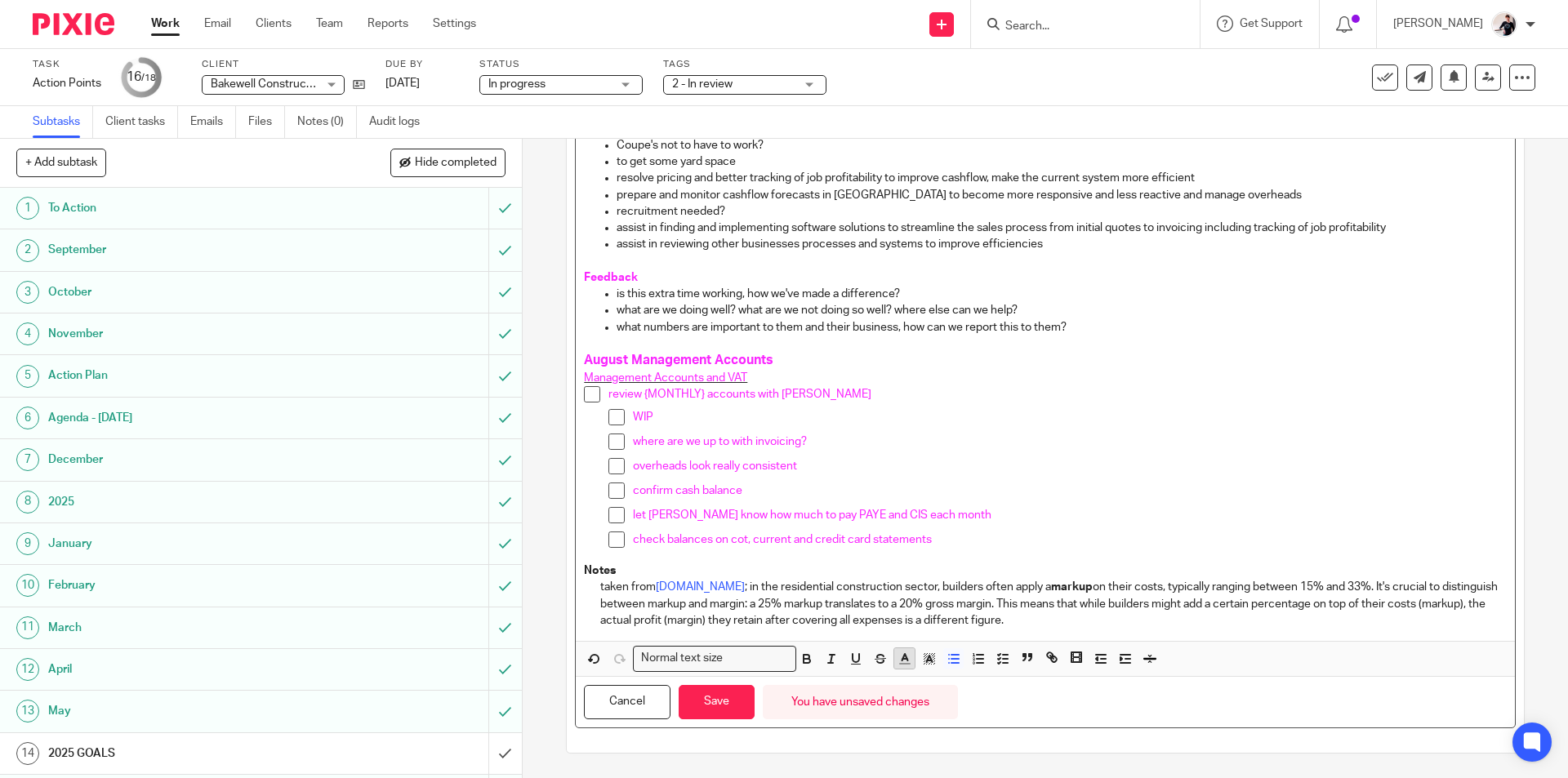
click at [899, 660] on icon "button" at bounding box center [905, 660] width 15 height 15
click at [1039, 696] on li "color:#FA28FF" at bounding box center [1039, 696] width 12 height 12
click at [730, 700] on button "Save" at bounding box center [715, 702] width 76 height 35
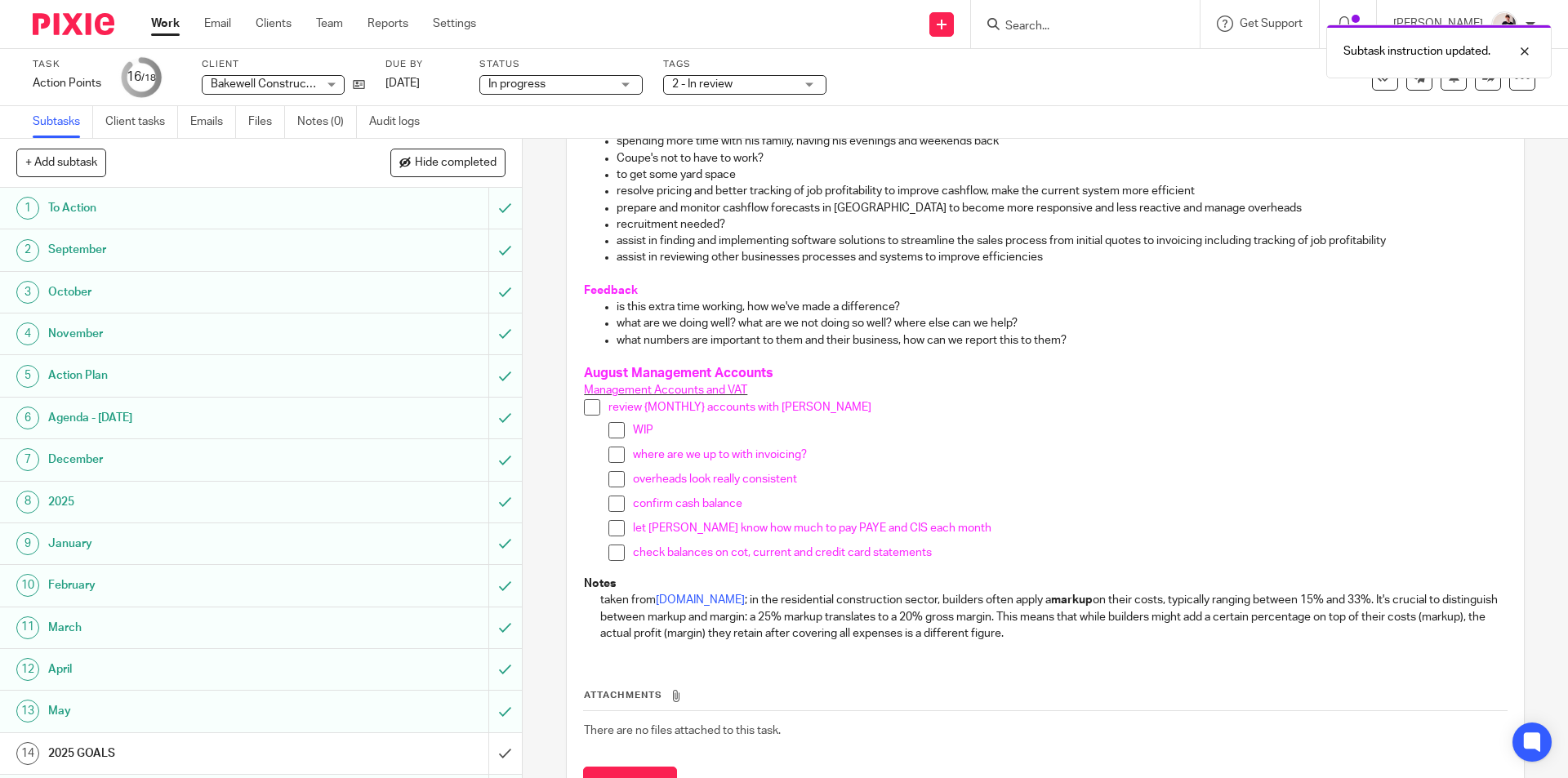
scroll to position [618, 0]
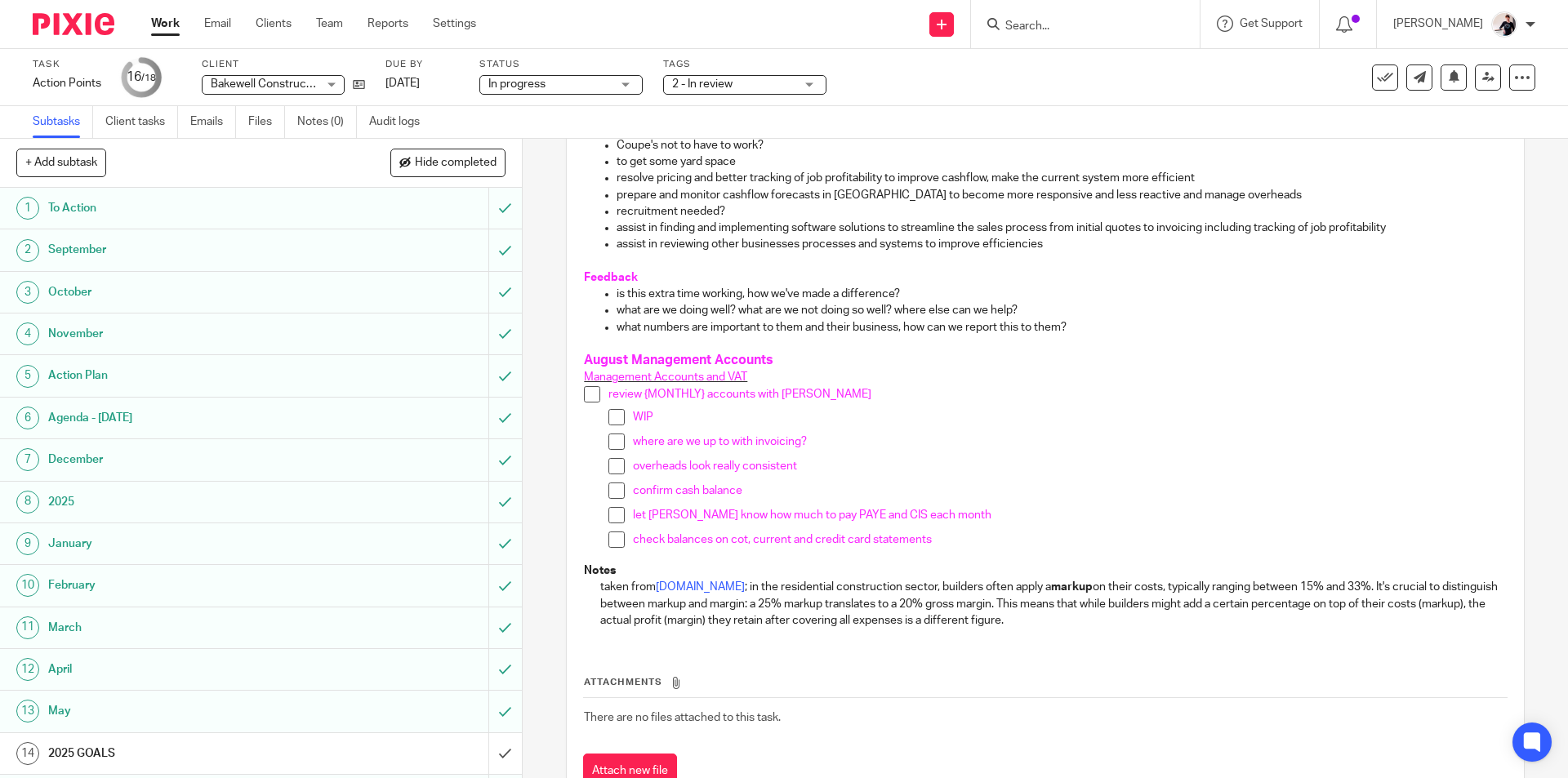
click at [1071, 34] on input "Search" at bounding box center [1077, 27] width 147 height 15
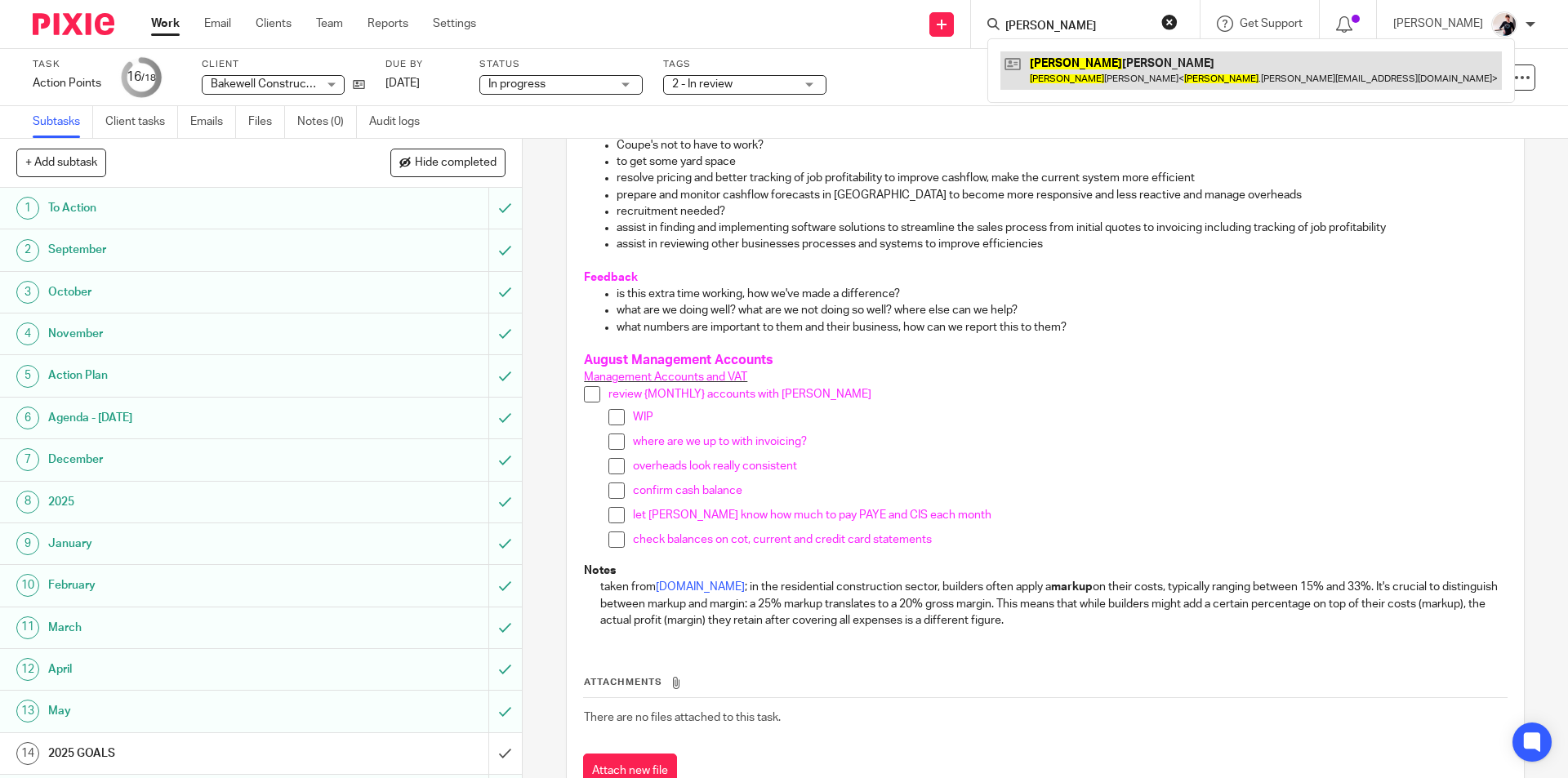
type input "sophie"
click at [1089, 82] on link at bounding box center [1250, 70] width 501 height 37
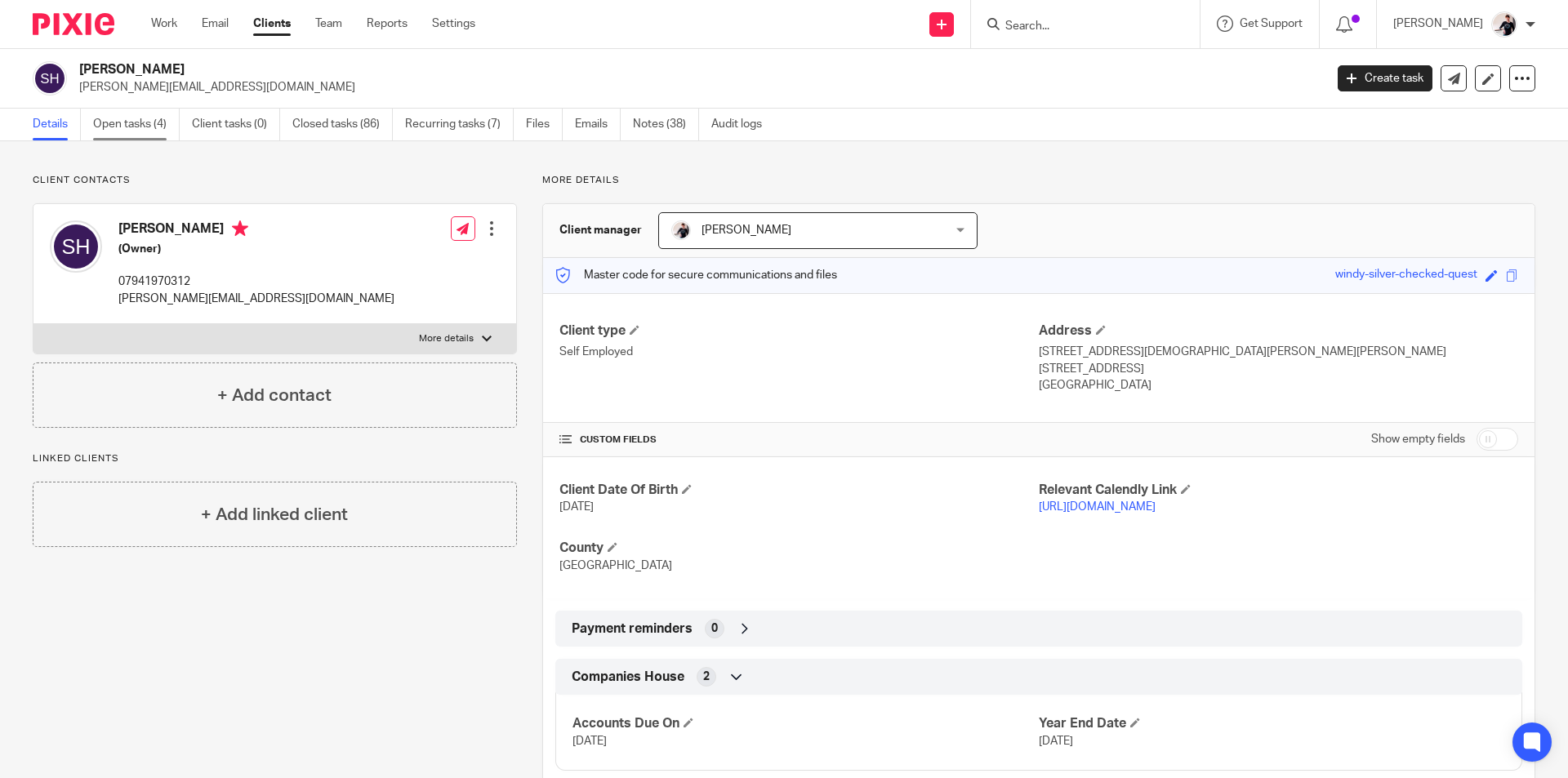
click at [140, 122] on link "Open tasks (4)" at bounding box center [136, 124] width 87 height 32
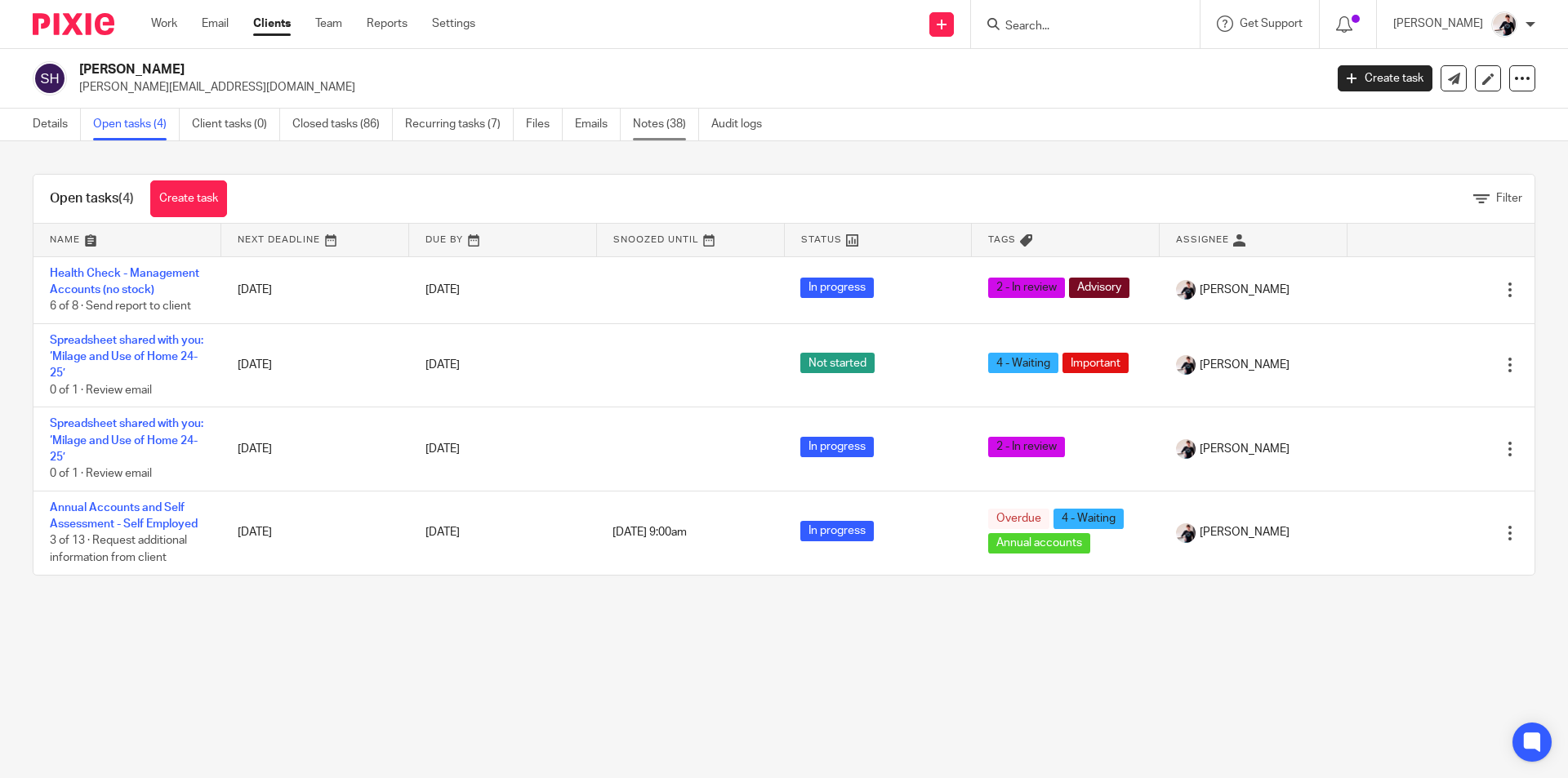
click at [665, 125] on link "Notes (38)" at bounding box center [665, 124] width 66 height 32
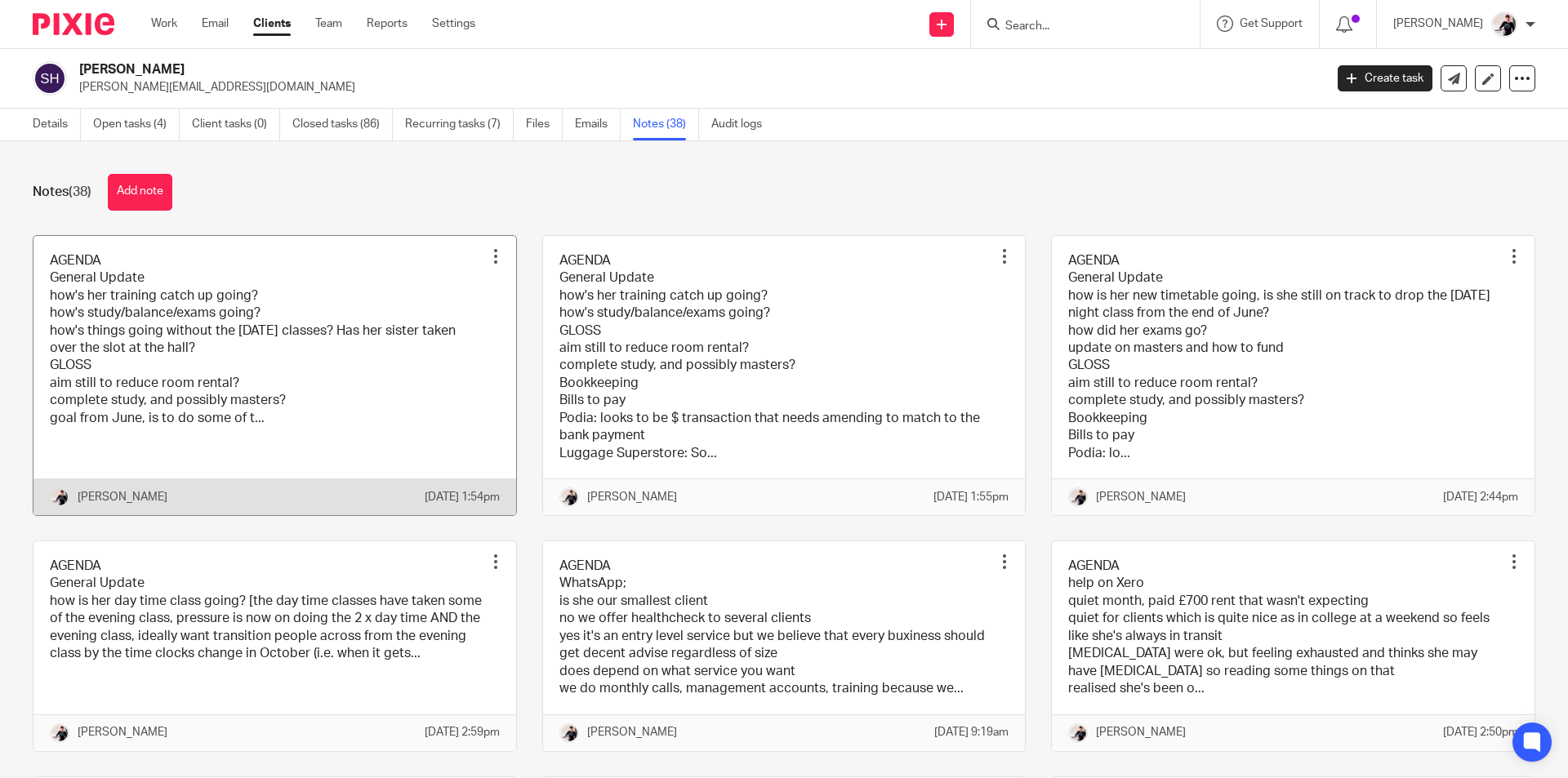
click at [329, 322] on link at bounding box center [274, 375] width 482 height 279
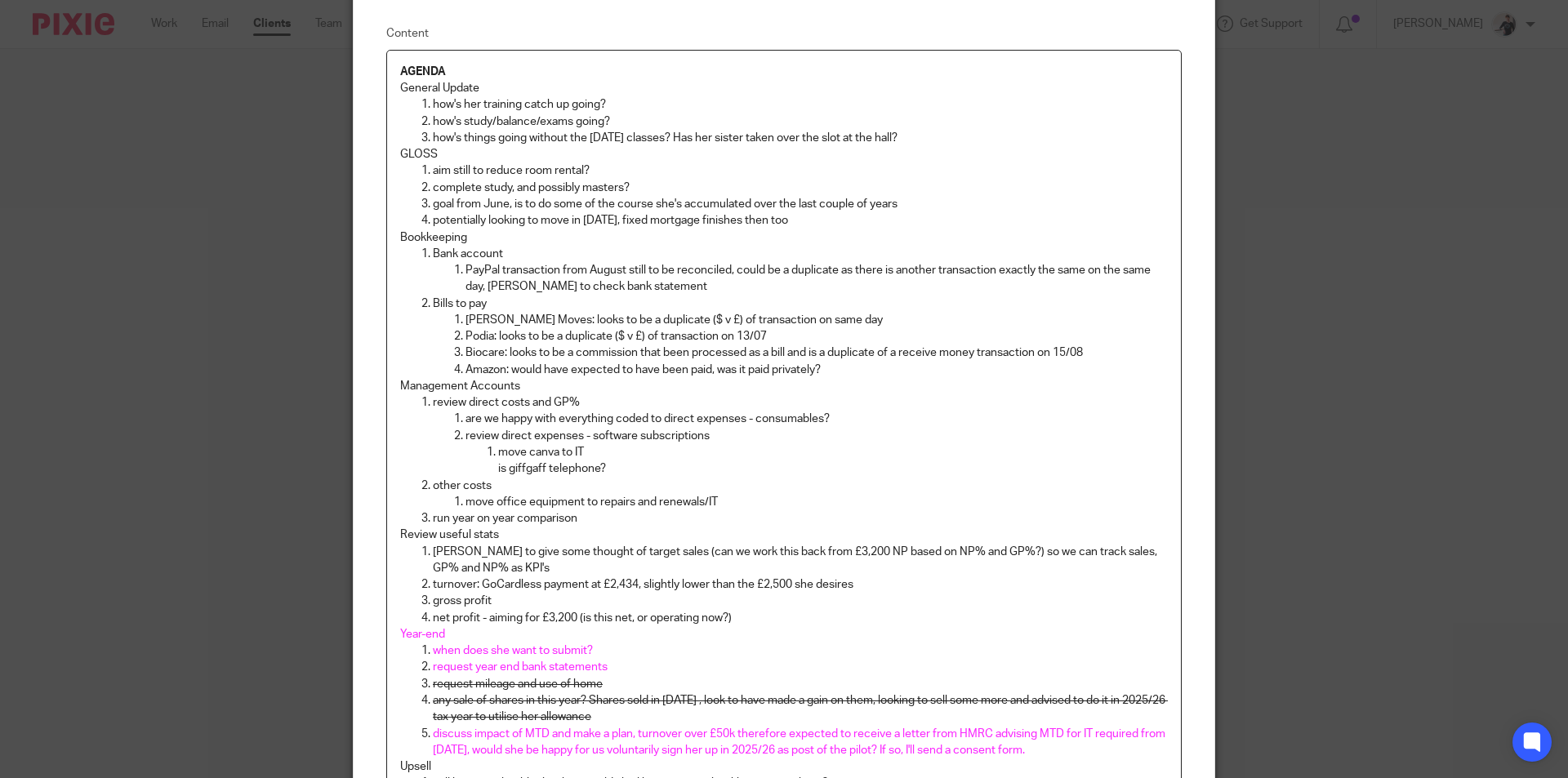
scroll to position [326, 0]
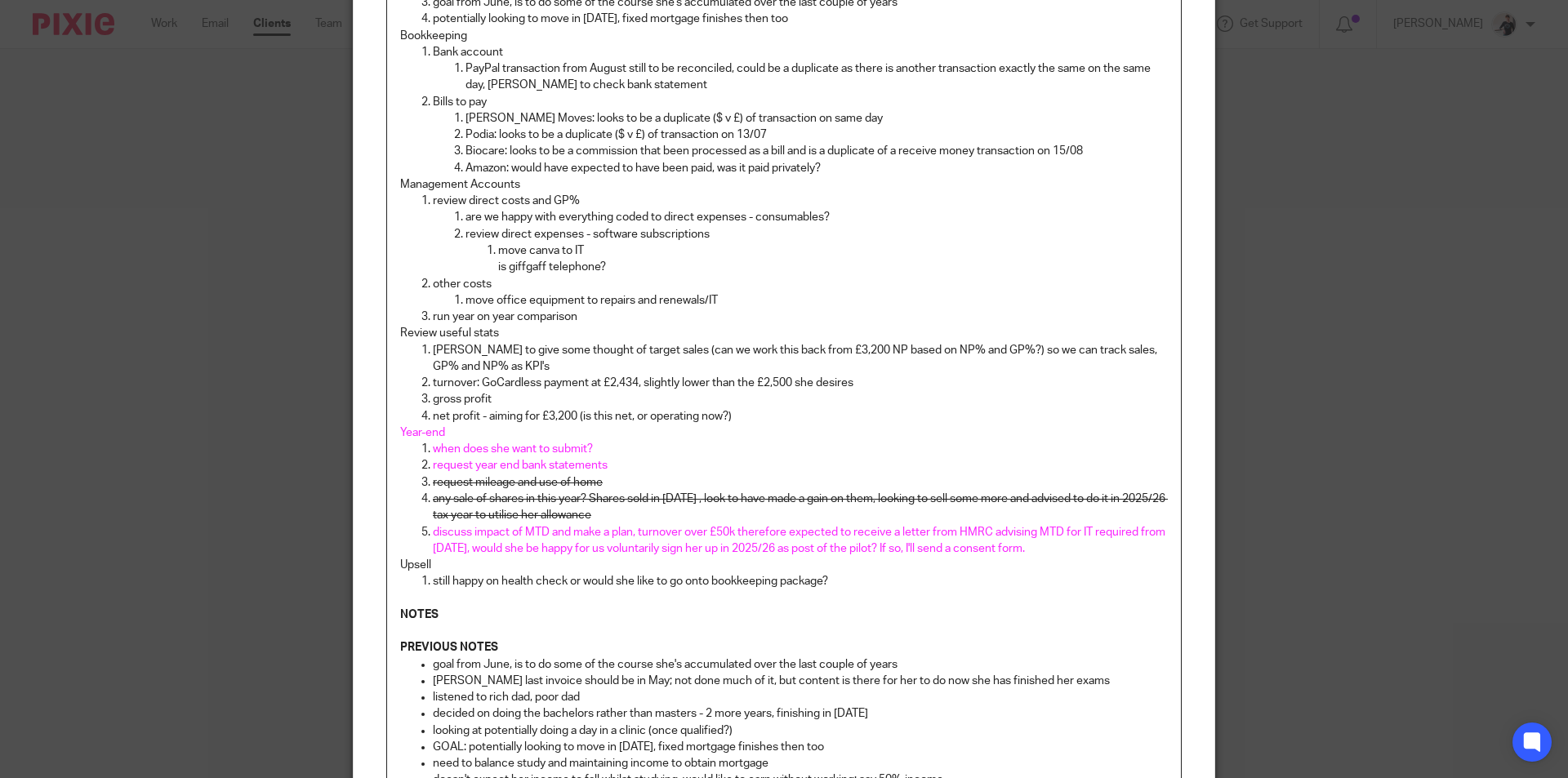
click at [833, 578] on p "still happy on health check or would she like to go onto bookkeeping package?" at bounding box center [800, 582] width 735 height 17
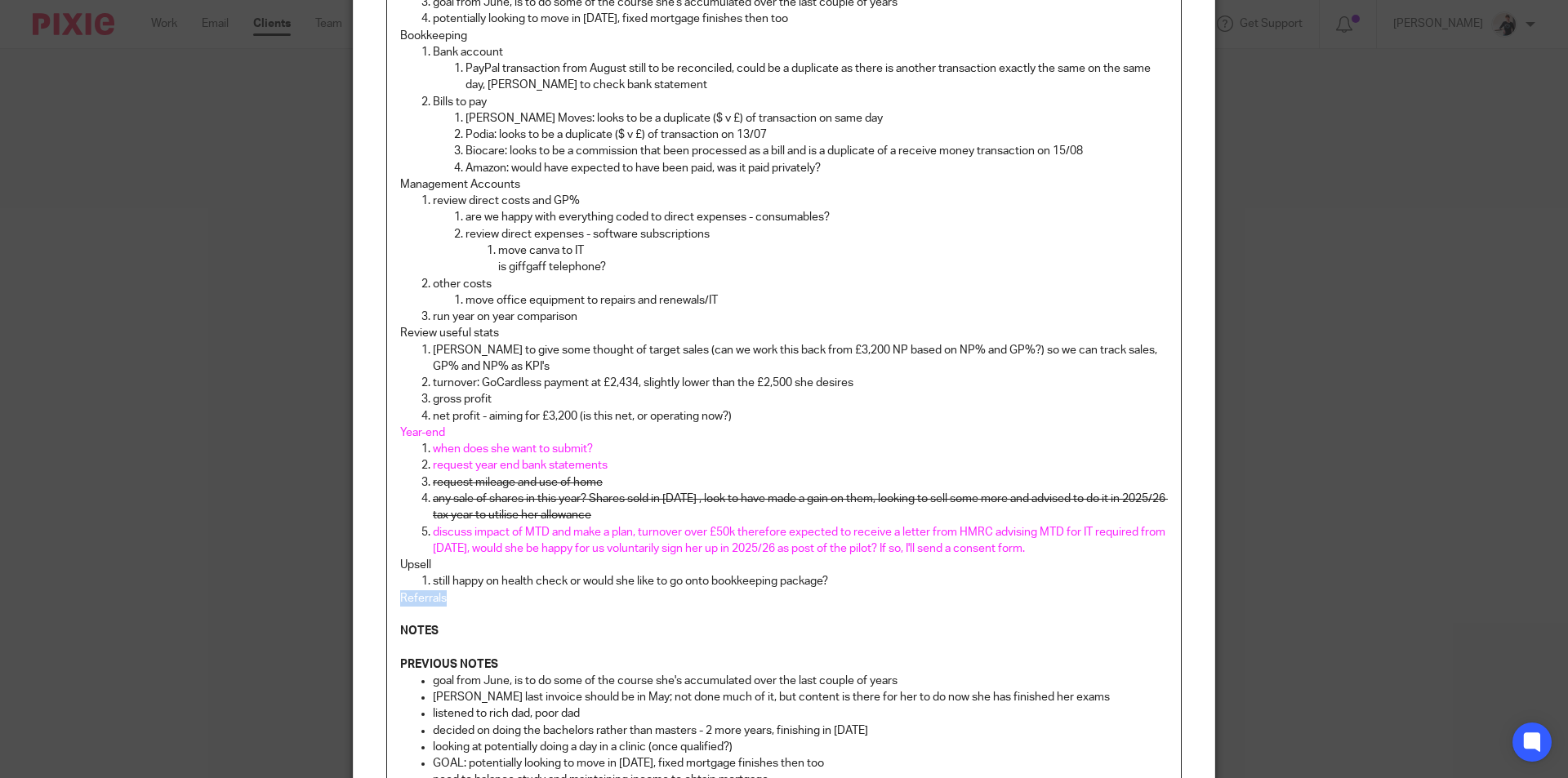
drag, startPoint x: 450, startPoint y: 600, endPoint x: 364, endPoint y: 601, distance: 86.0
click at [359, 600] on div "Content AGENDA General Update how's her training catch up going? how's study/ba…" at bounding box center [784, 417] width 861 height 1252
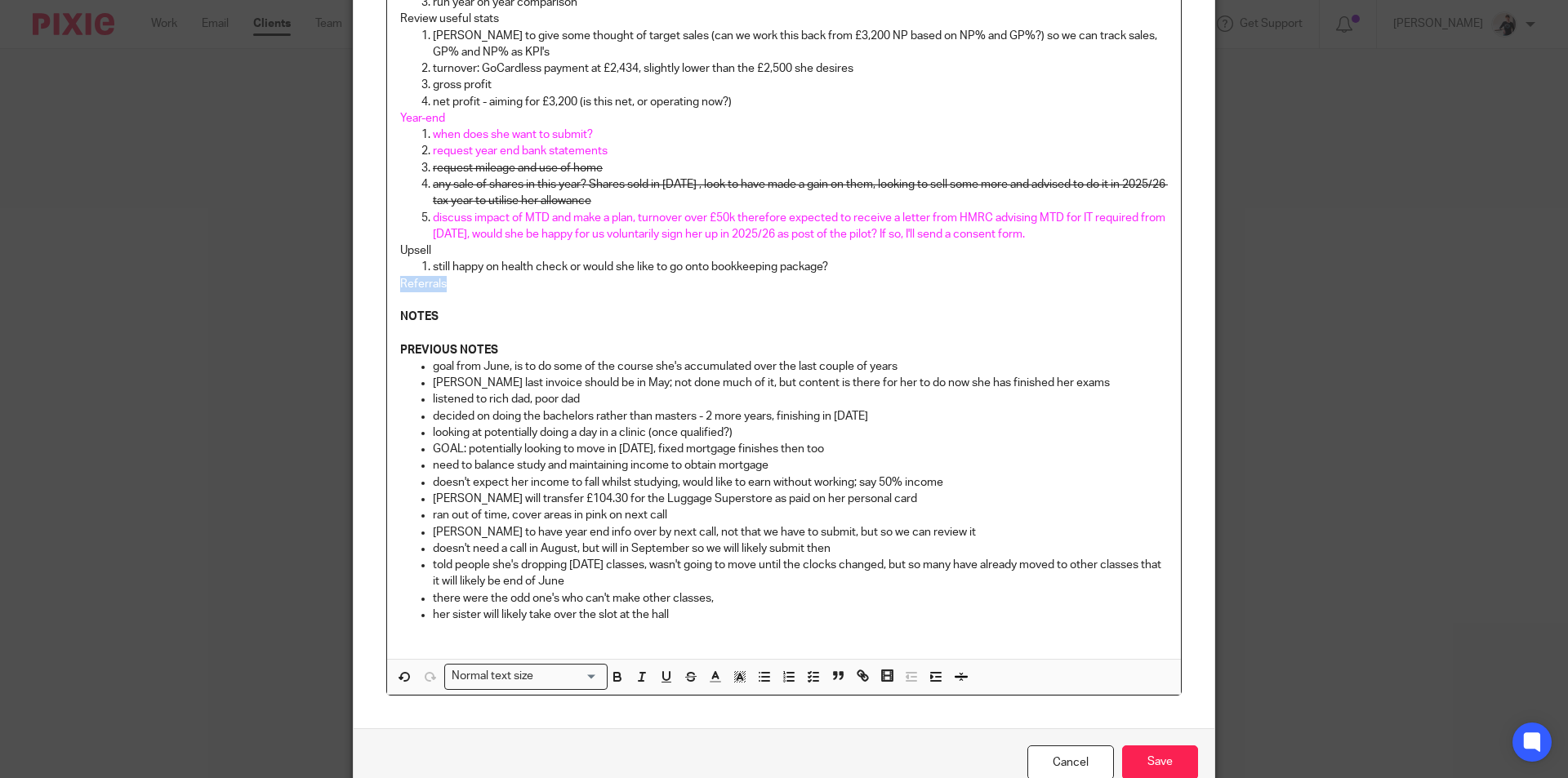
scroll to position [725, 0]
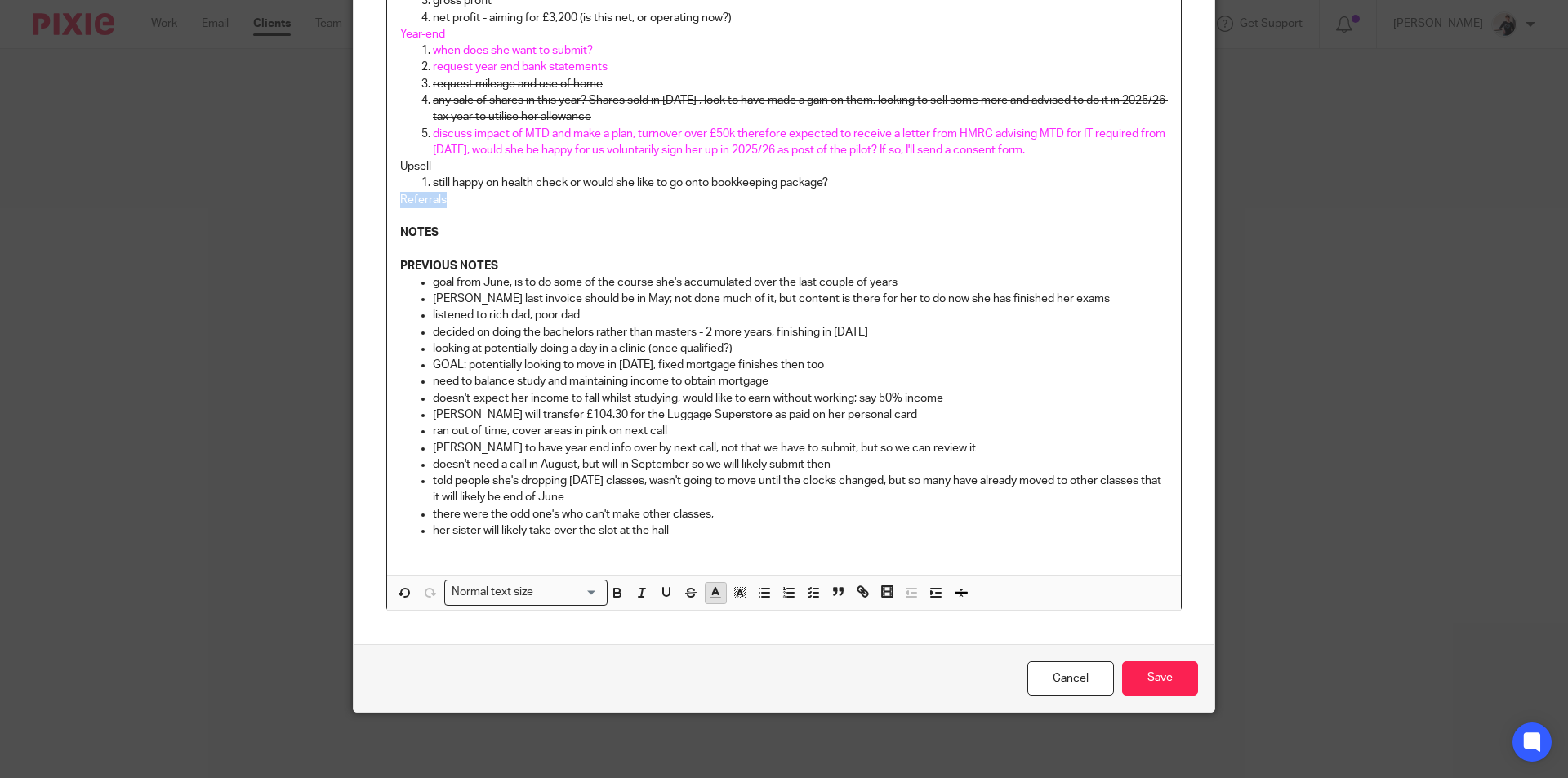
click at [709, 596] on icon "button" at bounding box center [715, 593] width 15 height 15
click at [812, 629] on li "color:#009CE0" at bounding box center [818, 631] width 12 height 12
click at [1160, 674] on input "Save" at bounding box center [1159, 679] width 76 height 35
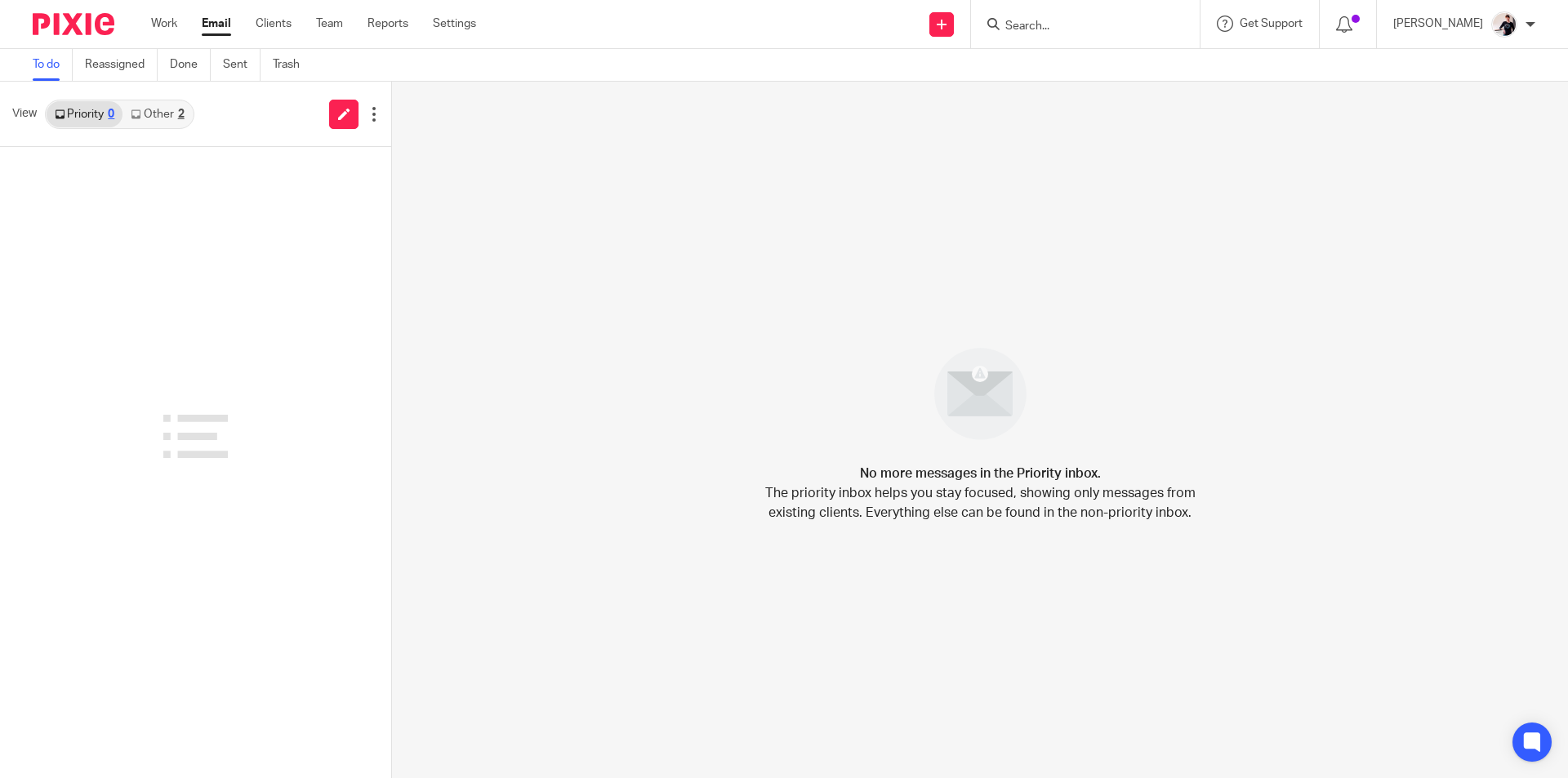
click at [180, 23] on ul "Work Email Clients Team Reports Settings" at bounding box center [326, 24] width 350 height 17
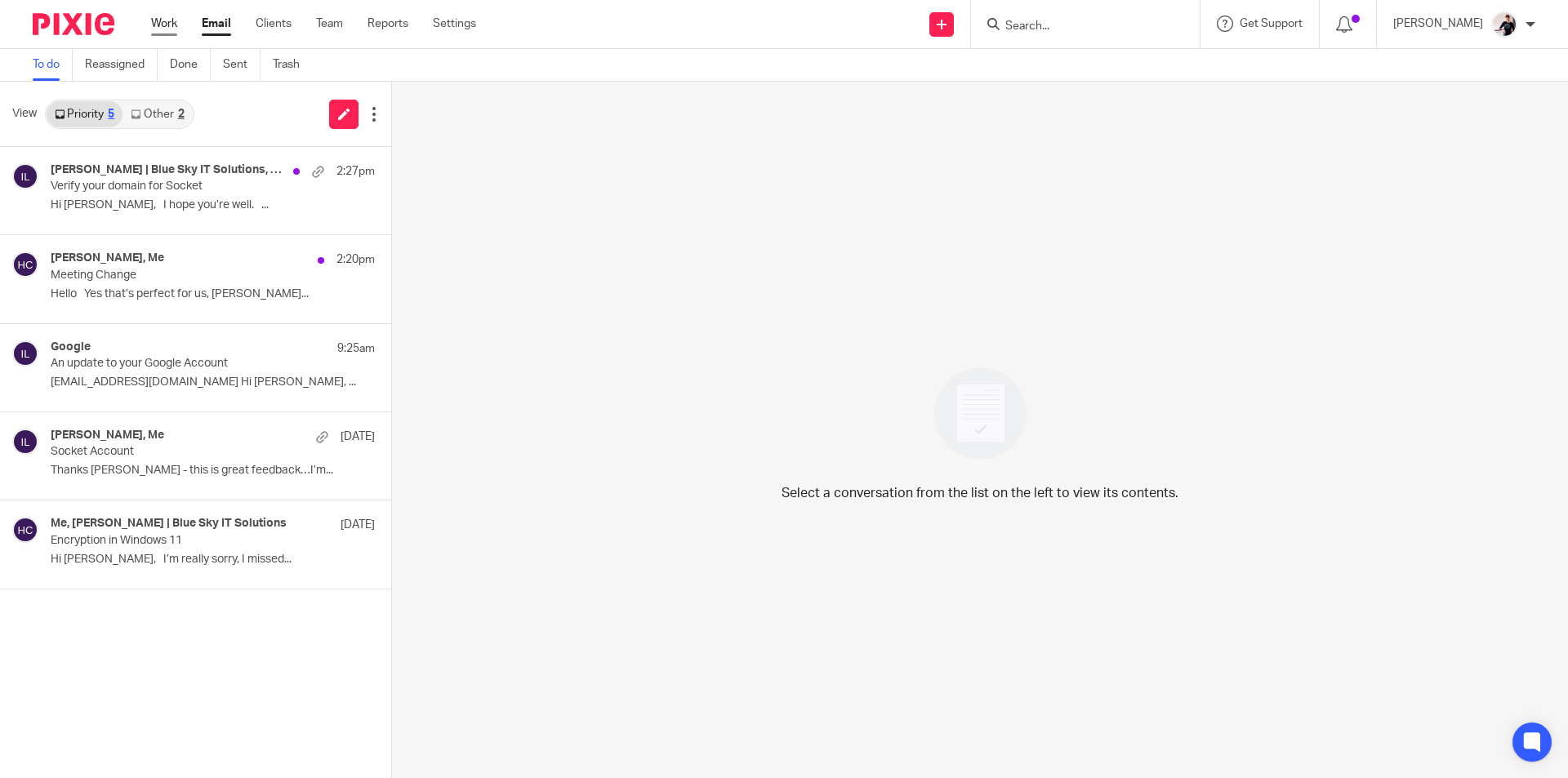
click at [169, 23] on link "Work" at bounding box center [164, 24] width 26 height 17
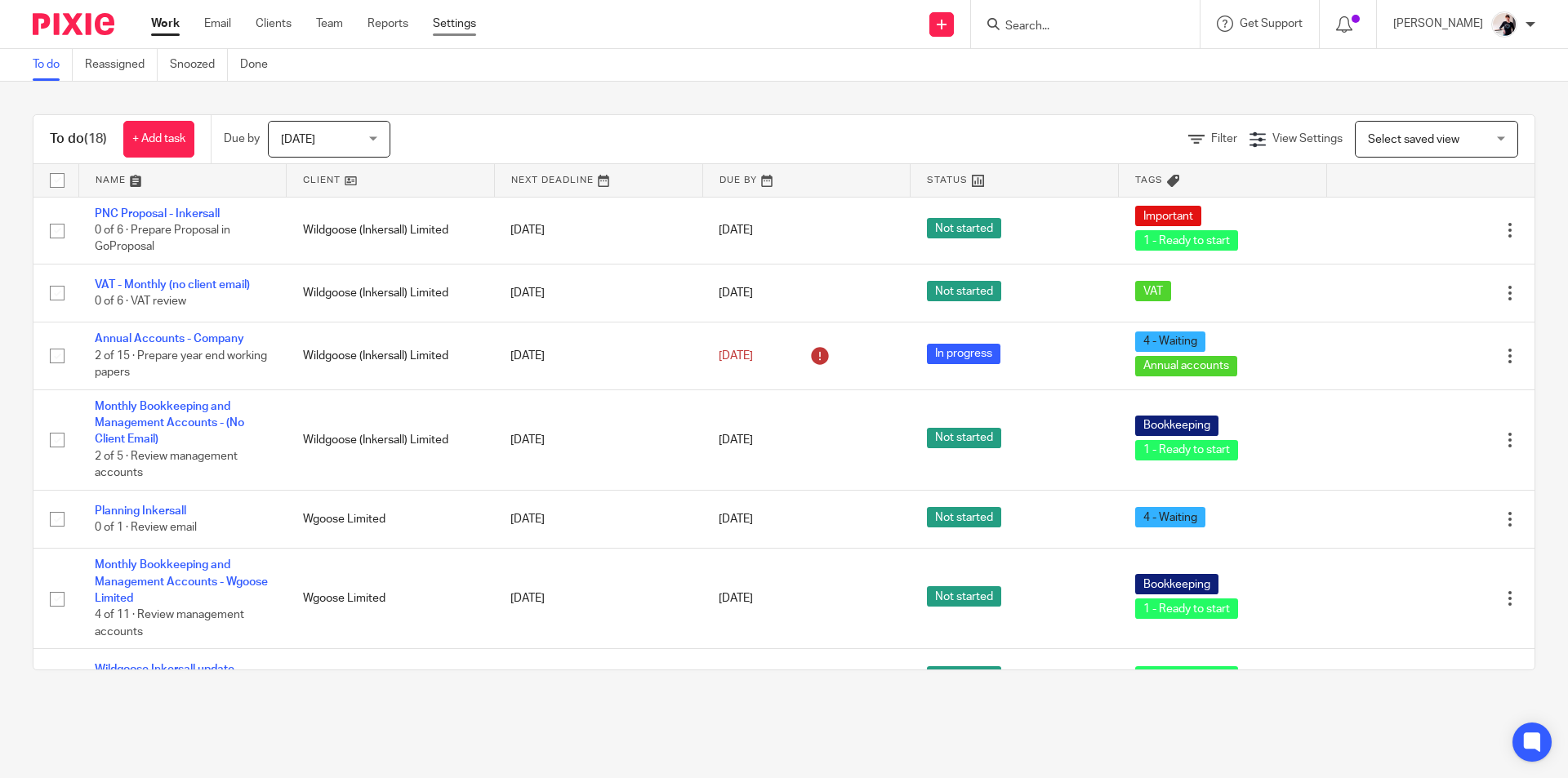
click at [460, 26] on link "Settings" at bounding box center [454, 24] width 43 height 17
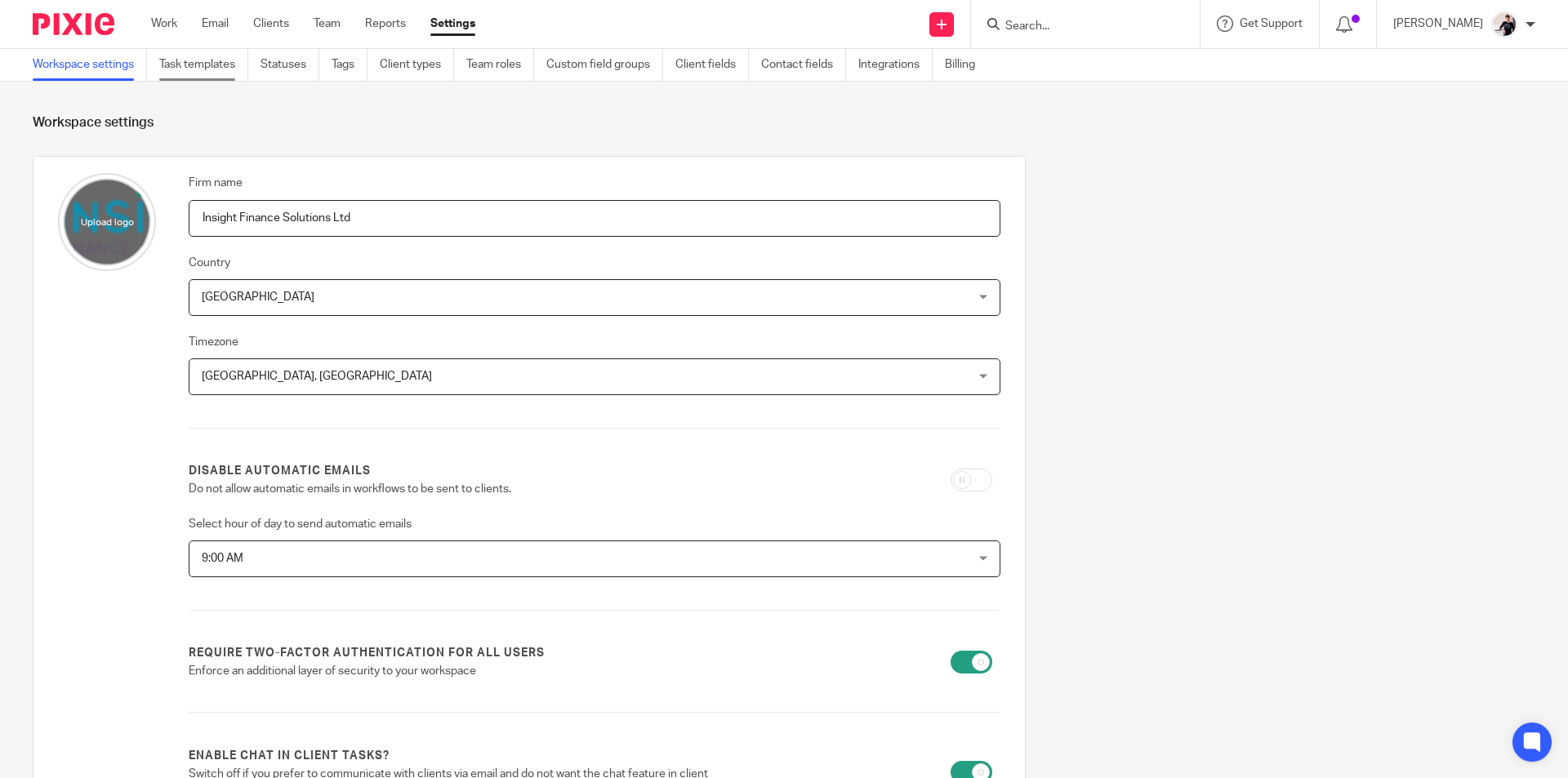
click at [212, 72] on link "Task templates" at bounding box center [203, 65] width 89 height 32
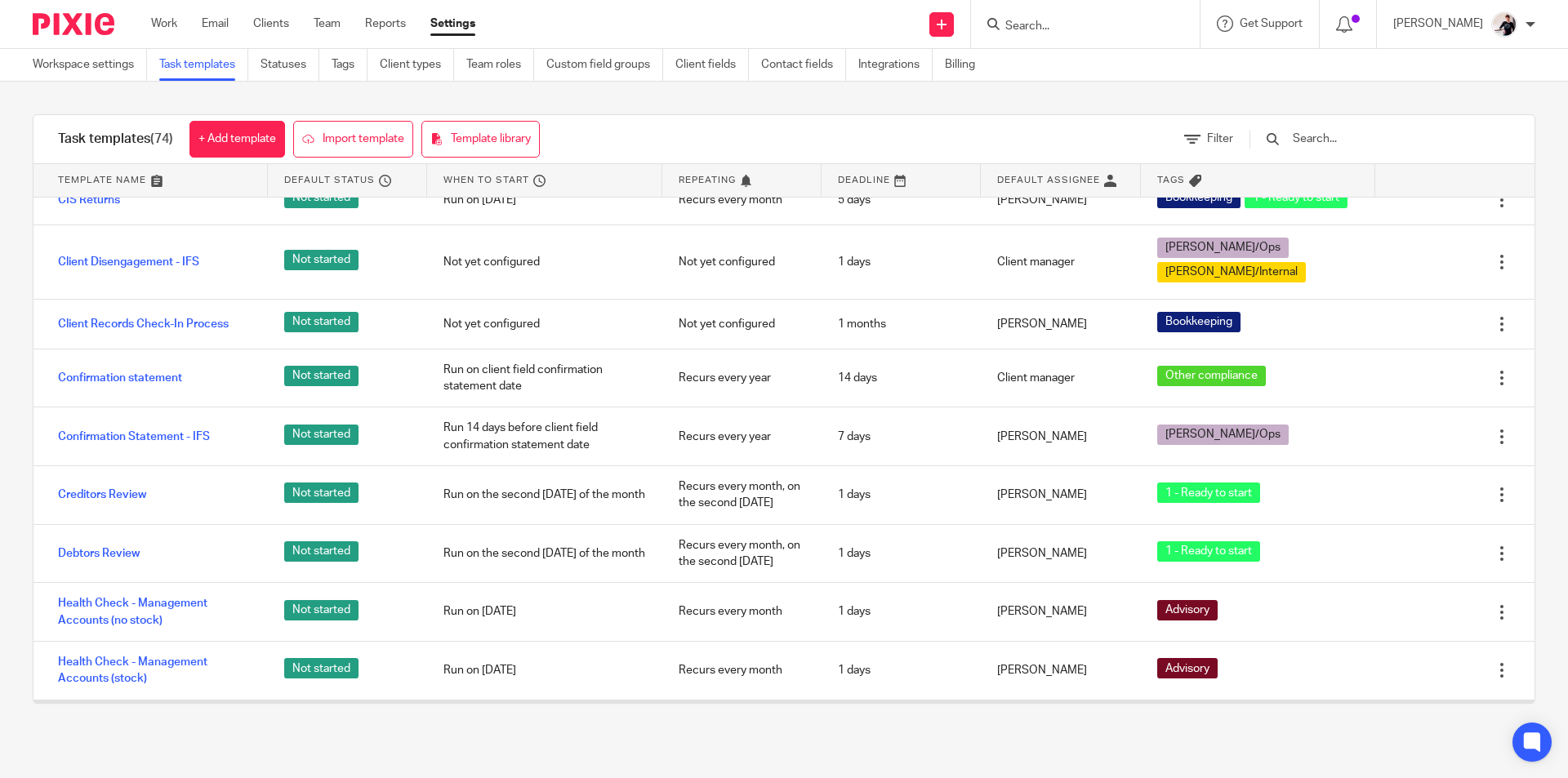
scroll to position [1225, 0]
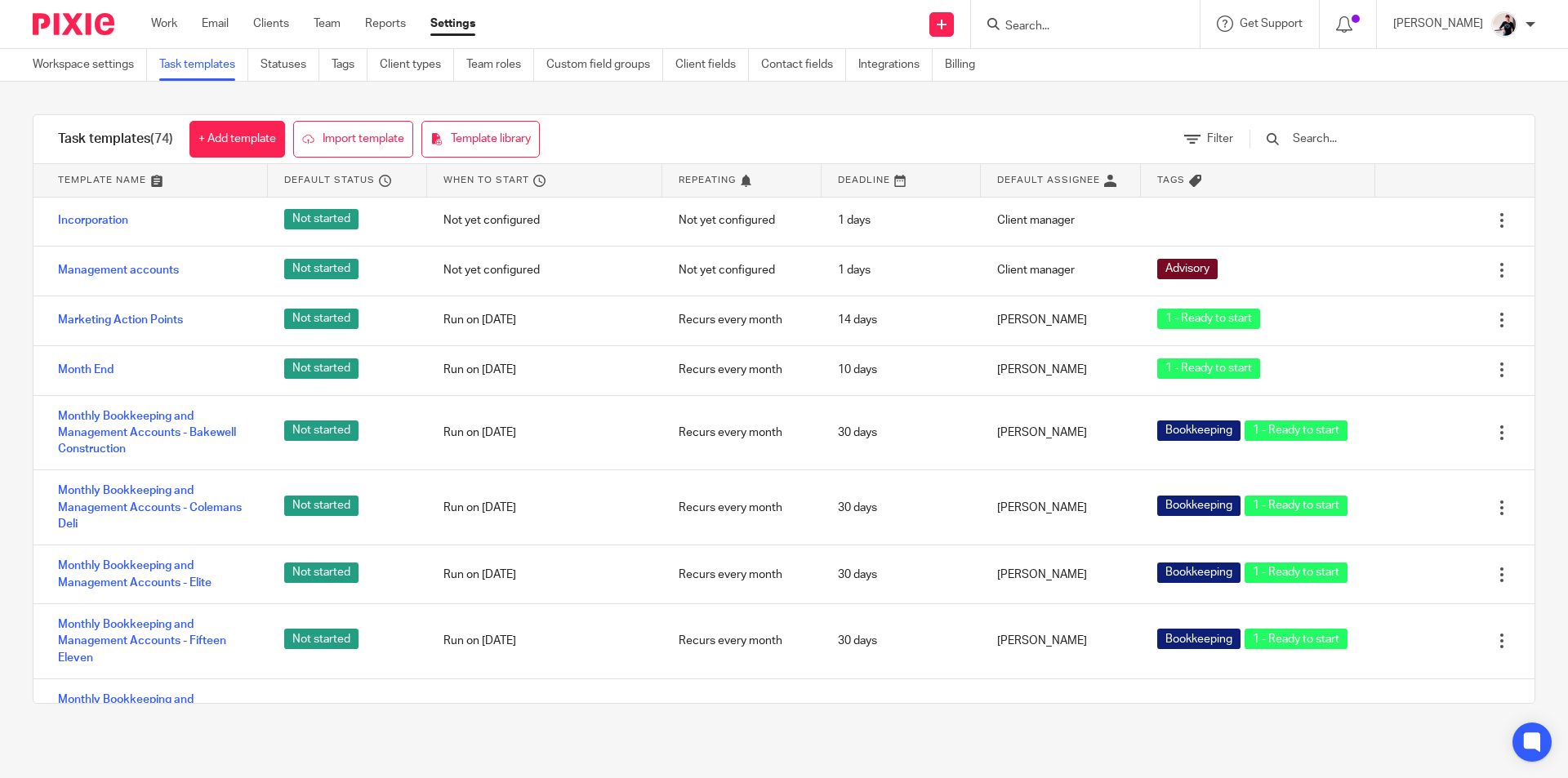
click at [1354, 143] on input "text" at bounding box center [1386, 138] width 190 height 18
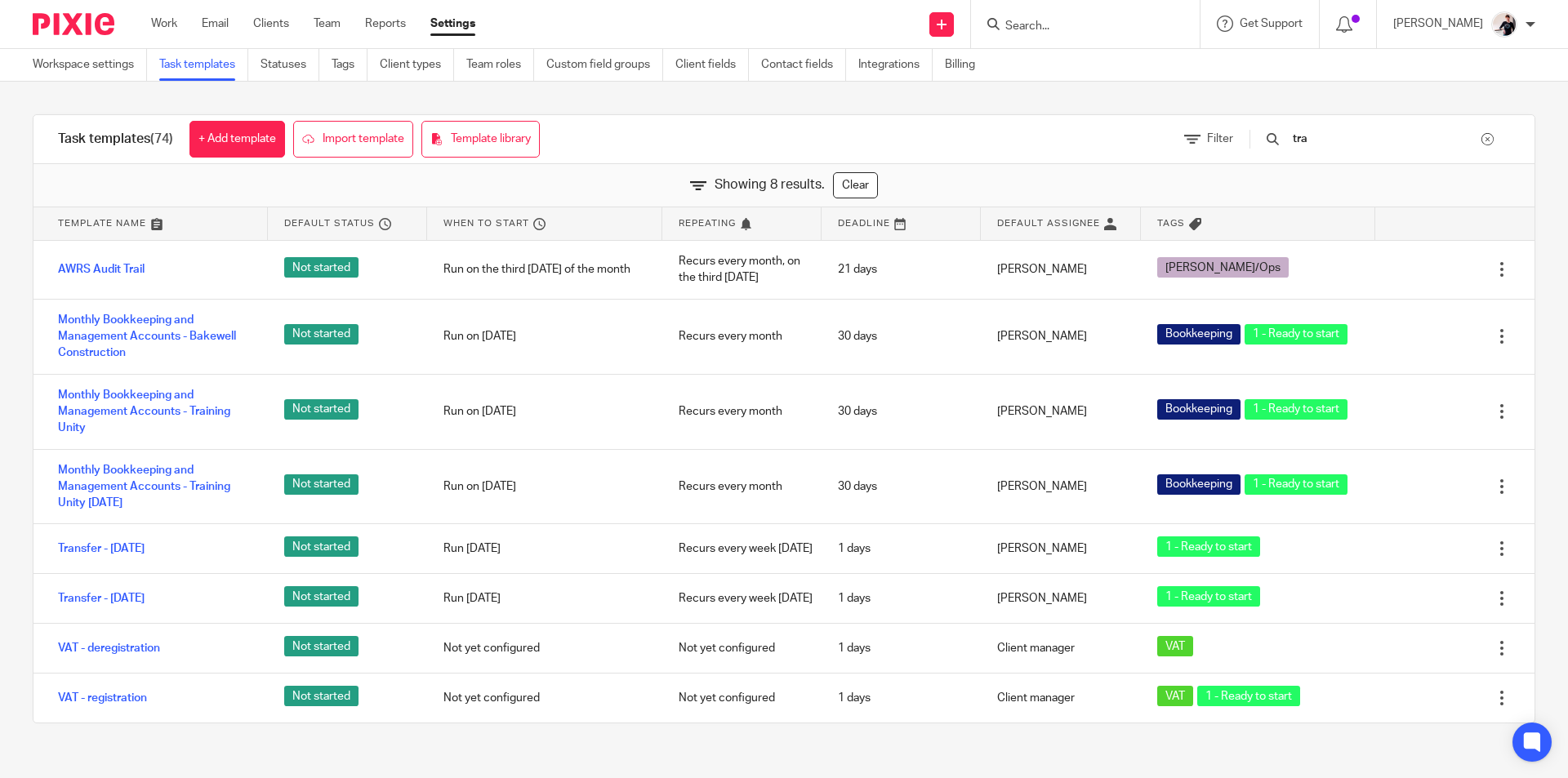
scroll to position [0, 0]
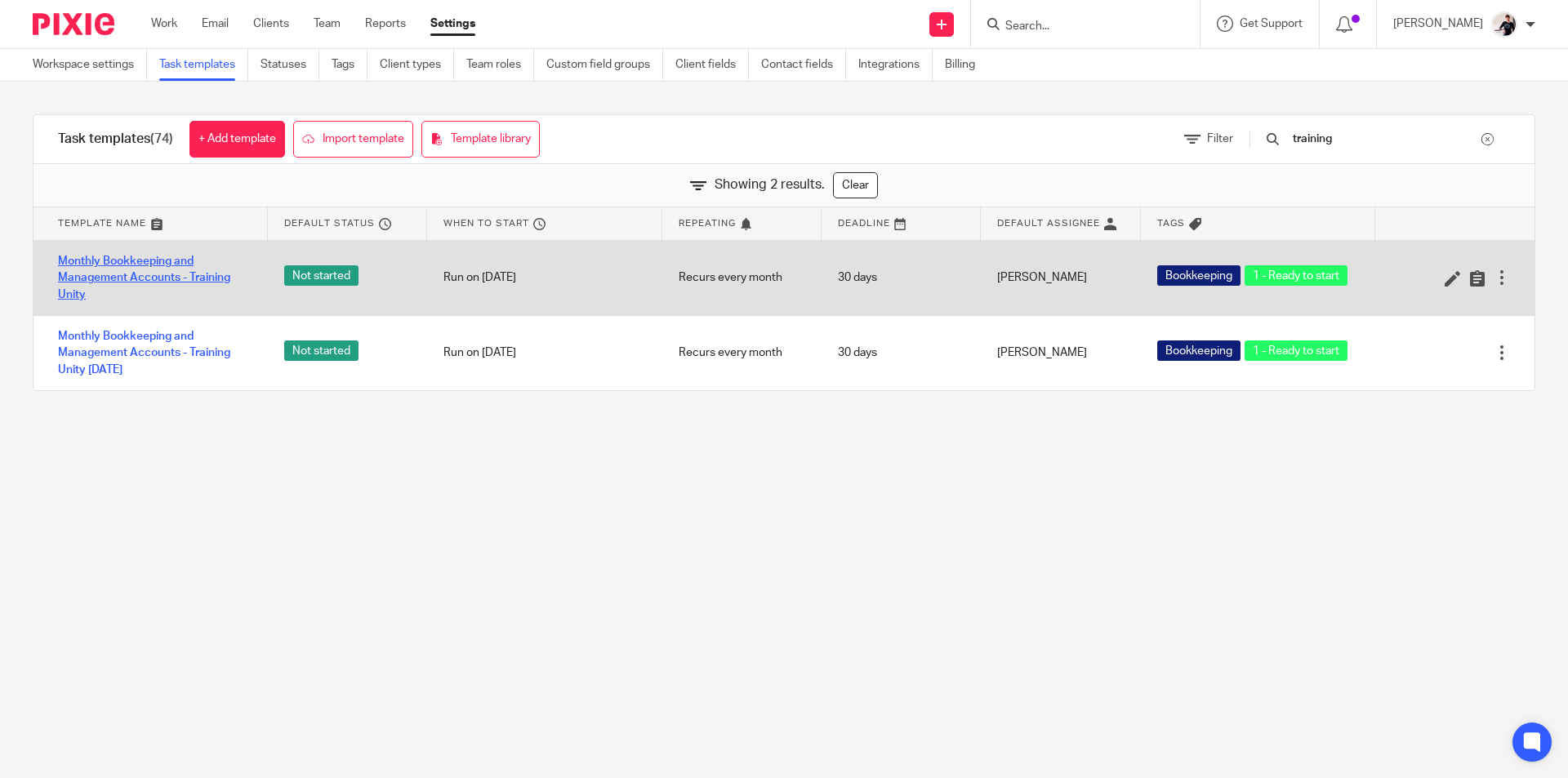
type input "training"
click at [181, 281] on link "Monthly Bookkeeping and Management Accounts - Training Unity" at bounding box center [154, 277] width 193 height 49
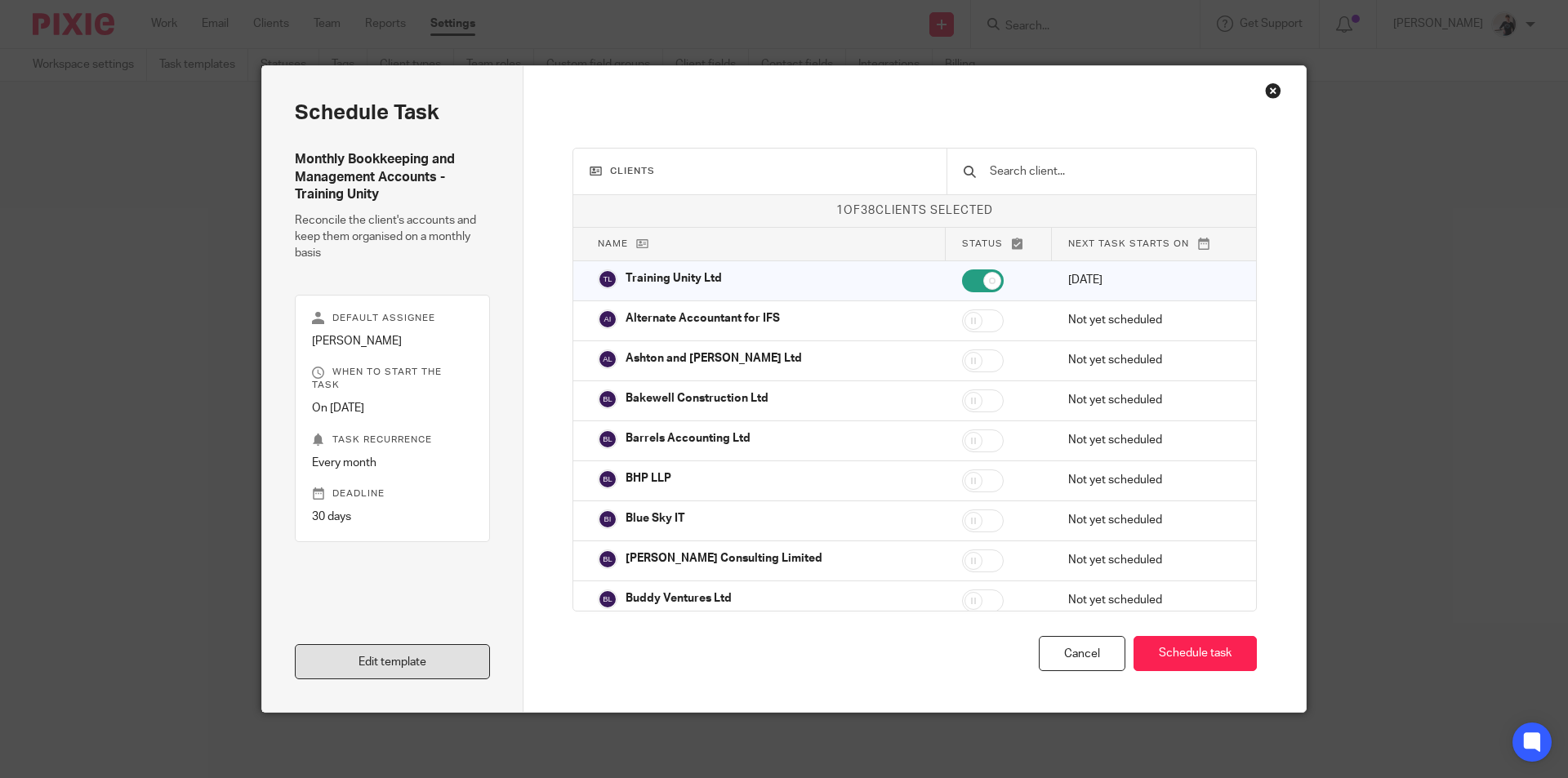
click at [436, 655] on link "Edit template" at bounding box center [392, 662] width 195 height 35
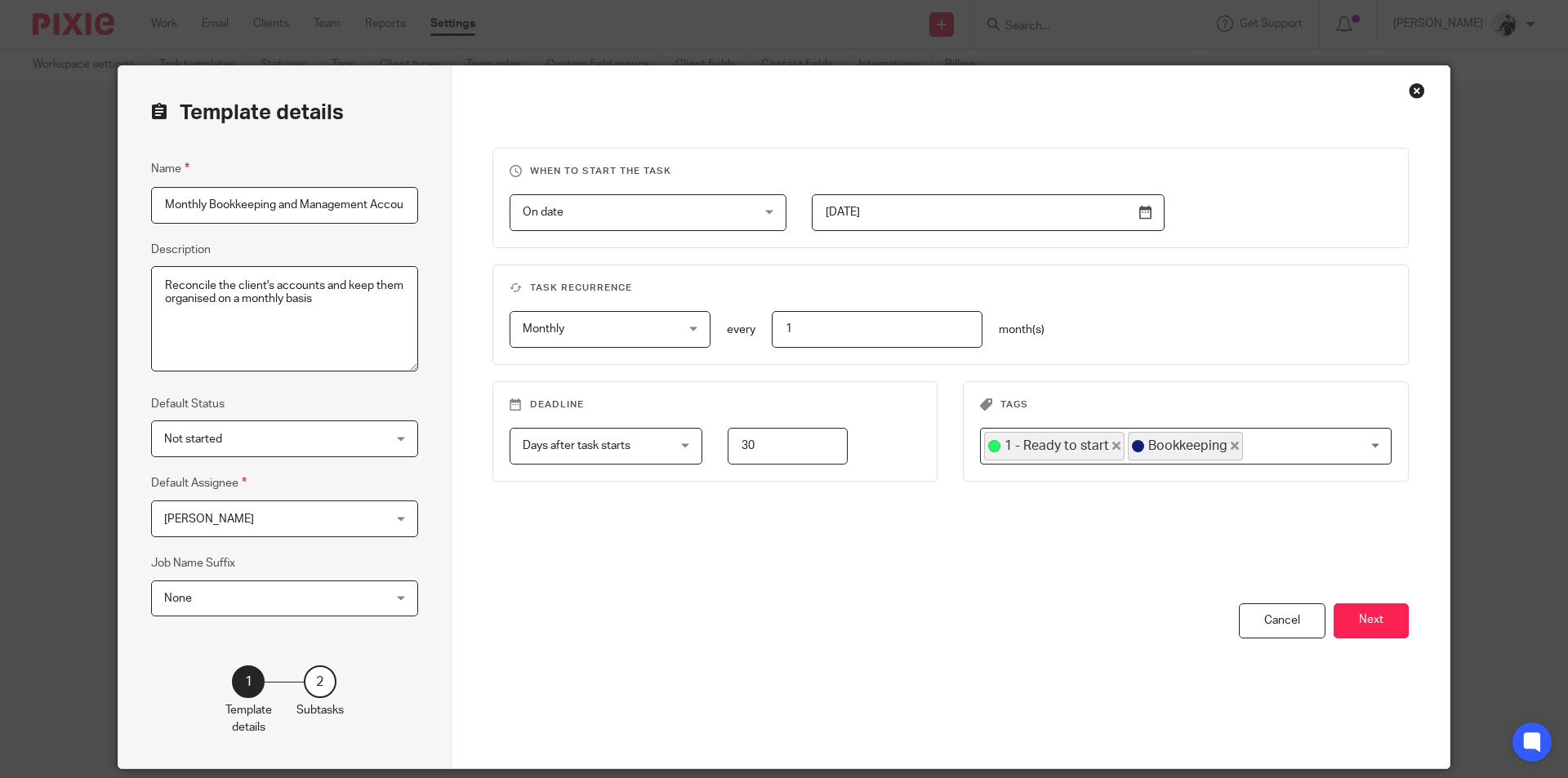
scroll to position [0, 95]
click at [1359, 619] on button "Next" at bounding box center [1370, 621] width 76 height 35
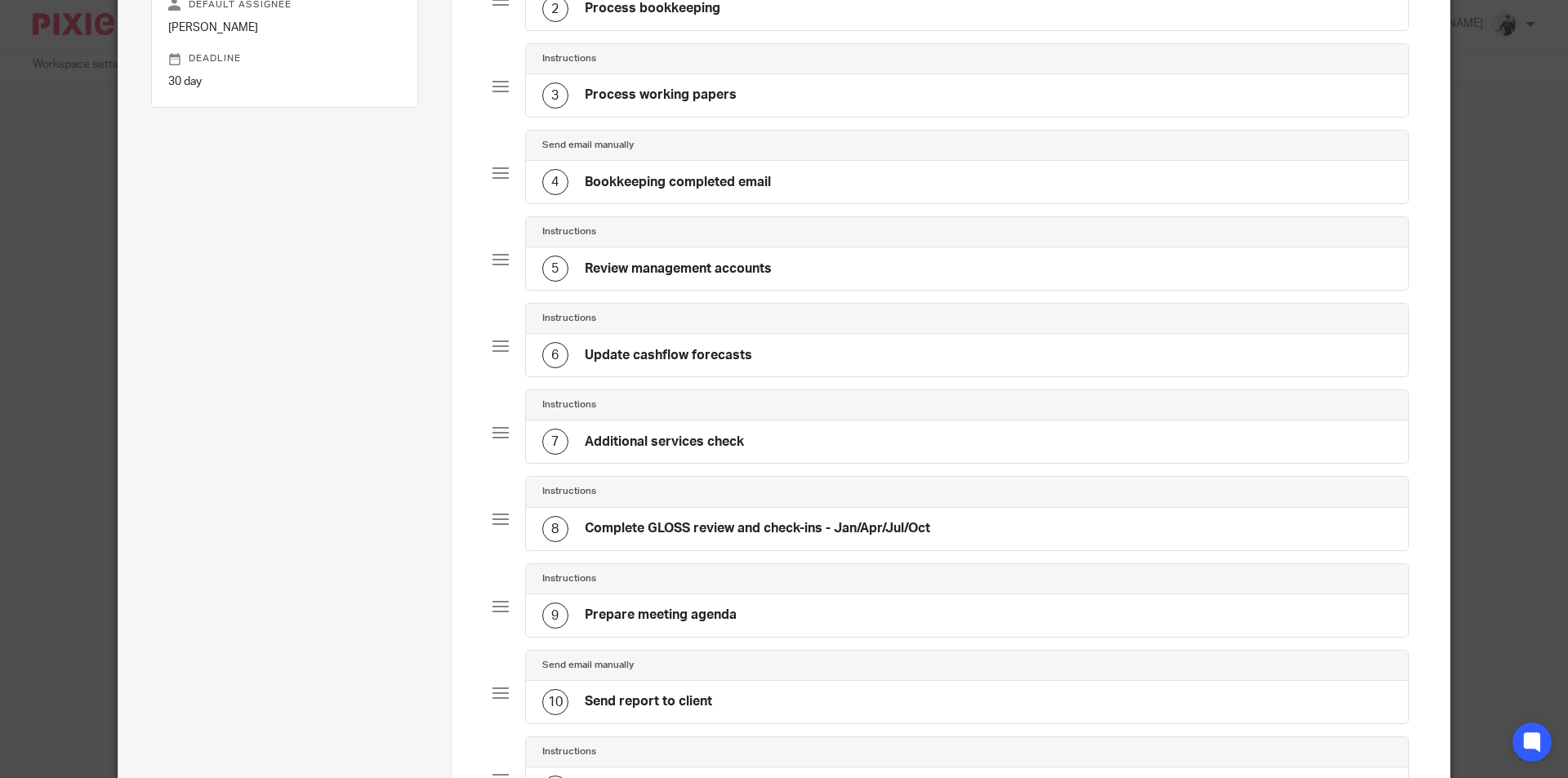
scroll to position [409, 0]
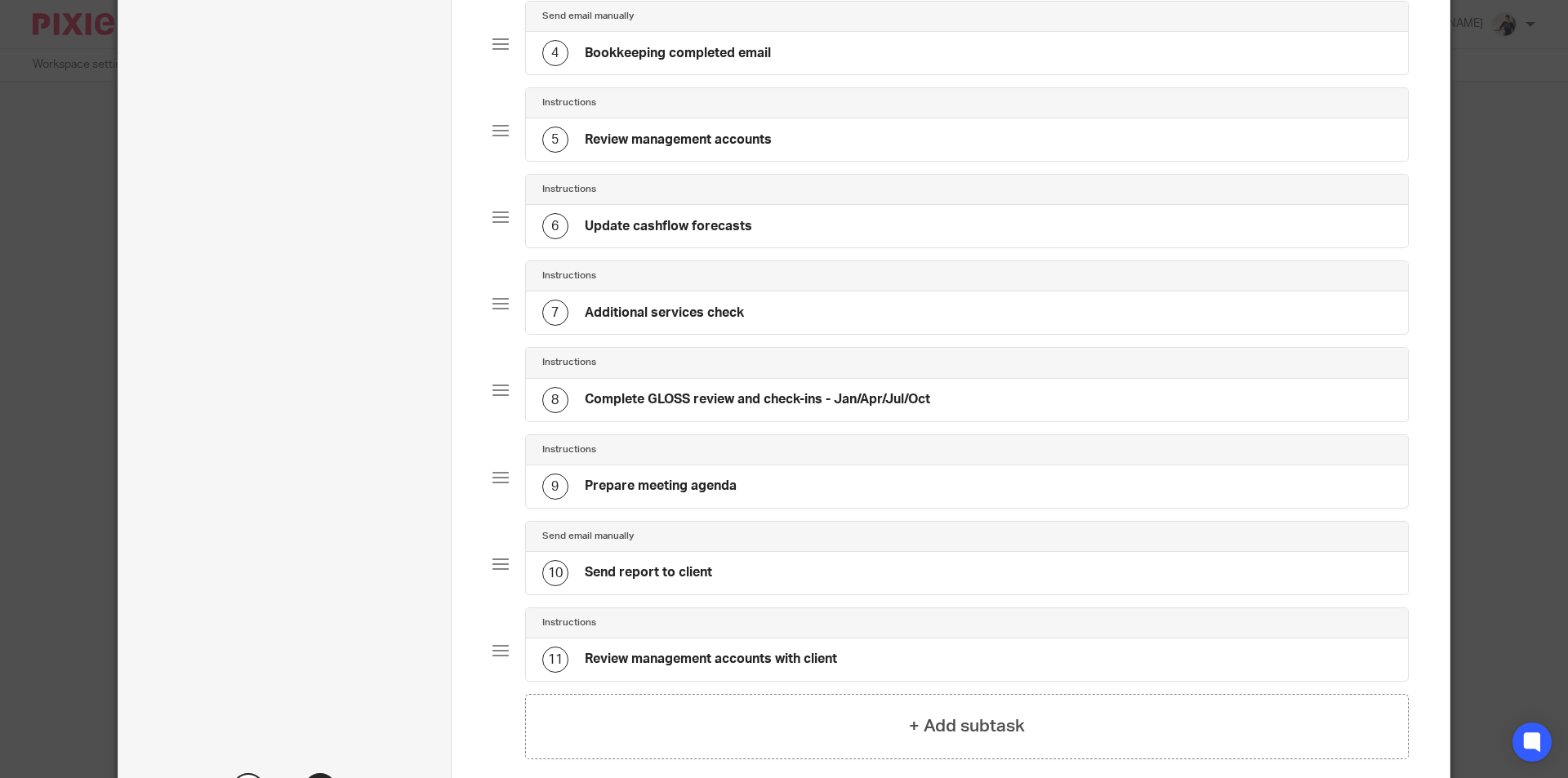
click at [853, 574] on div "10 Send report to client" at bounding box center [967, 574] width 882 height 43
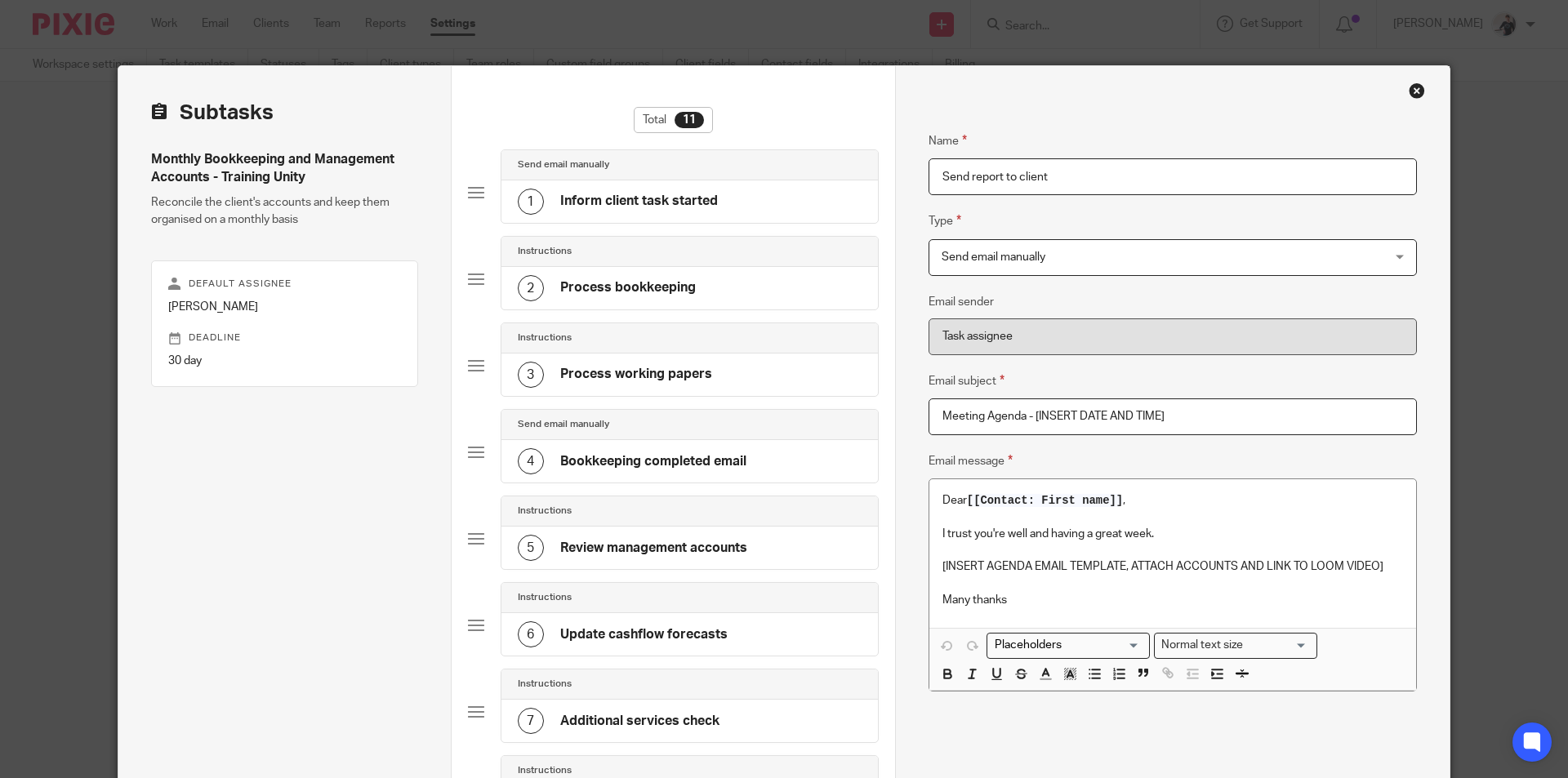
click at [1390, 562] on p "[INSERT AGENDA EMAIL TEMPLATE, ATTACH ACCOUNTS AND LINK TO LOOM VIDEO]" at bounding box center [1173, 567] width 461 height 17
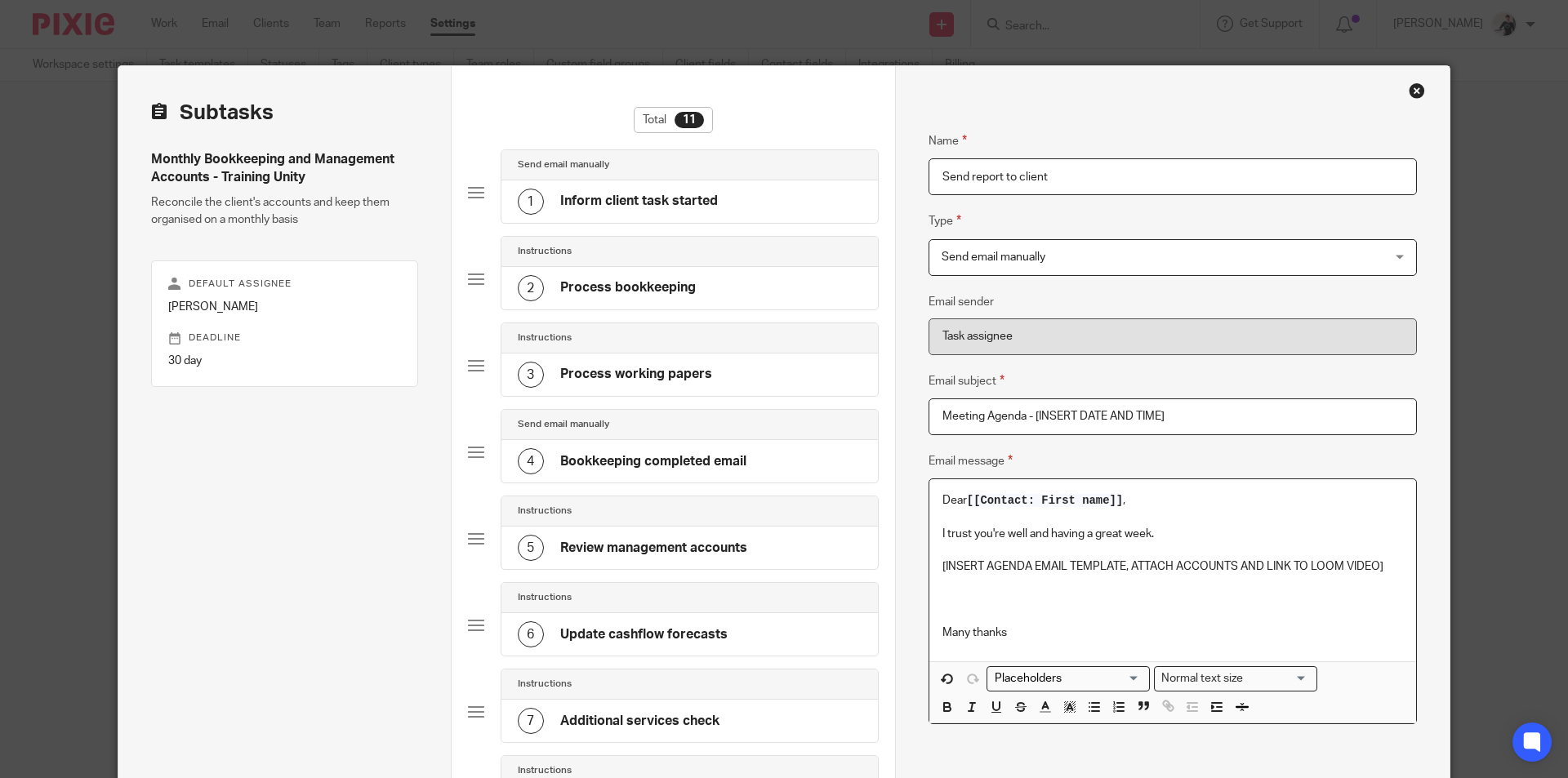
click at [968, 603] on p at bounding box center [1173, 601] width 461 height 17
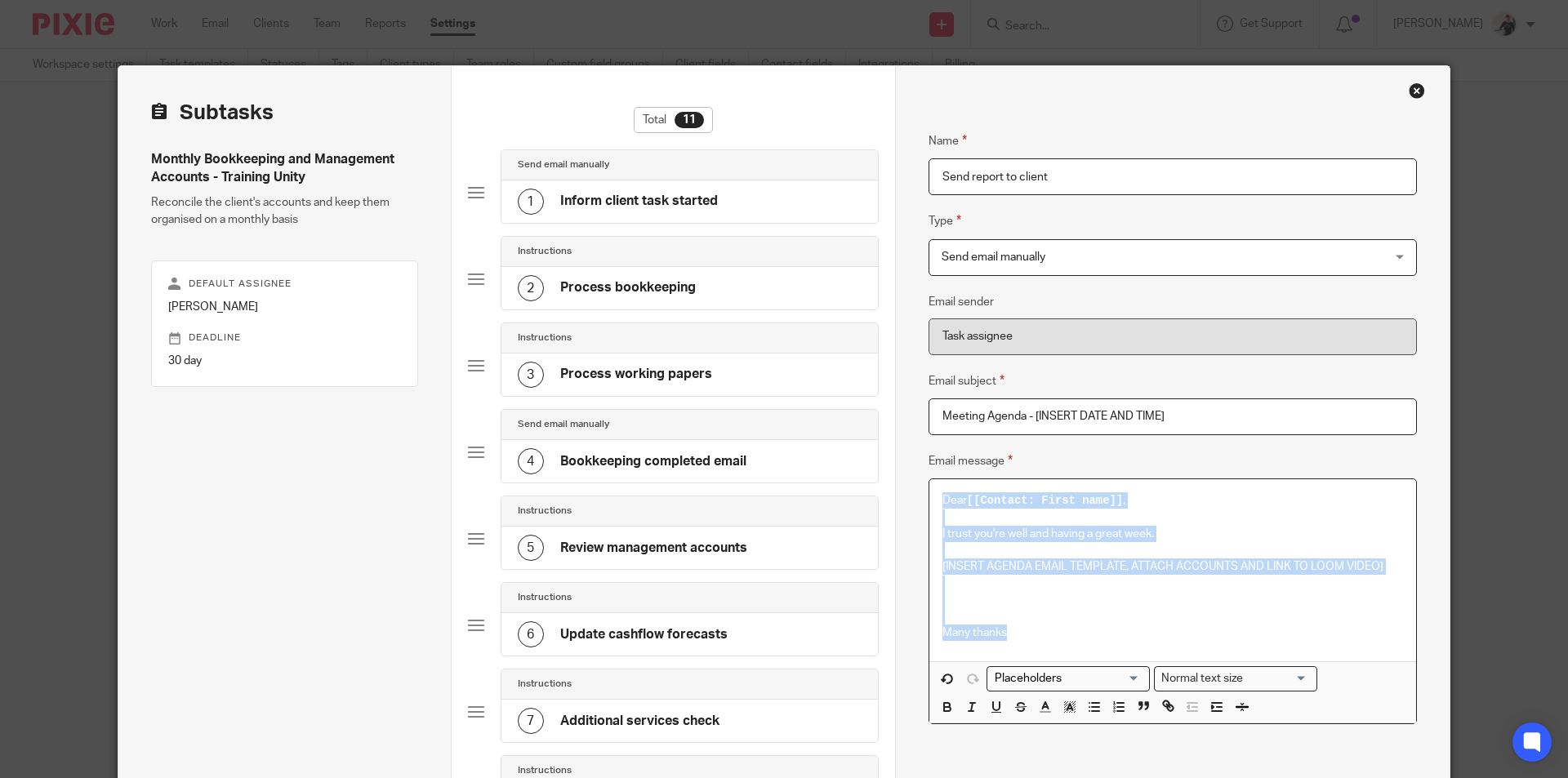
drag, startPoint x: 937, startPoint y: 496, endPoint x: 1021, endPoint y: 644, distance: 170.2
click at [1021, 644] on div "Dear [[Contact: First name]] , I trust you're well and having a great week. [IN…" at bounding box center [1173, 570] width 487 height 181
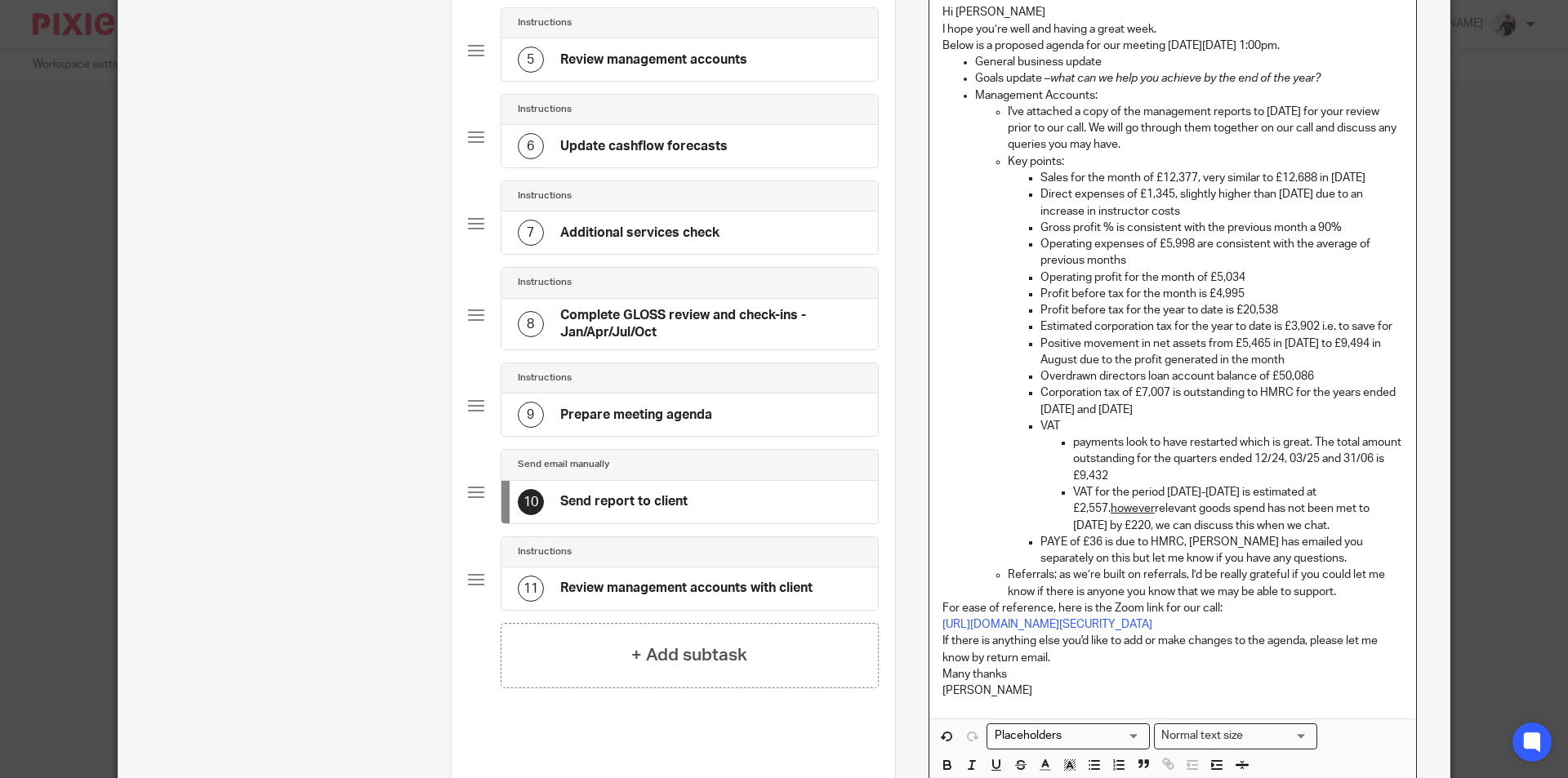
scroll to position [292, 0]
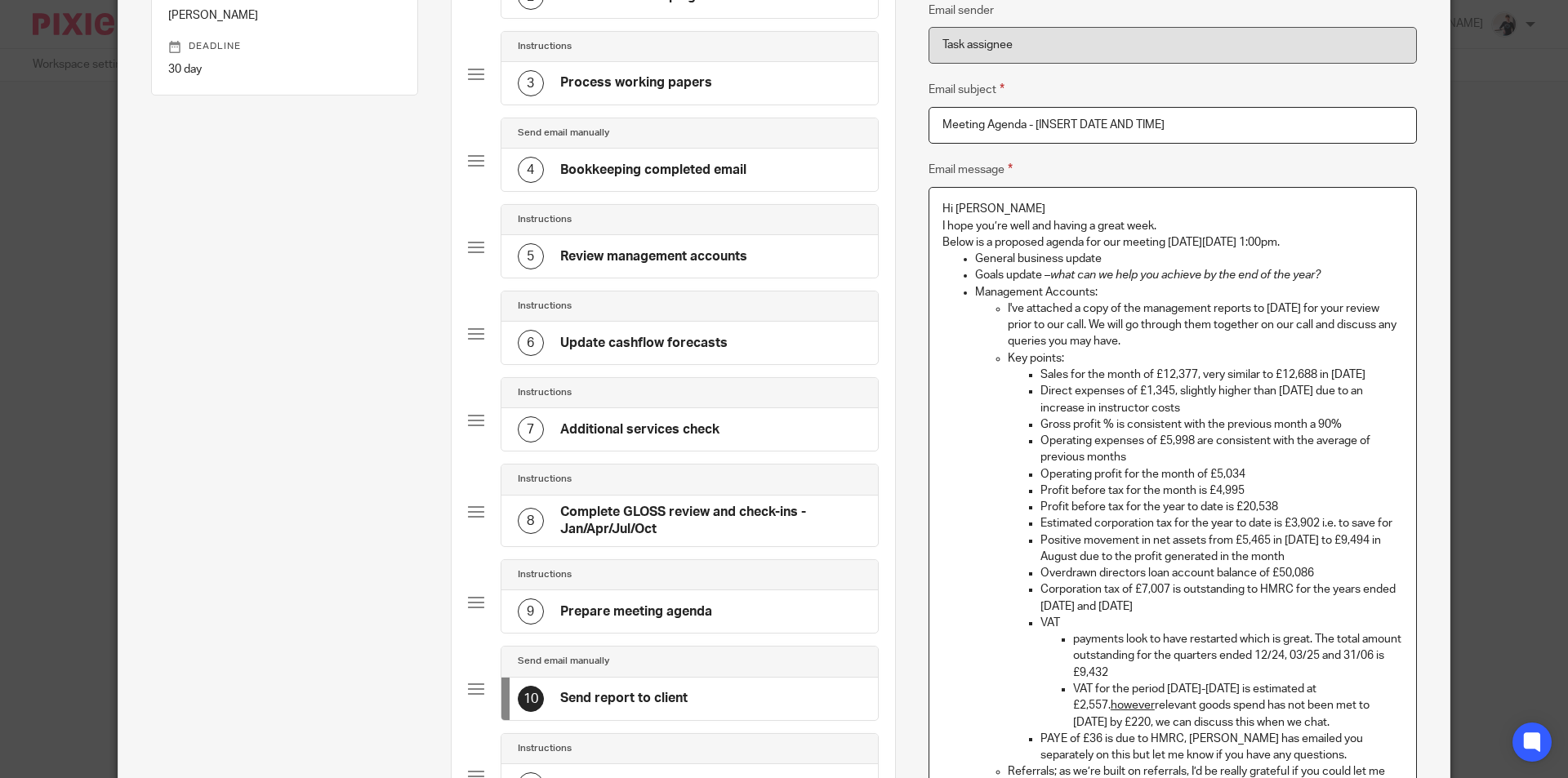
click at [988, 208] on p "Hi Greg" at bounding box center [1173, 209] width 461 height 17
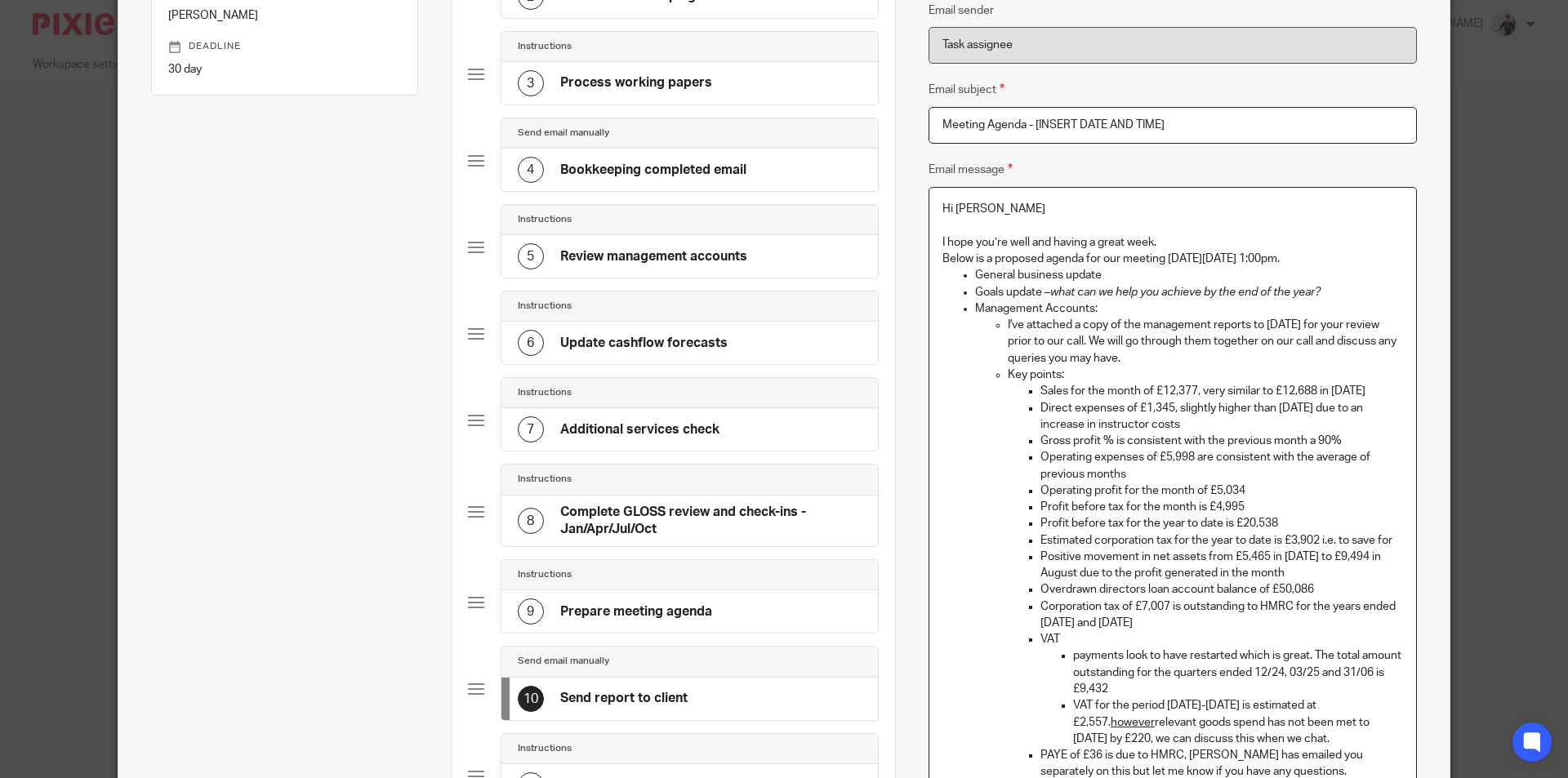
click at [1166, 242] on p "I hope you’re well and having a great week." at bounding box center [1173, 243] width 461 height 17
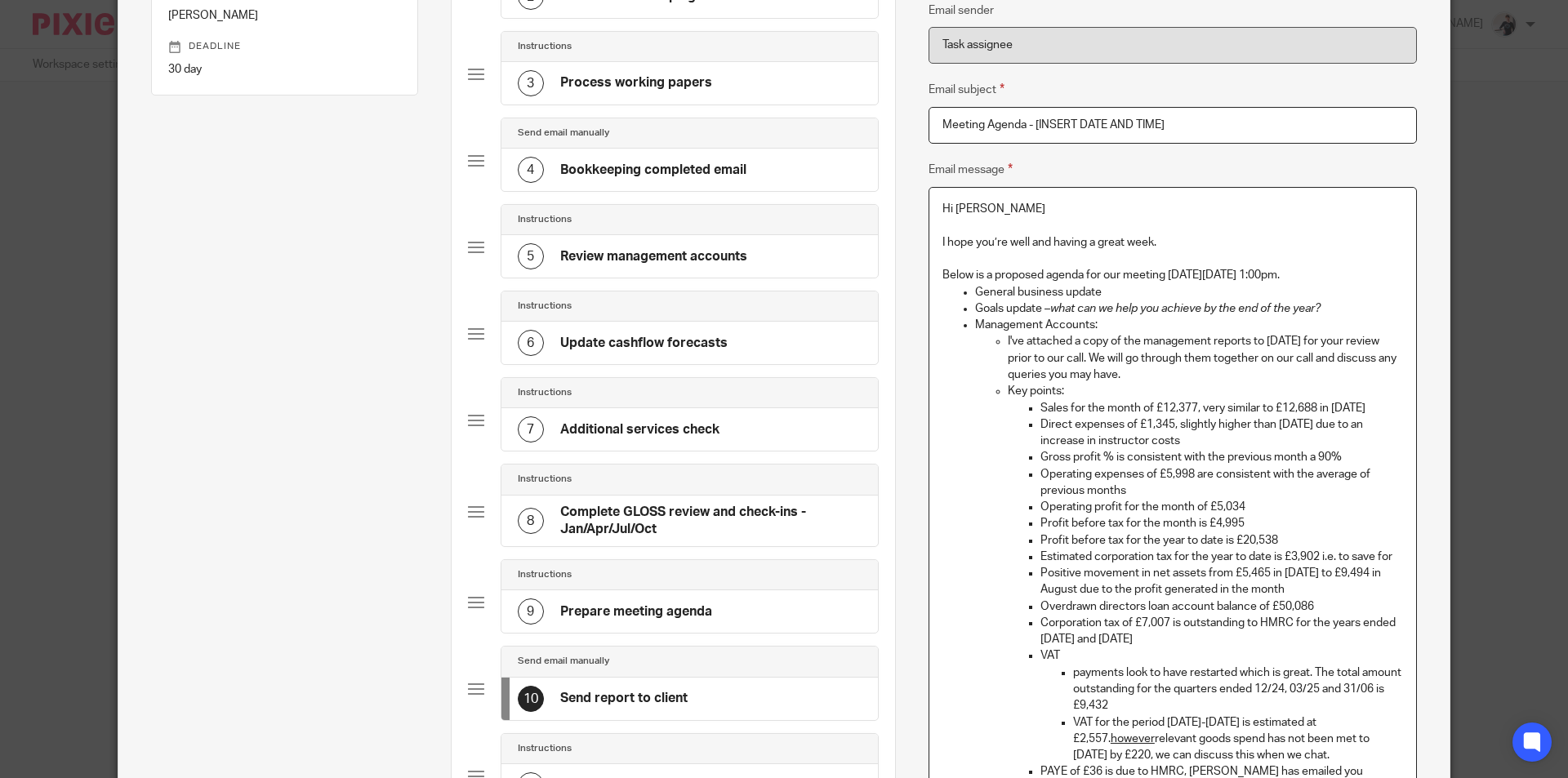
click at [1378, 272] on p "Below is a proposed agenda for our meeting on Thursday 18th September at 1:00pm." at bounding box center [1173, 275] width 461 height 17
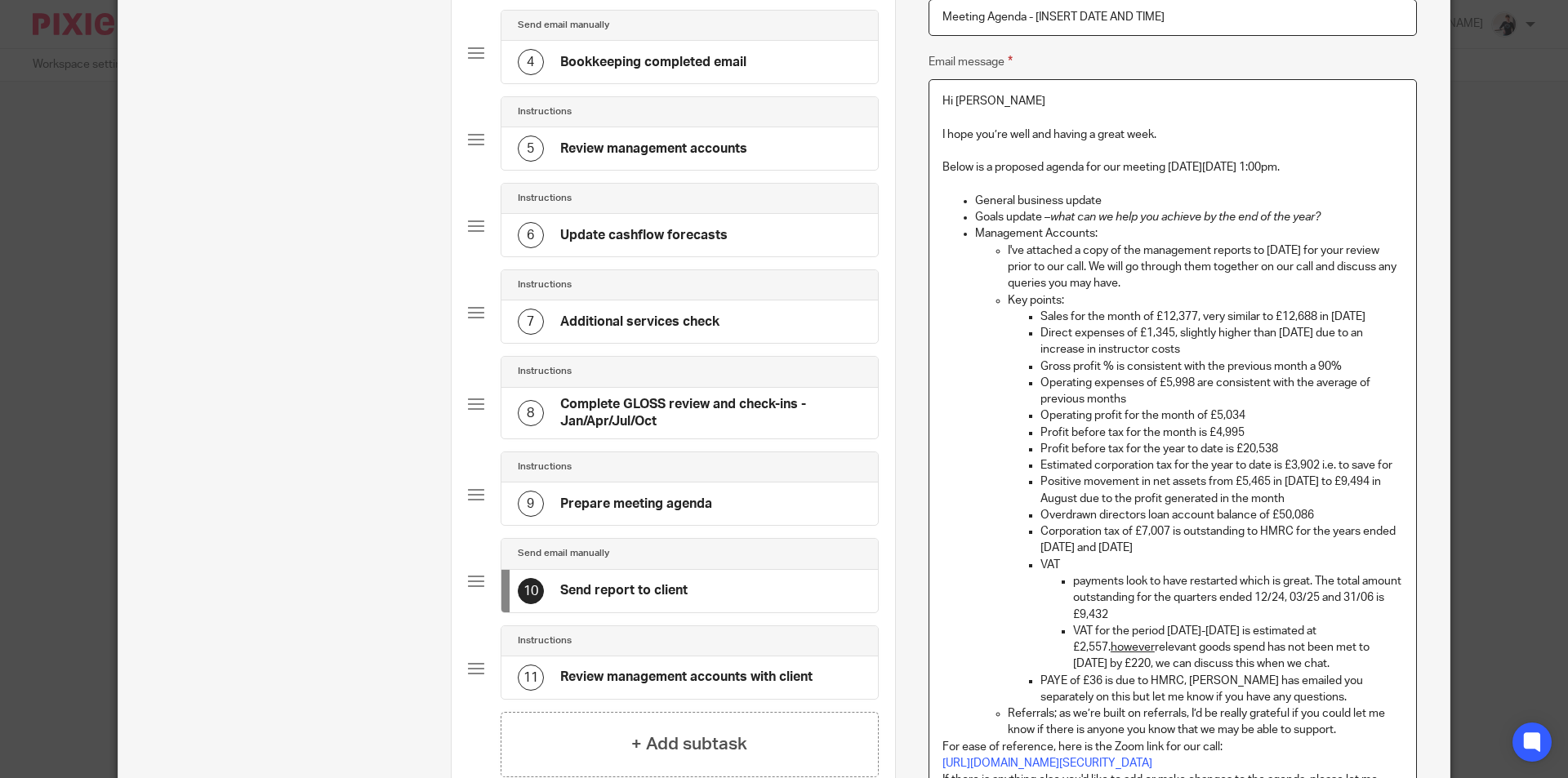
scroll to position [536, 0]
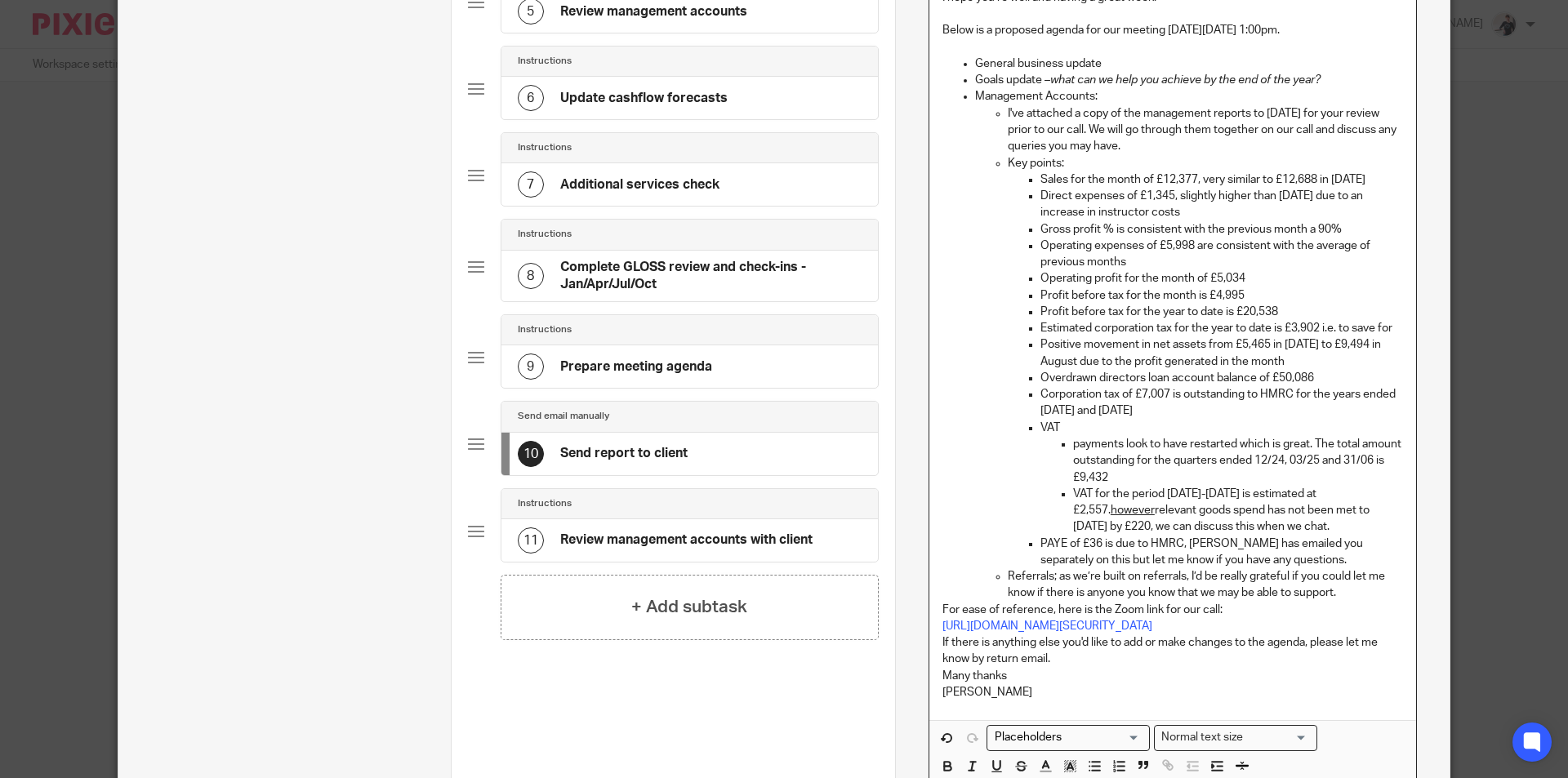
click at [1352, 593] on p "Referrals; as we’re built on referrals, I’d be really grateful if you could let…" at bounding box center [1205, 585] width 395 height 34
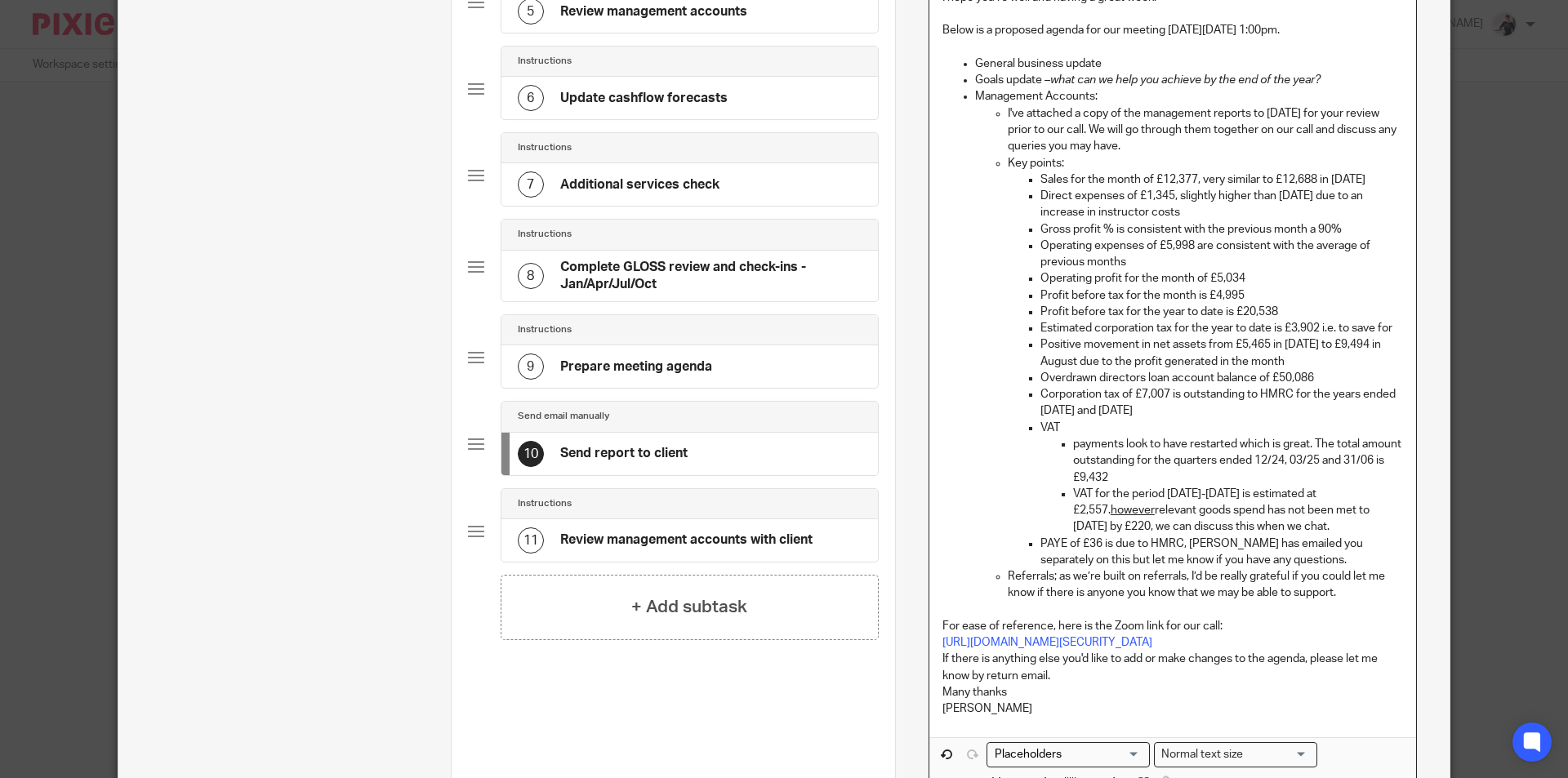
click at [1221, 624] on p "For ease of reference, here is the Zoom link for our call:" at bounding box center [1173, 627] width 461 height 17
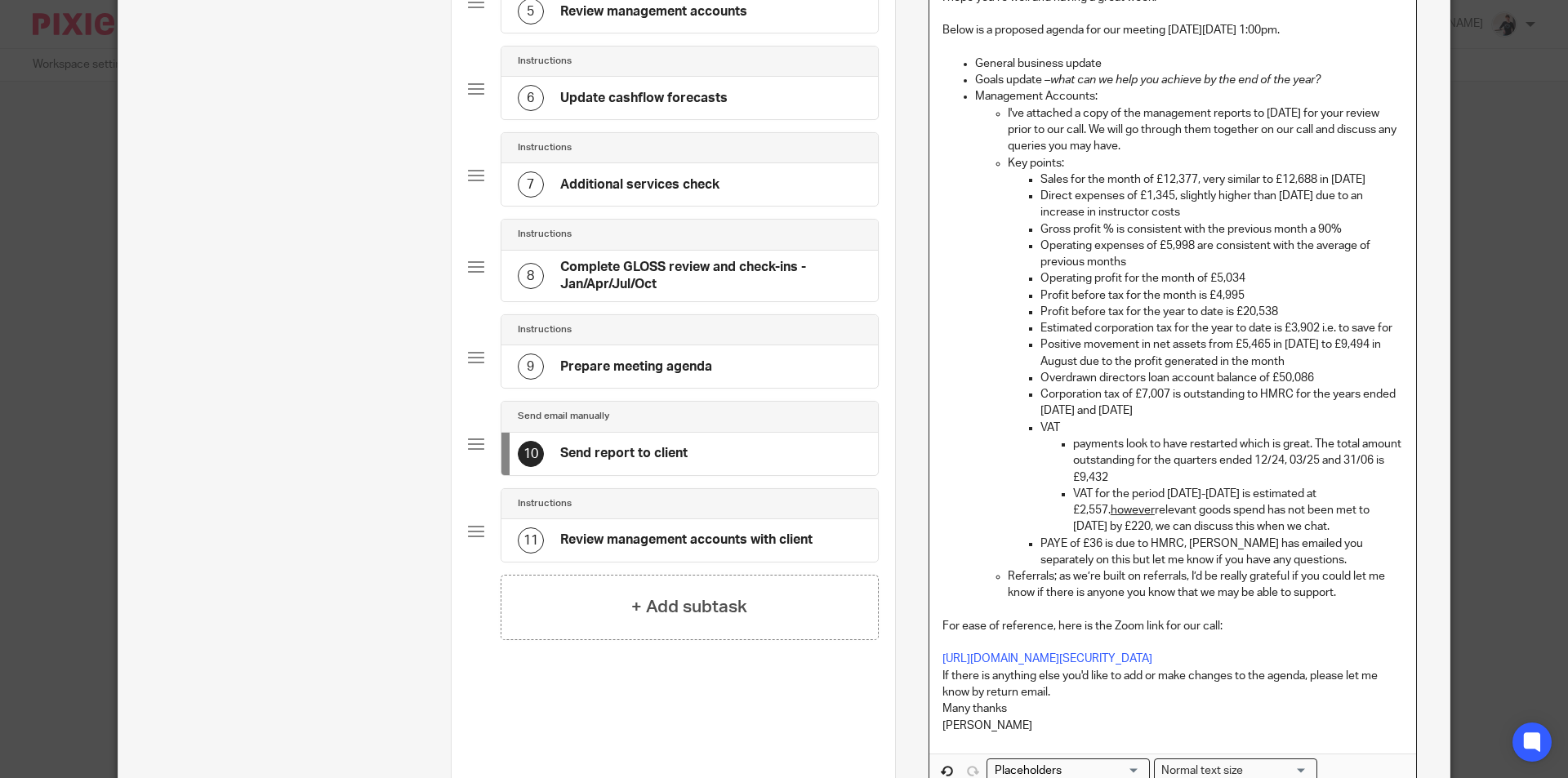
click at [1223, 667] on p "https://us05web.zoom.us/j/85397072153?pwd=pmcAO4bmCfGnkU5bwMD0k2Acofuyag.1" at bounding box center [1173, 660] width 461 height 17
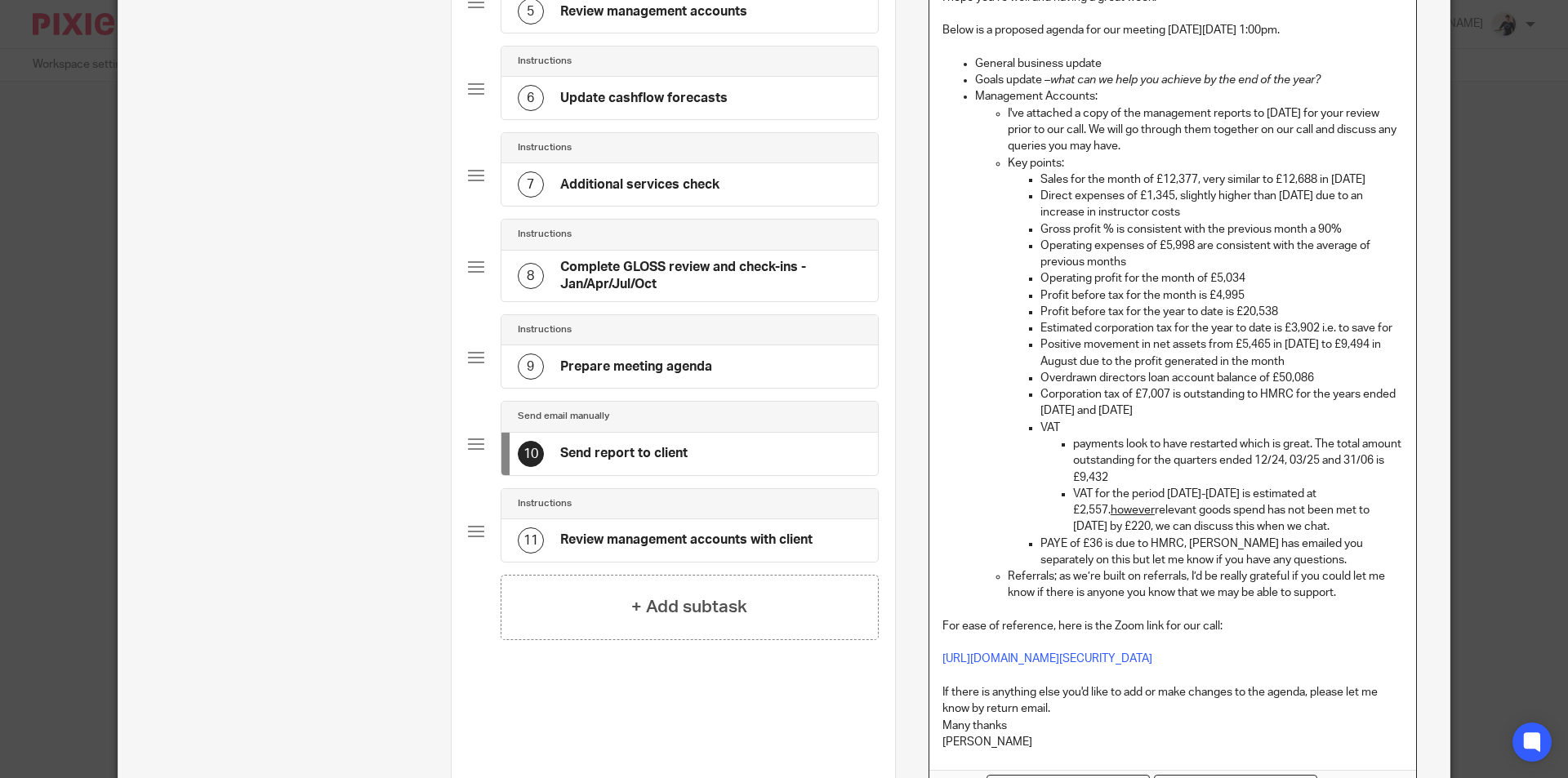
click at [1060, 717] on p "If there is anything else you'd like to add or make changes to the agenda, plea…" at bounding box center [1173, 702] width 461 height 34
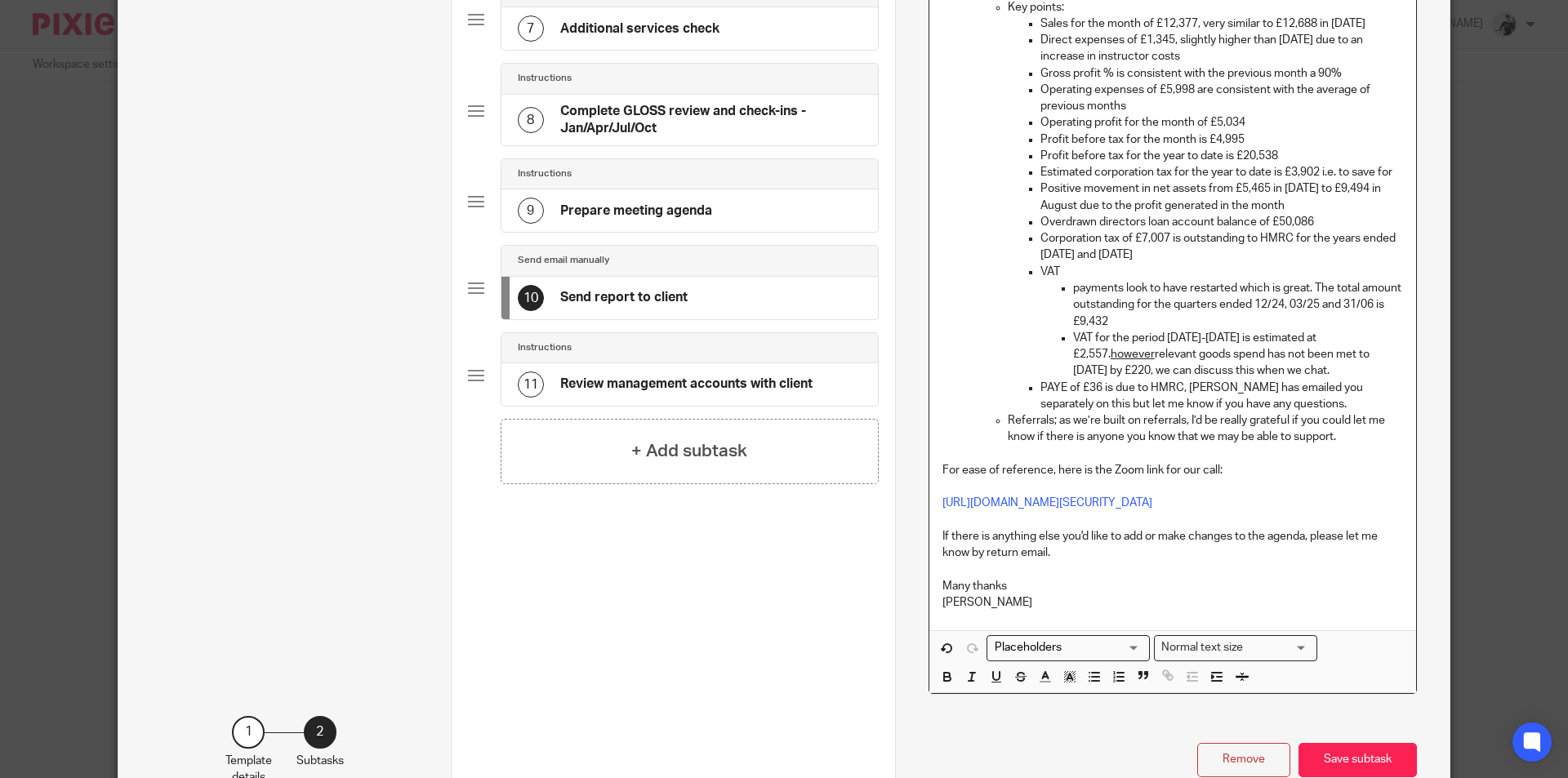
scroll to position [700, 0]
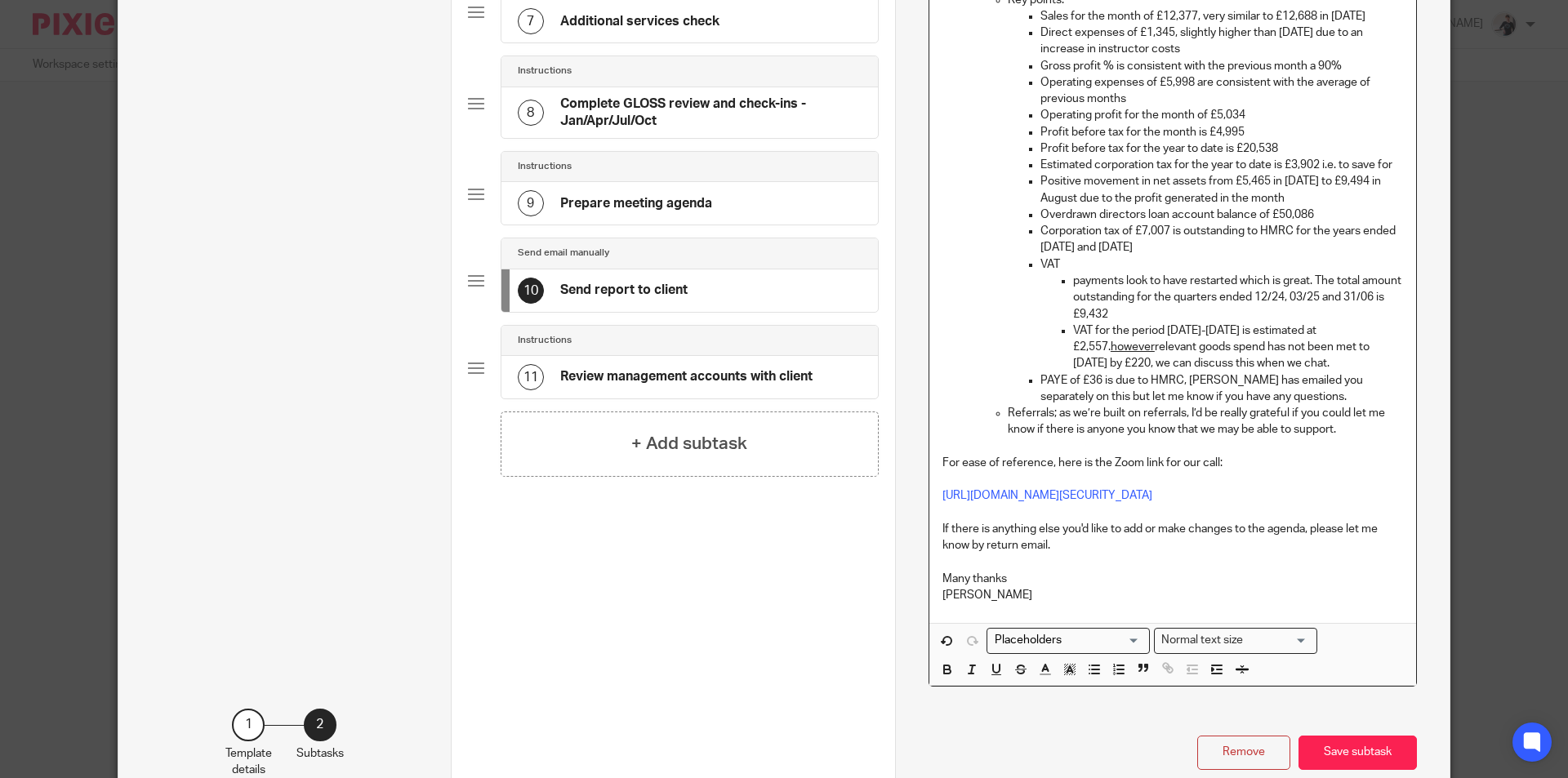
click at [1009, 587] on p "Many thanks" at bounding box center [1173, 579] width 461 height 17
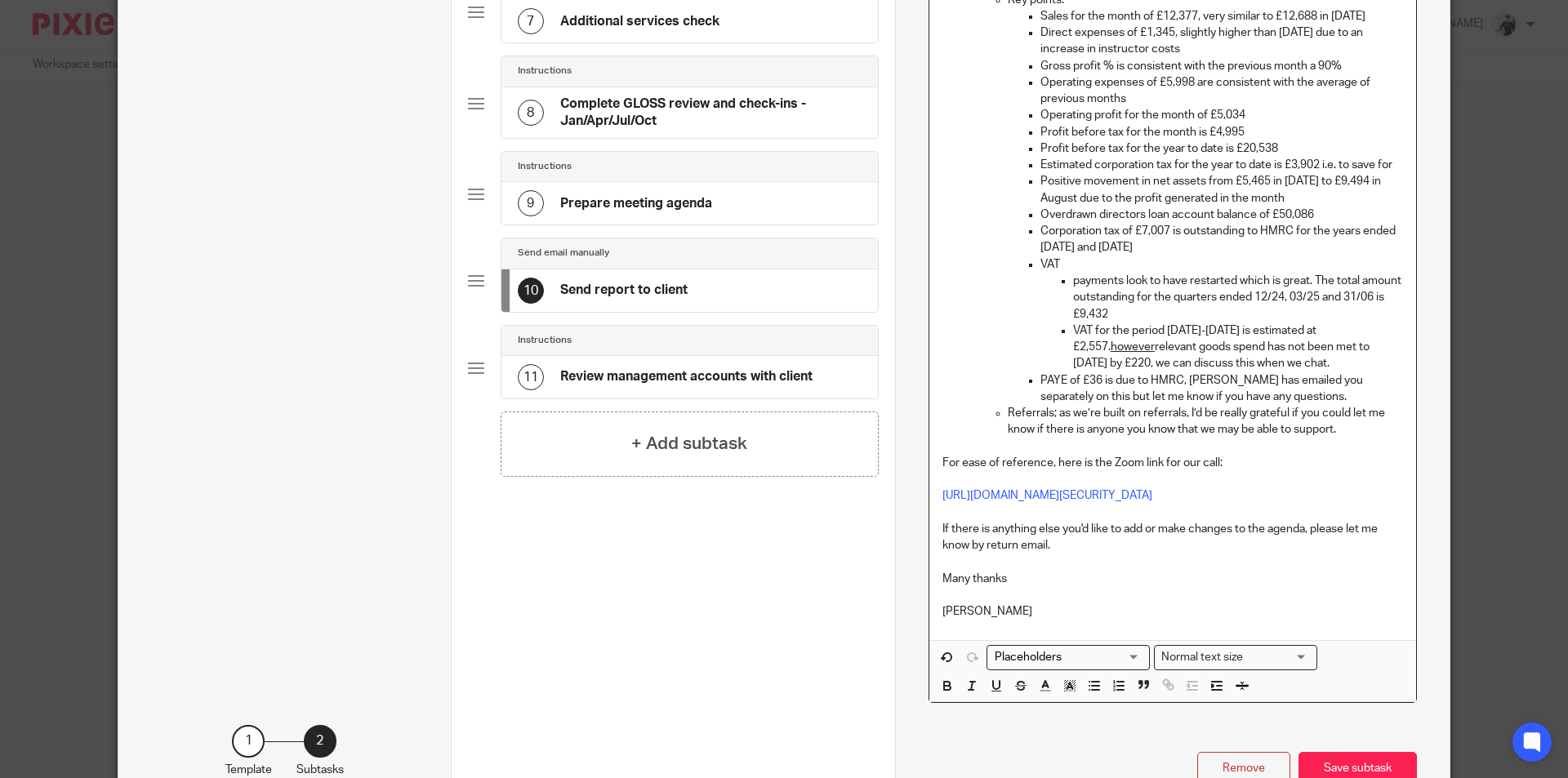
click at [1031, 619] on p "Helen" at bounding box center [1173, 612] width 461 height 17
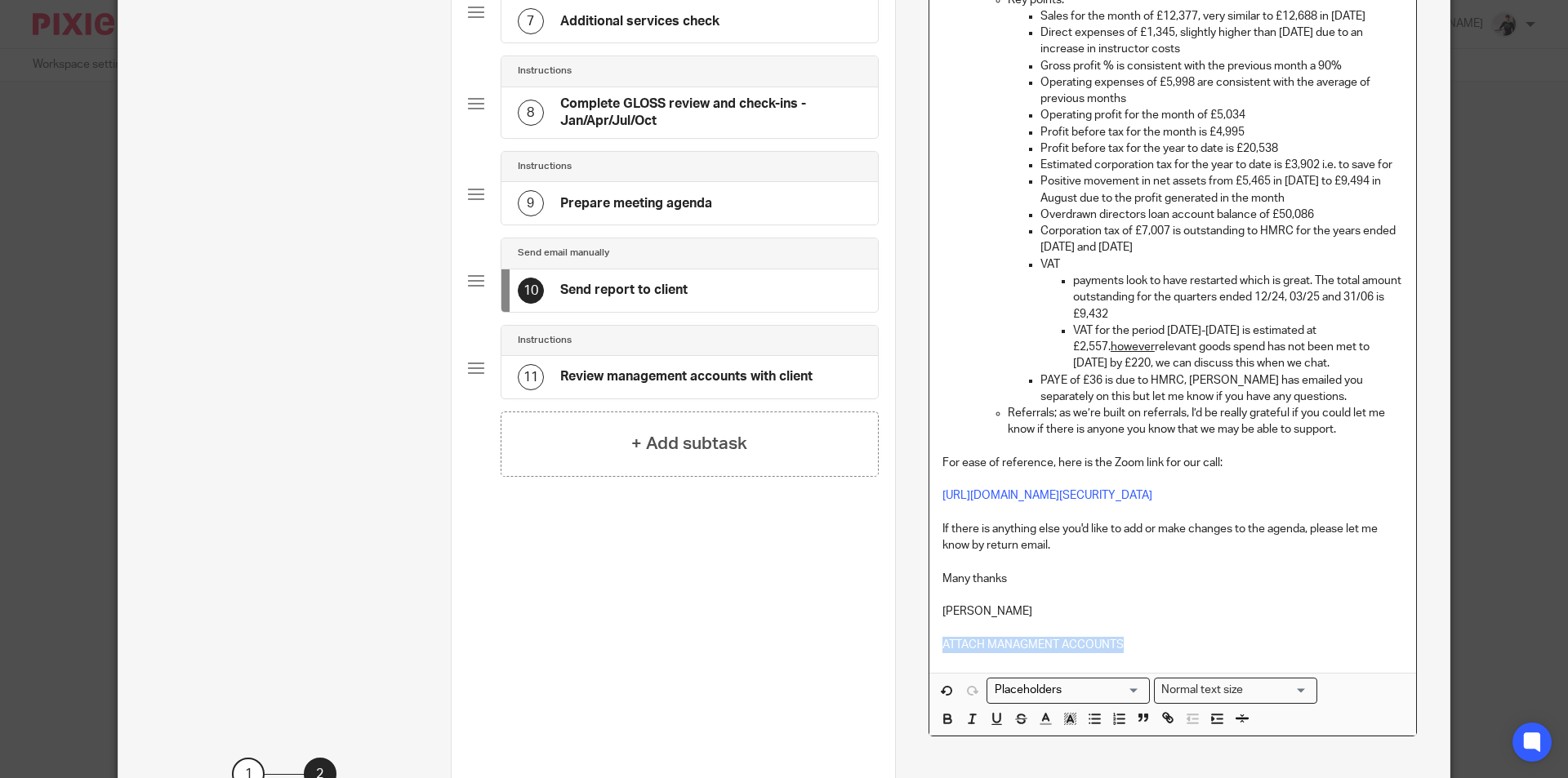
drag, startPoint x: 1141, startPoint y: 660, endPoint x: 853, endPoint y: 665, distance: 288.0
click at [853, 665] on div "Subtasks Monthly Bookkeeping and Management Accounts - Training Unity Reconcile…" at bounding box center [784, 114] width 1331 height 1494
click at [1038, 726] on icon "button" at bounding box center [1046, 718] width 15 height 15
click at [1045, 763] on li "color:#D33115" at bounding box center [1050, 756] width 12 height 12
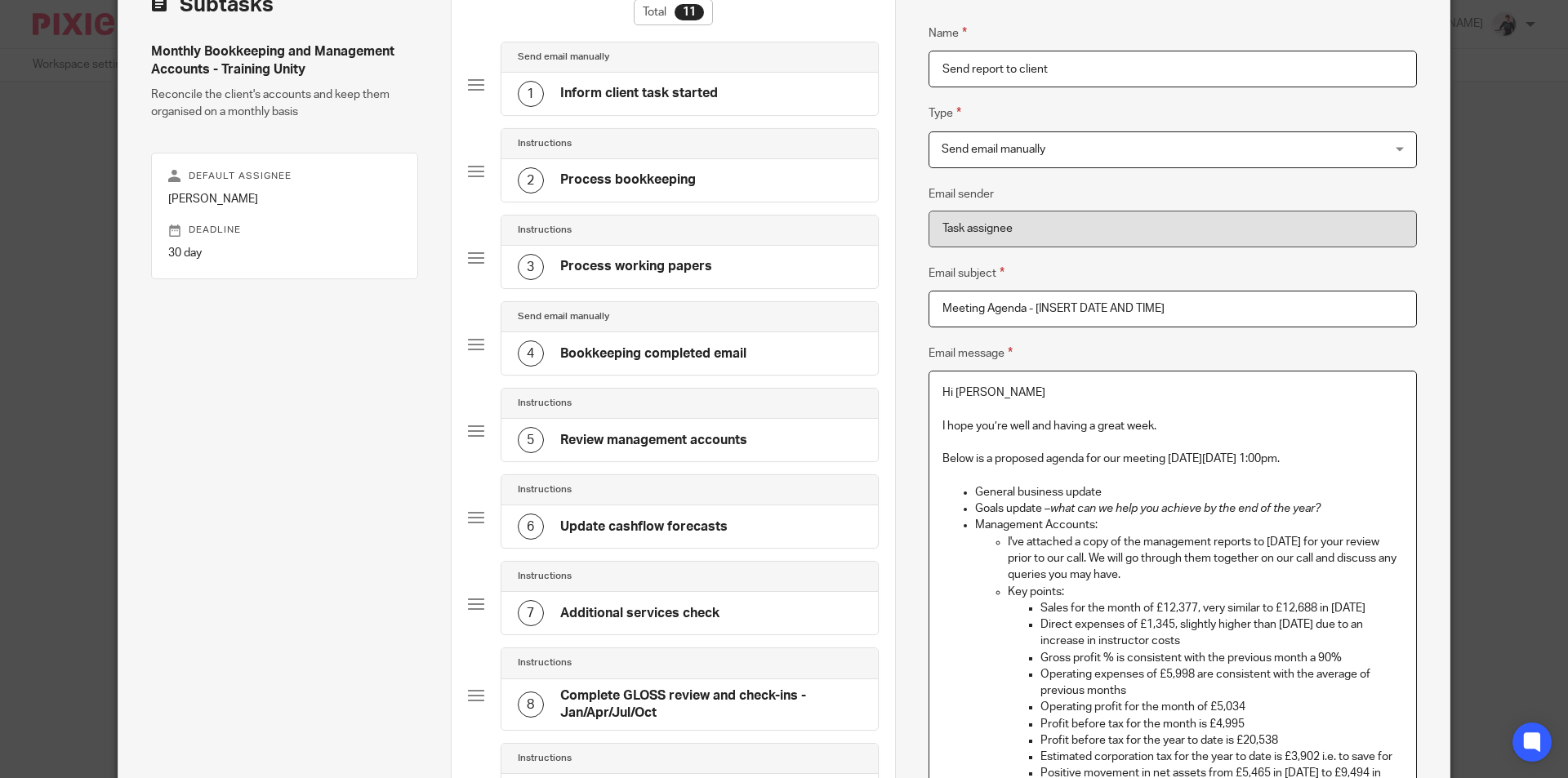
scroll to position [0, 0]
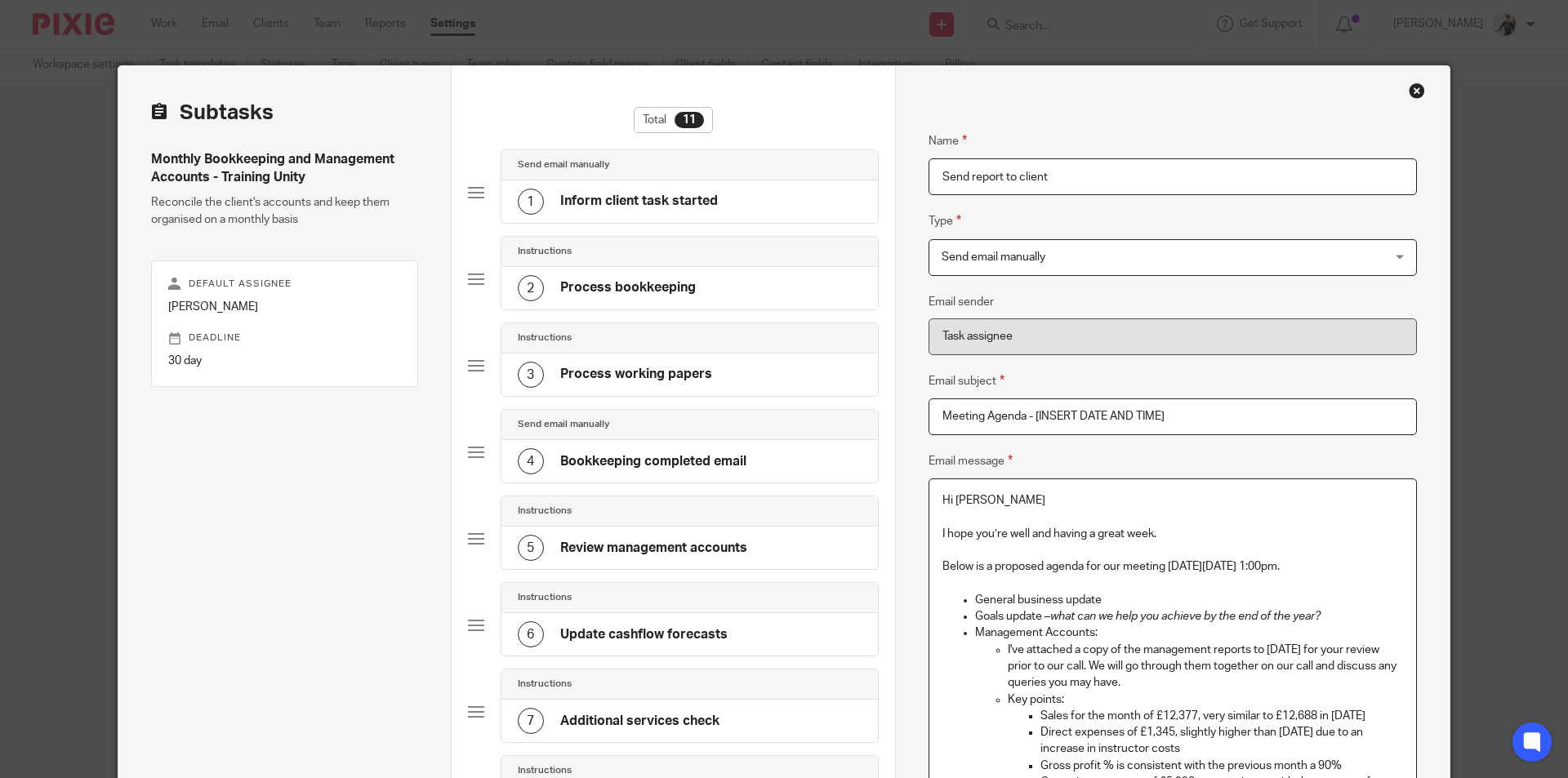
click at [976, 496] on p "Hi Greg" at bounding box center [1173, 501] width 461 height 17
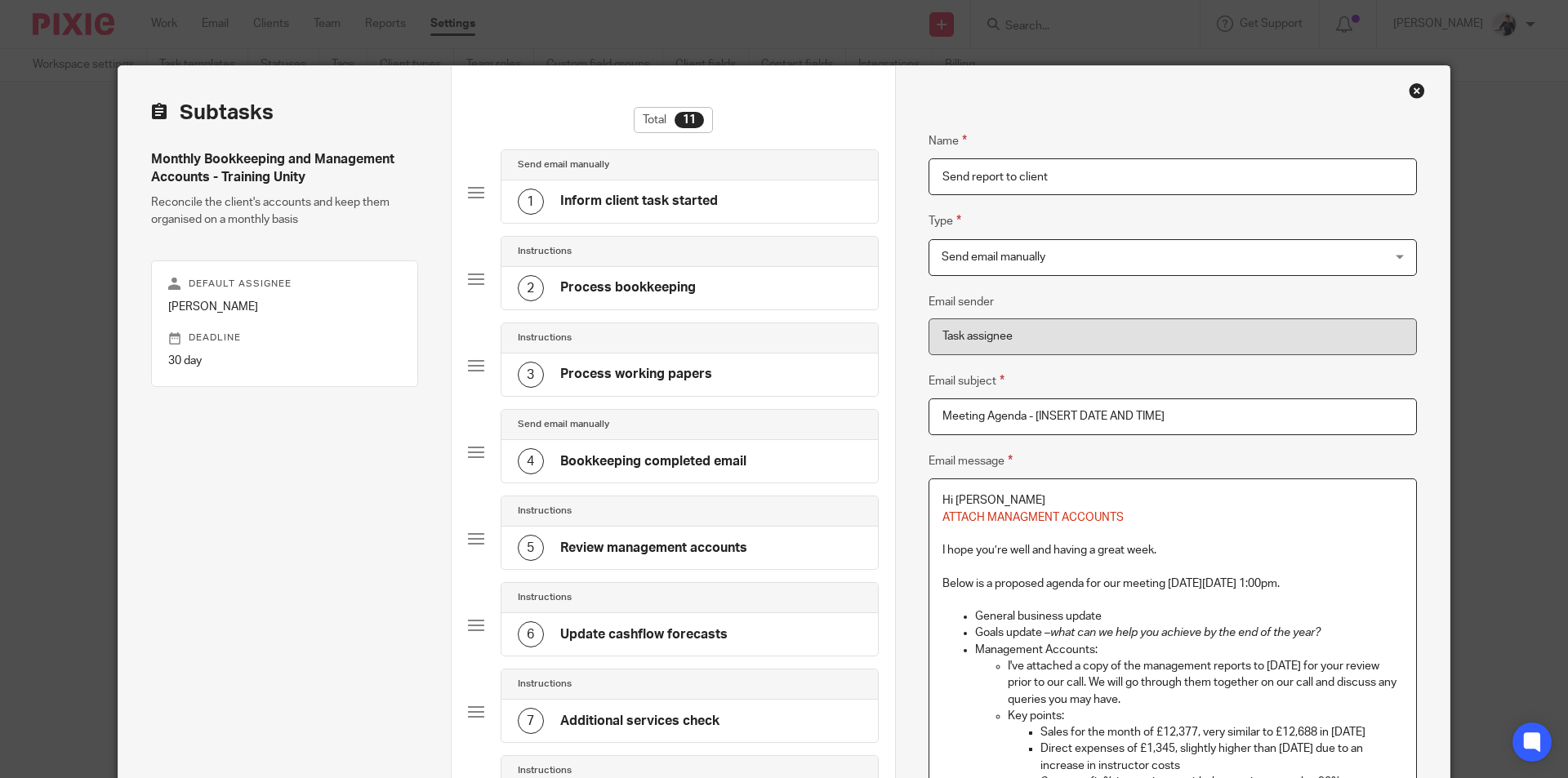
click at [978, 500] on p "Hi Greg" at bounding box center [1173, 501] width 461 height 17
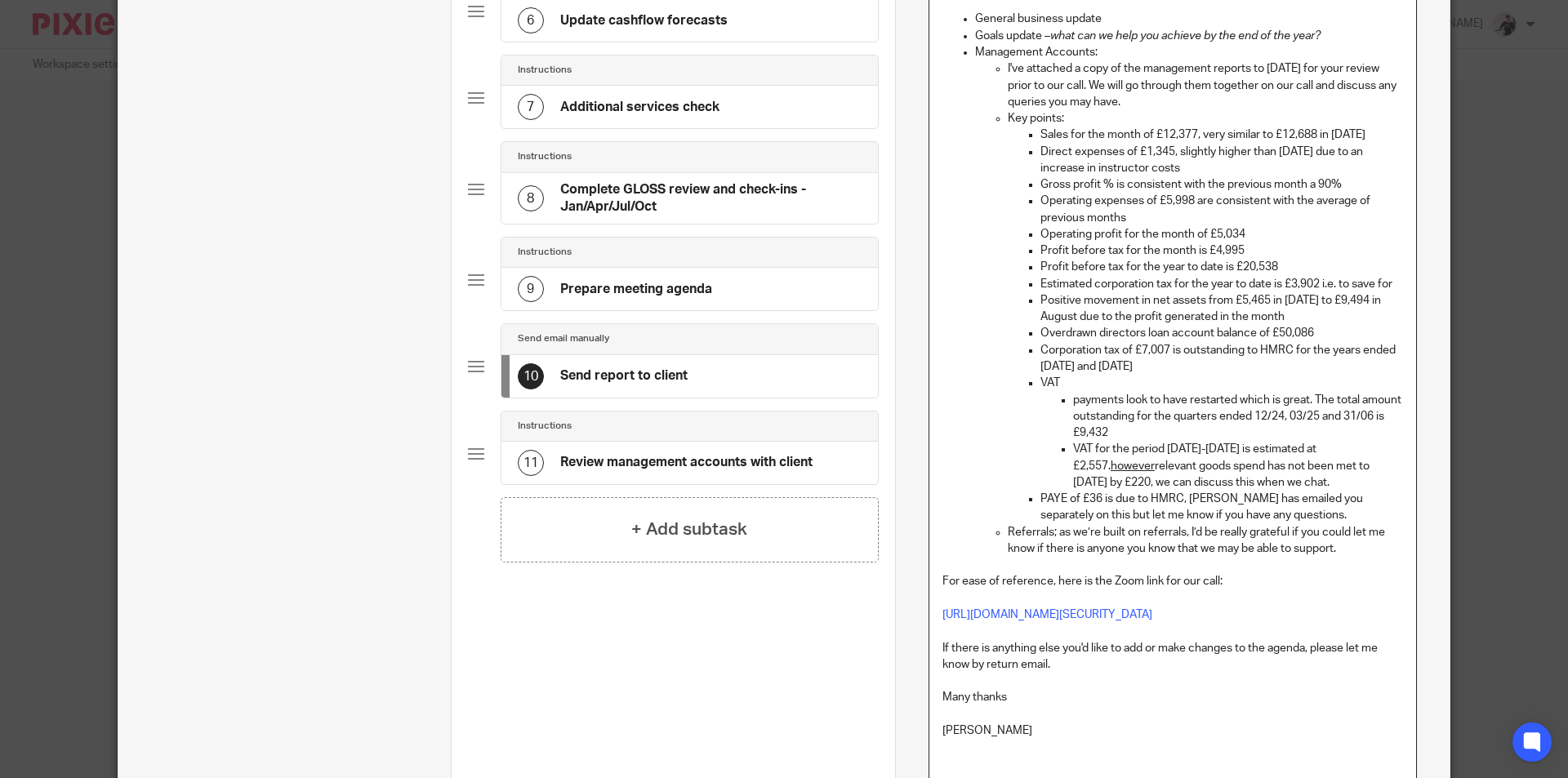
scroll to position [898, 0]
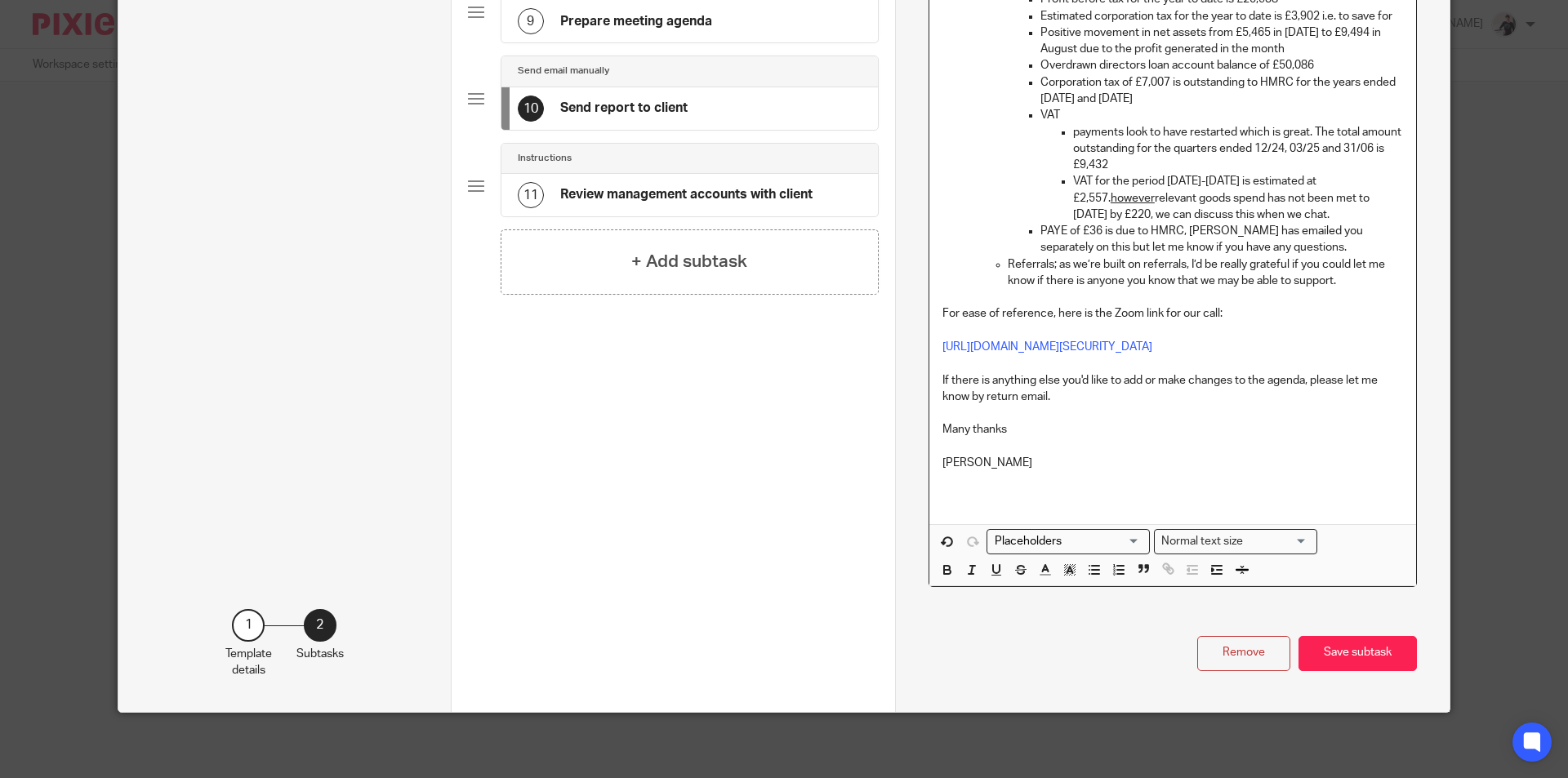
click at [978, 501] on div "Hi Greg ATTACH MANAGMENT ACCOUNTS I hope you’re well and having a great week. B…" at bounding box center [1173, 60] width 487 height 926
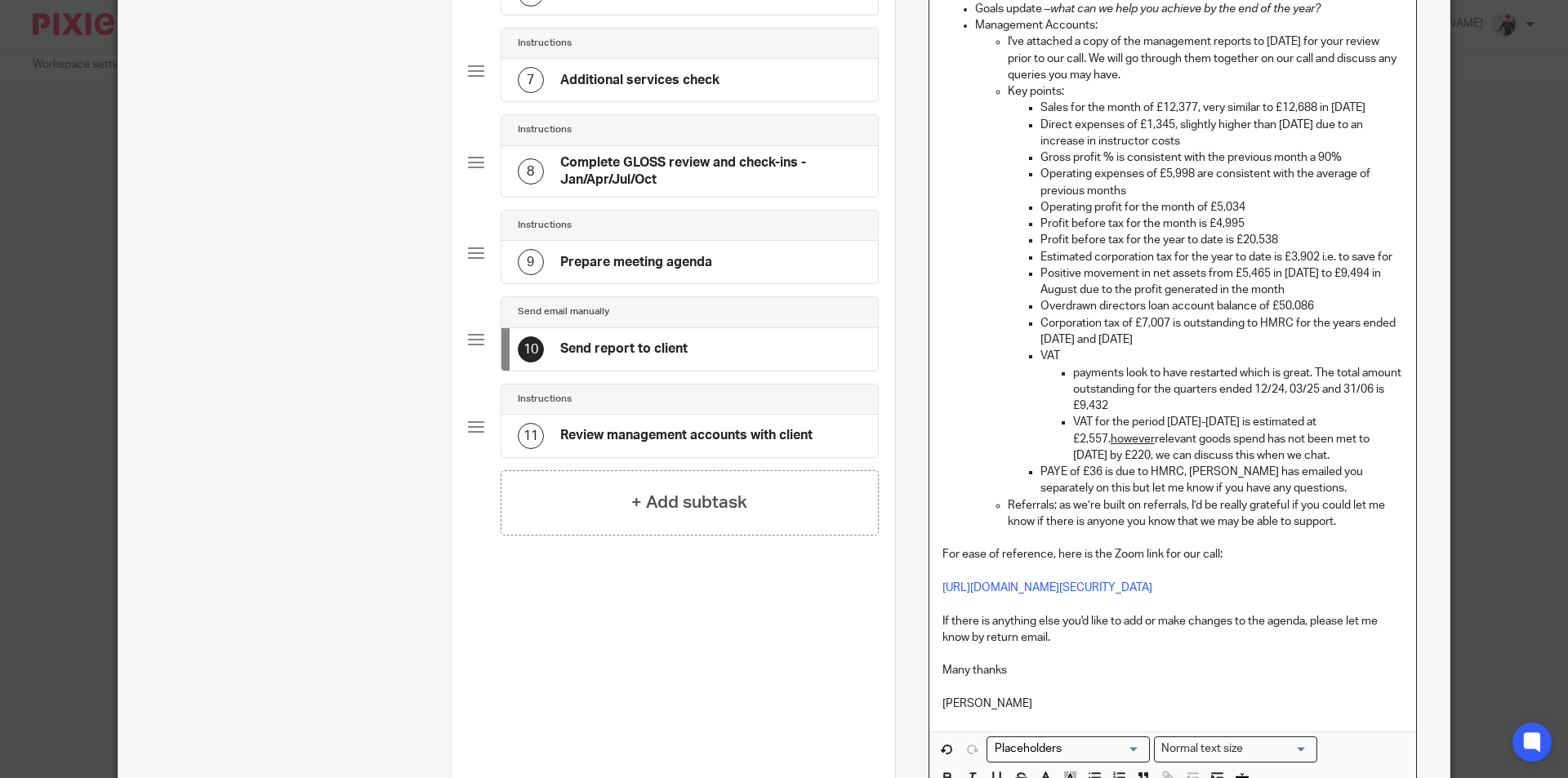
scroll to position [375, 0]
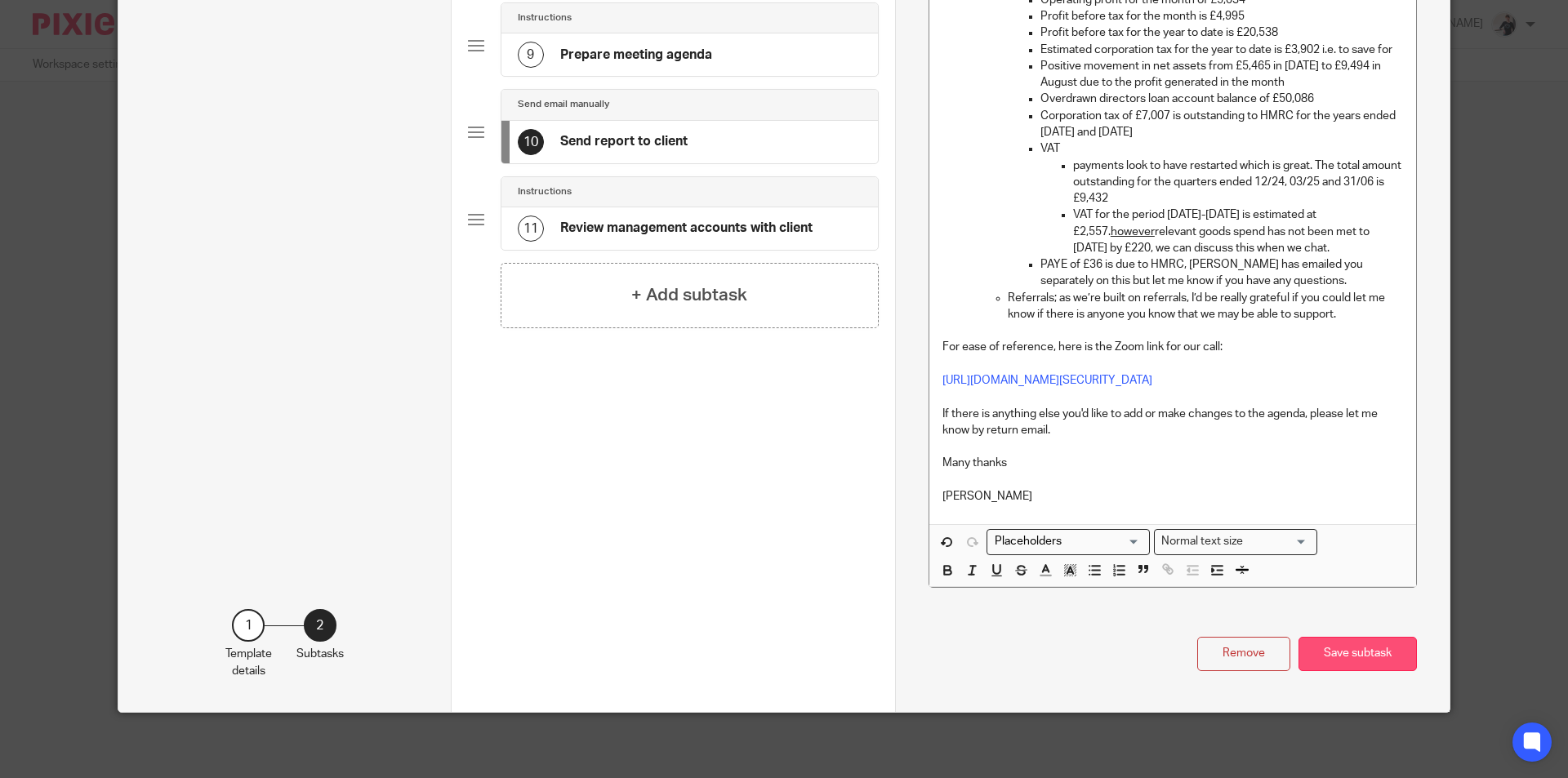
click at [1374, 646] on button "Save subtask" at bounding box center [1357, 655] width 118 height 35
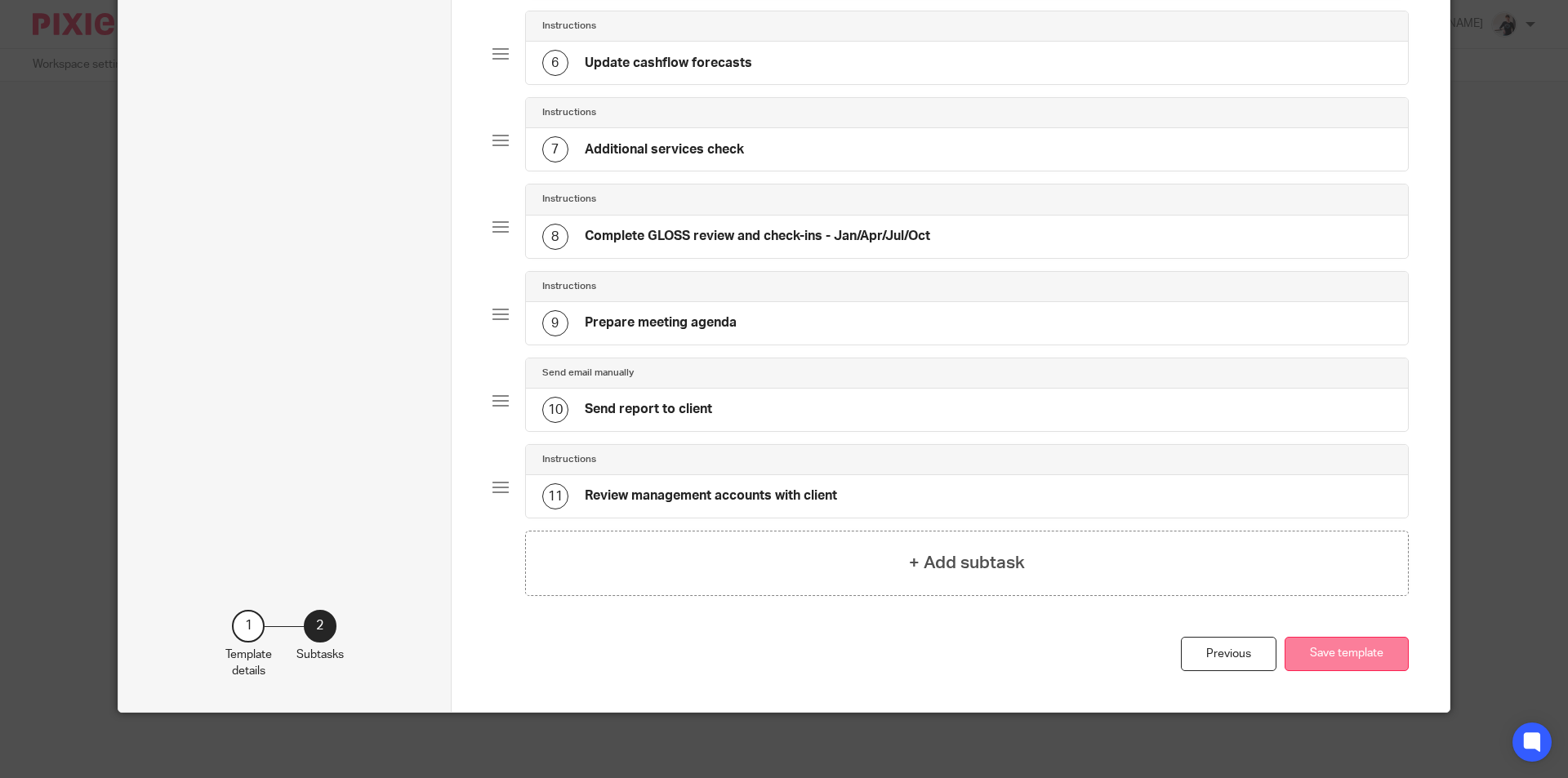
click at [1359, 660] on button "Save template" at bounding box center [1346, 655] width 124 height 35
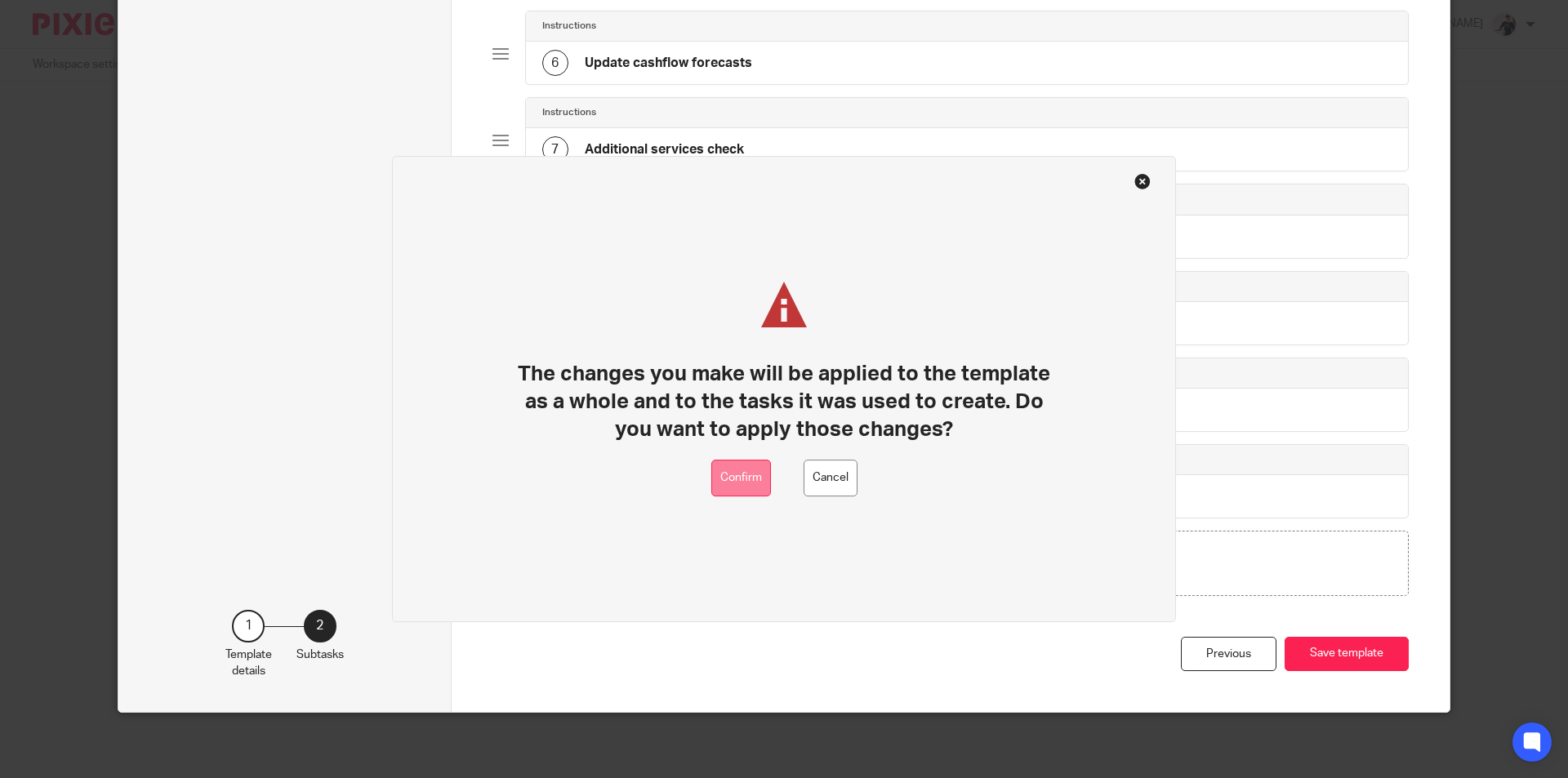
click at [743, 481] on button "Confirm" at bounding box center [741, 478] width 60 height 36
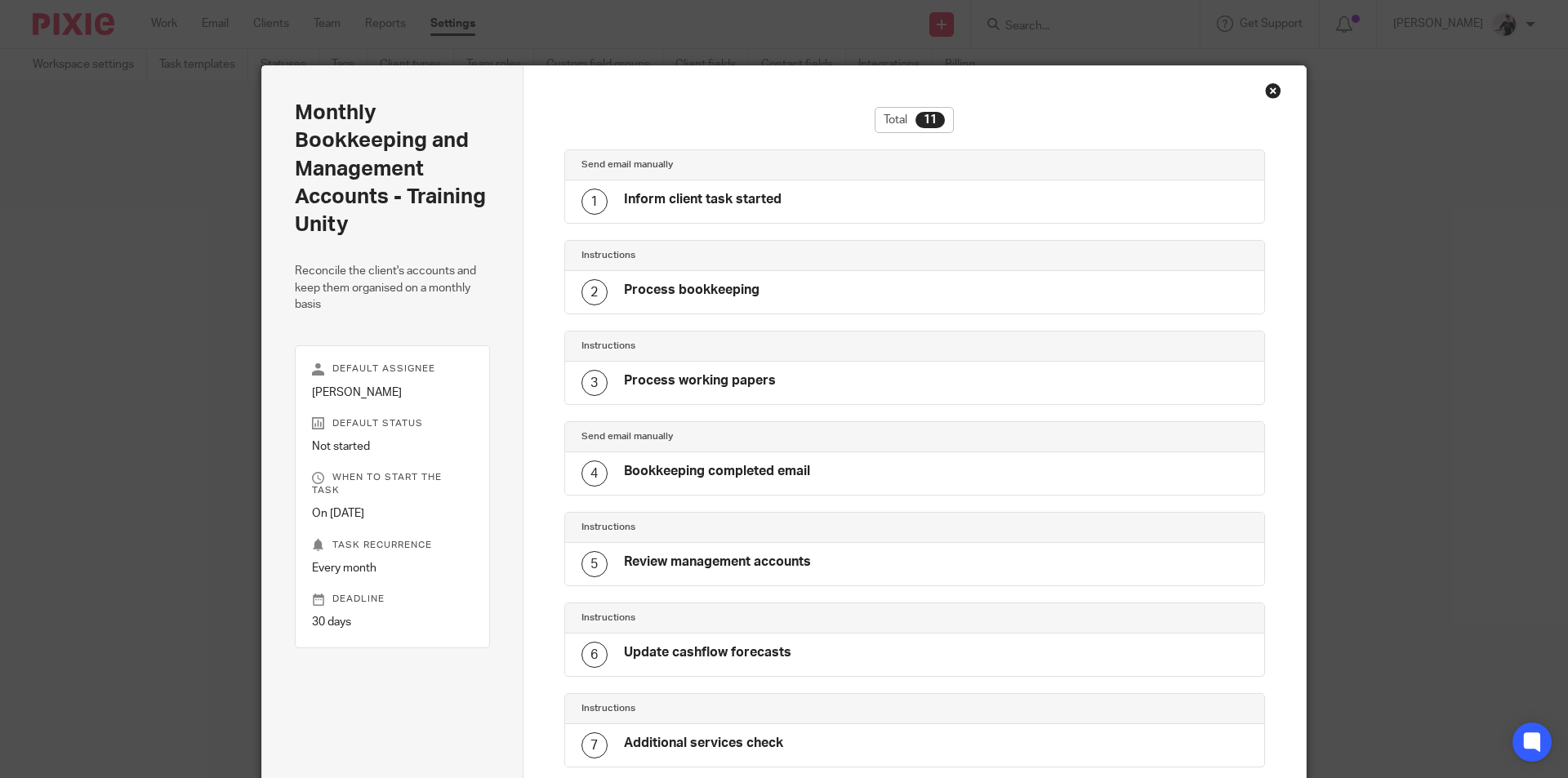
click at [1267, 95] on div "Close this dialog window" at bounding box center [1273, 90] width 17 height 17
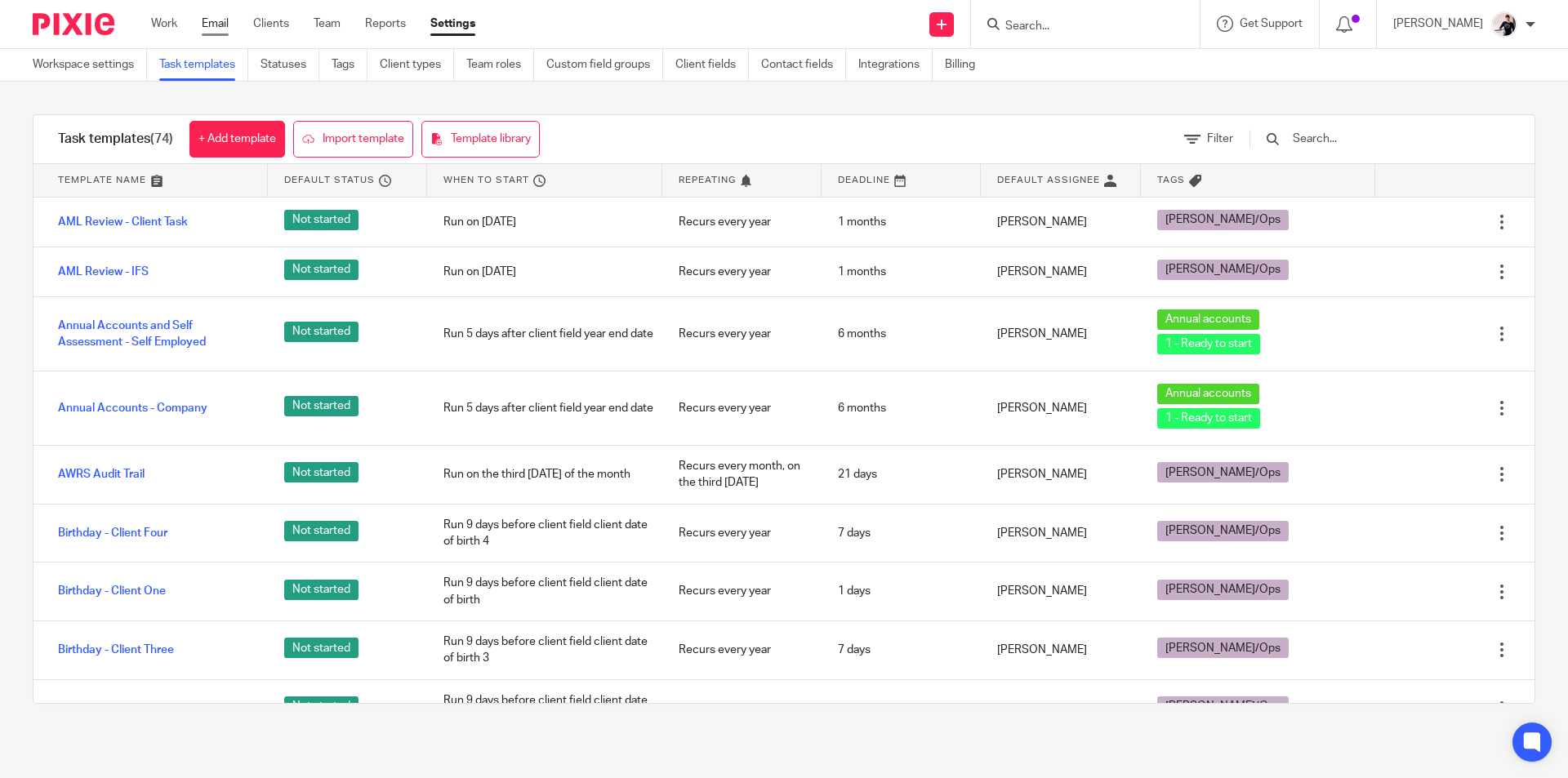
click at [212, 22] on link "Email" at bounding box center [215, 24] width 27 height 17
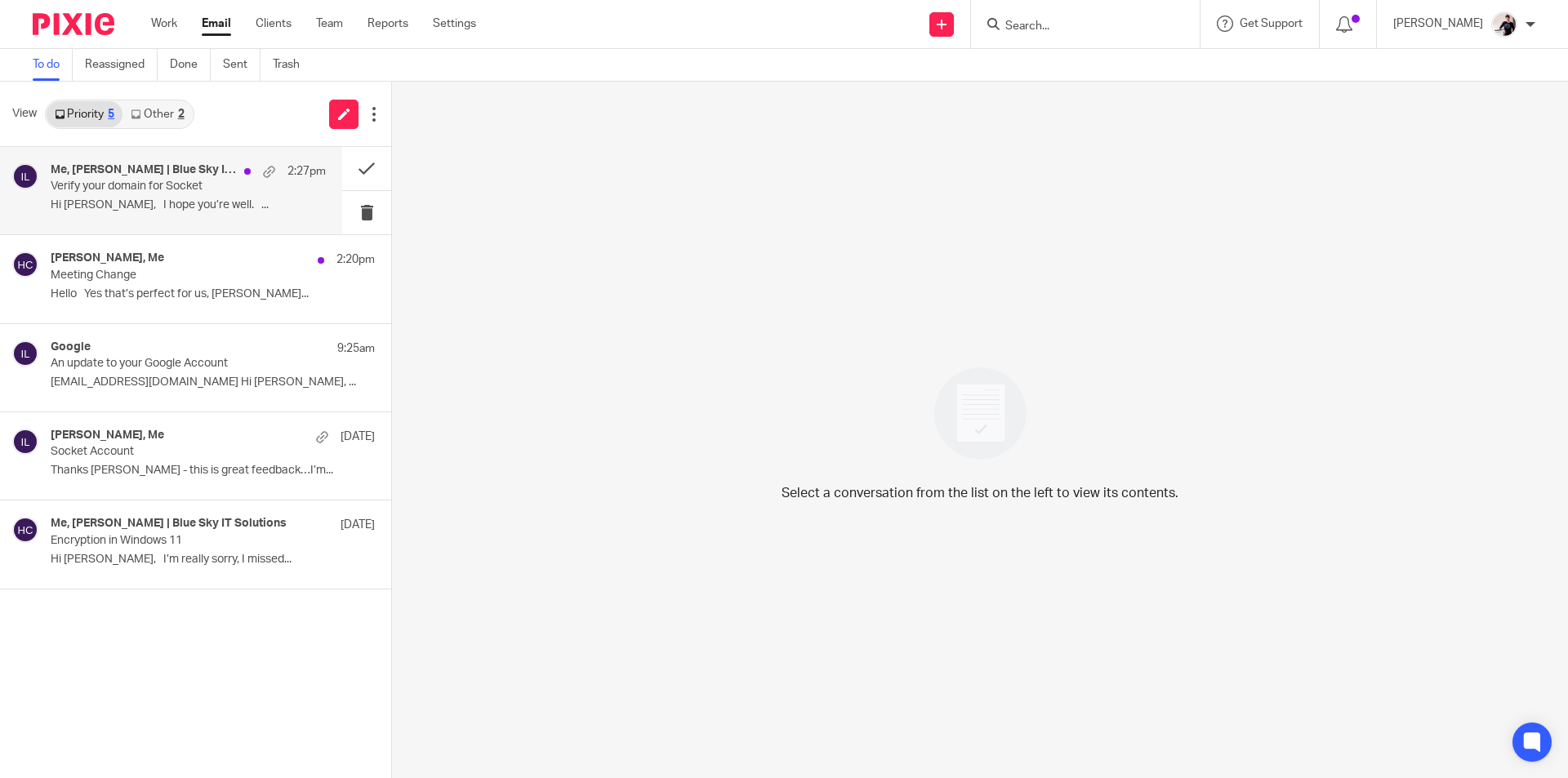
click at [118, 204] on p "Hi [PERSON_NAME], I hope you’re well. ..." at bounding box center [187, 205] width 275 height 14
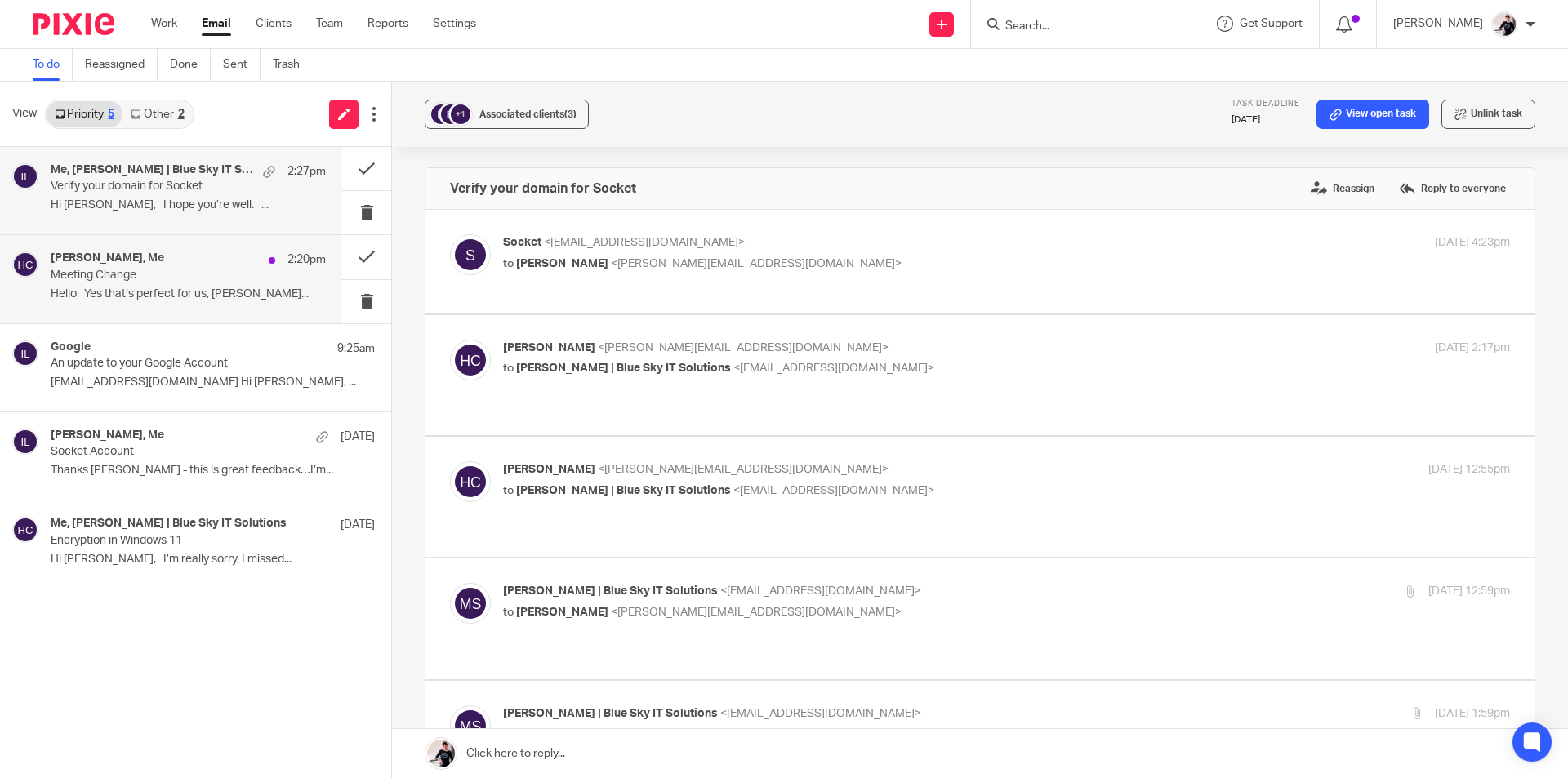
click at [119, 273] on p "Meeting Change" at bounding box center [160, 275] width 220 height 14
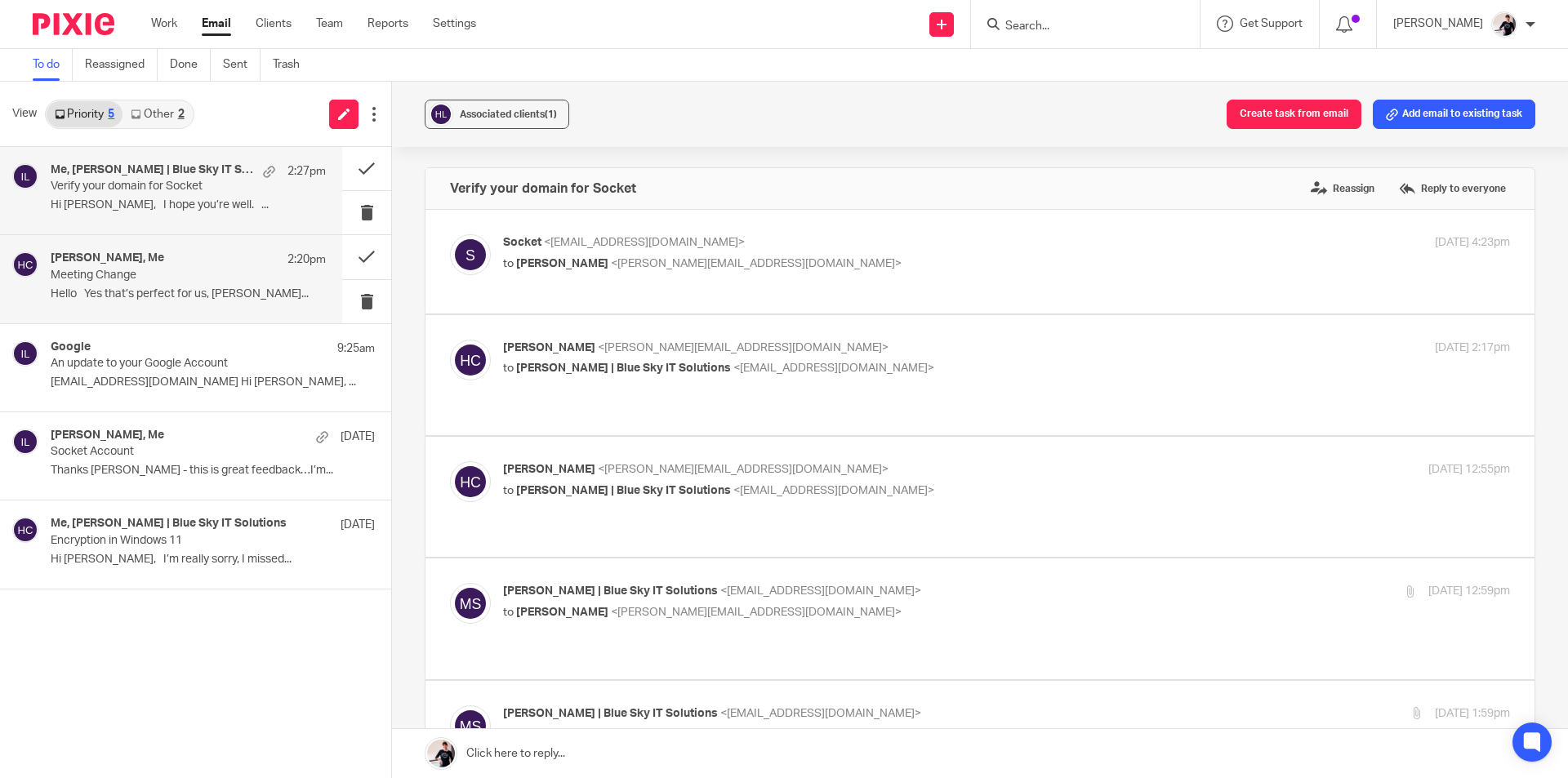
click at [143, 198] on div "Me, [PERSON_NAME] | Blue Sky IT Solutions, Socket 2:27pm Verify your domain for…" at bounding box center [187, 190] width 275 height 55
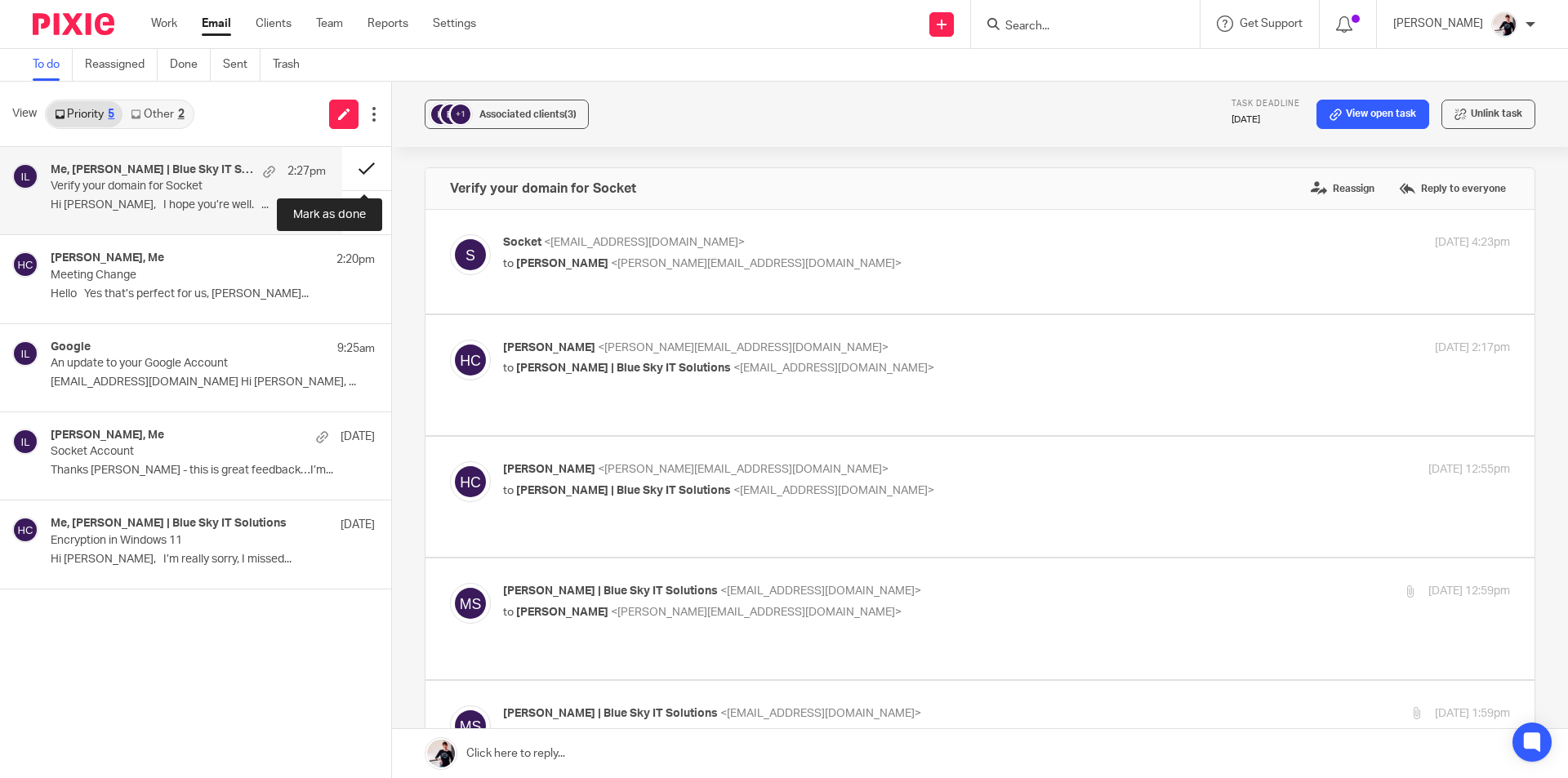
click at [352, 167] on button at bounding box center [367, 169] width 49 height 43
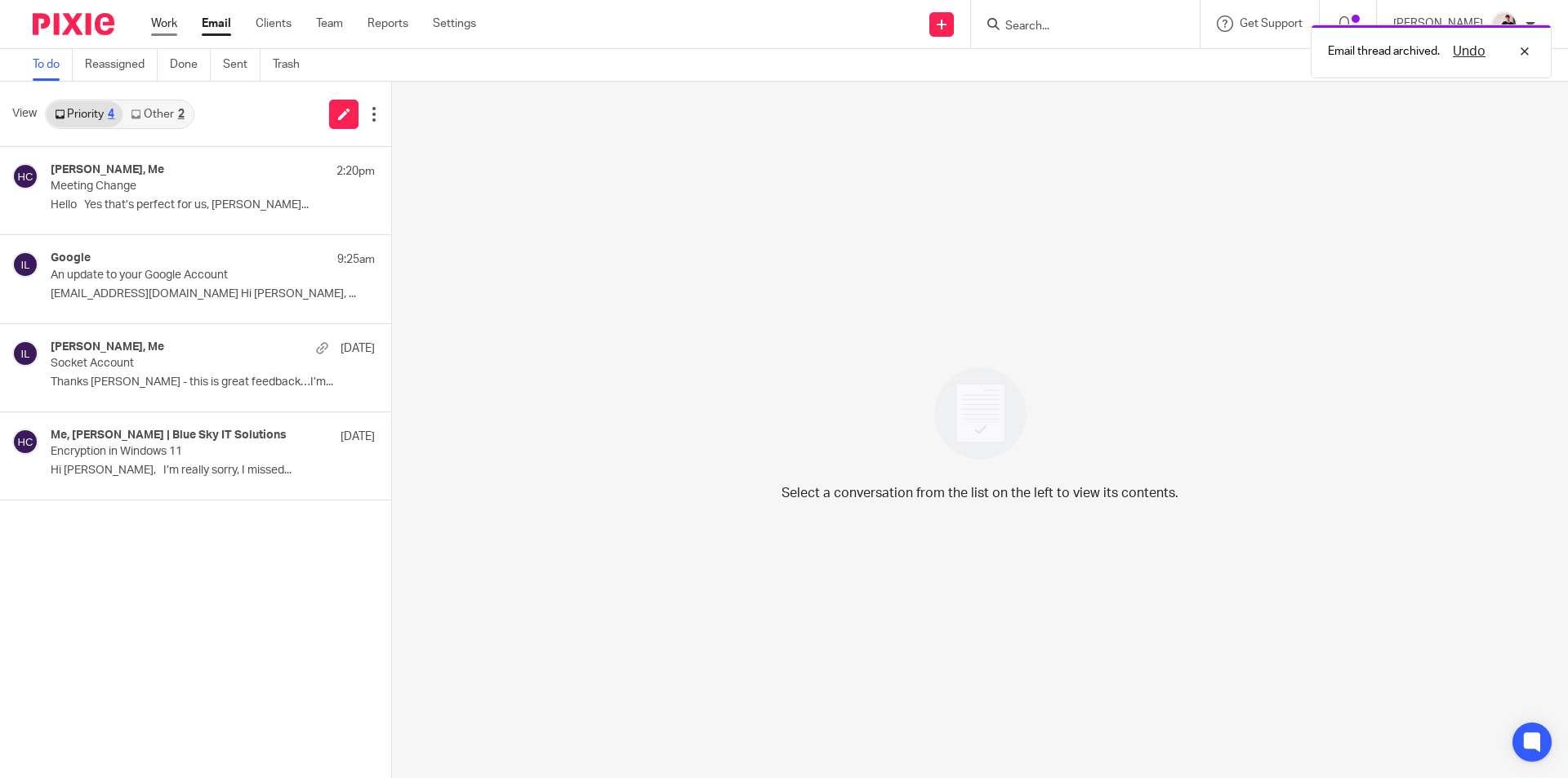
click at [153, 19] on link "Work" at bounding box center [164, 24] width 26 height 17
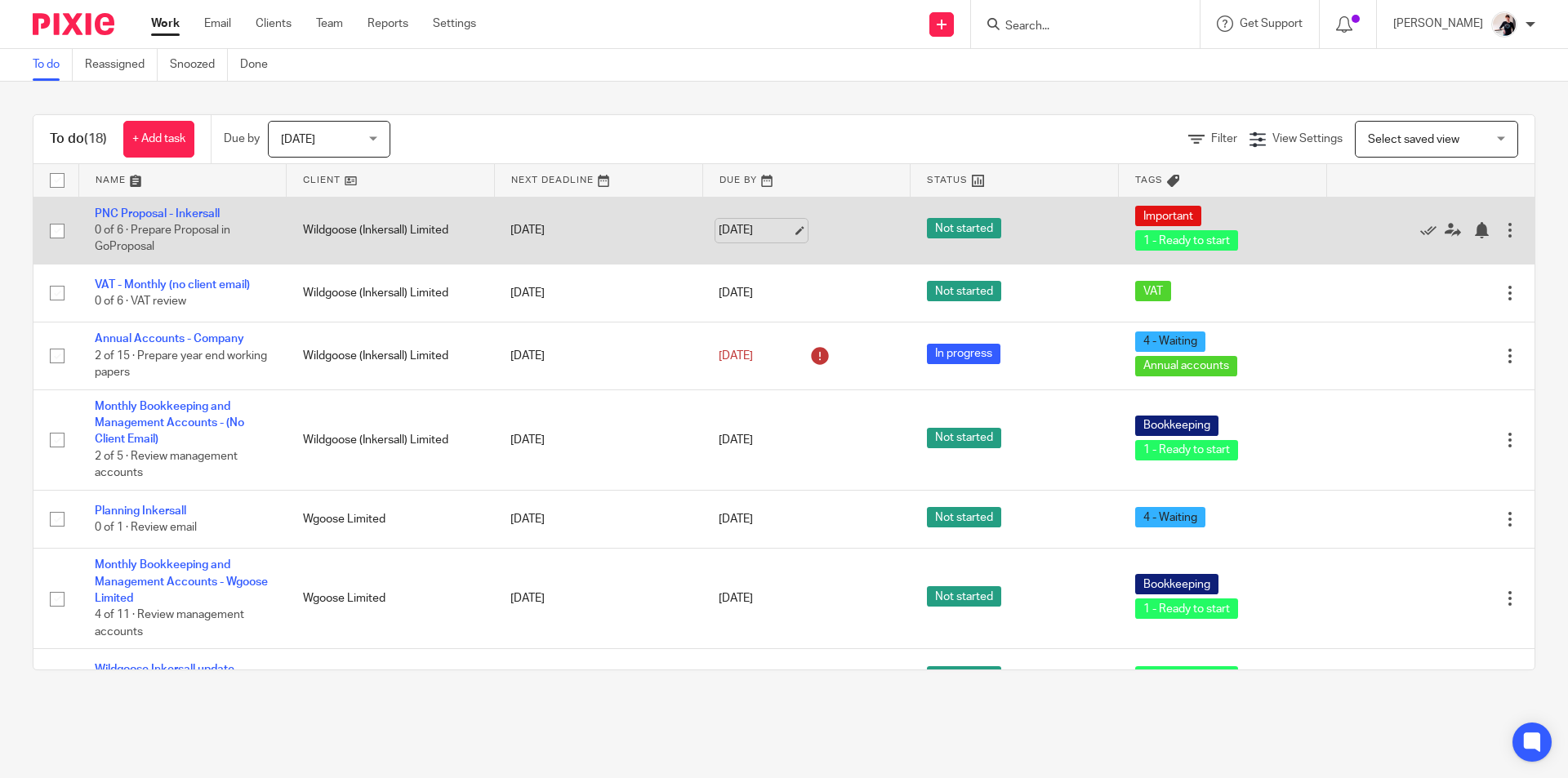
click at [724, 231] on link "[DATE]" at bounding box center [755, 230] width 74 height 17
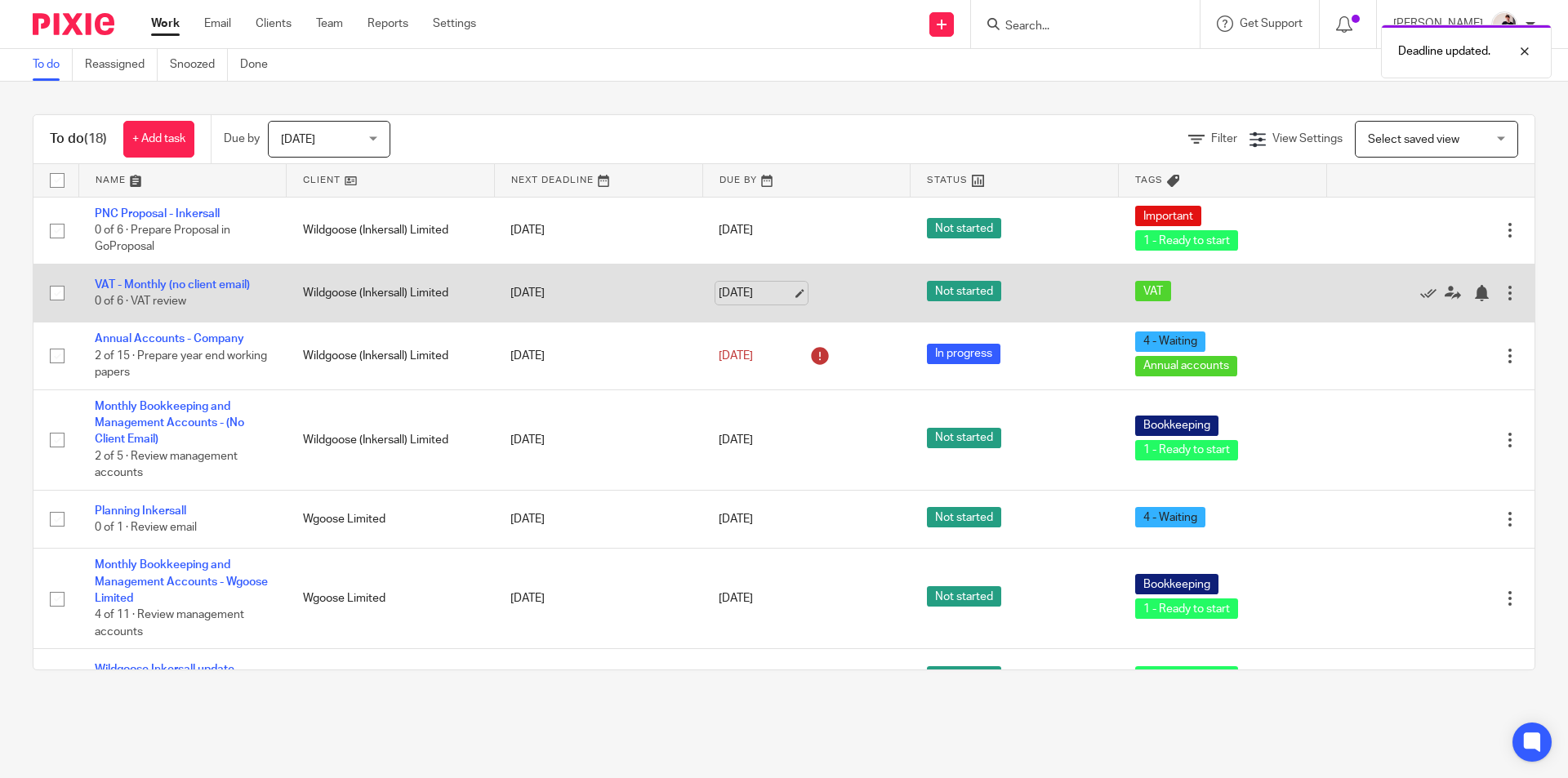
click at [741, 297] on link "[DATE]" at bounding box center [755, 294] width 74 height 17
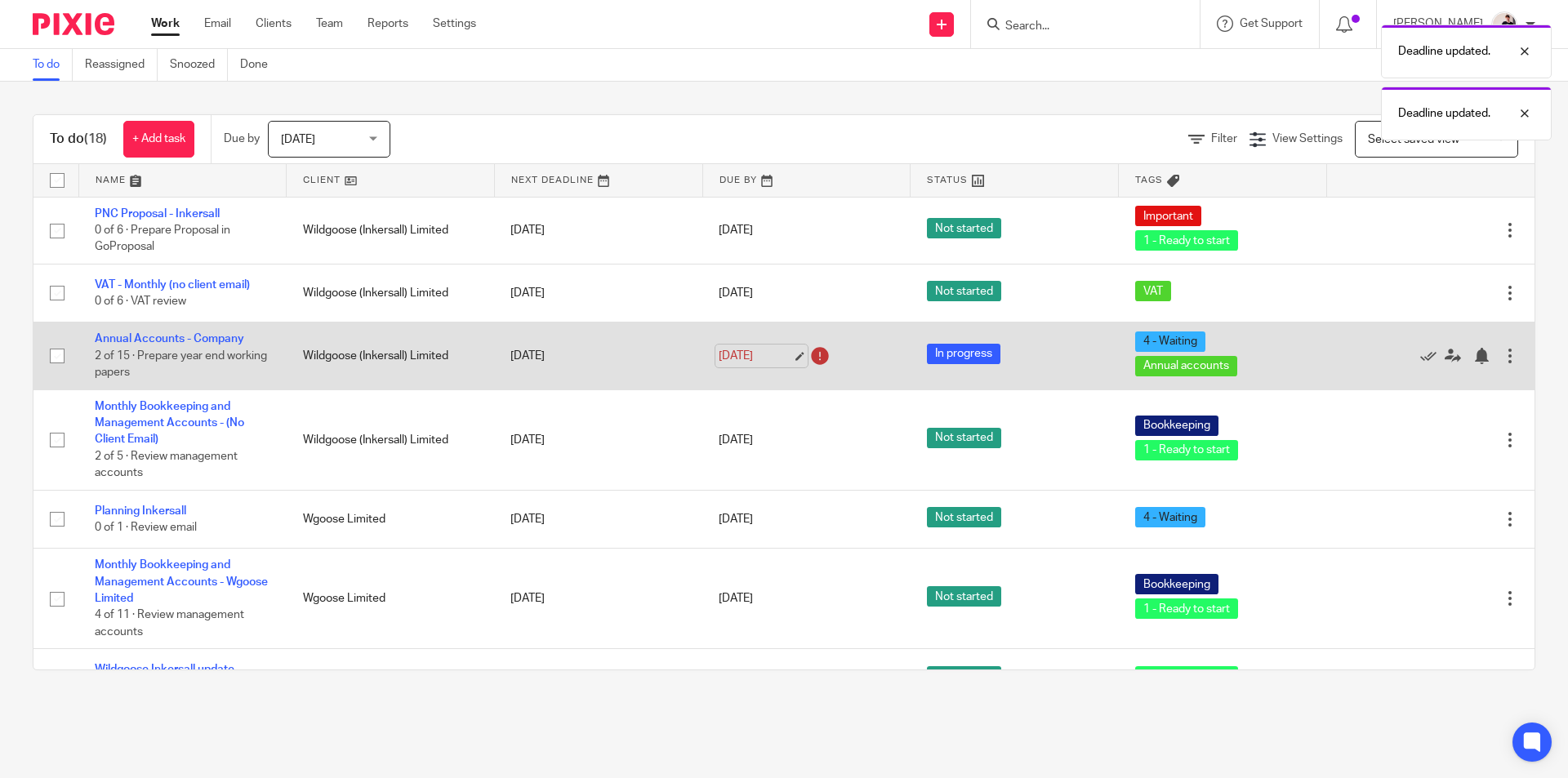
click at [728, 350] on link "[DATE]" at bounding box center [755, 356] width 74 height 17
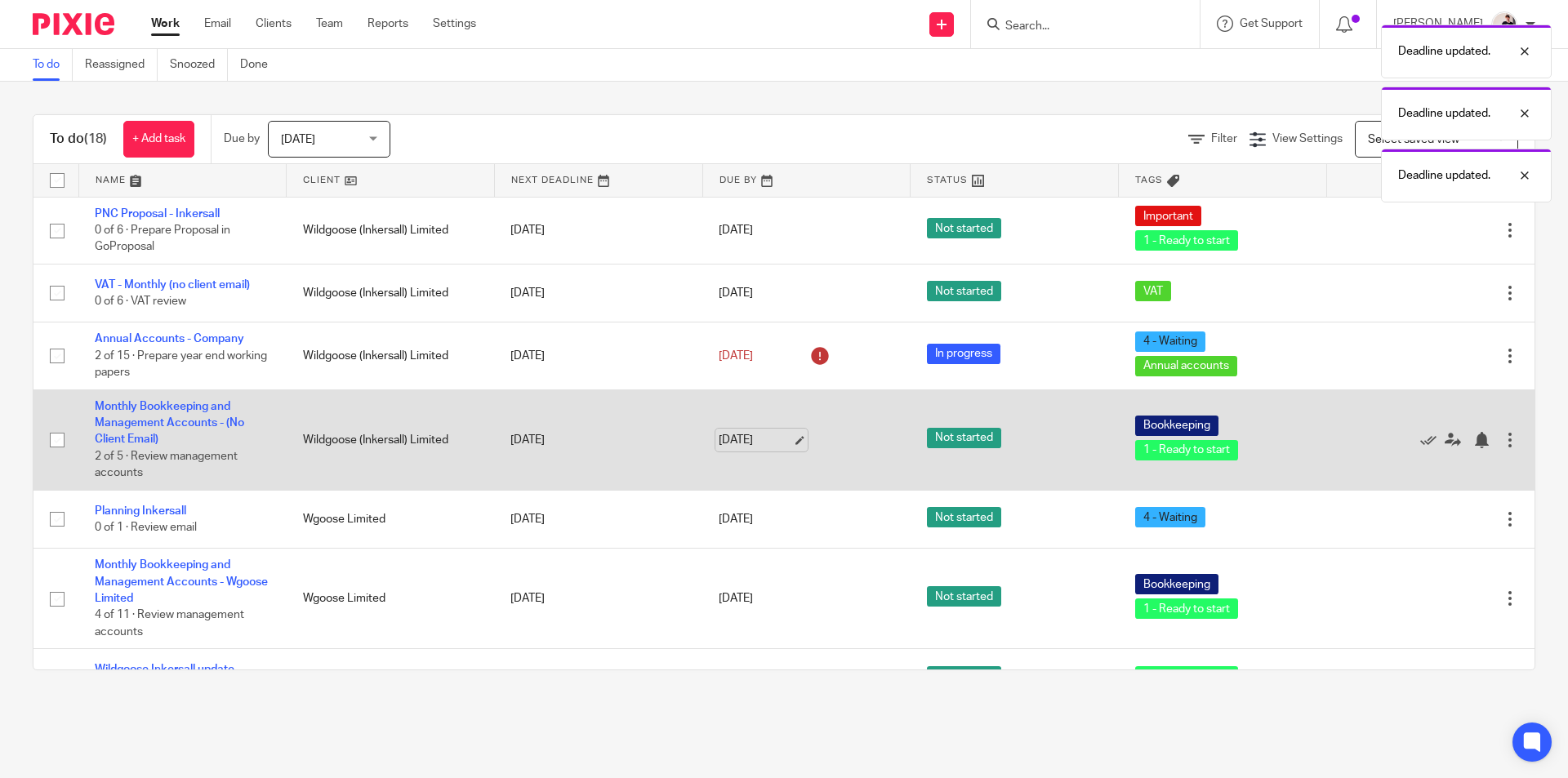
click at [729, 435] on link "[DATE]" at bounding box center [755, 440] width 74 height 17
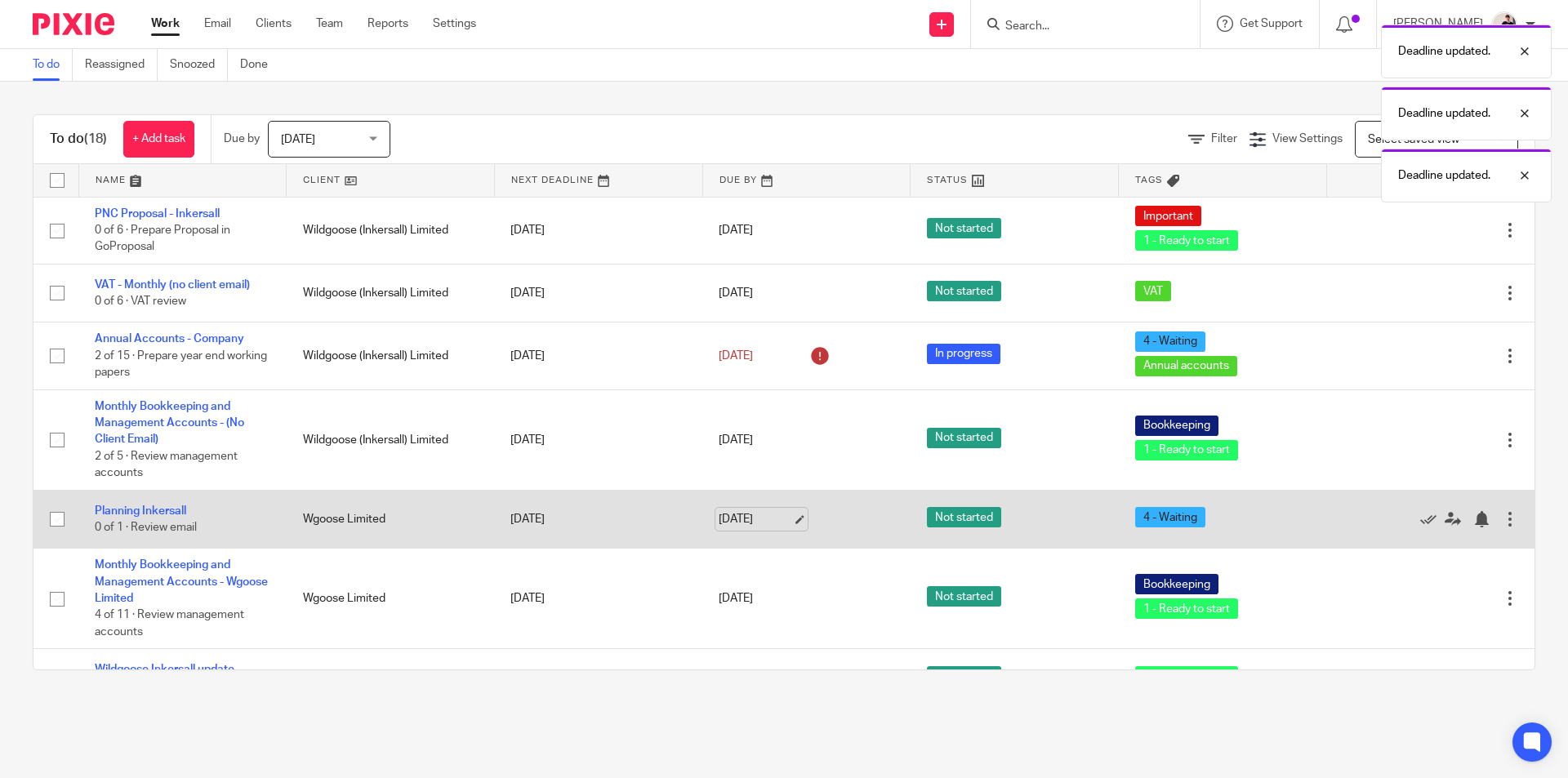
click at [750, 521] on link "[DATE]" at bounding box center [755, 520] width 74 height 17
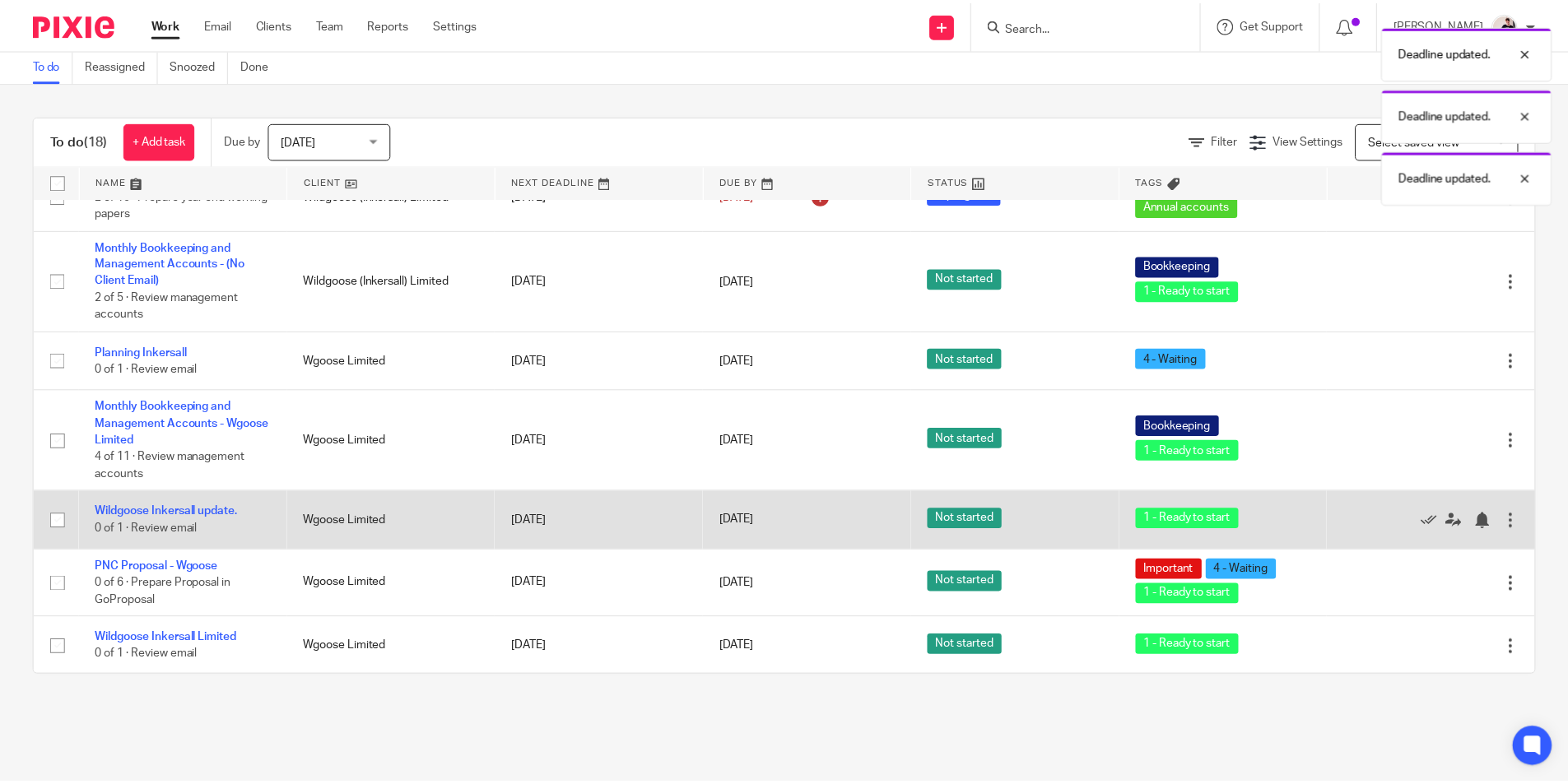
scroll to position [165, 0]
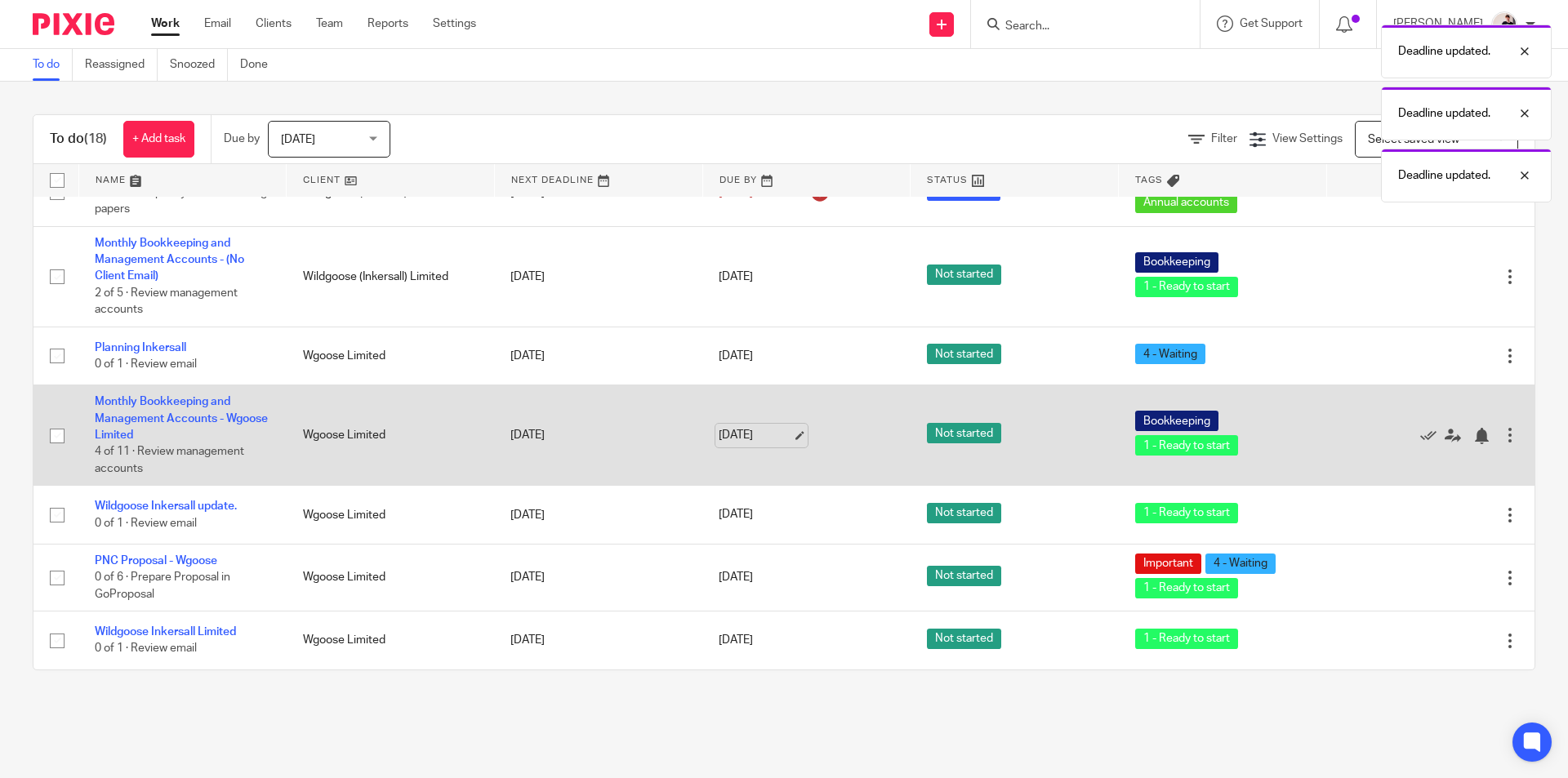
click at [743, 431] on link "[DATE]" at bounding box center [755, 436] width 74 height 17
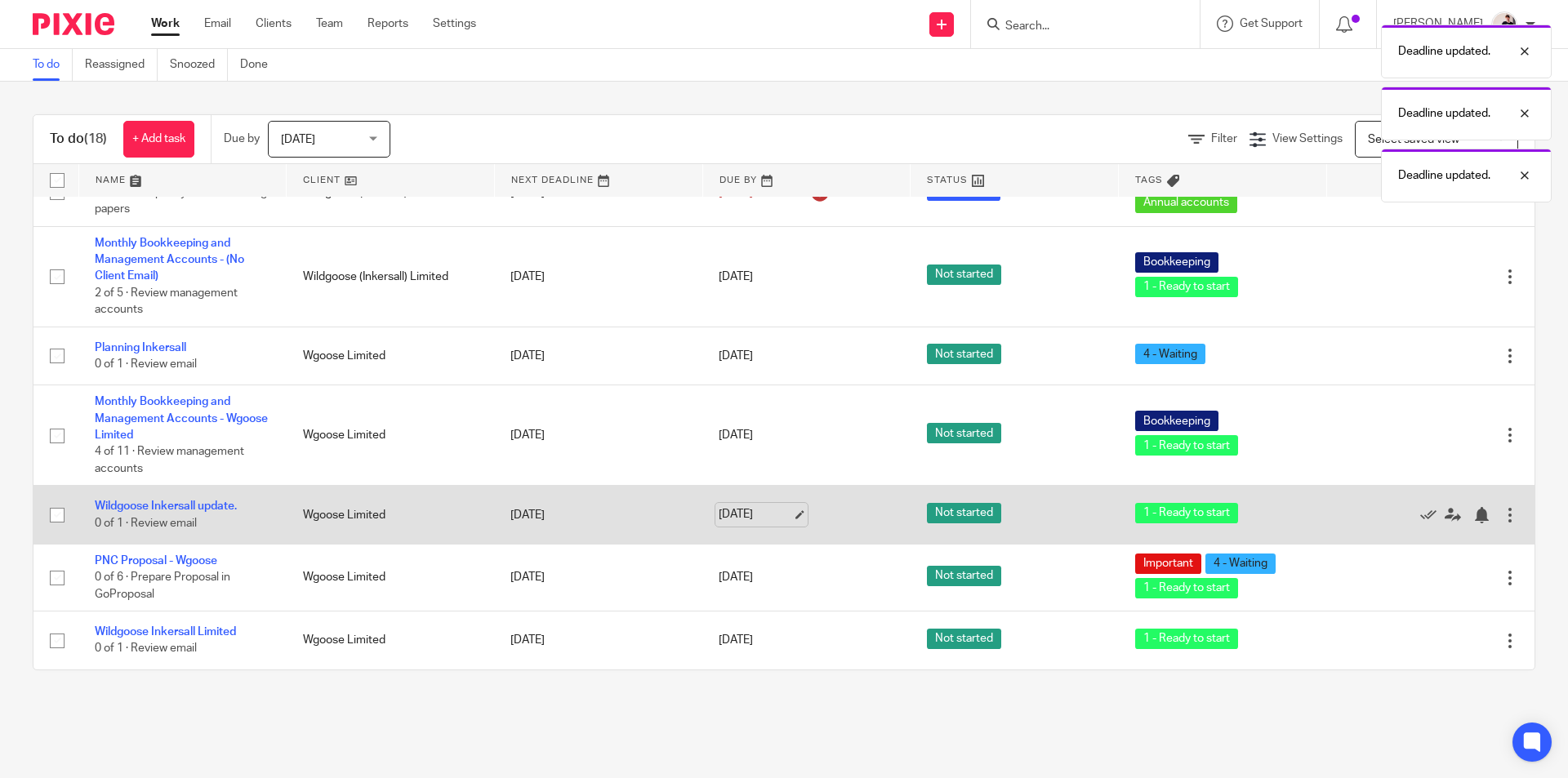
click at [738, 515] on link "[DATE]" at bounding box center [755, 515] width 74 height 17
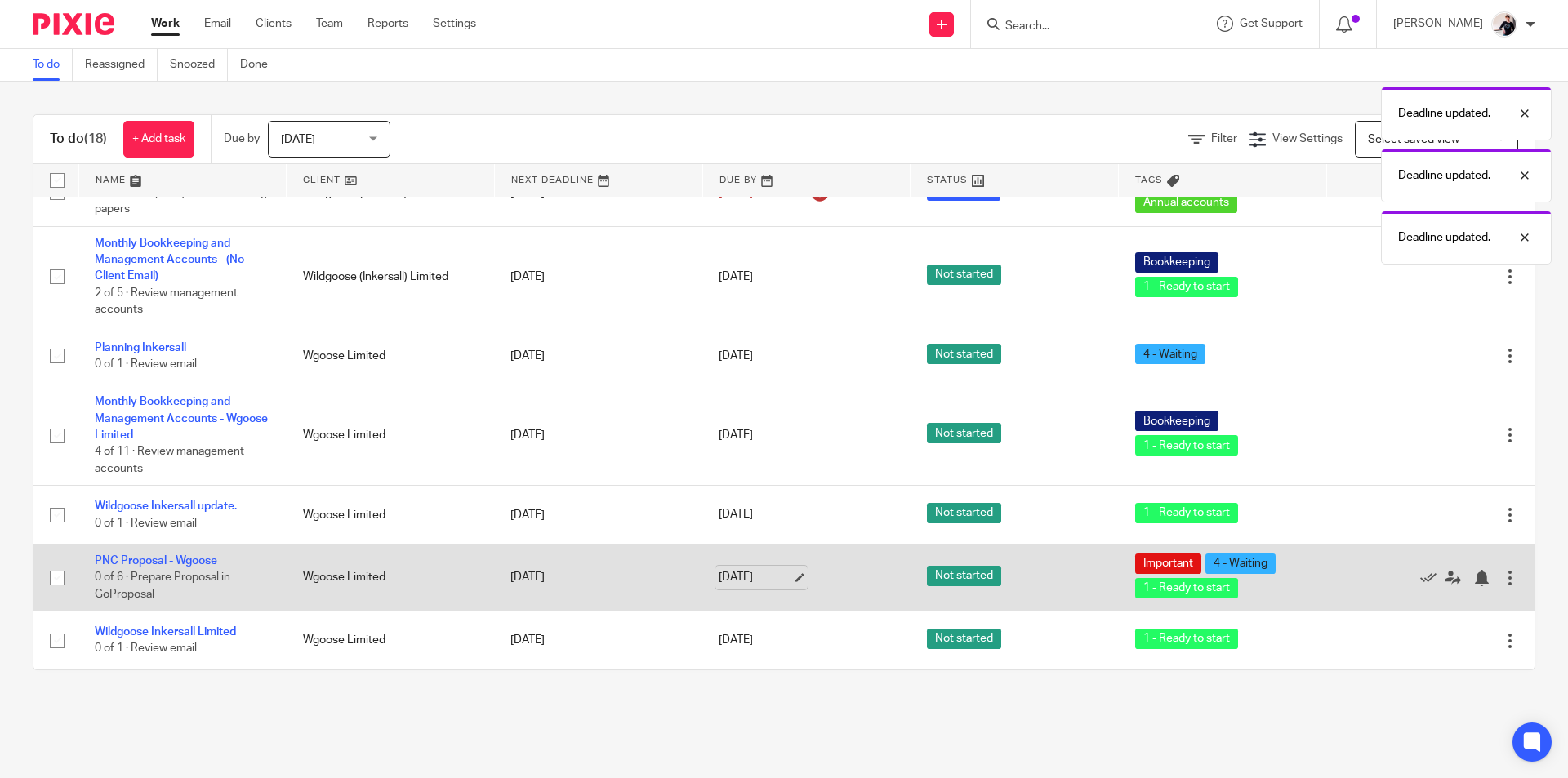
click at [718, 584] on link "[DATE]" at bounding box center [755, 577] width 74 height 17
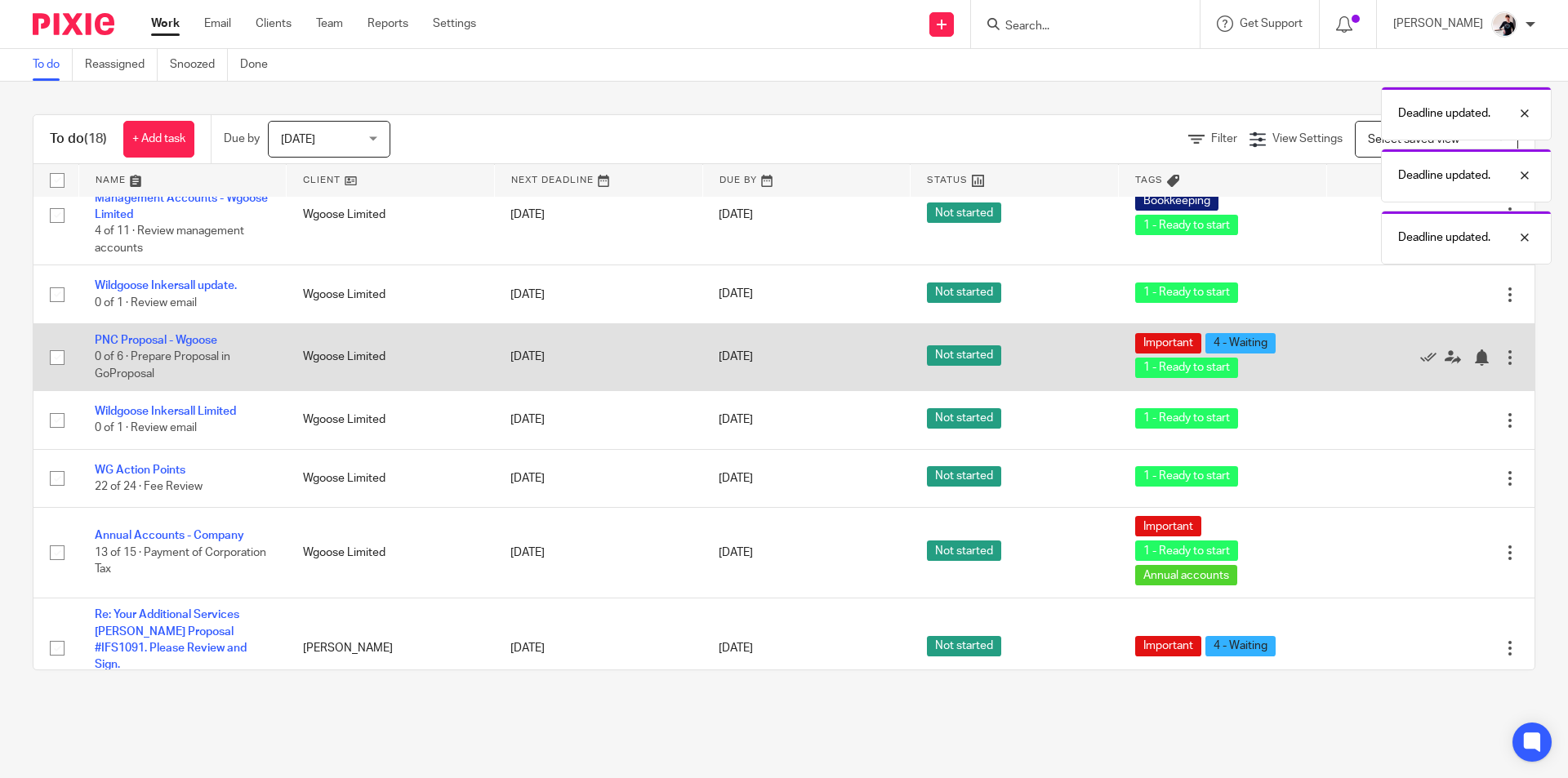
scroll to position [409, 0]
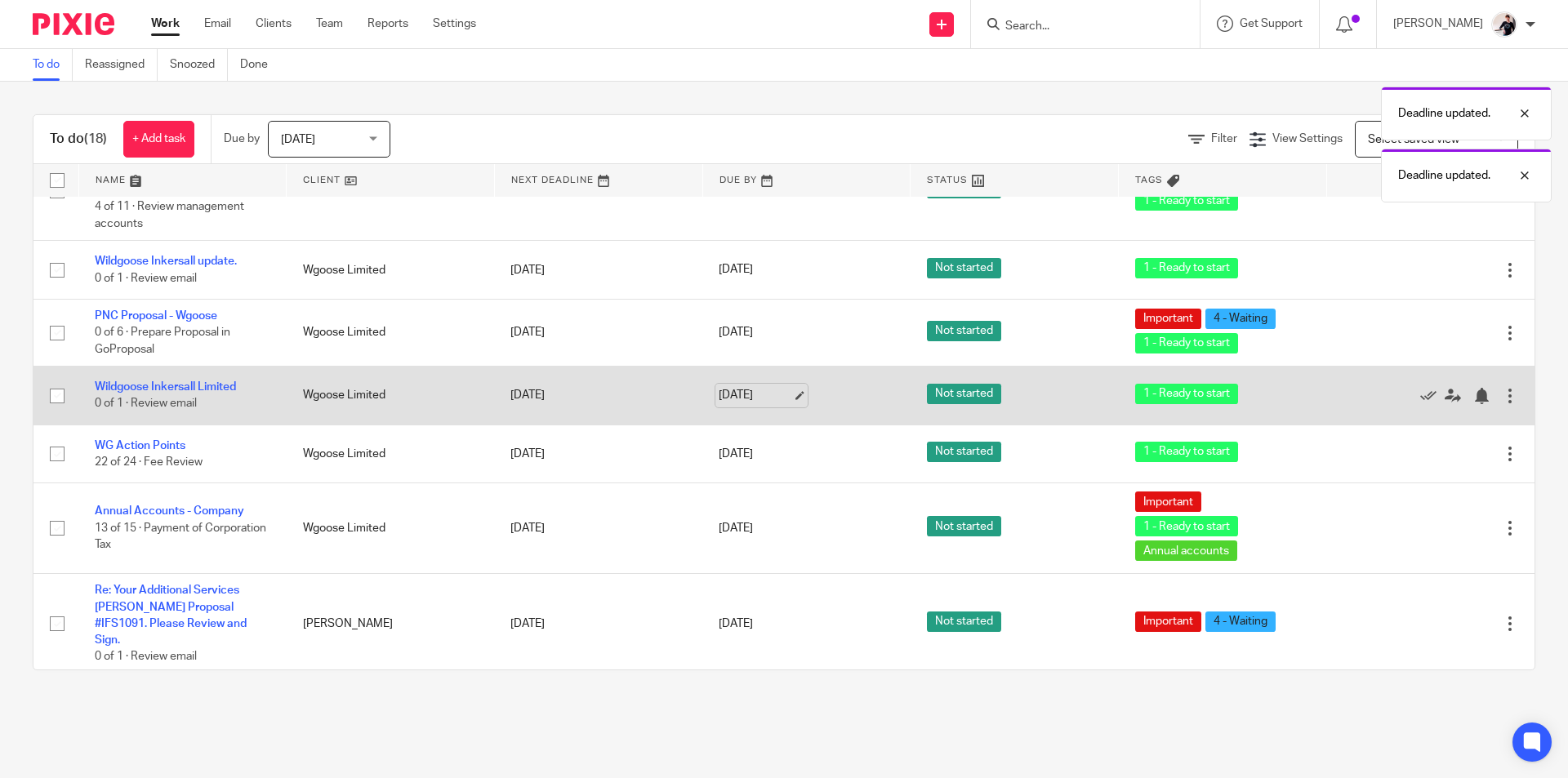
click at [732, 394] on link "[DATE]" at bounding box center [755, 396] width 74 height 17
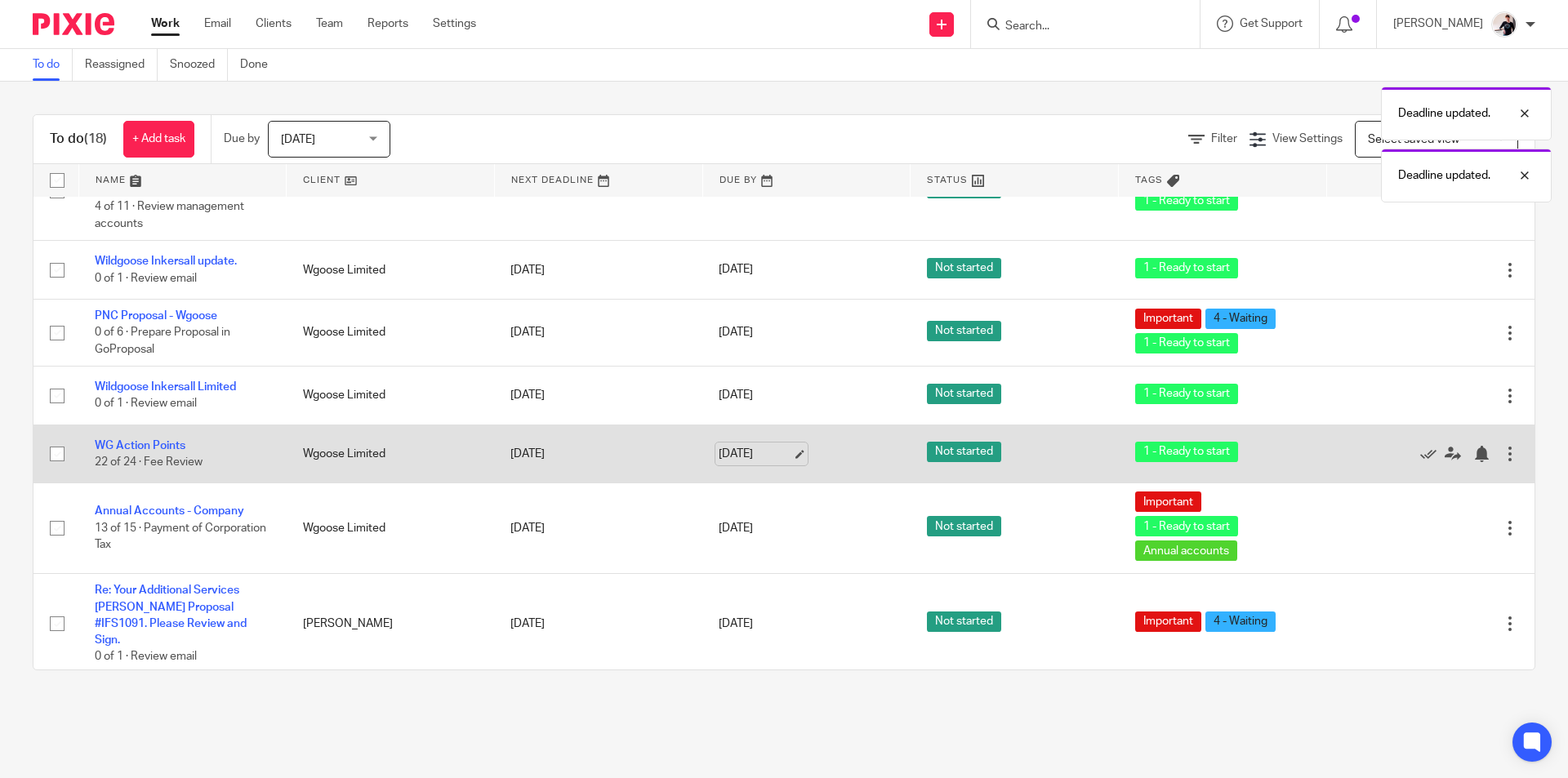
click at [725, 446] on link "[DATE]" at bounding box center [755, 454] width 74 height 17
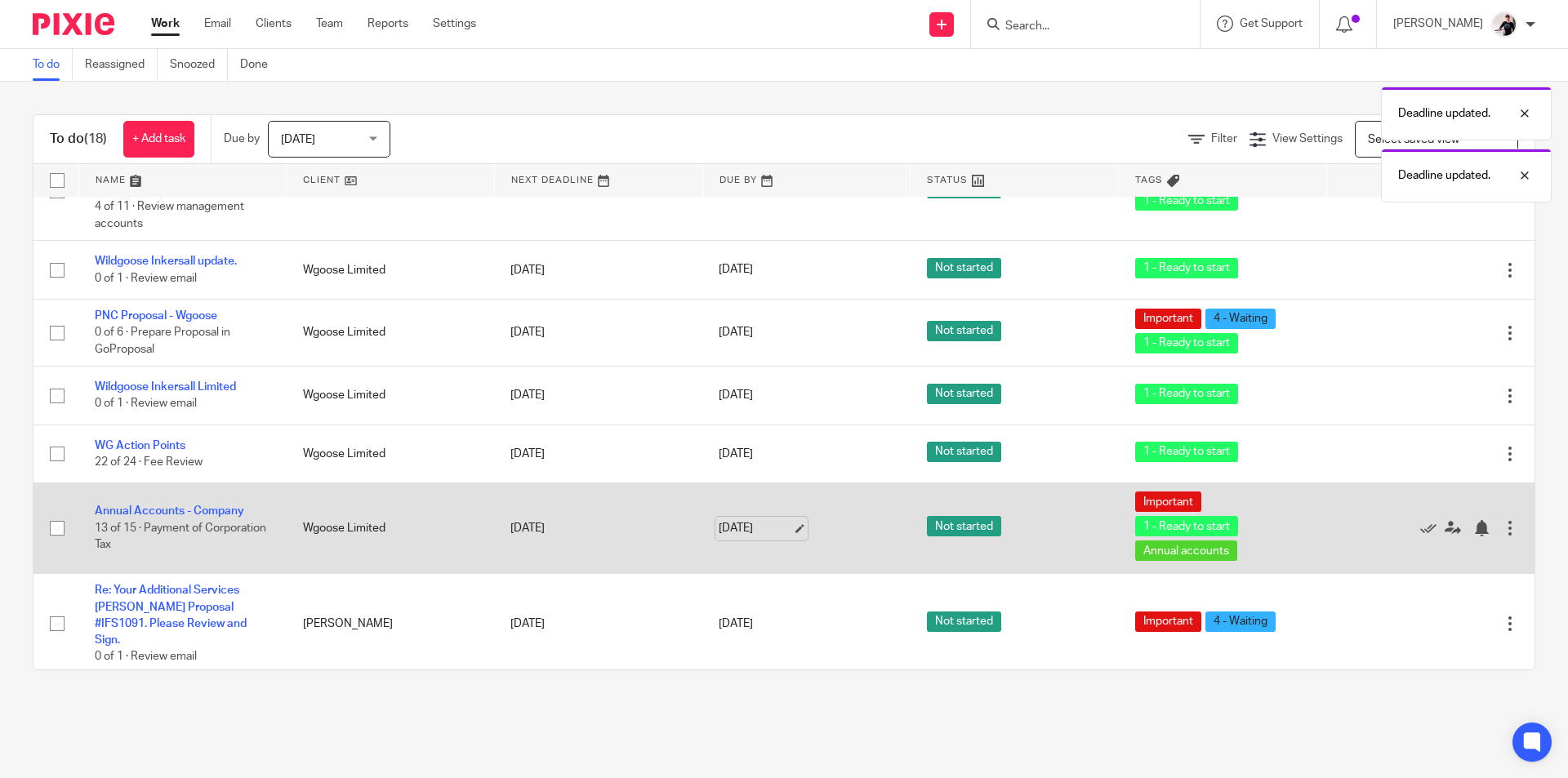
click at [741, 524] on link "[DATE]" at bounding box center [755, 529] width 74 height 17
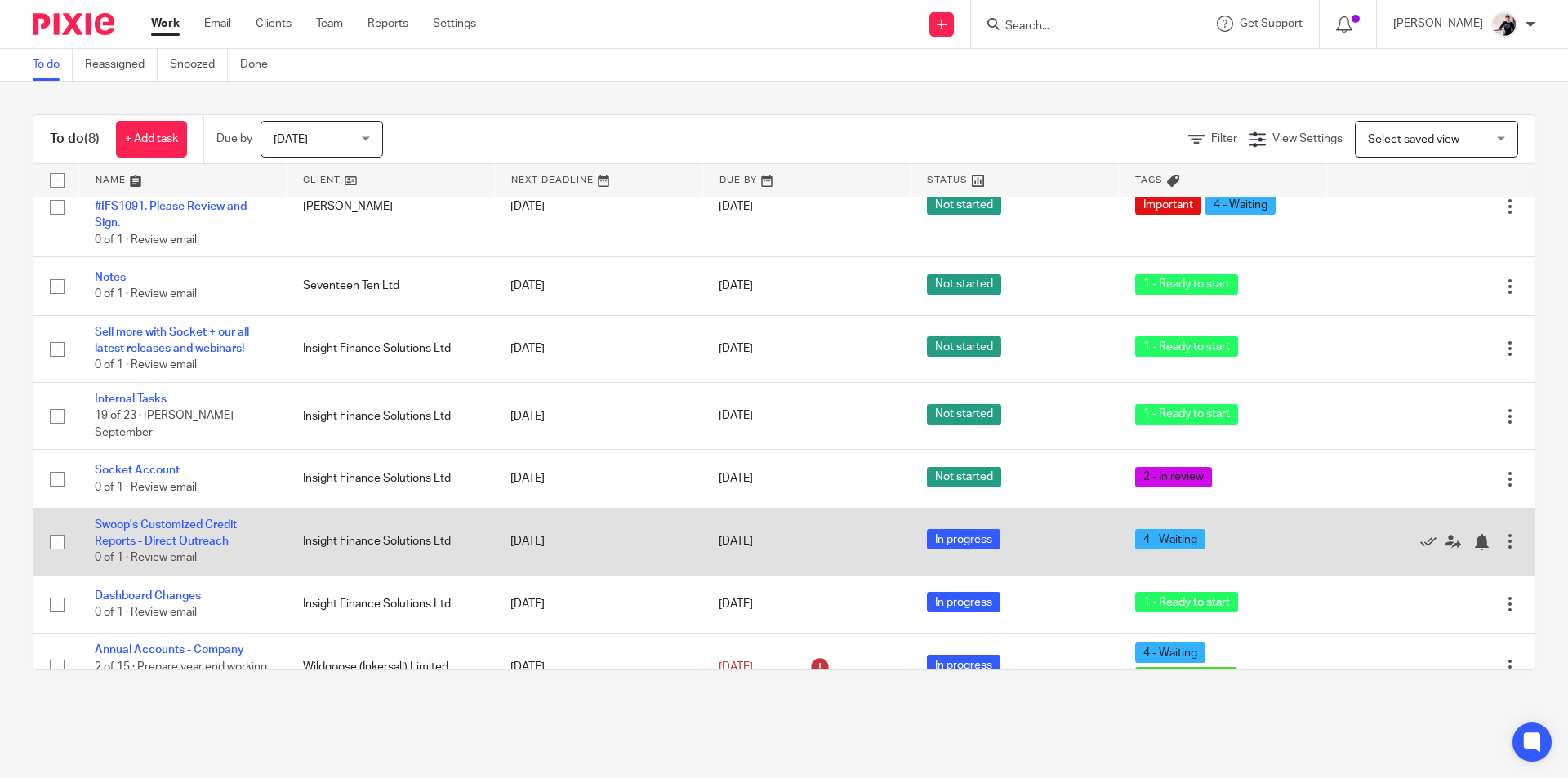
scroll to position [63, 0]
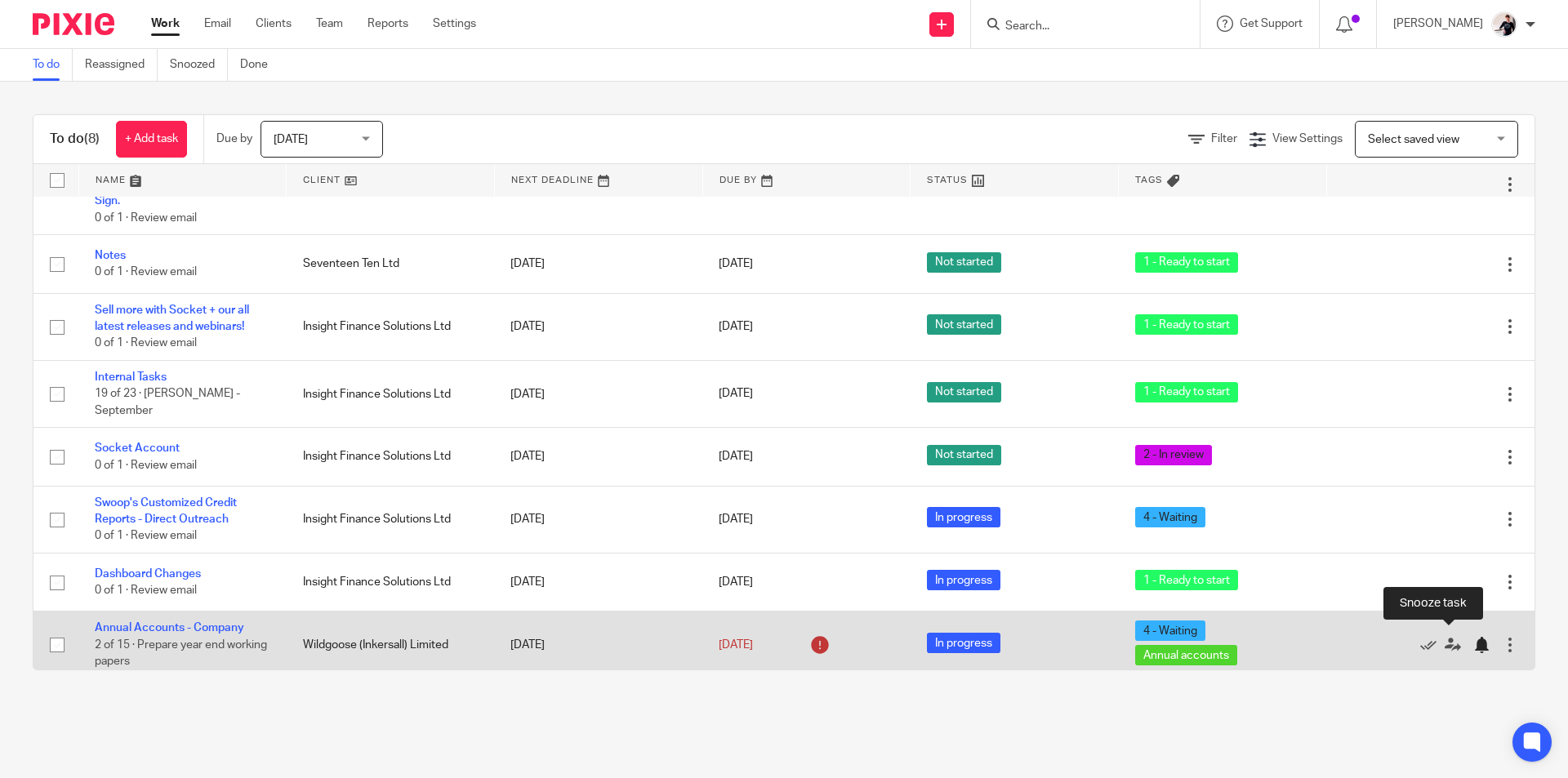
click at [1473, 637] on div at bounding box center [1481, 646] width 17 height 17
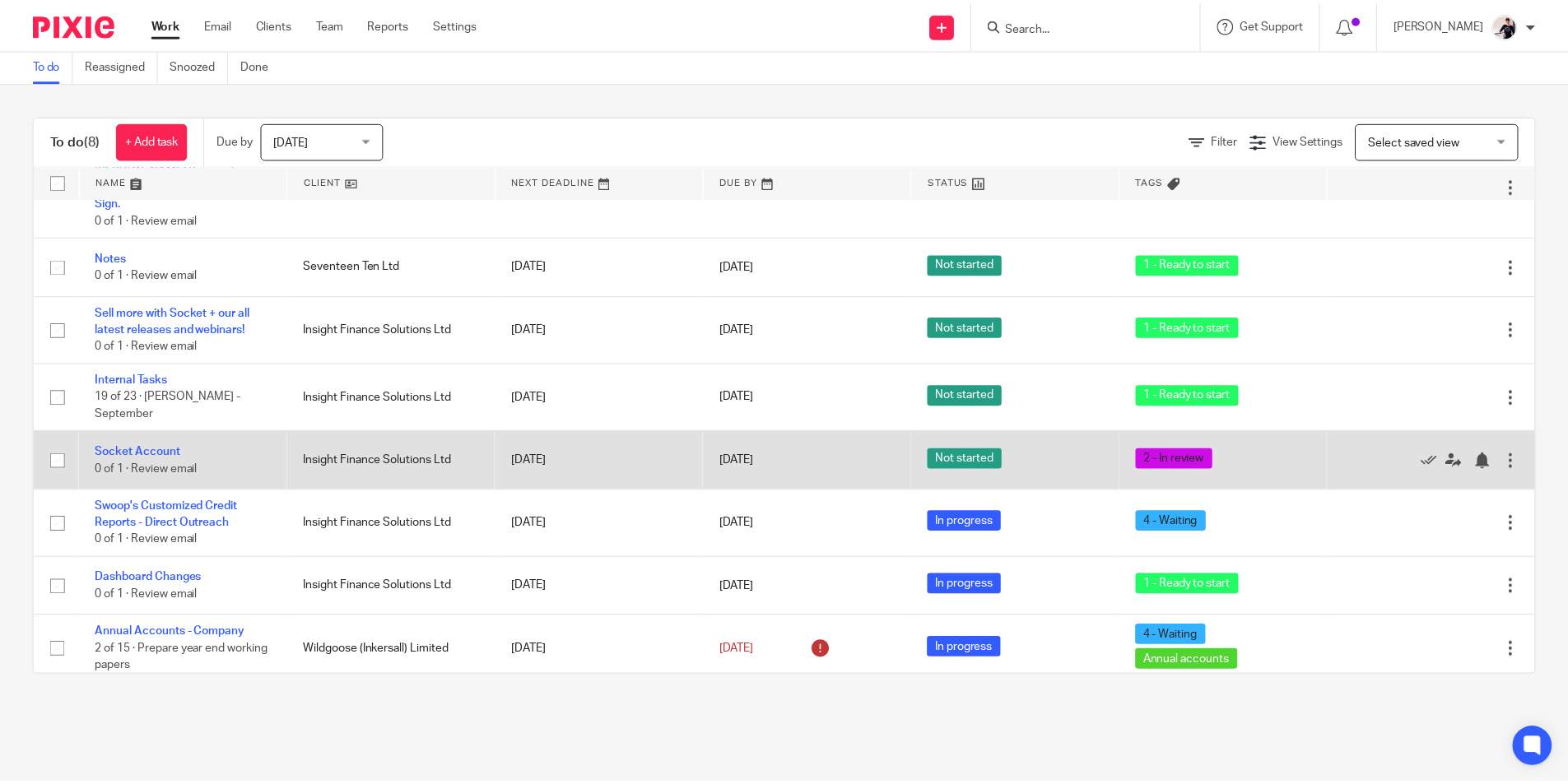
scroll to position [0, 0]
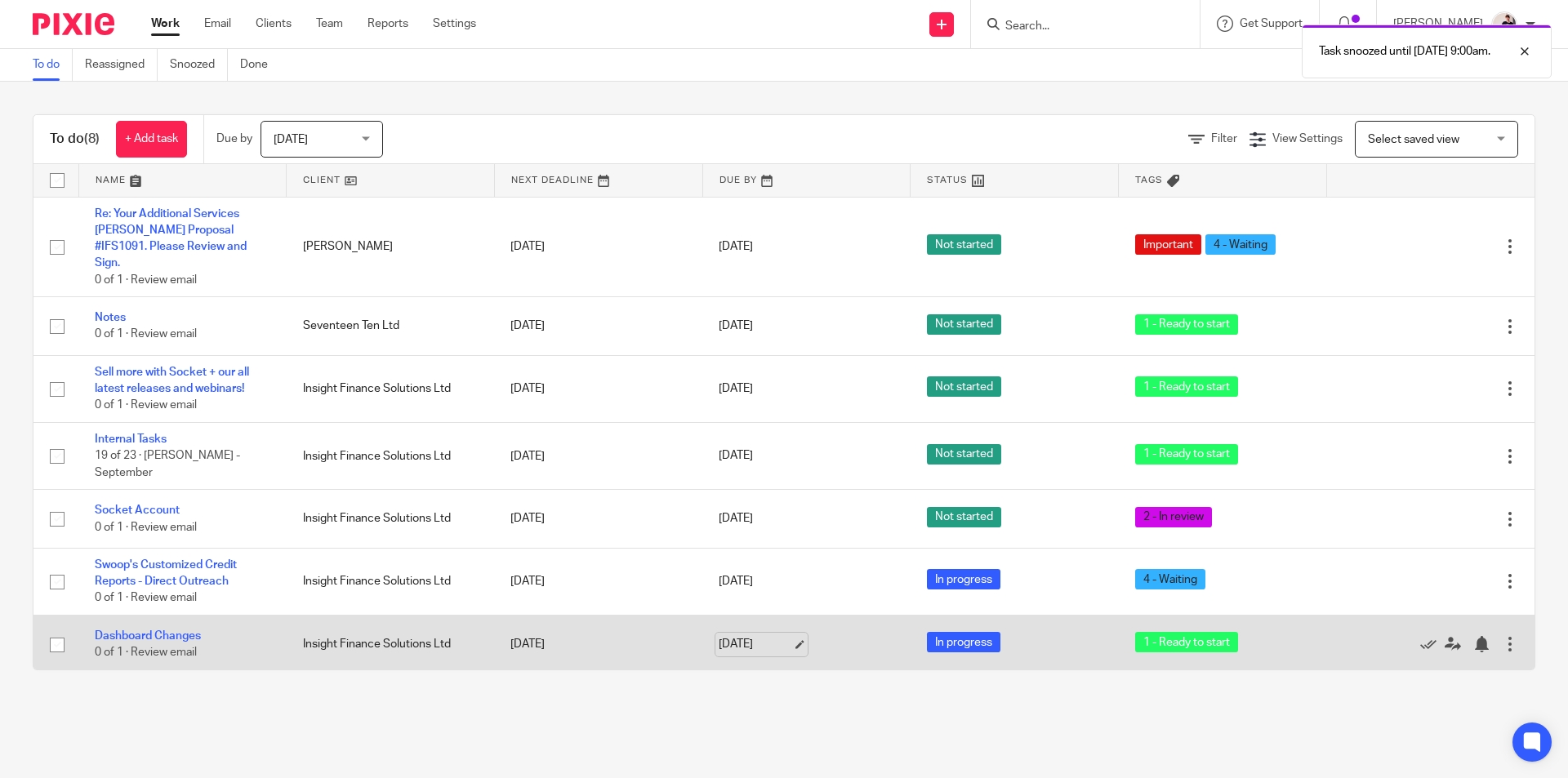
click at [732, 639] on link "[DATE]" at bounding box center [755, 645] width 74 height 17
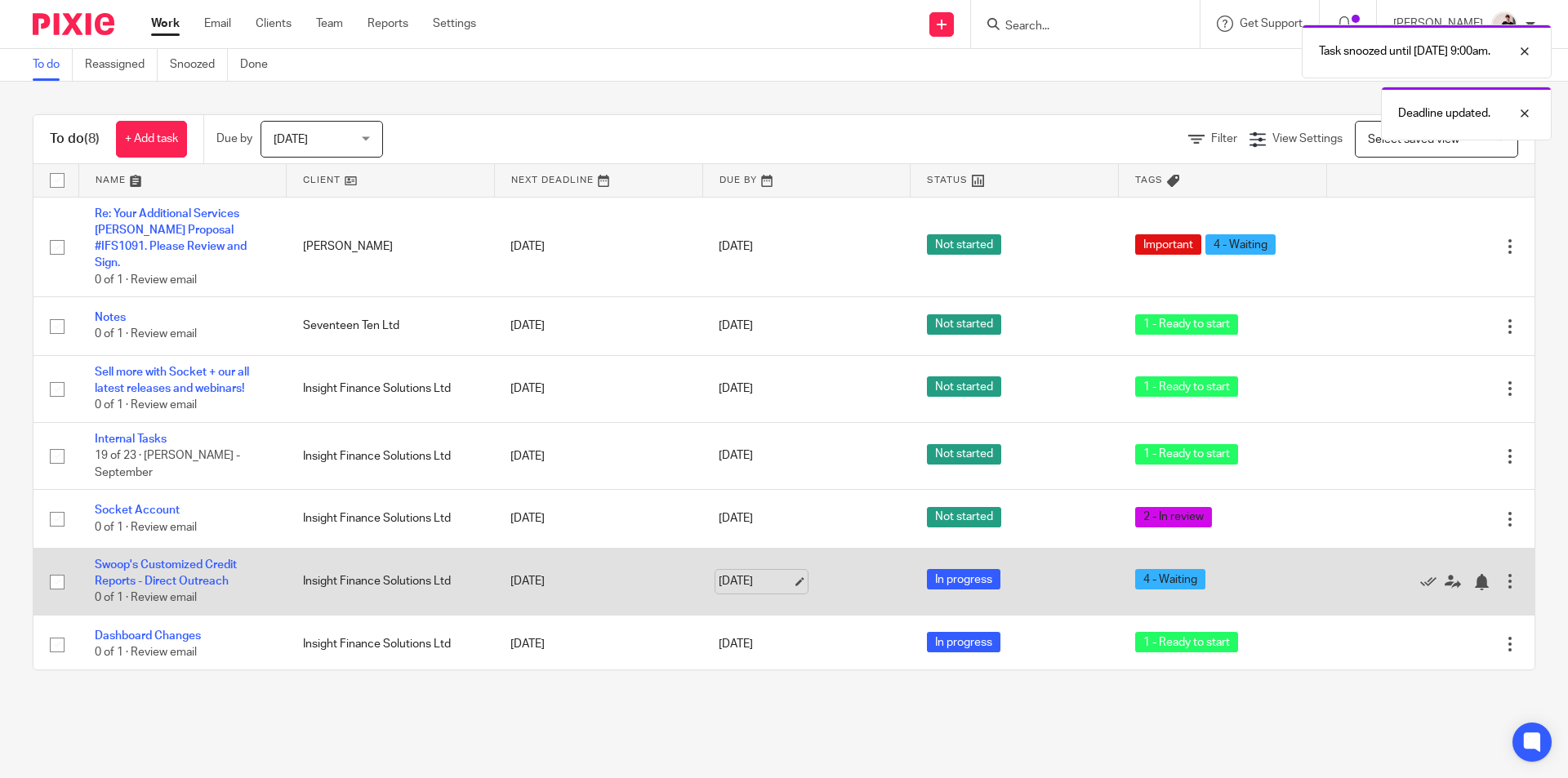
click at [730, 574] on link "[DATE]" at bounding box center [755, 582] width 74 height 17
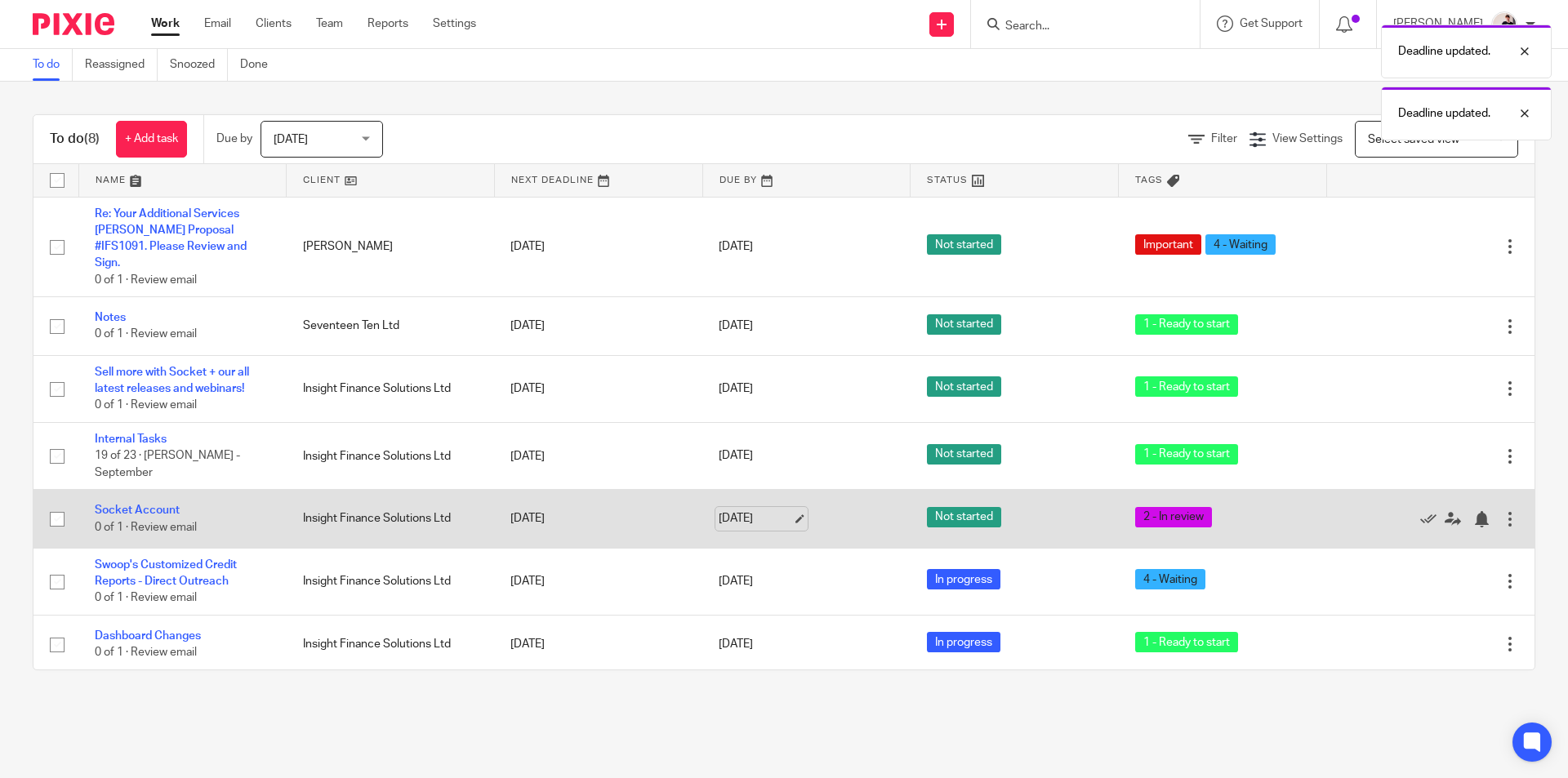
click link "[DATE]"
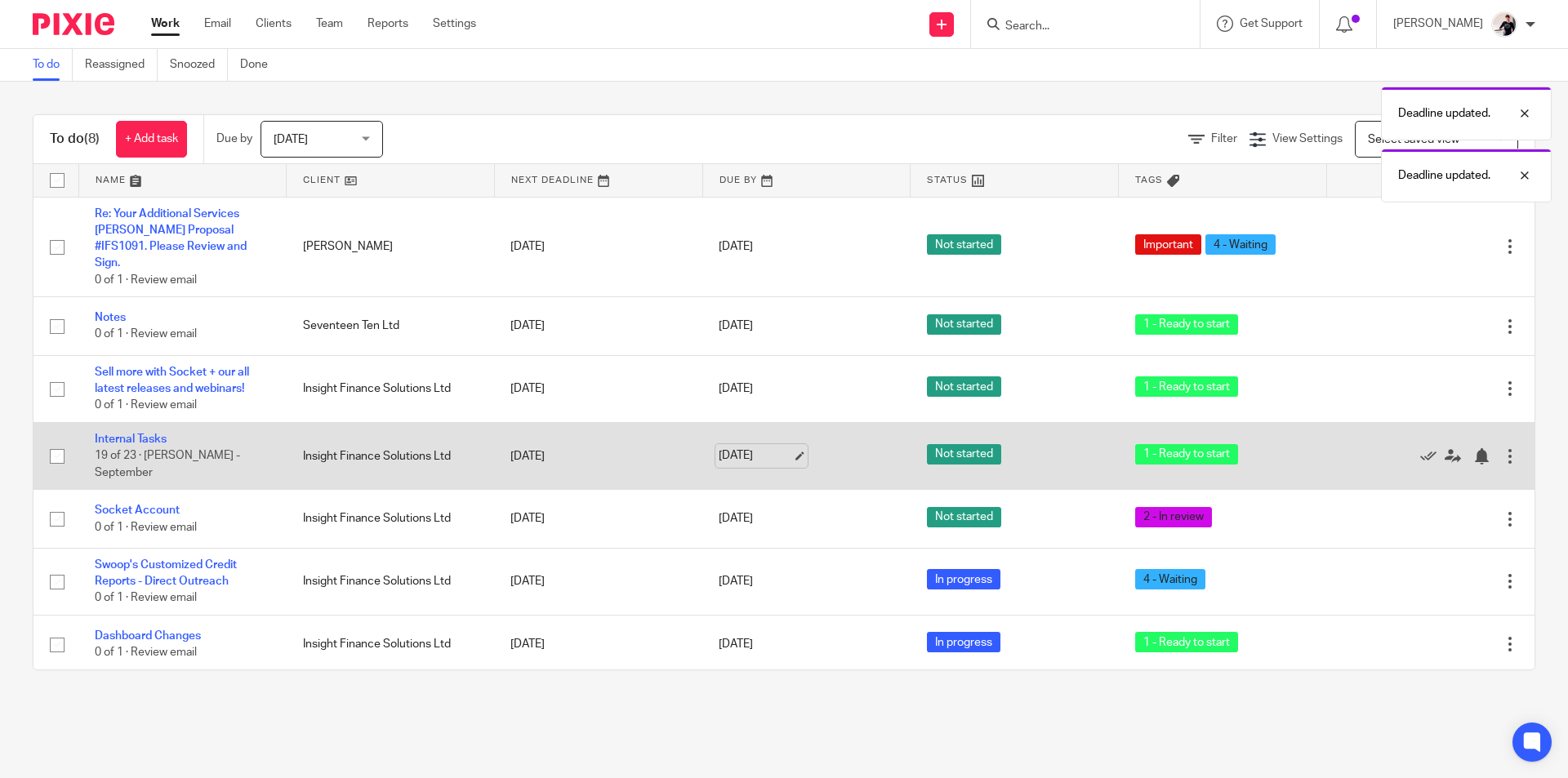
click link "[DATE]"
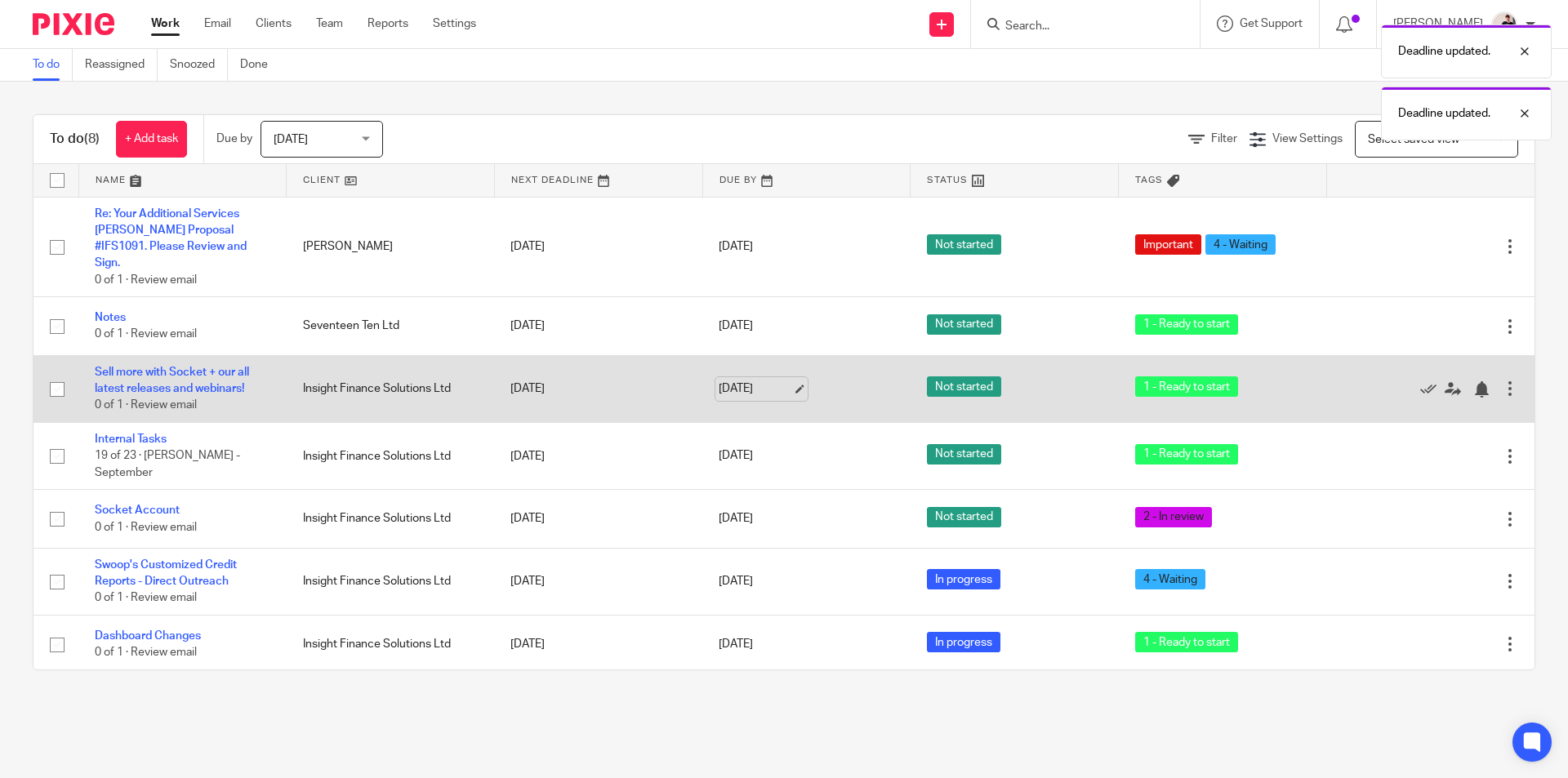
click link "[DATE]"
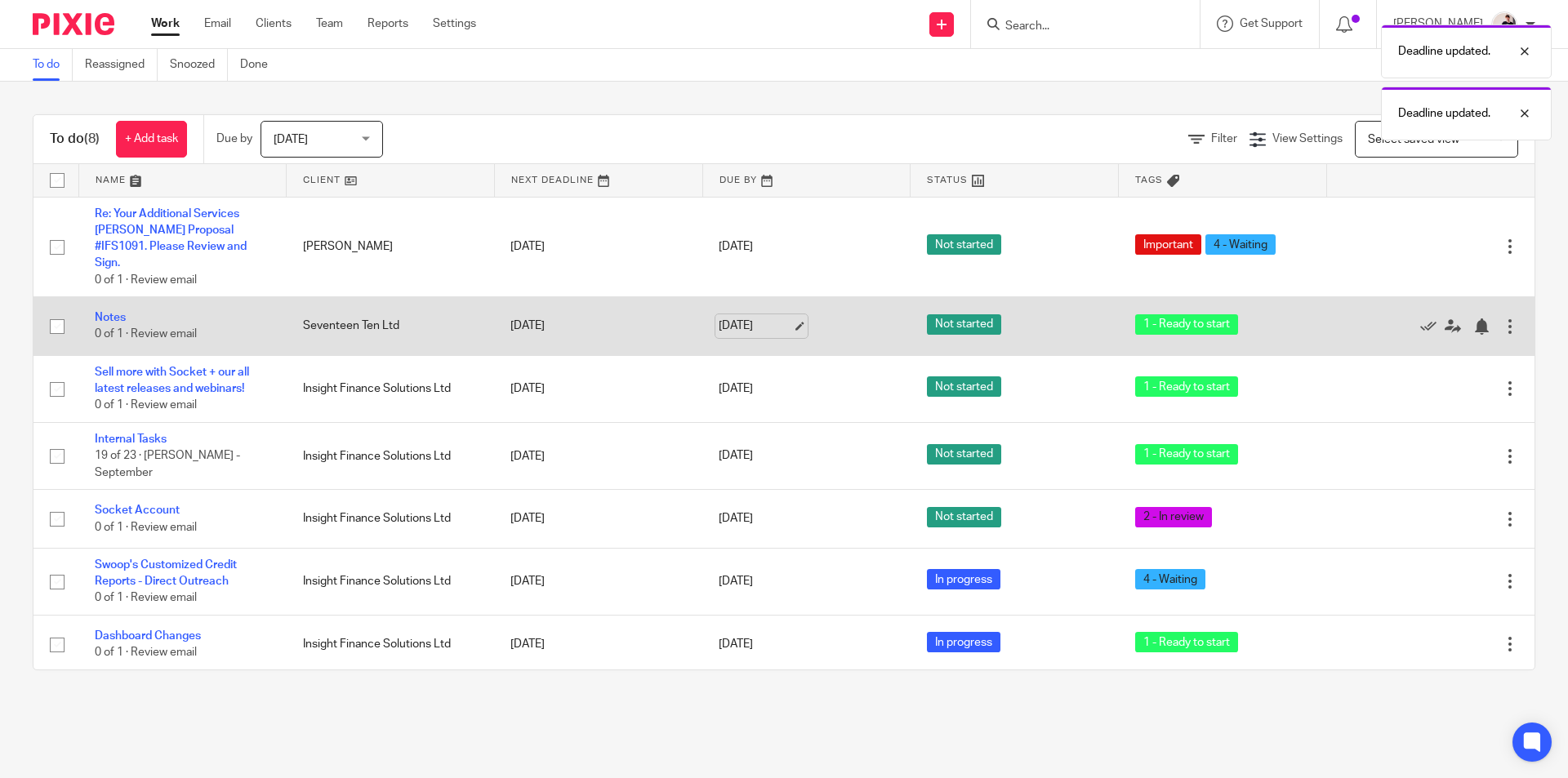
click link "[DATE]"
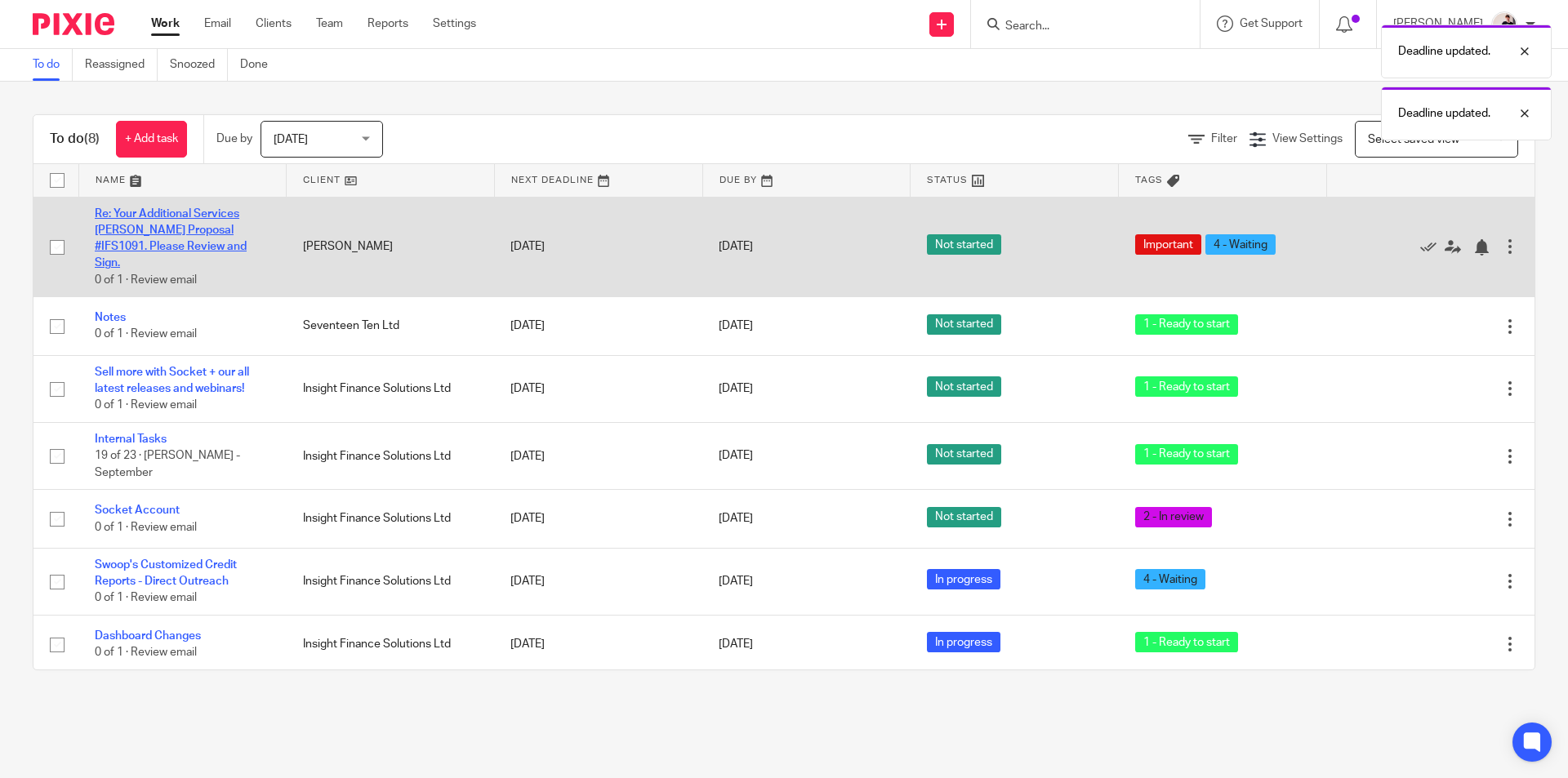
click link "Re: Your Additional Services [PERSON_NAME] Proposal #IFS1091. Please Review and…"
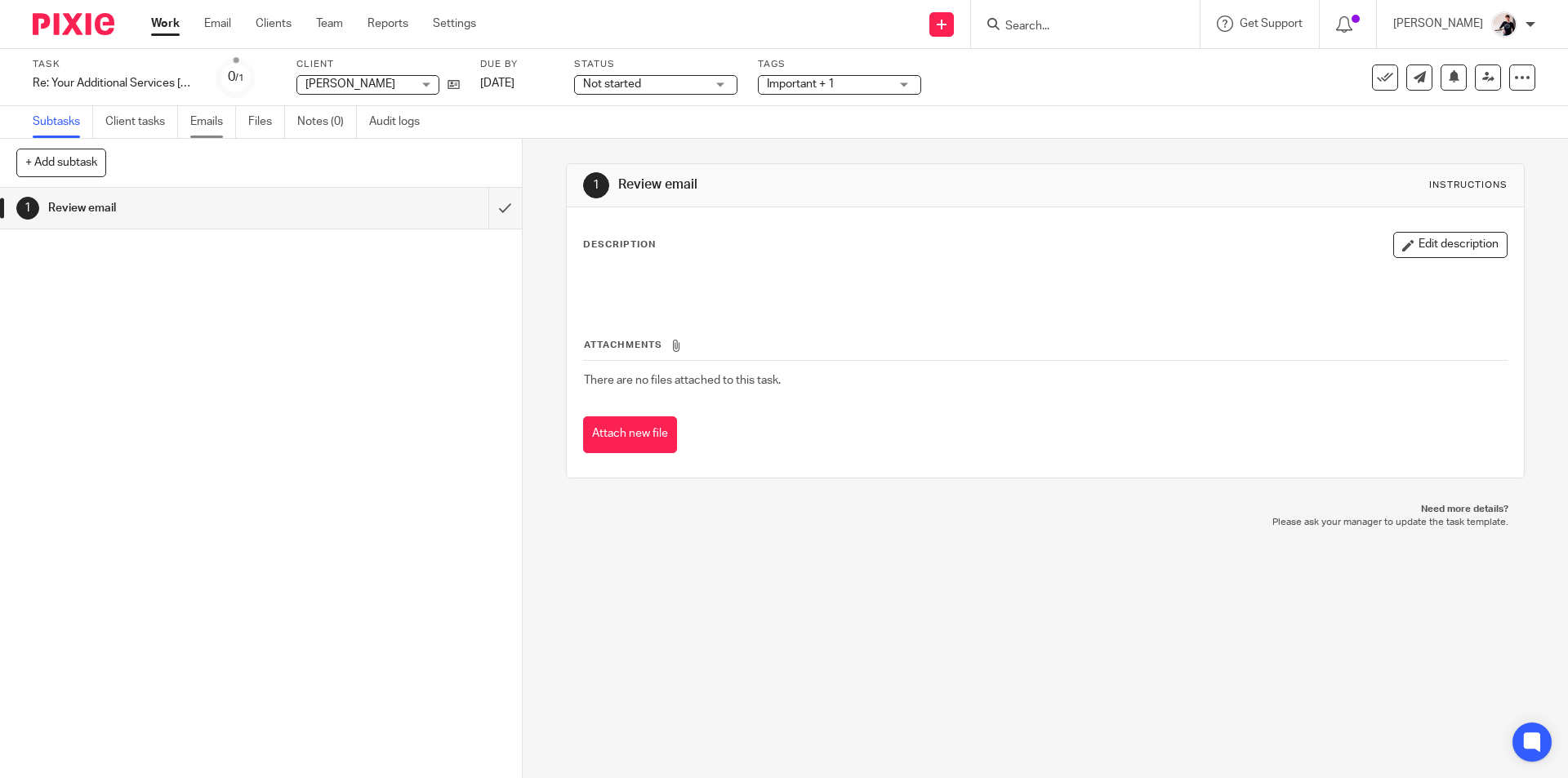
click at [203, 116] on link "Emails" at bounding box center [213, 122] width 46 height 32
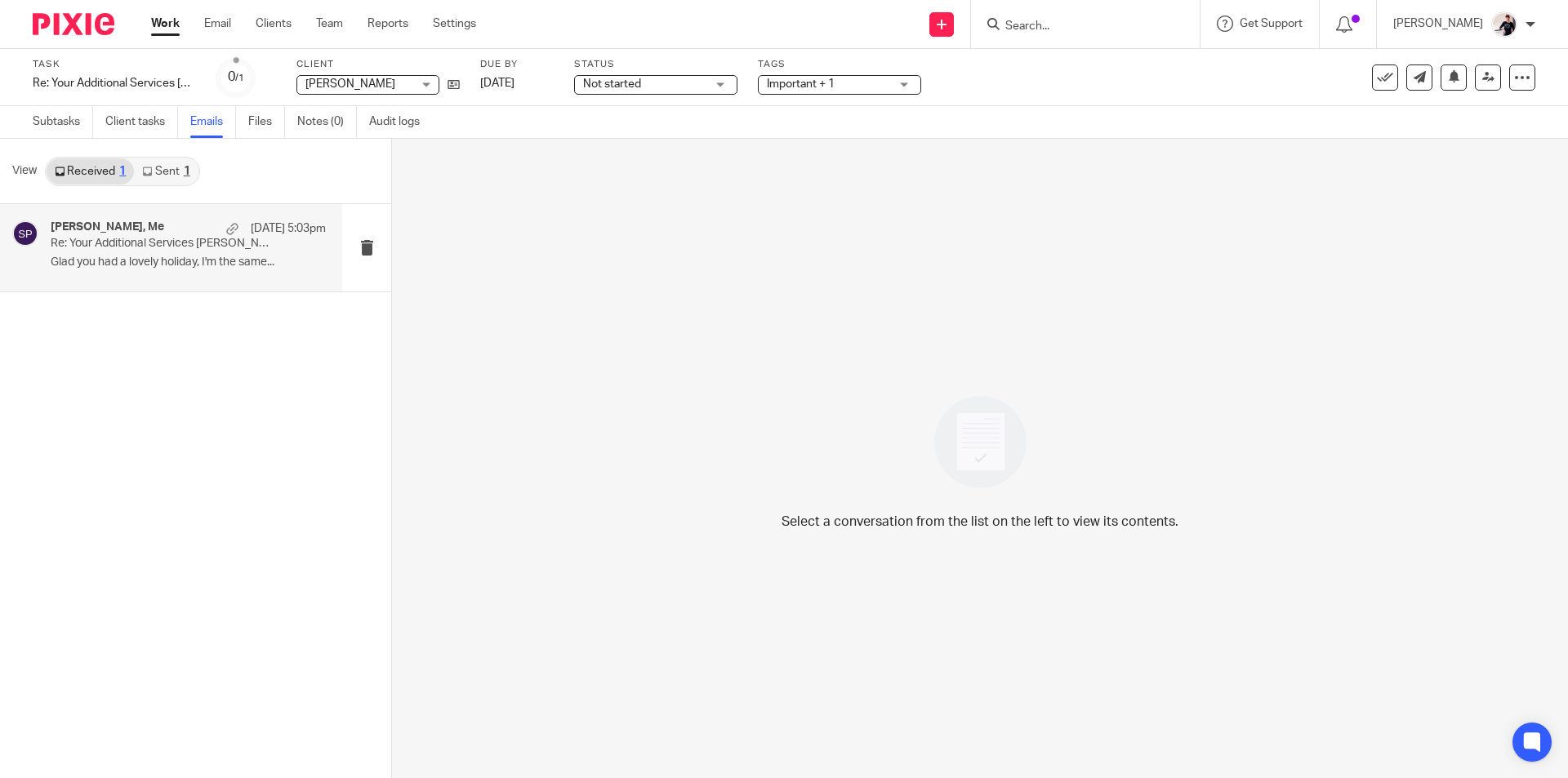
click at [202, 242] on p "Re: Your Additional Services [PERSON_NAME] Proposal #IFS1091. Please Review and…" at bounding box center [160, 243] width 220 height 14
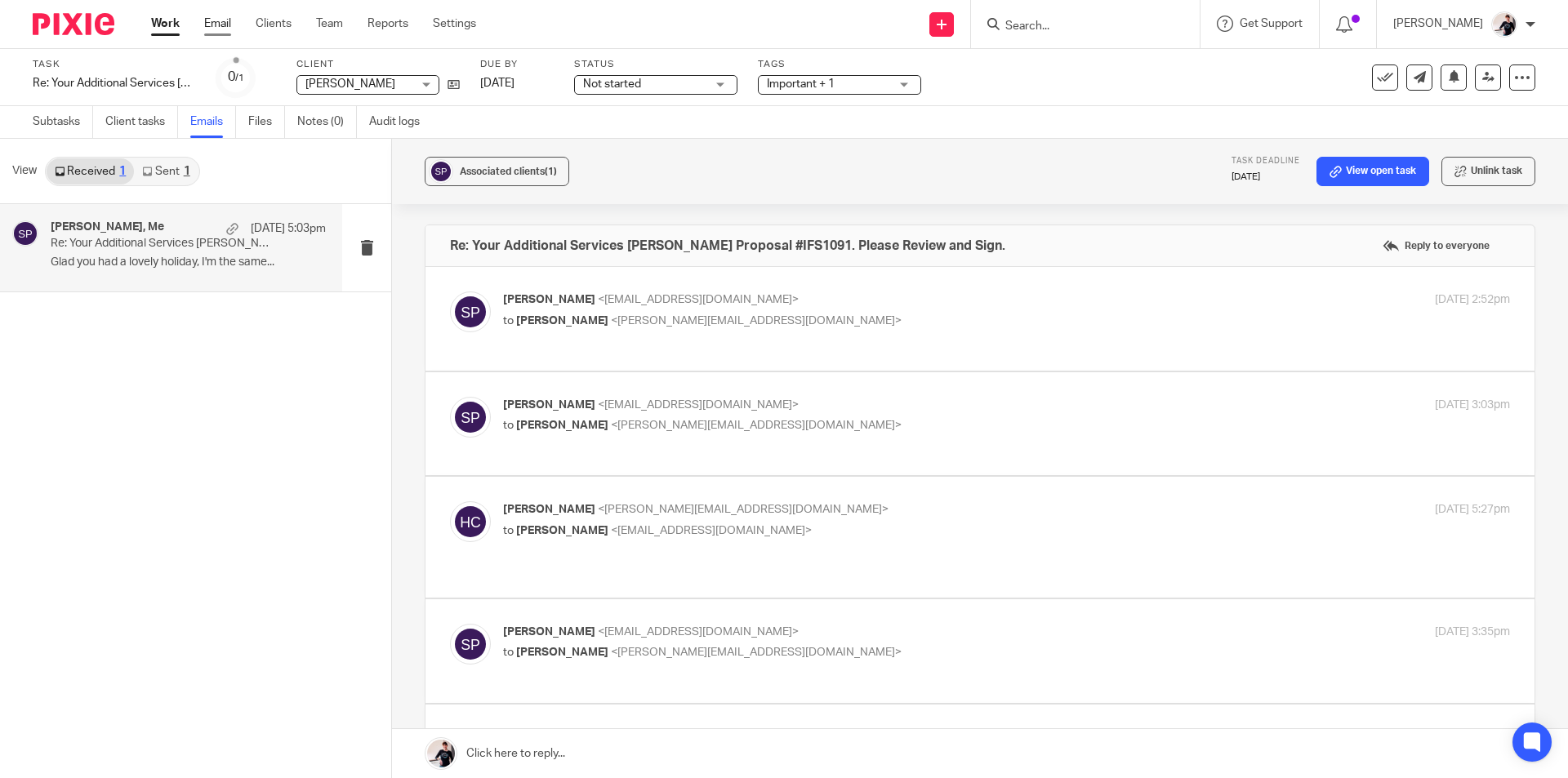
click at [215, 31] on link "Email" at bounding box center [217, 24] width 27 height 17
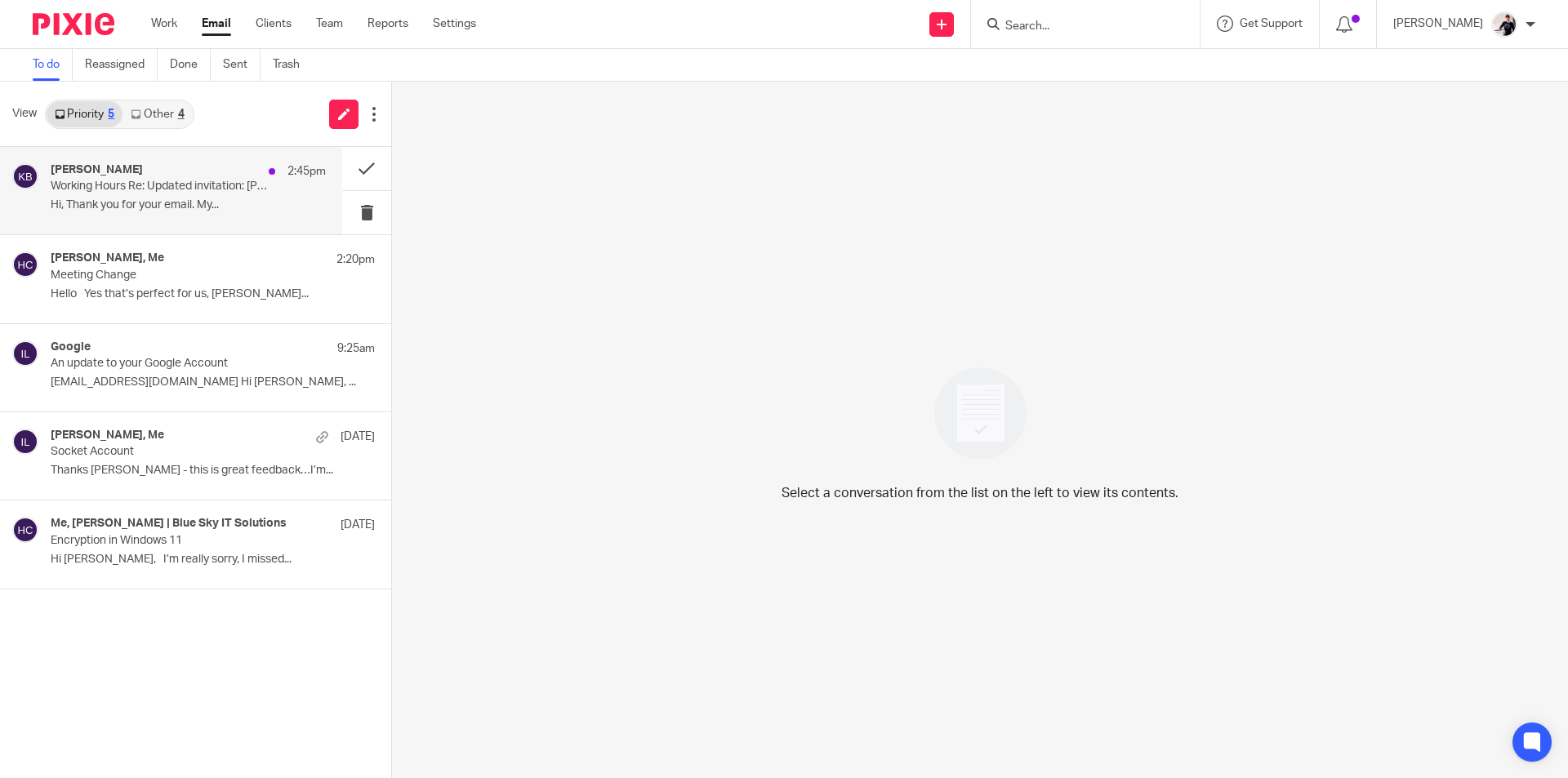
click at [139, 177] on div "[PERSON_NAME] 2:45pm" at bounding box center [187, 172] width 275 height 17
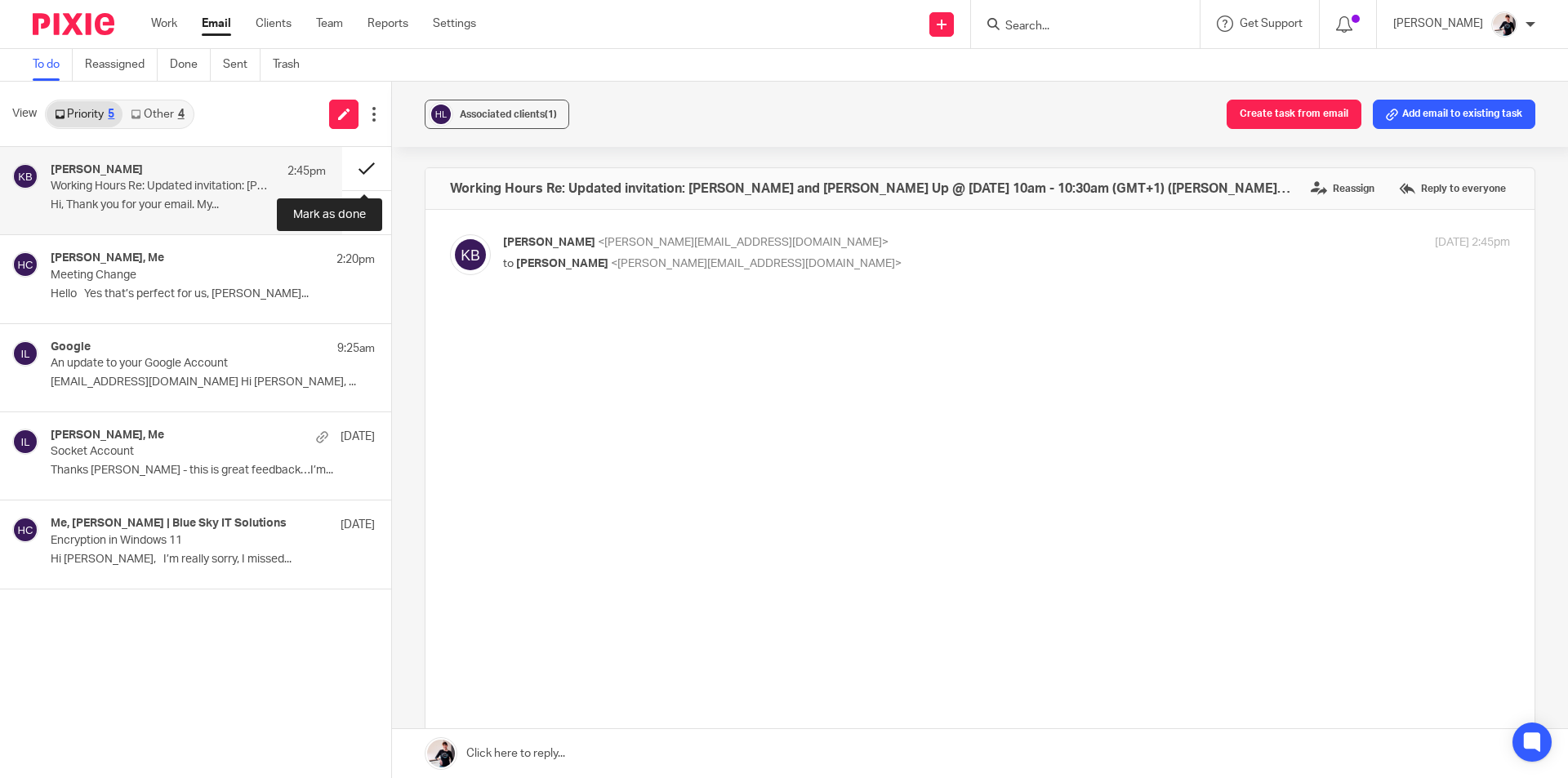
click at [368, 167] on button at bounding box center [367, 169] width 49 height 43
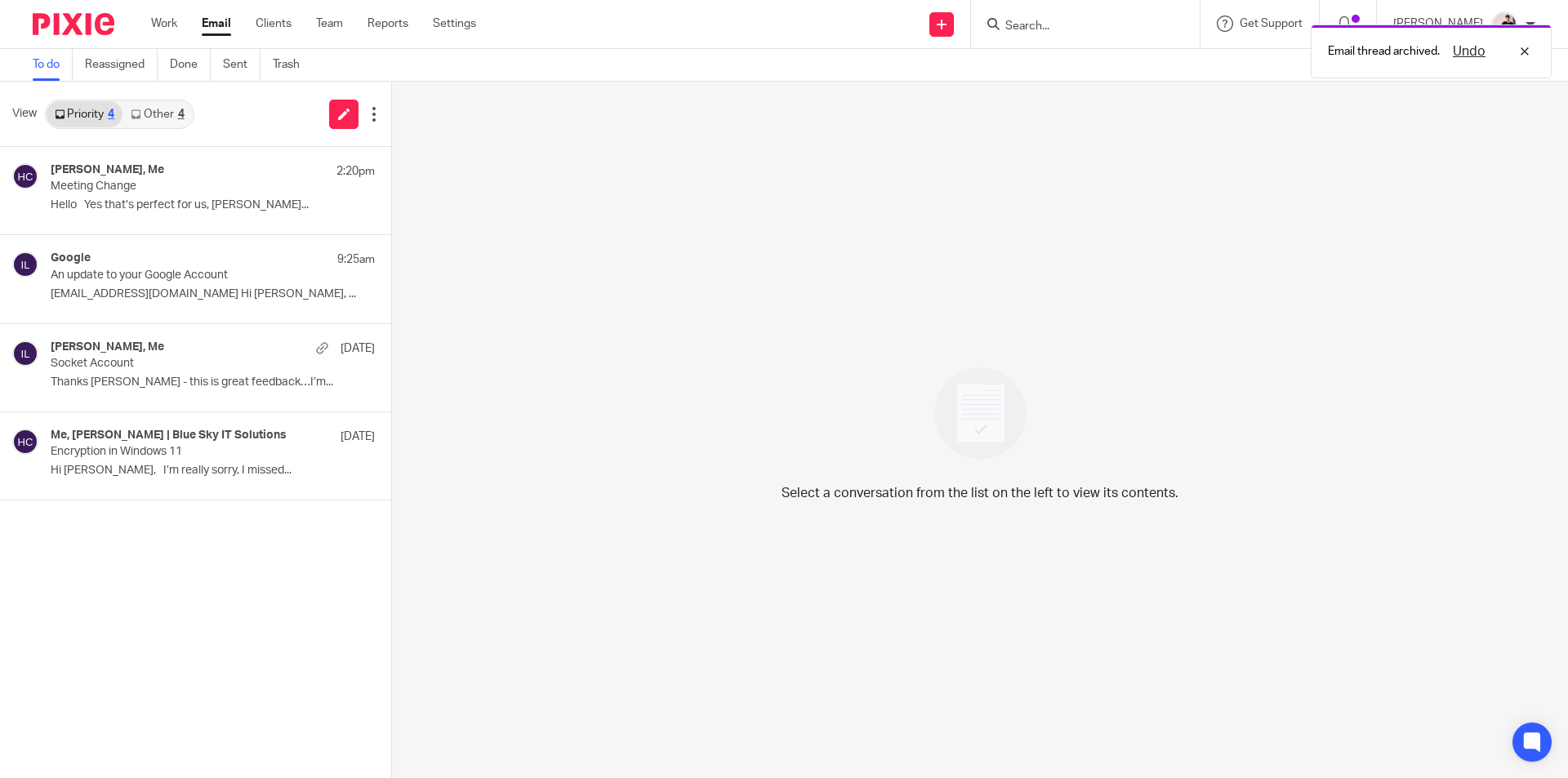
click at [165, 118] on link "Other 4" at bounding box center [157, 115] width 69 height 26
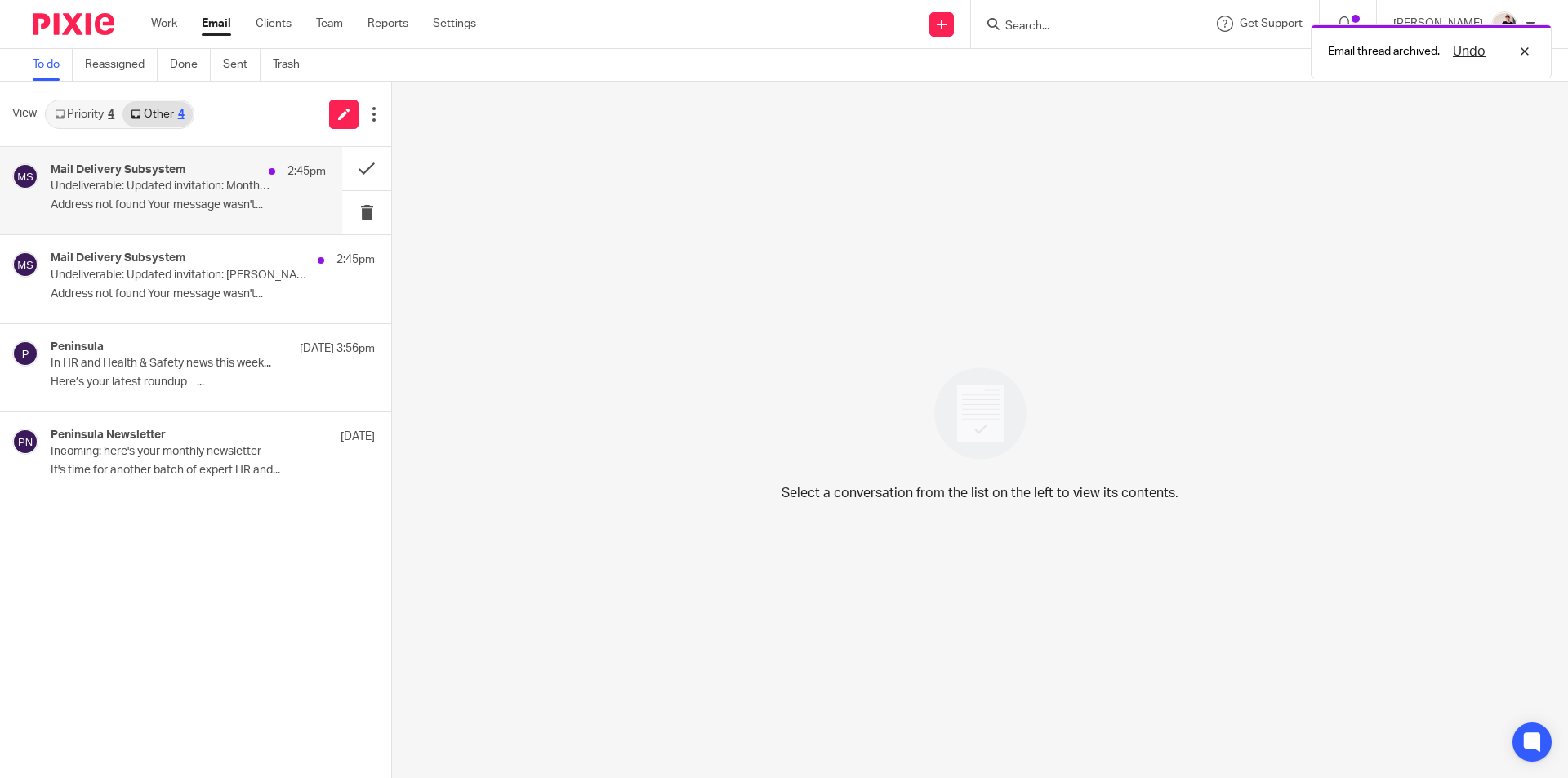
drag, startPoint x: 168, startPoint y: 179, endPoint x: 206, endPoint y: 185, distance: 38.5
click at [168, 180] on div "Mail Delivery Subsystem 2:45pm Undeliverable: Updated invitation: Monthly Finan…" at bounding box center [187, 190] width 275 height 55
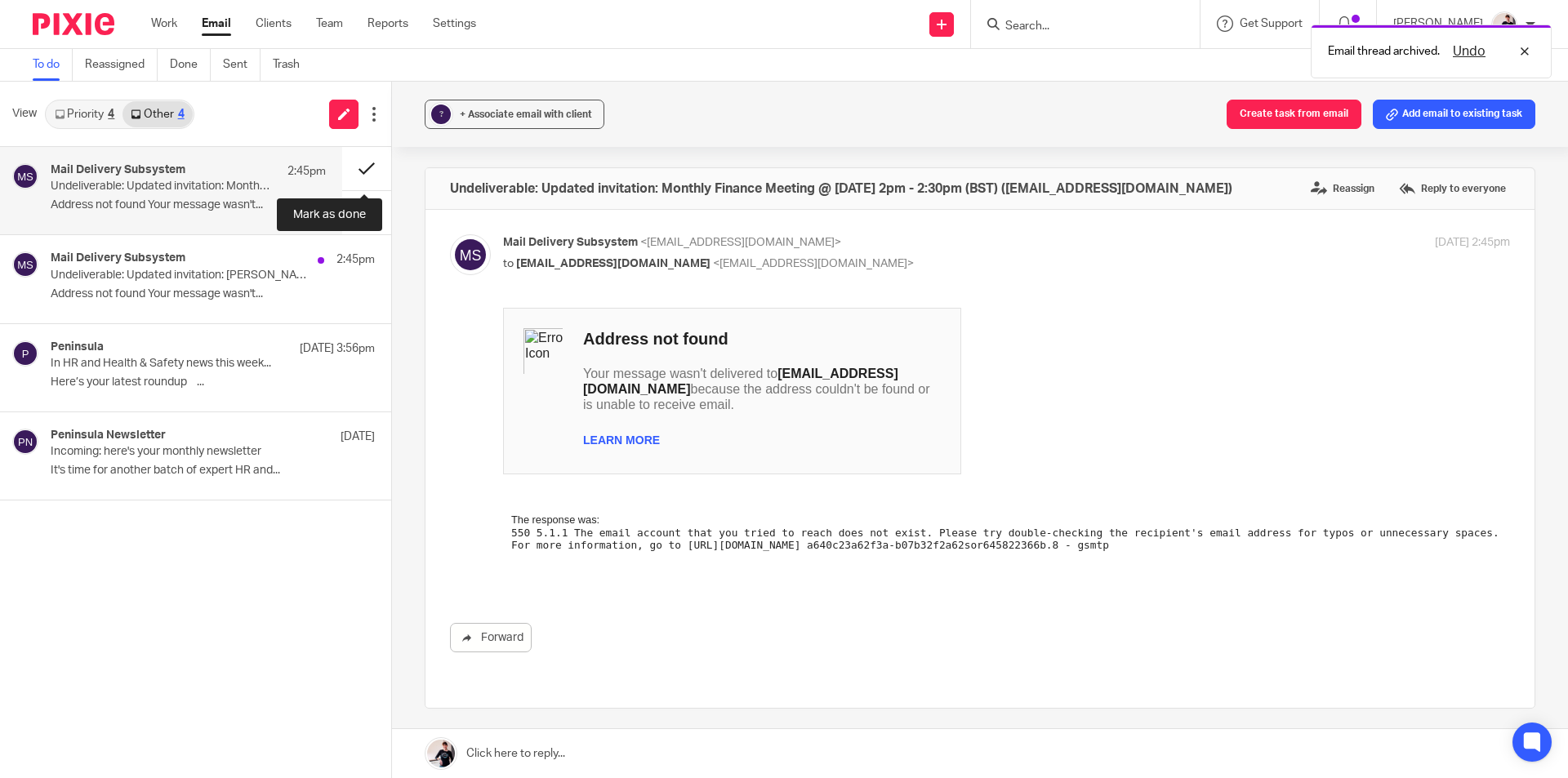
click at [359, 180] on button at bounding box center [367, 169] width 49 height 43
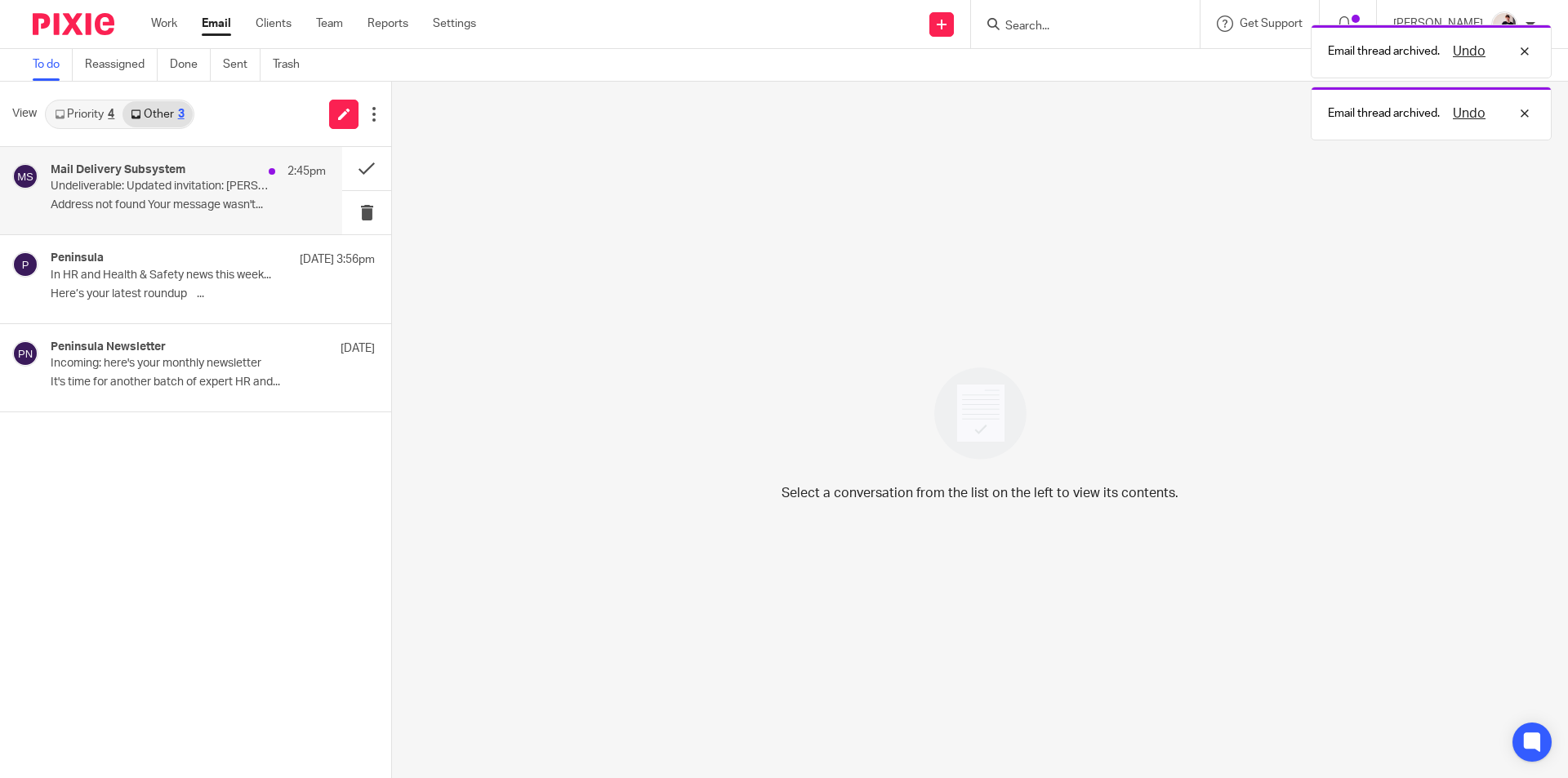
click at [167, 164] on h4 "Mail Delivery Subsystem" at bounding box center [118, 170] width 134 height 14
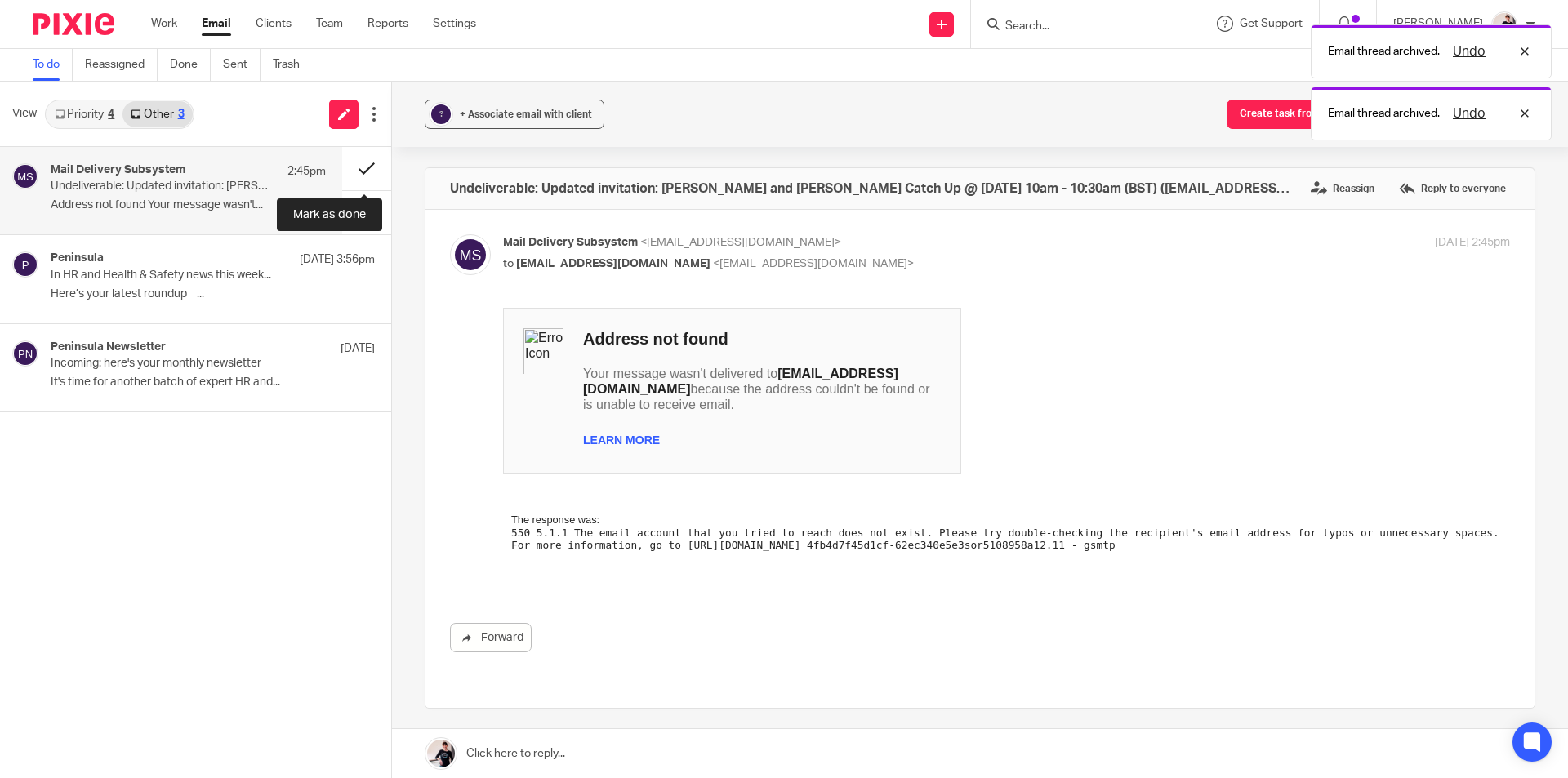
click at [373, 169] on button at bounding box center [367, 169] width 49 height 43
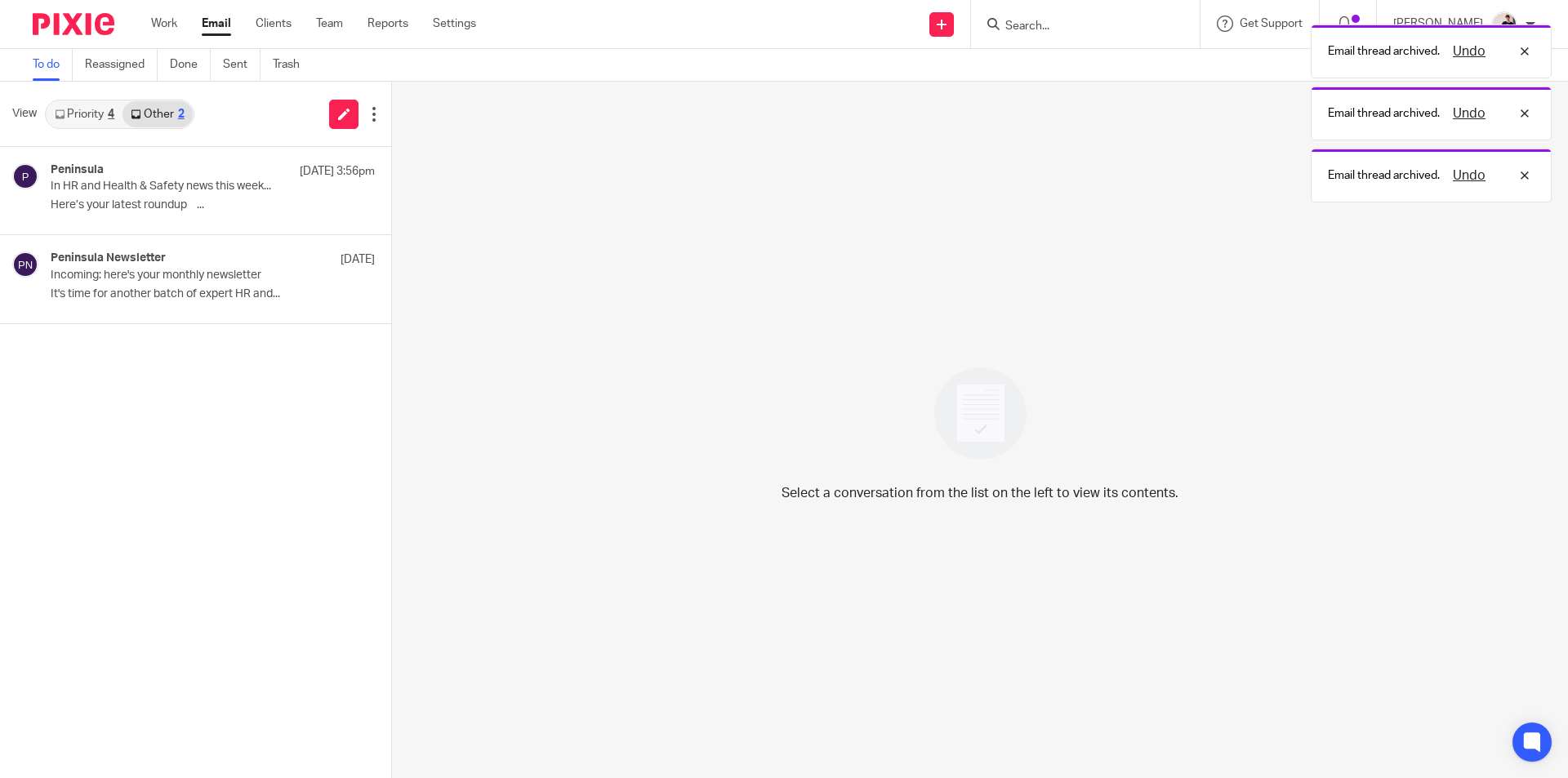
click at [81, 115] on link "Priority 4" at bounding box center [84, 115] width 76 height 26
